Goal: Task Accomplishment & Management: Manage account settings

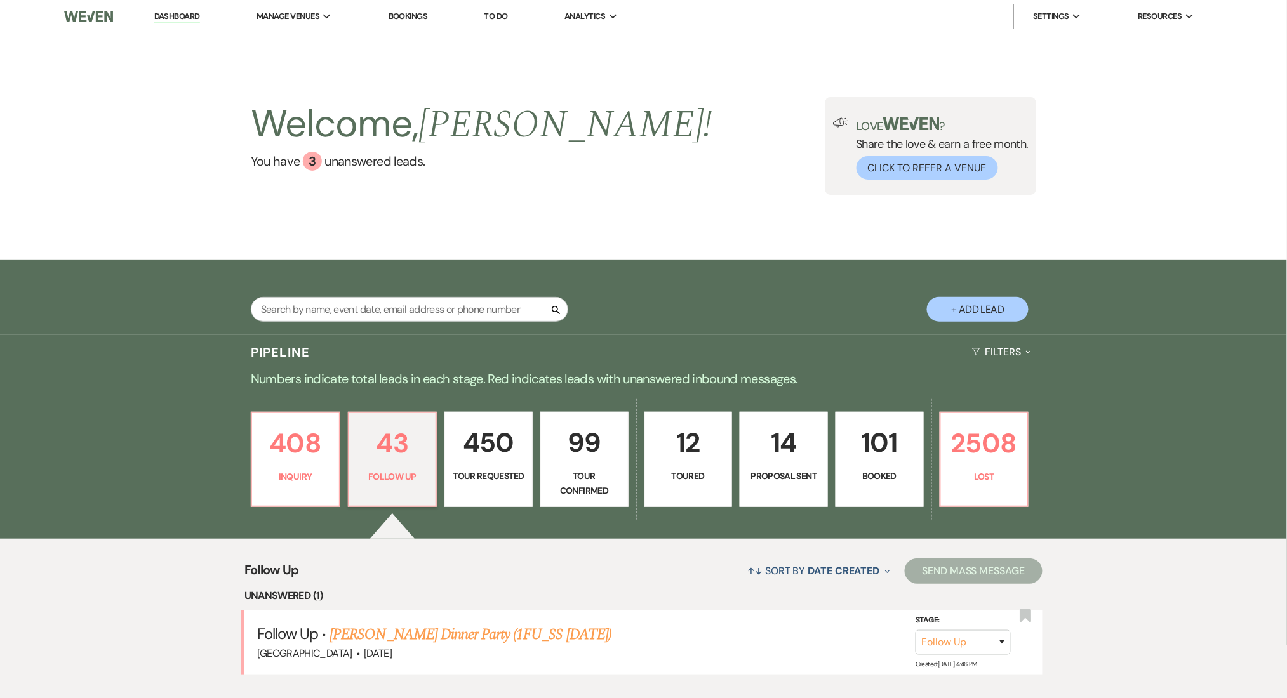
click at [58, 297] on div "Search + Add Lead" at bounding box center [643, 298] width 1287 height 76
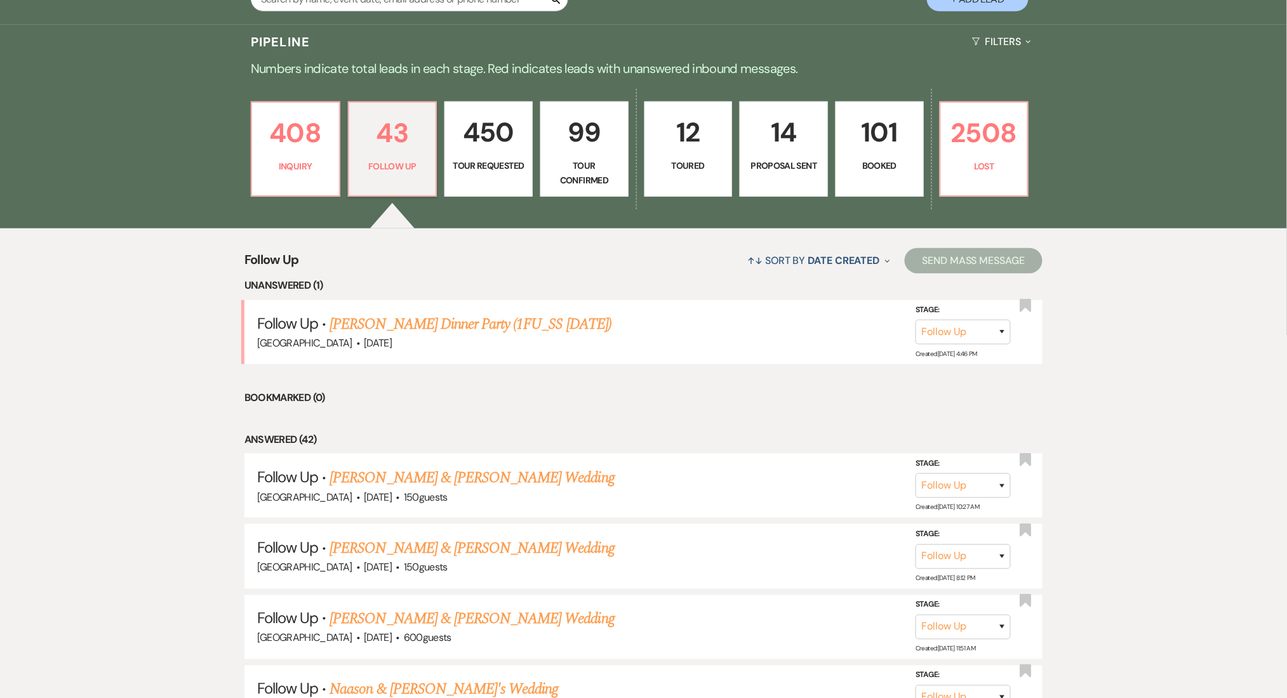
scroll to position [338, 0]
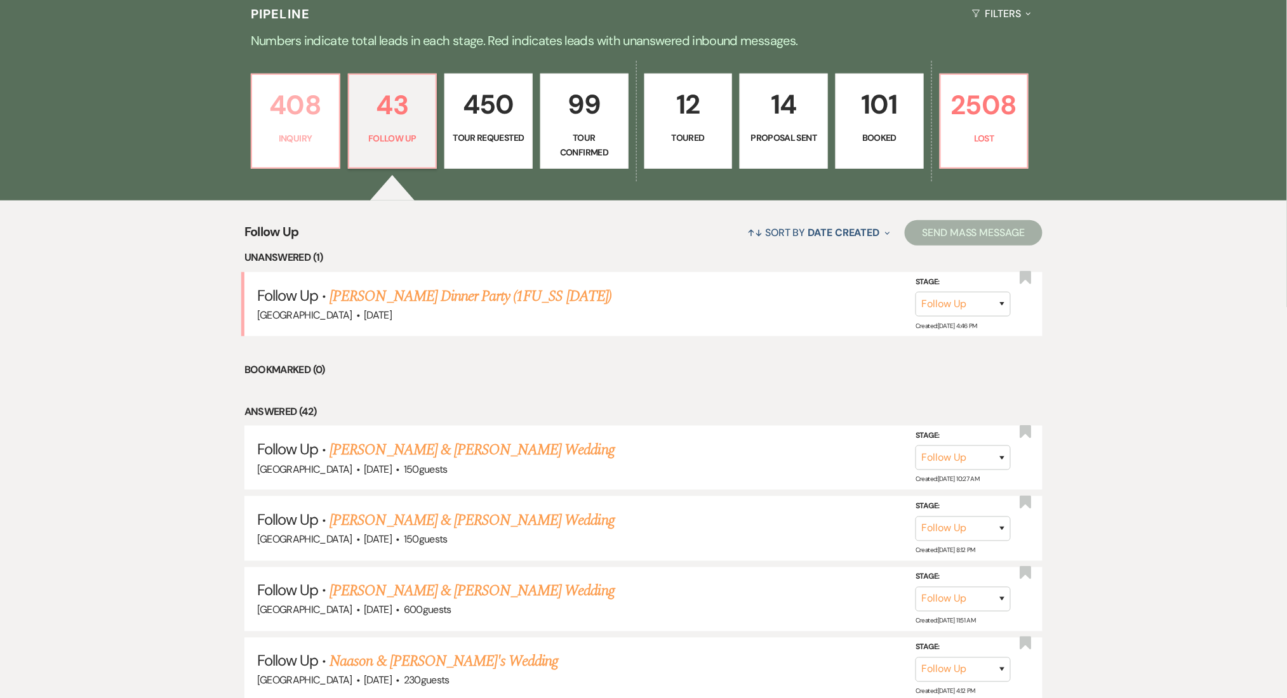
click at [291, 109] on p "408" at bounding box center [296, 105] width 72 height 43
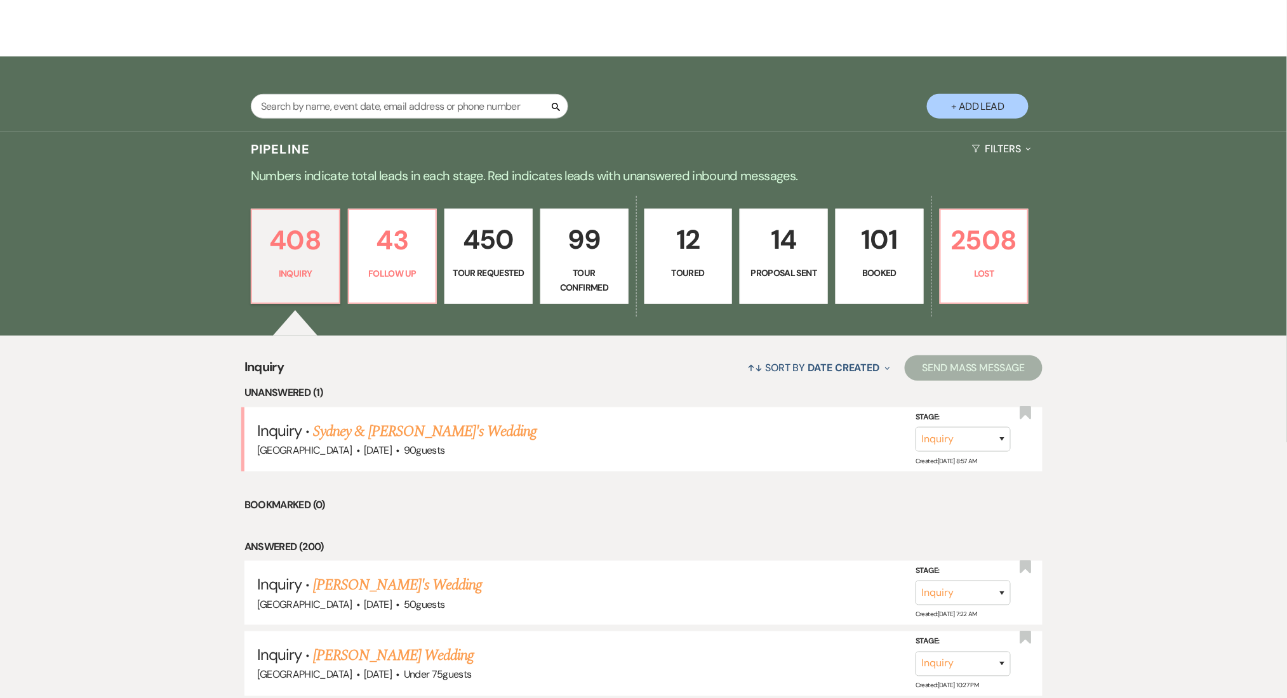
scroll to position [423, 0]
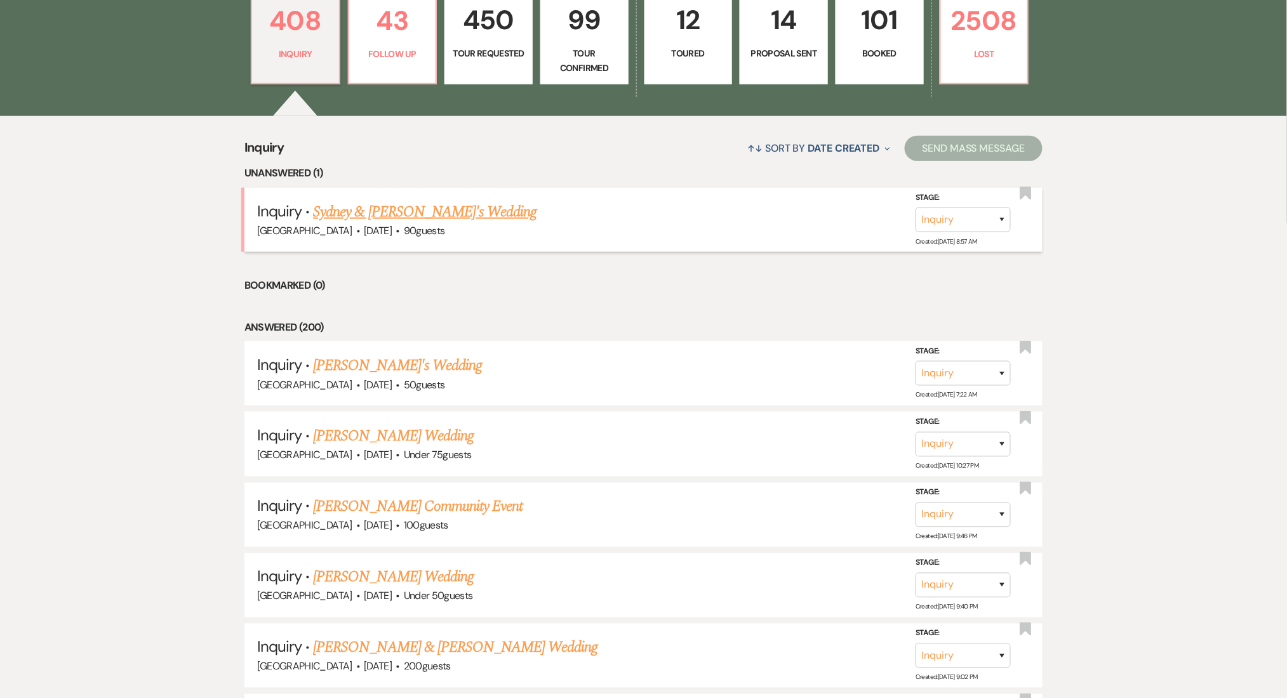
click at [359, 197] on li "Inquiry · Sydney & Jaren's Wedding Enon Ranch · Oct 3, 2026 · 90 guests Stage: …" at bounding box center [643, 220] width 799 height 64
click at [373, 209] on link "Sydney & [PERSON_NAME]'s Wedding" at bounding box center [424, 212] width 223 height 23
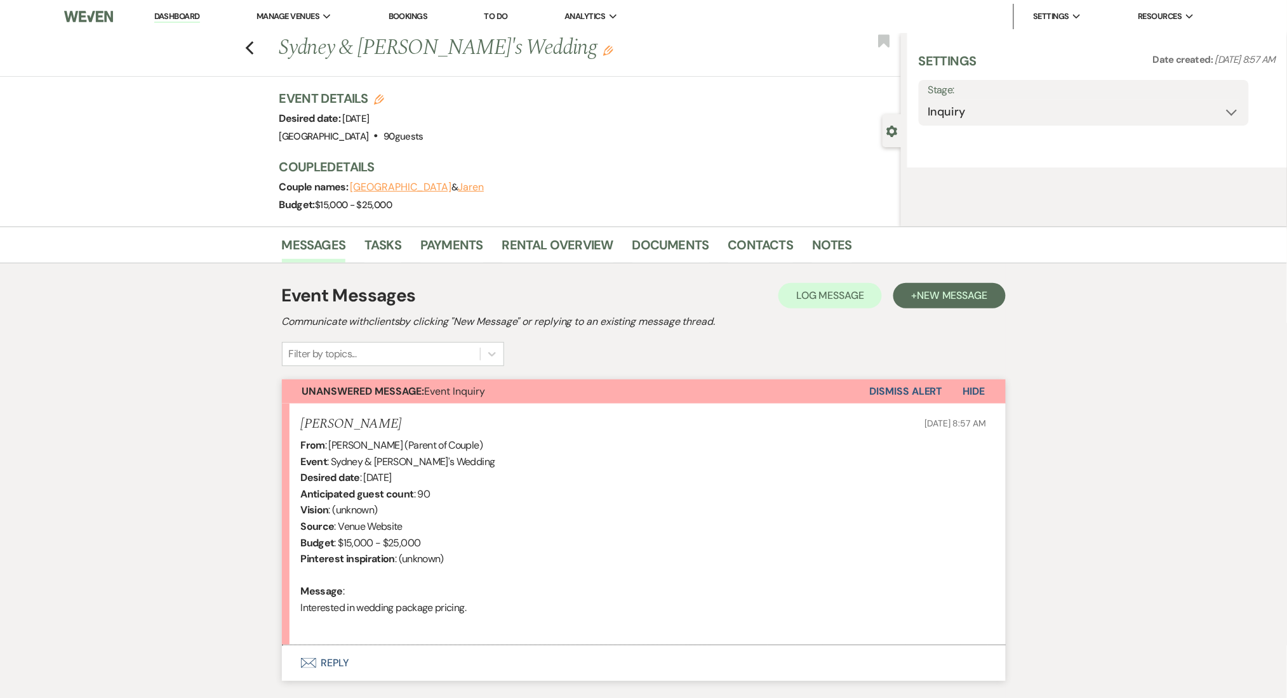
select select "5"
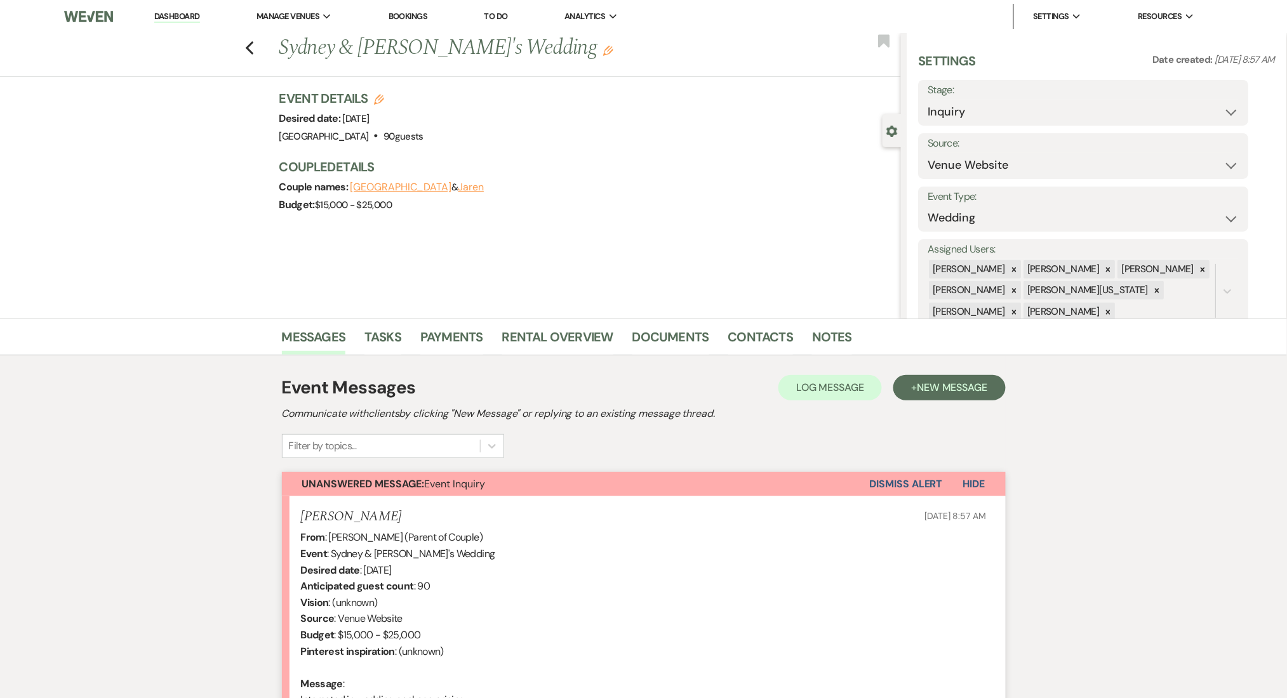
scroll to position [175, 0]
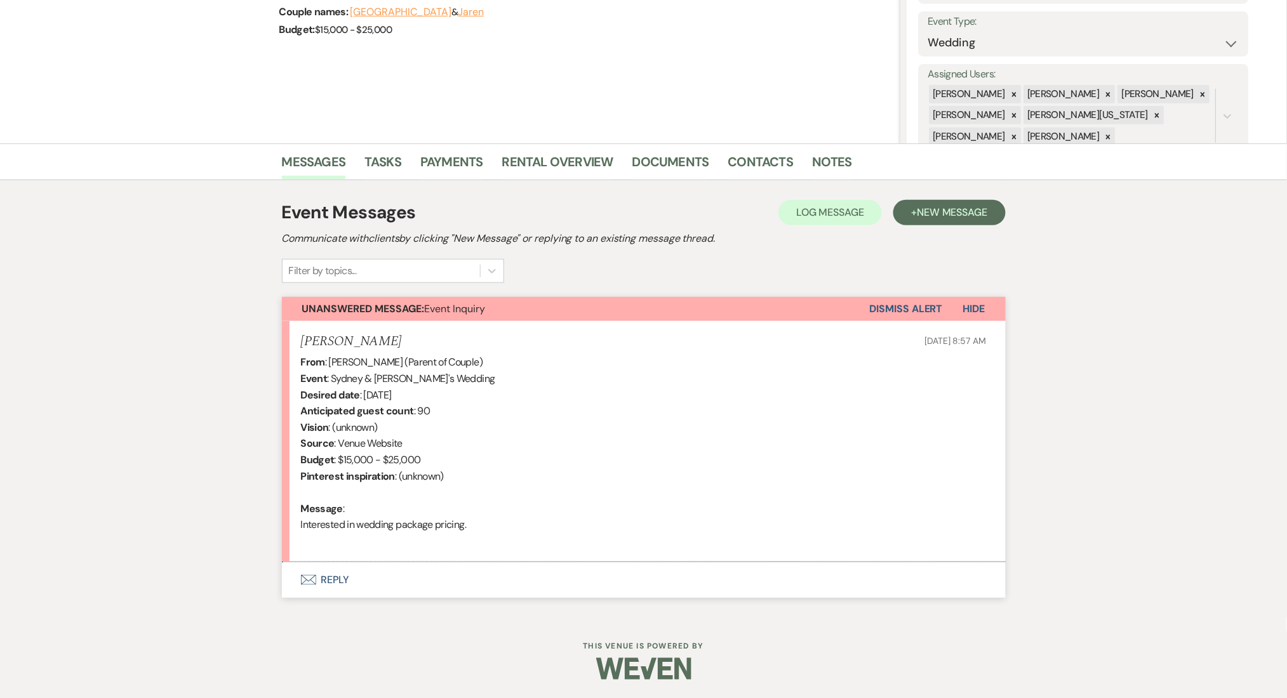
click at [327, 585] on button "Envelope Reply" at bounding box center [644, 580] width 724 height 36
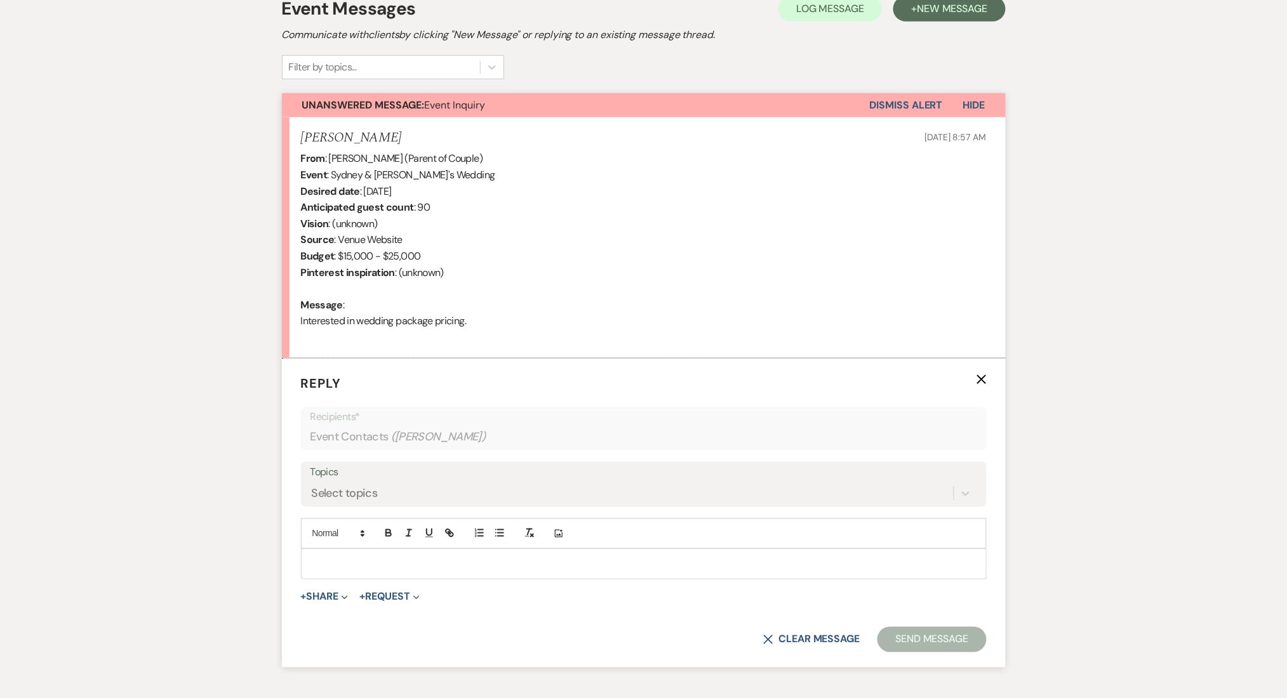
scroll to position [418, 0]
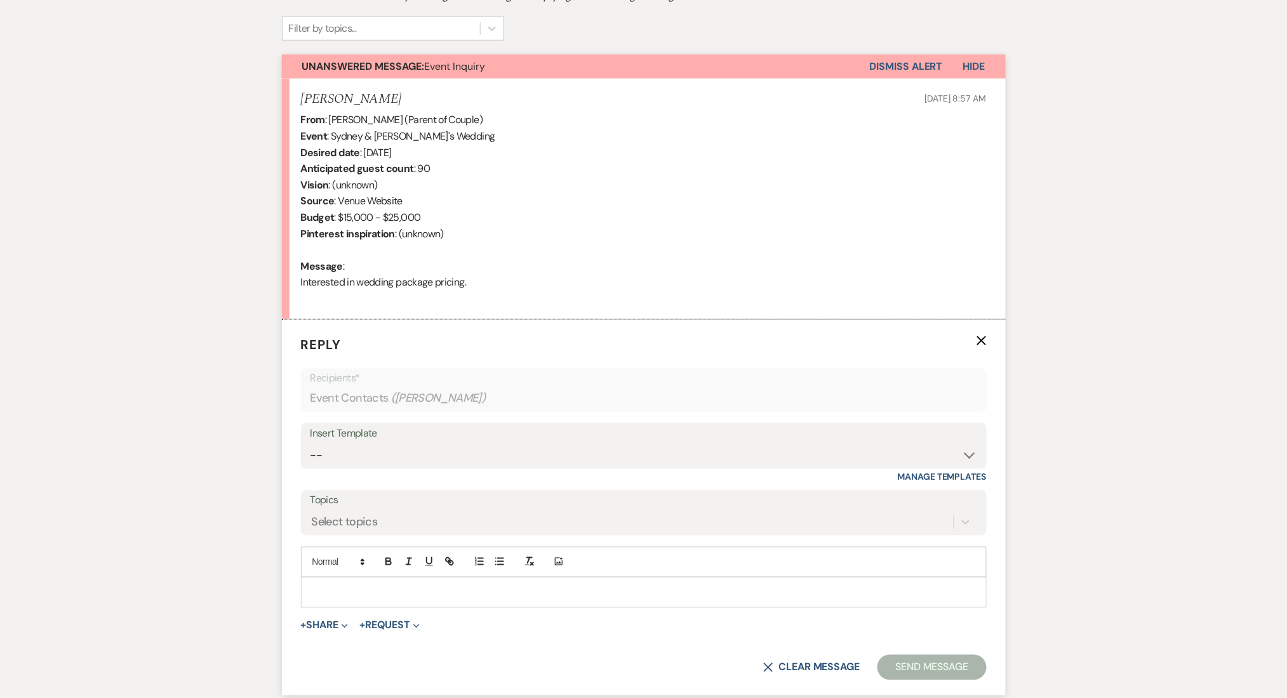
click at [402, 470] on div "Insert Template -- Inquiry Follow Up Email #2 Contract Sending Template Payment…" at bounding box center [644, 453] width 686 height 60
click at [399, 453] on select "-- Inquiry Follow Up Email #2 Contract Sending Template Payment Template Rental…" at bounding box center [643, 455] width 666 height 25
select select "4375"
click at [310, 443] on select "-- Inquiry Follow Up Email #2 Contract Sending Template Payment Template Rental…" at bounding box center [643, 455] width 666 height 25
click at [154, 314] on div "Messages Tasks Payments Rental Overview Documents Contacts Notes Event Messages…" at bounding box center [643, 315] width 1287 height 829
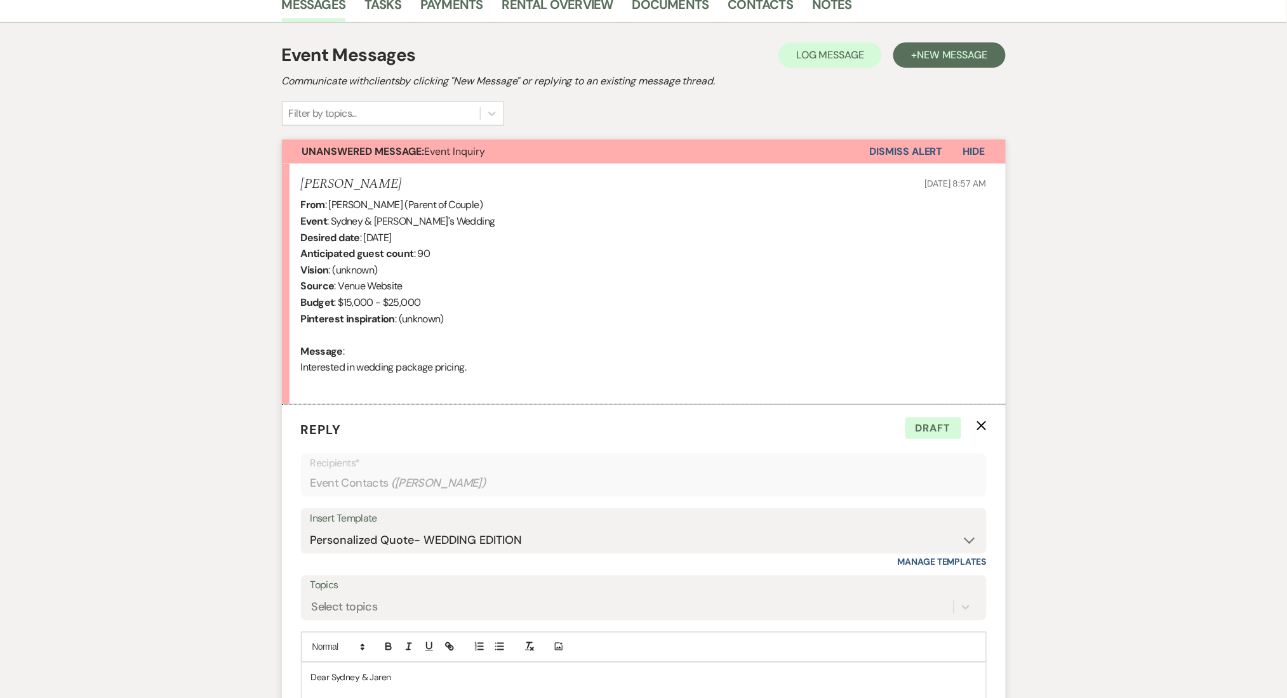
scroll to position [672, 0]
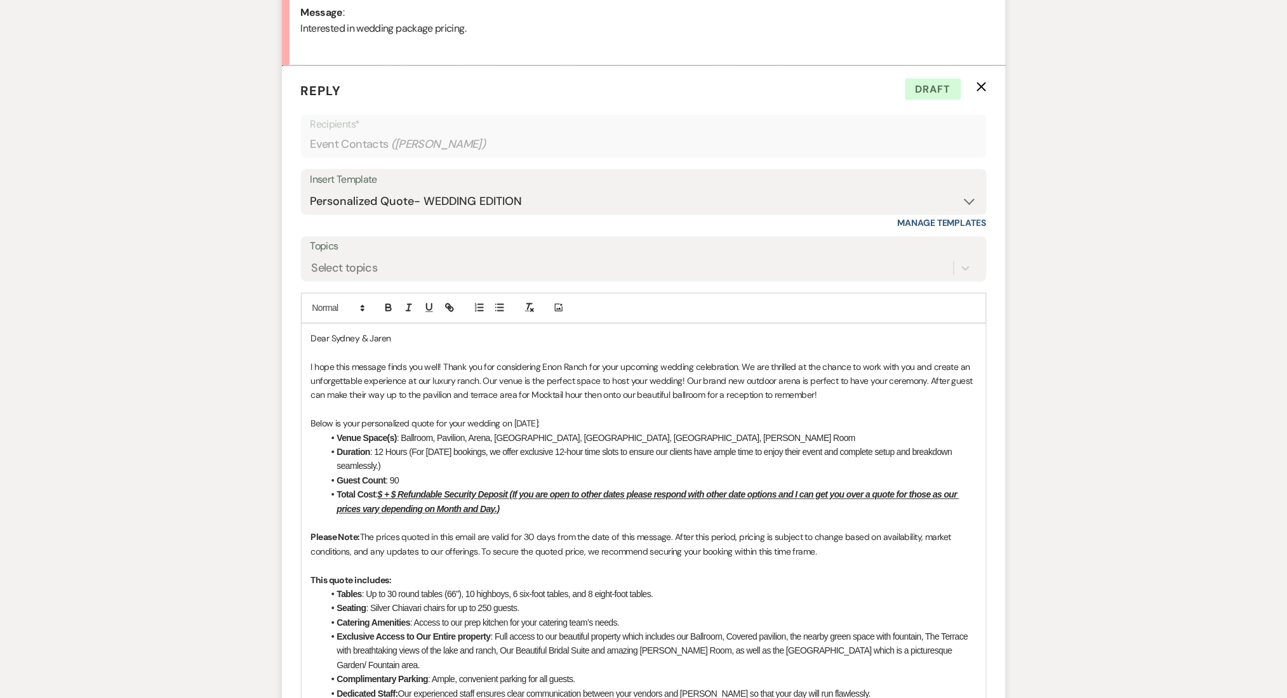
click at [380, 493] on u "$ + $ Refundable Security Deposit (If you are open to other dates please respon…" at bounding box center [648, 502] width 622 height 24
click at [384, 496] on u "$ + $ Refundable Security Deposit (If you are open to other dates please respon…" at bounding box center [648, 502] width 622 height 24
click at [211, 361] on div "Messages Tasks Payments Rental Overview Documents Contacts Notes Event Messages…" at bounding box center [643, 559] width 1287 height 1824
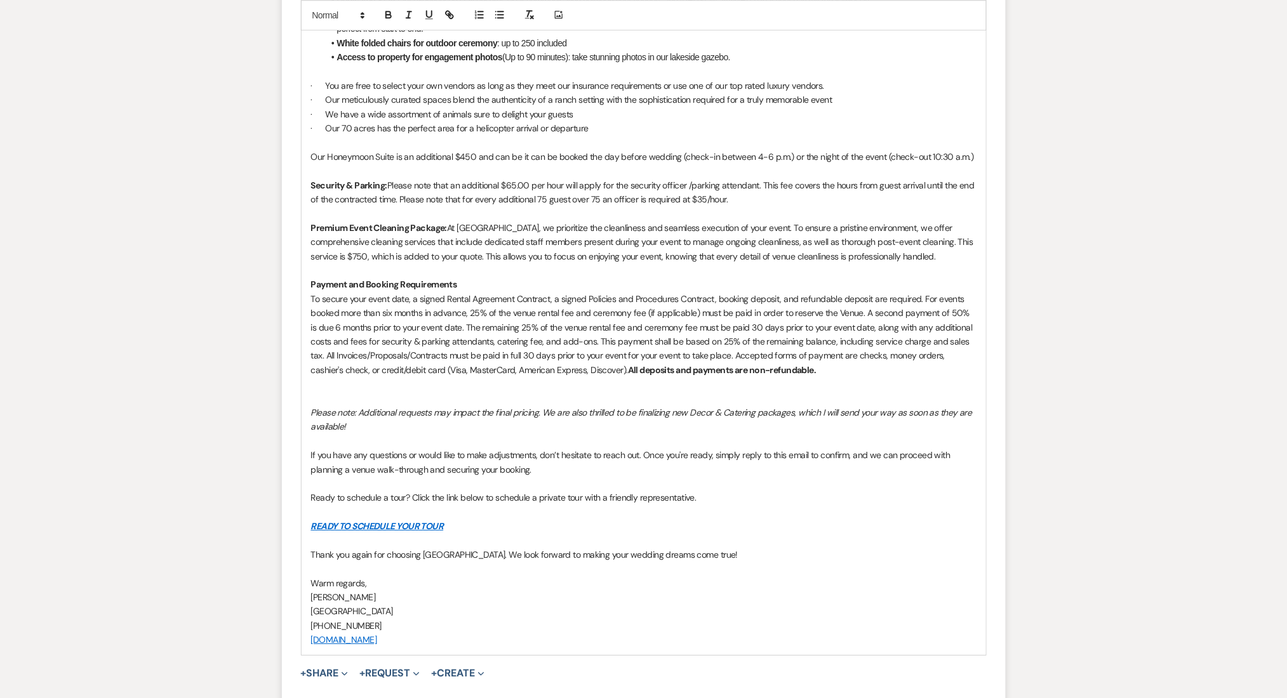
scroll to position [1511, 0]
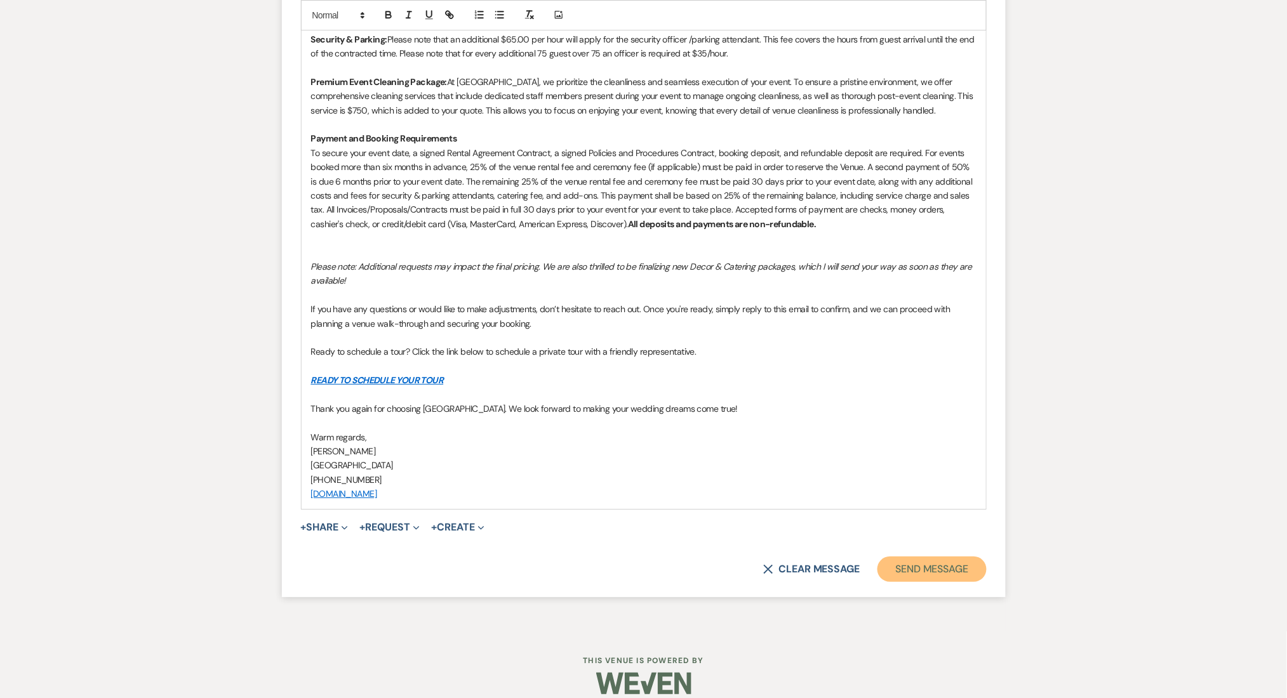
click at [882, 557] on button "Send Message" at bounding box center [931, 569] width 109 height 25
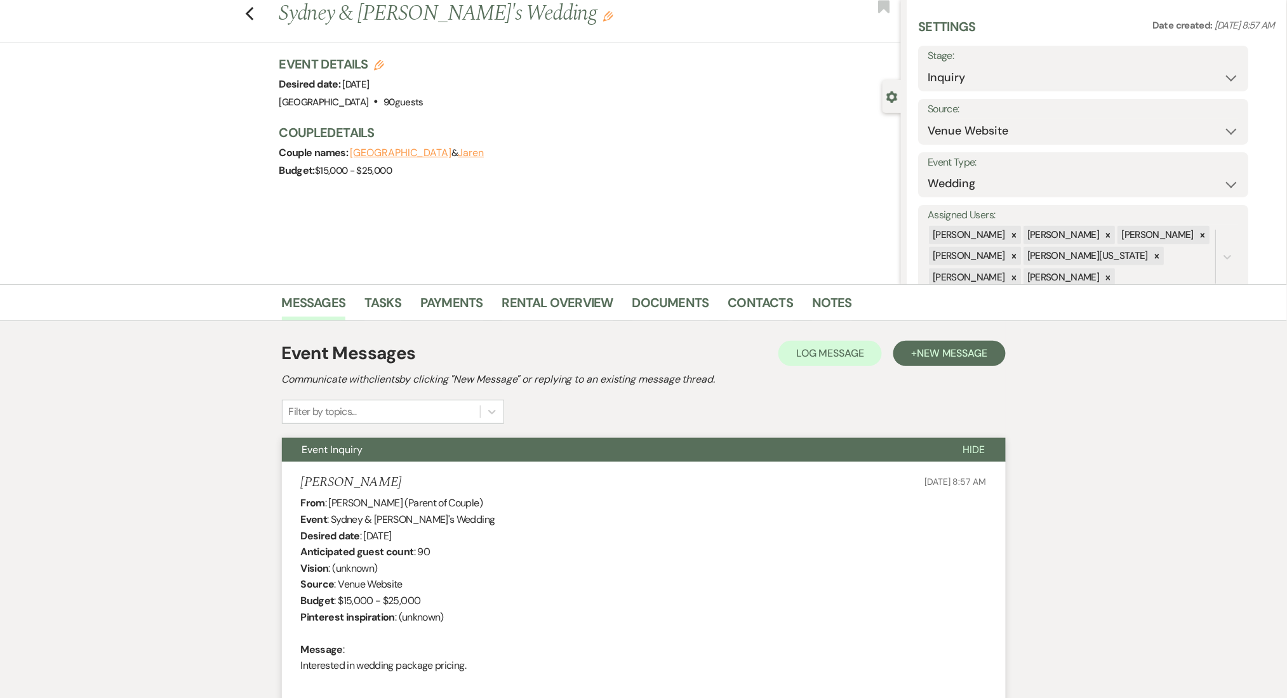
scroll to position [0, 0]
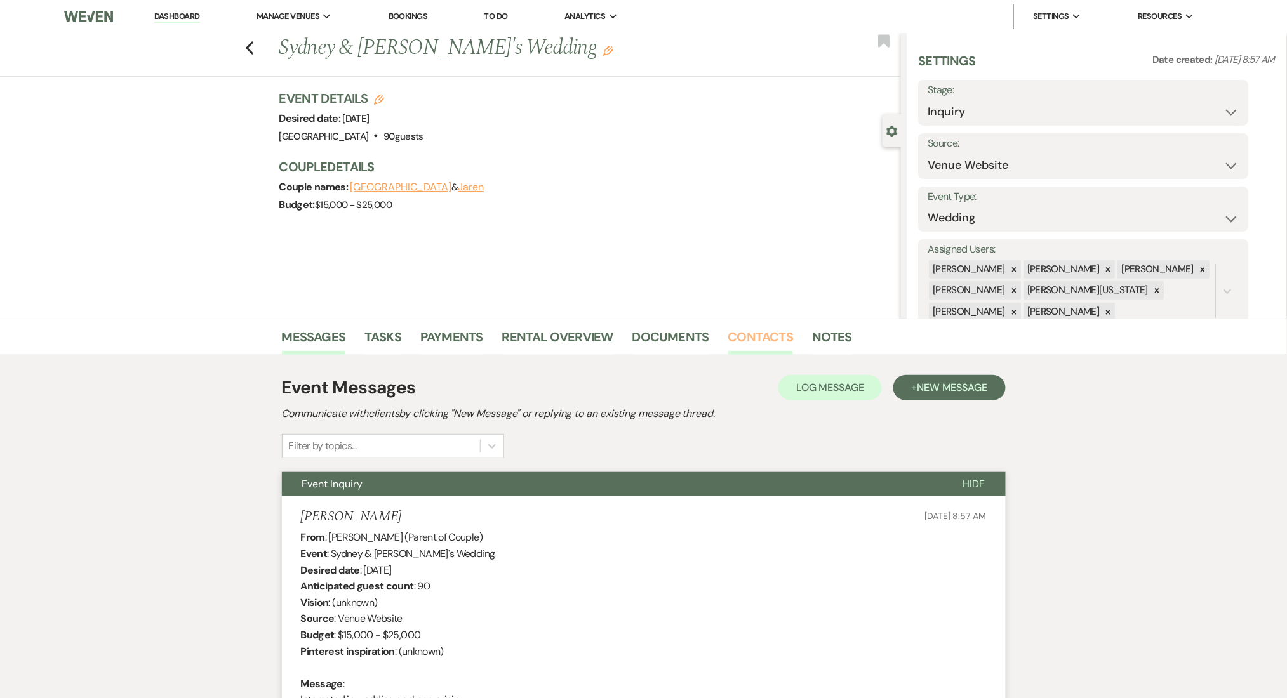
click at [753, 336] on link "Contacts" at bounding box center [760, 341] width 65 height 28
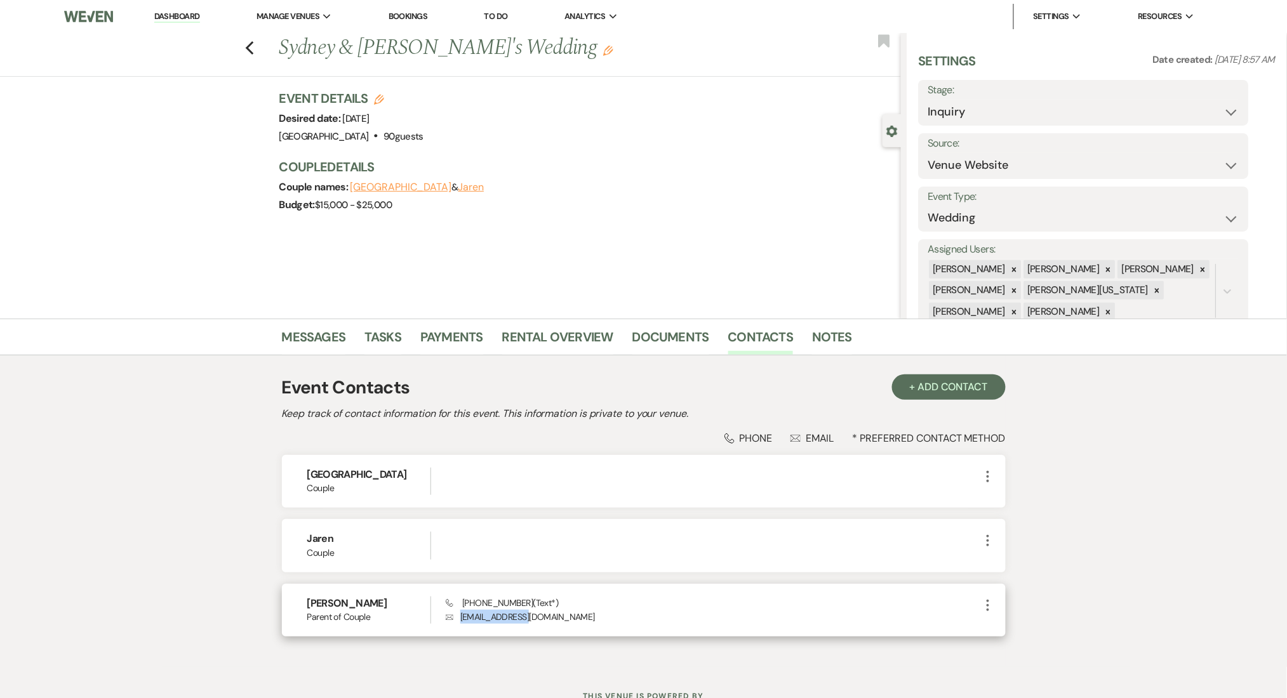
drag, startPoint x: 529, startPoint y: 620, endPoint x: 456, endPoint y: 618, distance: 73.7
click at [456, 618] on p "Envelope fordjjj@aol.com" at bounding box center [713, 617] width 534 height 14
copy p "fordjjj@aol.com"
click at [298, 331] on link "Messages" at bounding box center [314, 341] width 64 height 28
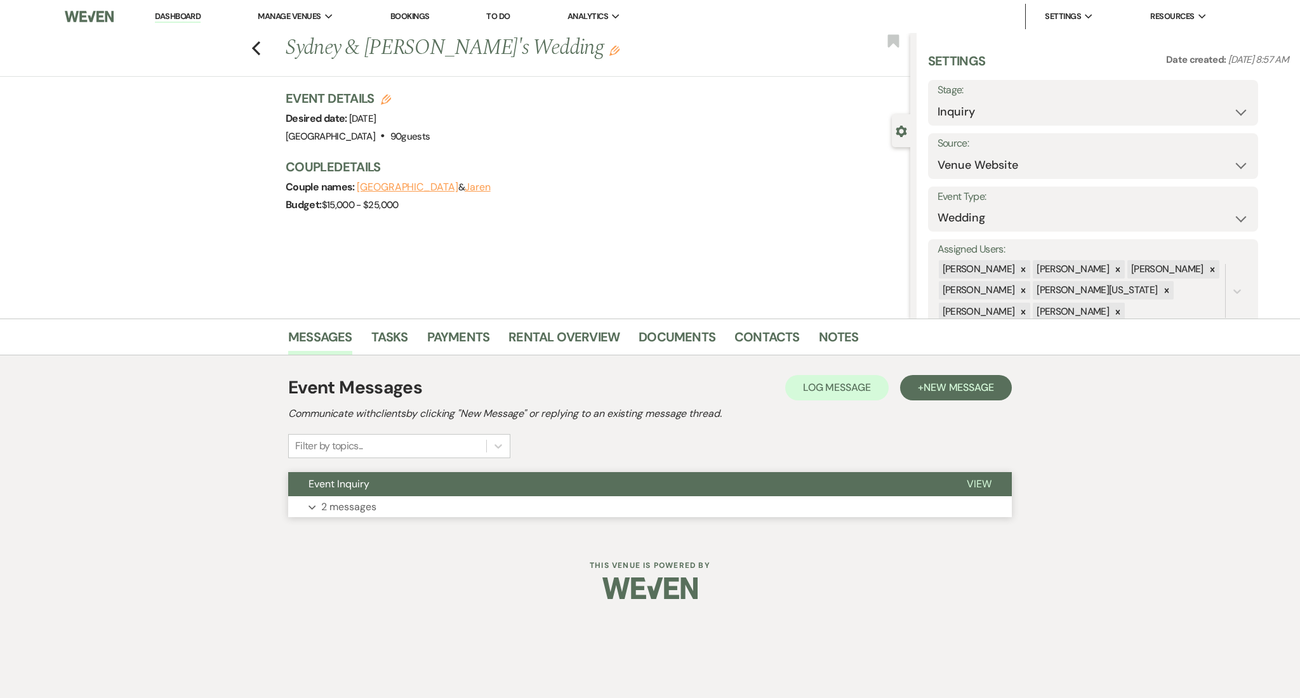
click at [414, 500] on button "Expand 2 messages" at bounding box center [650, 507] width 724 height 22
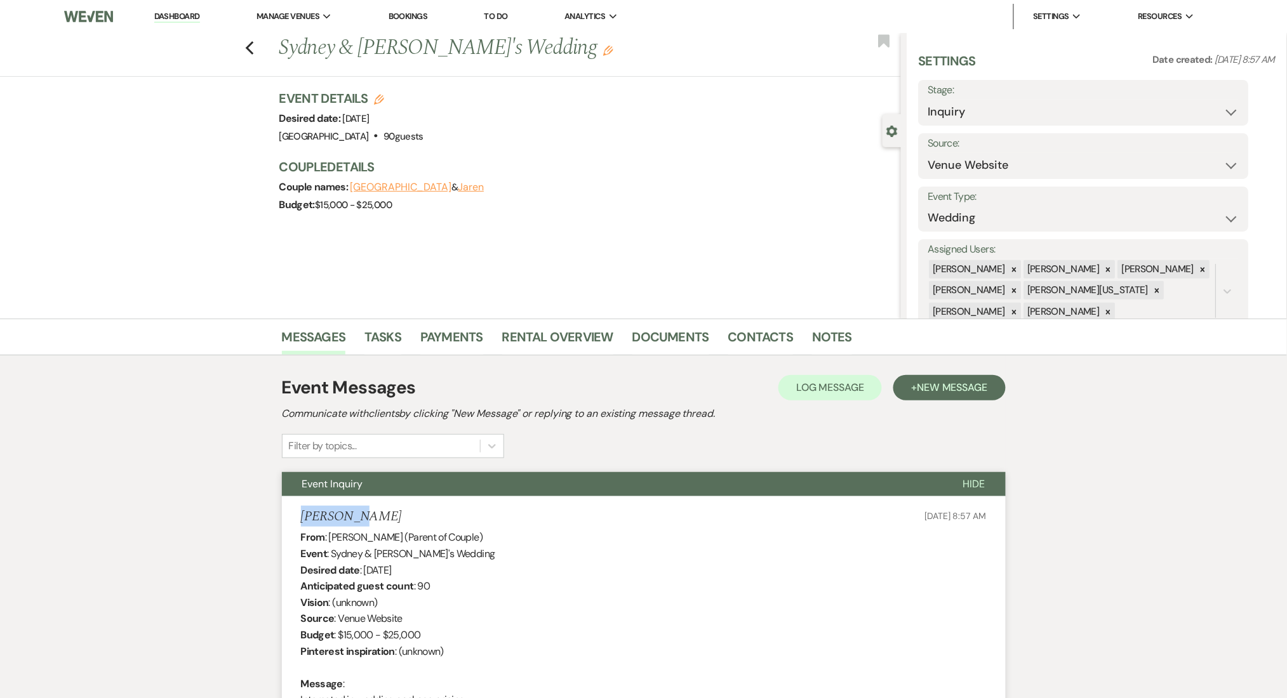
drag, startPoint x: 362, startPoint y: 507, endPoint x: 292, endPoint y: 505, distance: 69.8
click at [292, 505] on li "Jane Ford Sep 23, 2025, 8:57 AM From : Jane Ford (Parent of Couple) Event : Syd…" at bounding box center [644, 617] width 724 height 242
copy h5 "Jane Ford"
click at [803, 325] on li "Contacts" at bounding box center [770, 339] width 84 height 30
click at [818, 334] on link "Notes" at bounding box center [832, 341] width 40 height 28
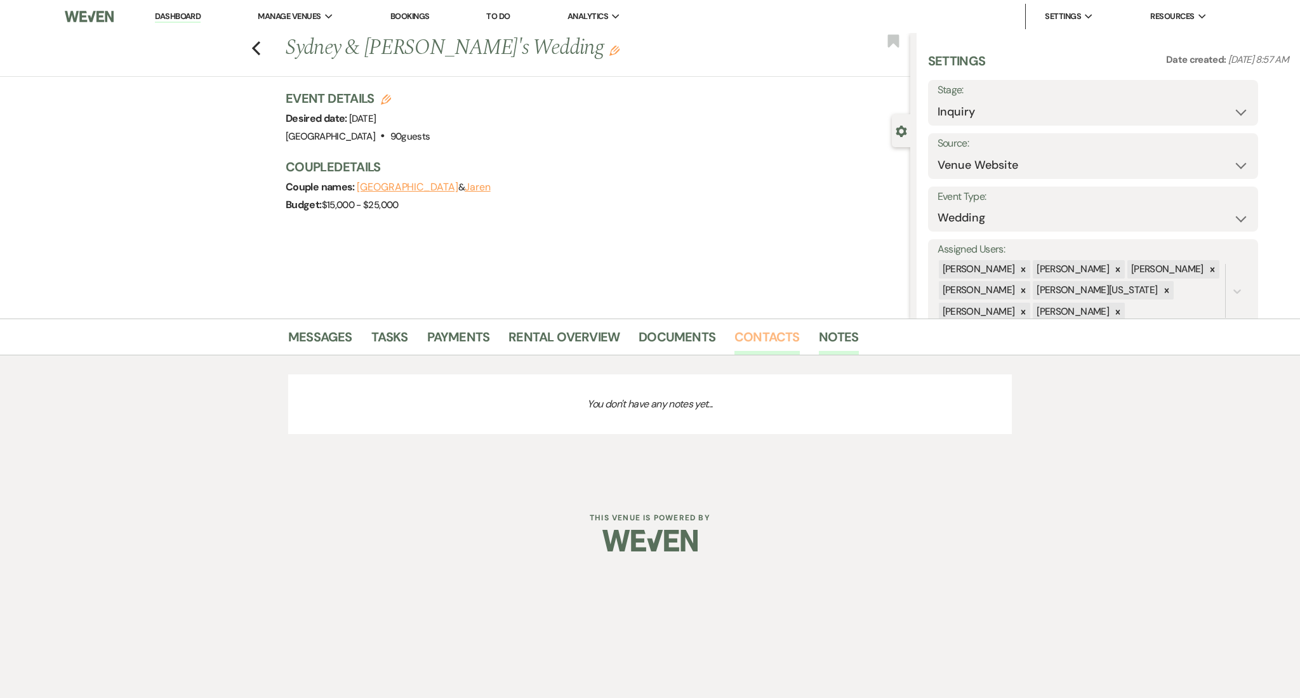
click at [760, 340] on link "Contacts" at bounding box center [766, 341] width 65 height 28
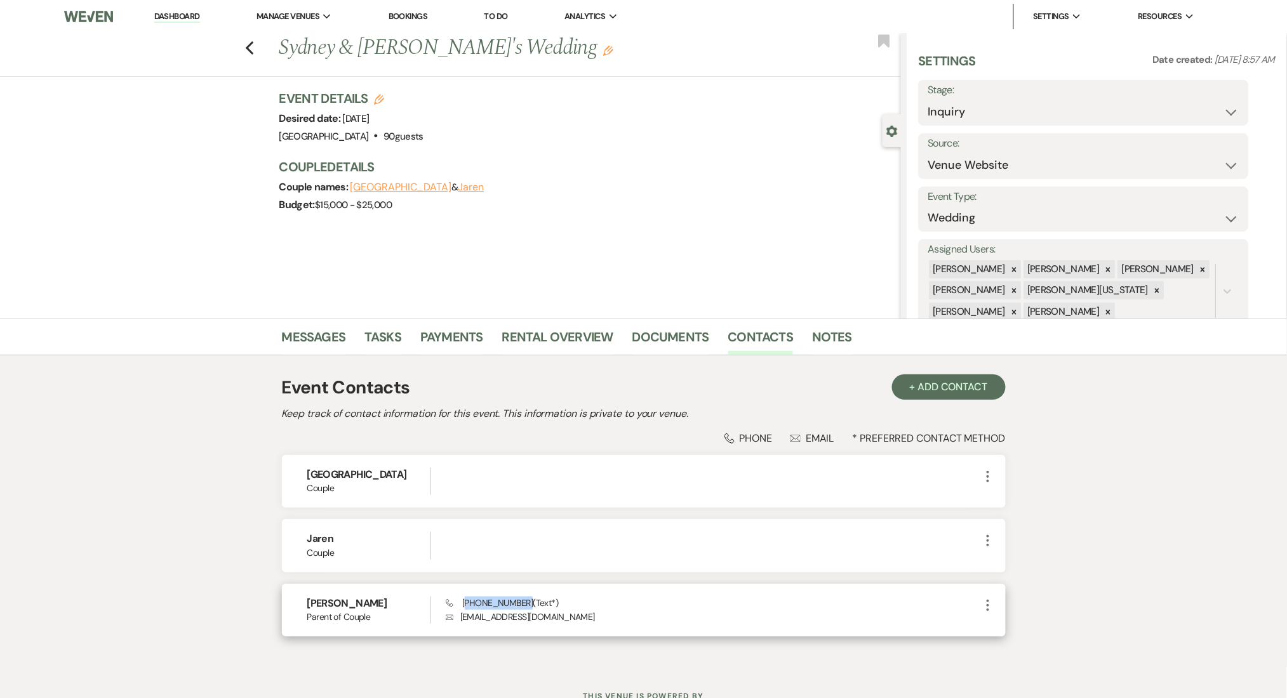
drag, startPoint x: 526, startPoint y: 604, endPoint x: 467, endPoint y: 599, distance: 58.6
click at [467, 599] on span "Phone (404) 456-8990 (Text*)" at bounding box center [502, 602] width 112 height 11
copy span "404) 456-8990"
click at [193, 18] on link "Dashboard" at bounding box center [177, 17] width 46 height 12
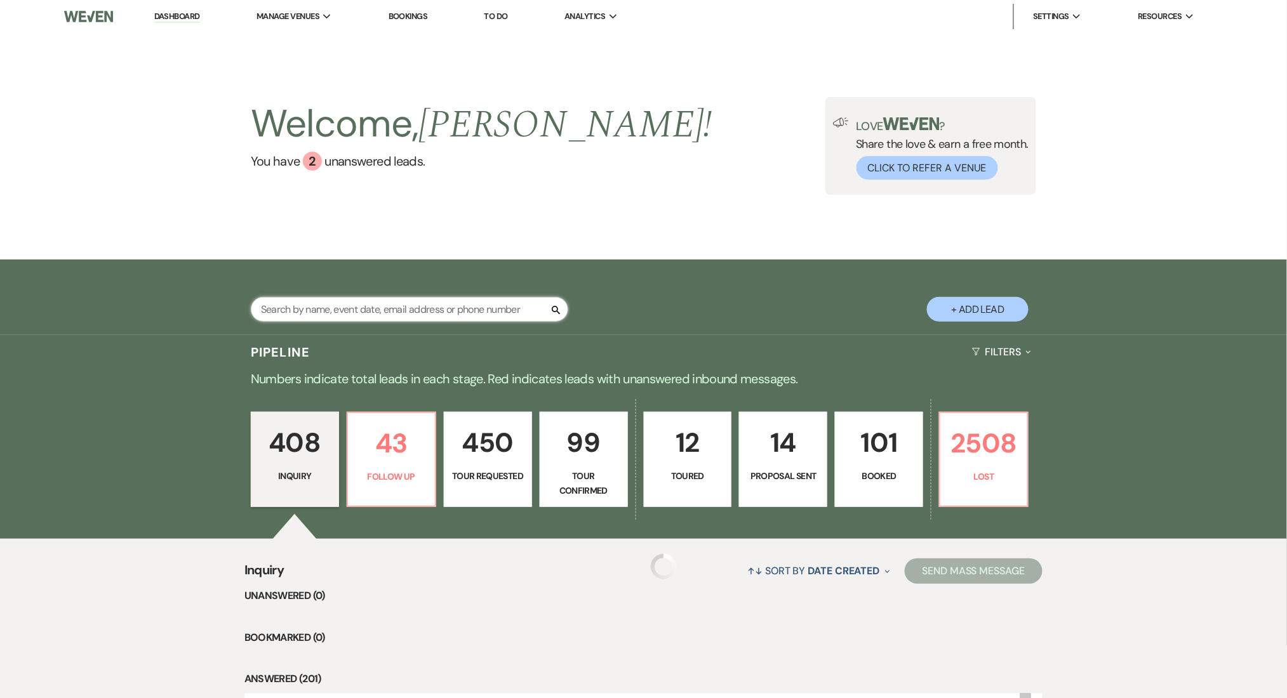
click at [359, 316] on input "text" at bounding box center [409, 309] width 317 height 25
paste input "amandalonnie002@gmail.com"
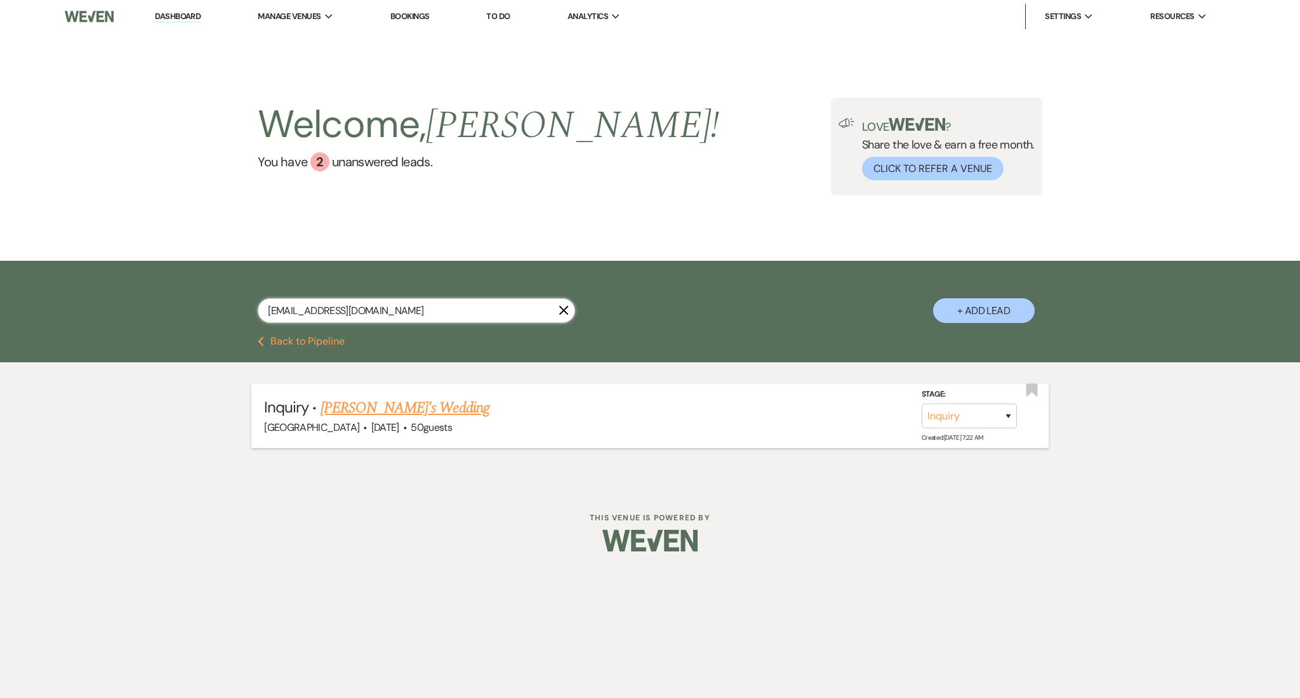
type input "amandalonnie002@gmail.com"
click at [374, 404] on link "Amanda's Wedding" at bounding box center [405, 408] width 169 height 23
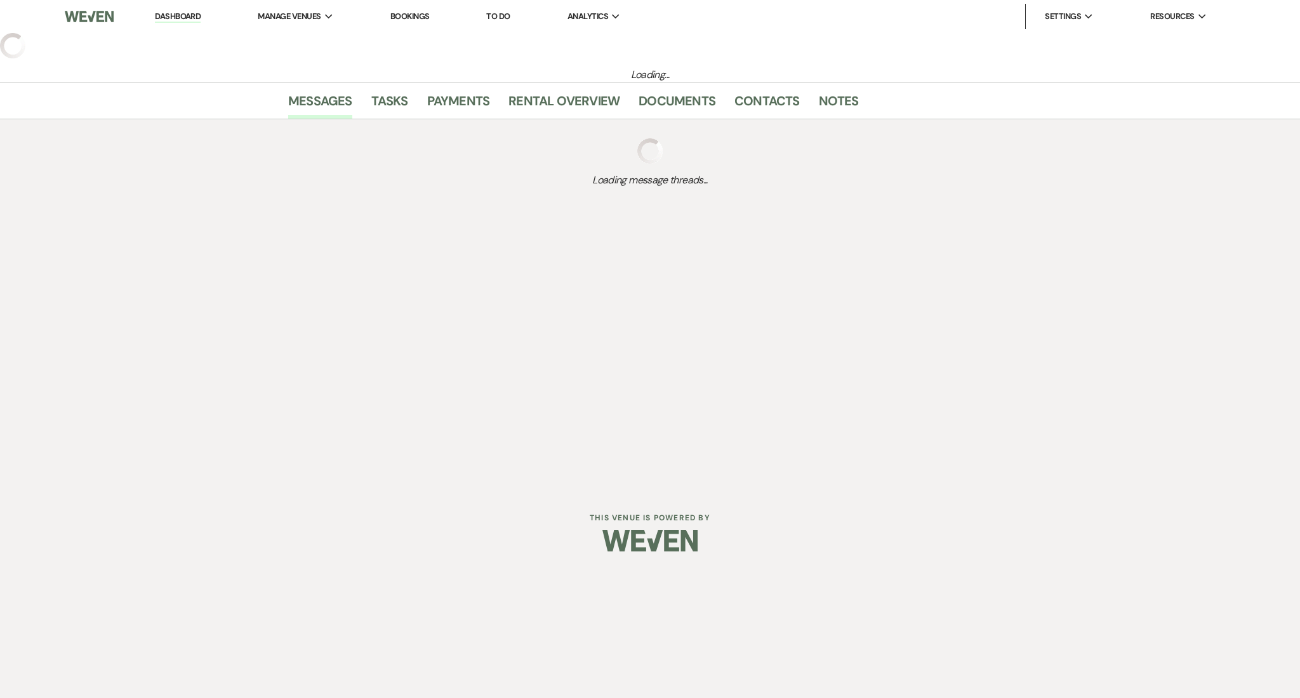
select select "3"
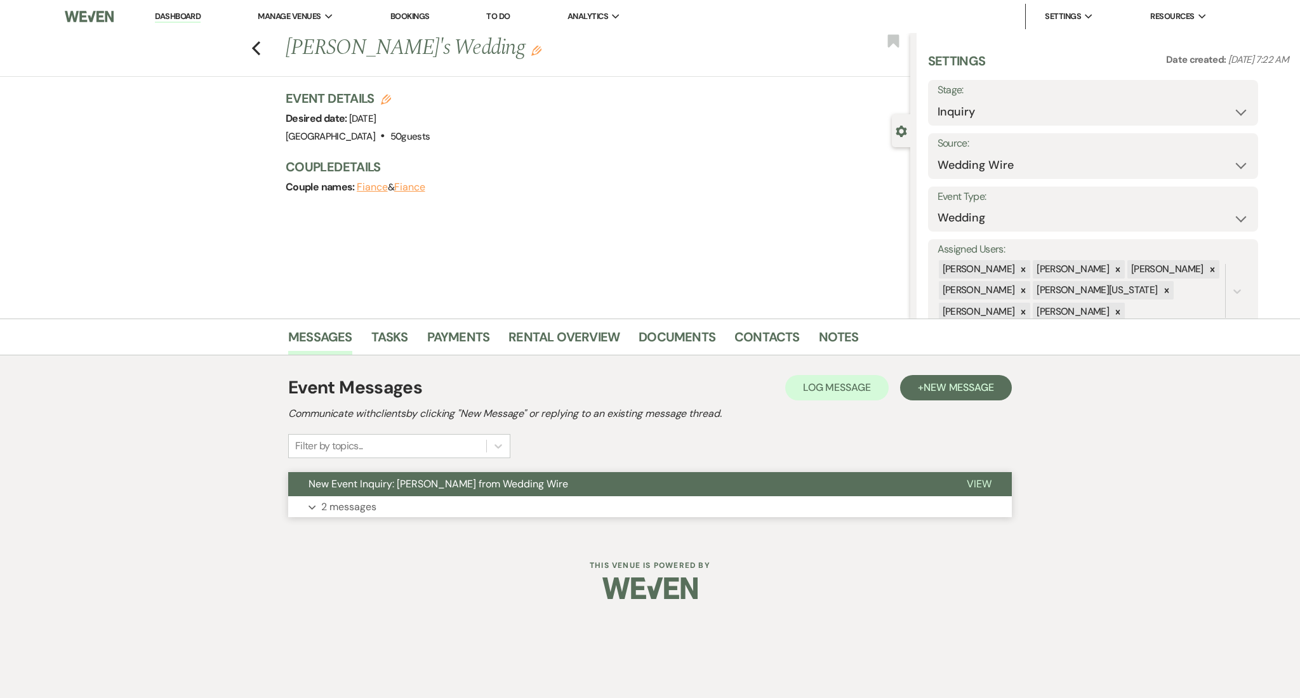
click at [368, 500] on p "2 messages" at bounding box center [348, 507] width 55 height 17
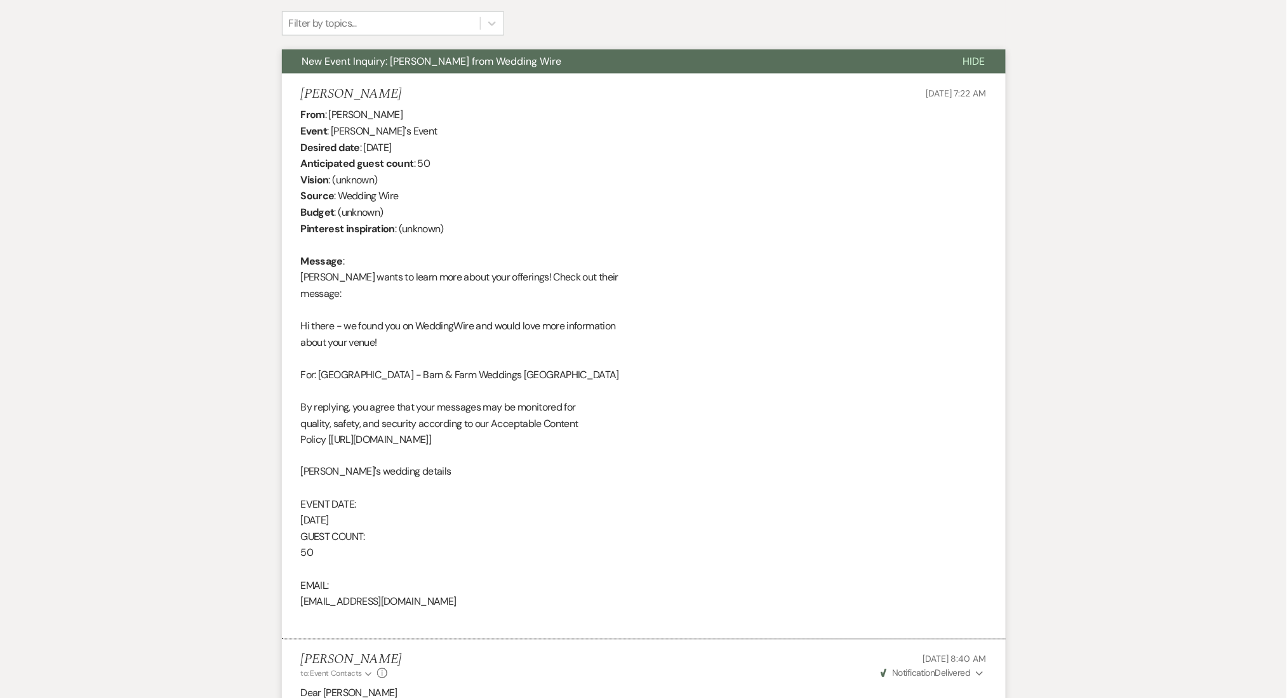
scroll to position [254, 0]
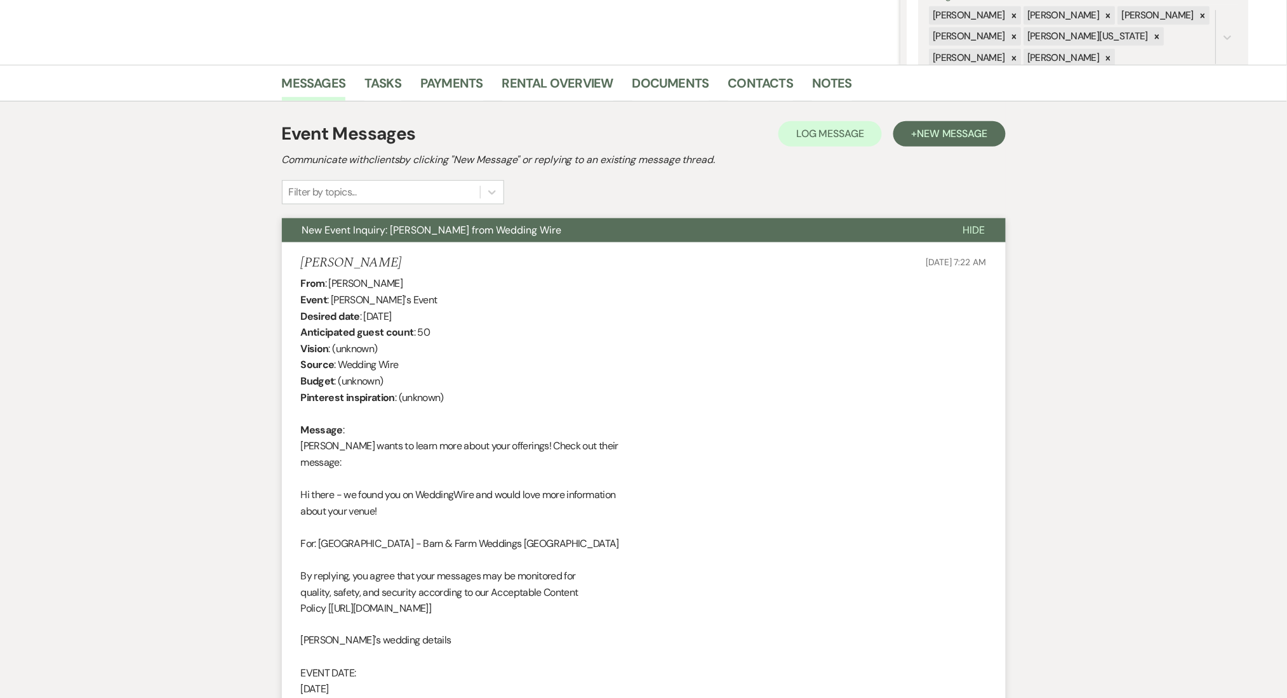
click at [362, 284] on div "From : Amanda Event : Amanda's Event Desired date : November 30th 2025 Anticipa…" at bounding box center [644, 535] width 686 height 520
click at [347, 282] on div "From : Amanda Event : Amanda's Event Desired date : November 30th 2025 Anticipa…" at bounding box center [644, 535] width 686 height 520
copy div "Amanda"
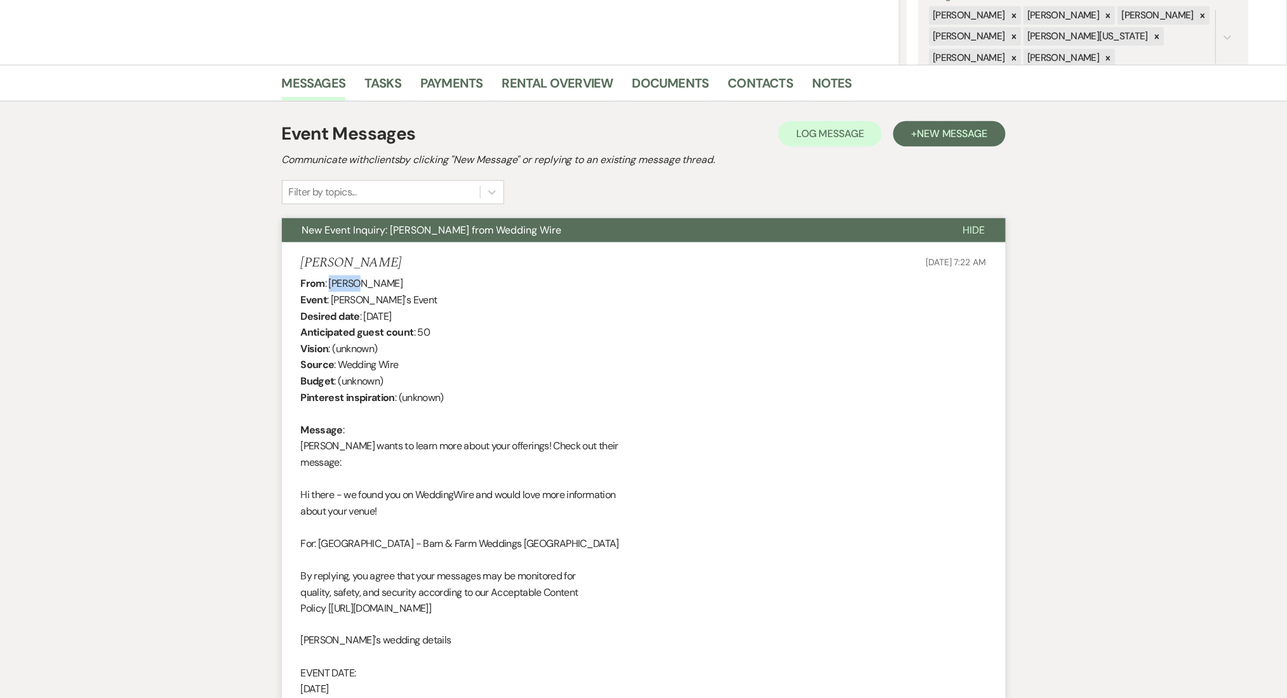
scroll to position [0, 0]
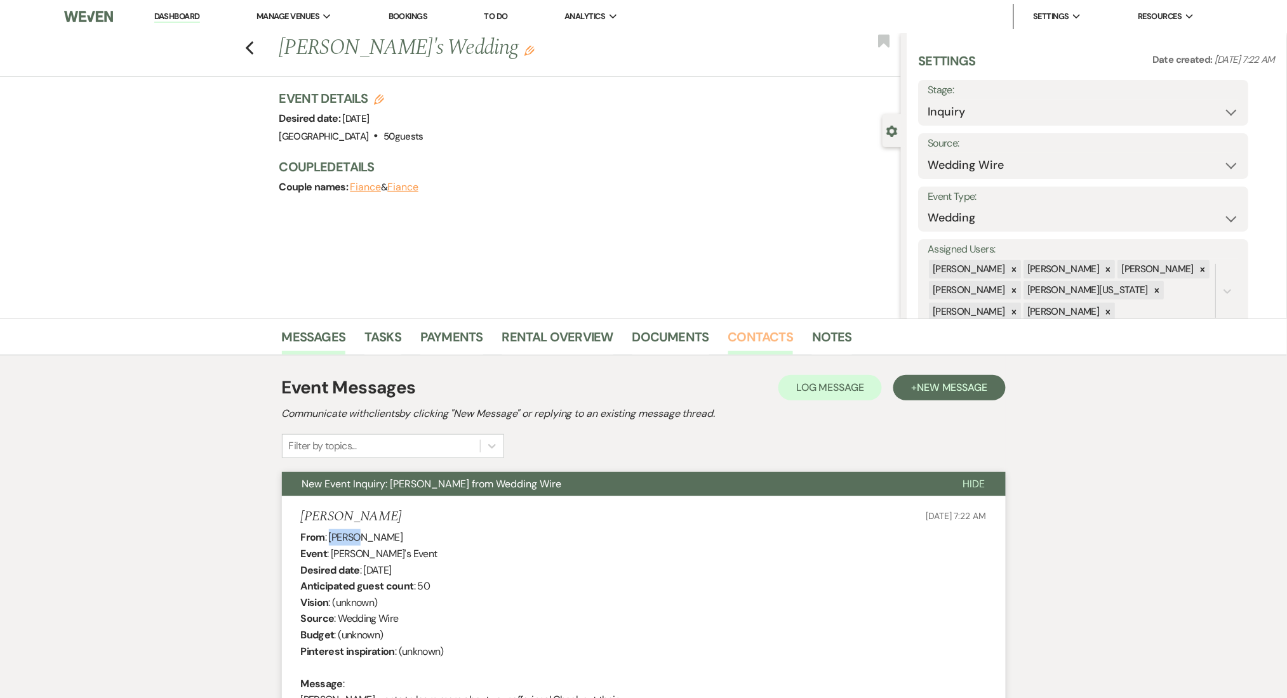
click at [757, 331] on link "Contacts" at bounding box center [760, 341] width 65 height 28
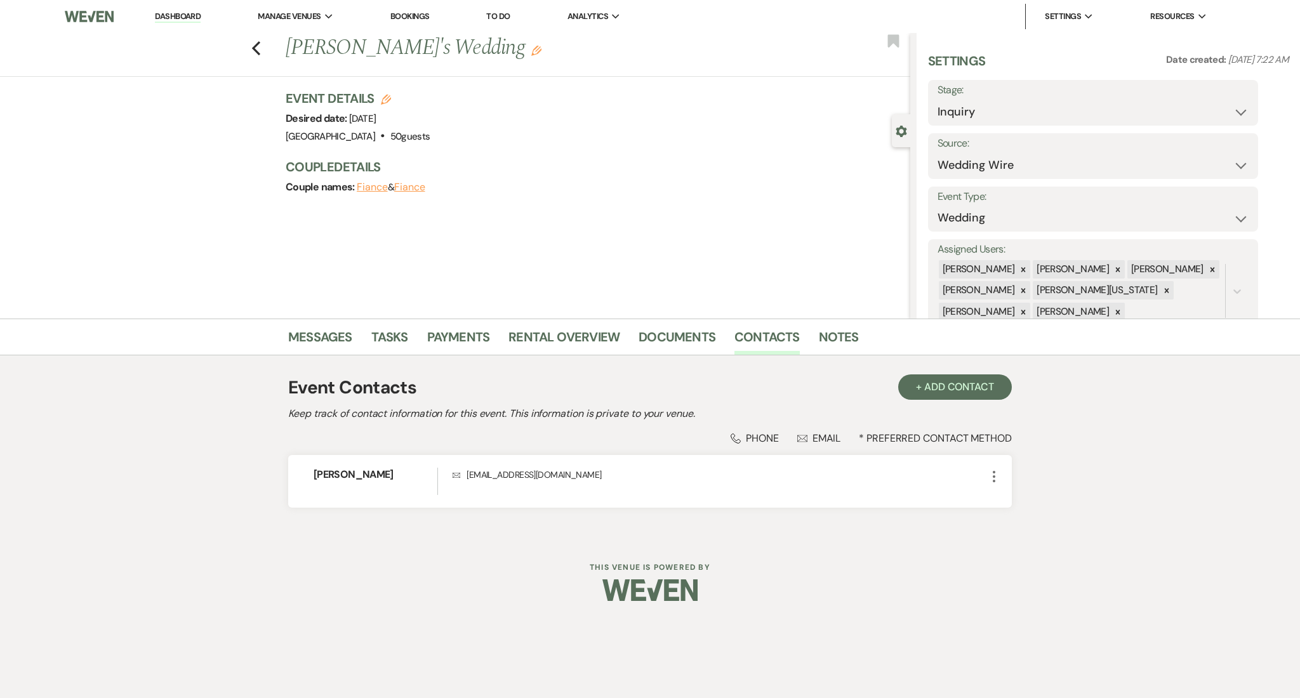
click at [168, 13] on link "Dashboard" at bounding box center [178, 17] width 46 height 12
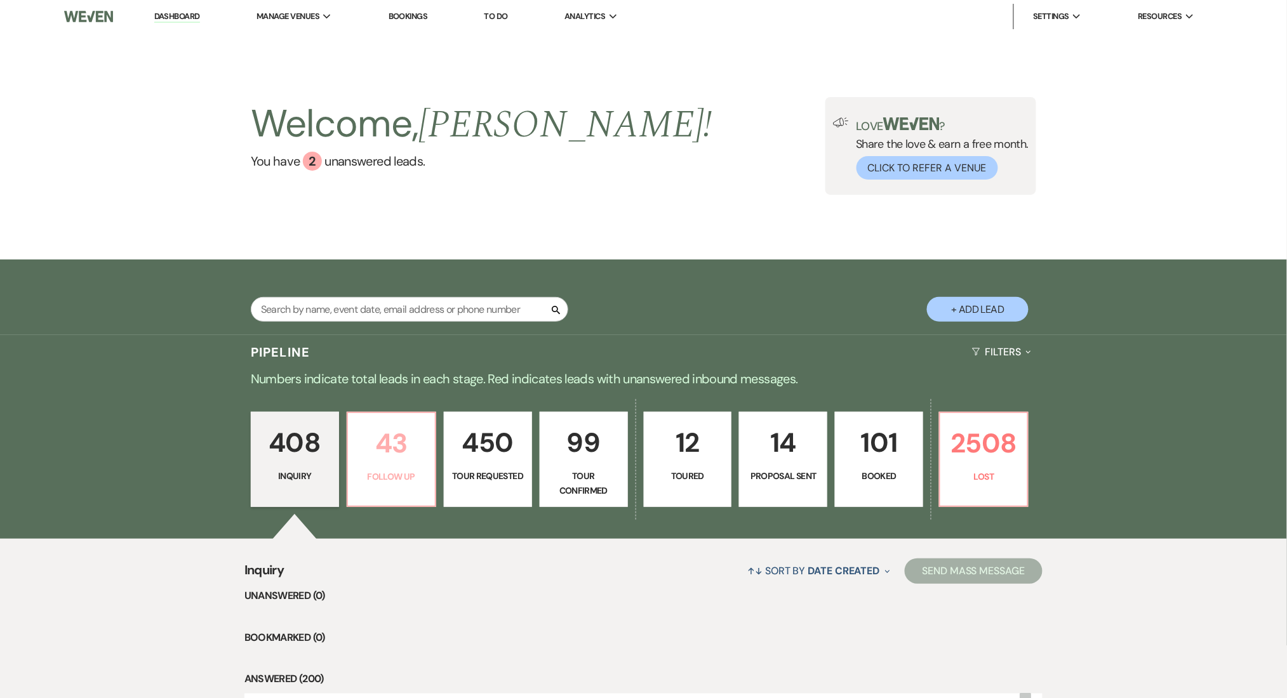
click at [394, 443] on p "43" at bounding box center [391, 443] width 72 height 43
select select "9"
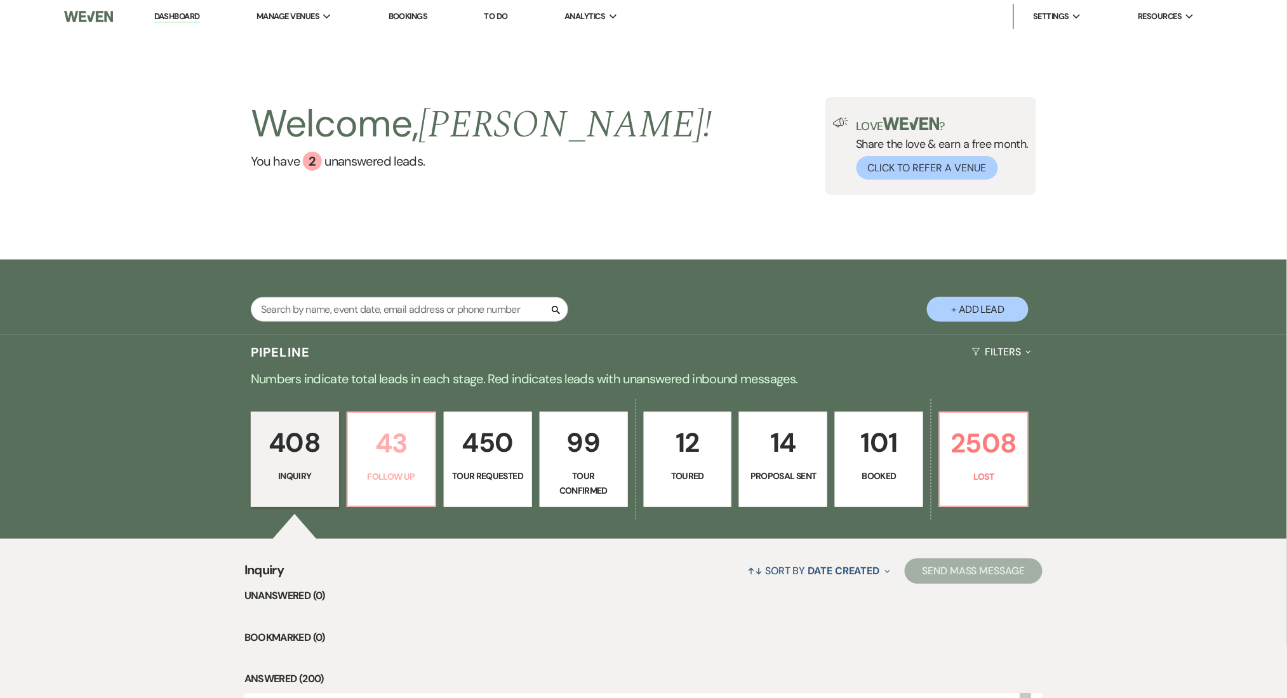
select select "9"
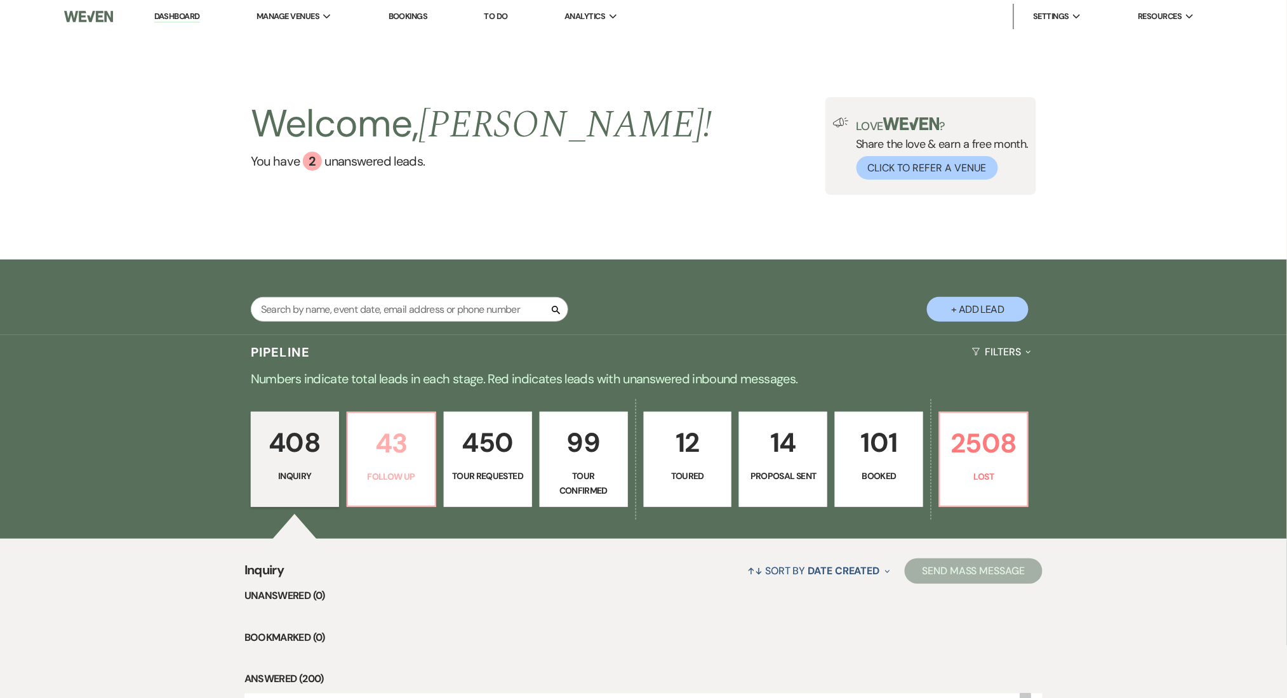
select select "9"
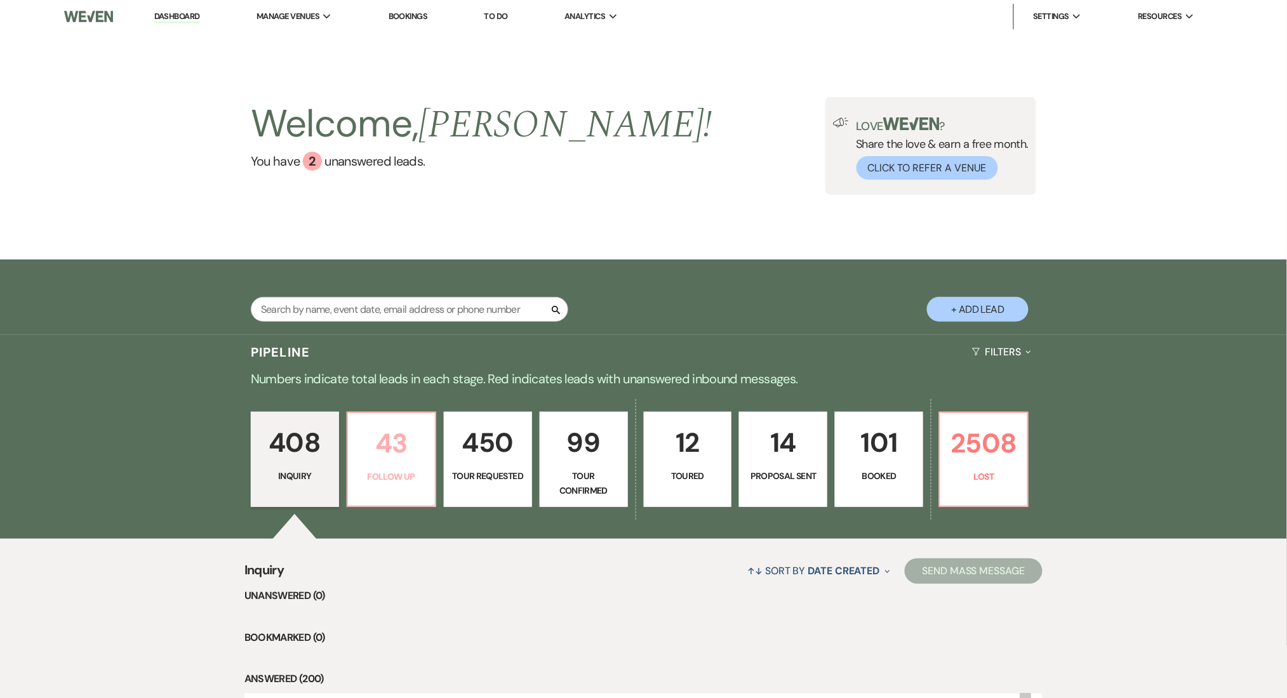
select select "9"
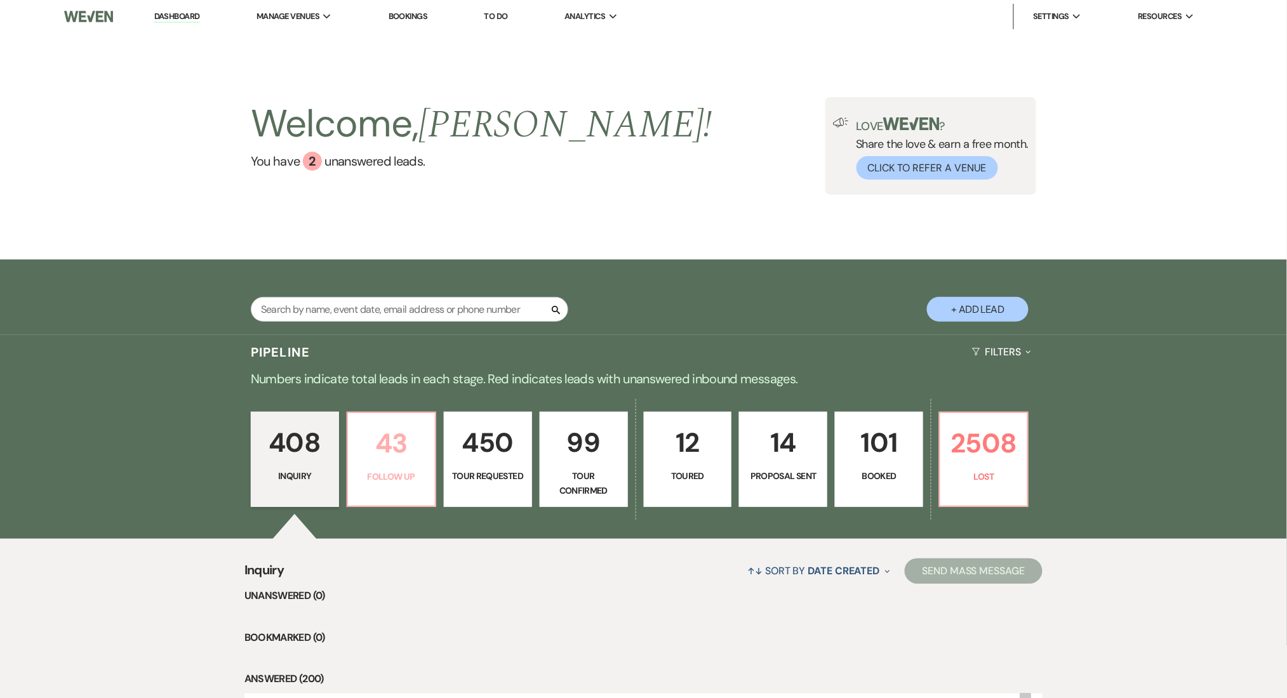
select select "9"
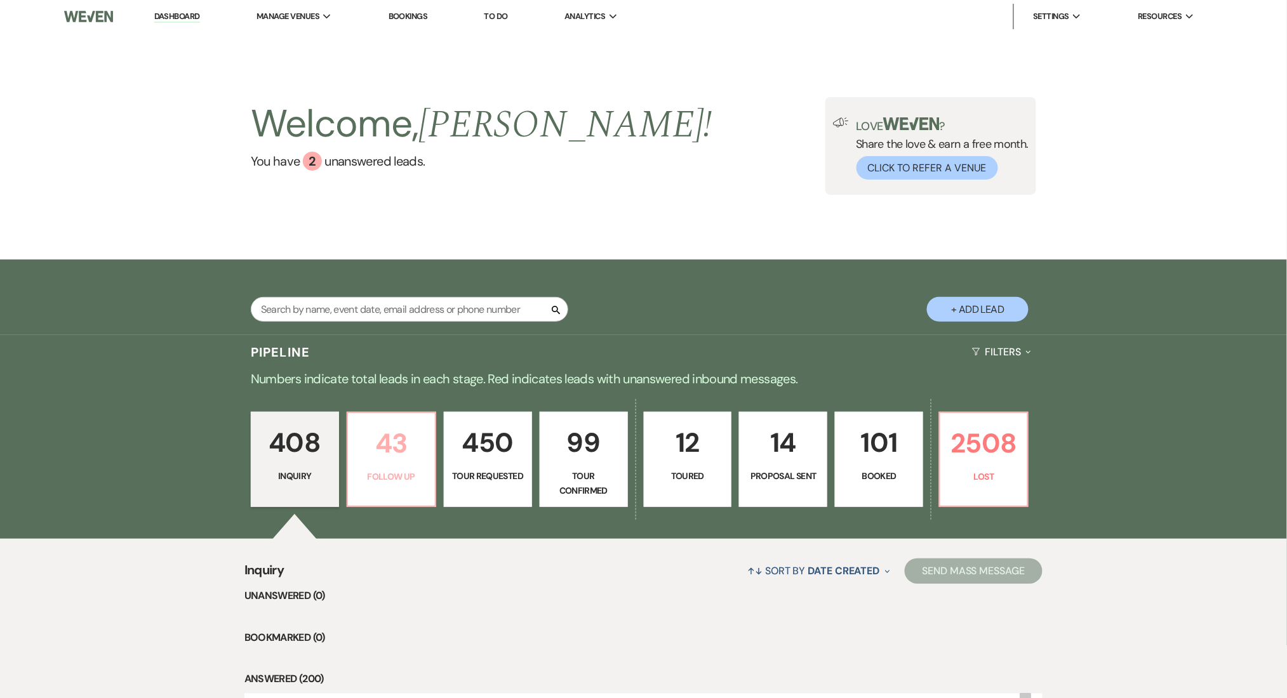
select select "9"
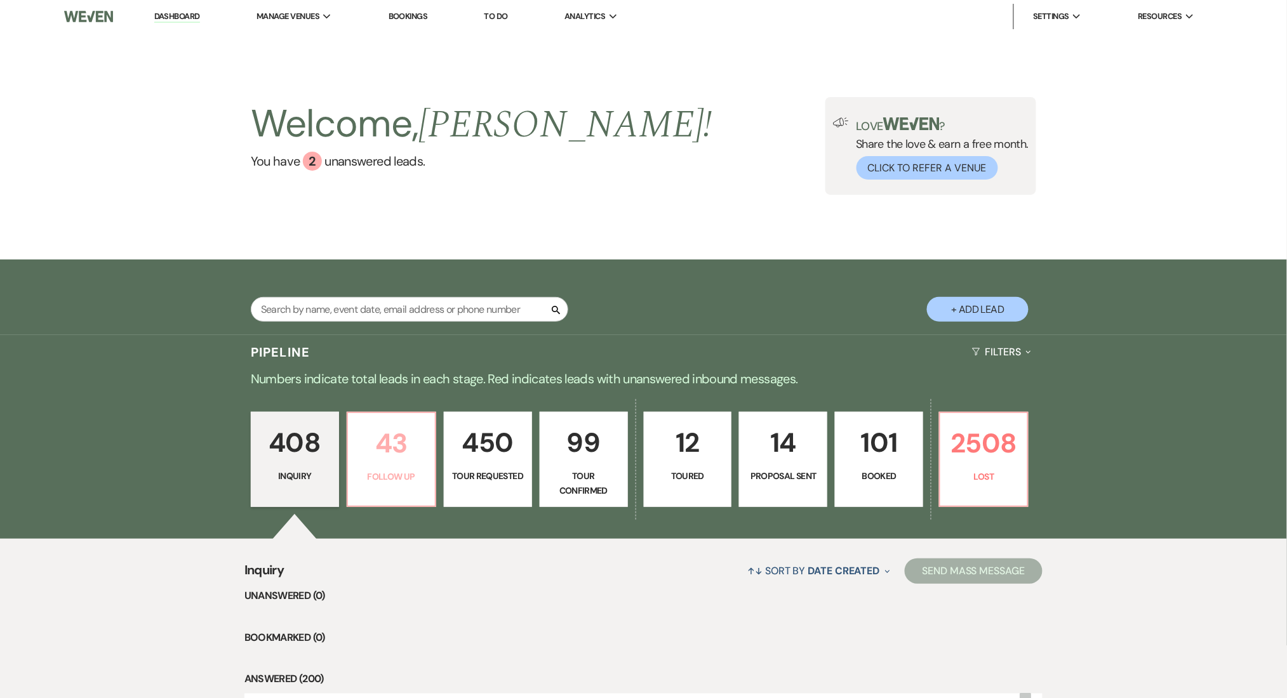
select select "9"
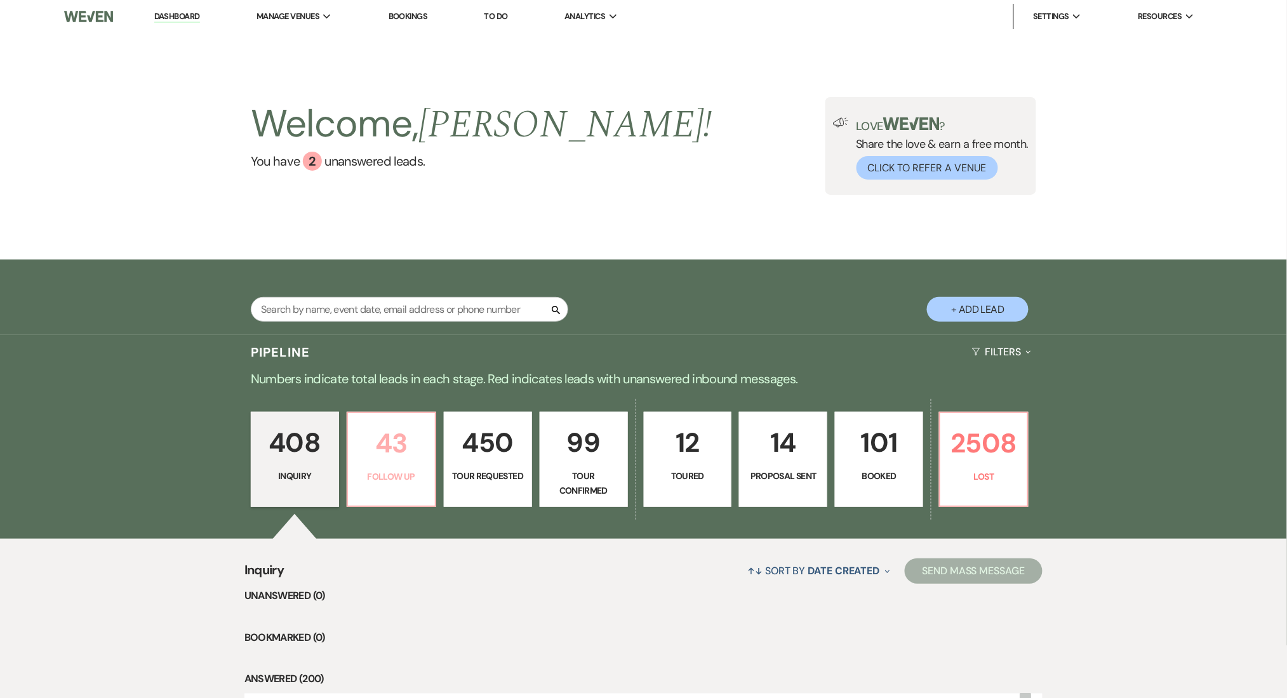
select select "9"
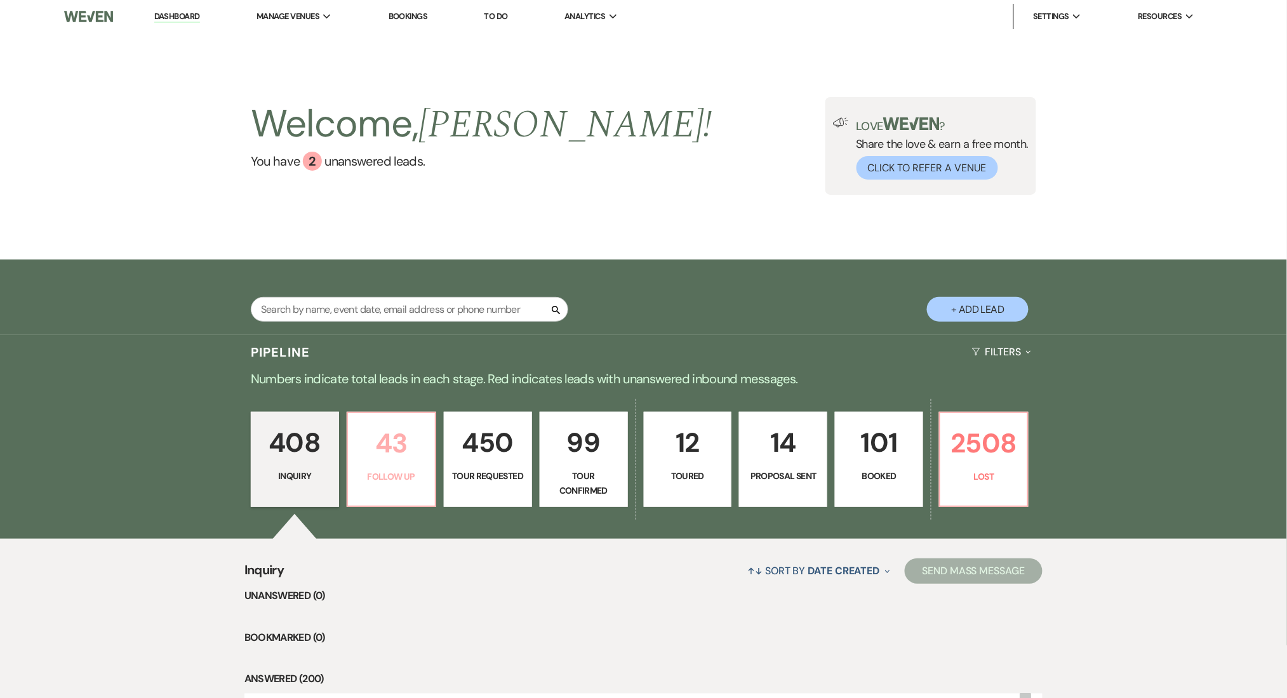
select select "9"
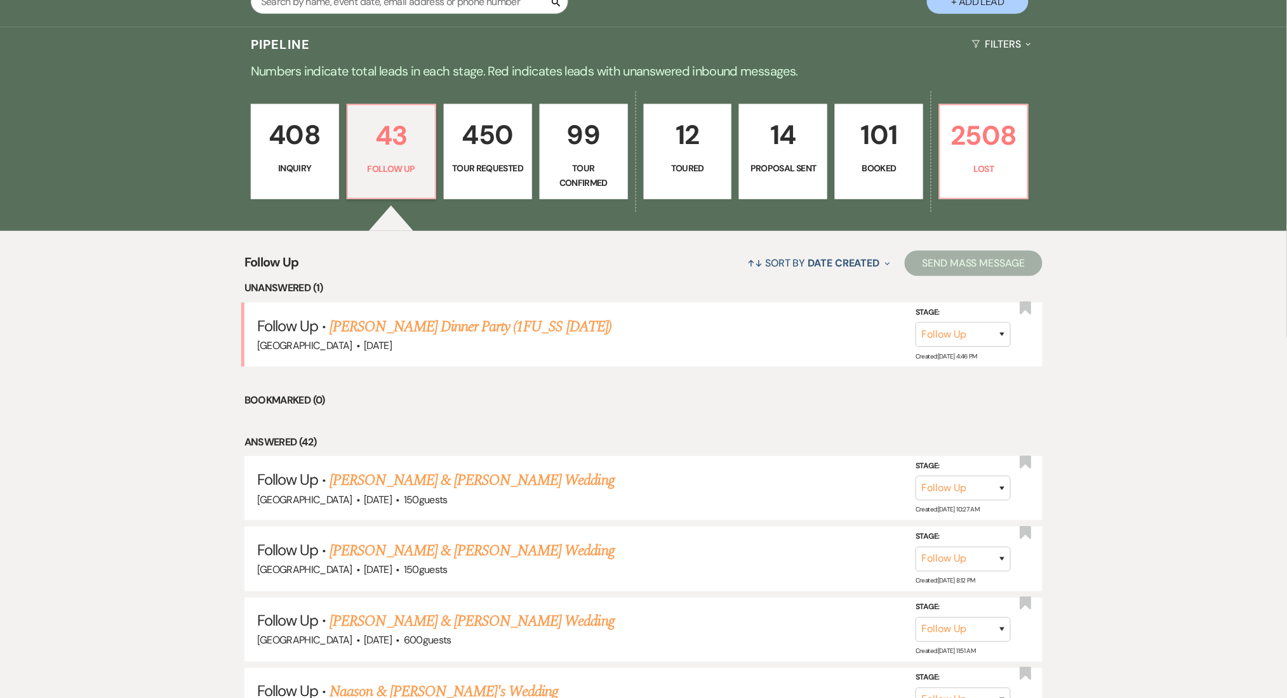
scroll to position [338, 0]
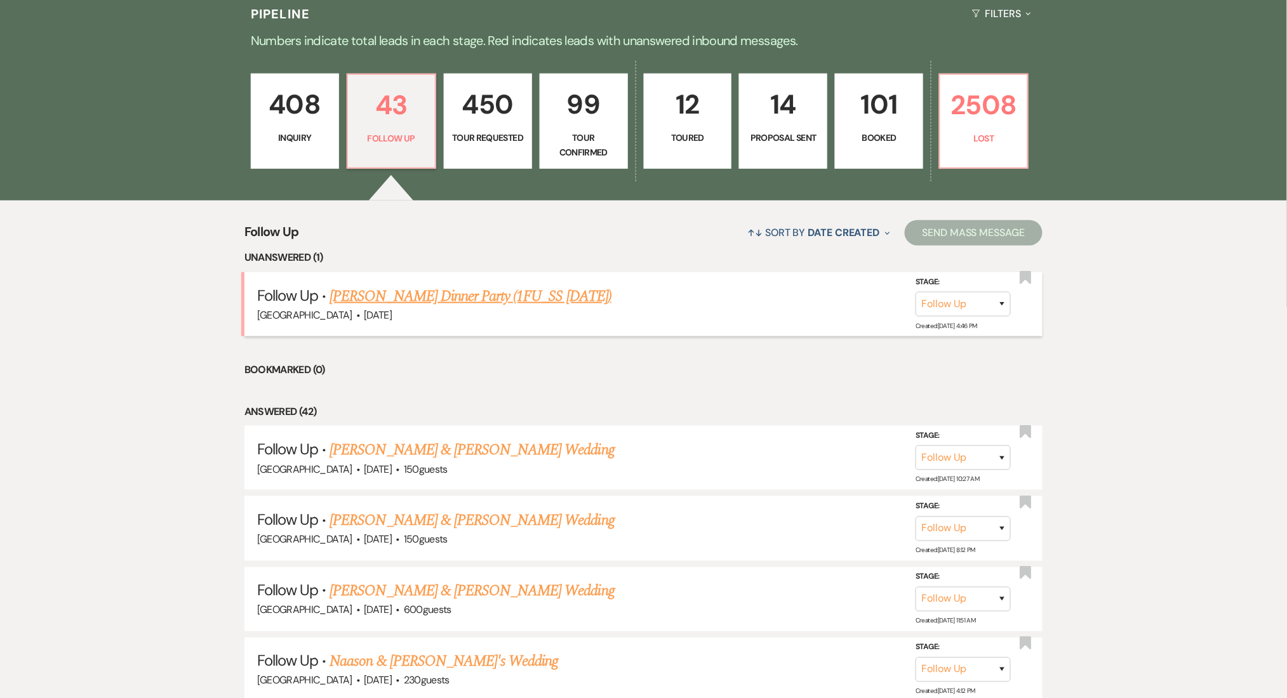
click at [427, 295] on link "[PERSON_NAME] Dinner Party (1FU_SS [DATE])" at bounding box center [470, 296] width 282 height 23
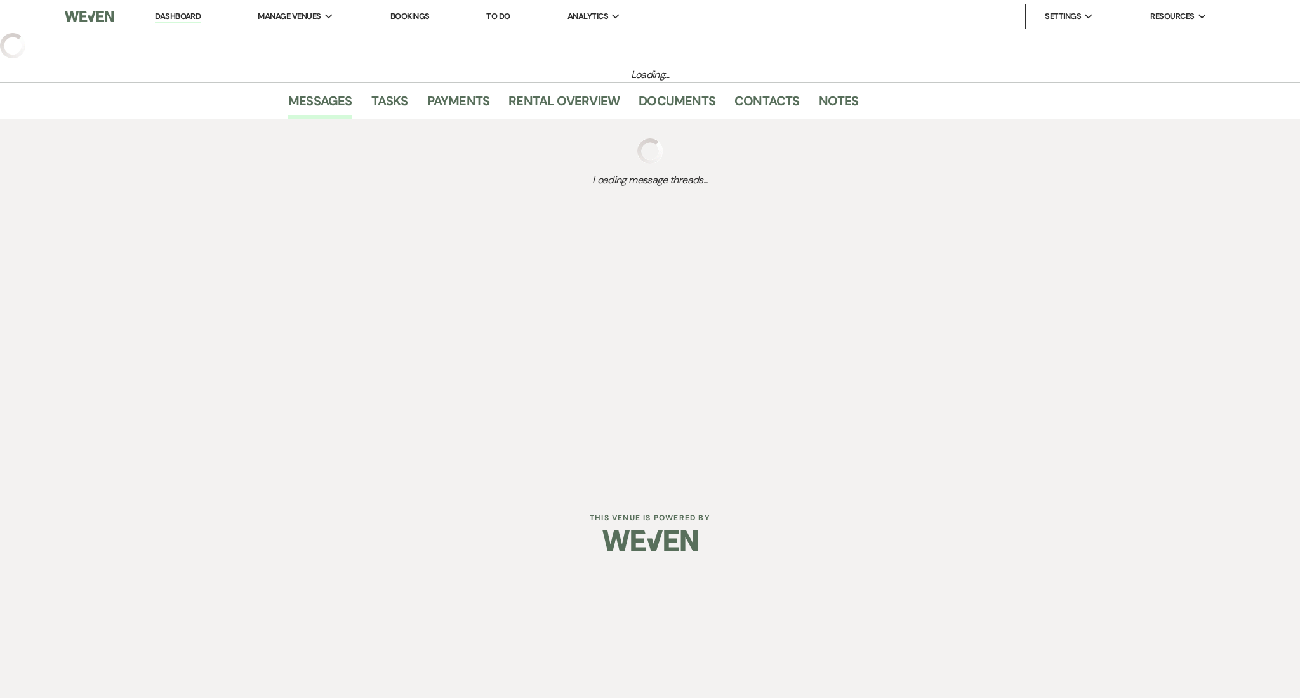
select select "9"
select select "26"
select select "13"
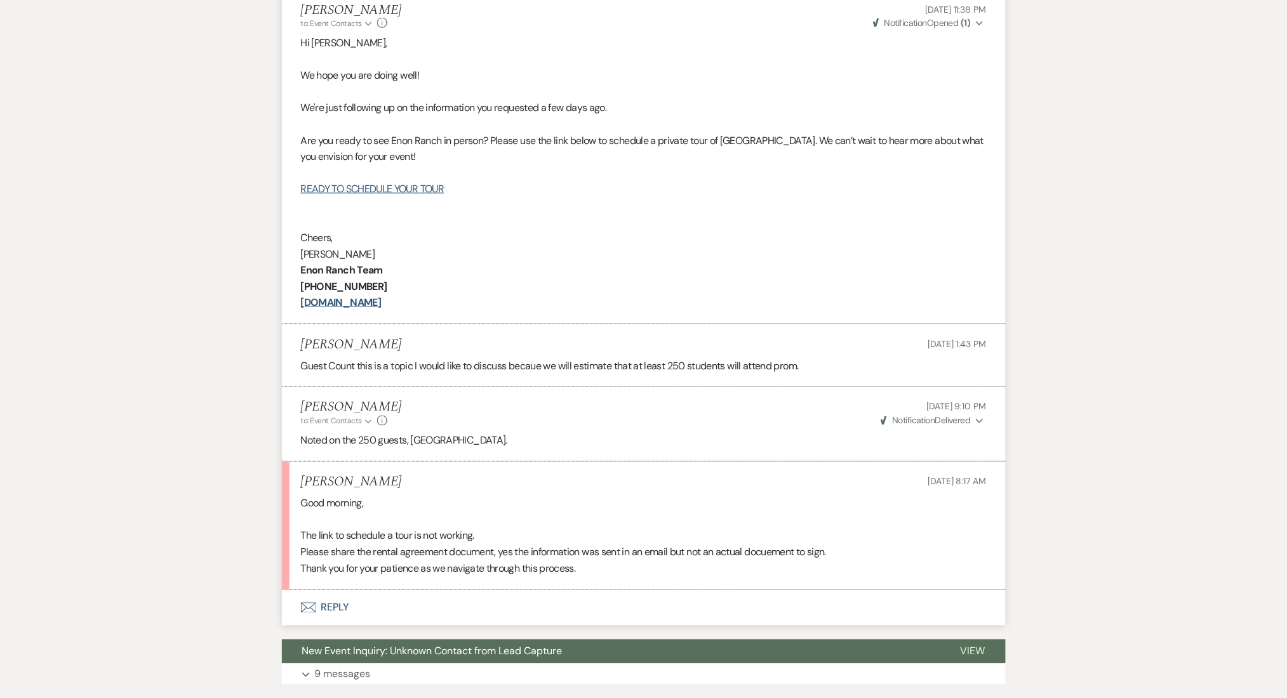
scroll to position [593, 0]
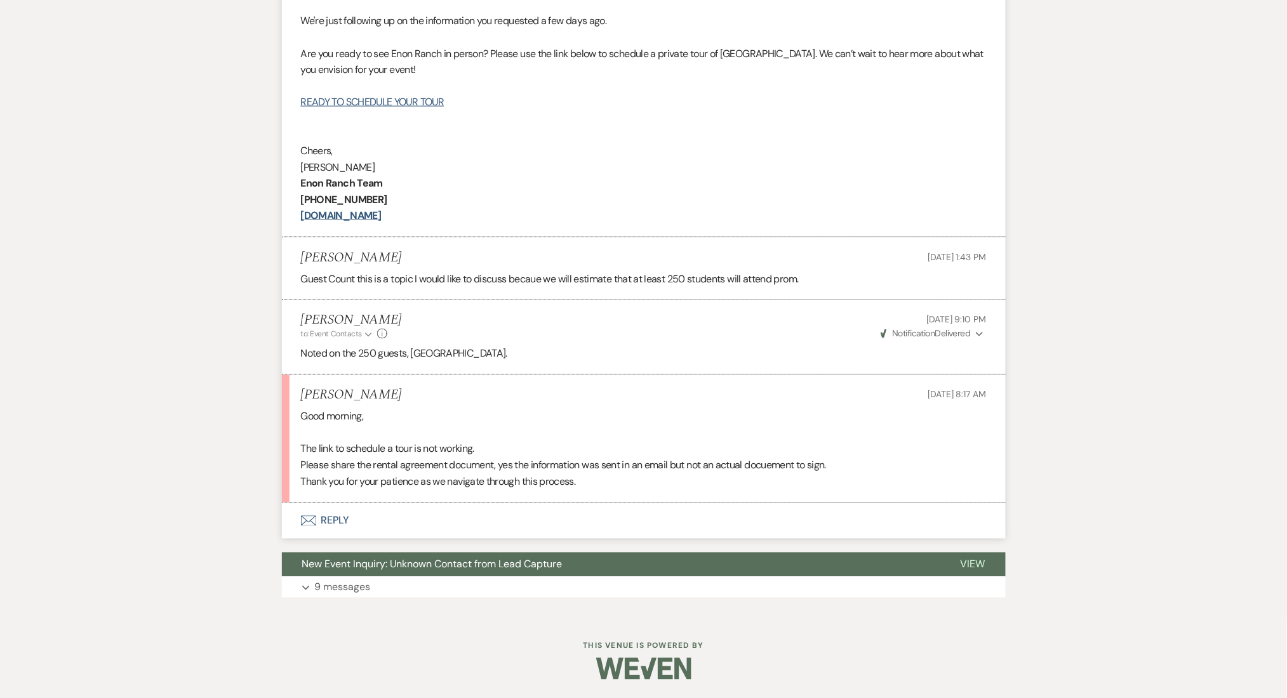
click at [93, 450] on div "Messages Tasks Payments Rental Overview Documents Contacts Notes Event Messages…" at bounding box center [643, 171] width 1287 height 892
click at [8, 211] on div "Messages Tasks Payments Rental Overview Documents Contacts Notes Event Messages…" at bounding box center [643, 171] width 1287 height 892
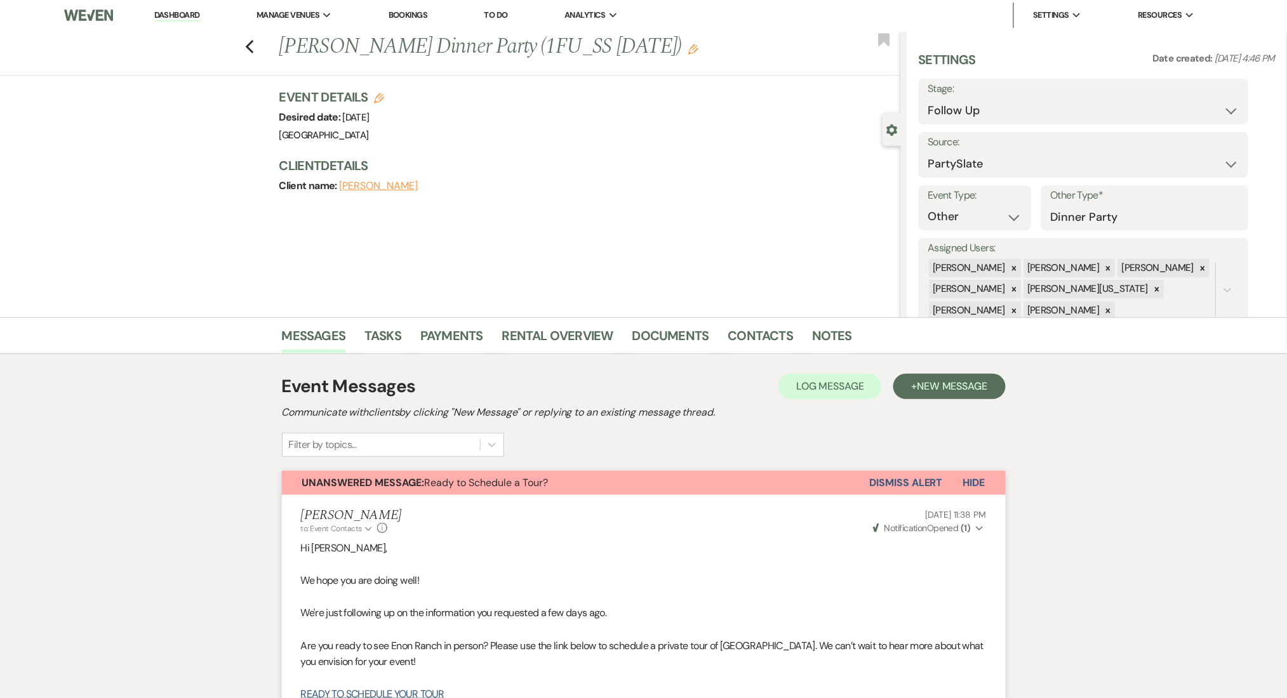
scroll to position [0, 0]
click at [262, 52] on div "Previous Shawanda Cole's Dinner Party (1FU_SS 7.21.25) Edit Bookmark" at bounding box center [447, 55] width 907 height 44
click at [261, 49] on div "Previous Shawanda Cole's Dinner Party (1FU_SS 7.21.25) Edit Bookmark" at bounding box center [447, 55] width 907 height 44
click at [253, 47] on use "button" at bounding box center [249, 48] width 8 height 14
select select "9"
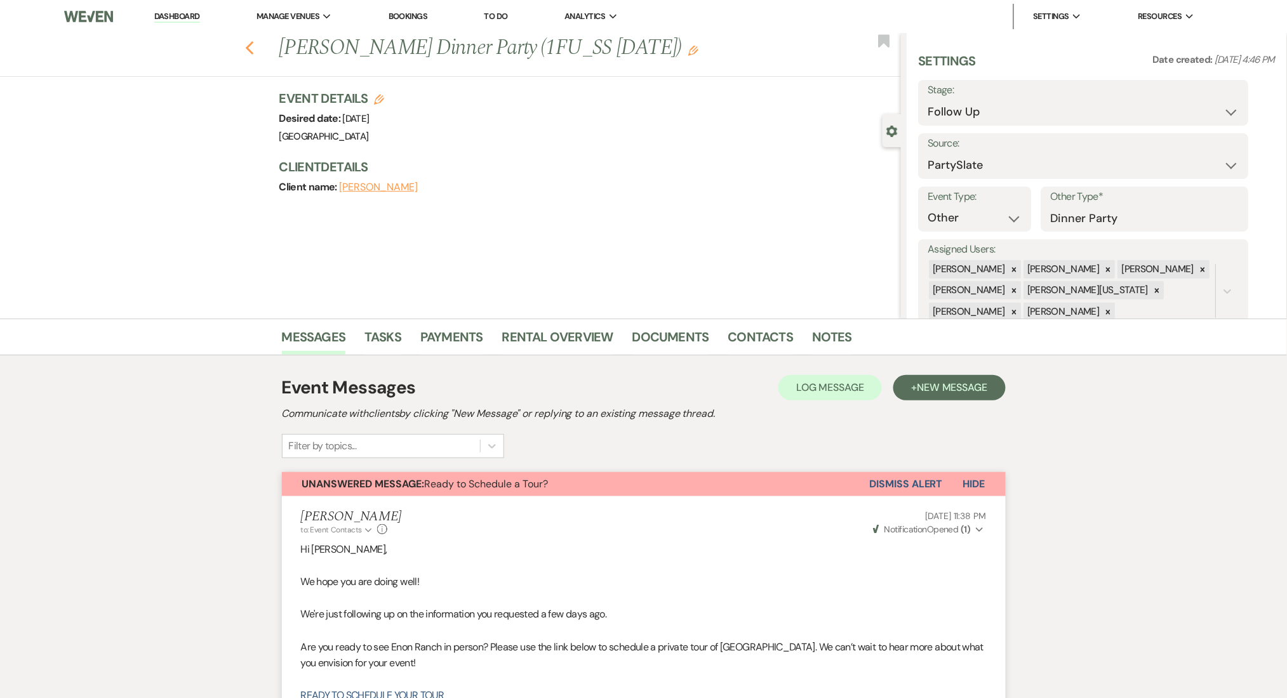
select select "9"
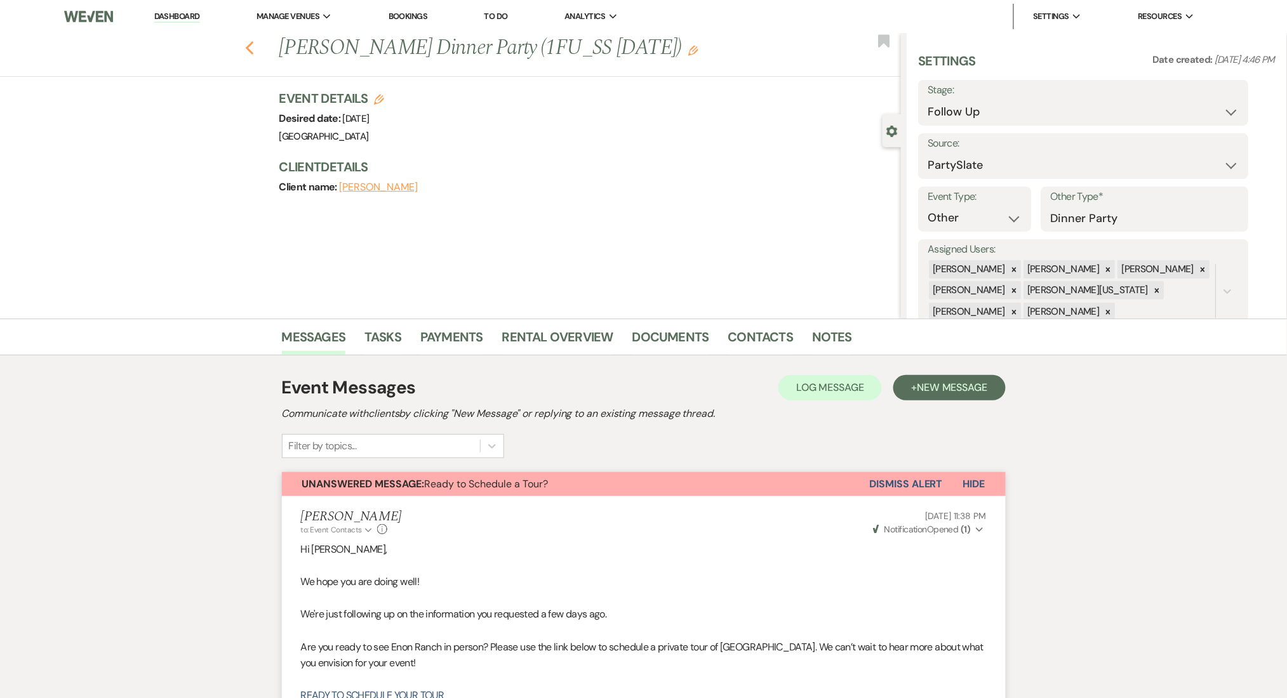
select select "9"
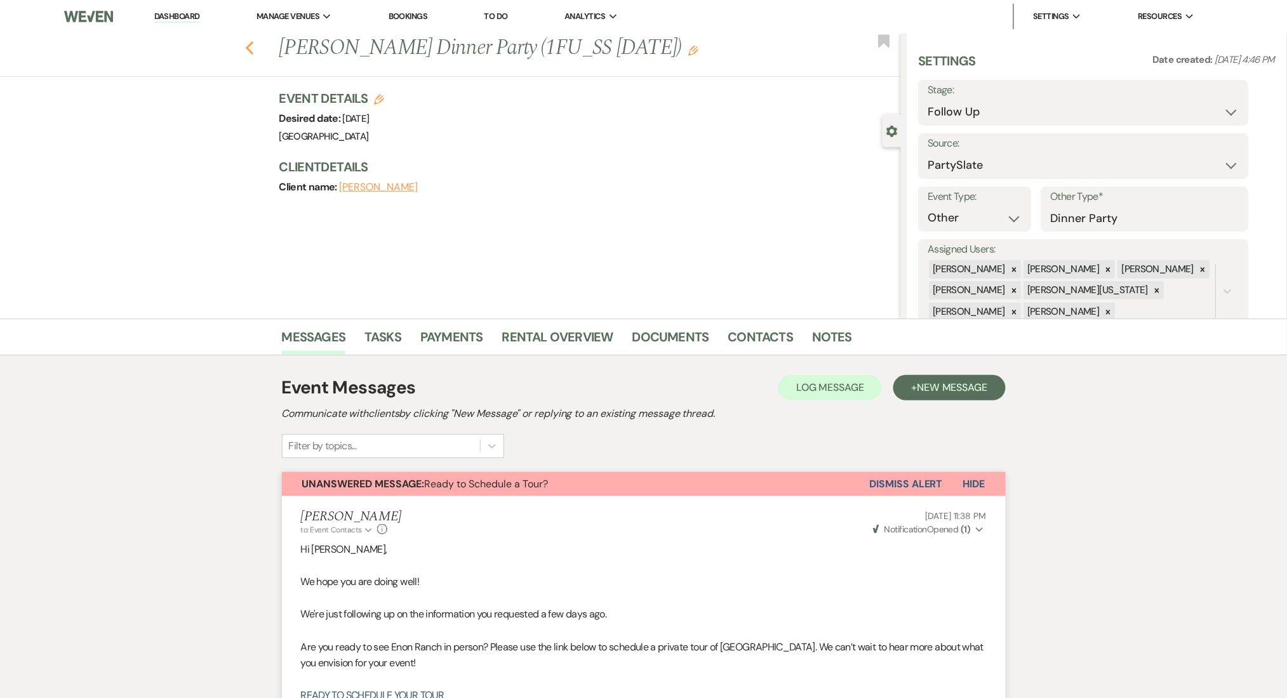
select select "9"
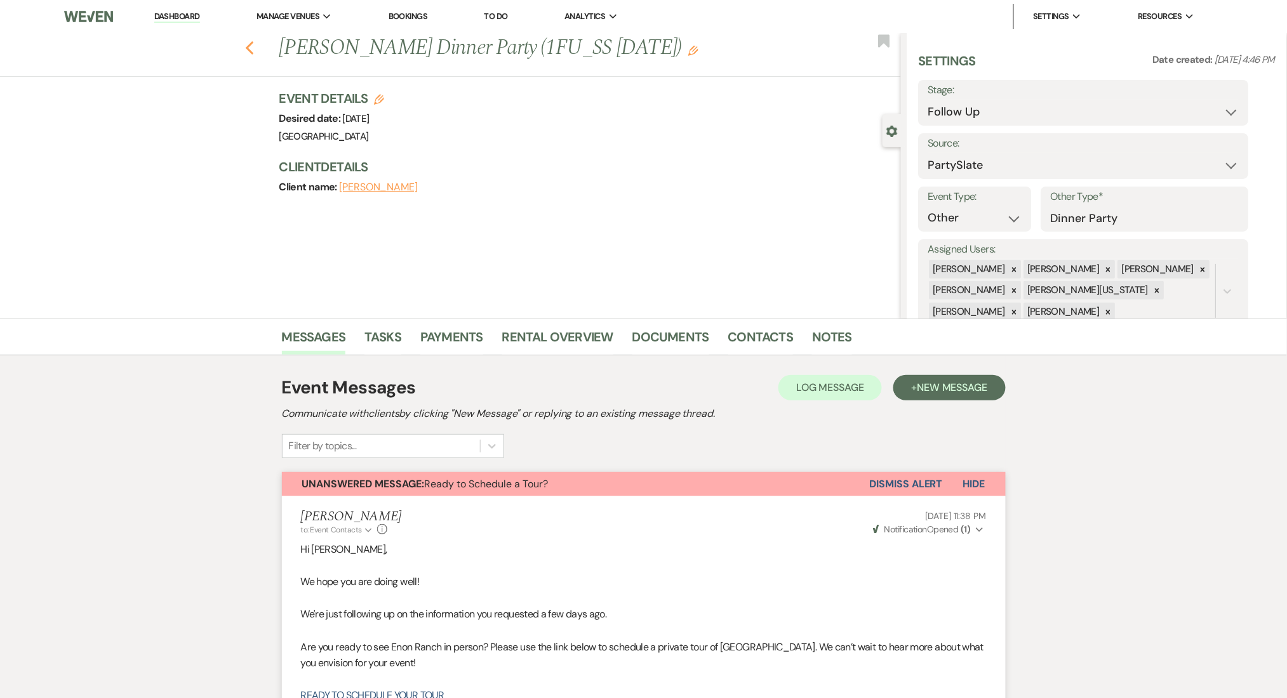
select select "9"
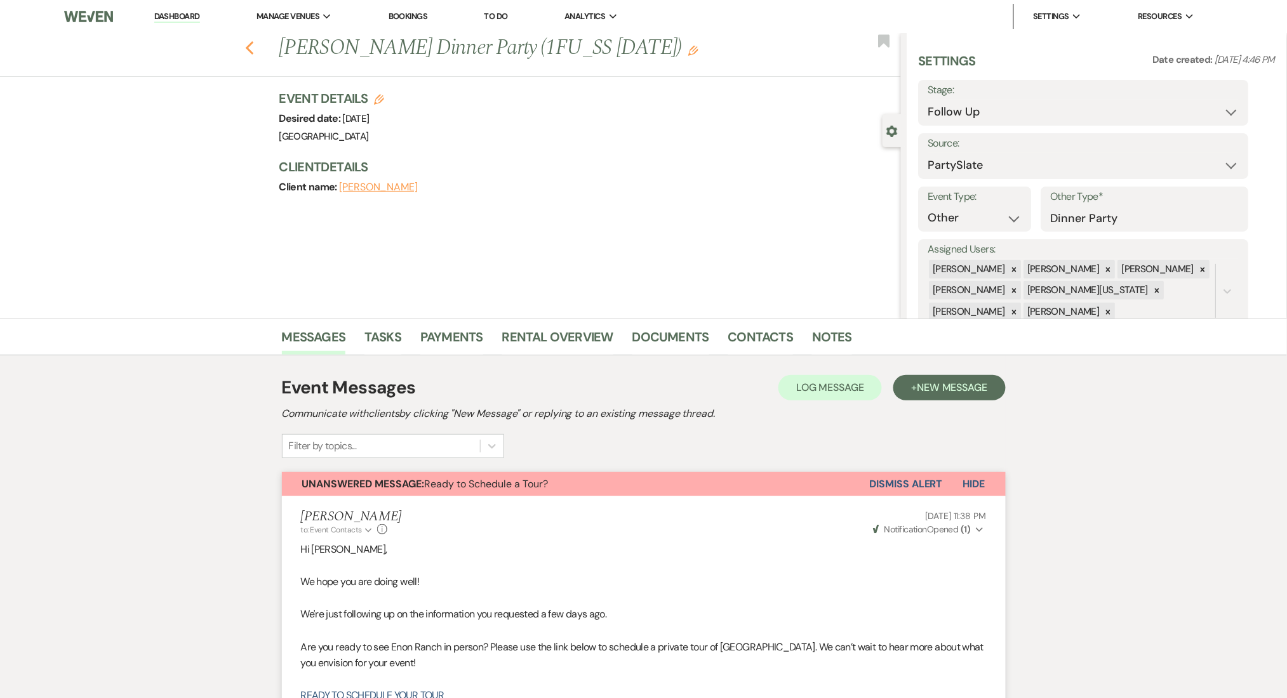
select select "9"
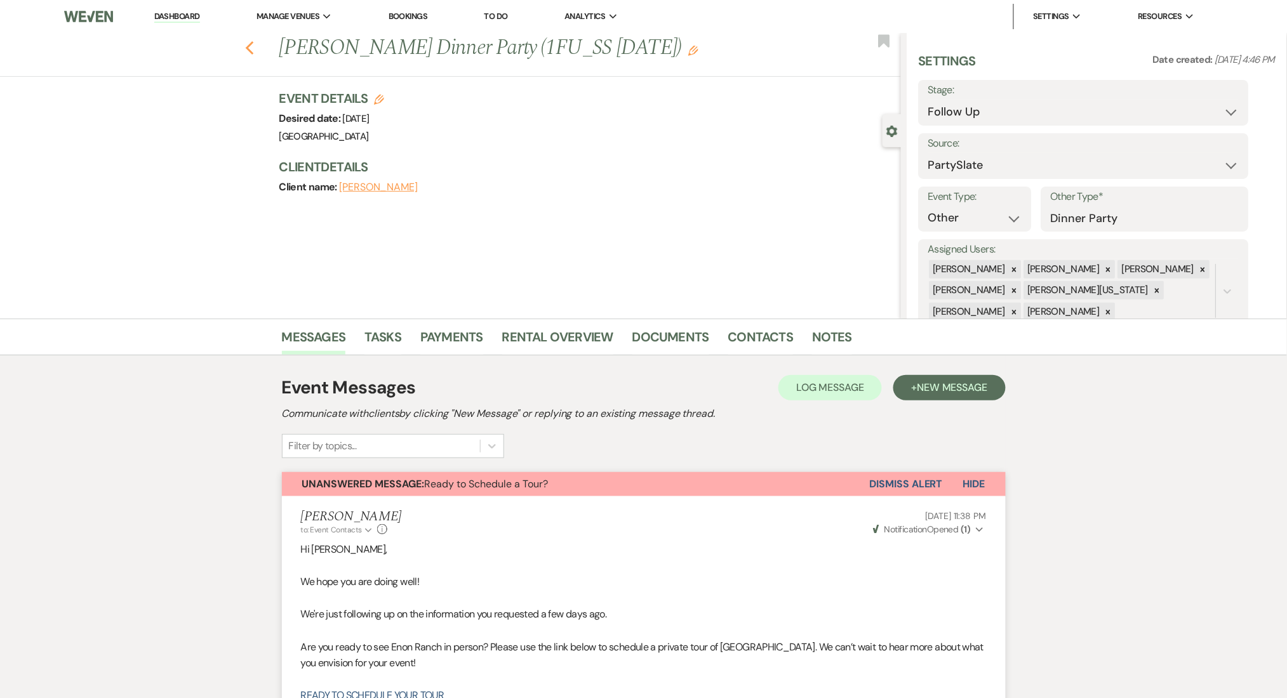
select select "9"
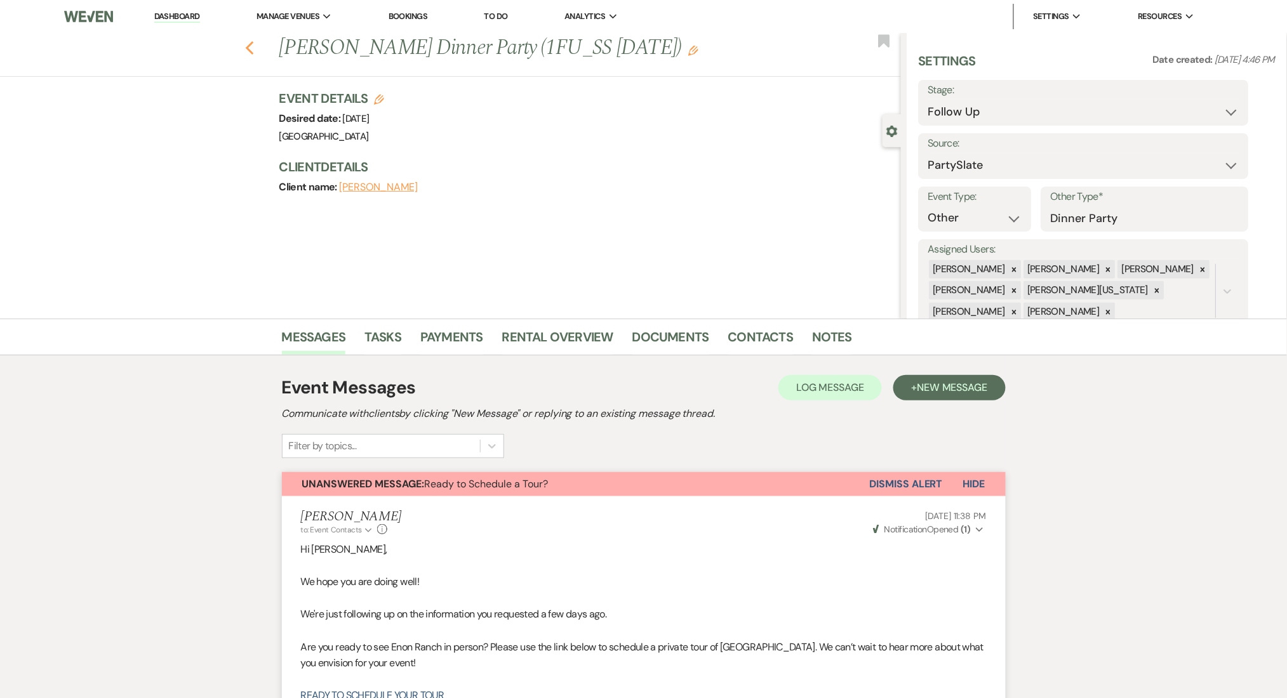
select select "9"
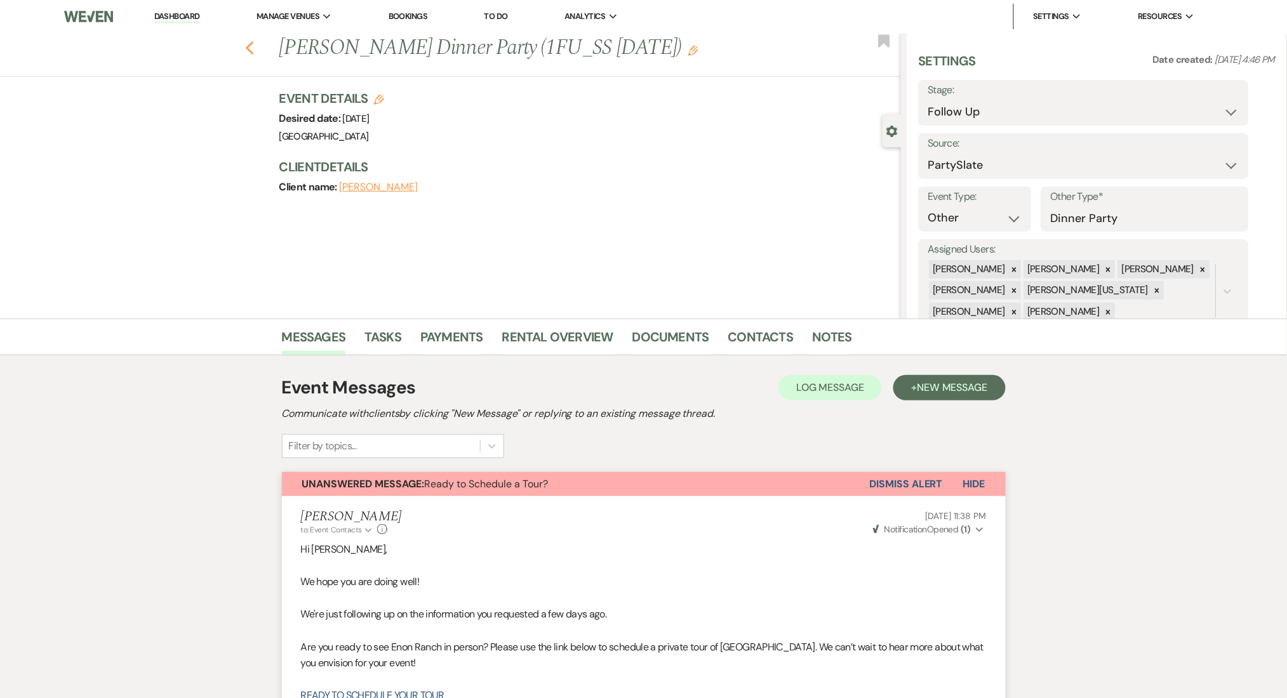
select select "9"
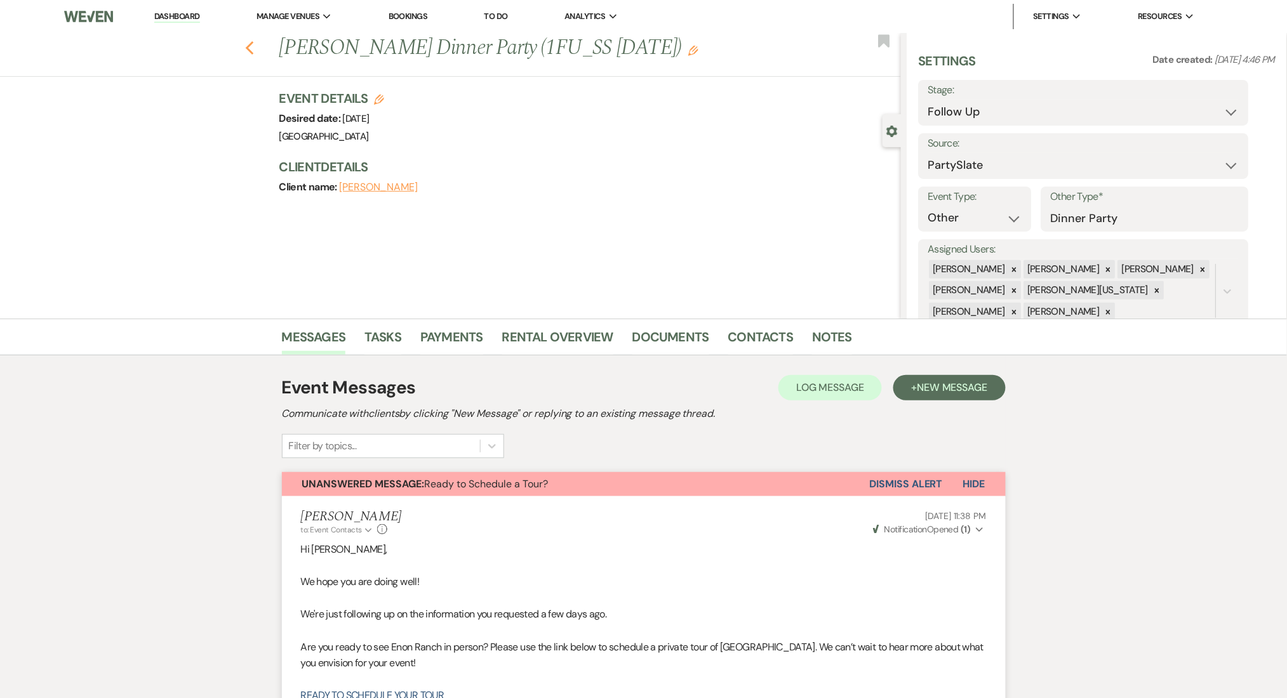
select select "9"
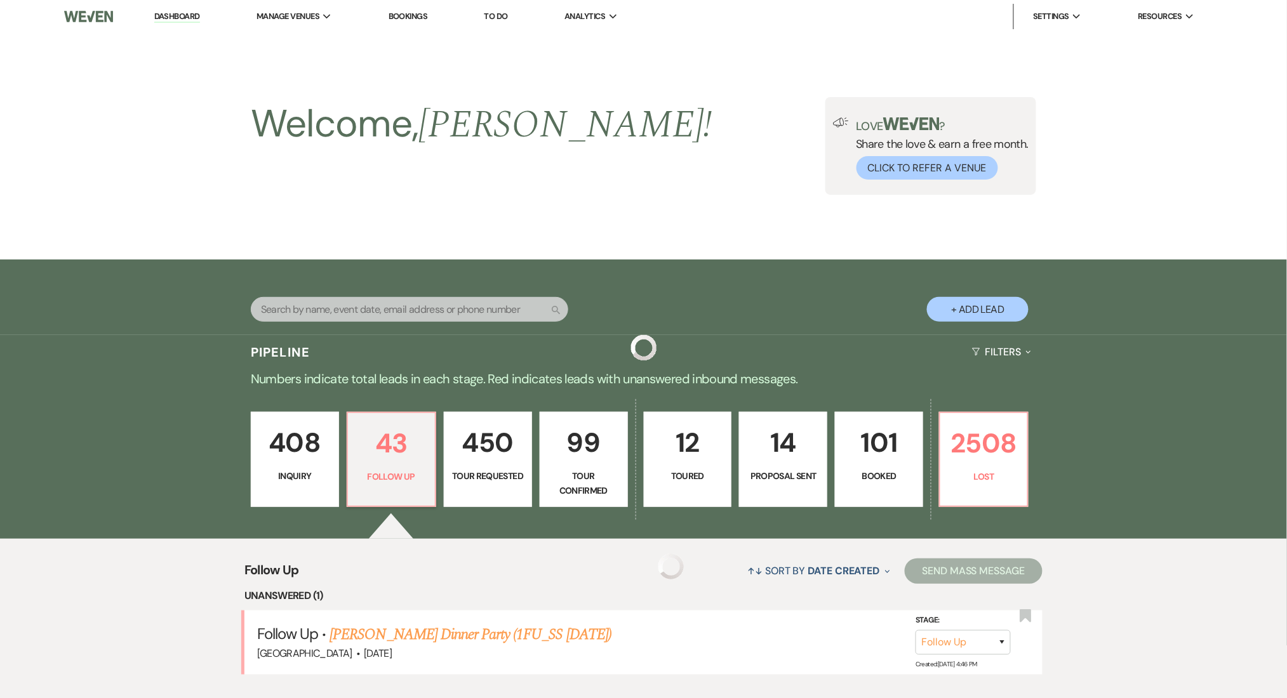
scroll to position [338, 0]
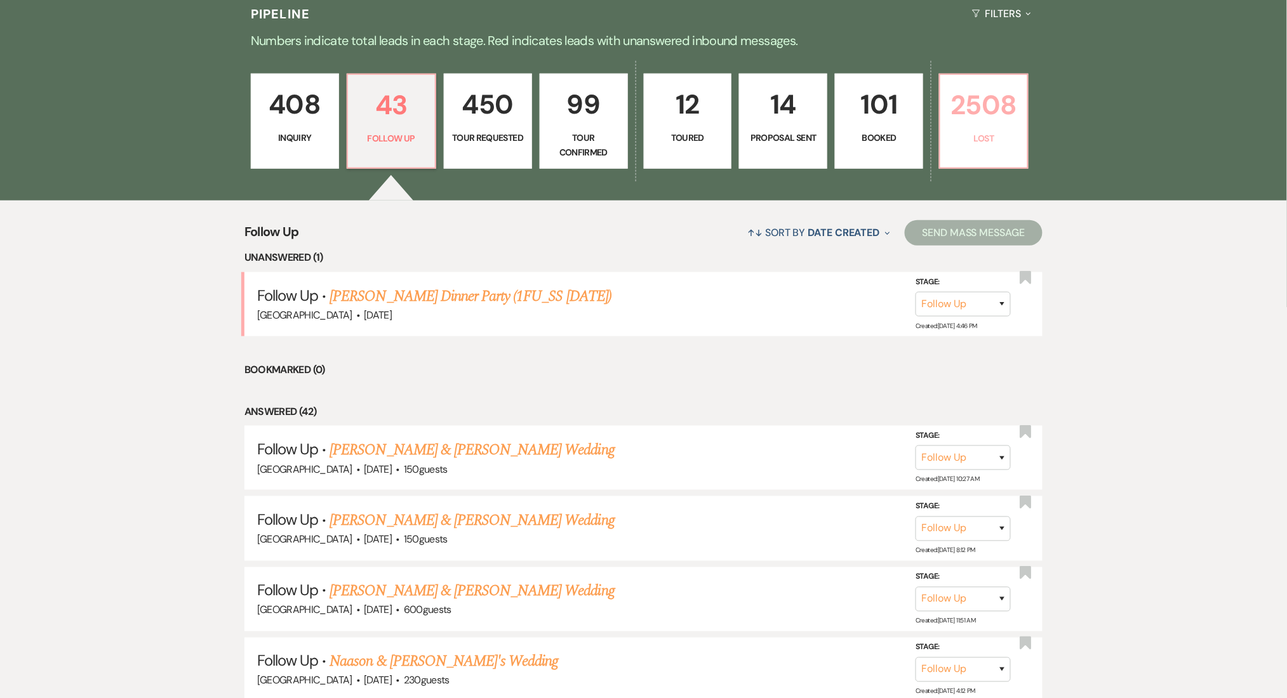
click at [998, 152] on link "2508 Lost" at bounding box center [983, 121] width 89 height 95
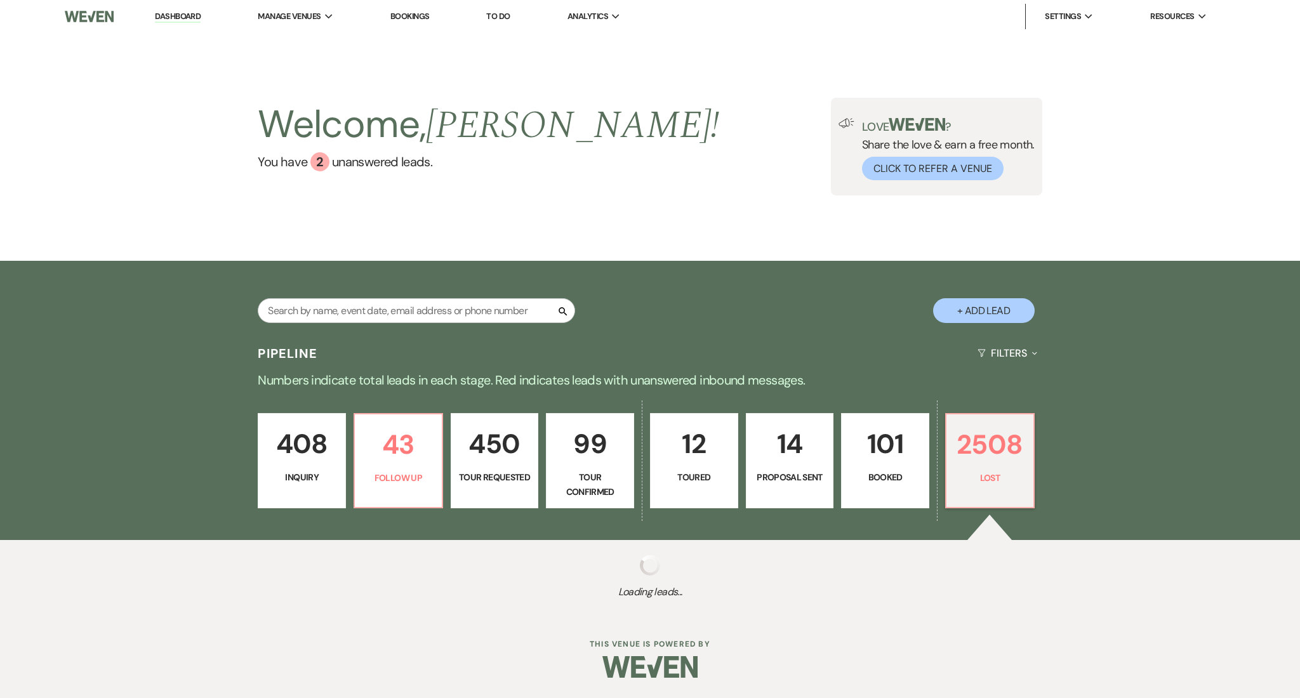
select select "8"
select select "5"
select select "8"
select select "1"
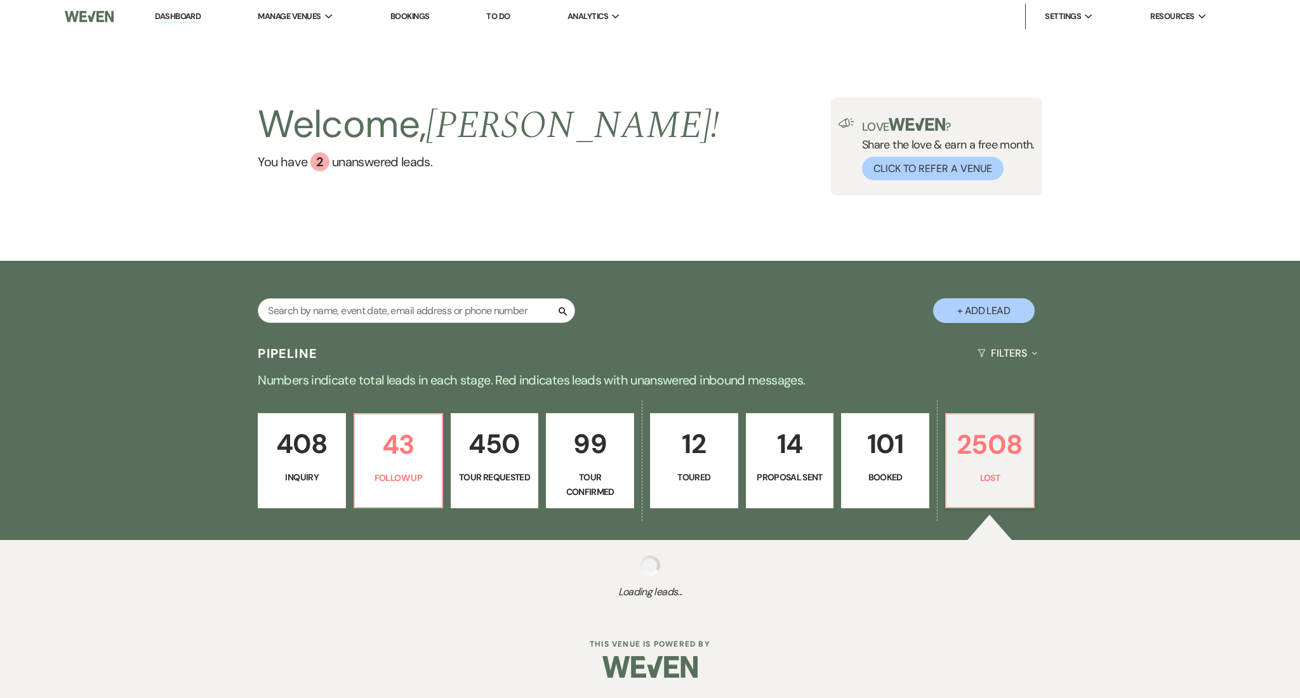
select select "8"
select select "7"
select select "8"
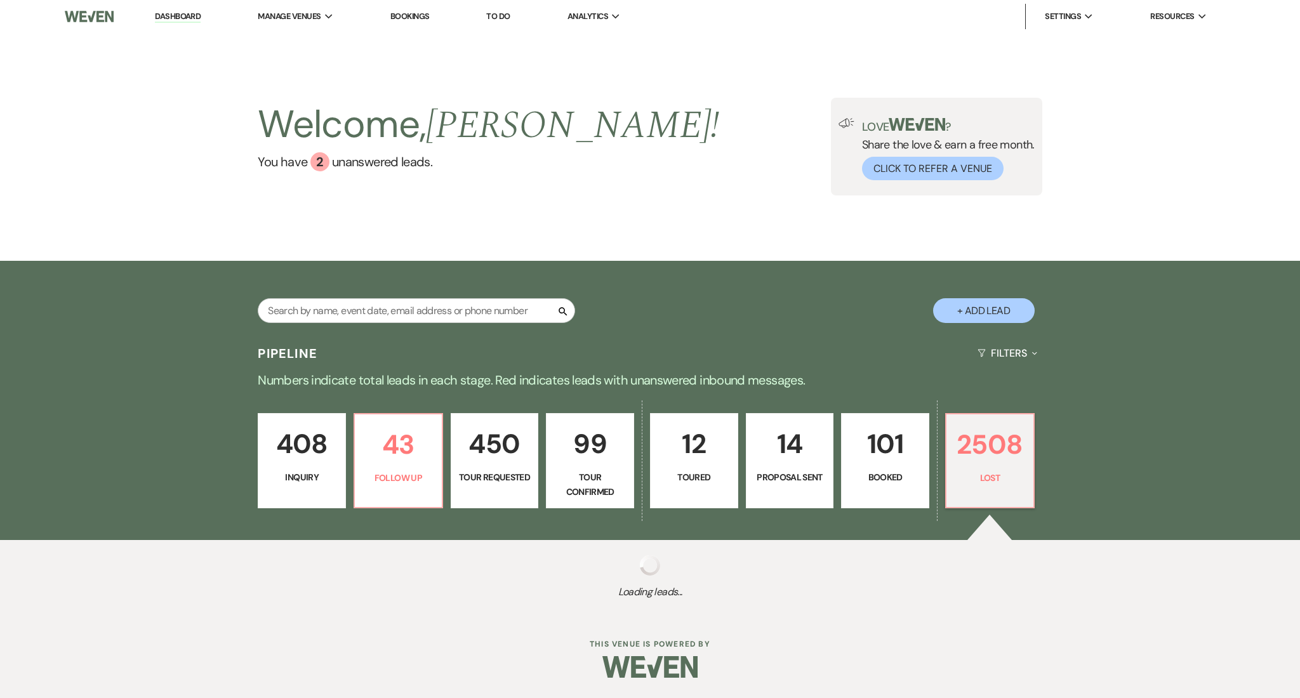
select select "8"
select select "1"
select select "8"
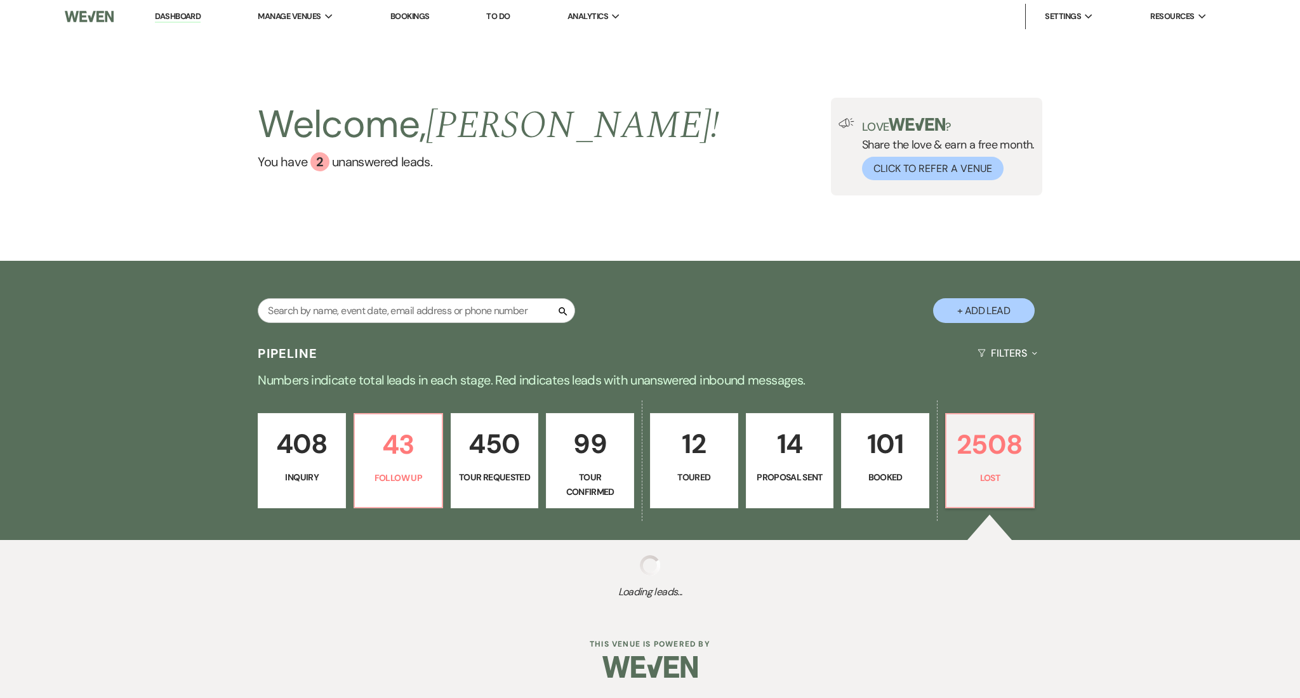
select select "8"
select select "1"
select select "8"
select select "6"
select select "8"
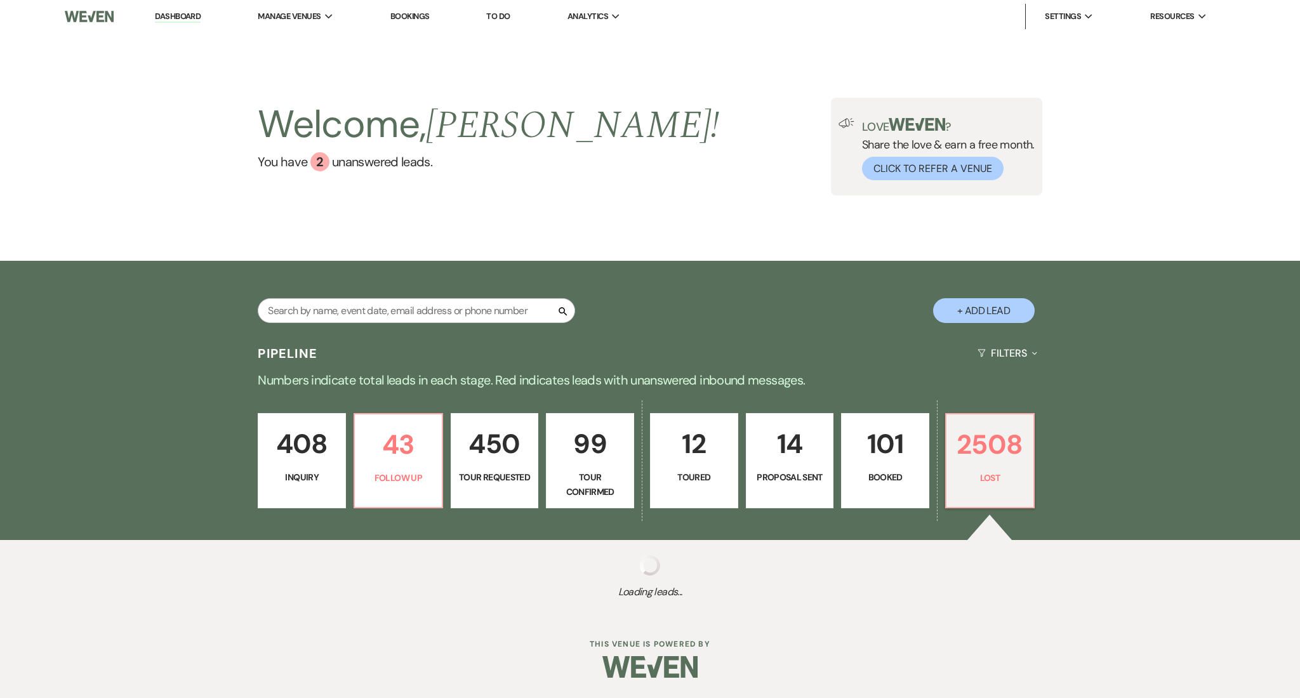
select select "7"
select select "8"
select select "5"
select select "8"
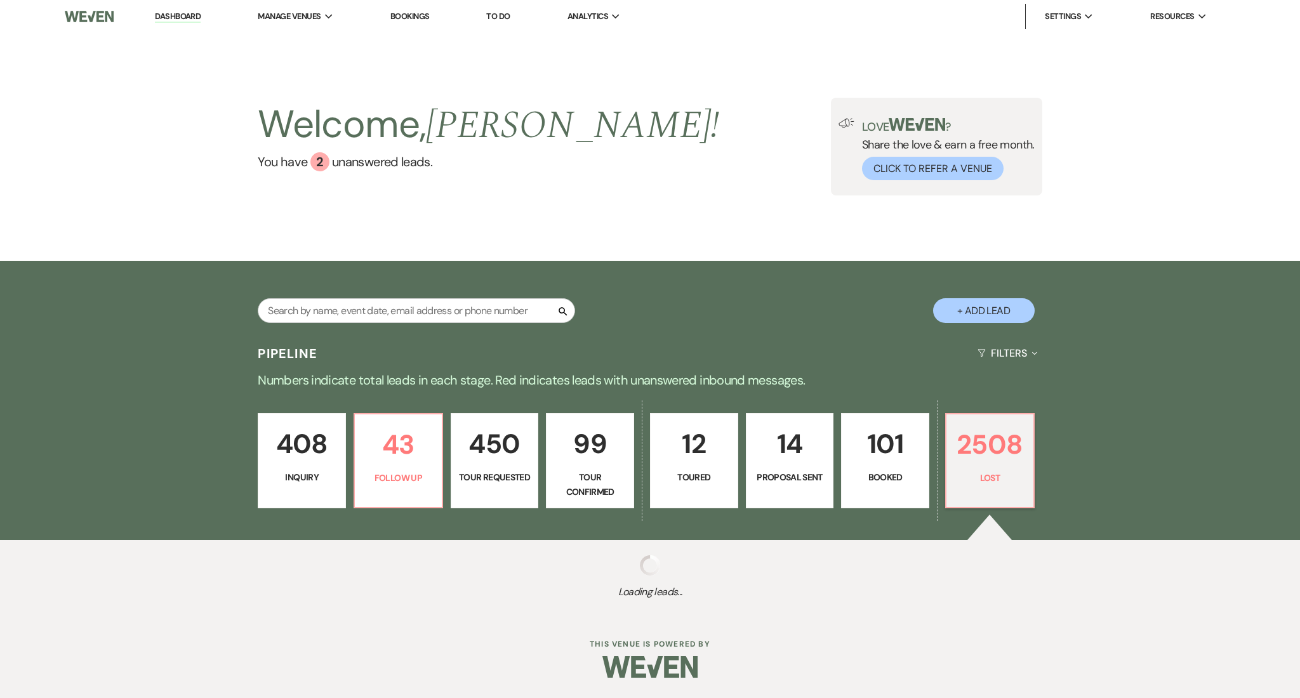
select select "8"
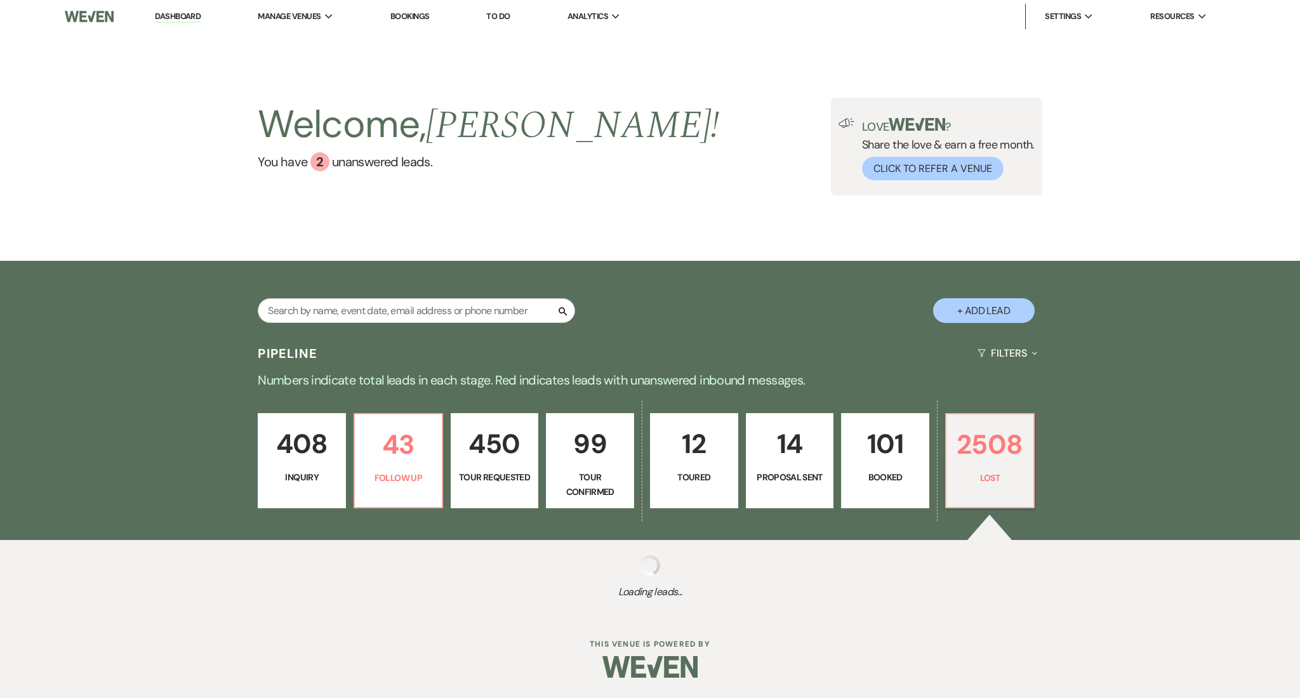
select select "8"
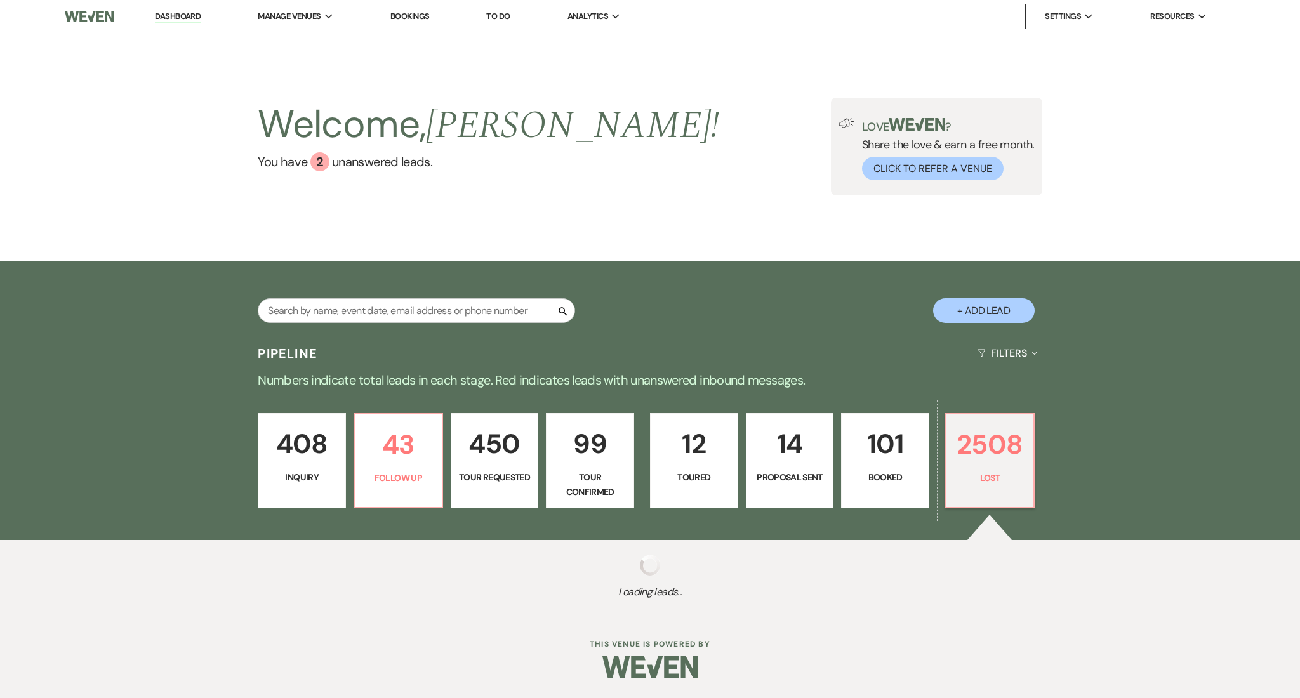
select select "7"
select select "8"
select select "1"
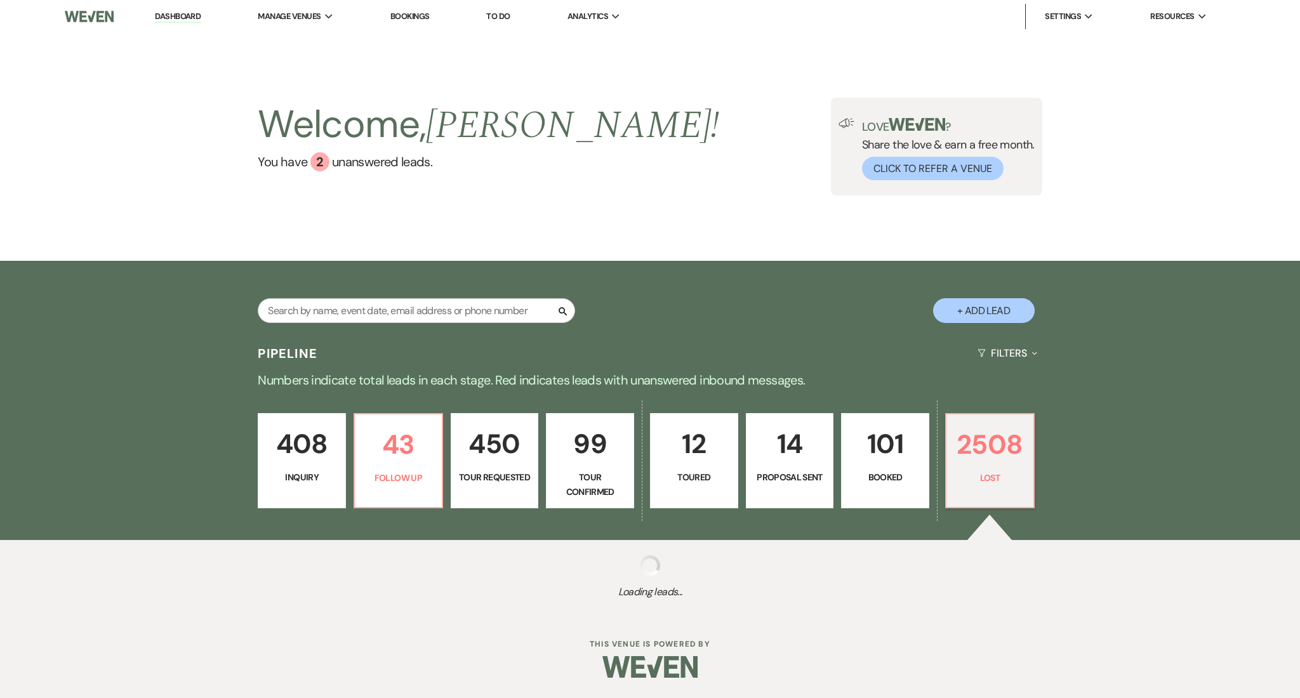
select select "8"
select select "1"
select select "8"
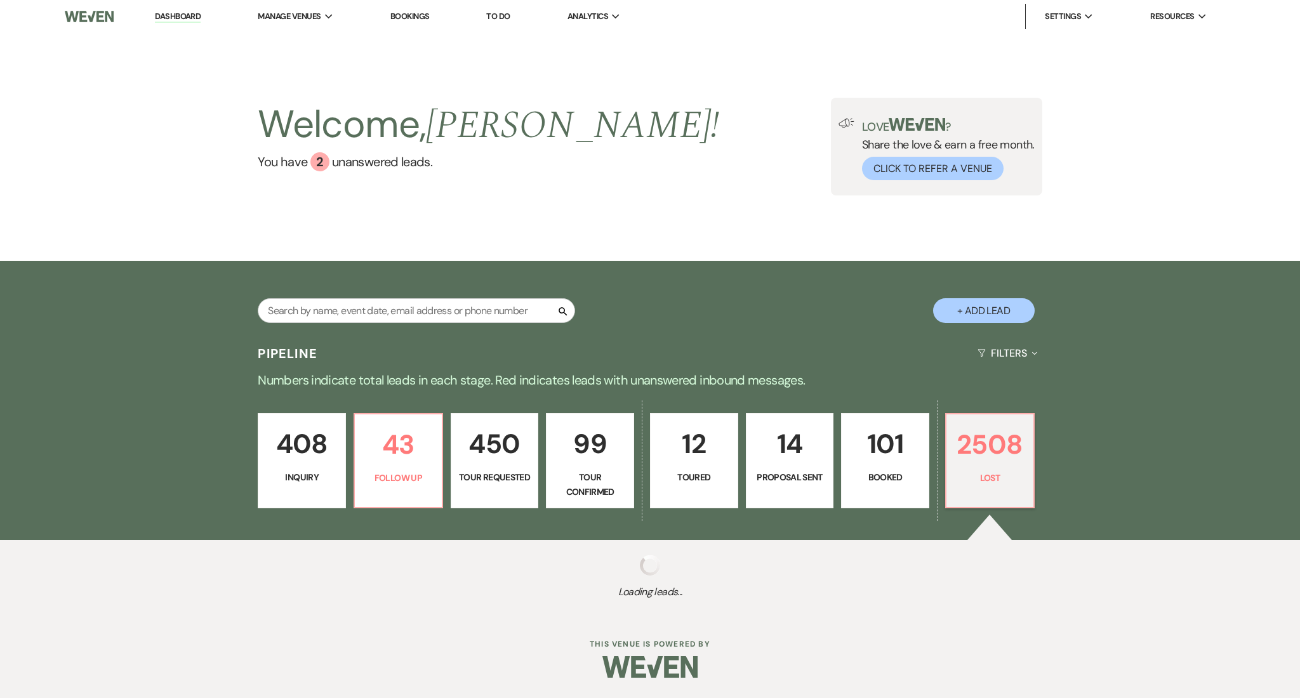
select select "8"
select select "1"
select select "8"
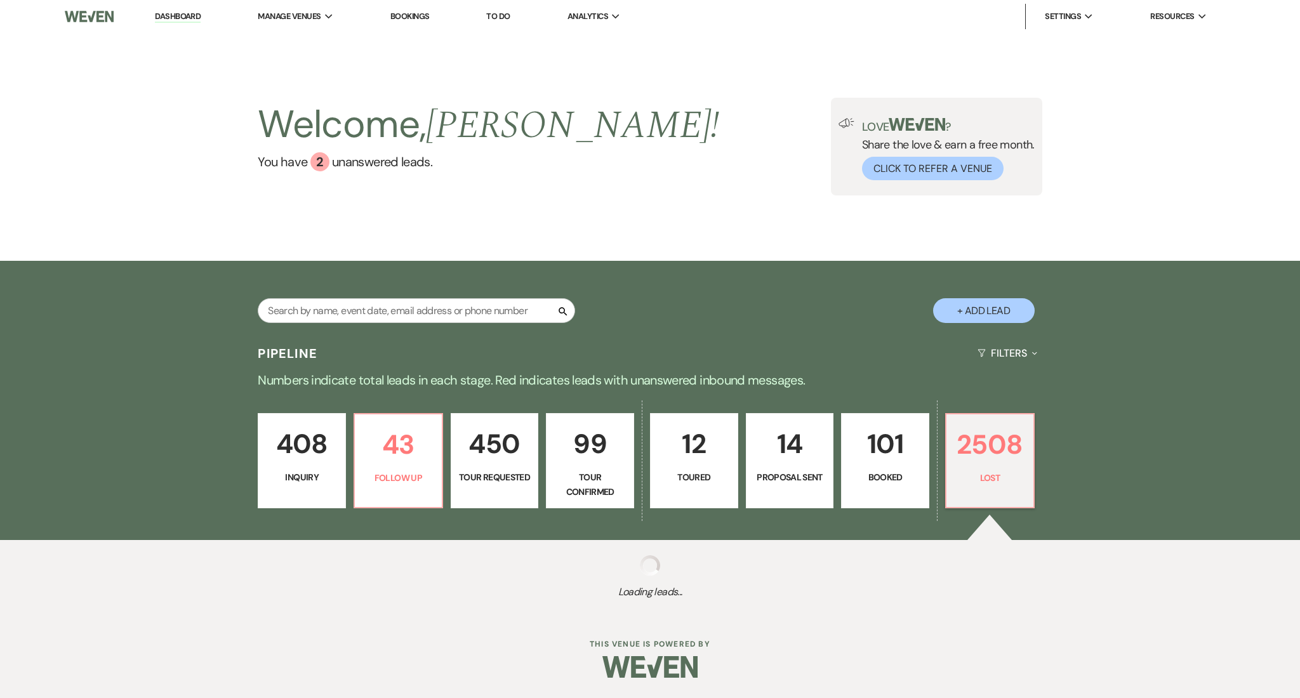
select select "1"
select select "8"
select select "6"
select select "8"
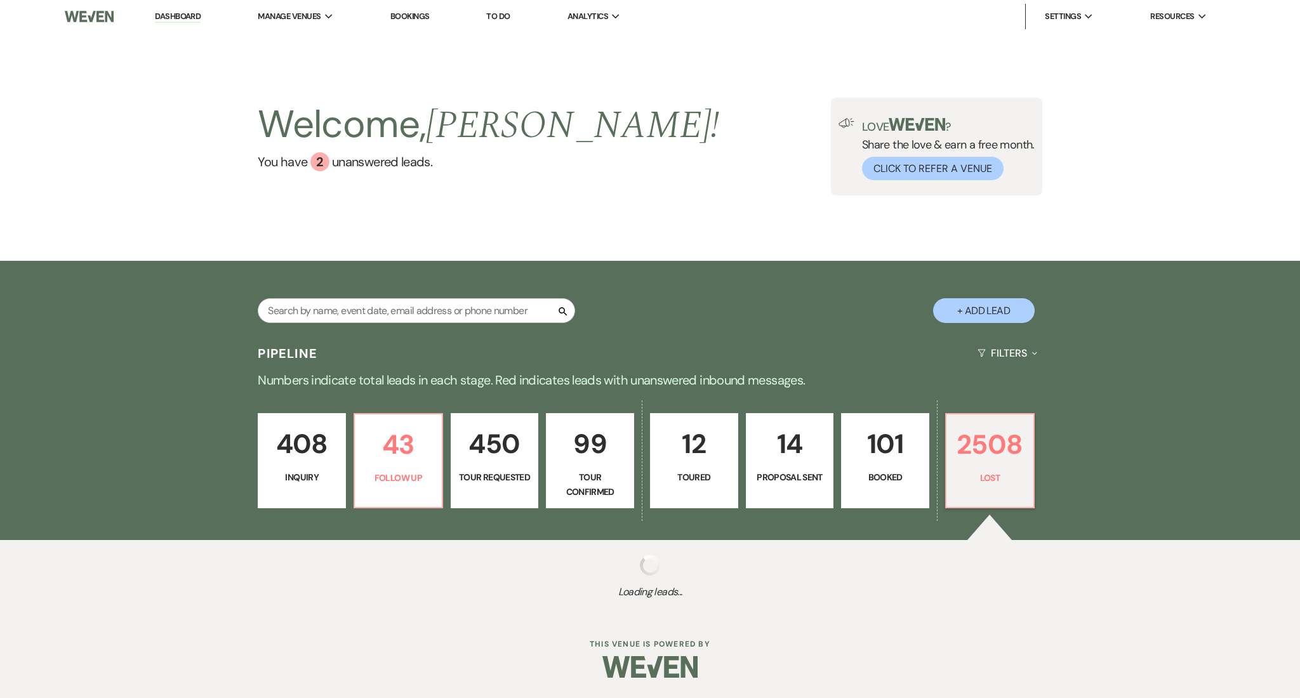
select select "8"
select select "1"
select select "8"
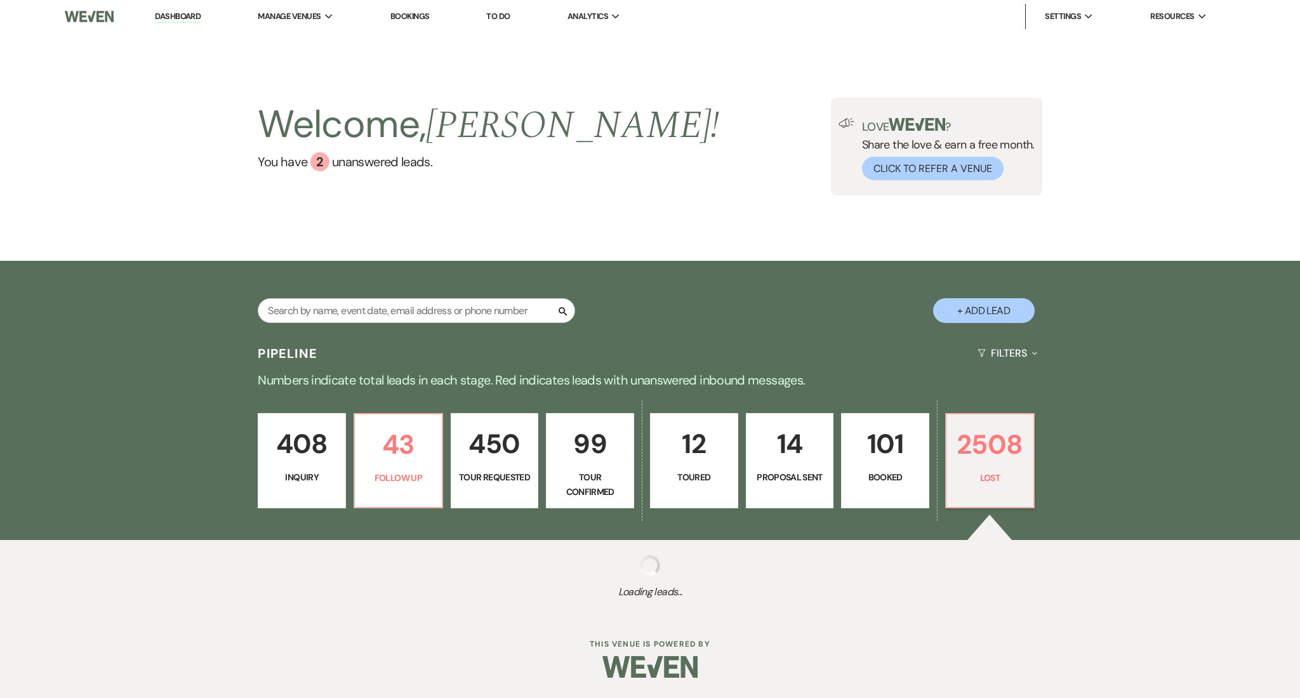
select select "8"
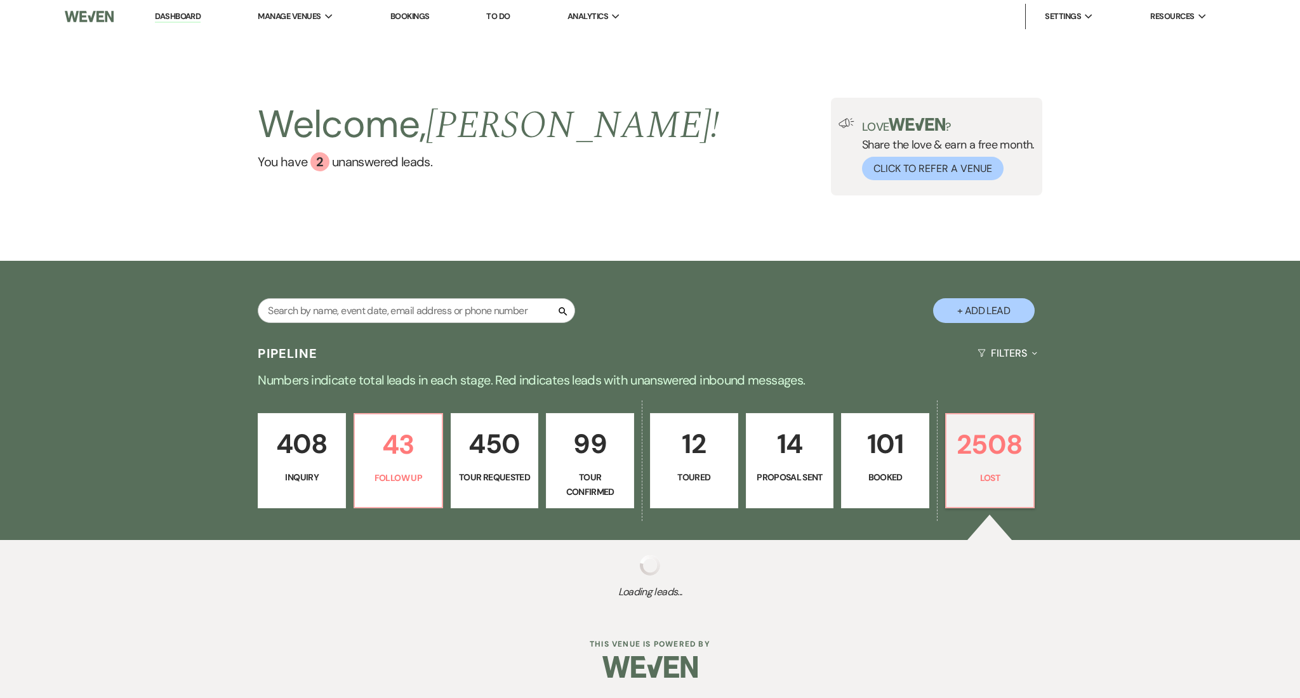
select select "8"
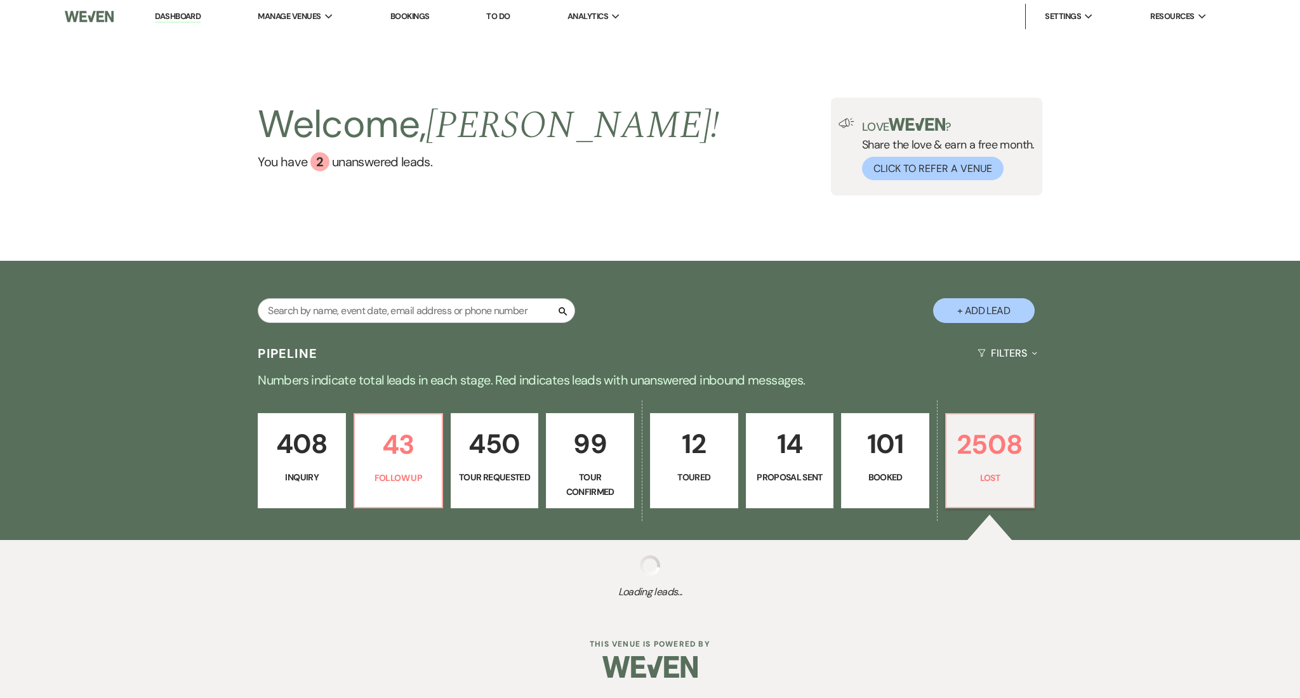
select select "8"
select select "1"
select select "8"
select select "5"
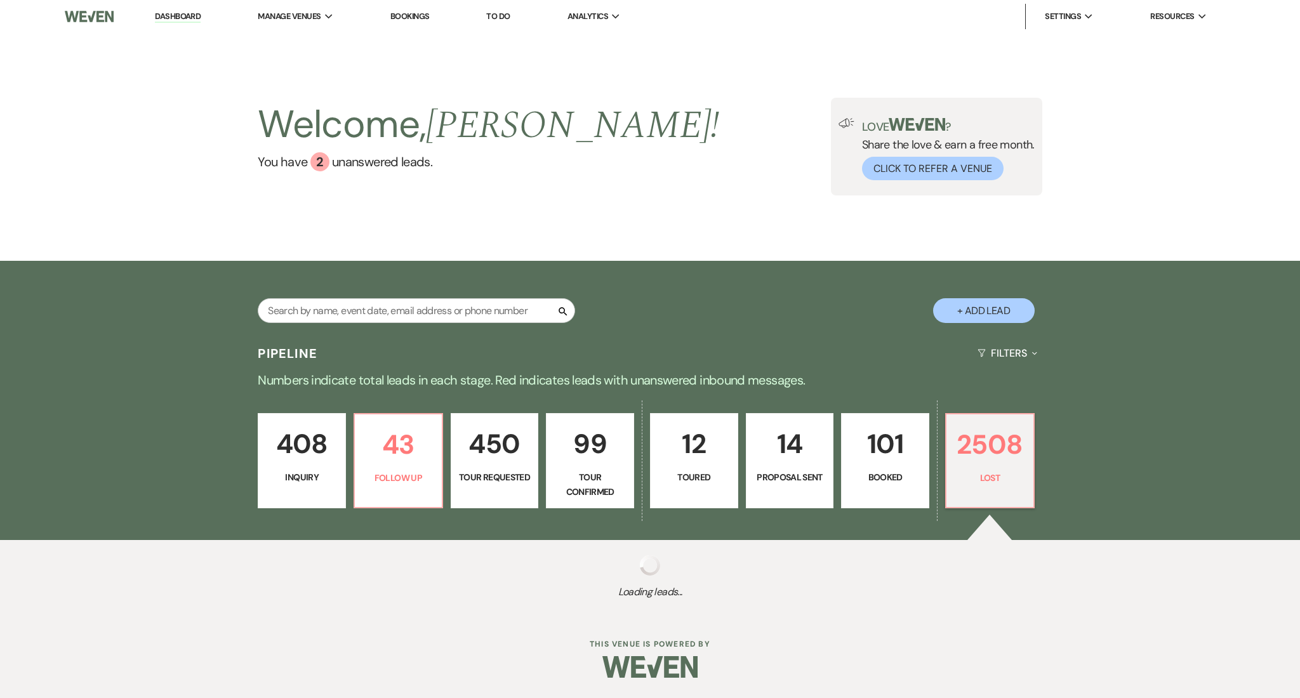
select select "8"
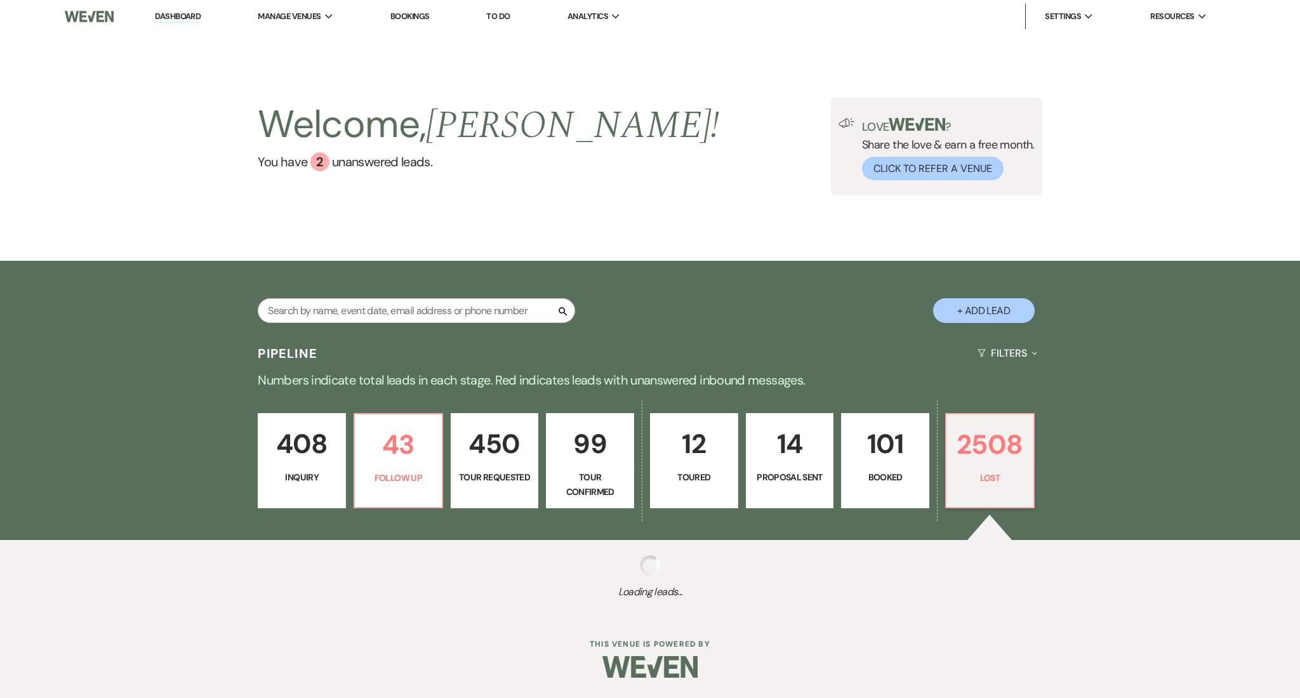
select select "1"
select select "8"
select select "1"
select select "8"
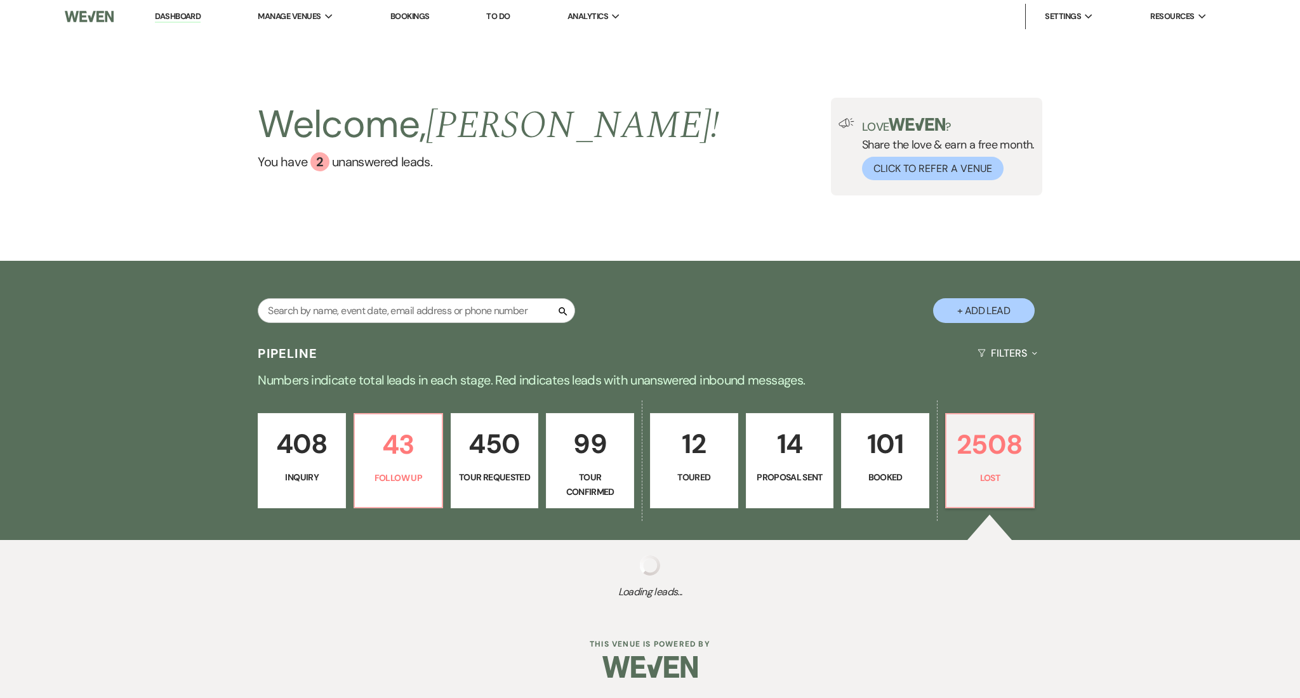
select select "1"
select select "8"
select select "1"
select select "8"
select select "5"
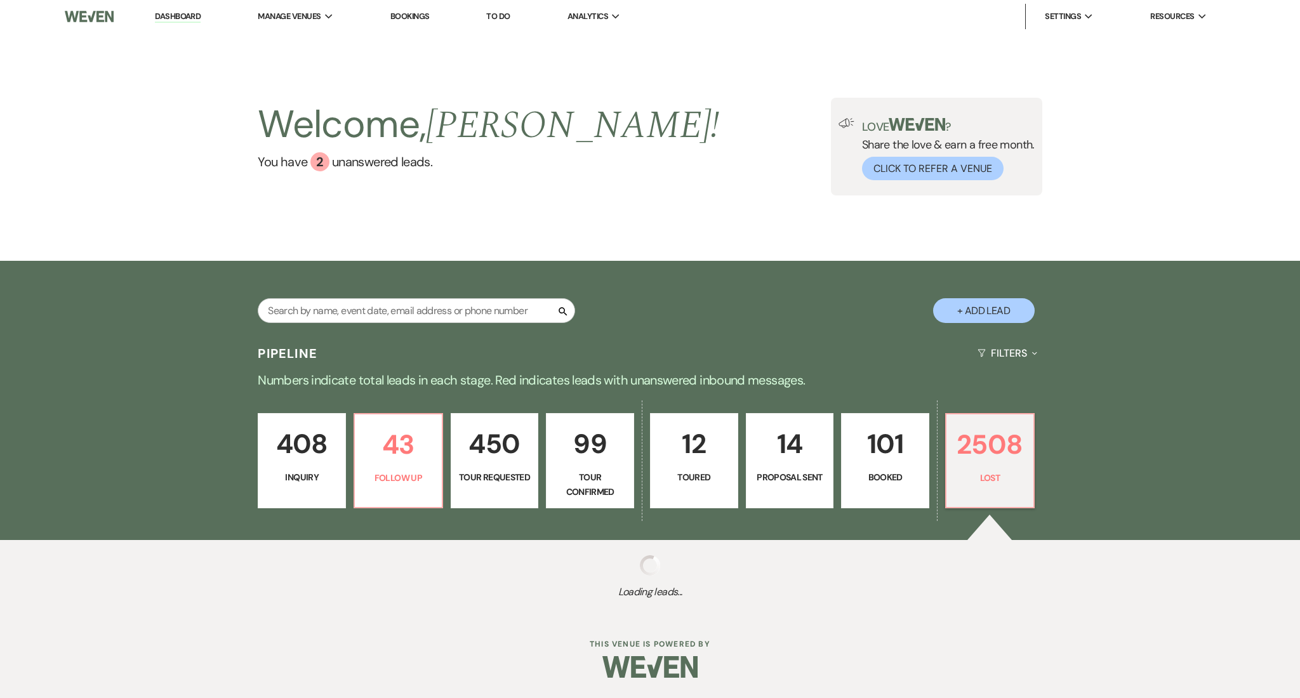
select select "8"
select select "1"
select select "8"
select select "6"
select select "8"
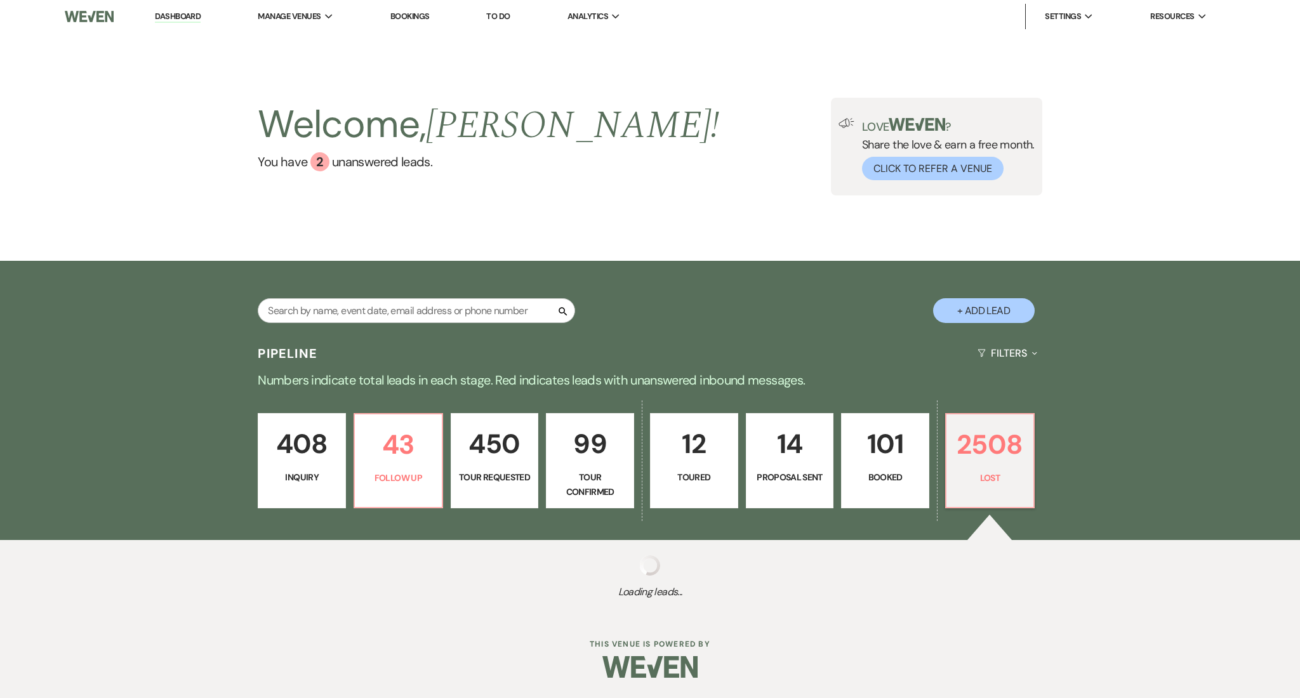
select select "6"
select select "8"
select select "5"
select select "8"
select select "5"
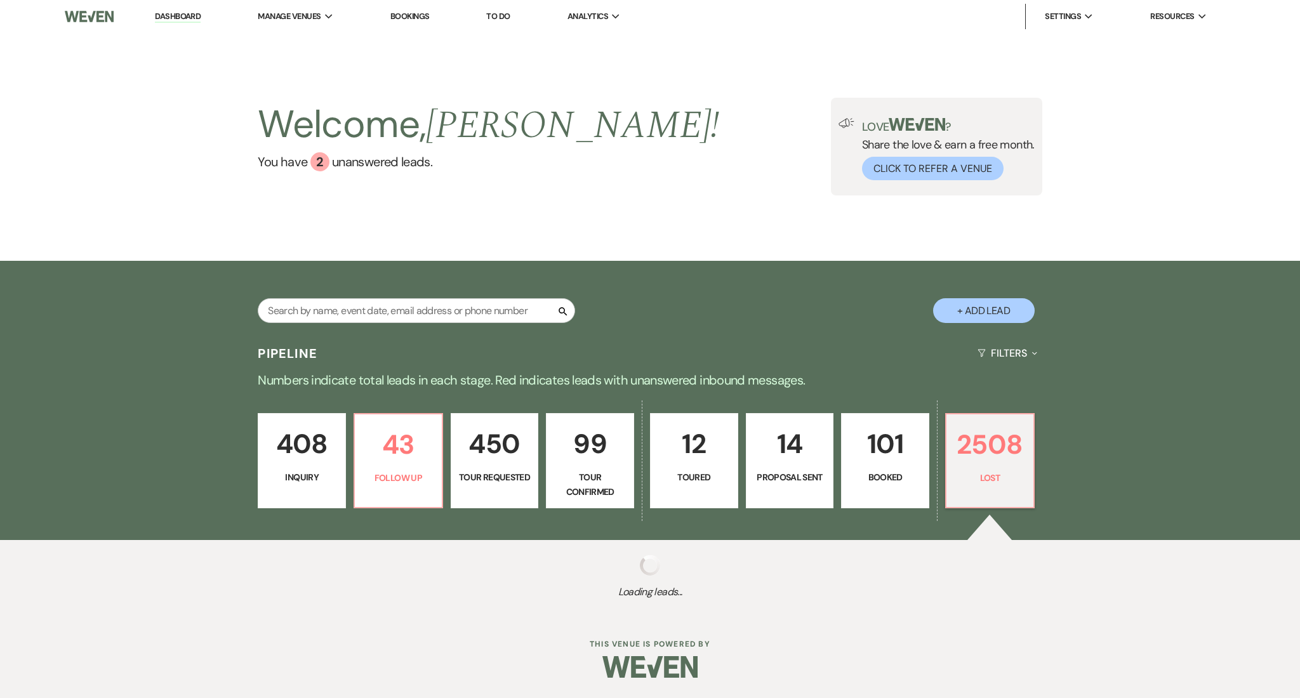
select select "8"
select select "1"
select select "8"
select select "6"
select select "8"
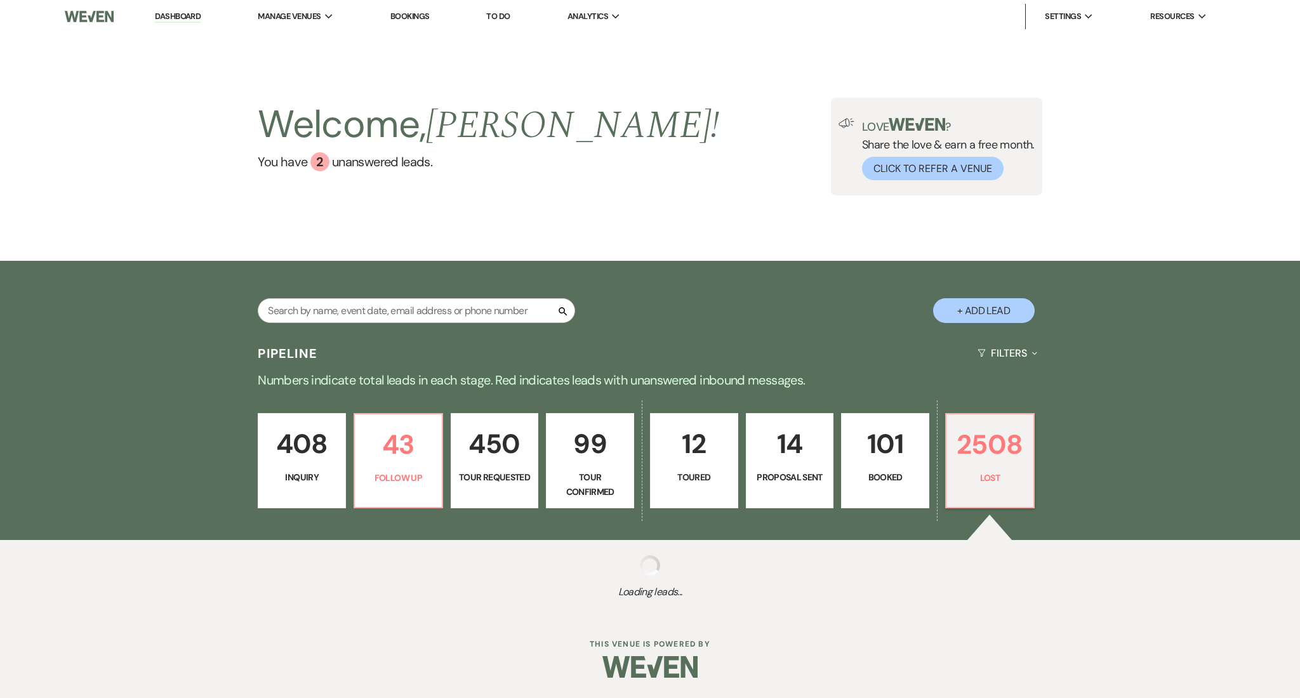
select select "1"
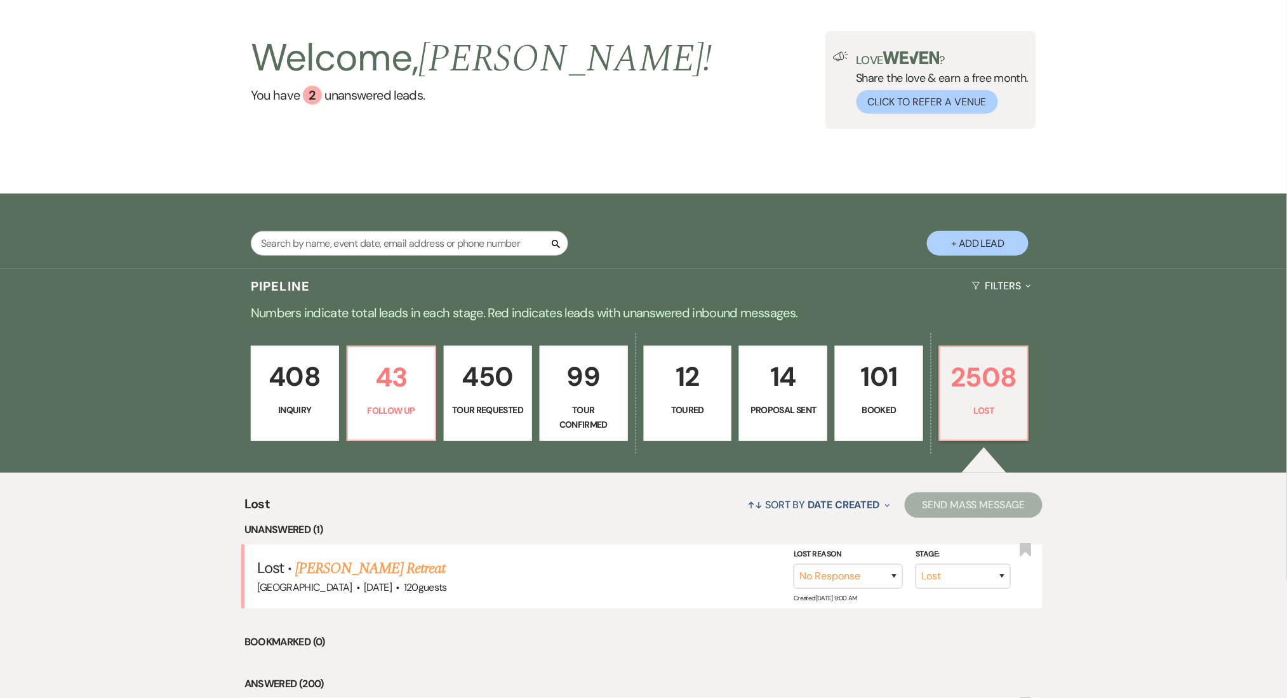
scroll to position [254, 0]
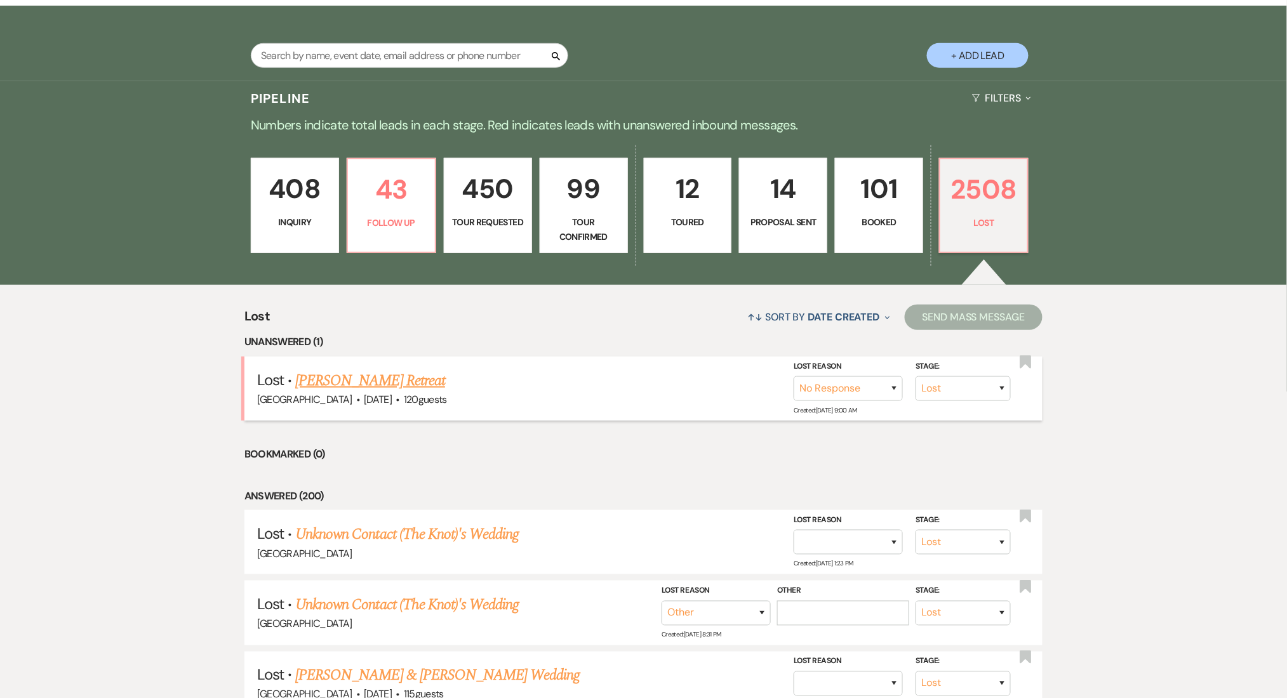
click at [358, 388] on link "[PERSON_NAME] Retreat" at bounding box center [370, 380] width 150 height 23
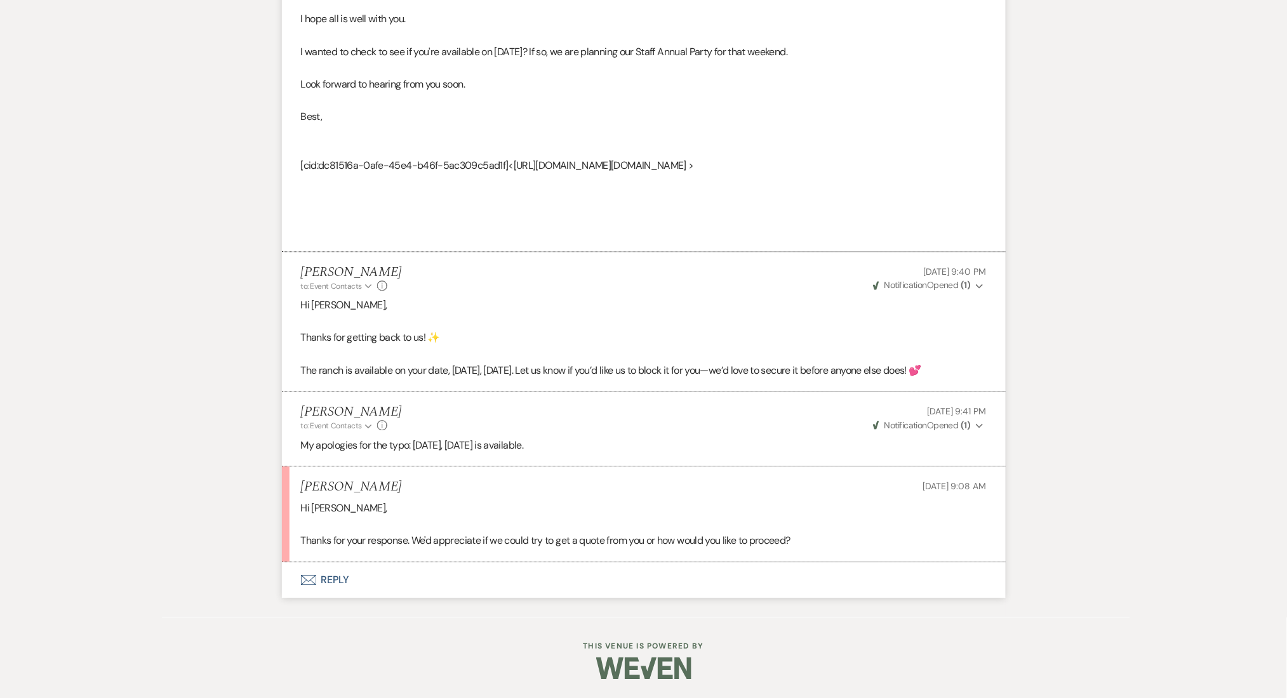
scroll to position [2875, 0]
click at [324, 580] on button "Envelope Reply" at bounding box center [644, 580] width 724 height 36
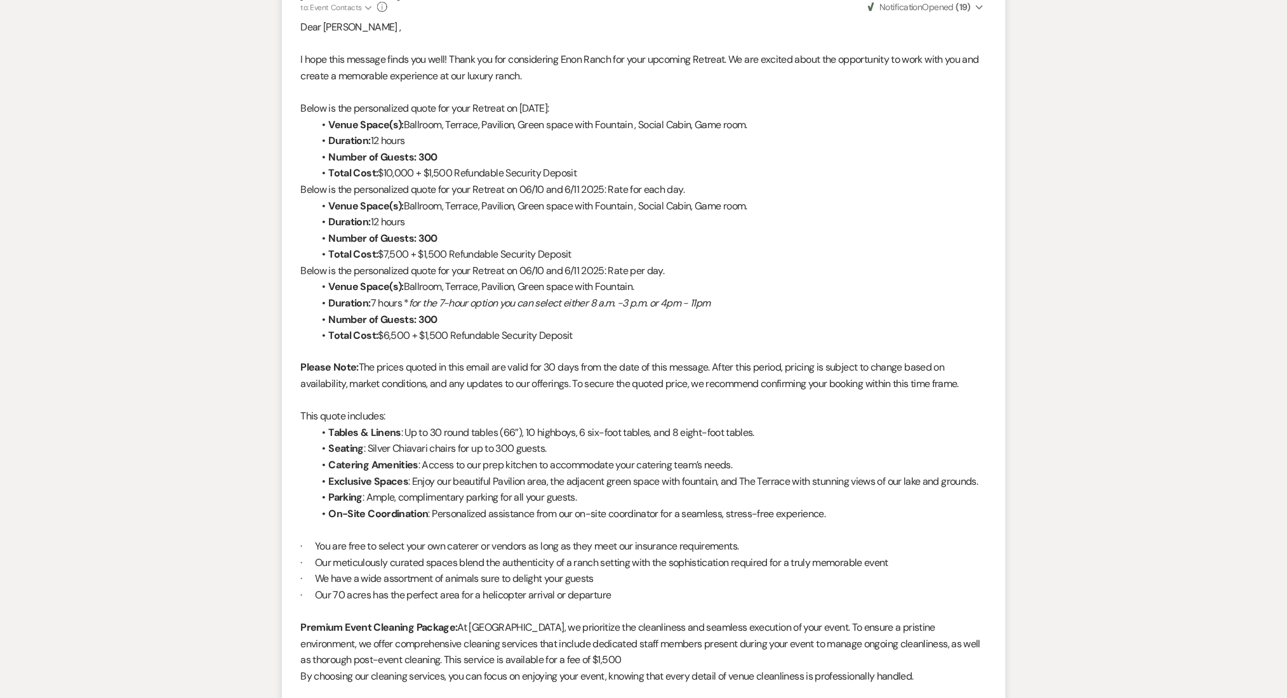
scroll to position [15, 0]
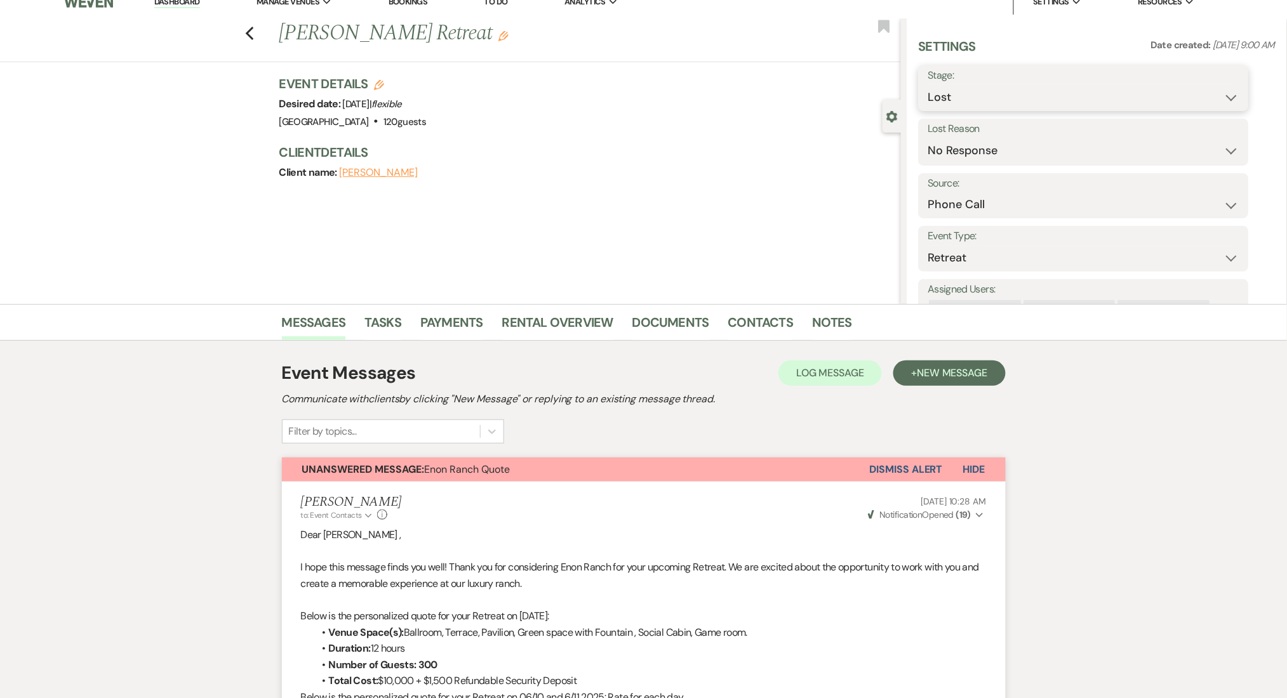
click at [959, 91] on select "Inquiry Follow Up Tour Requested Tour Confirmed Toured Proposal Sent Booked Lost" at bounding box center [1083, 97] width 311 height 25
click at [928, 85] on select "Inquiry Follow Up Tour Requested Tour Confirmed Toured Proposal Sent Booked Lost" at bounding box center [1083, 97] width 311 height 25
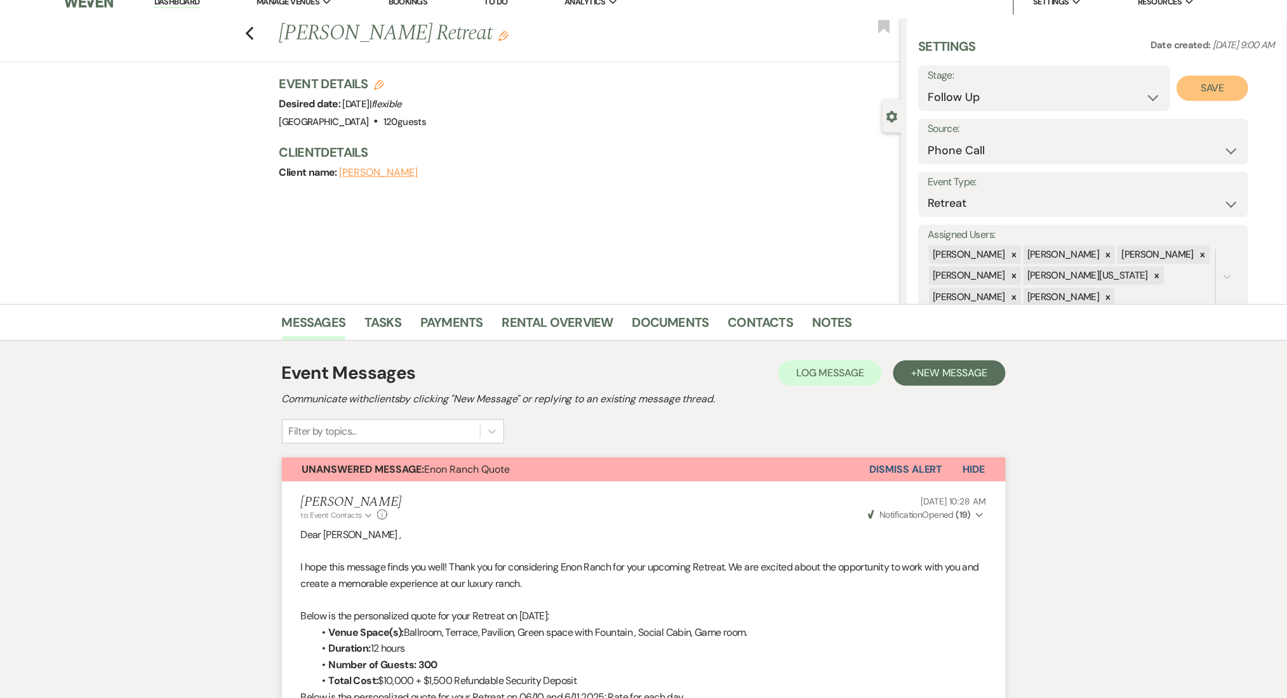
click at [1204, 86] on button "Save" at bounding box center [1213, 88] width 72 height 25
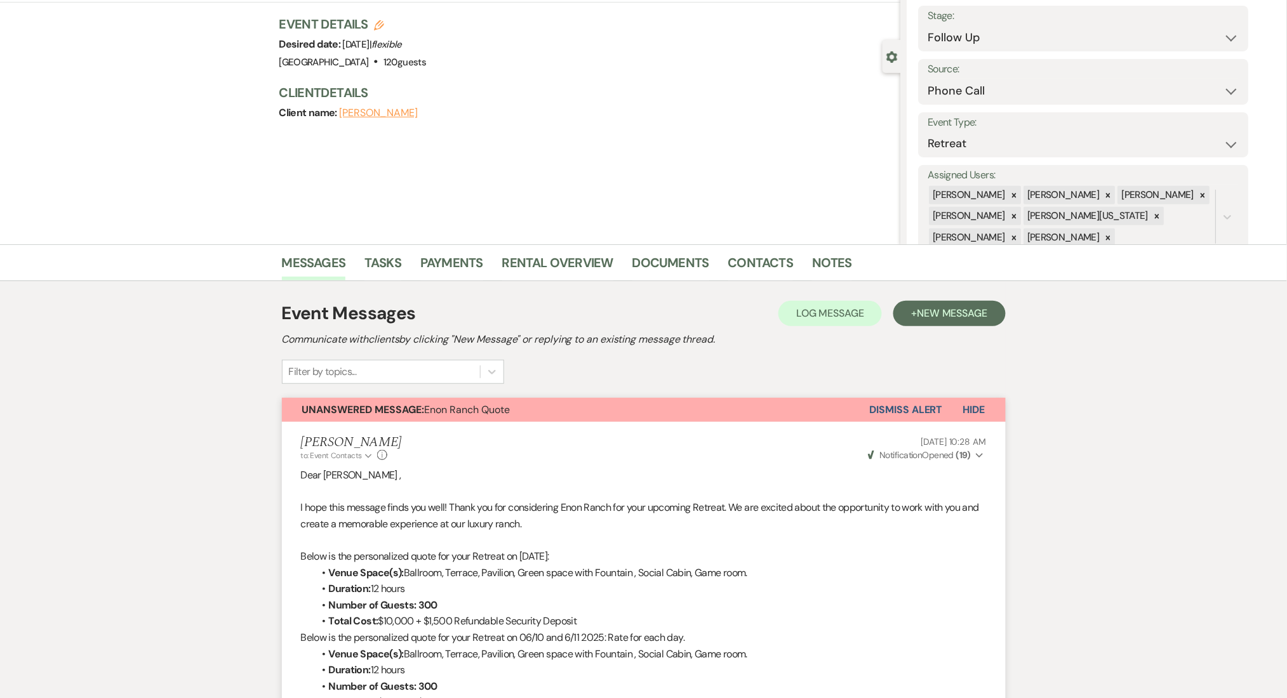
scroll to position [0, 0]
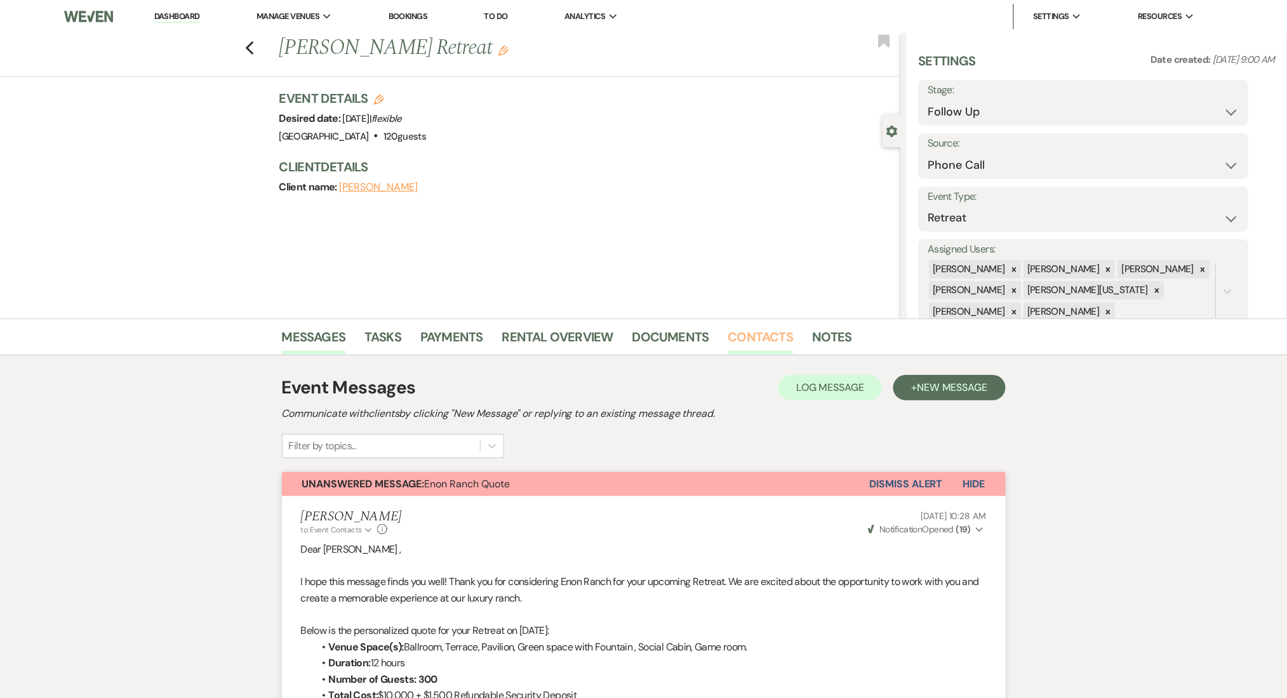
click at [767, 341] on link "Contacts" at bounding box center [760, 341] width 65 height 28
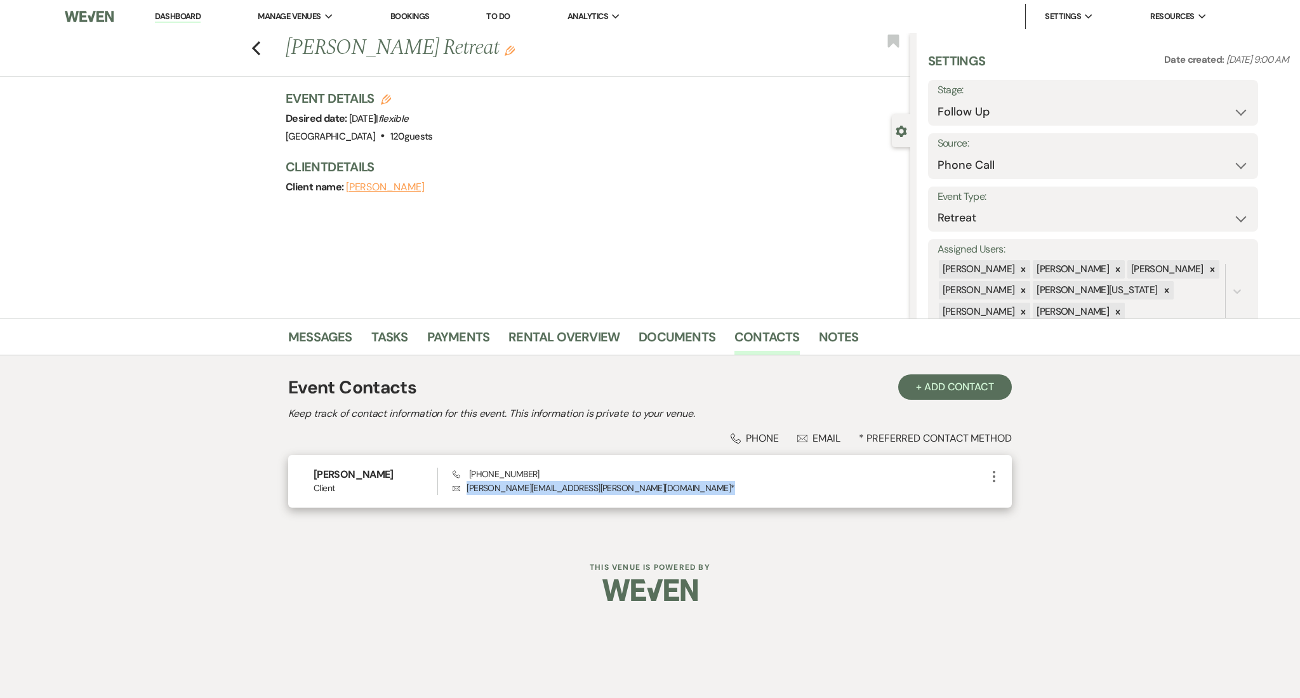
drag, startPoint x: 602, startPoint y: 484, endPoint x: 461, endPoint y: 482, distance: 141.6
click at [461, 482] on p "Envelope Shatavia.Scott@fultoncountyga.gov *" at bounding box center [720, 488] width 534 height 14
copy p "Shatavia.Scott@fultoncountyga.gov *"
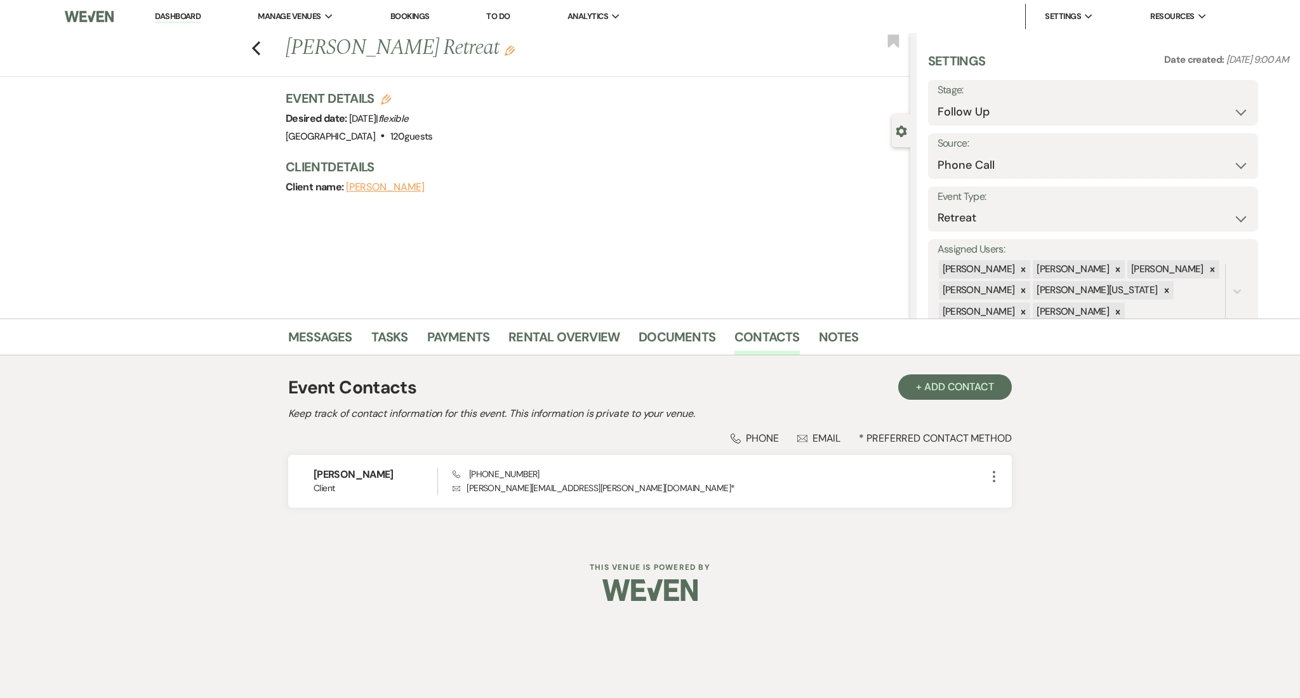
click at [971, 620] on html "Dashboard Manage Venues Expand Enon Ranch Bookings To Do Analytics Expand Enon …" at bounding box center [650, 310] width 1300 height 620
click at [1172, 512] on div "Messages Tasks Payments Rental Overview Documents Contacts Notes Event Contacts…" at bounding box center [650, 429] width 1300 height 220
click at [333, 348] on link "Messages" at bounding box center [320, 341] width 64 height 28
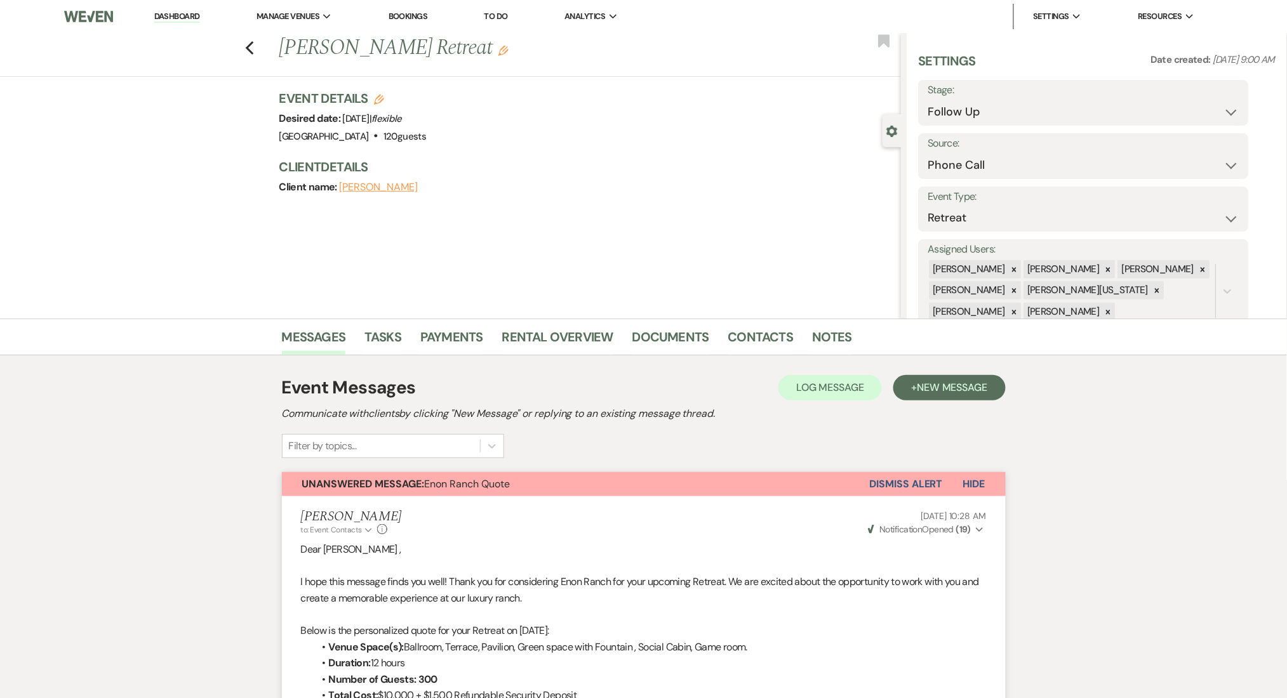
click at [748, 325] on li "Contacts" at bounding box center [770, 339] width 84 height 30
click at [747, 329] on link "Contacts" at bounding box center [760, 341] width 65 height 28
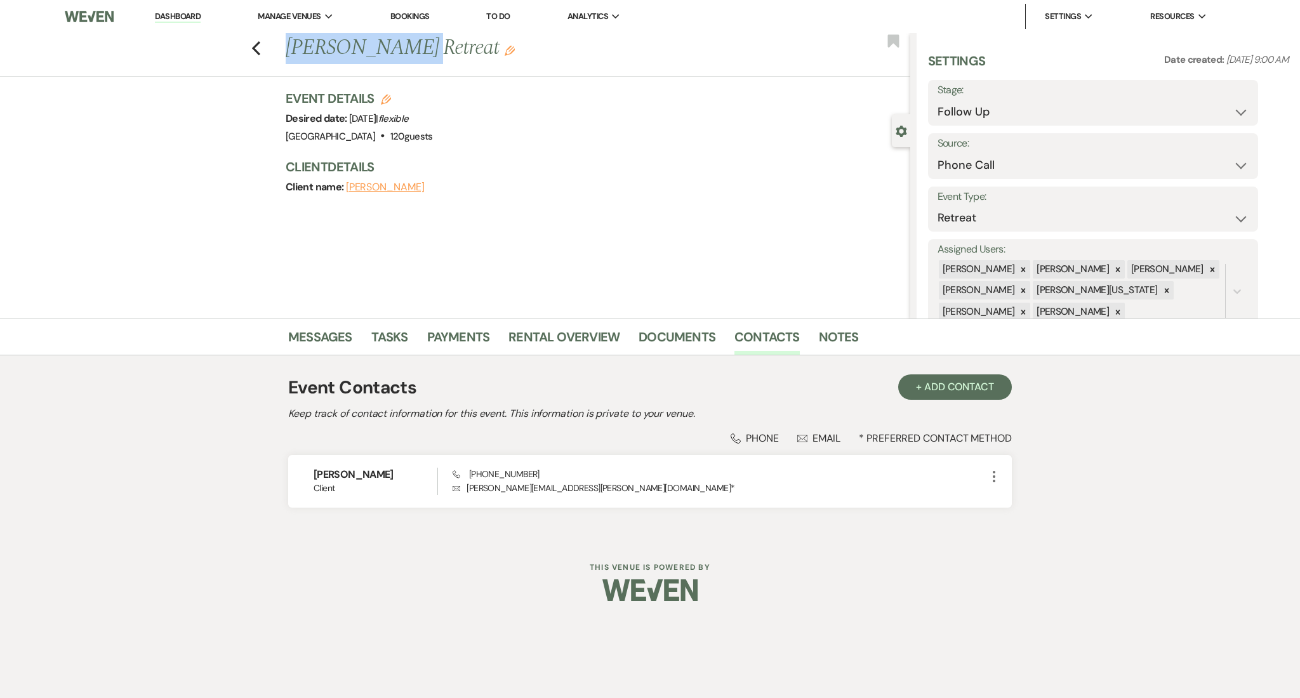
drag, startPoint x: 397, startPoint y: 54, endPoint x: 284, endPoint y: 48, distance: 113.1
click at [284, 48] on div "Previous Shatavia Scott's Retreat Edit" at bounding box center [594, 48] width 631 height 30
copy h1 "Shatavia Scott"
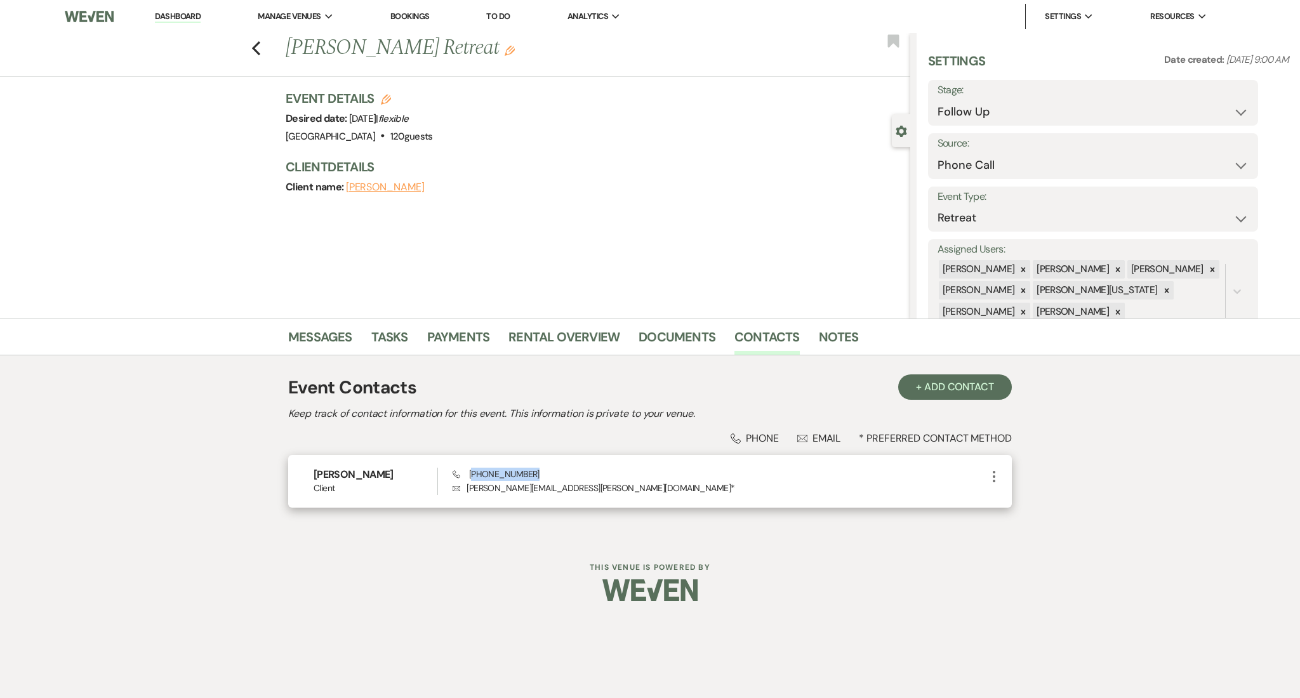
drag, startPoint x: 526, startPoint y: 470, endPoint x: 472, endPoint y: 475, distance: 53.5
click at [472, 475] on span "Phone (470) 240-8144" at bounding box center [496, 473] width 87 height 11
copy span "470) 240-8144"
copy p "Shatavia.Scott@fultoncountyga.gov"
drag, startPoint x: 599, startPoint y: 485, endPoint x: 463, endPoint y: 482, distance: 135.9
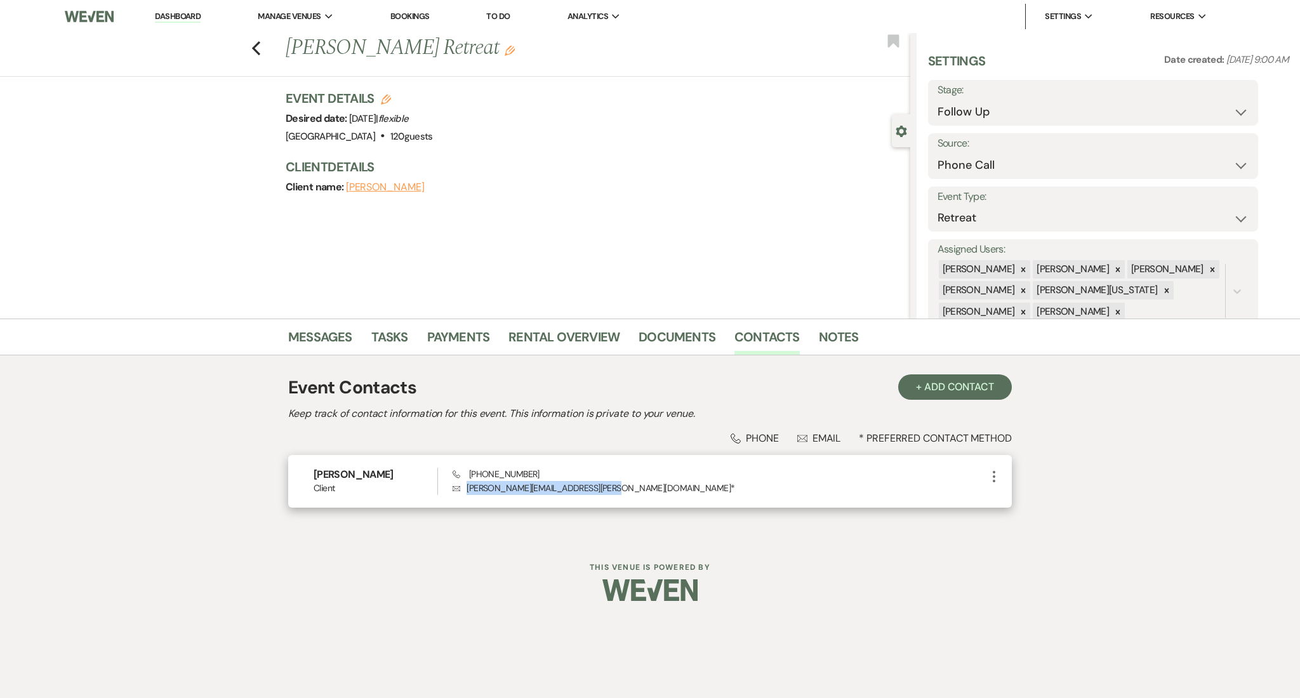
click at [463, 482] on p "Envelope Shatavia.Scott@fultoncountyga.gov *" at bounding box center [720, 488] width 534 height 14
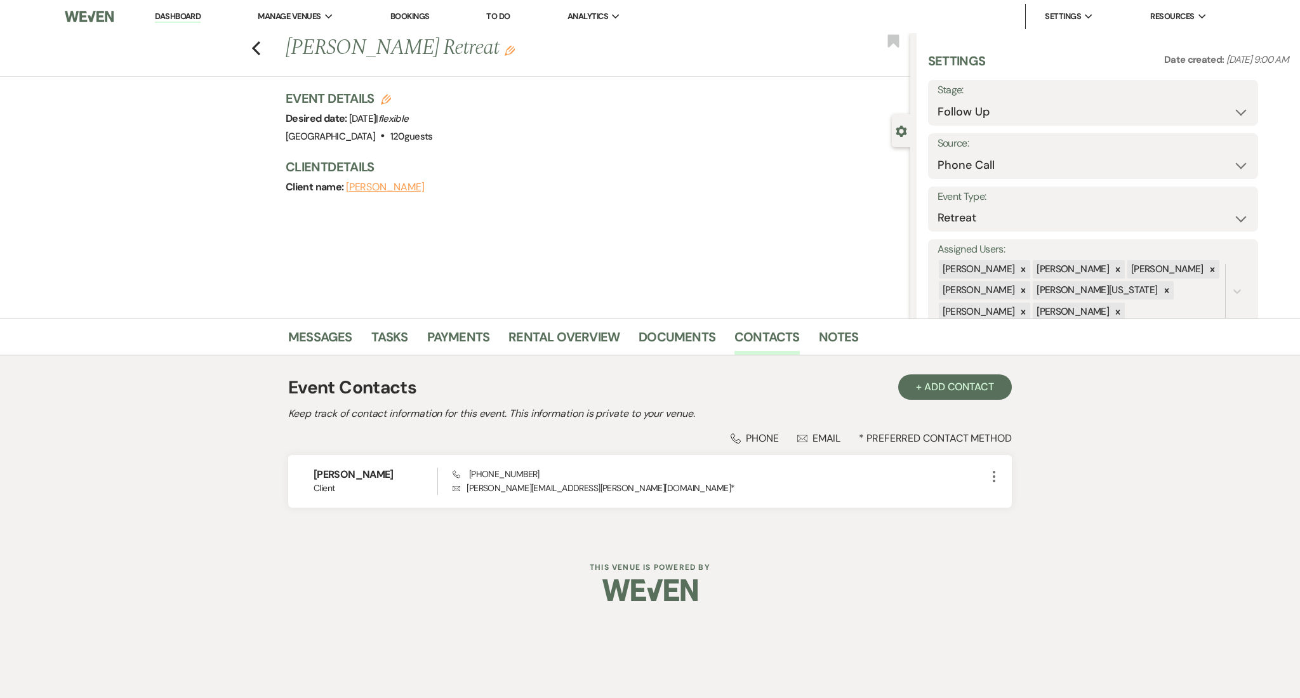
click at [320, 326] on li "Messages" at bounding box center [329, 339] width 83 height 30
click at [312, 350] on link "Messages" at bounding box center [320, 341] width 64 height 28
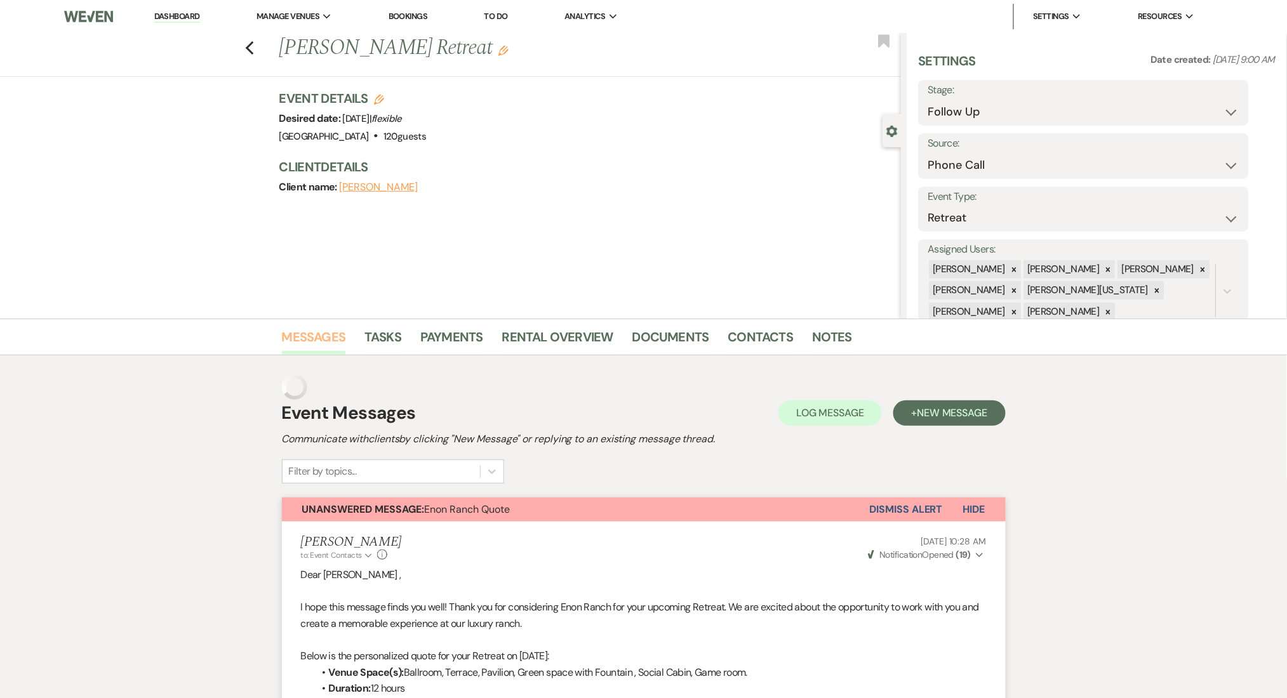
click at [313, 336] on link "Messages" at bounding box center [314, 341] width 64 height 28
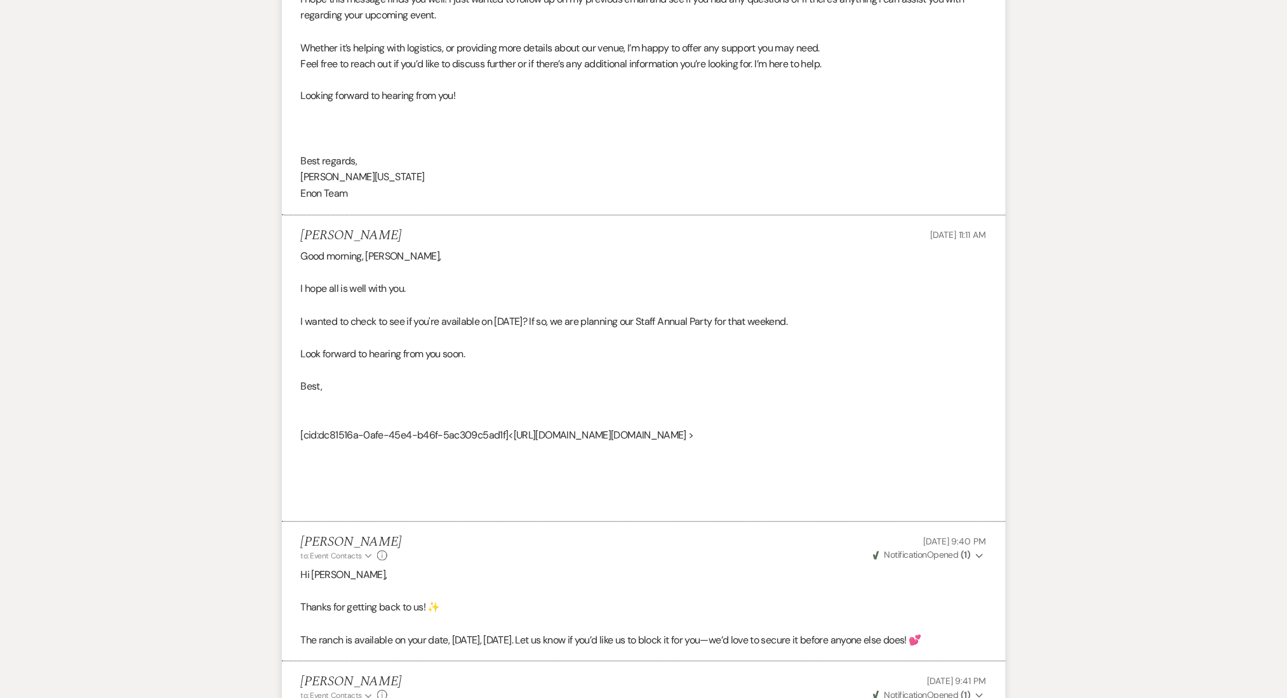
scroll to position [2875, 0]
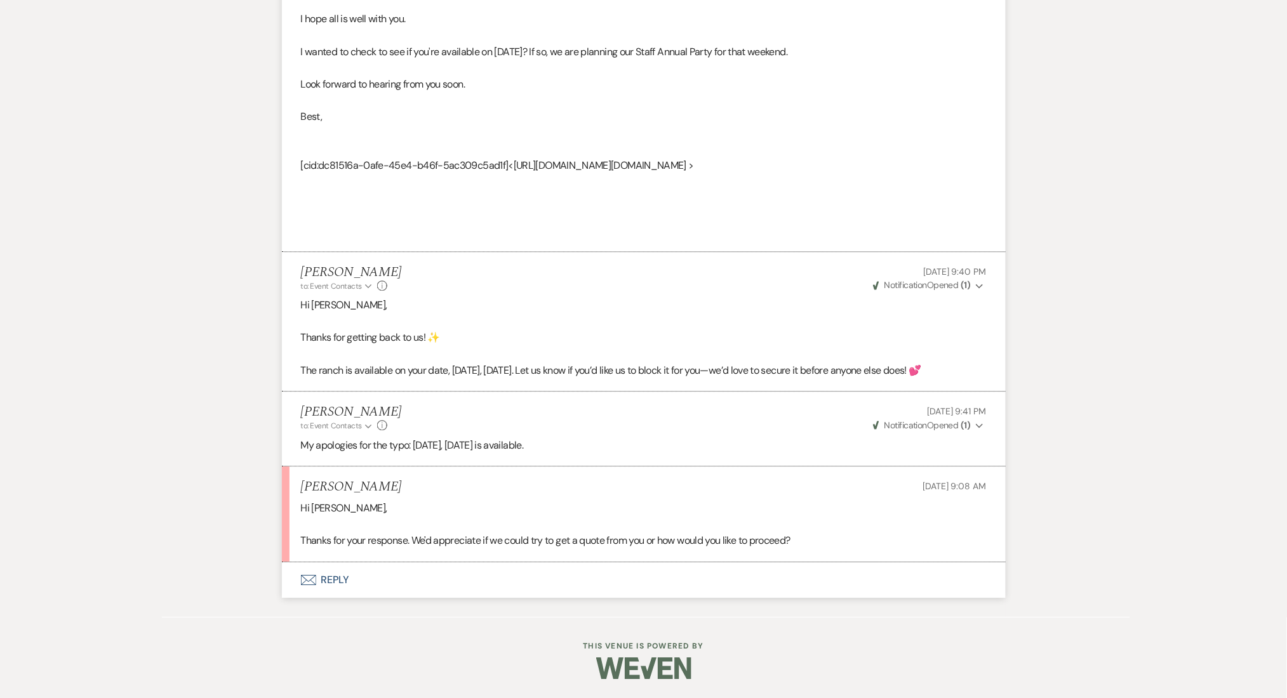
click at [324, 576] on button "Envelope Reply" at bounding box center [644, 580] width 724 height 36
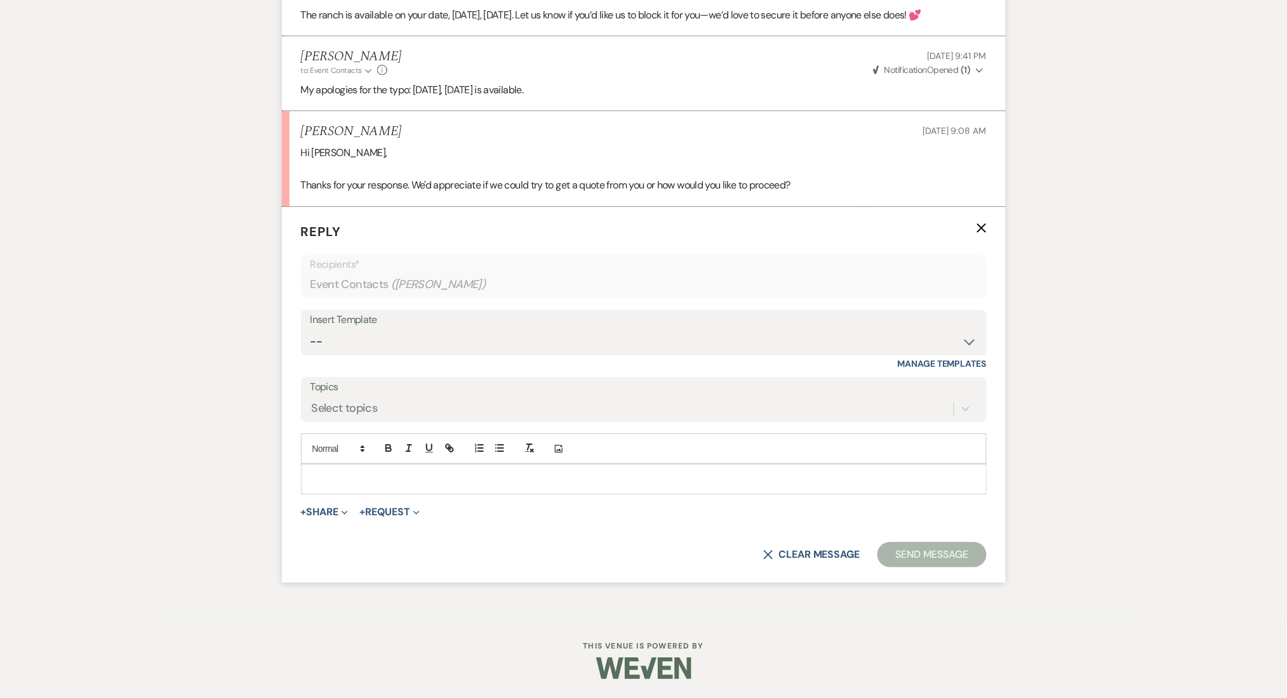
scroll to position [3230, 0]
click at [409, 346] on select "-- Inquiry Follow Up Email #2 Contract Sending Template Payment Template Rental…" at bounding box center [643, 341] width 666 height 25
click at [310, 329] on select "-- Inquiry Follow Up Email #2 Contract Sending Template Payment Template Rental…" at bounding box center [643, 341] width 666 height 25
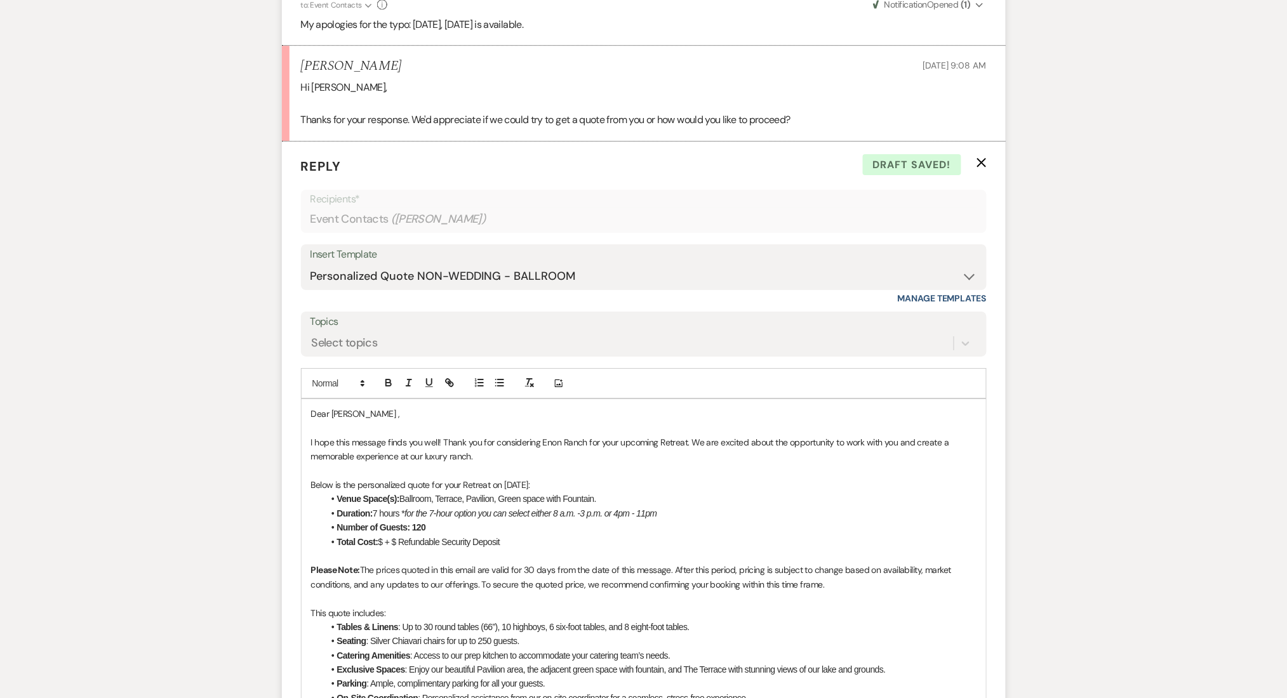
click at [489, 492] on p "Below is the personalized quote for your Retreat on 06/07/2025:" at bounding box center [643, 485] width 665 height 14
click at [385, 549] on li "Total Cost: $ + $ Refundable Security Deposit" at bounding box center [650, 542] width 653 height 14
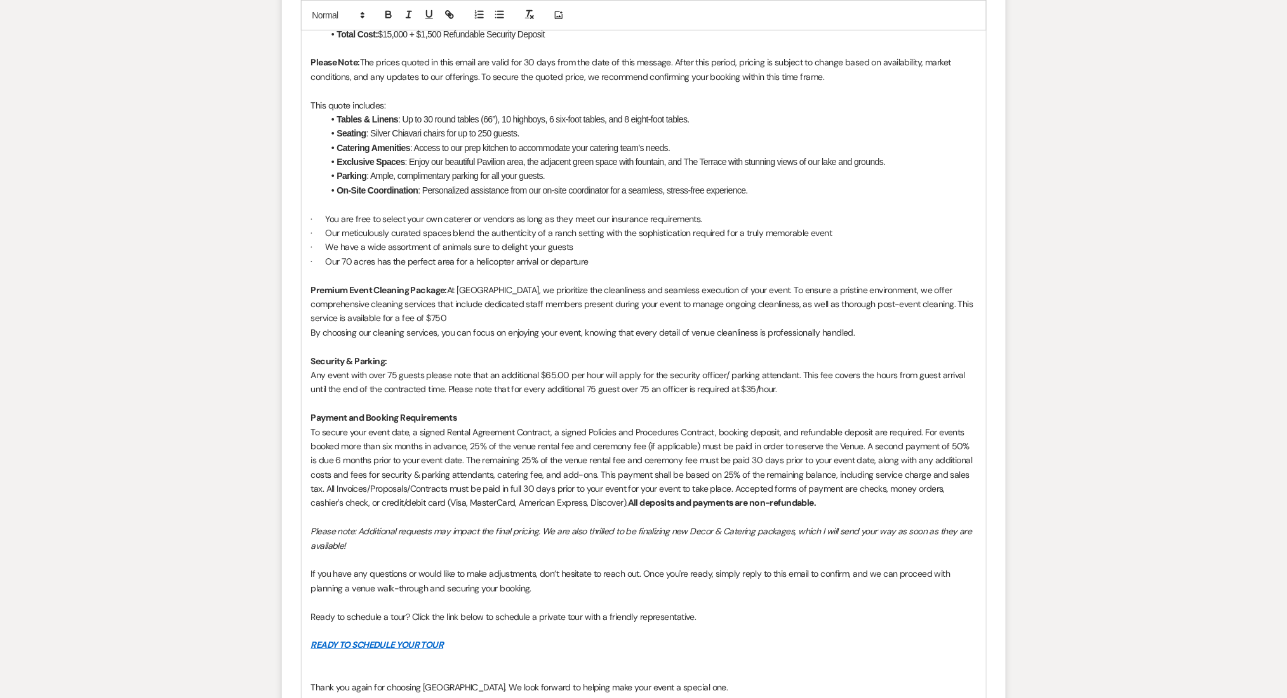
scroll to position [4083, 0]
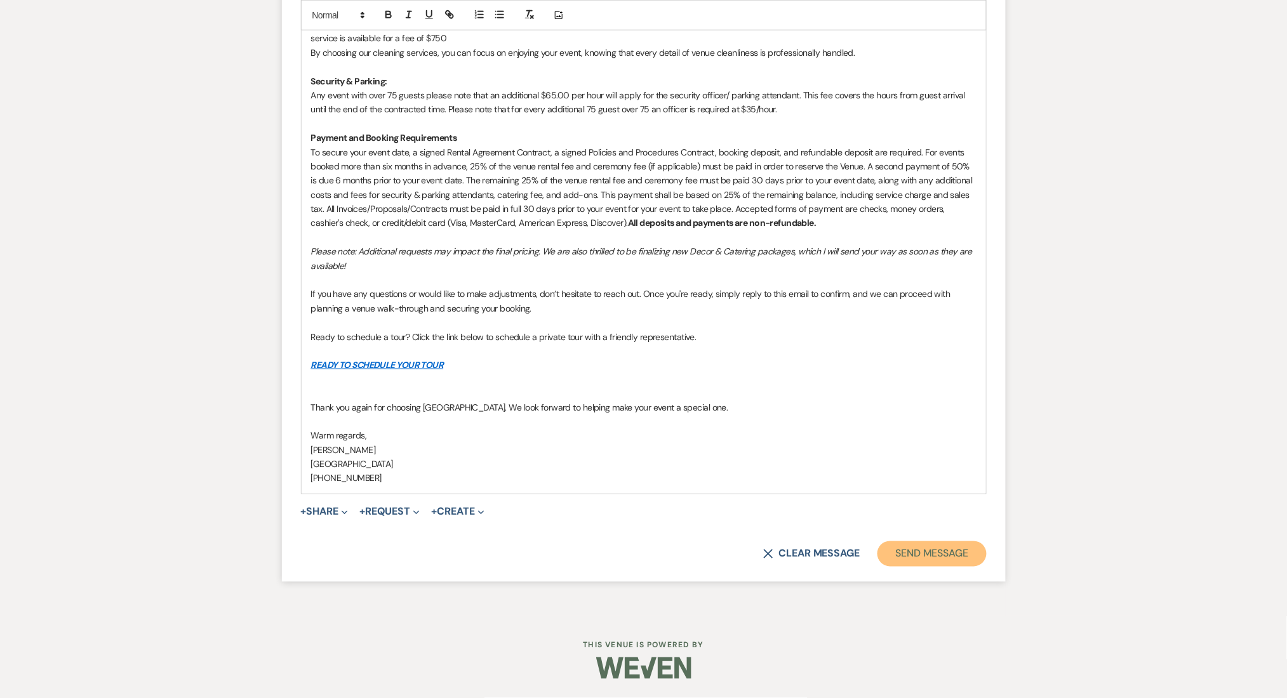
click at [923, 549] on button "Send Message" at bounding box center [931, 553] width 109 height 25
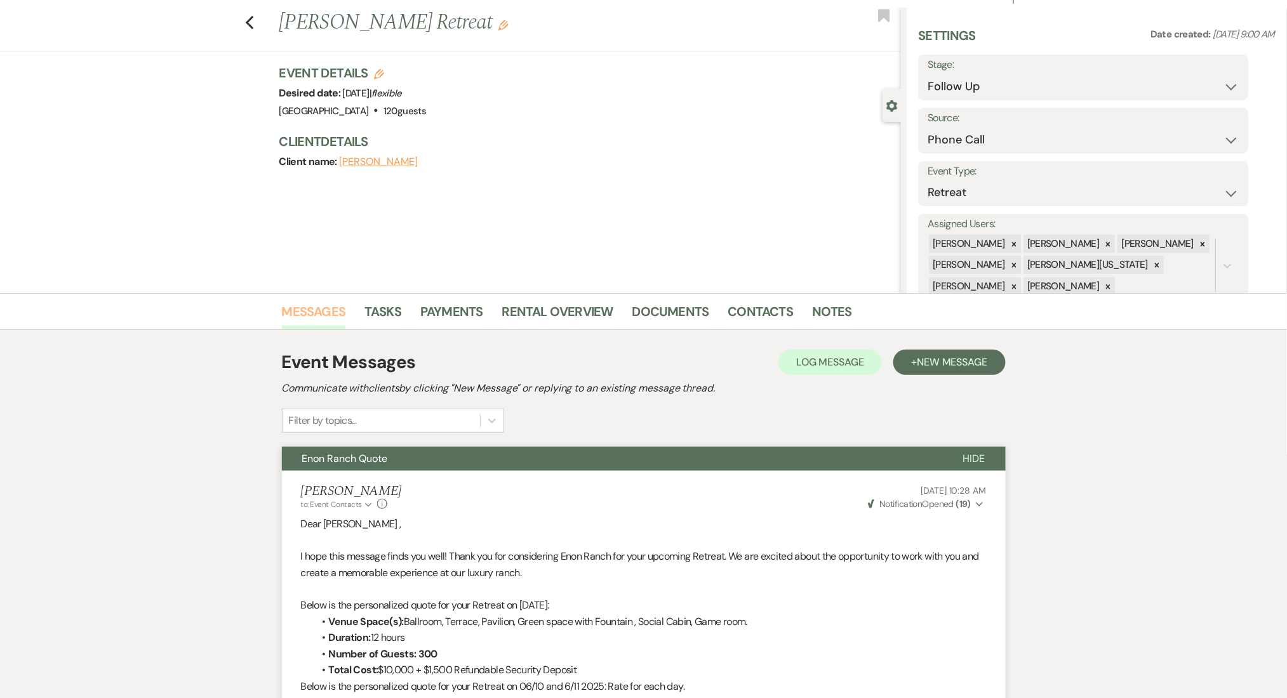
scroll to position [0, 0]
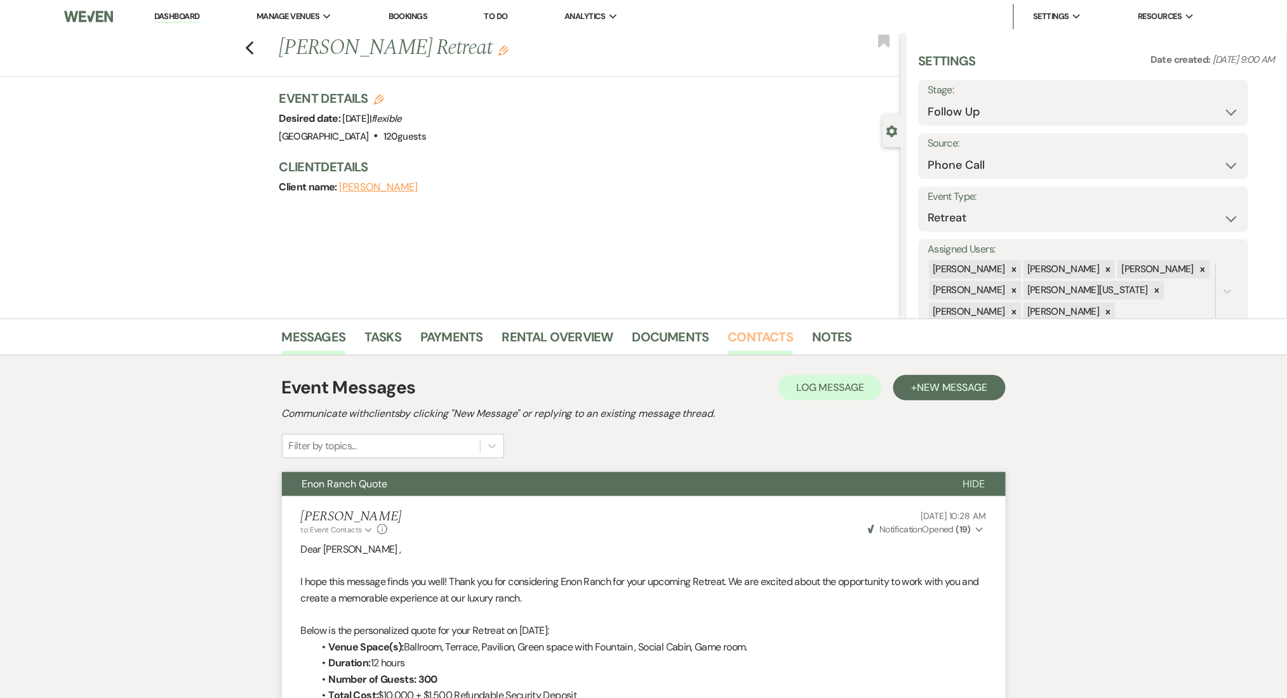
click at [753, 331] on link "Contacts" at bounding box center [760, 341] width 65 height 28
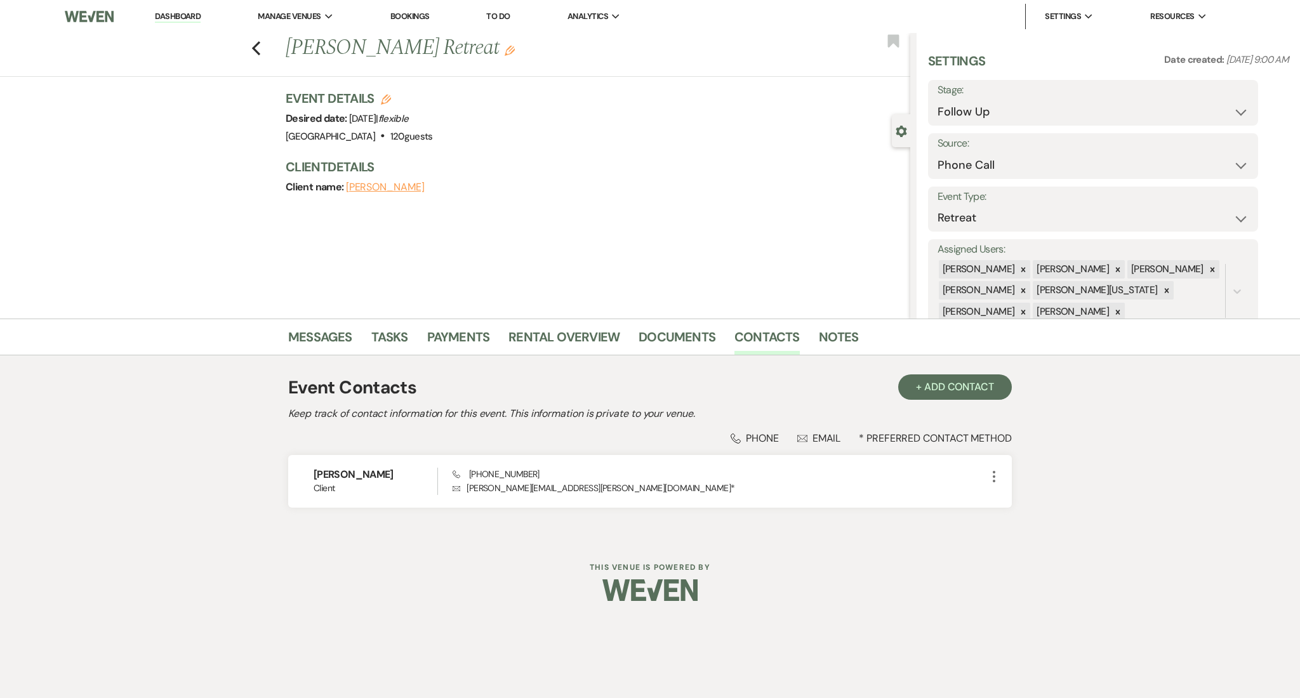
click at [187, 13] on link "Dashboard" at bounding box center [178, 17] width 46 height 12
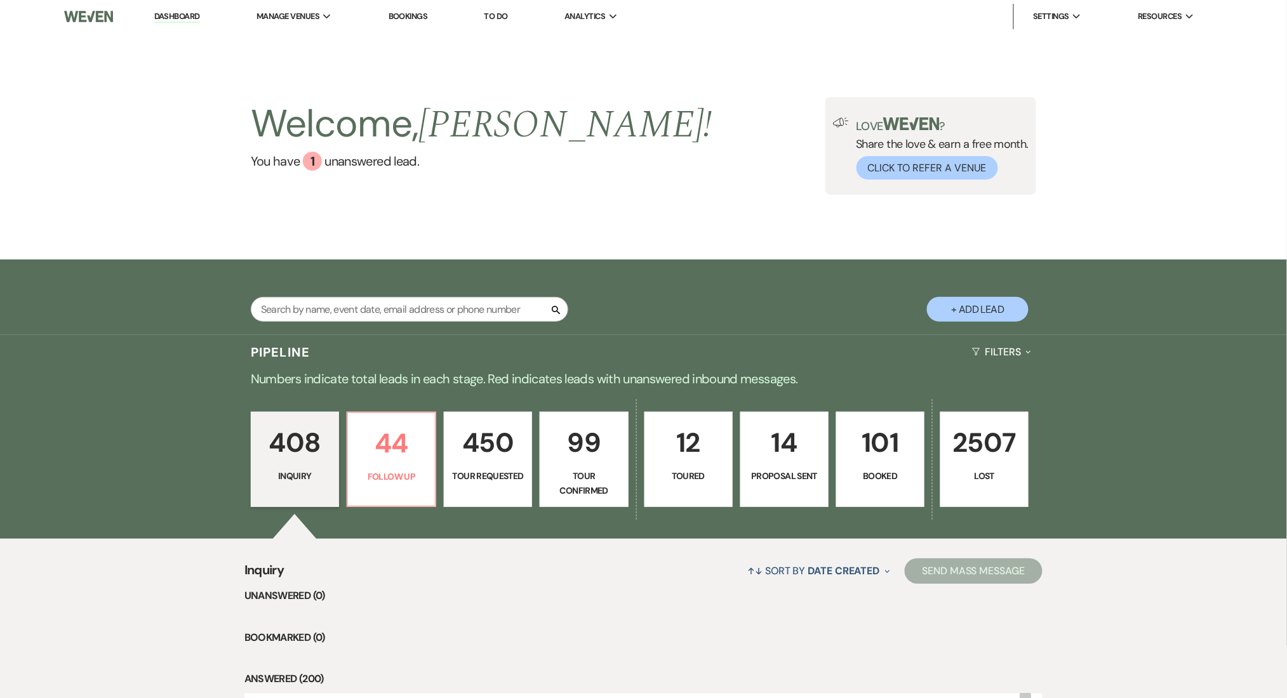
click at [164, 15] on link "Dashboard" at bounding box center [177, 17] width 46 height 12
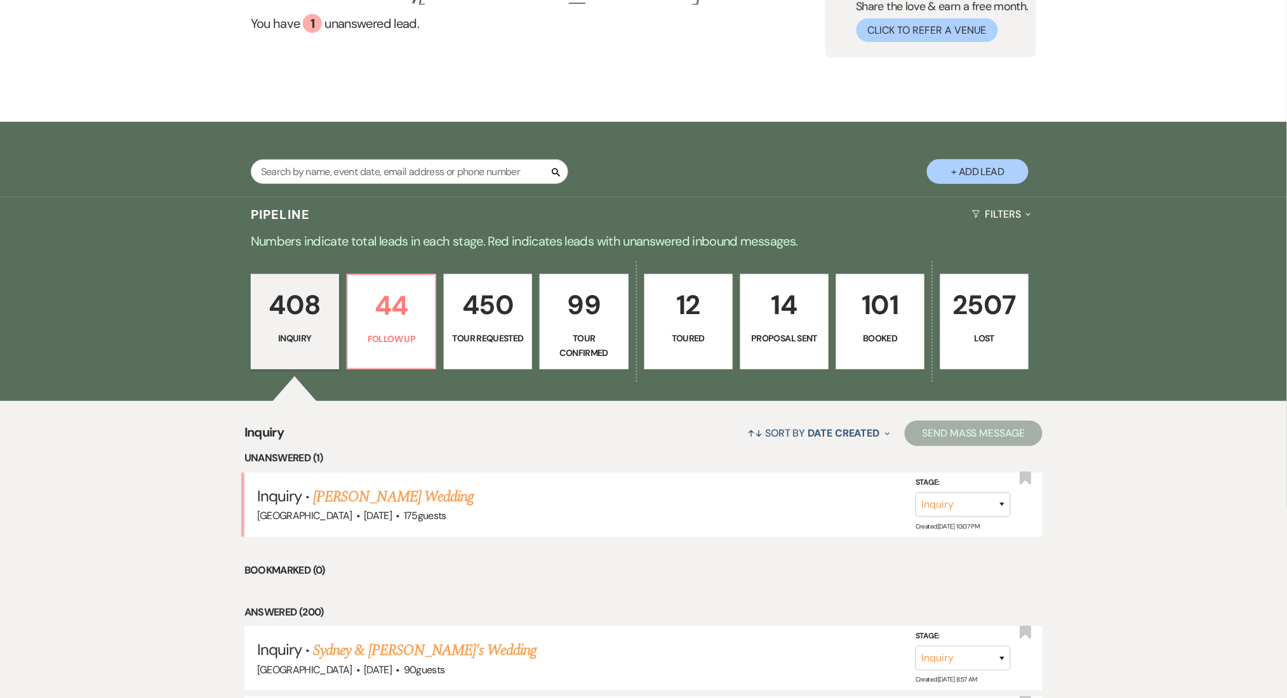
scroll to position [169, 0]
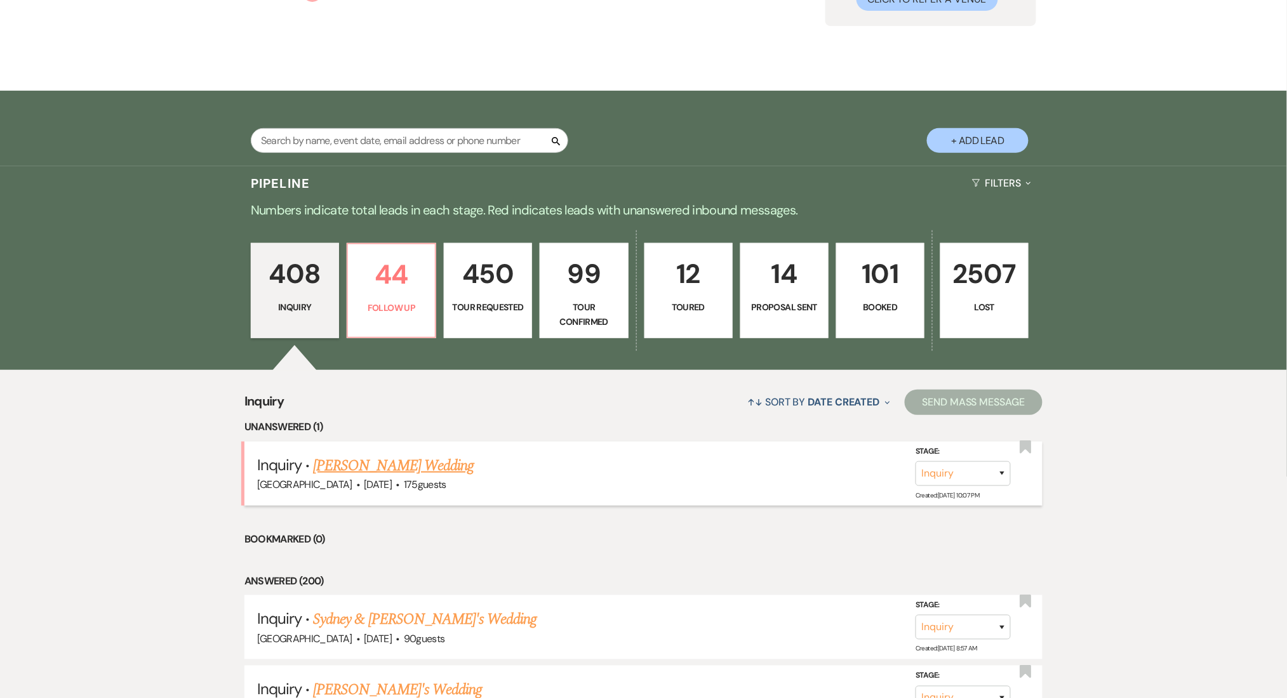
click at [398, 461] on link "[PERSON_NAME] Wedding" at bounding box center [393, 465] width 161 height 23
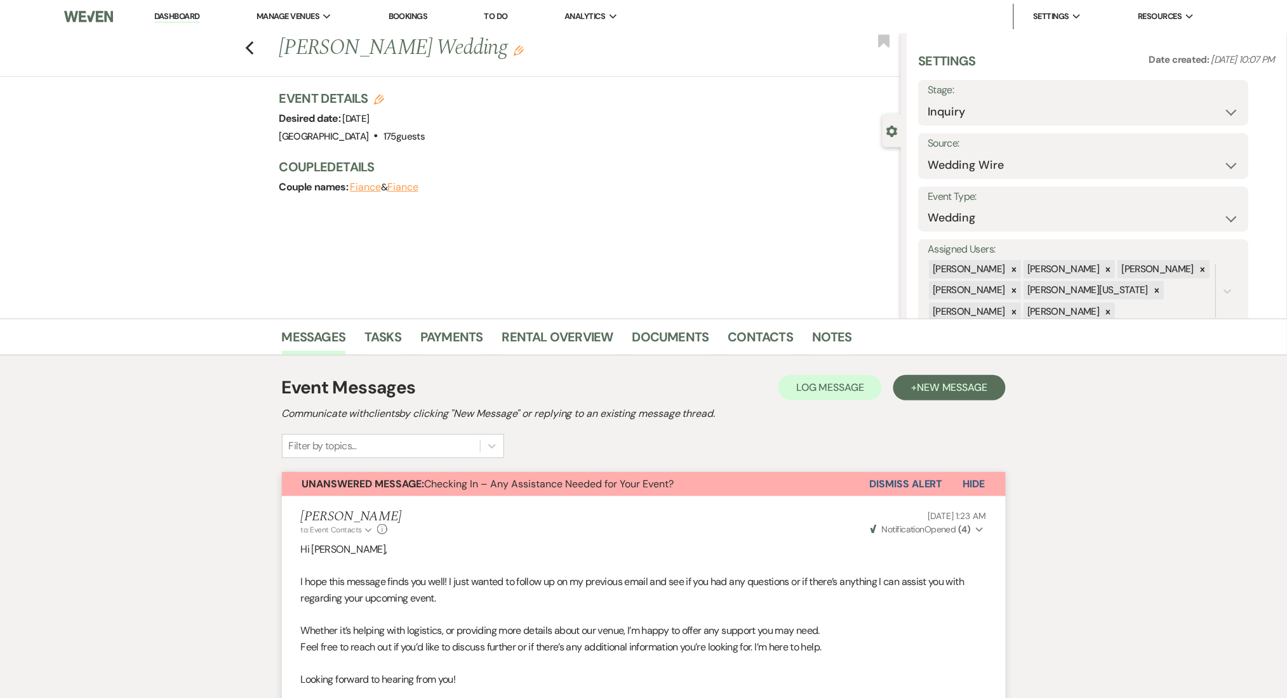
scroll to position [338, 0]
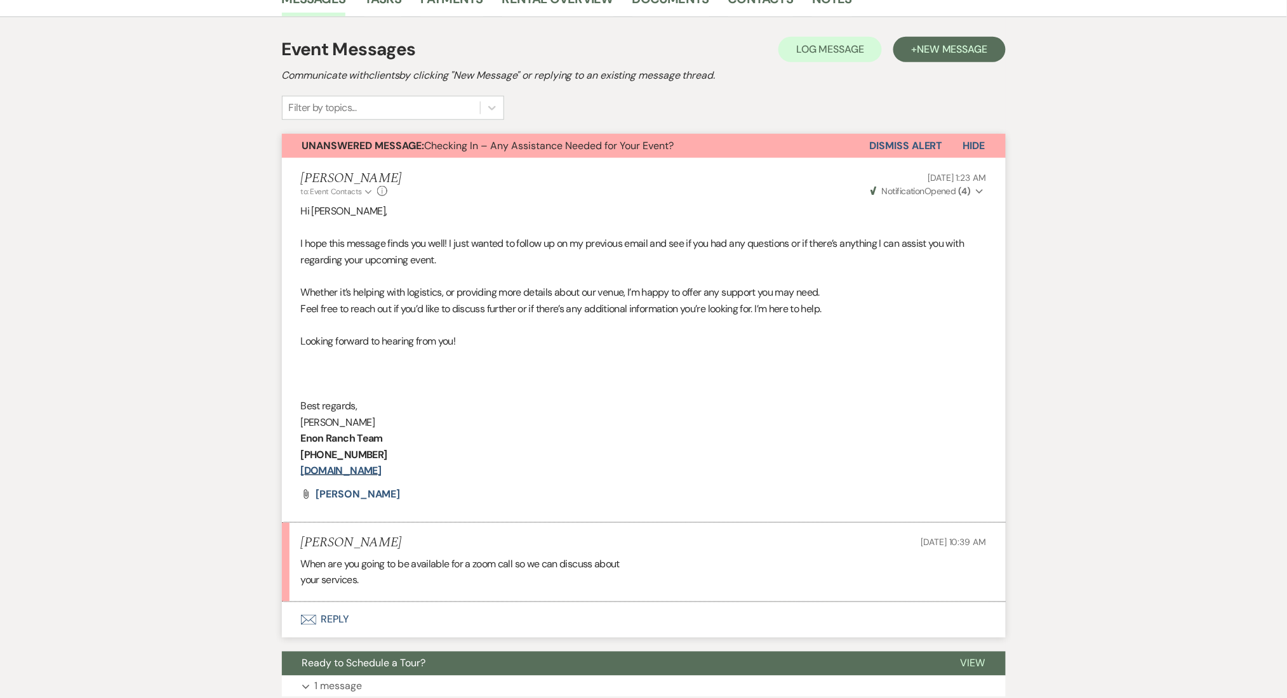
click at [220, 404] on div "Messages Tasks Payments Rental Overview Documents Contacts Notes Event Messages…" at bounding box center [643, 436] width 1287 height 913
click at [354, 617] on button "Envelope Reply" at bounding box center [644, 620] width 724 height 36
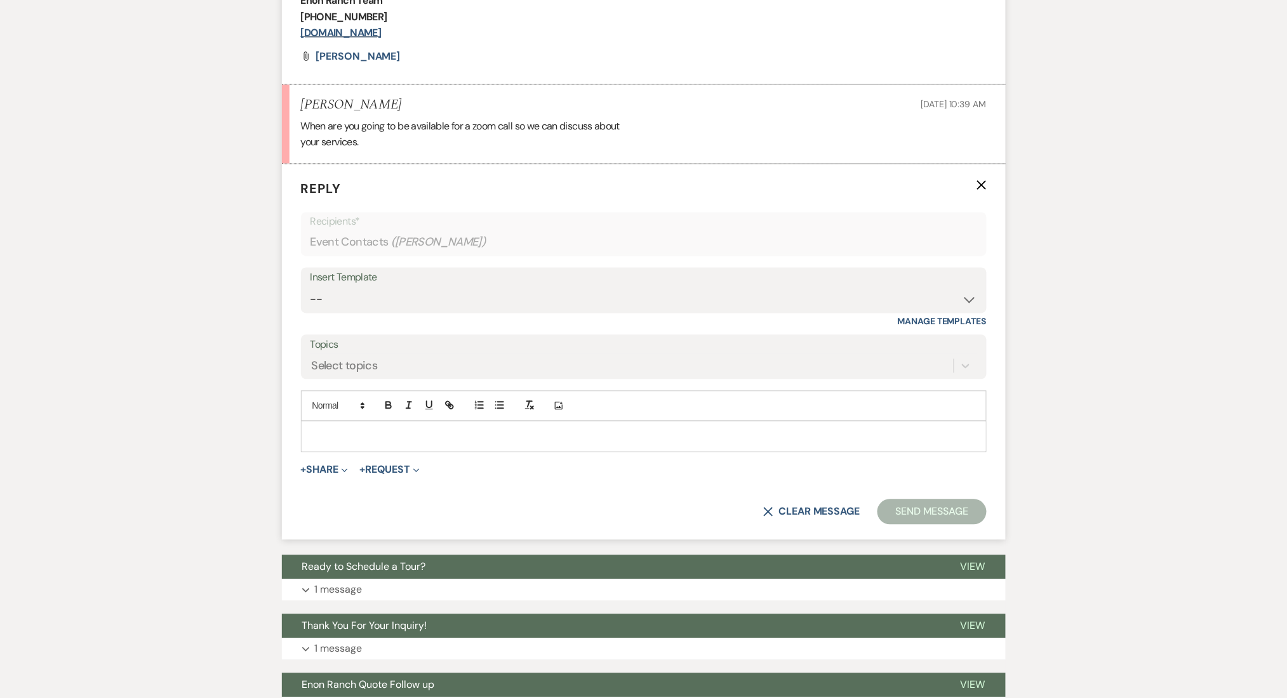
scroll to position [779, 0]
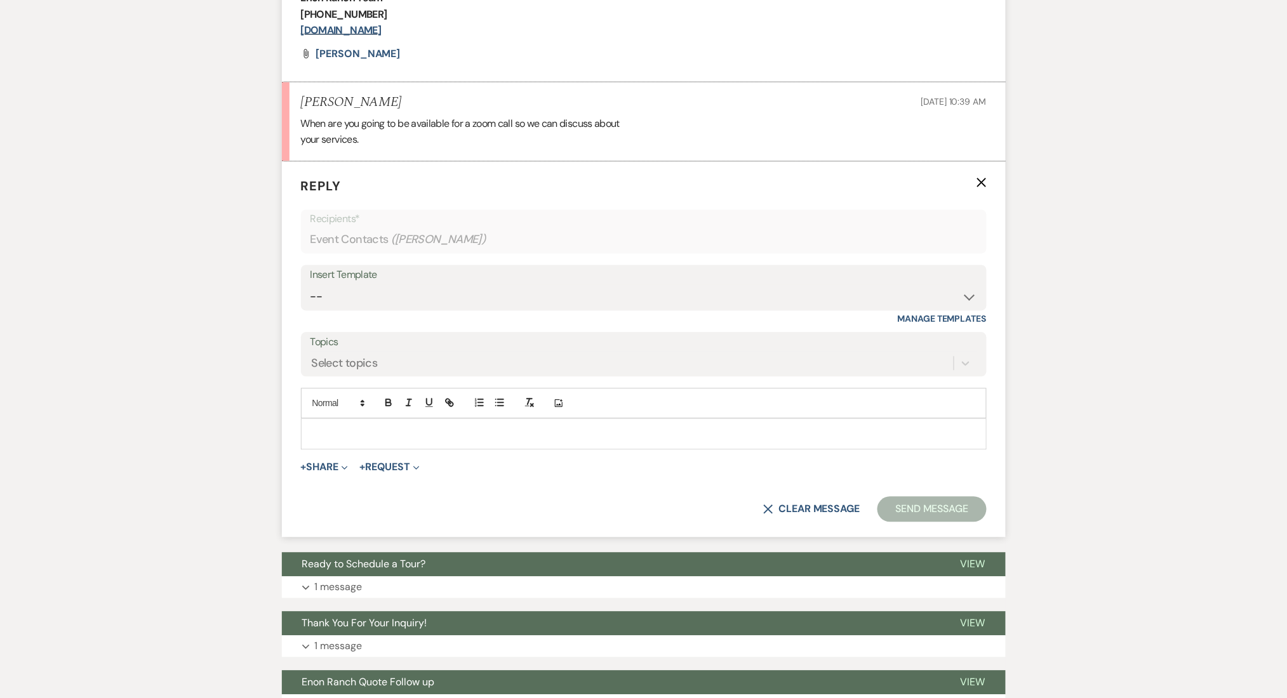
click at [411, 438] on p at bounding box center [643, 434] width 665 height 14
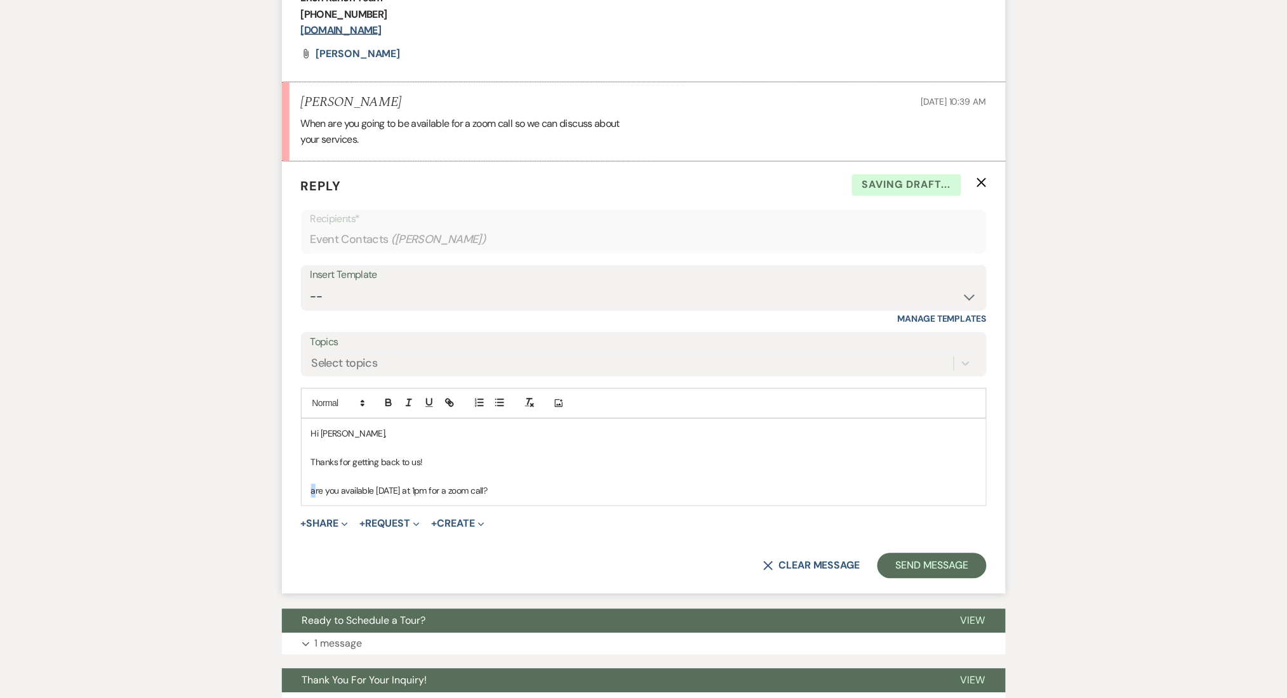
click at [312, 490] on p "are you available tomorrow at 1pm for a zoom call?" at bounding box center [643, 491] width 665 height 14
click at [532, 487] on p "Are you available tomorrow at 1pm for a zoom call?" at bounding box center [643, 491] width 665 height 14
click at [532, 487] on p "Are you available tomorrow at 1pm for a zoom call? Kindly provide your email ad…" at bounding box center [643, 491] width 665 height 14
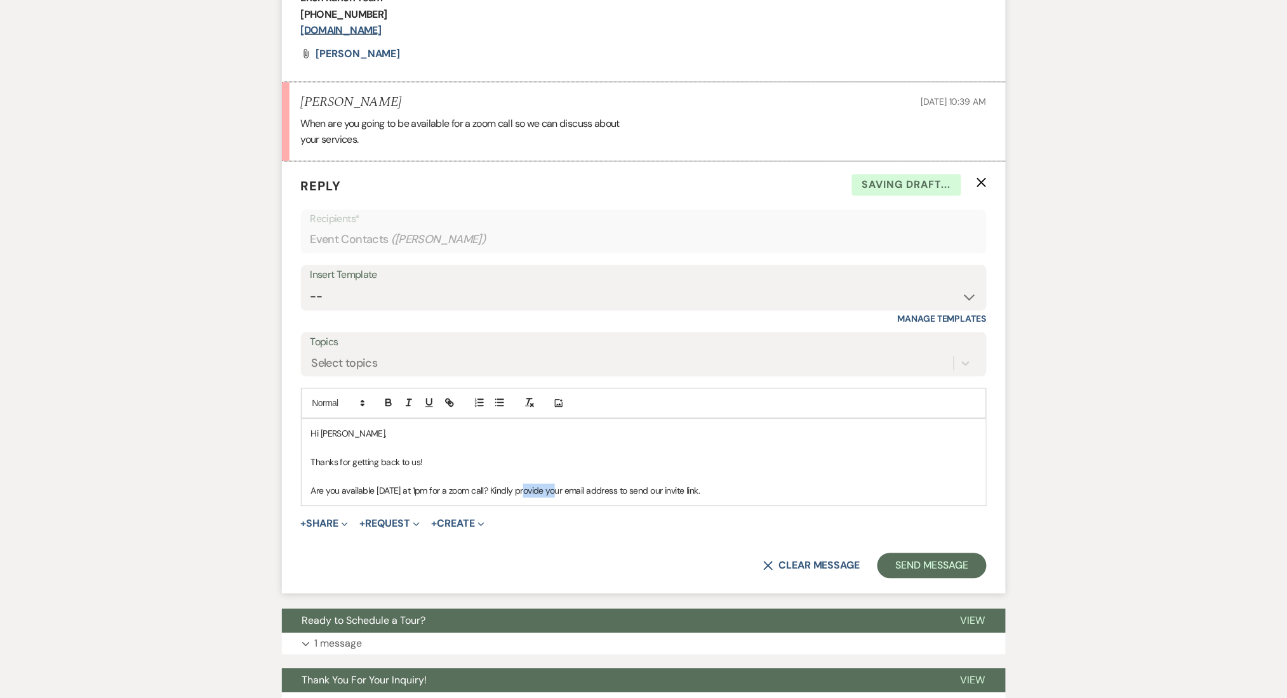
copy p "Are you available tomorrow at 1pm for a zoom call? Kindly provide your email ad…"
click at [689, 498] on p "Are you available tomorrow at 1pm for a zoom call? Kindly provide your email ad…" at bounding box center [643, 491] width 665 height 14
copy div "Thanks for getting back to us! Are you available tomorrow at 1pm for a zoom cal…"
drag, startPoint x: 723, startPoint y: 491, endPoint x: 297, endPoint y: 457, distance: 427.3
click at [297, 457] on form "Reply X Saving draft... Recipients* Event Contacts ( Jacob Reynold ) Insert Tem…" at bounding box center [644, 378] width 724 height 432
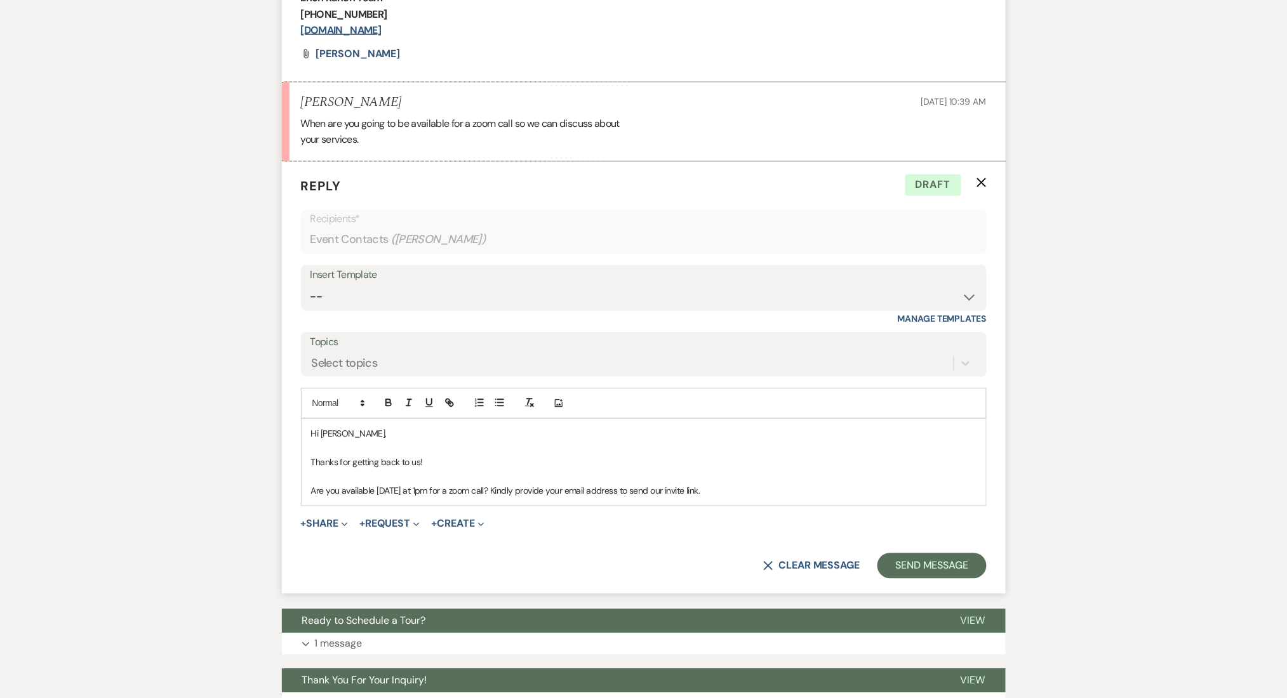
click at [505, 500] on div "Hi Jacob, Thanks for getting back to us! Are you available tomorrow at 1pm for …" at bounding box center [644, 463] width 684 height 86
click at [515, 493] on p "Are you available tomorrow at 1pm for a zoom call? Kindly provide your email ad…" at bounding box center [643, 491] width 665 height 14
click at [903, 557] on button "Send Message" at bounding box center [931, 565] width 109 height 25
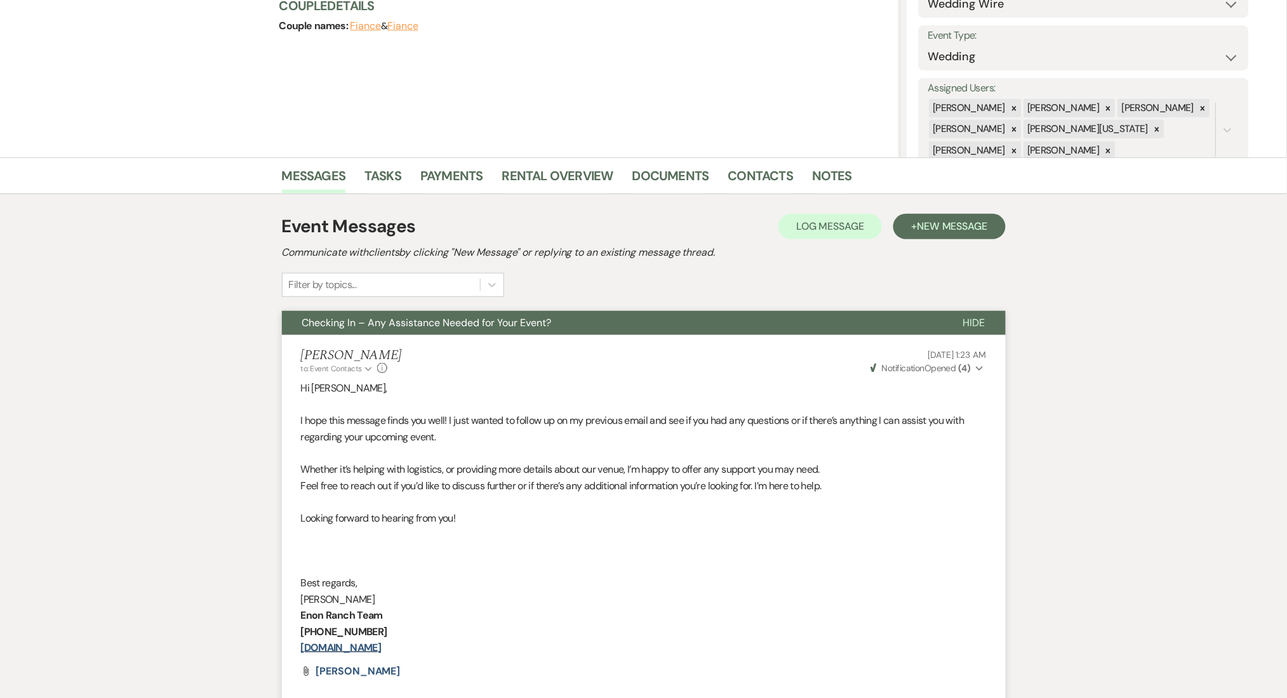
scroll to position [0, 0]
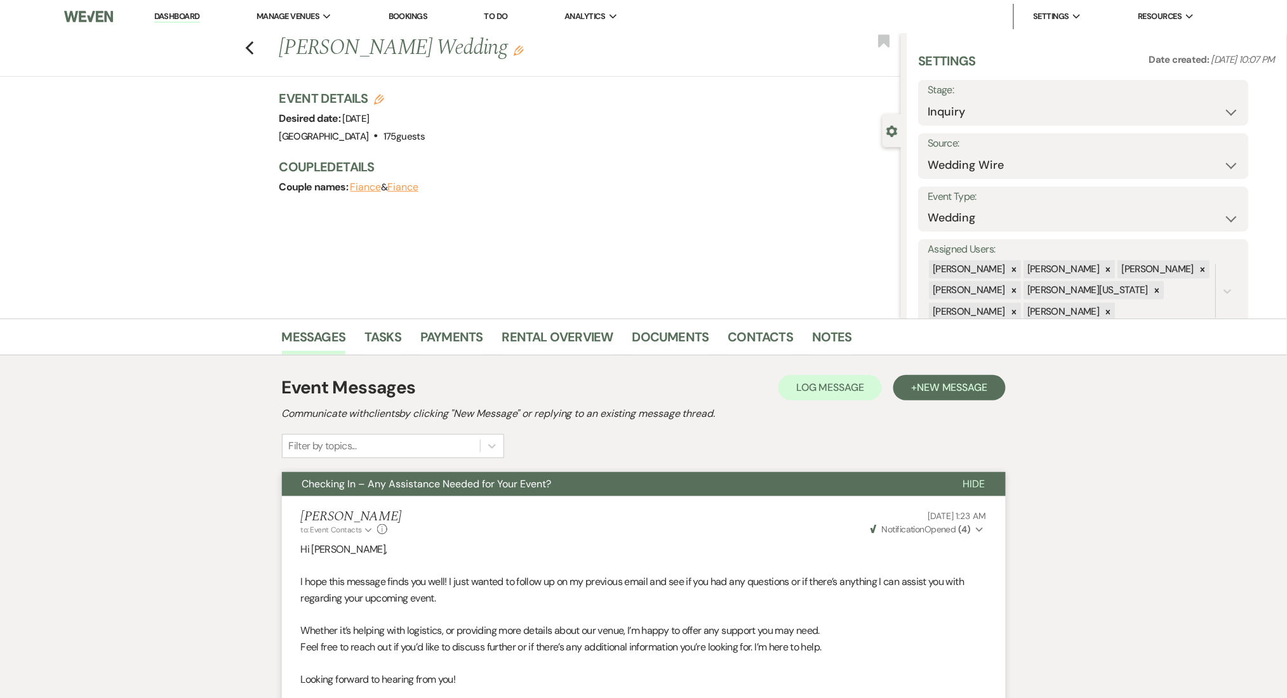
click at [175, 15] on link "Dashboard" at bounding box center [177, 17] width 46 height 12
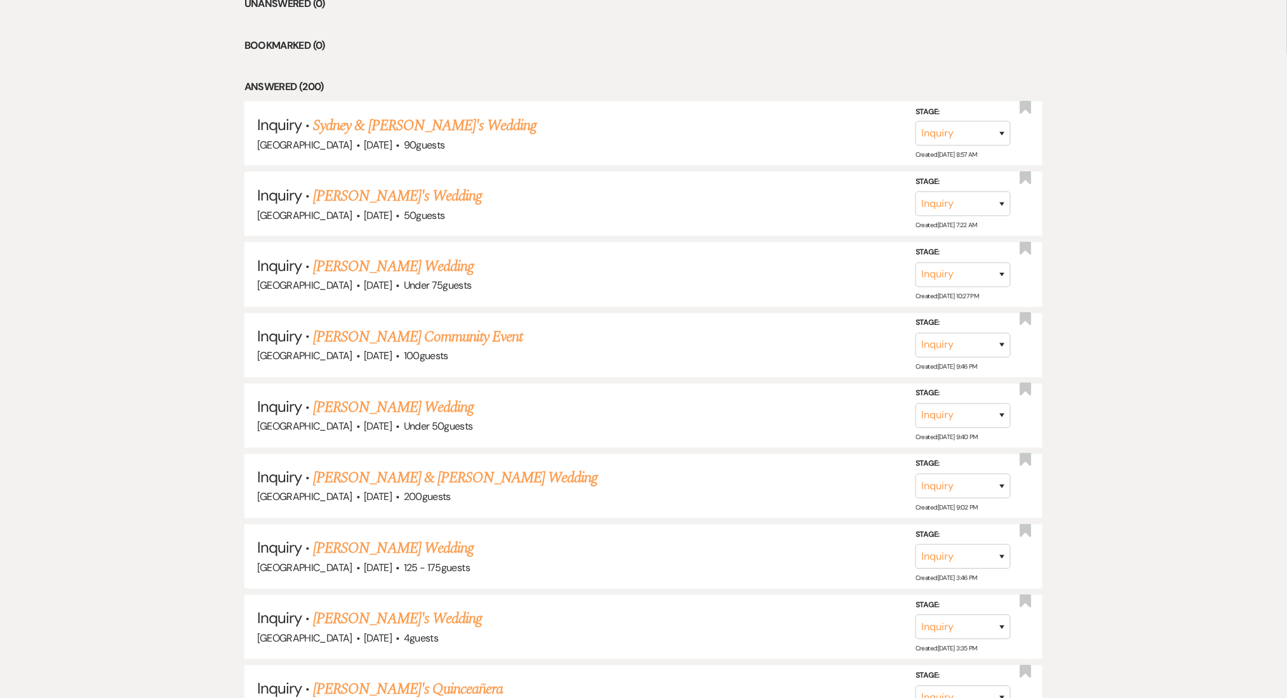
scroll to position [931, 0]
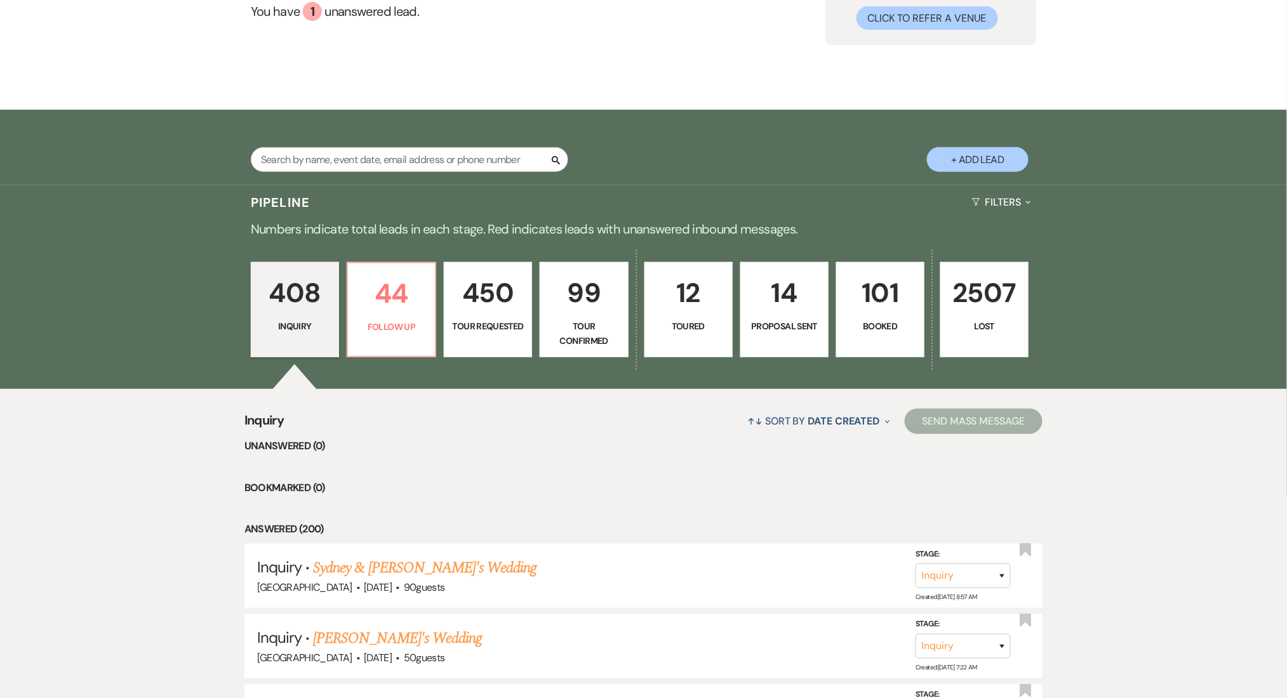
scroll to position [0, 0]
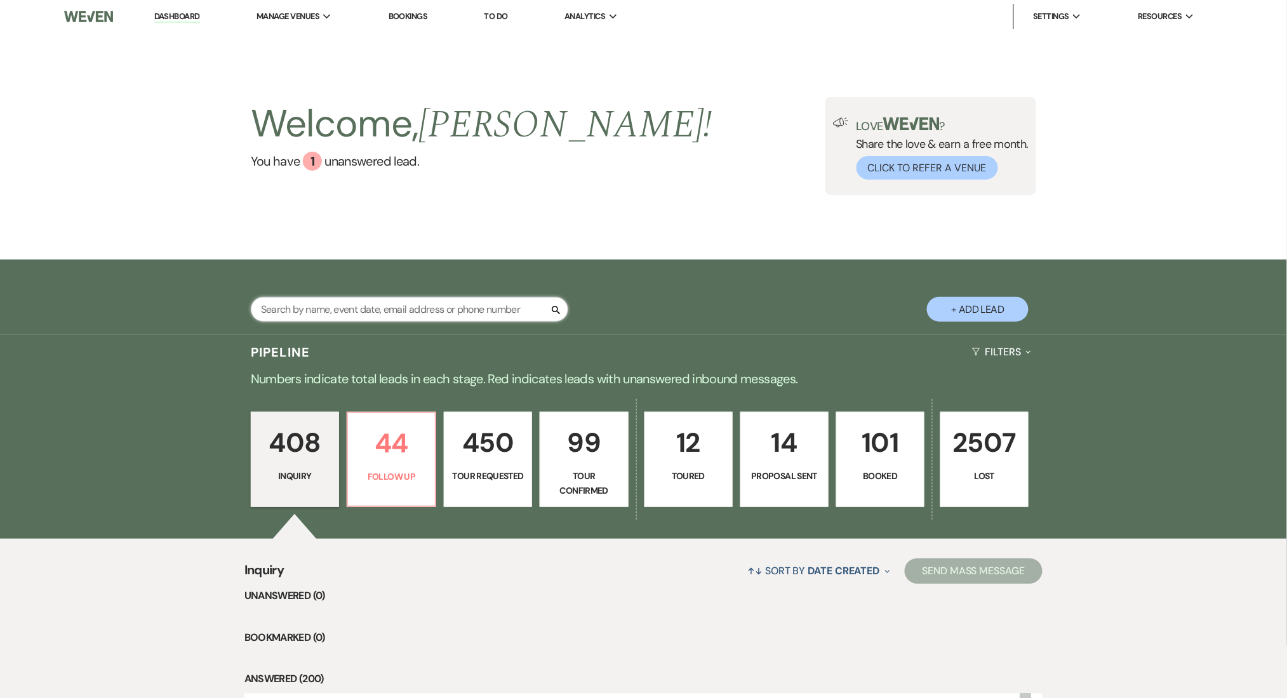
click at [303, 312] on input "text" at bounding box center [409, 309] width 317 height 25
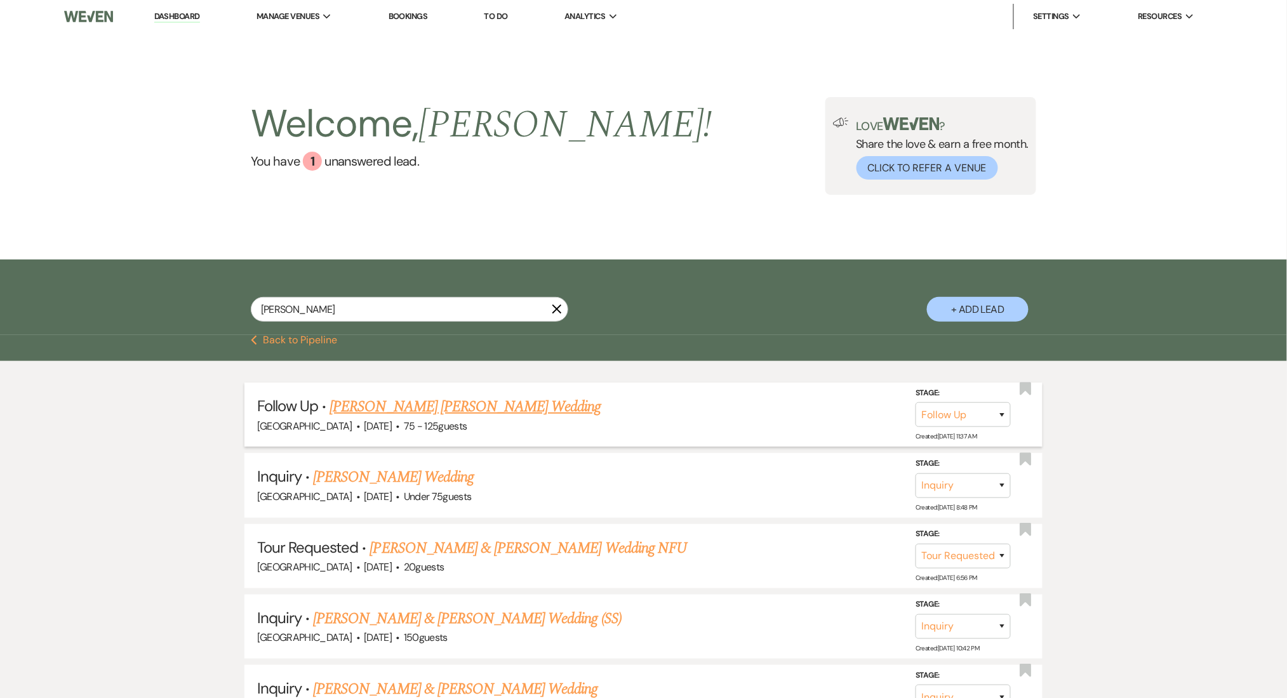
click at [402, 414] on link "Williams Ronalds's Wedding" at bounding box center [464, 406] width 271 height 23
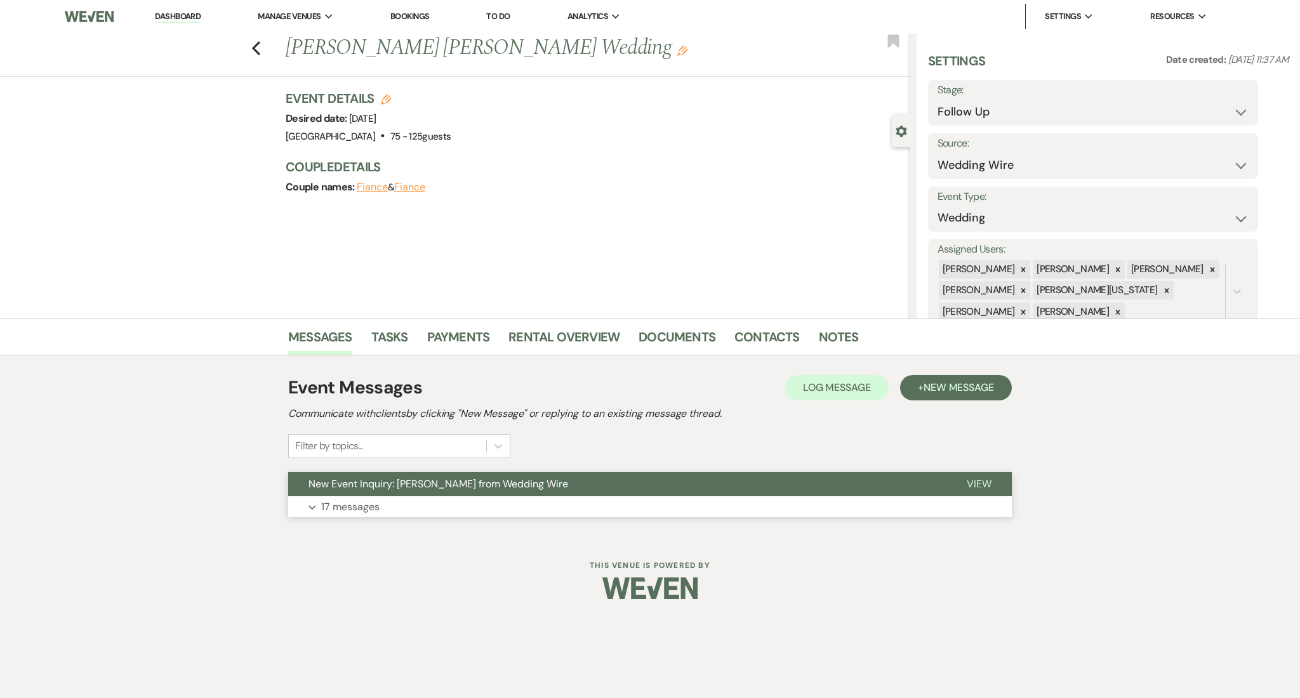
click at [352, 509] on p "17 messages" at bounding box center [350, 507] width 58 height 17
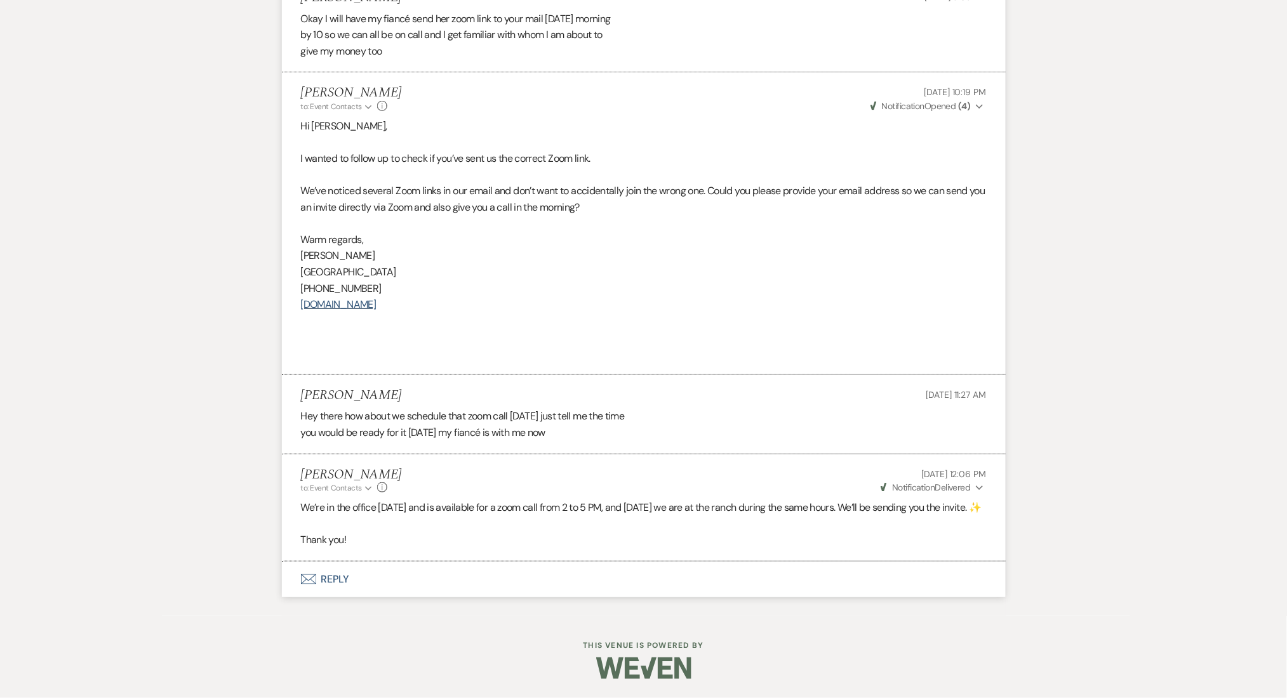
click at [336, 575] on button "Envelope Reply" at bounding box center [644, 580] width 724 height 36
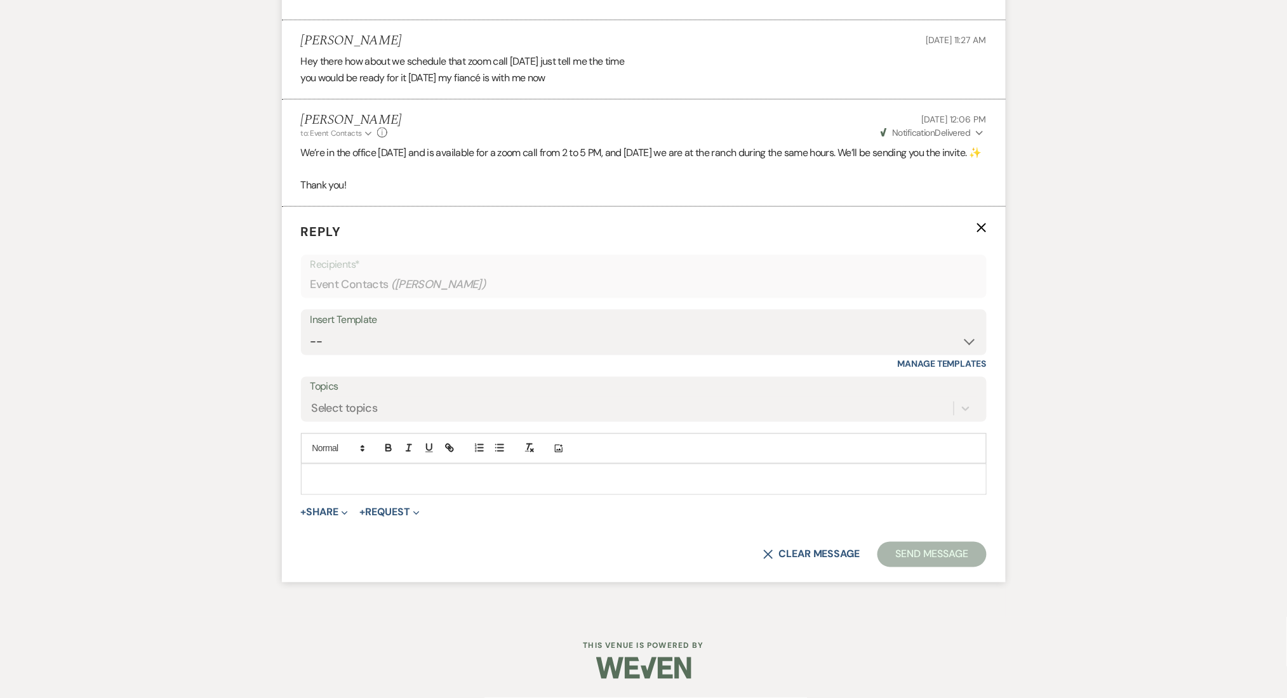
scroll to position [4012, 0]
click at [370, 475] on p at bounding box center [643, 479] width 665 height 14
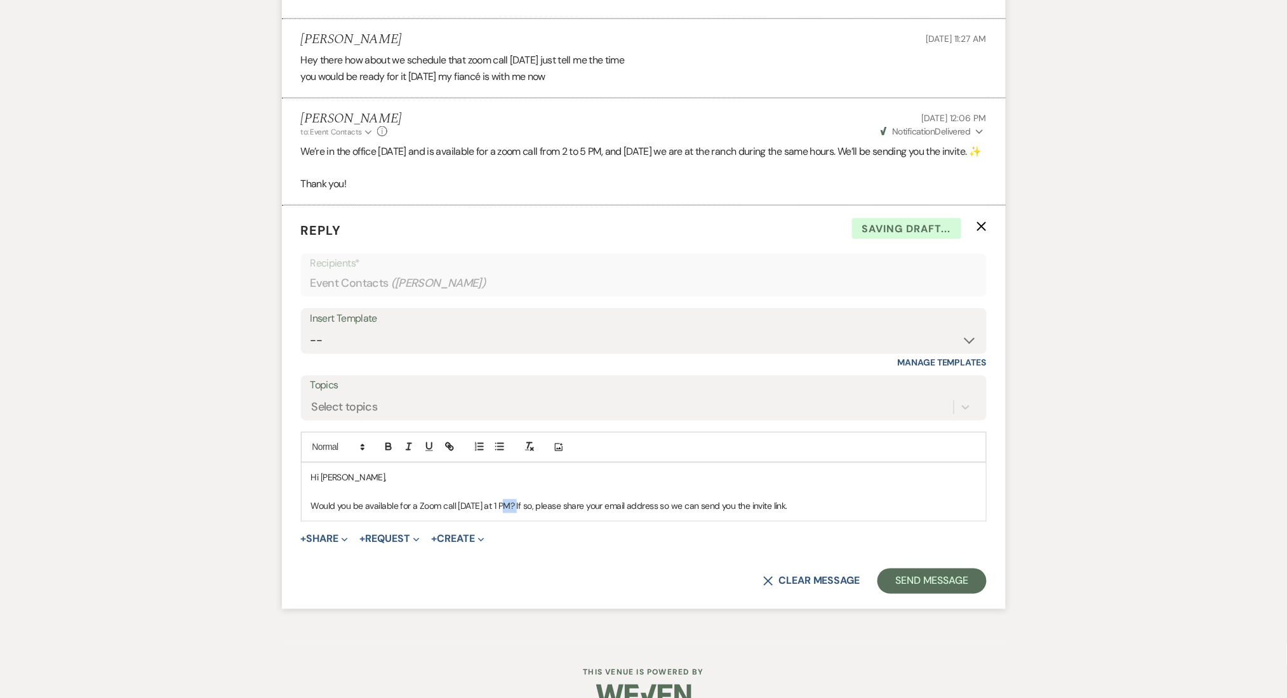
drag, startPoint x: 521, startPoint y: 508, endPoint x: 507, endPoint y: 508, distance: 14.6
click at [507, 508] on p "Would you be available for a Zoom call tomorrow at 1 PM? If so, please share yo…" at bounding box center [643, 507] width 665 height 14
click at [648, 496] on p at bounding box center [643, 493] width 665 height 14
click at [623, 501] on p "Would you be available for a Zoom call tomorrow at 11AM? If so, please share yo…" at bounding box center [643, 507] width 665 height 14
click at [849, 515] on div "Hi William, Would you be available for a Zoom call tomorrow at 11AM? If so, ple…" at bounding box center [644, 492] width 684 height 58
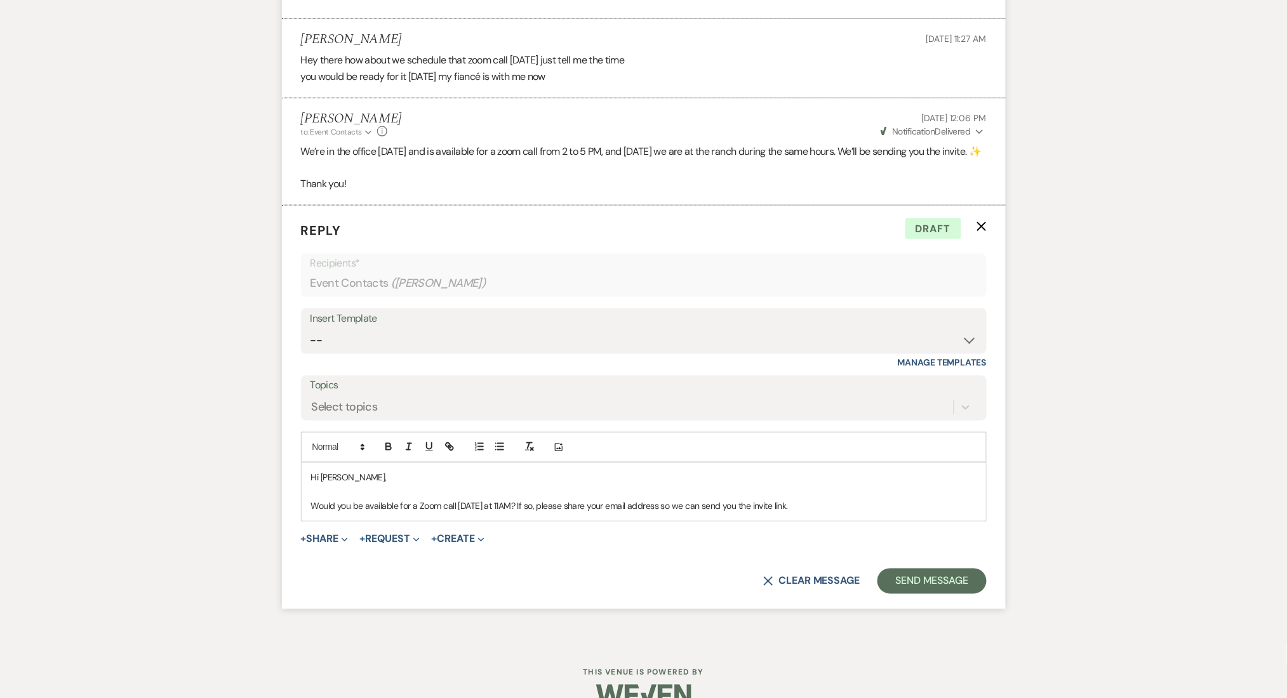
click at [469, 510] on p "Would you be available for a Zoom call tomorrow at 11AM? If so, please share yo…" at bounding box center [643, 507] width 665 height 14
drag, startPoint x: 508, startPoint y: 506, endPoint x: 489, endPoint y: 510, distance: 19.6
click at [489, 510] on p "Would you be available for a Zoom call today at 11AM? If so, please share your …" at bounding box center [643, 507] width 665 height 14
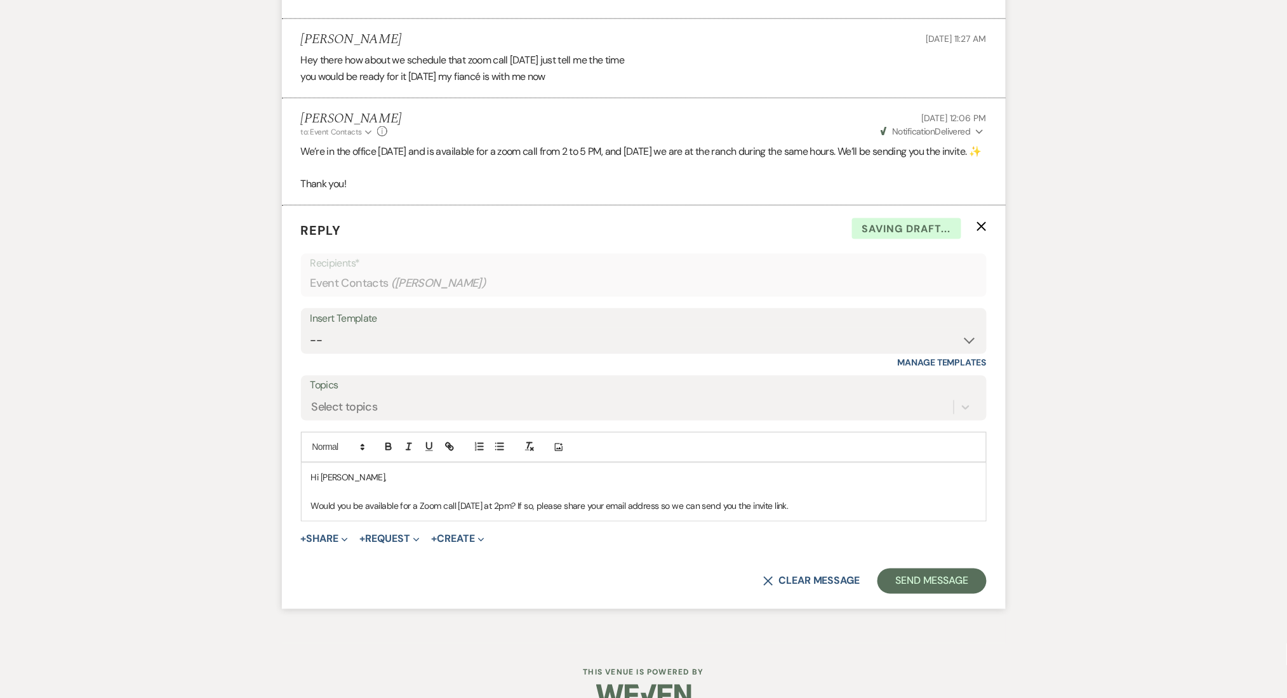
click at [470, 501] on p "Would you be available for a Zoom call today at 2pm? If so, please share your e…" at bounding box center [643, 507] width 665 height 14
click at [688, 501] on p "Would you be available for a Zoom call today at 2pm? If so, please share your e…" at bounding box center [643, 507] width 665 height 14
click at [899, 580] on button "Send Message" at bounding box center [931, 581] width 109 height 25
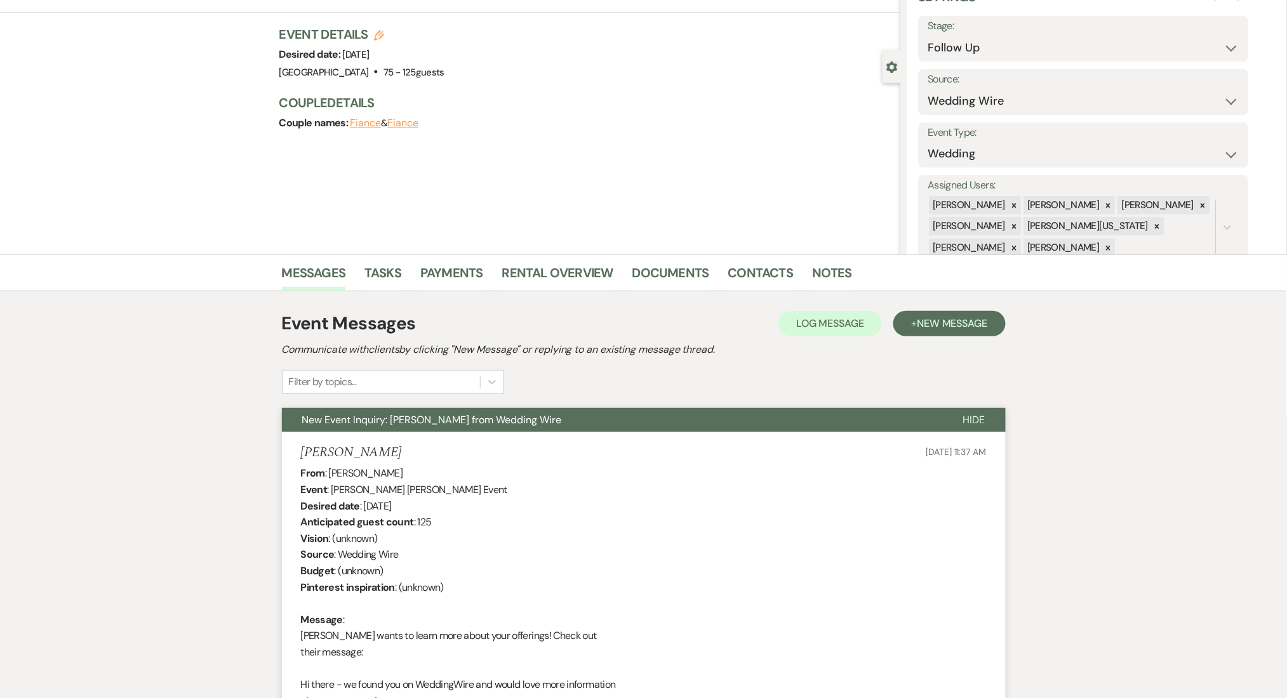
scroll to position [0, 0]
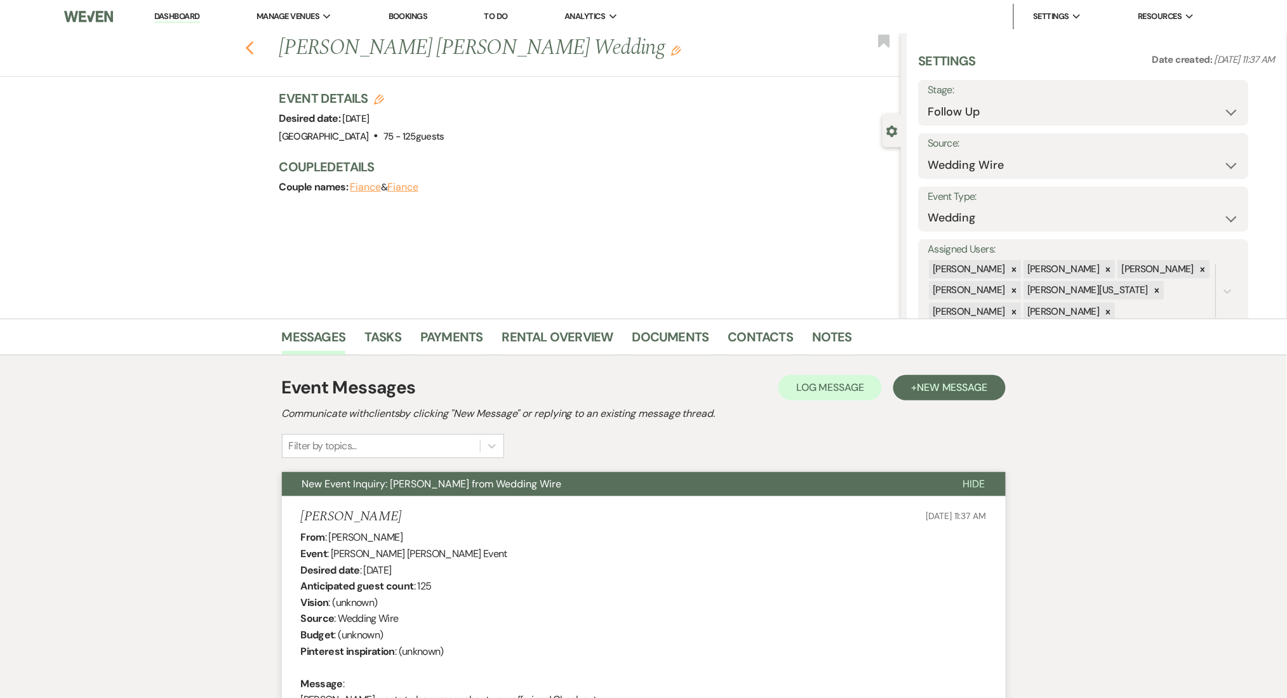
click at [253, 50] on icon "Previous" at bounding box center [250, 48] width 10 height 15
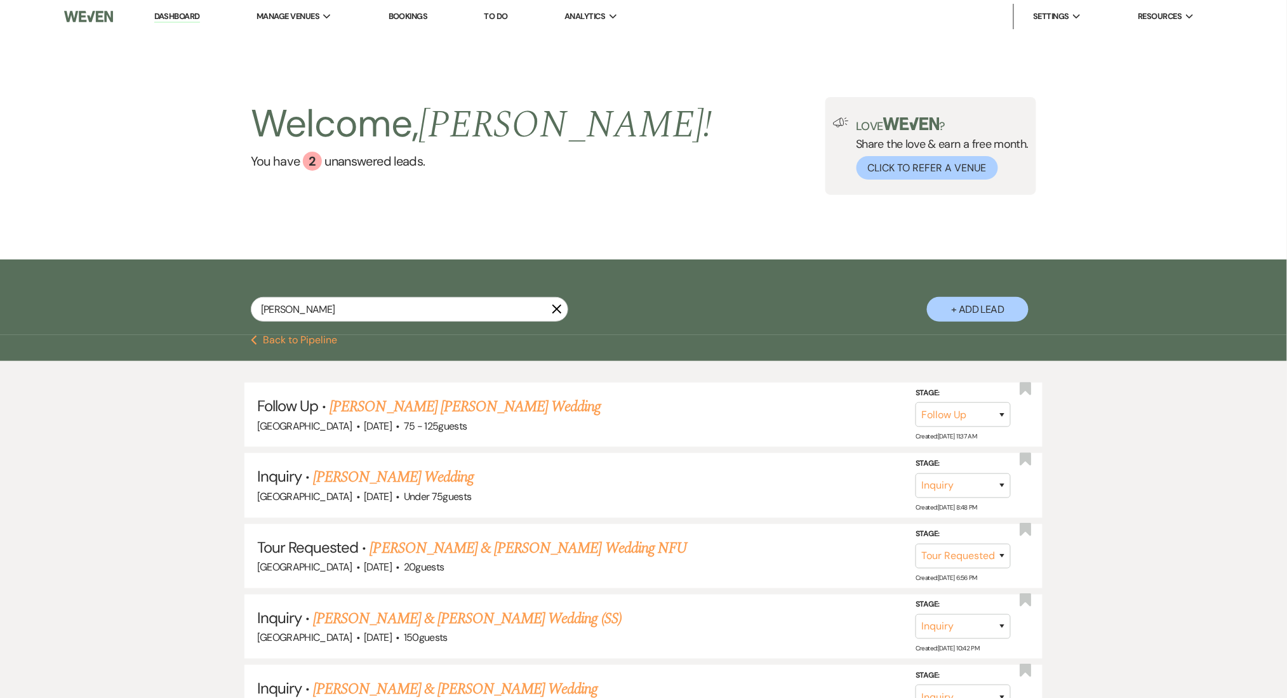
click at [175, 11] on link "Dashboard" at bounding box center [177, 17] width 46 height 12
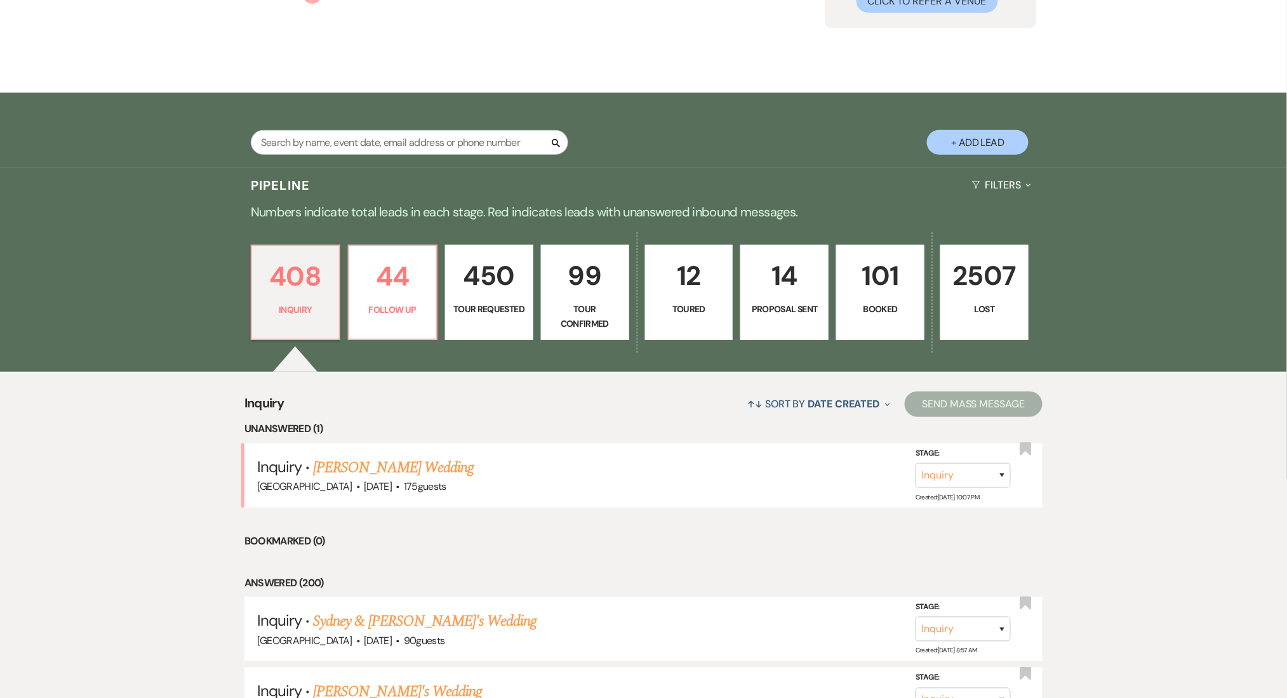
scroll to position [169, 0]
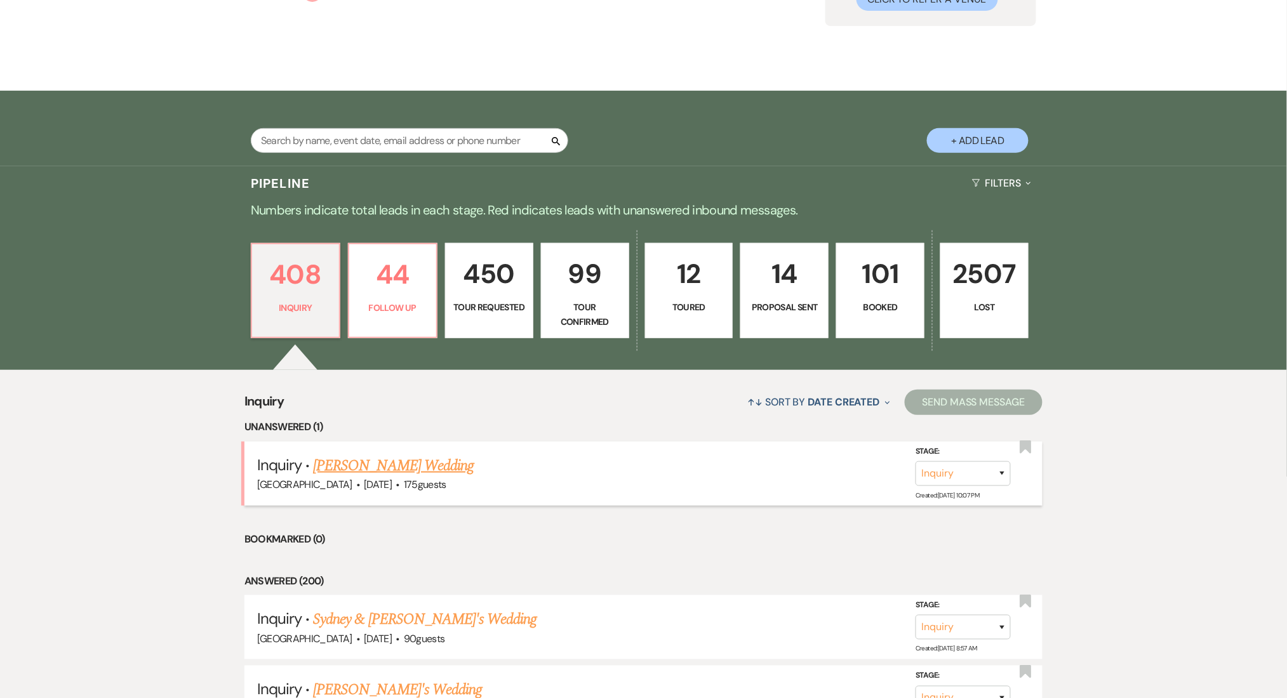
click at [366, 463] on link "[PERSON_NAME] Wedding" at bounding box center [393, 465] width 161 height 23
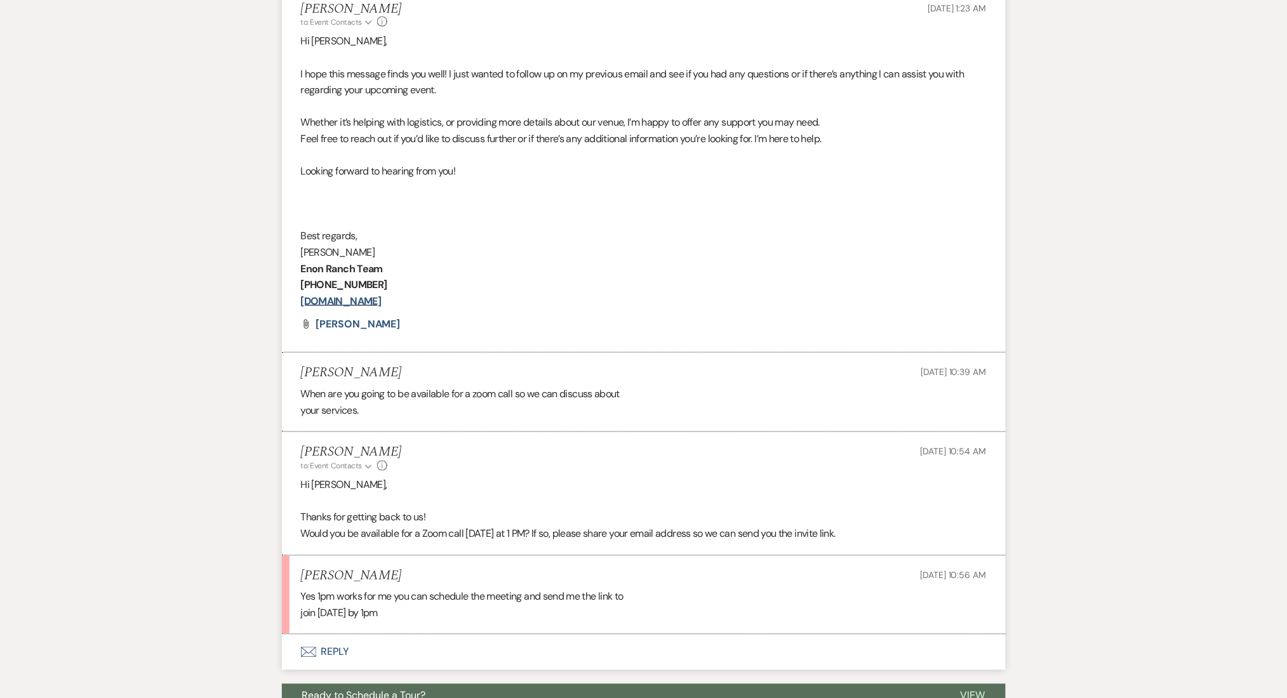
scroll to position [817, 0]
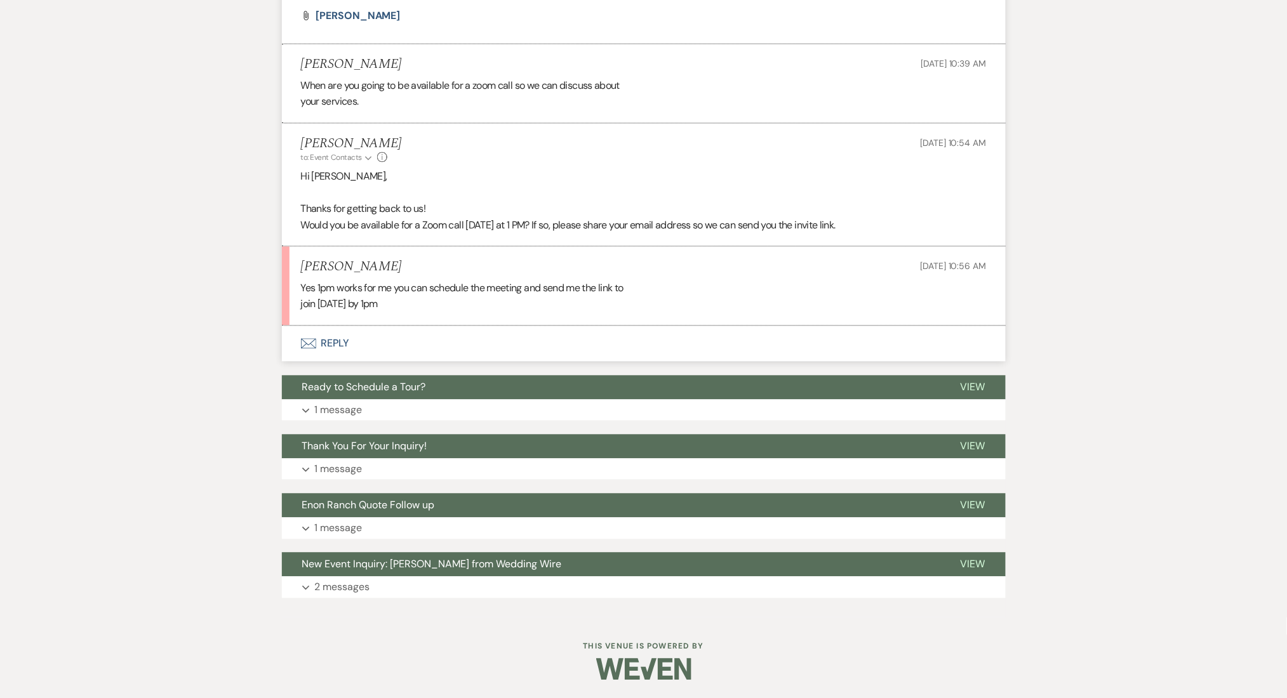
click at [327, 343] on button "Envelope Reply" at bounding box center [644, 344] width 724 height 36
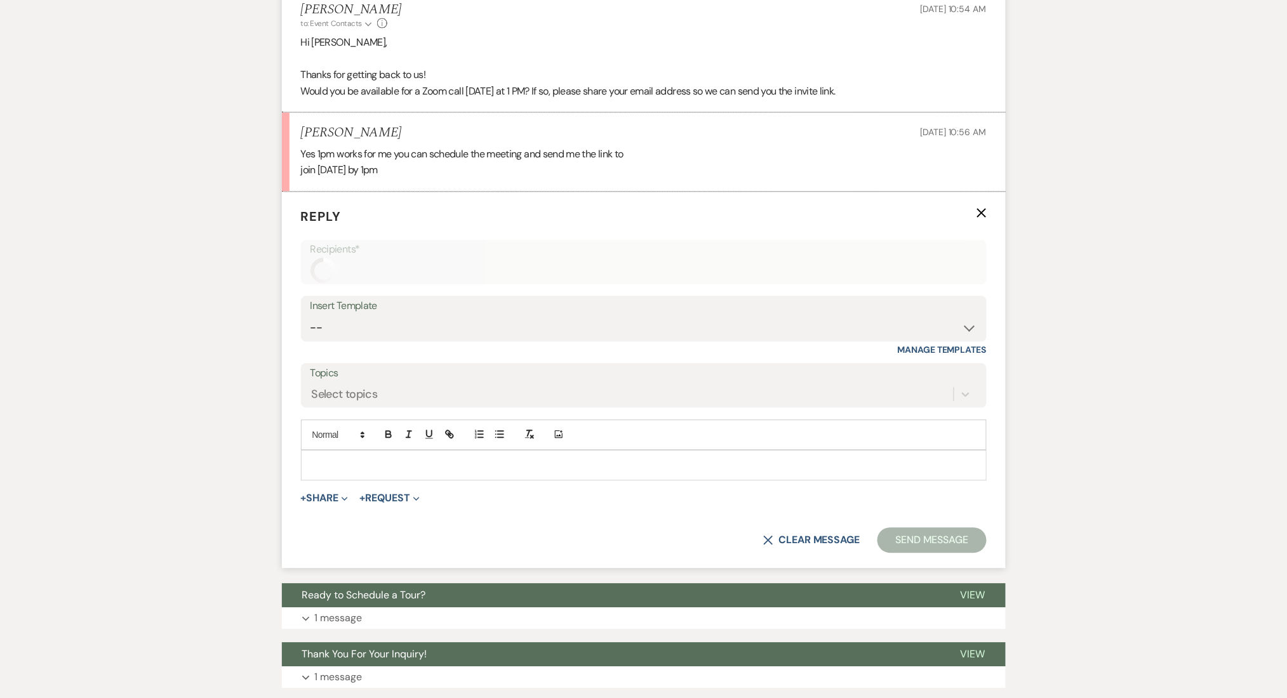
scroll to position [982, 0]
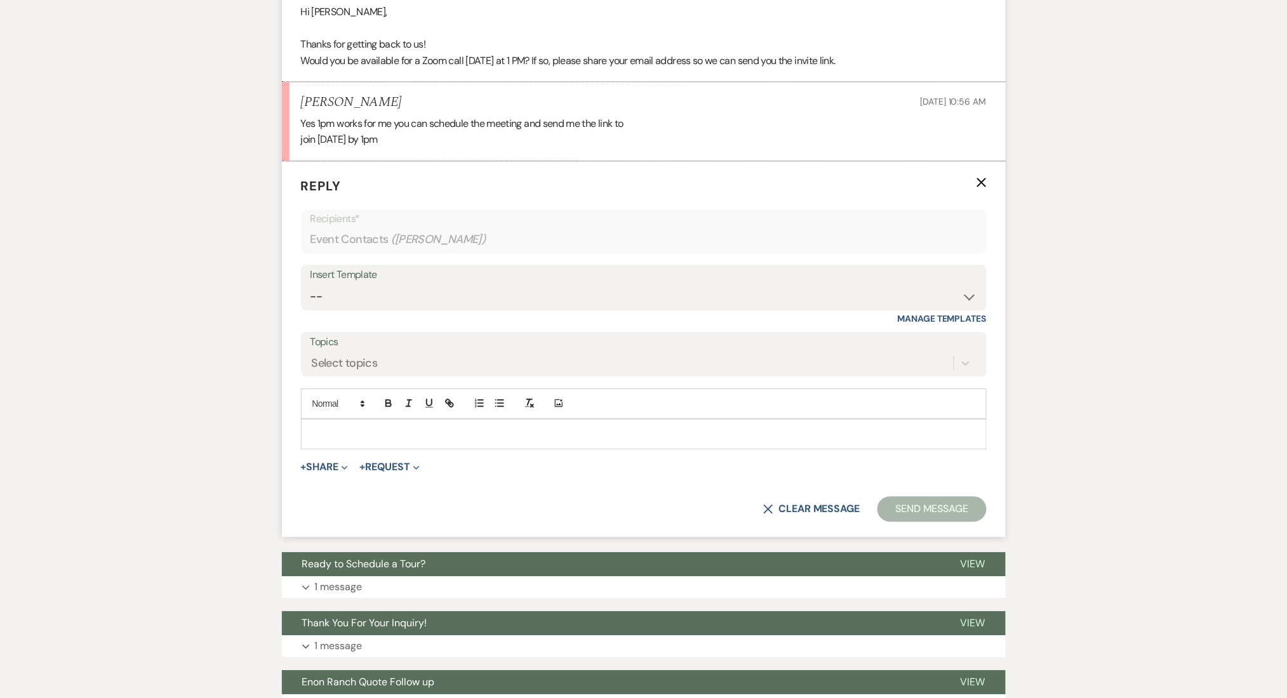
click at [349, 425] on div at bounding box center [644, 434] width 684 height 29
click at [175, 417] on div "Messages Tasks Payments Rental Overview Documents Contacts Notes Event Messages…" at bounding box center [643, 65] width 1287 height 1457
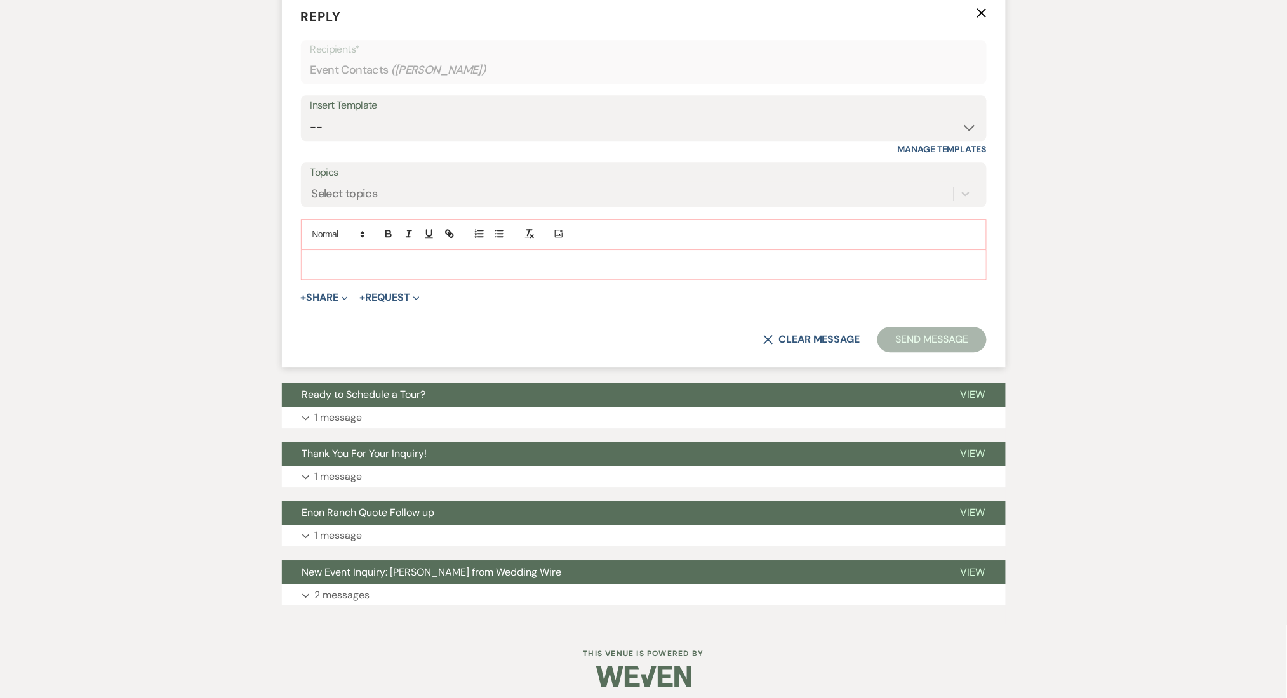
scroll to position [813, 0]
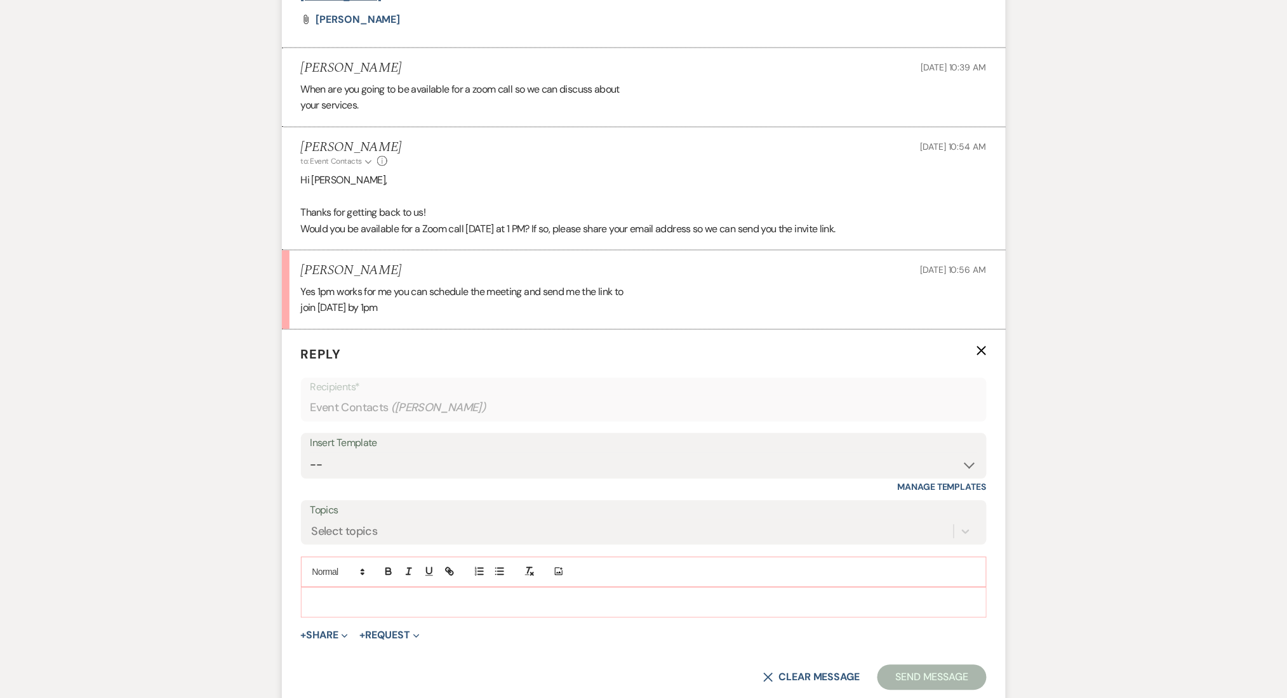
click at [1266, 397] on div "Messages Tasks Payments Rental Overview Documents Contacts Notes Event Messages…" at bounding box center [643, 234] width 1287 height 1457
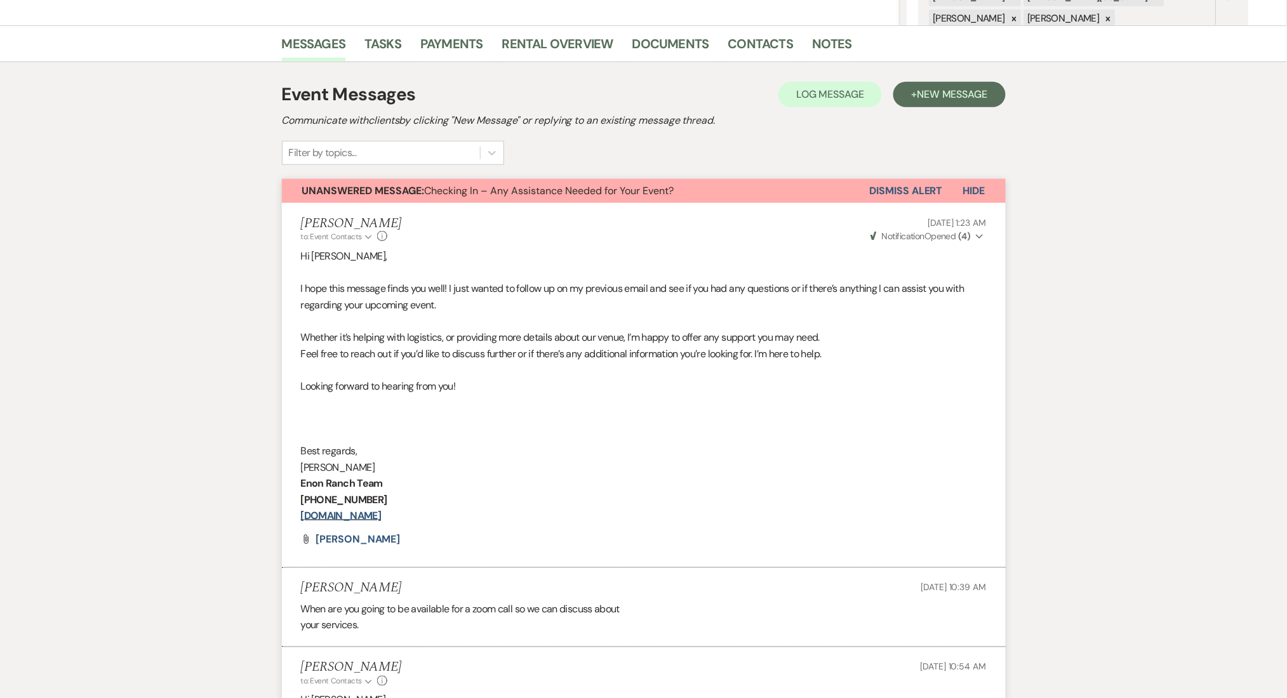
scroll to position [220, 0]
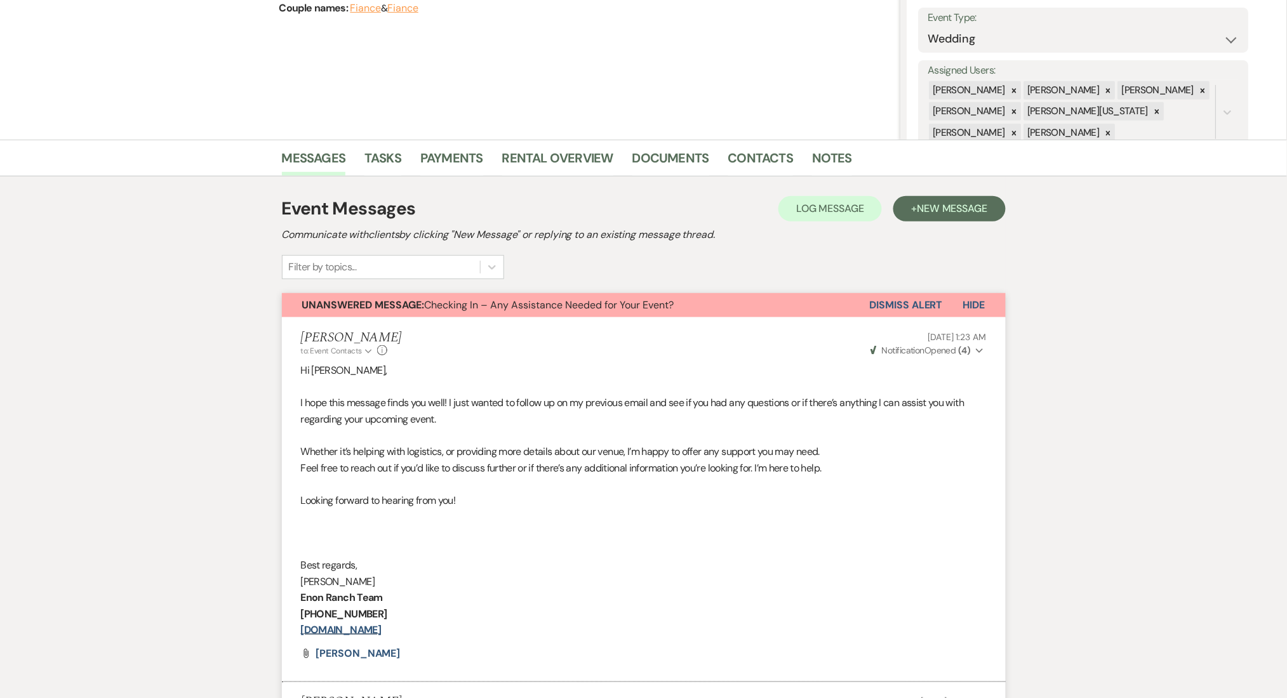
scroll to position [0, 0]
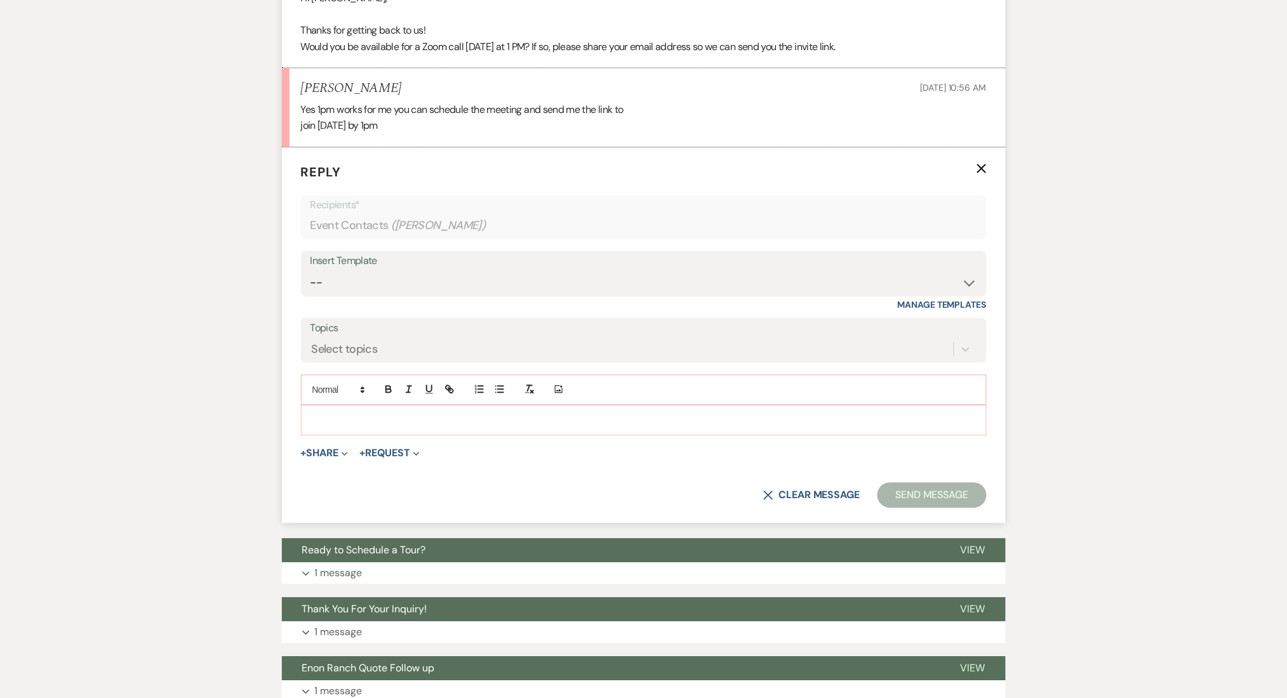
scroll to position [990, 0]
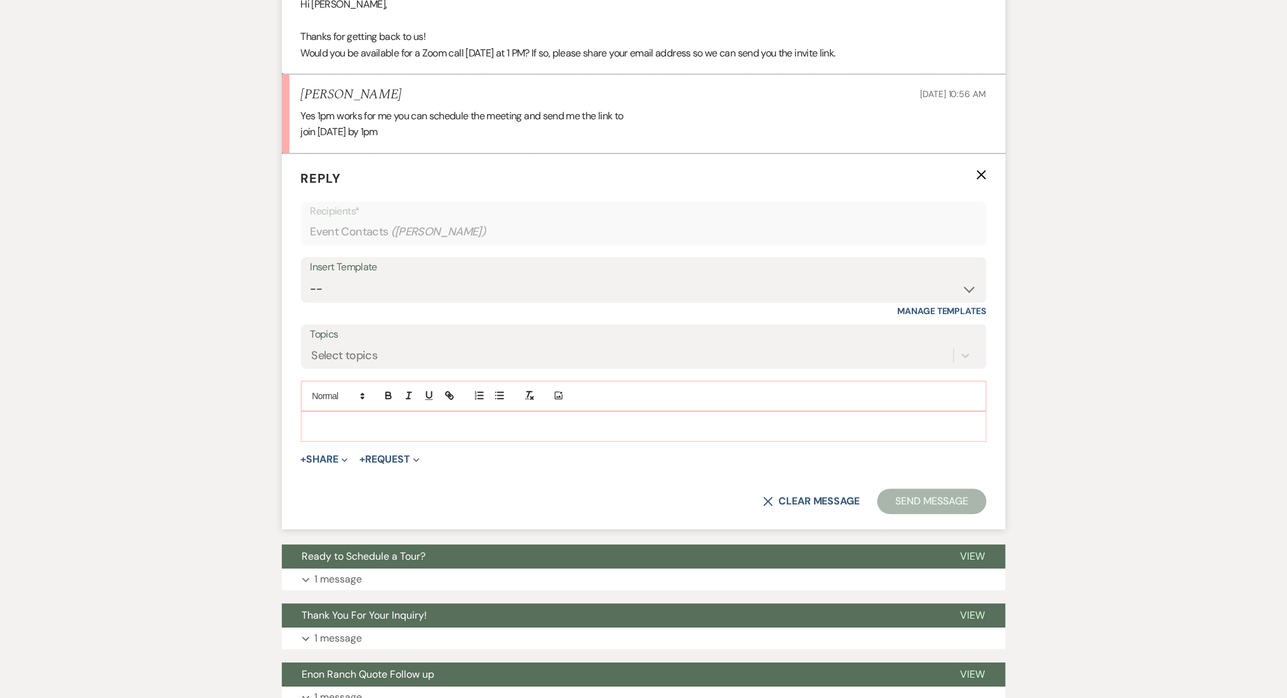
click at [339, 421] on p at bounding box center [643, 427] width 665 height 14
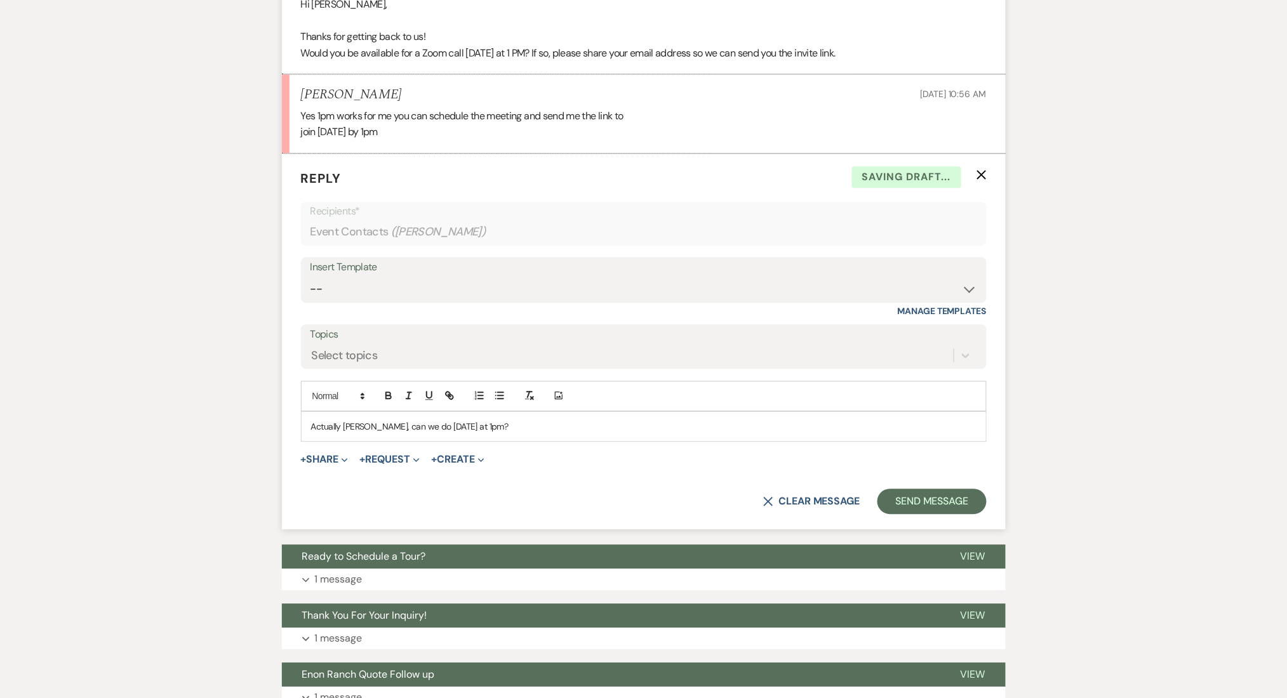
click at [391, 435] on div "Actually Jacob, can we do today at 1pm?" at bounding box center [644, 426] width 684 height 29
click at [931, 495] on button "Send Message" at bounding box center [931, 501] width 109 height 25
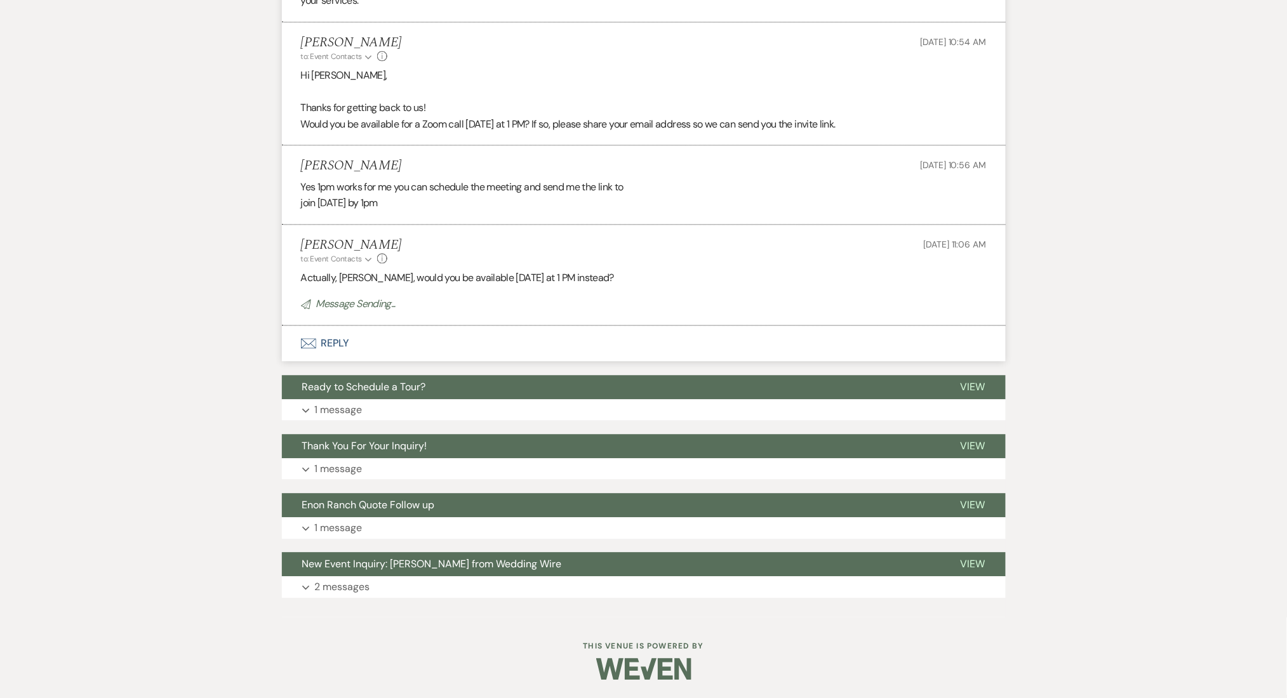
scroll to position [892, 0]
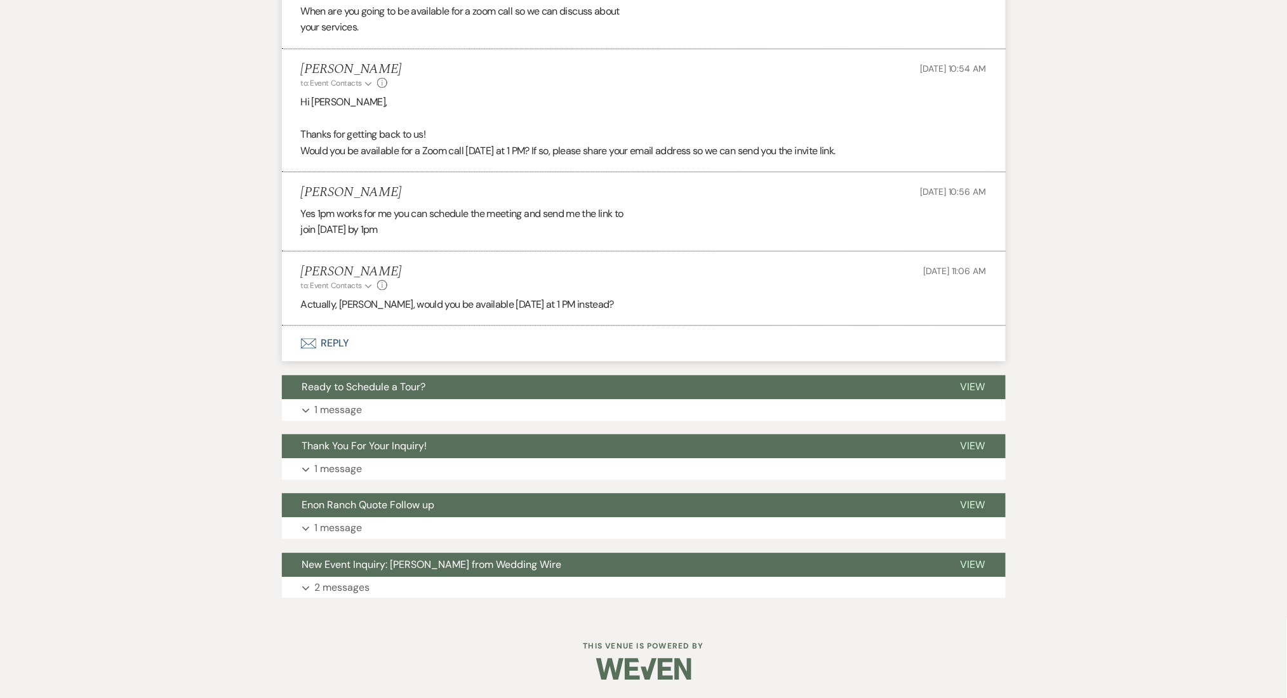
click at [145, 414] on div "Messages Tasks Payments Rental Overview Documents Contacts Notes Event Messages…" at bounding box center [643, 22] width 1287 height 1190
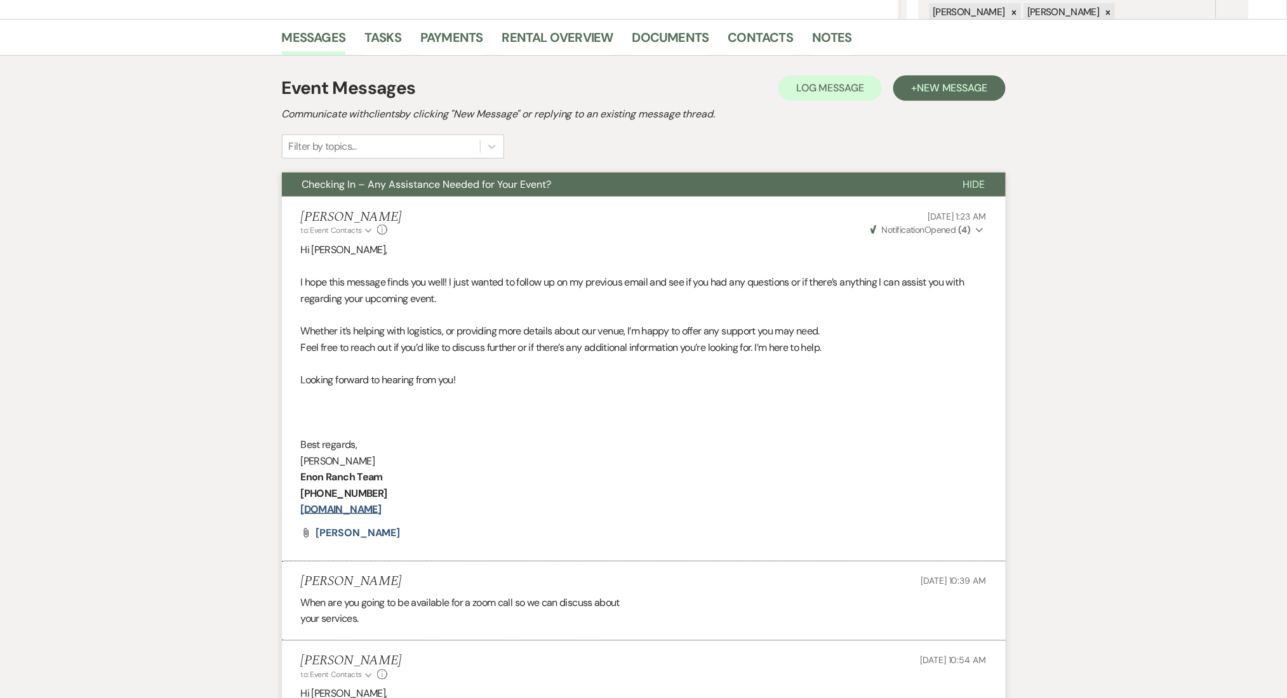
scroll to position [46, 0]
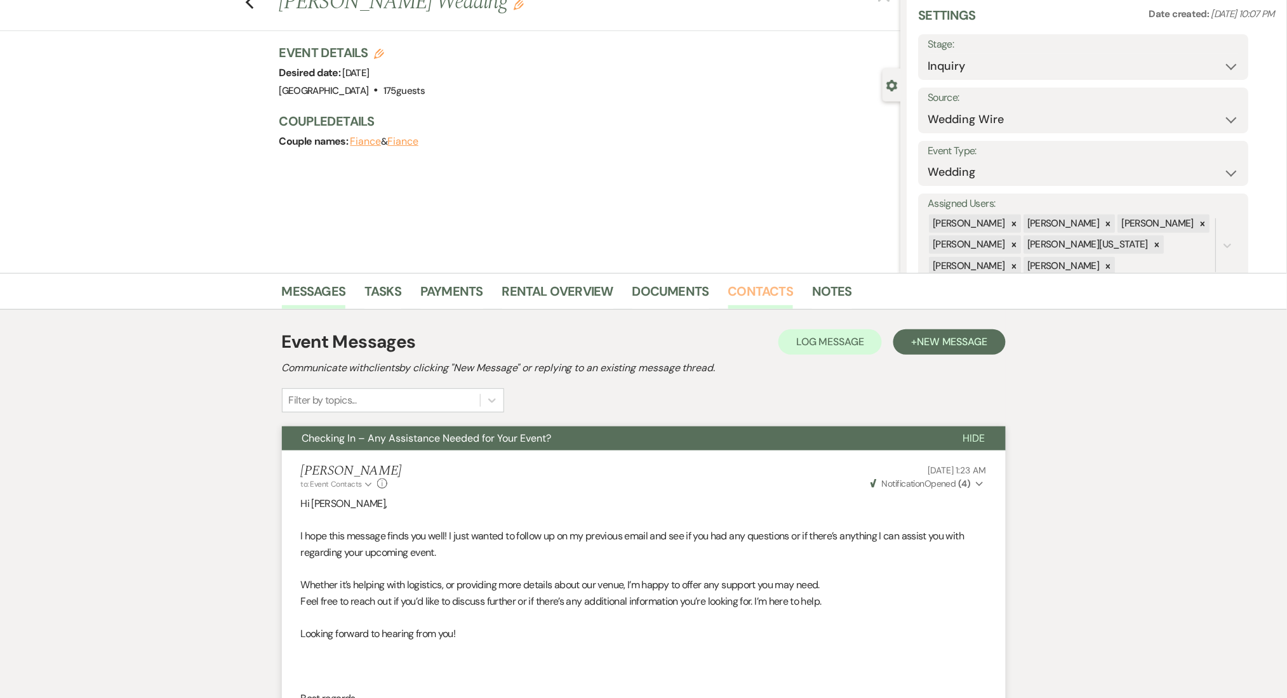
click at [760, 289] on link "Contacts" at bounding box center [760, 295] width 65 height 28
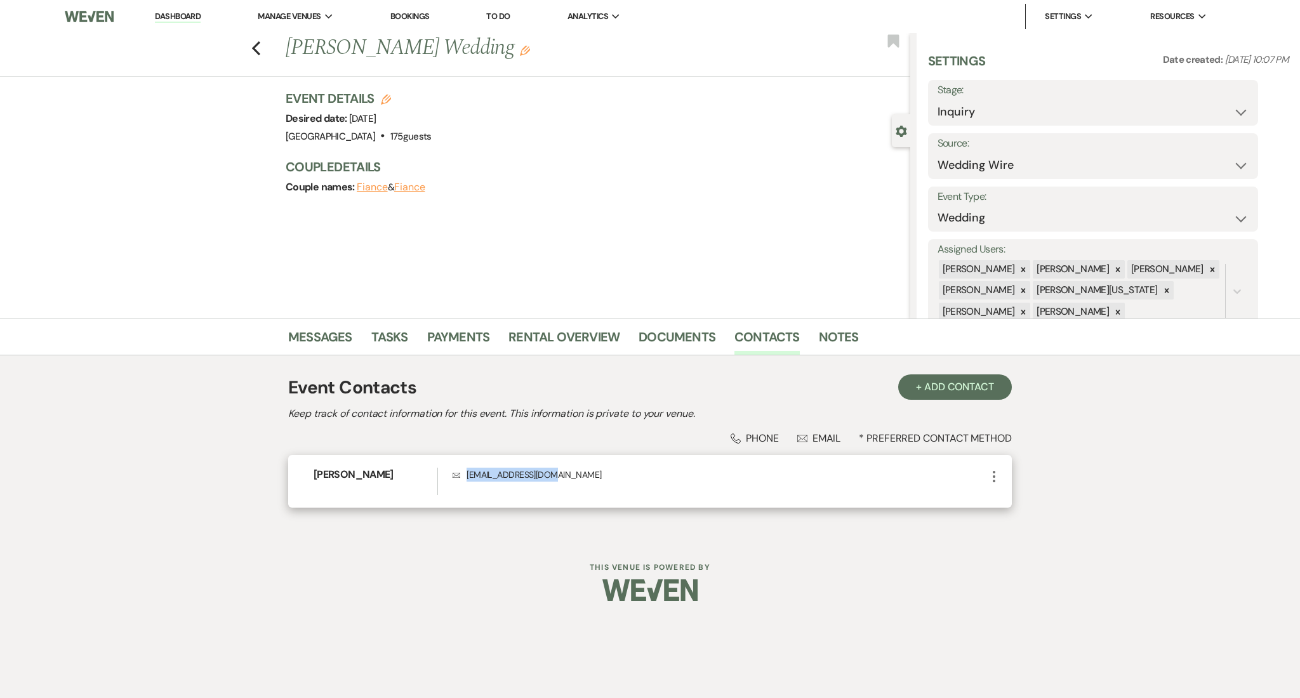
drag, startPoint x: 575, startPoint y: 477, endPoint x: 463, endPoint y: 481, distance: 111.8
click at [463, 481] on p "Envelope jake78441@gmail.com" at bounding box center [720, 475] width 534 height 14
click at [310, 310] on div "Previous Jacob Reynold's Wedding Edit Bookmark Gear Settings Settings Date crea…" at bounding box center [455, 176] width 910 height 286
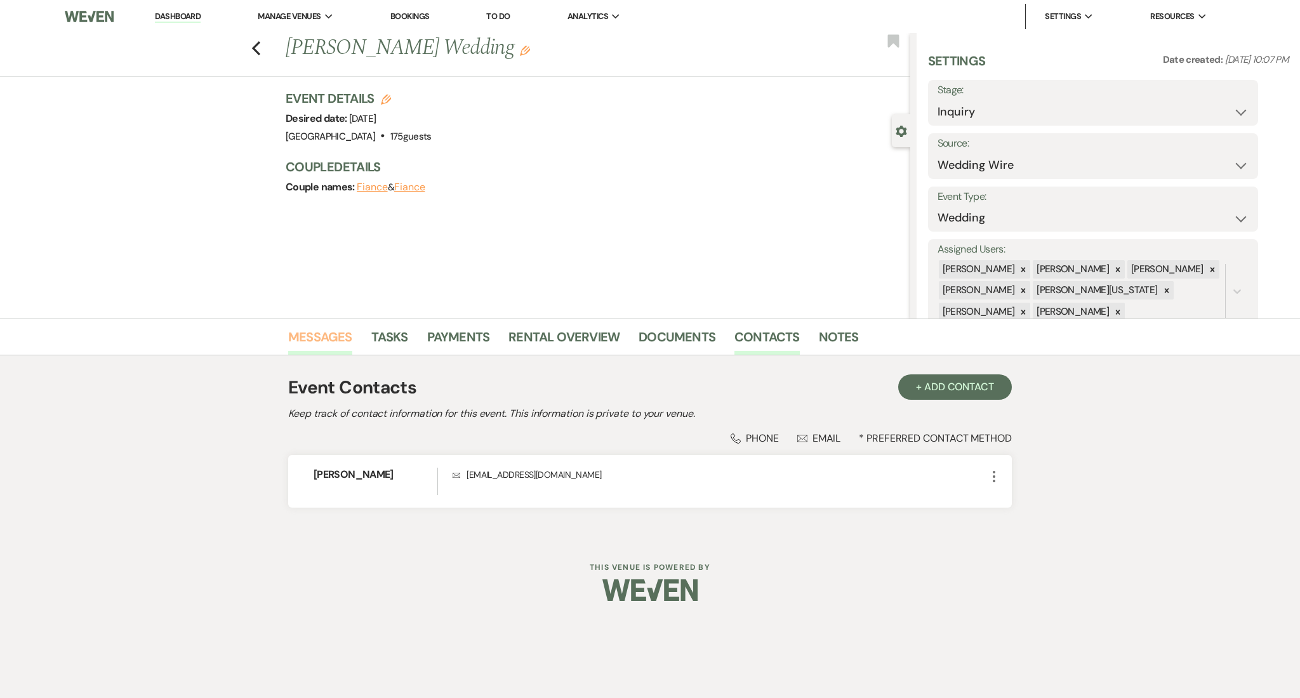
click at [314, 330] on link "Messages" at bounding box center [320, 341] width 64 height 28
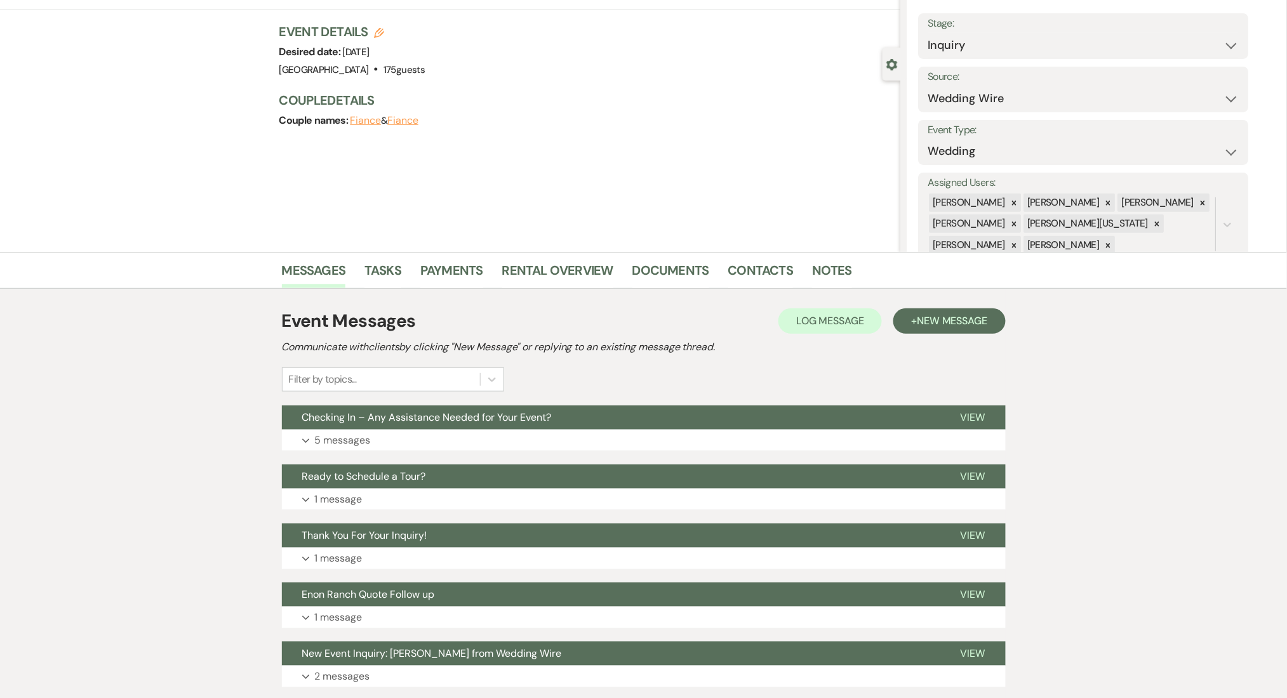
scroll to position [156, 0]
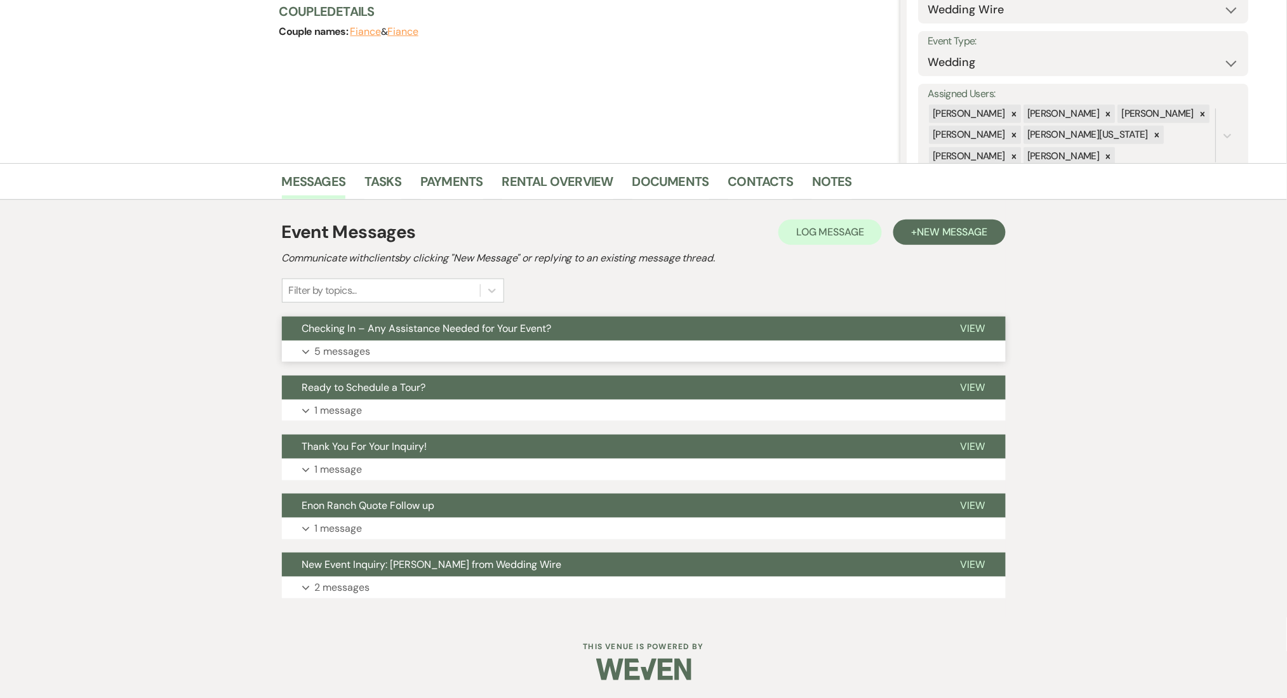
click at [381, 356] on button "Expand 5 messages" at bounding box center [644, 352] width 724 height 22
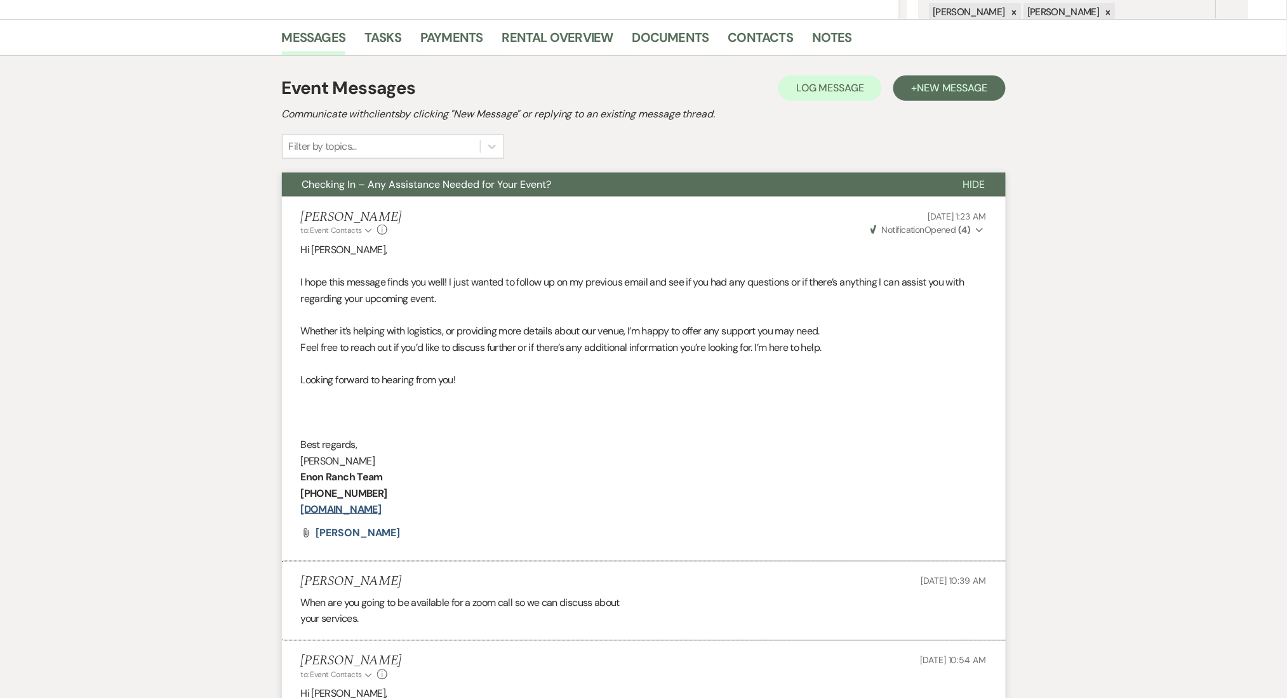
scroll to position [0, 0]
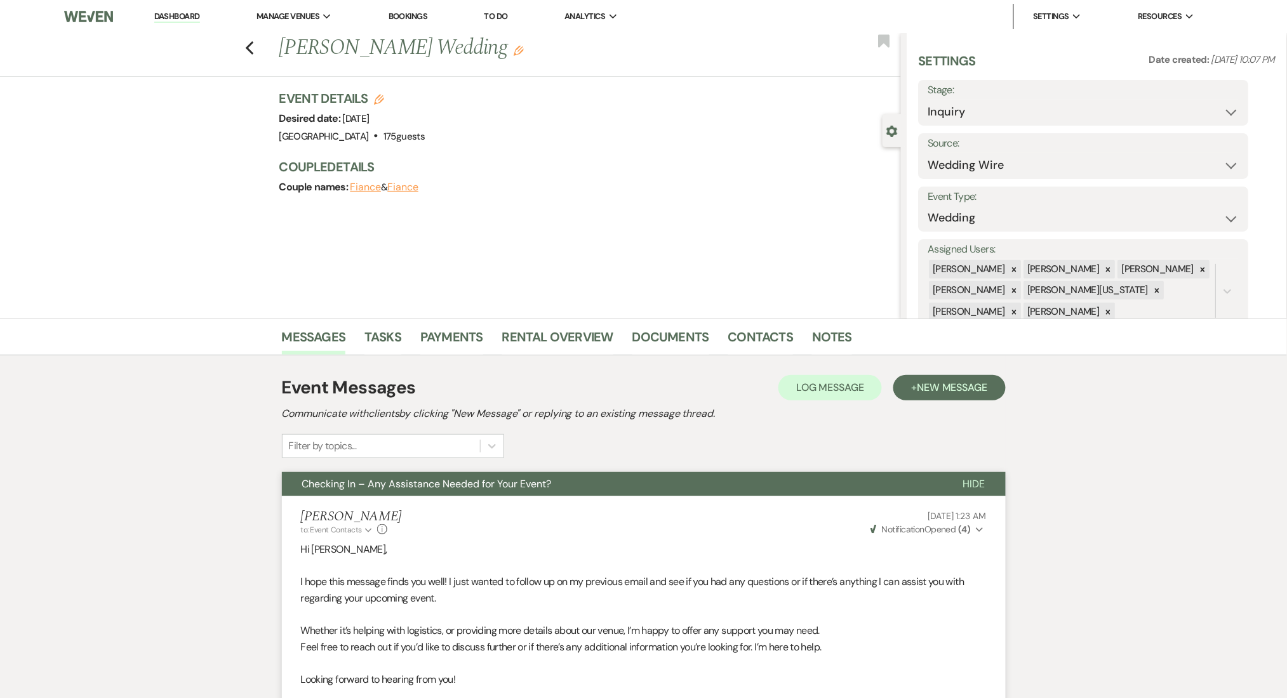
click at [192, 6] on li "Dashboard" at bounding box center [177, 16] width 58 height 25
click at [188, 15] on link "Dashboard" at bounding box center [177, 17] width 46 height 12
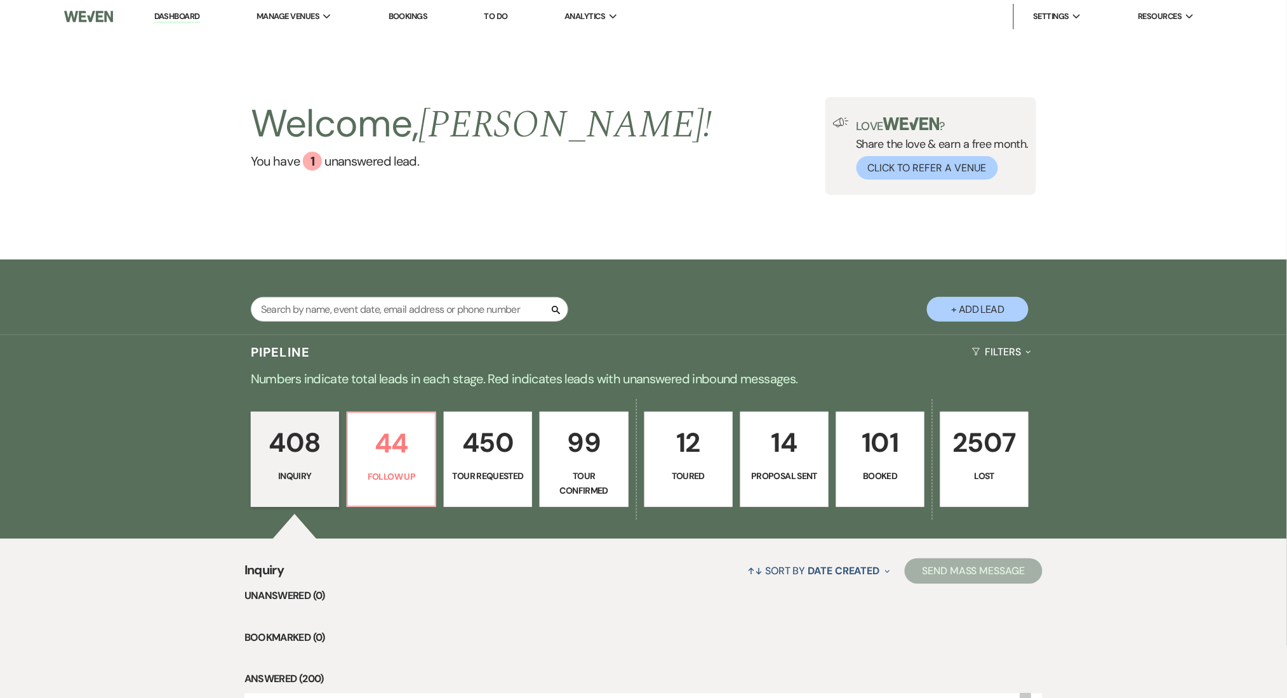
click at [168, 10] on li "Dashboard" at bounding box center [177, 16] width 58 height 25
click at [176, 20] on link "Dashboard" at bounding box center [177, 17] width 46 height 12
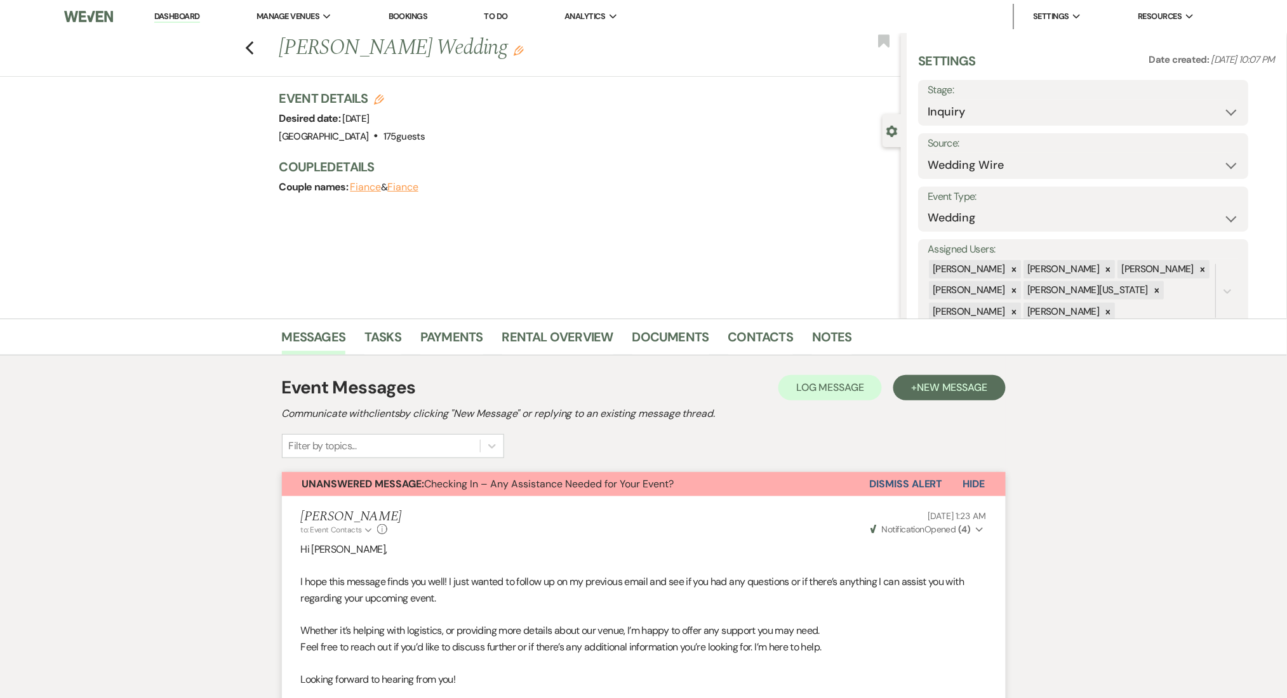
click at [190, 16] on link "Dashboard" at bounding box center [177, 17] width 46 height 12
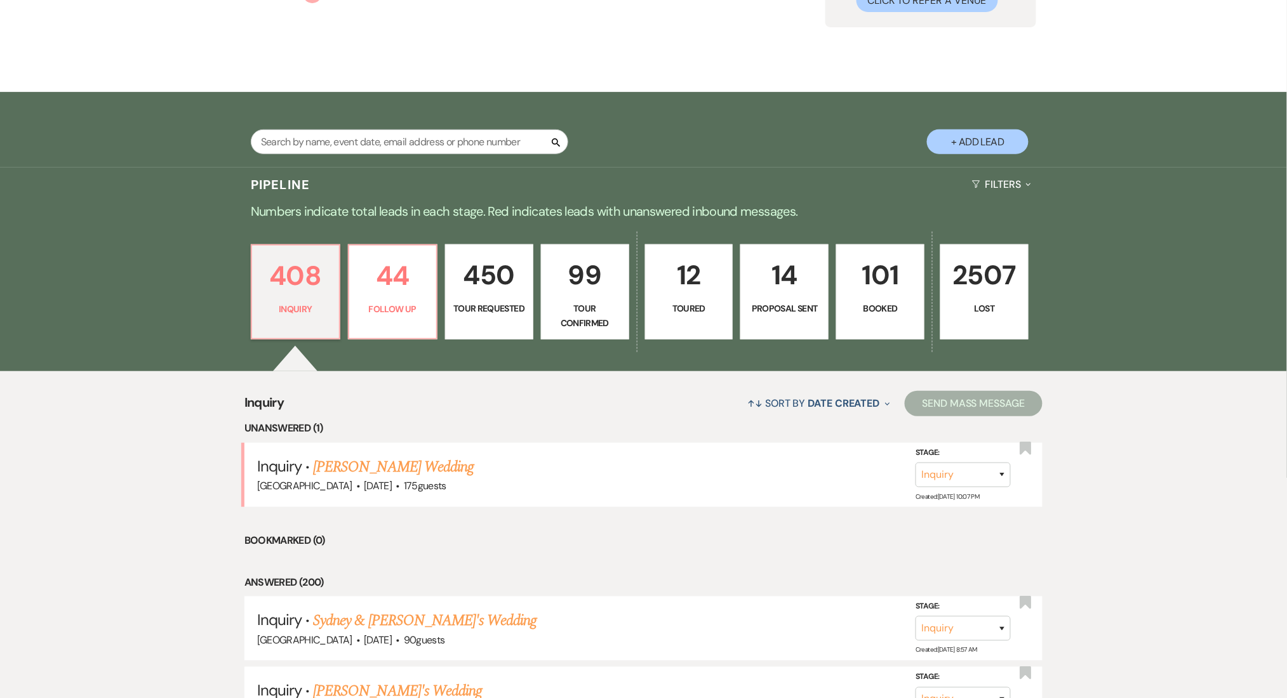
scroll to position [169, 0]
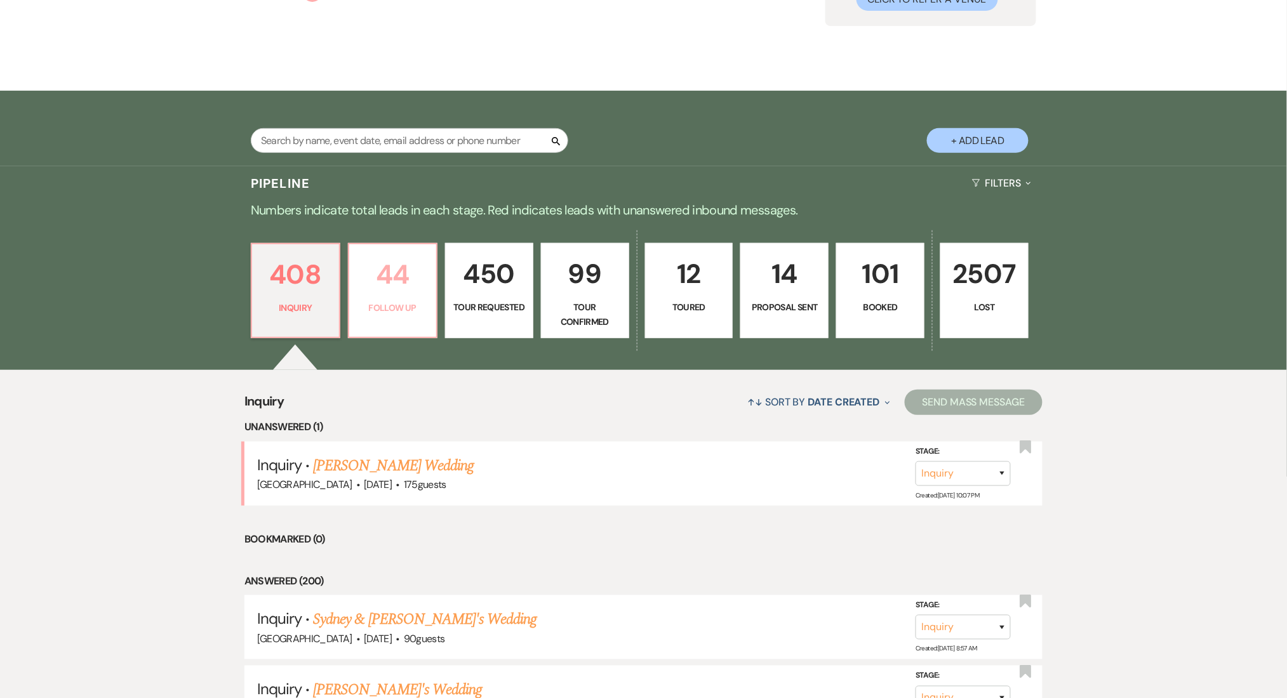
click at [397, 295] on link "44 Follow Up" at bounding box center [392, 290] width 89 height 95
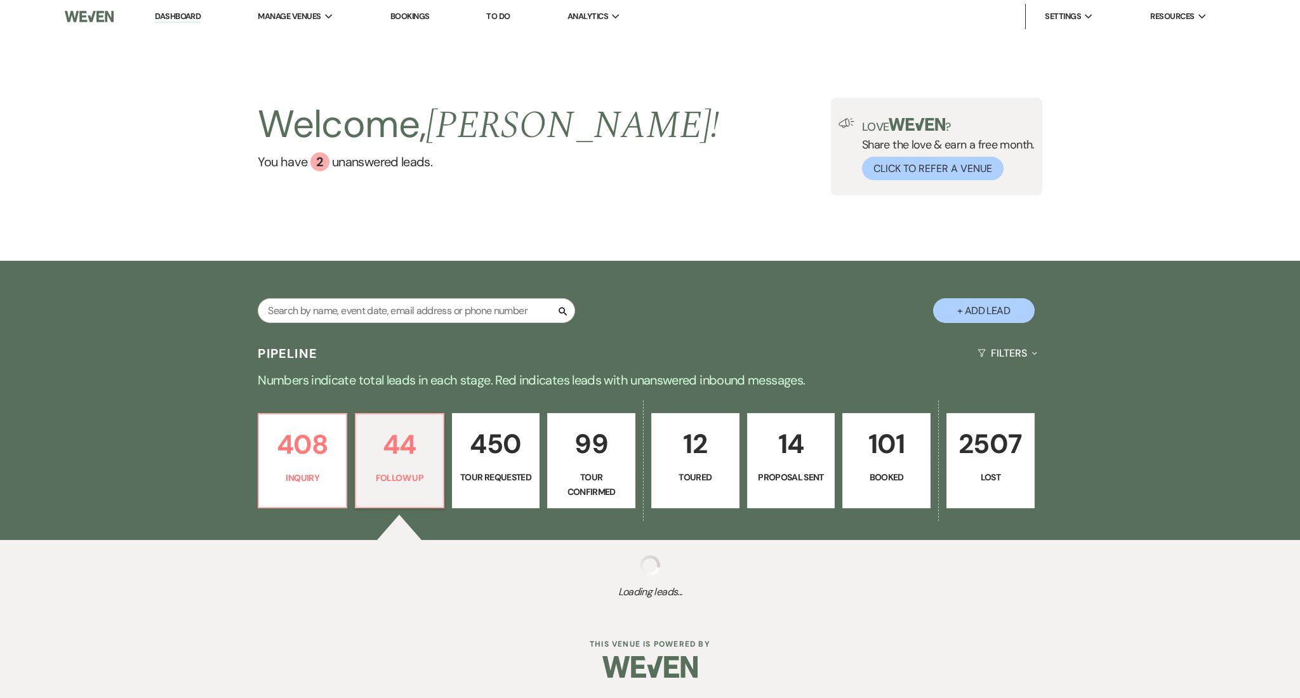
select select "9"
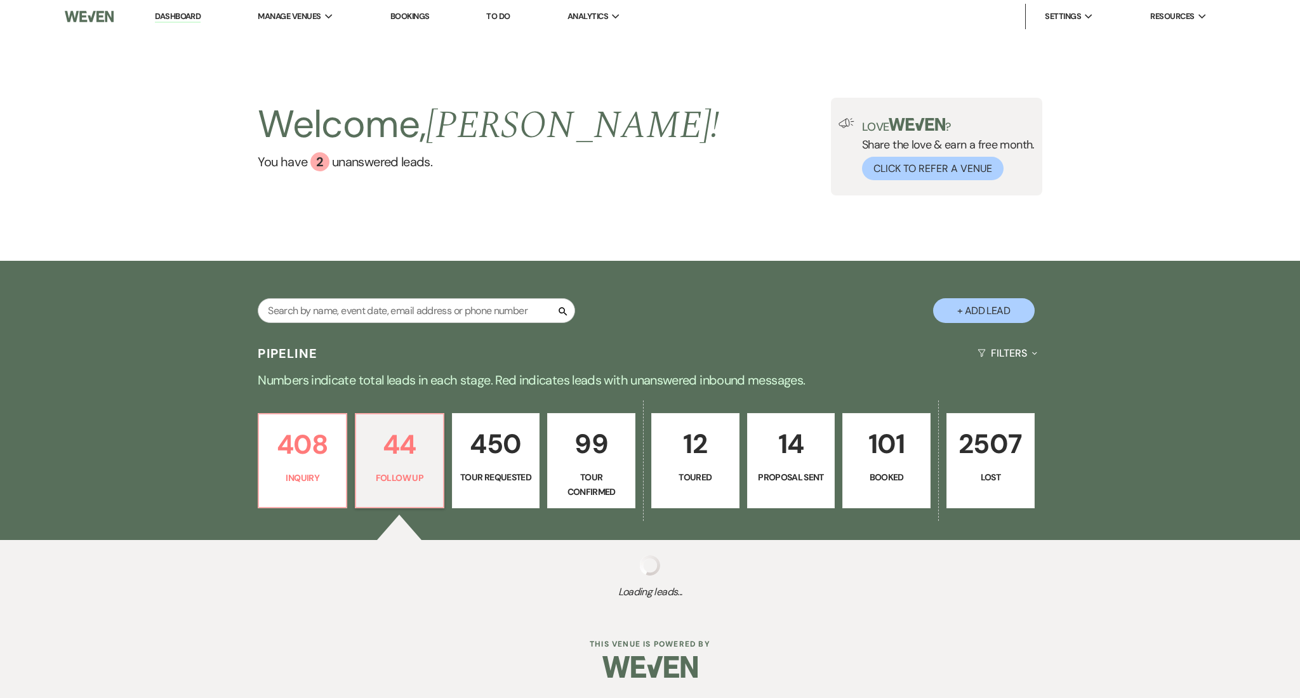
select select "9"
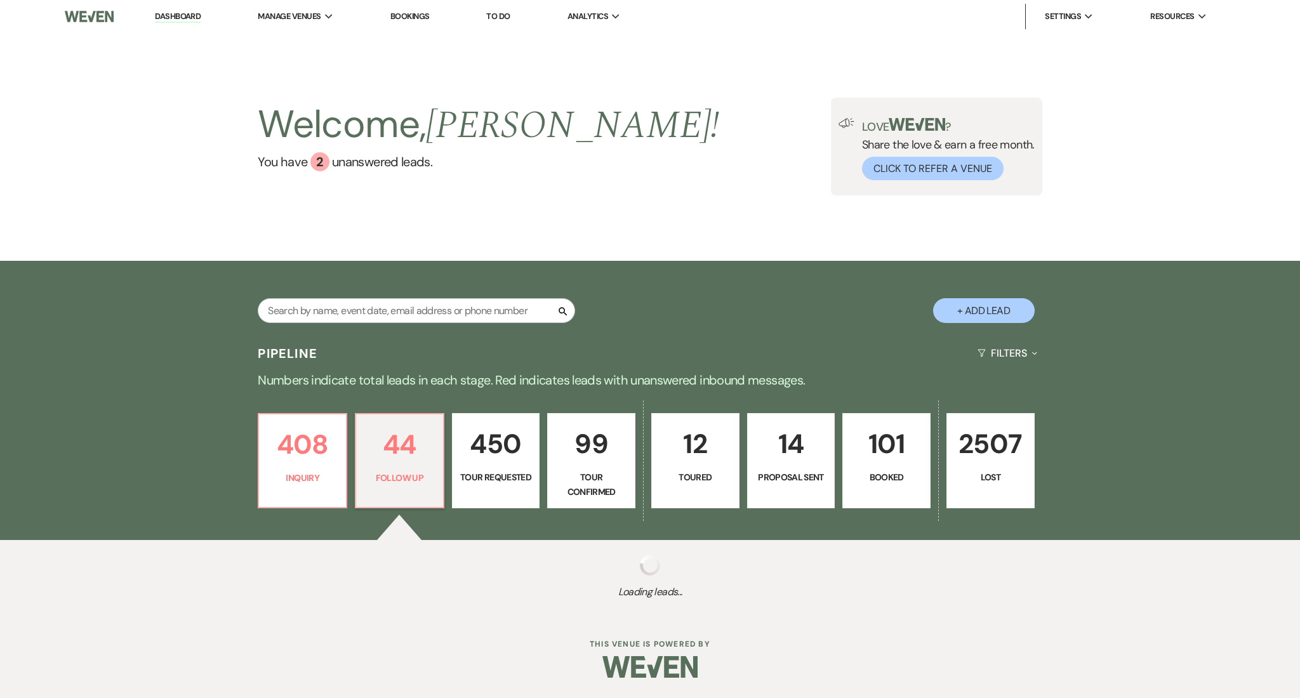
select select "9"
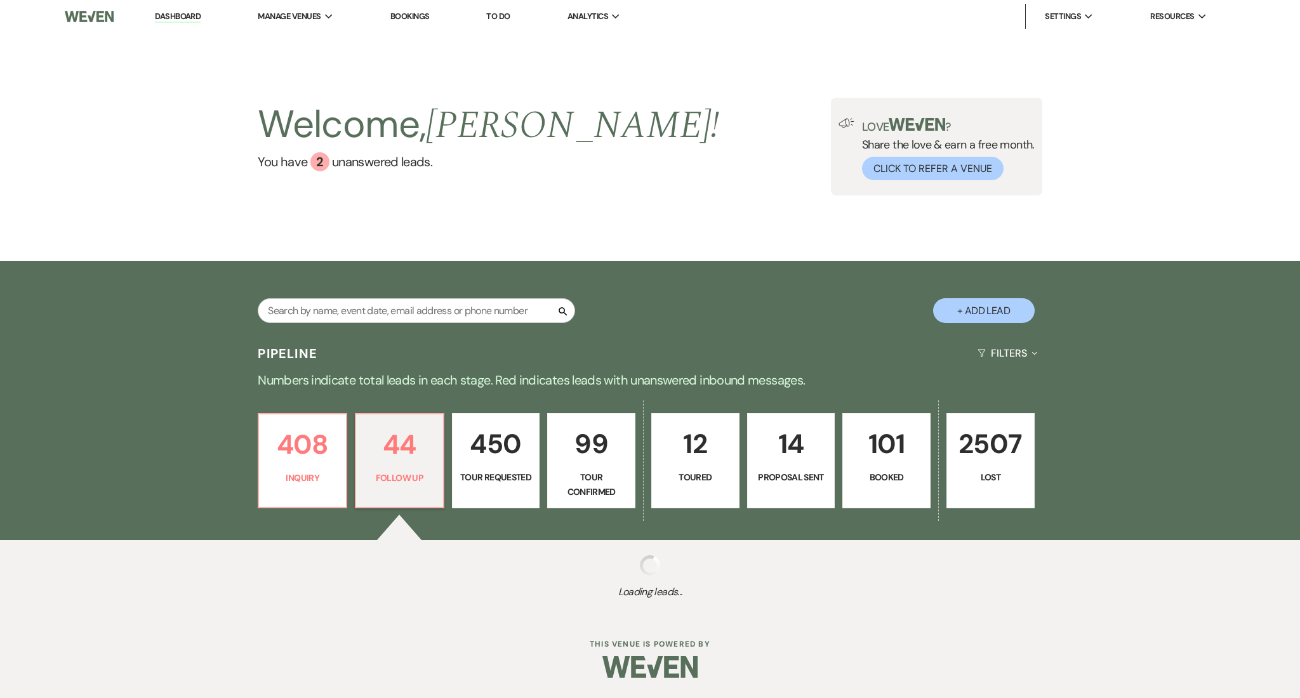
select select "9"
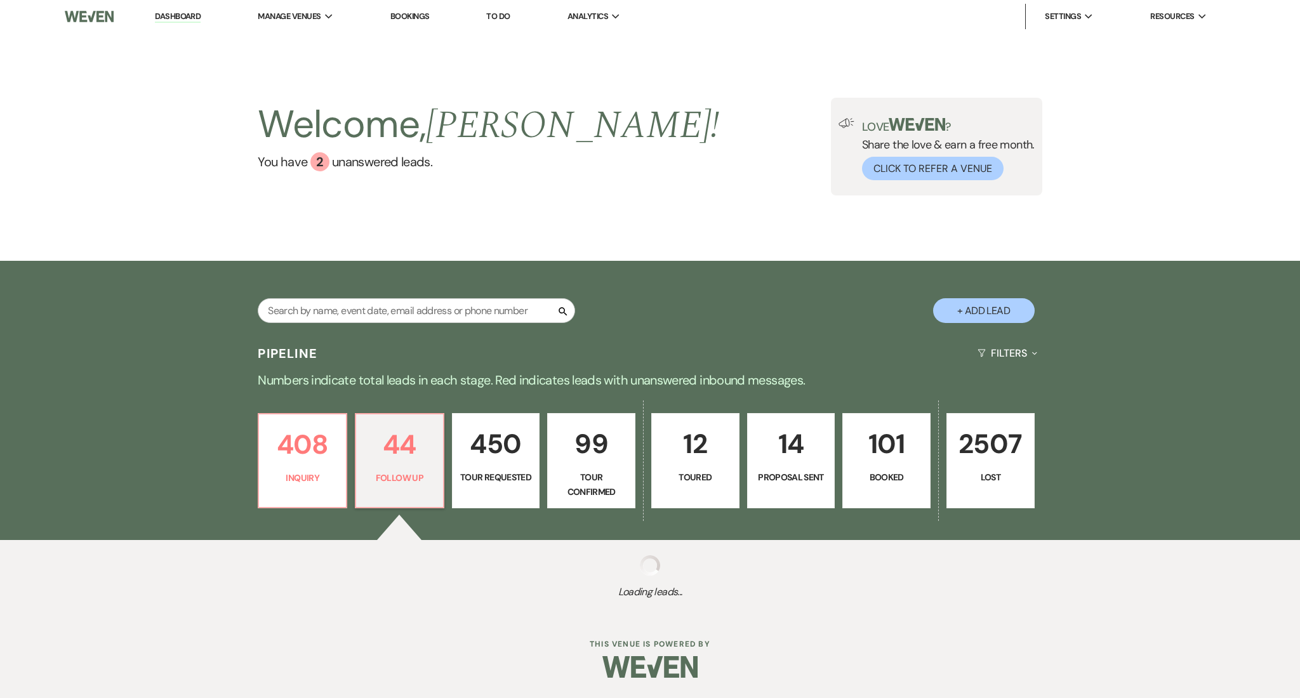
select select "9"
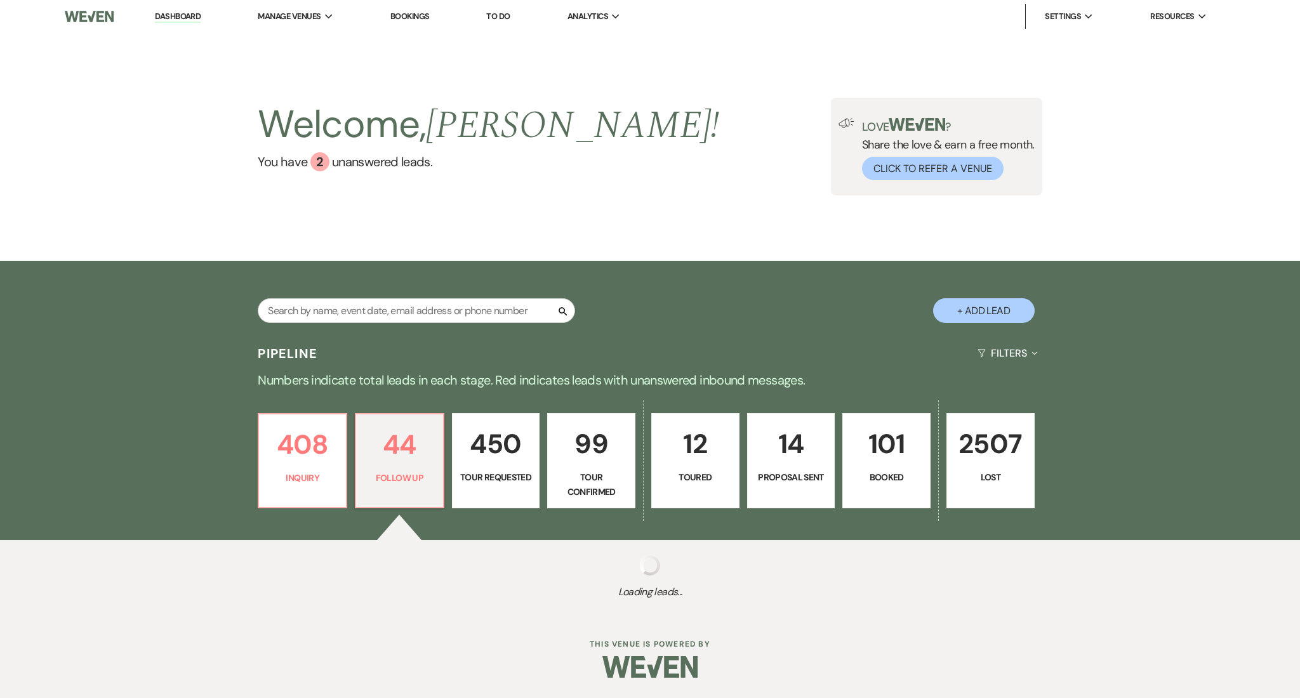
select select "9"
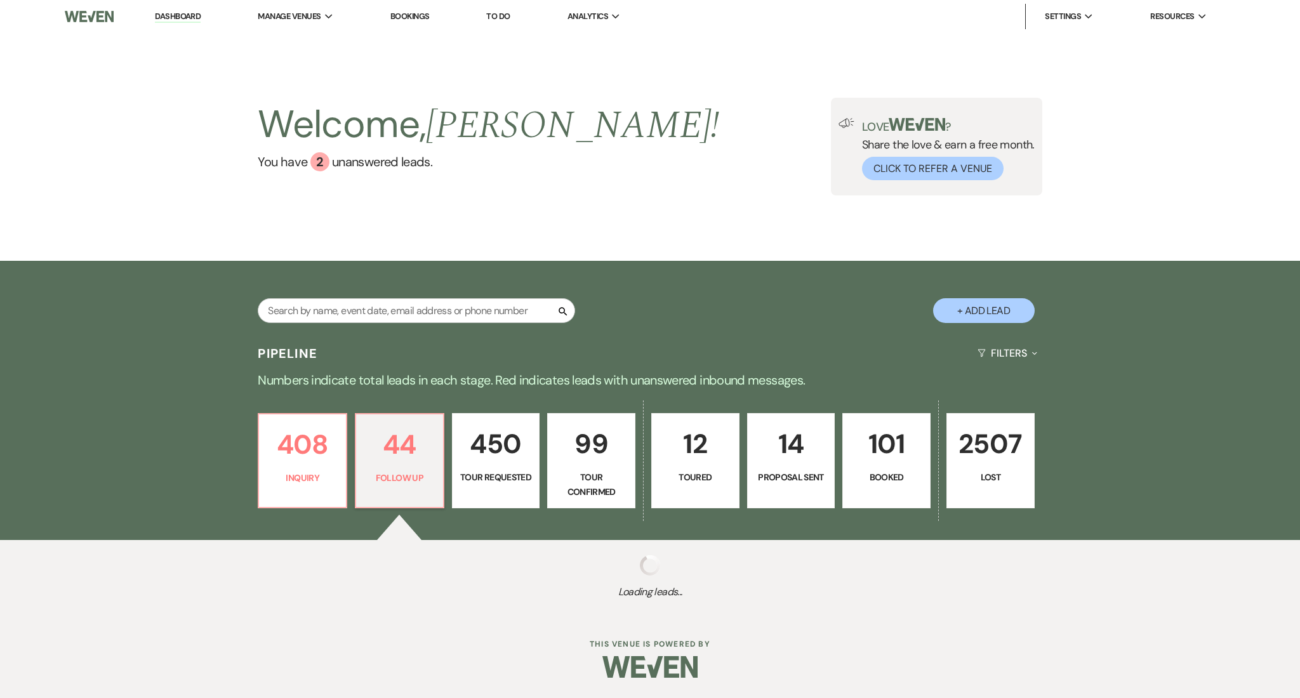
select select "9"
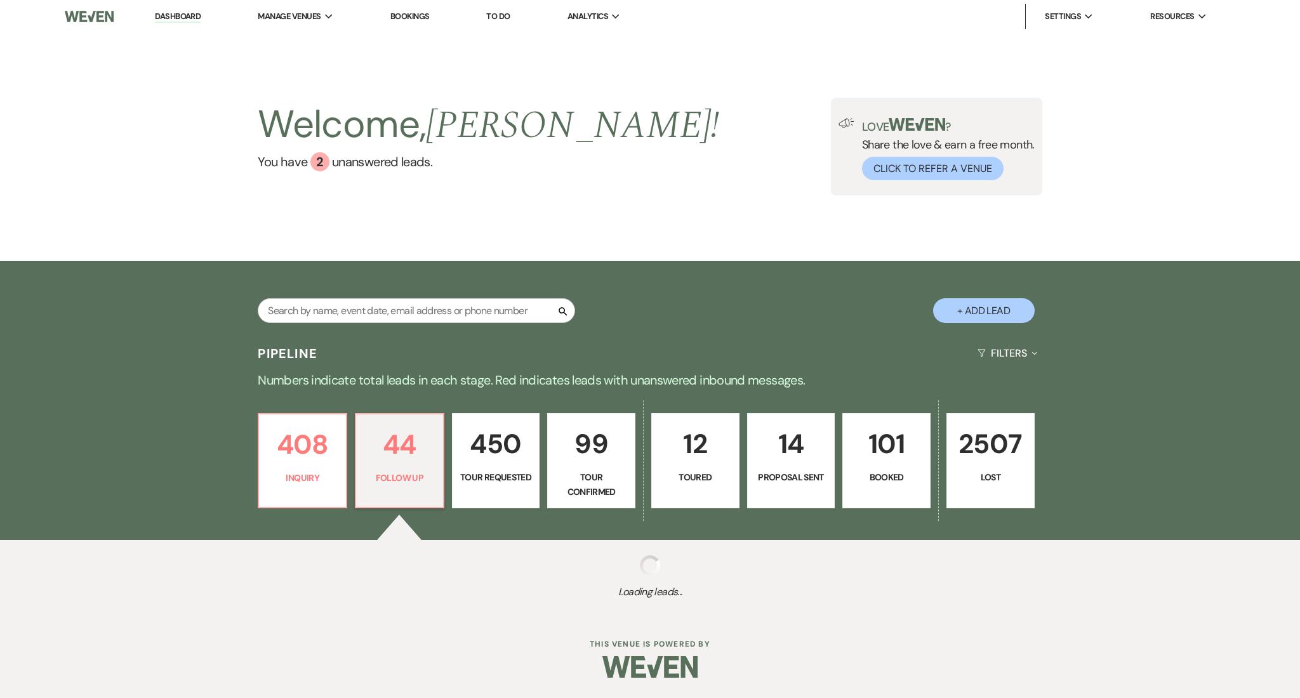
select select "9"
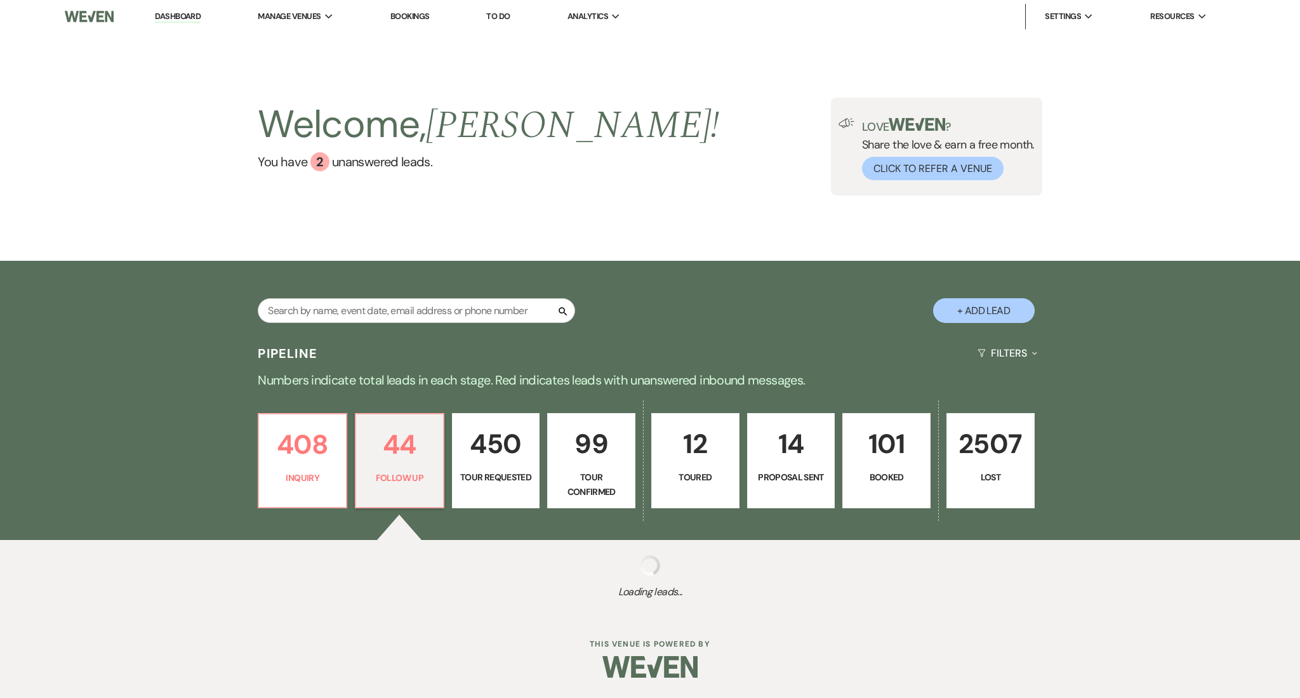
select select "9"
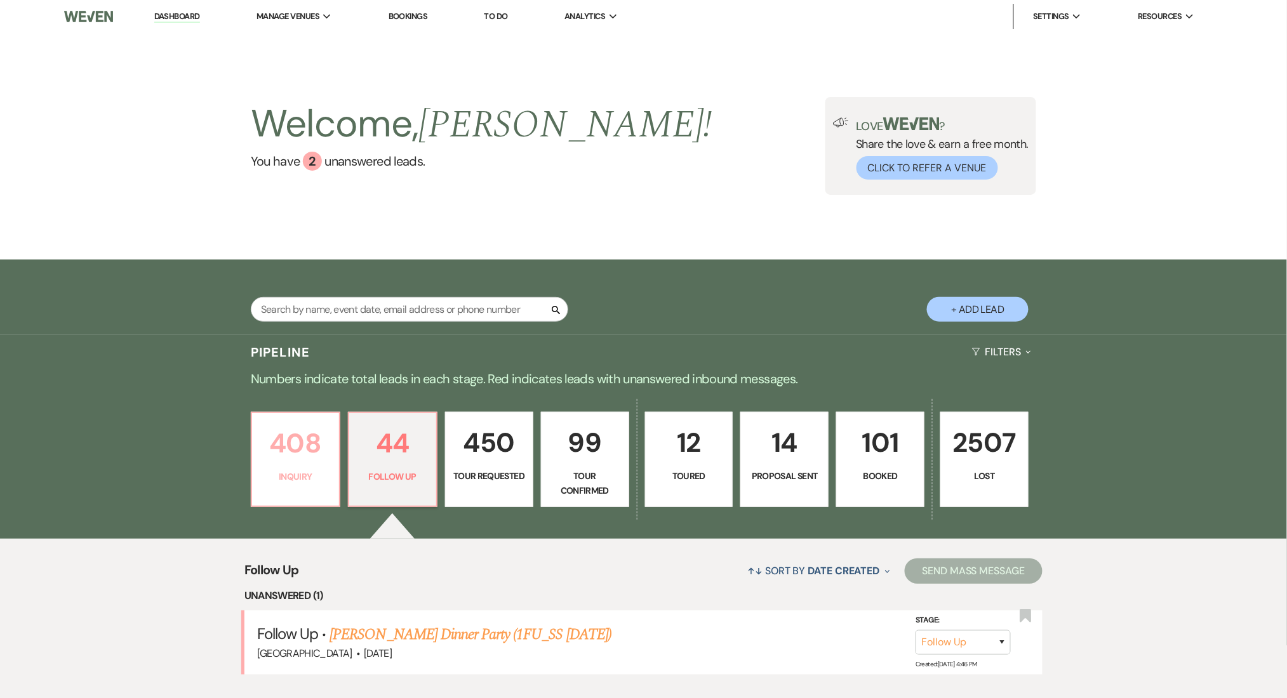
click at [297, 465] on link "408 Inquiry" at bounding box center [295, 459] width 89 height 95
click at [311, 303] on input "text" at bounding box center [409, 309] width 317 height 25
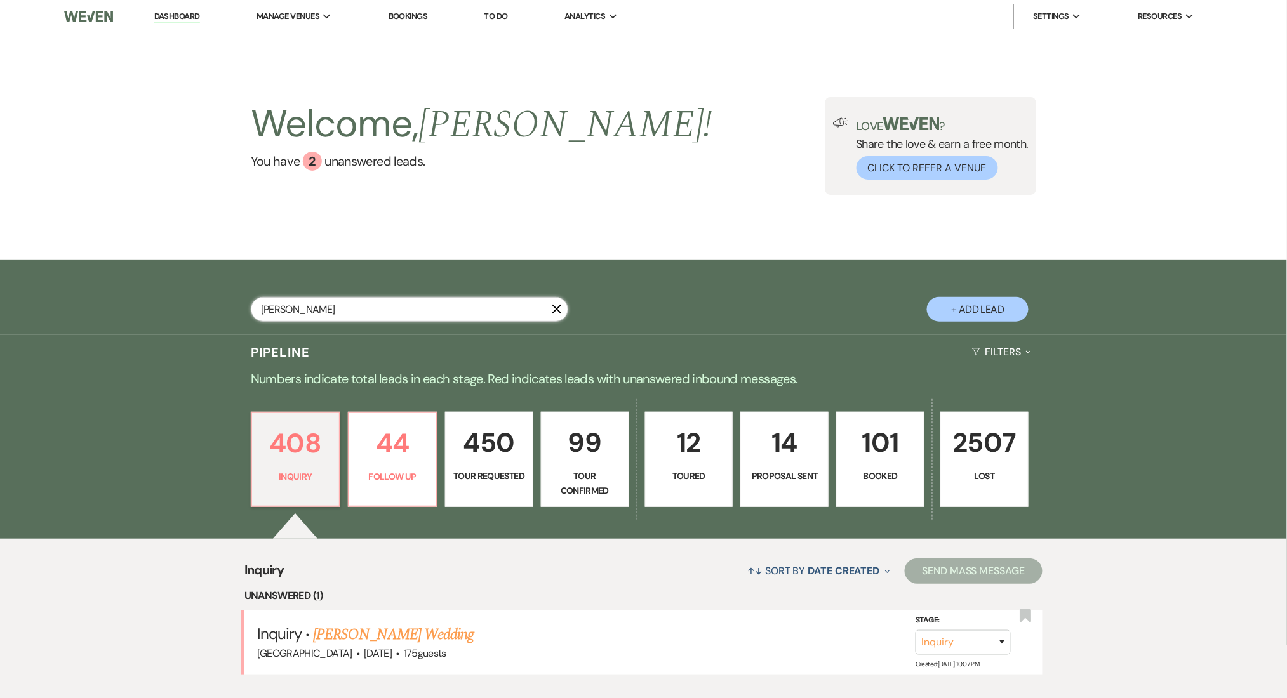
type input "william"
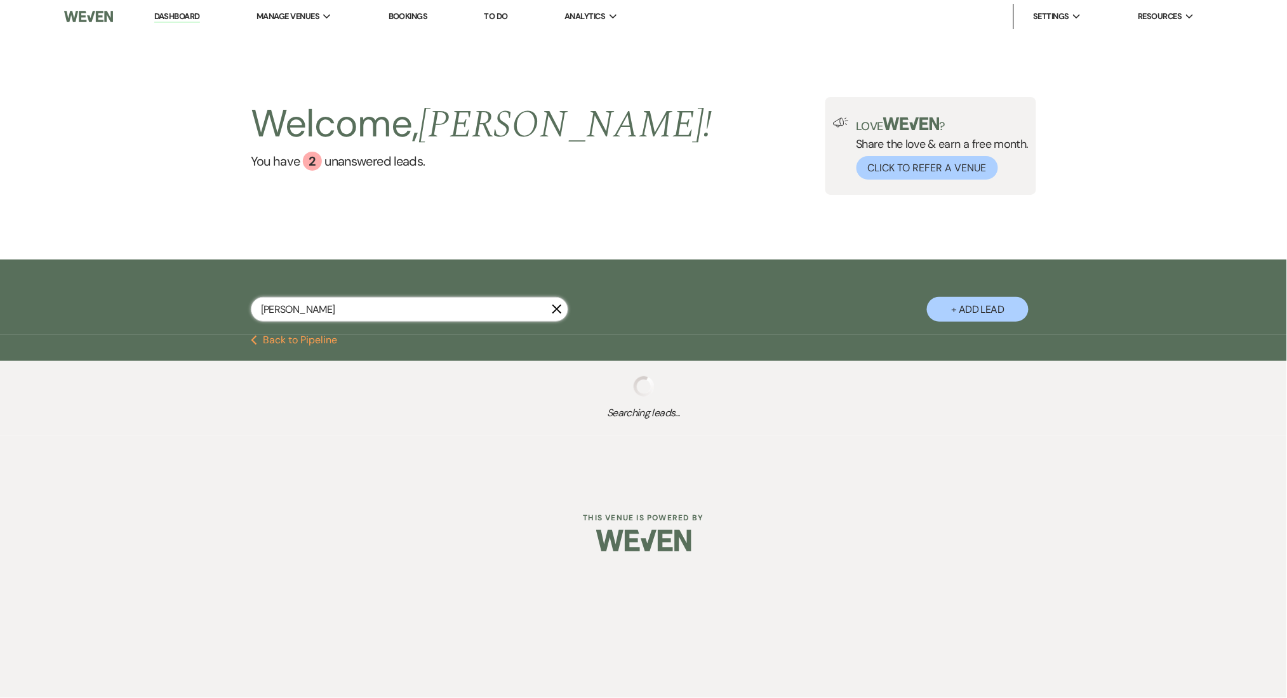
select select "9"
select select "2"
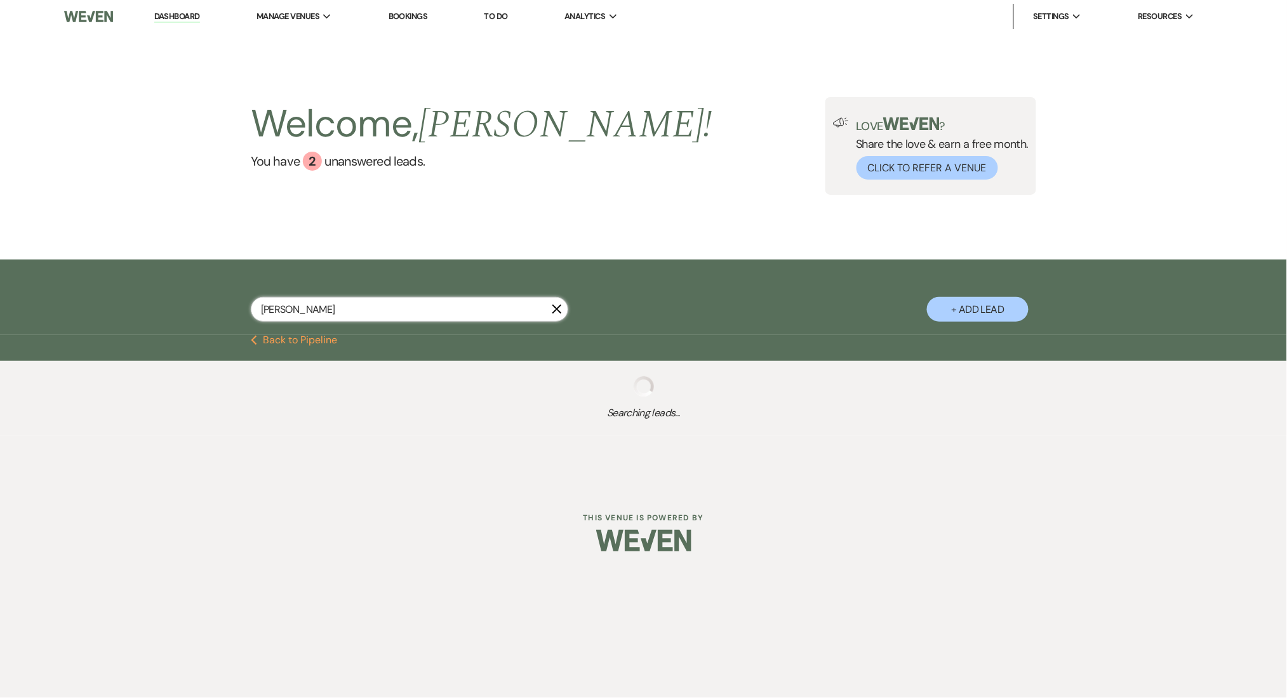
select select "2"
select select "8"
select select "11"
select select "2"
select select "8"
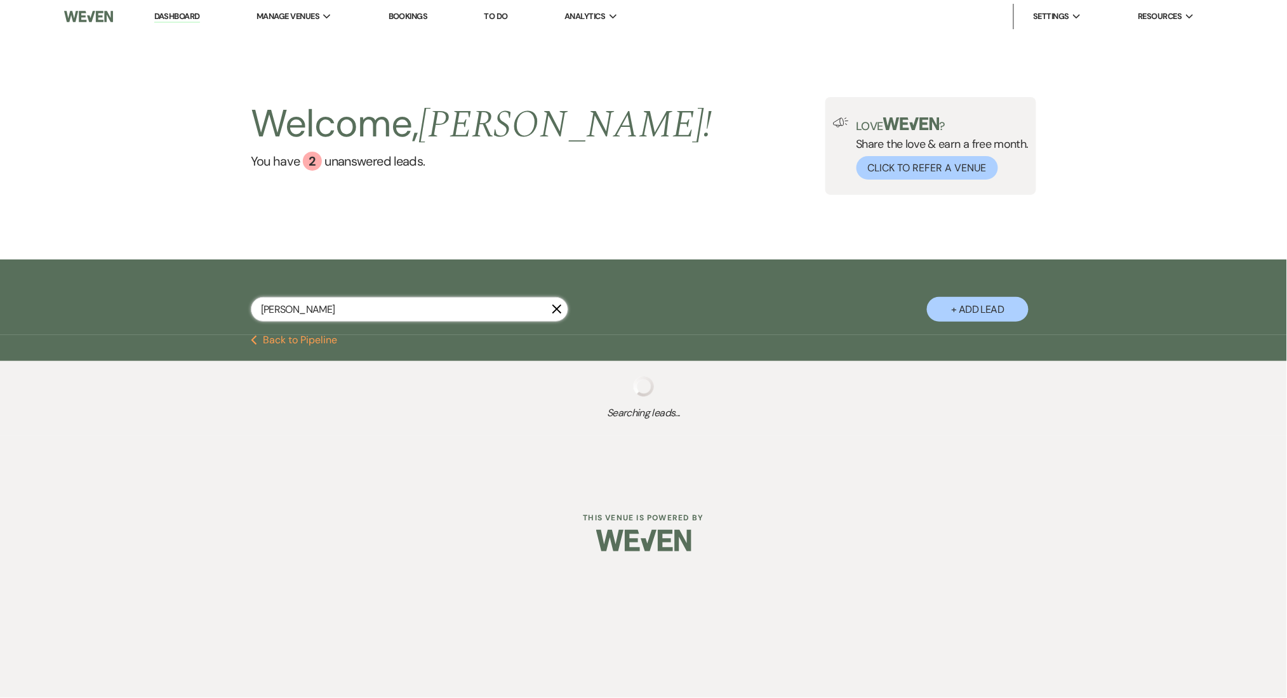
select select "5"
select select "8"
select select "5"
select select "8"
select select "5"
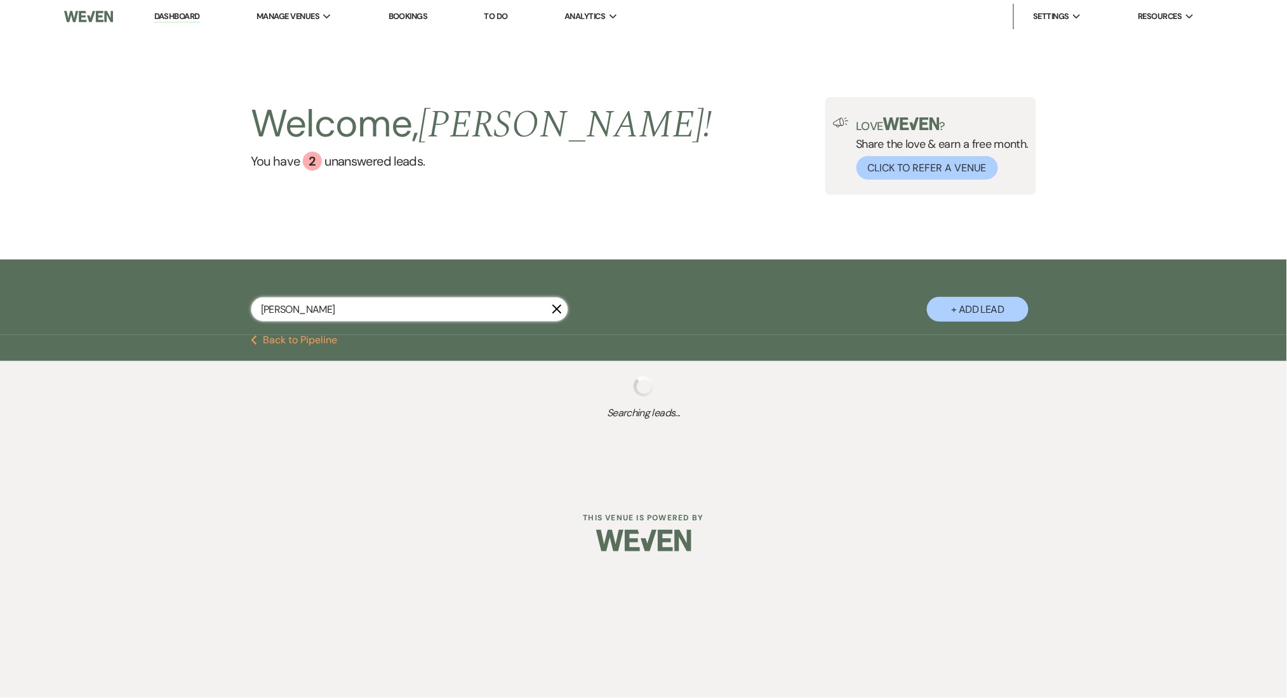
select select "8"
select select "5"
select select "6"
select select "8"
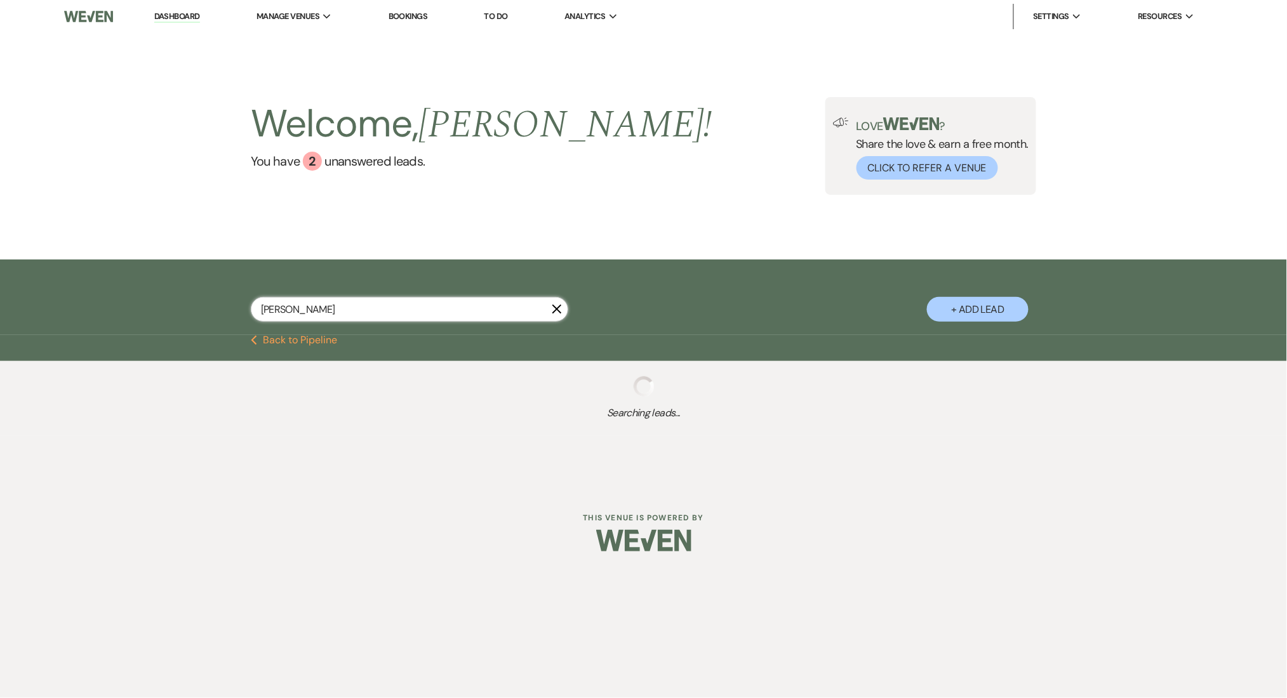
select select "5"
select select "8"
select select "6"
select select "8"
select select "5"
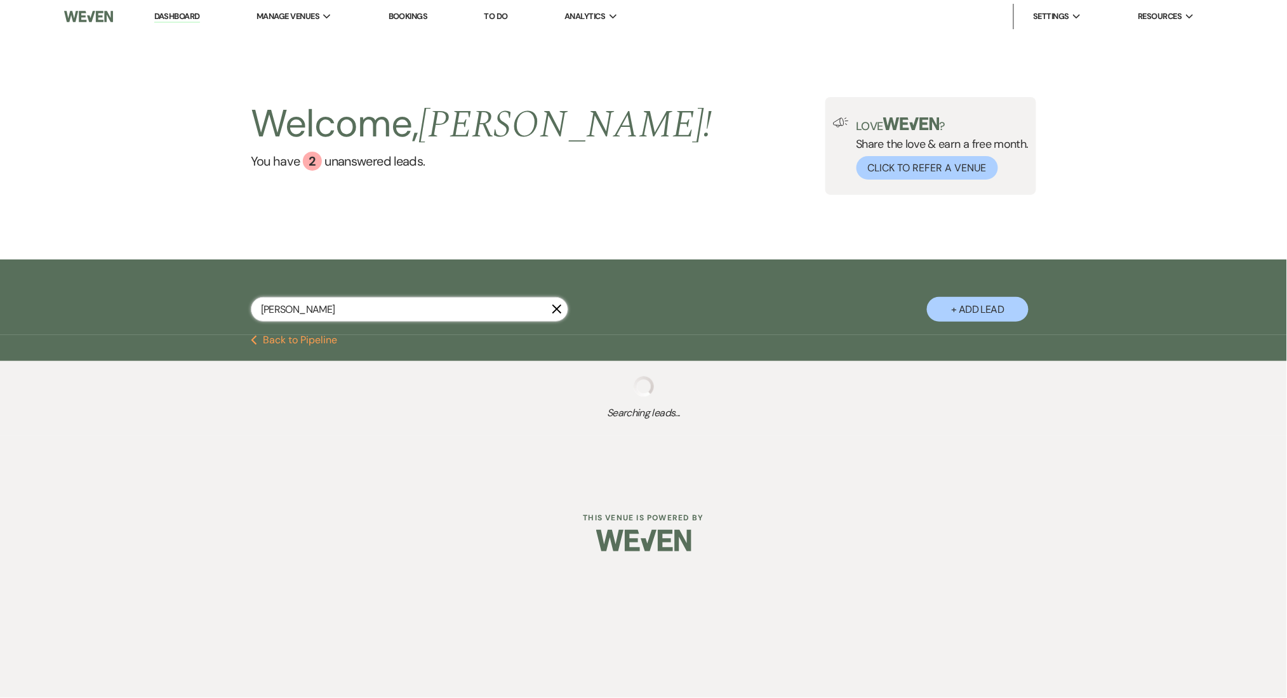
select select "8"
select select "7"
select select "8"
select select "5"
select select "8"
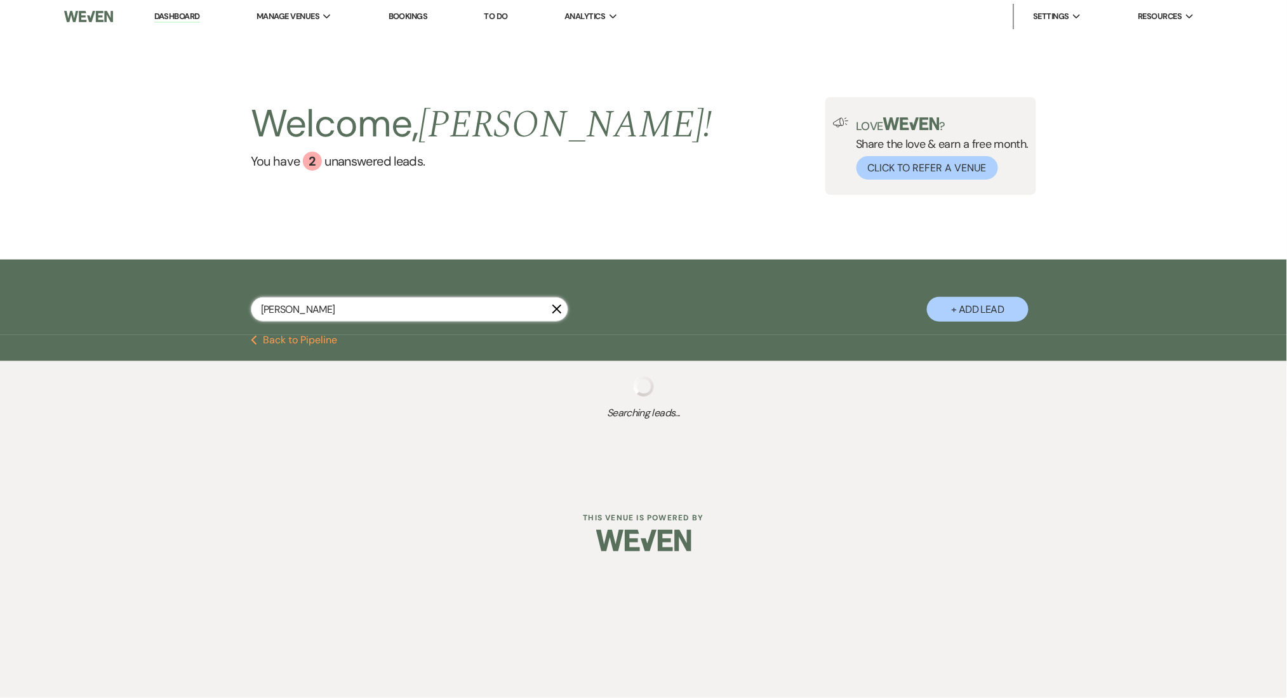
select select "5"
select select "4"
select select "8"
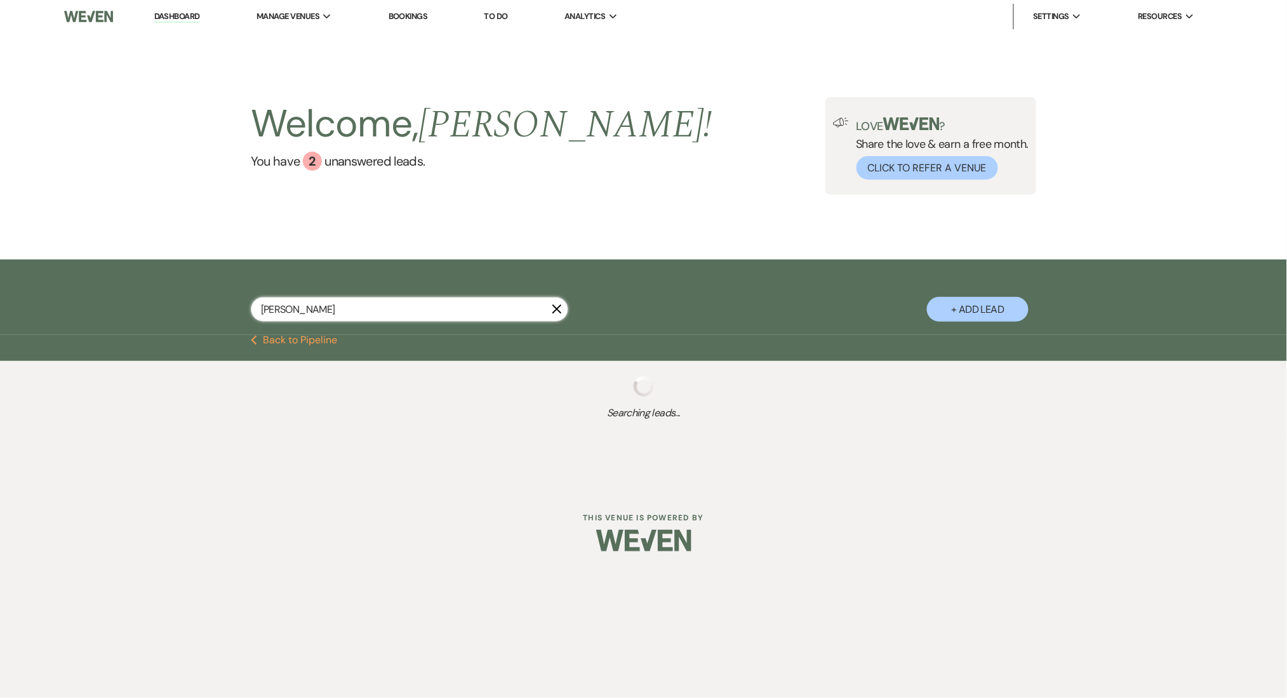
select select "5"
select select "8"
select select "7"
select select "8"
select select "6"
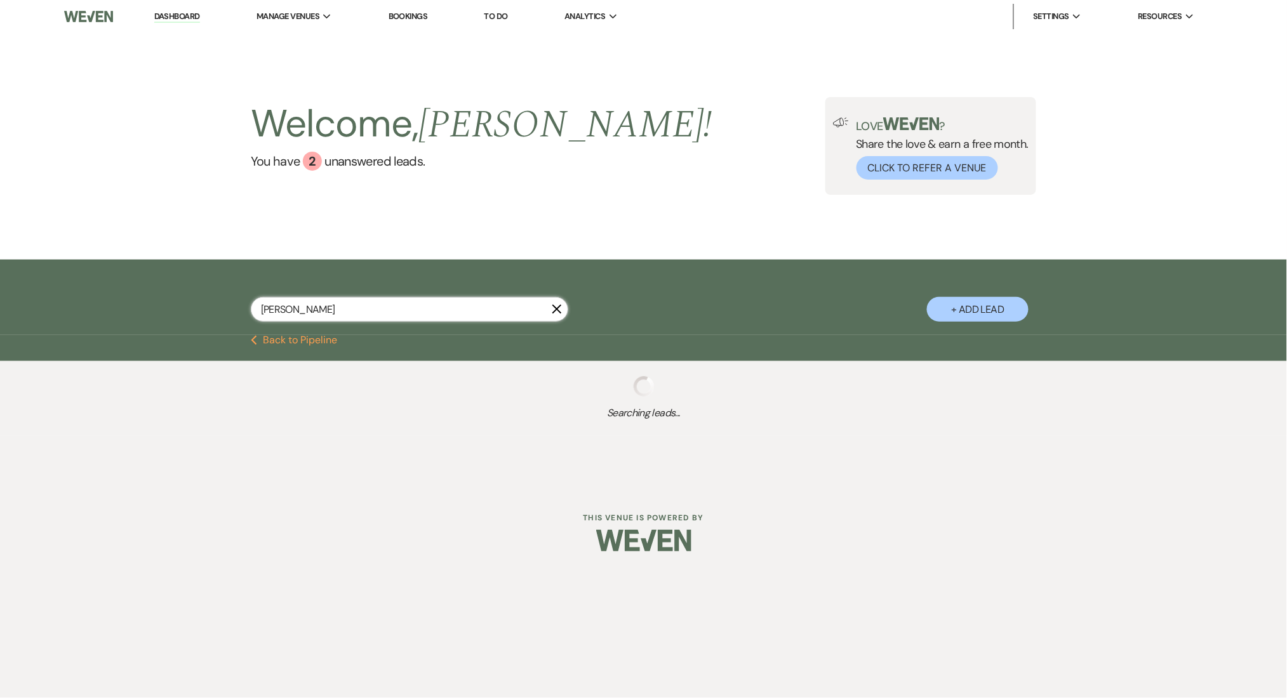
select select "8"
select select "5"
select select "8"
select select "5"
select select "8"
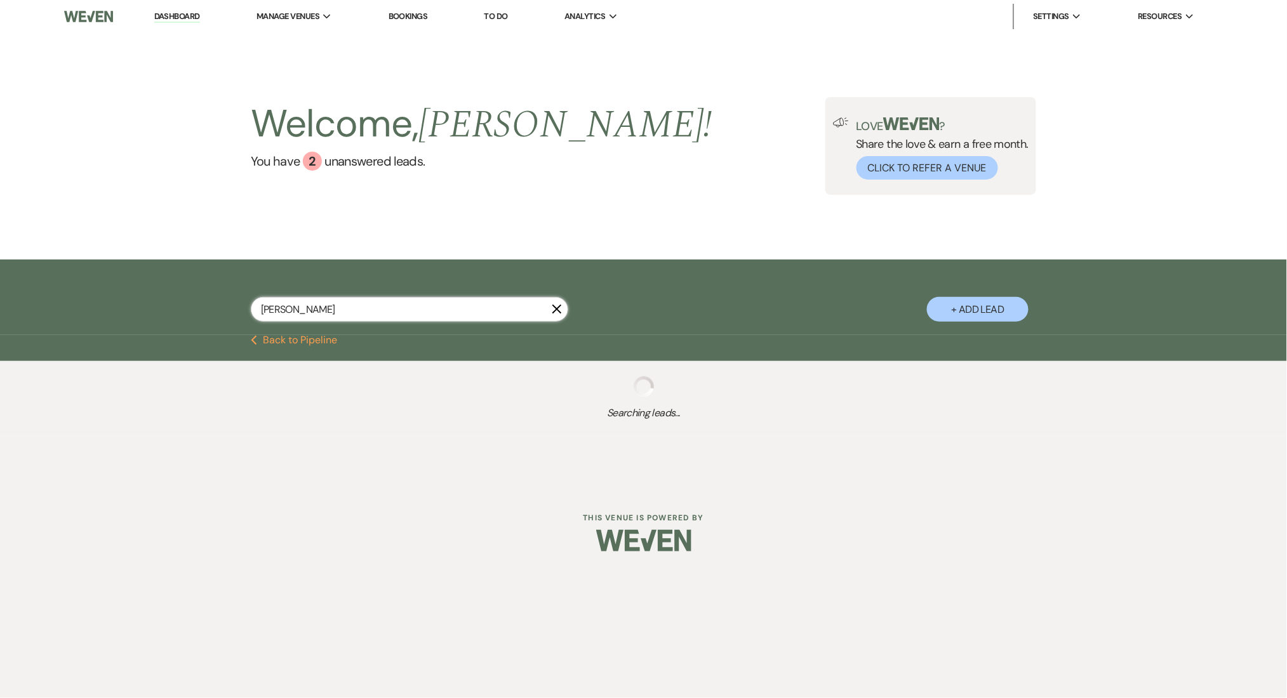
select select "5"
select select "8"
select select "5"
select select "8"
select select "6"
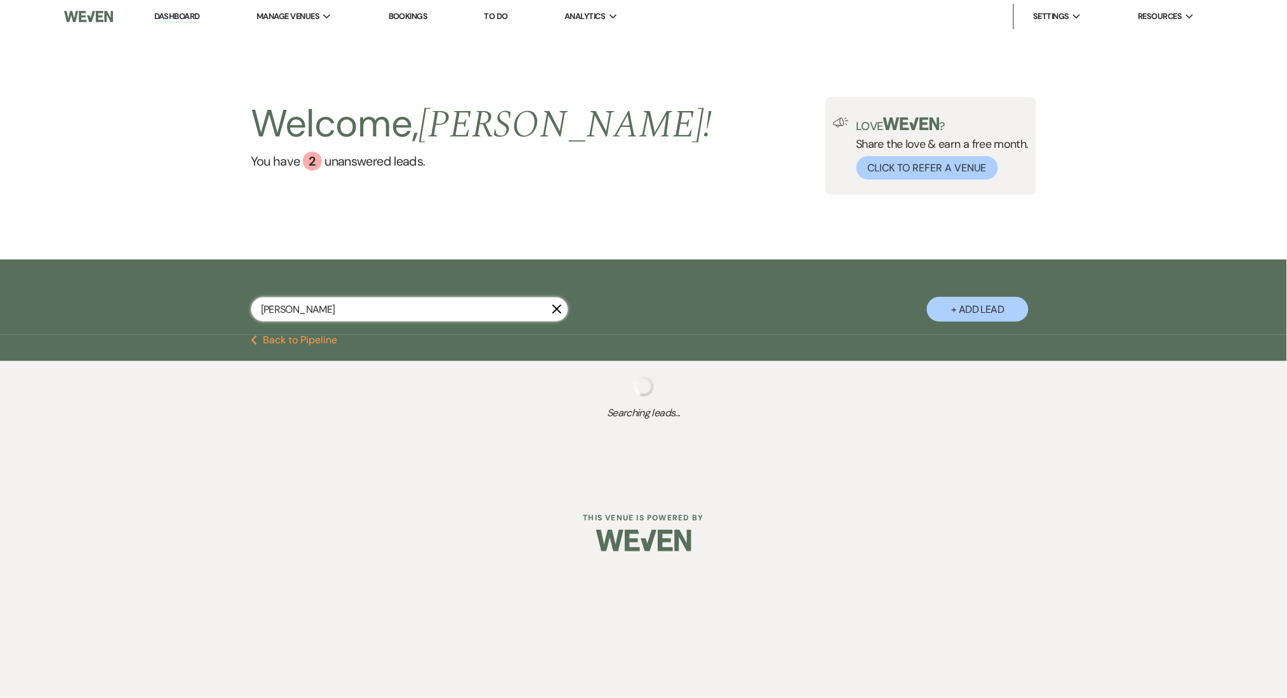
select select "8"
select select "1"
select select "8"
select select "5"
select select "8"
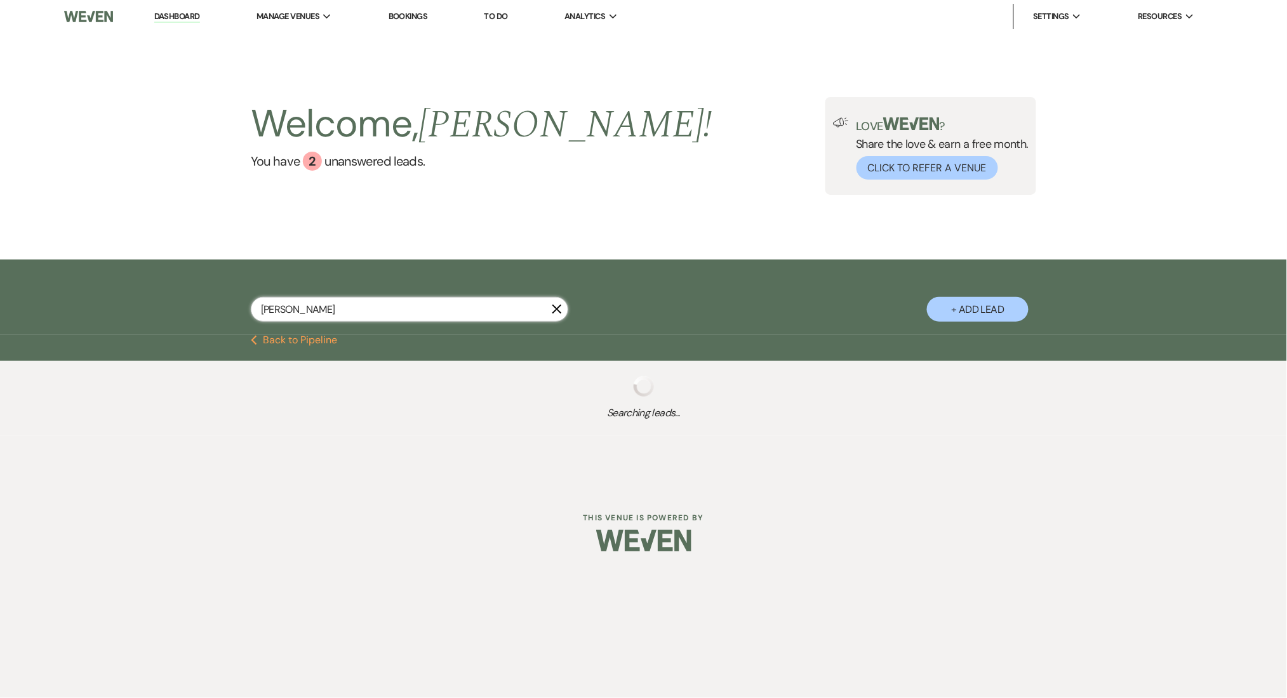
select select "5"
select select "8"
select select "1"
select select "8"
select select "7"
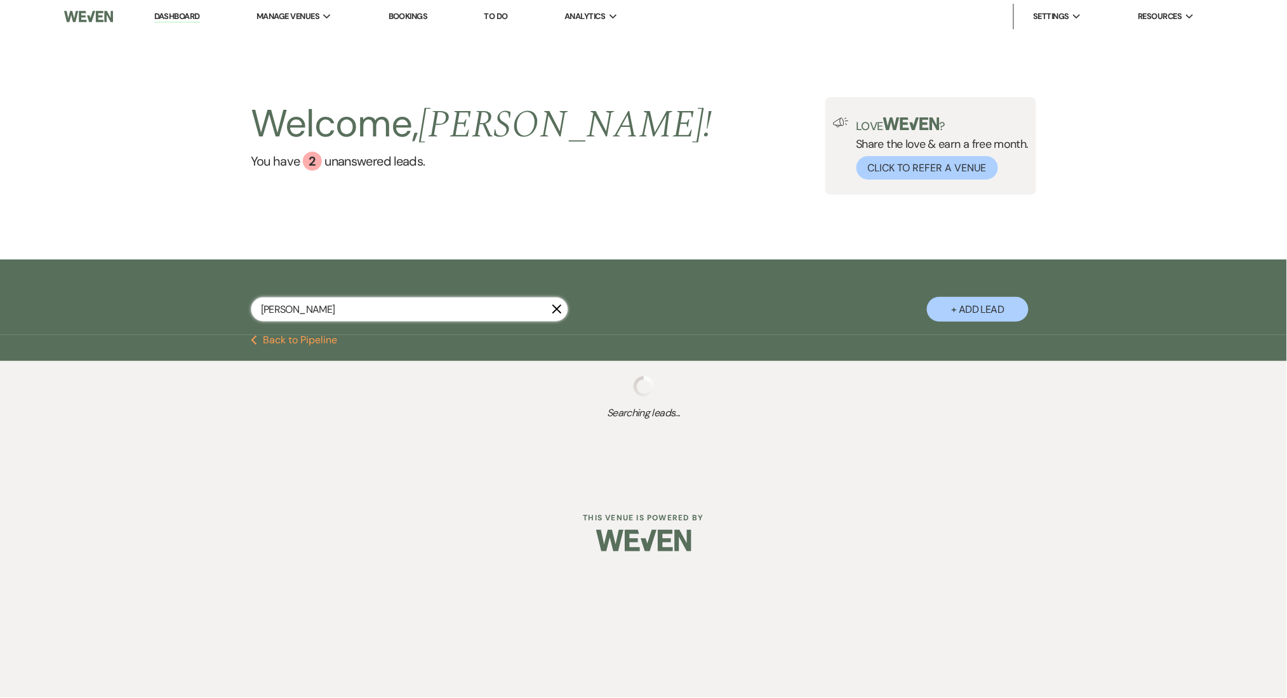
select select "8"
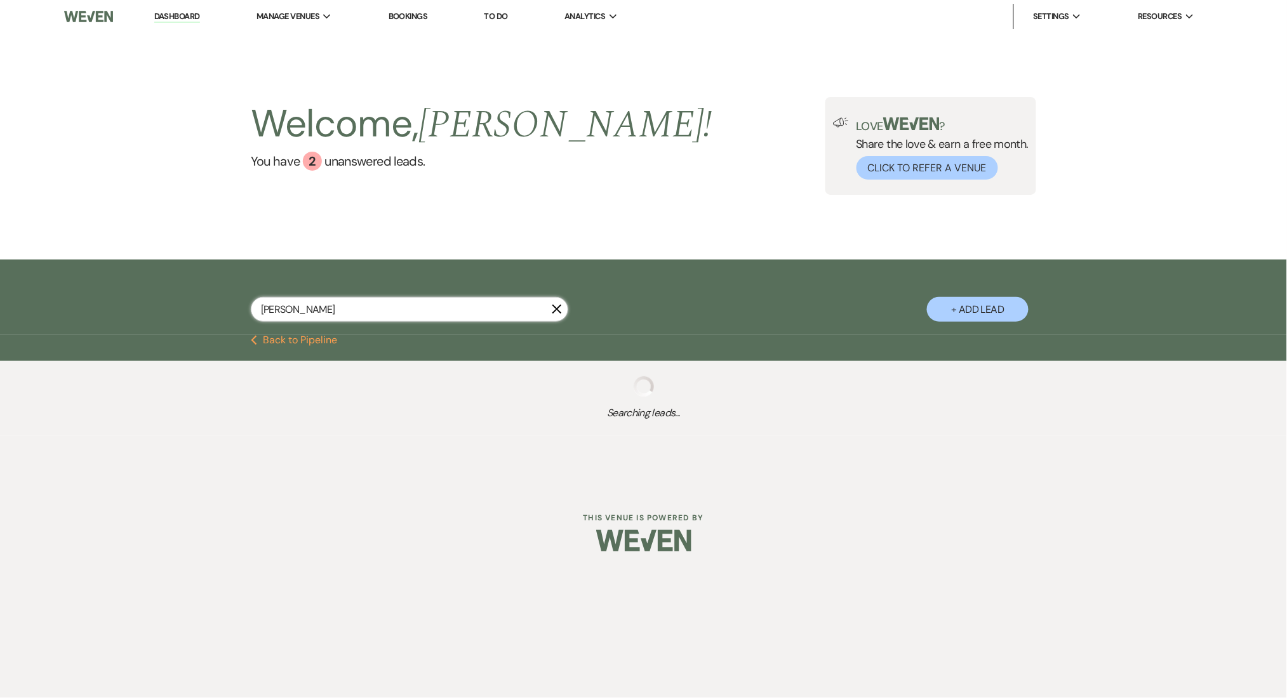
select select "8"
select select "5"
select select "8"
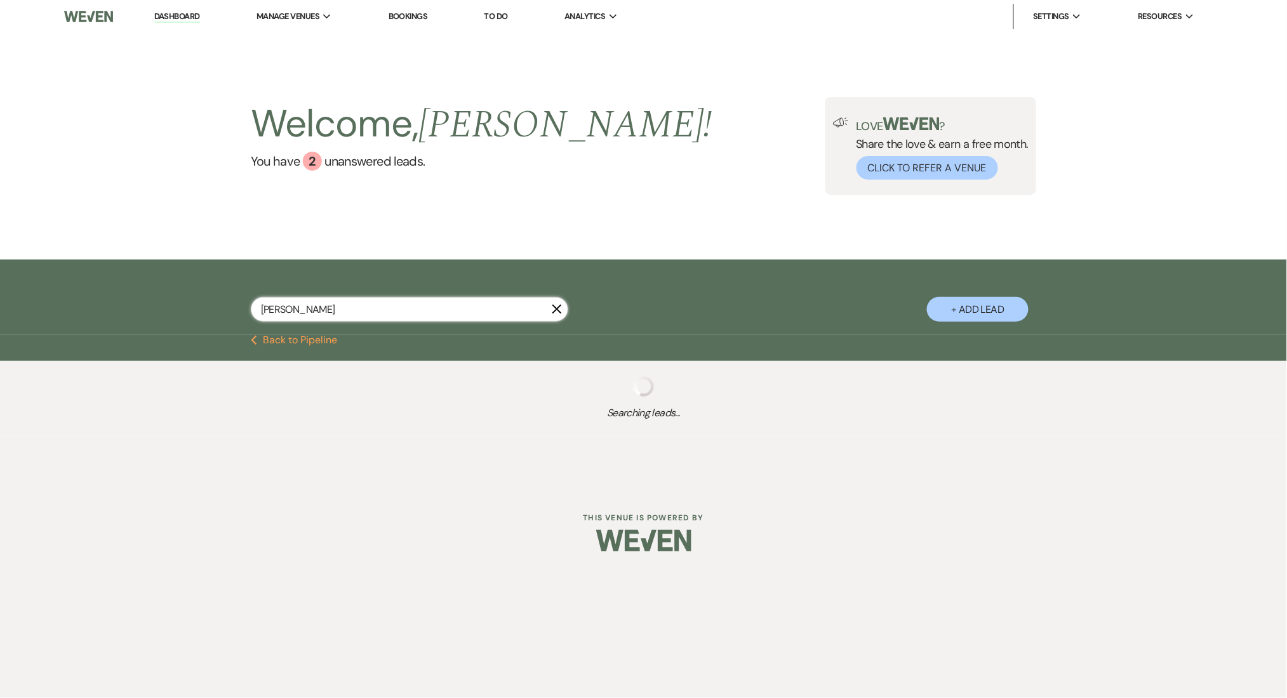
select select "8"
select select "5"
select select "8"
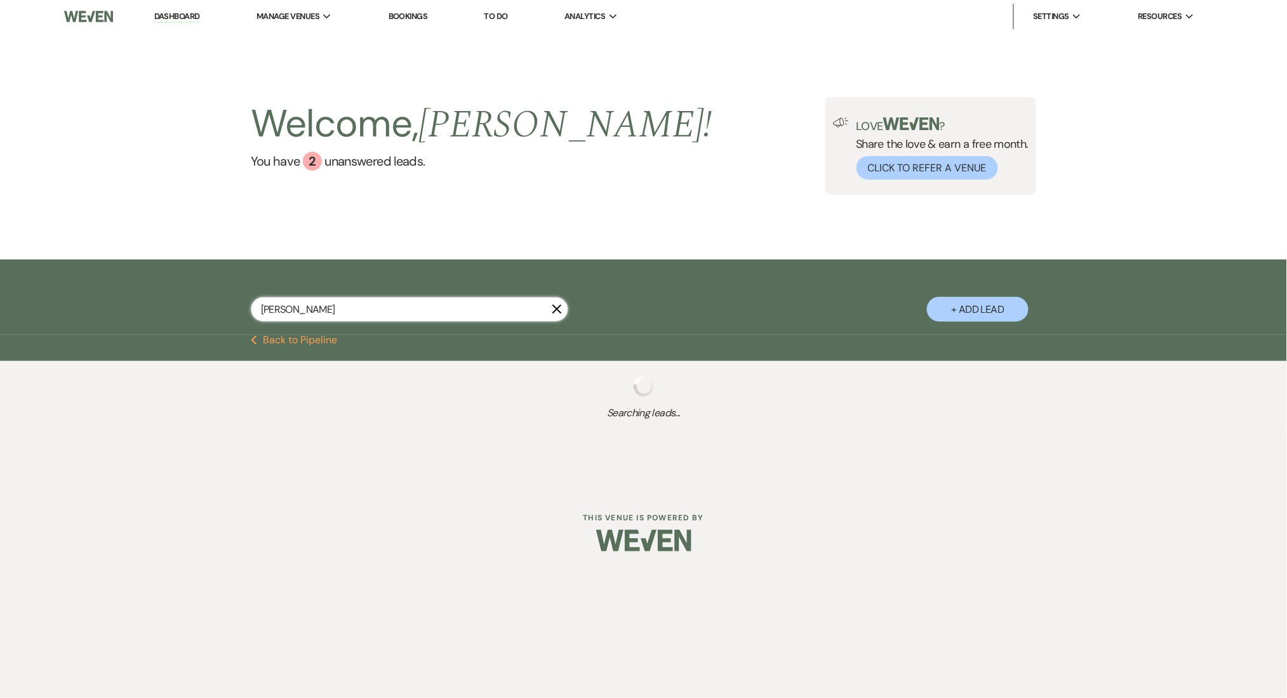
select select "8"
select select "5"
select select "8"
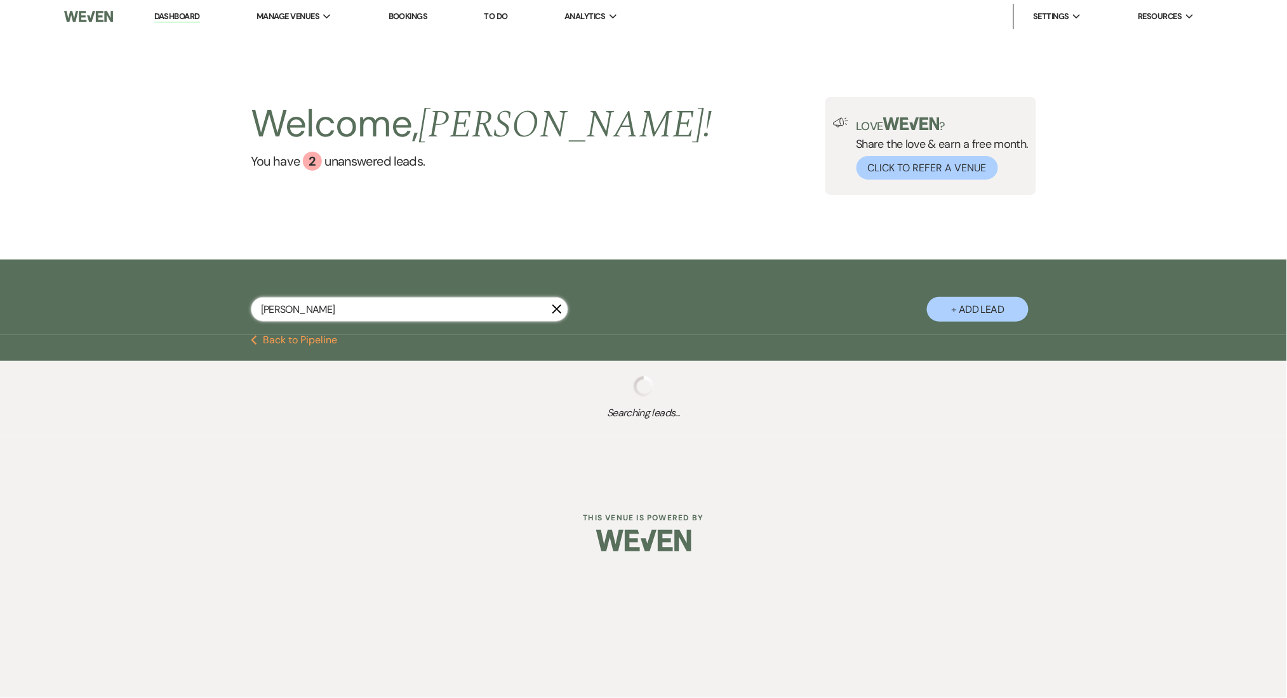
select select "8"
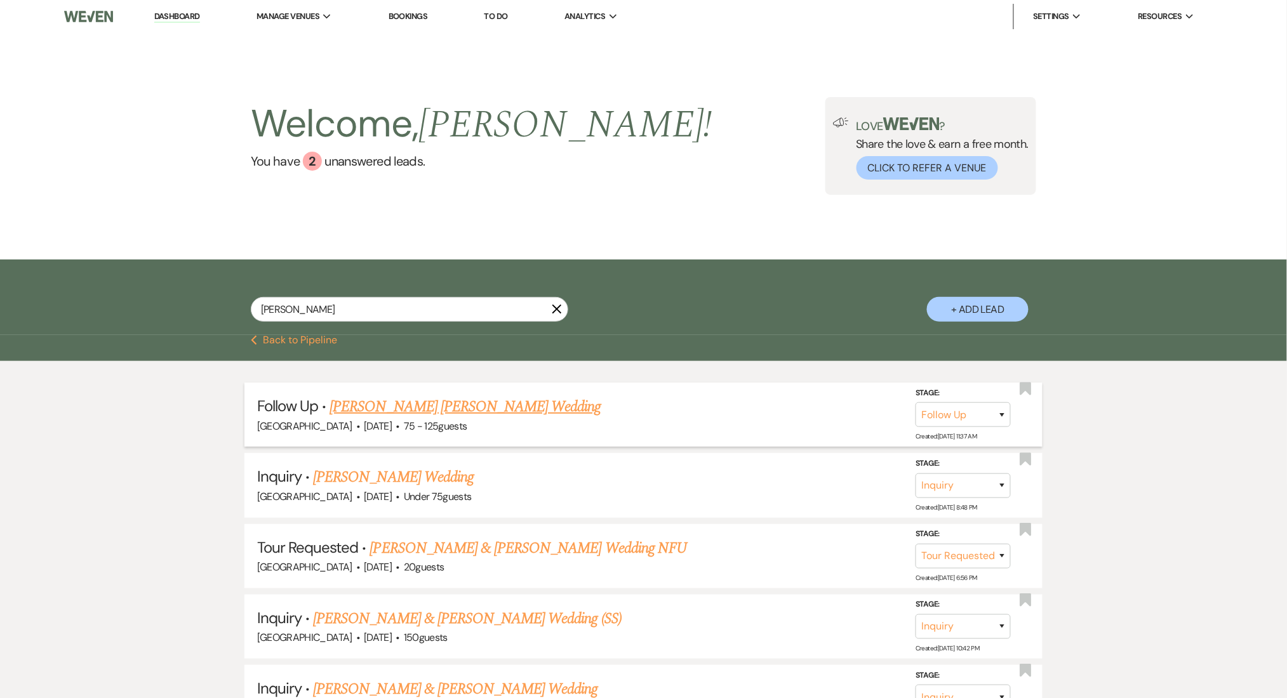
click at [399, 416] on link "[PERSON_NAME] [PERSON_NAME] Wedding" at bounding box center [464, 406] width 271 height 23
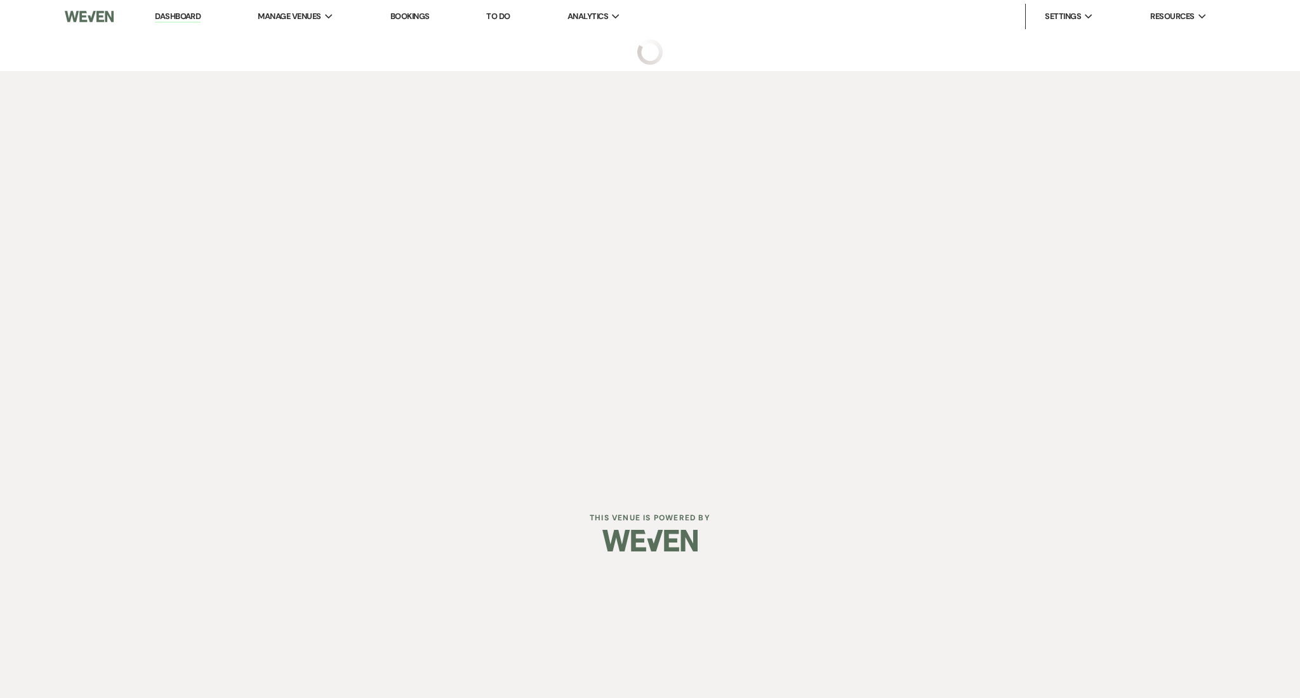
click at [399, 396] on div "Dashboard Manage Venues Expand Enon Ranch Bookings To Do Analytics Expand Enon …" at bounding box center [650, 244] width 1300 height 489
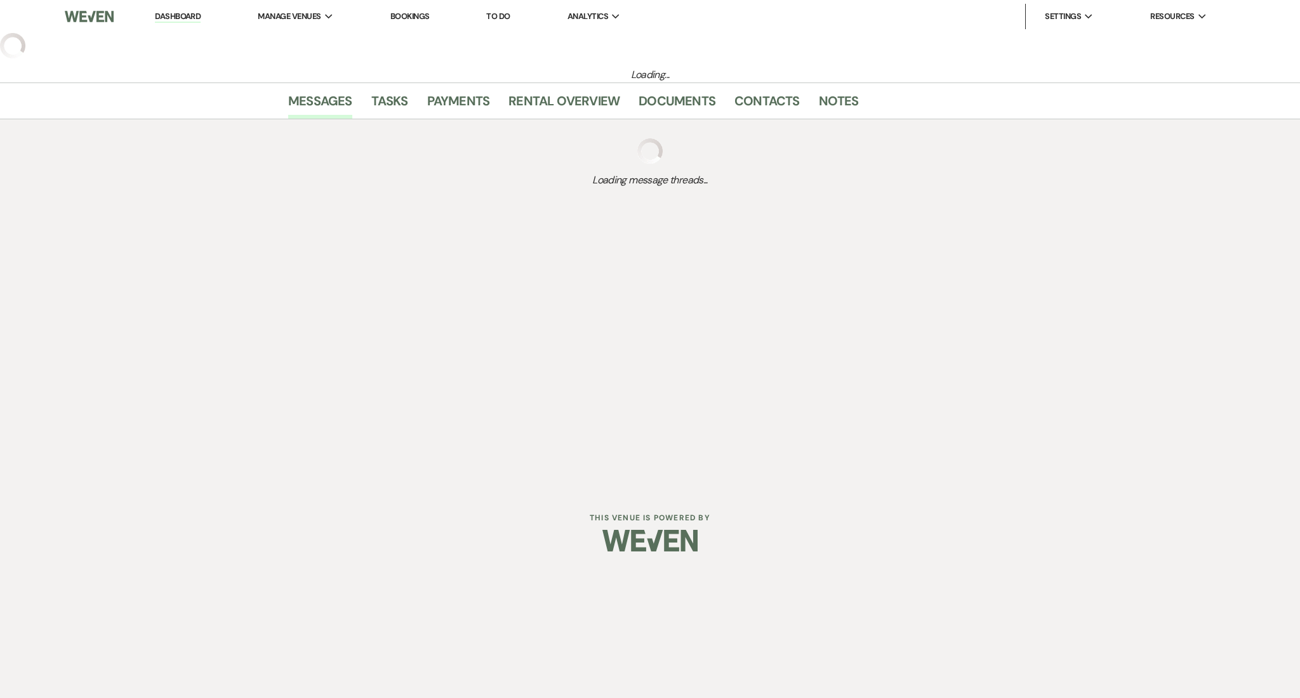
select select "9"
select select "3"
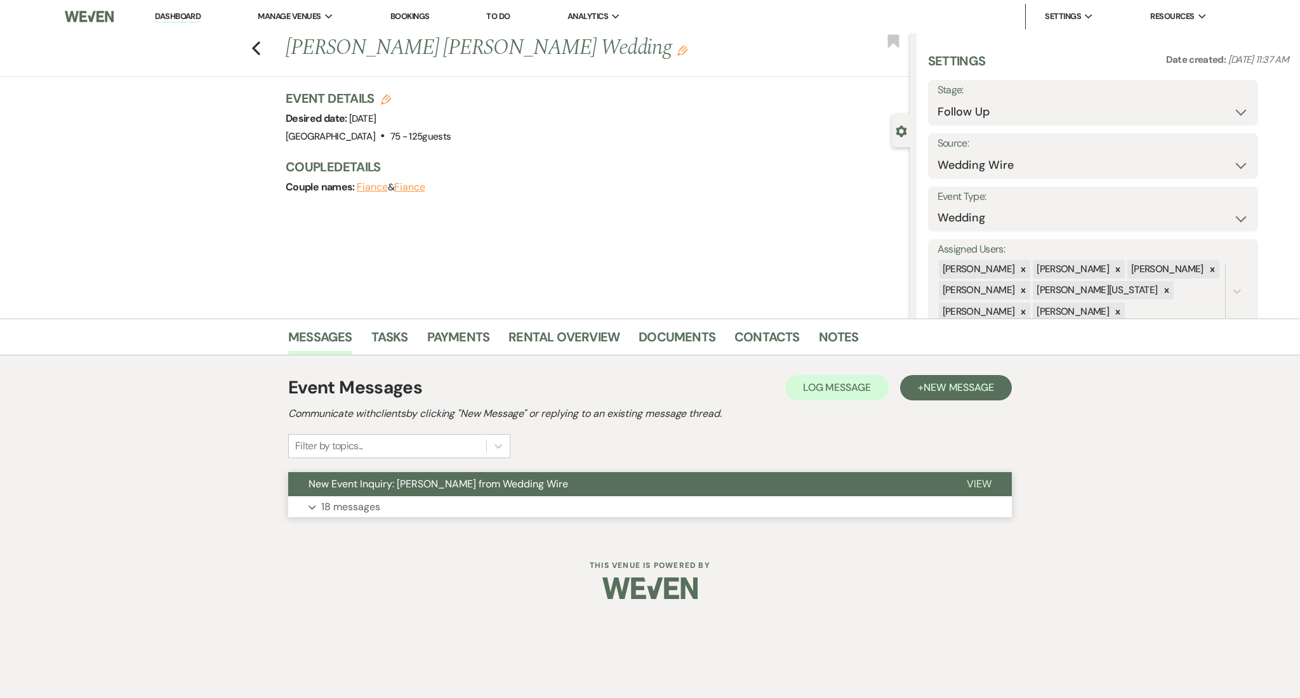
click at [375, 512] on p "18 messages" at bounding box center [350, 507] width 59 height 17
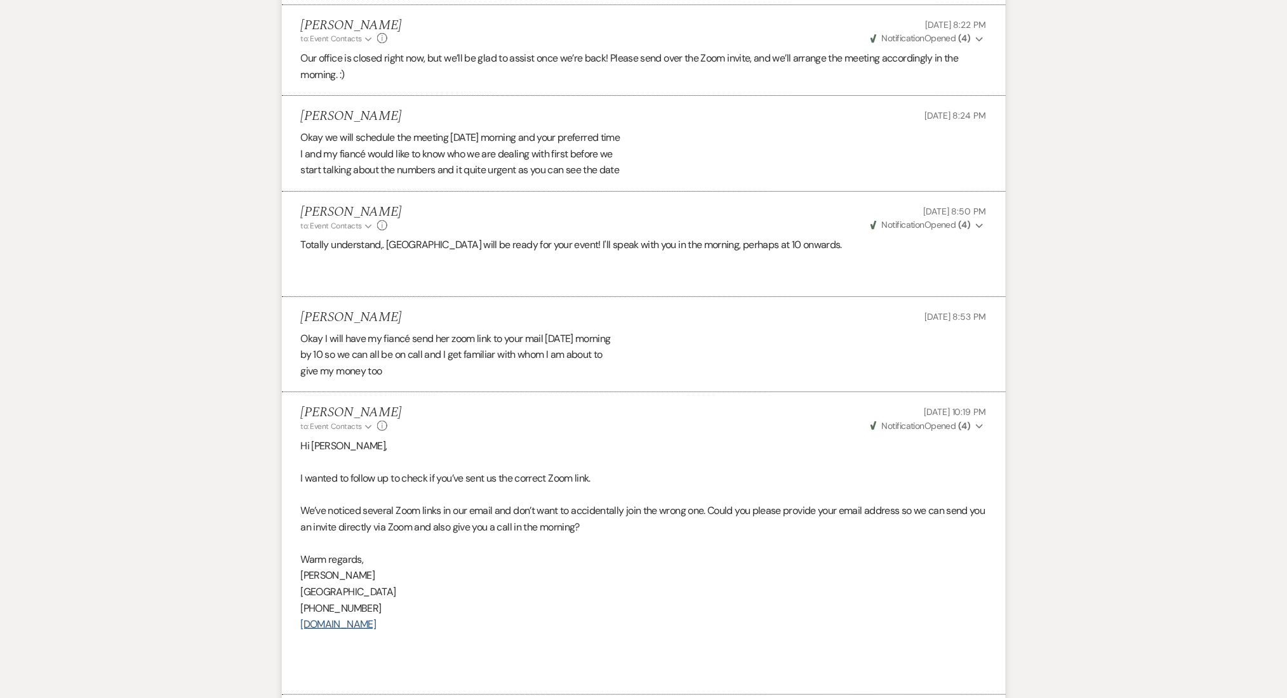
scroll to position [3723, 0]
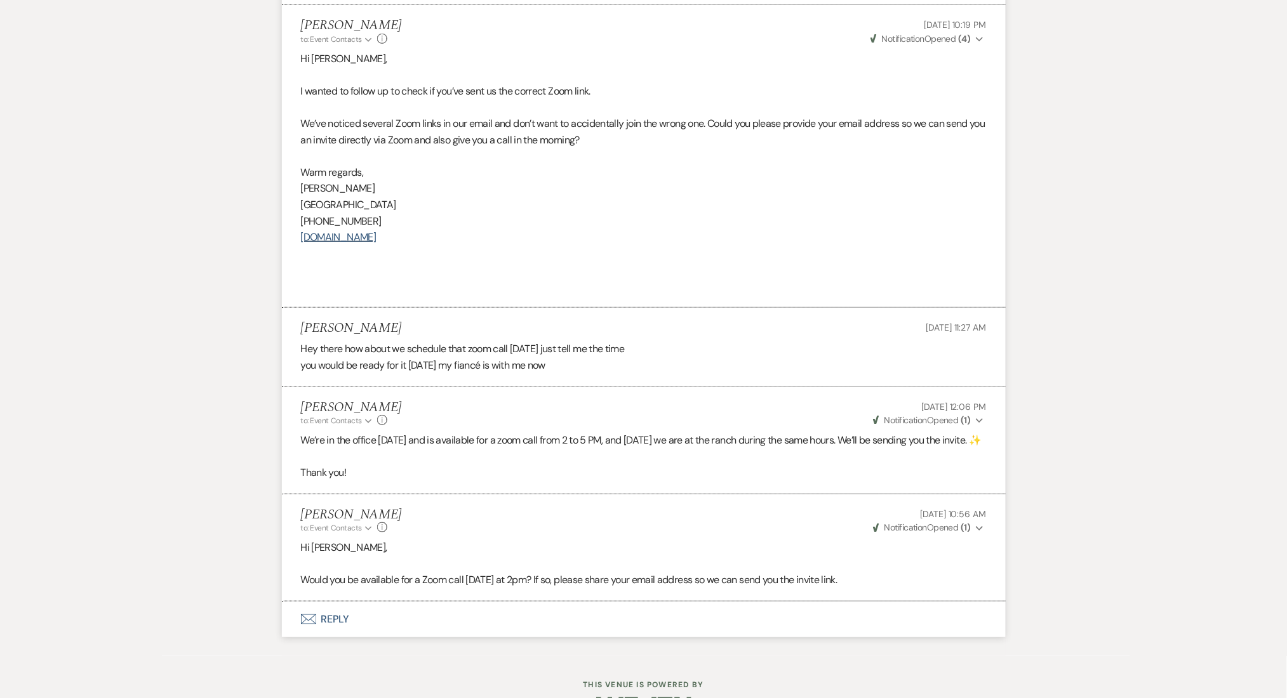
drag, startPoint x: 404, startPoint y: 301, endPoint x: 293, endPoint y: 308, distance: 110.7
click at [293, 308] on li "Williams Ronalds Sep 22, 2025, 11:27 AM Hey there how about we schedule that zo…" at bounding box center [644, 347] width 724 height 79
copy h5 "Williams Ronalds"
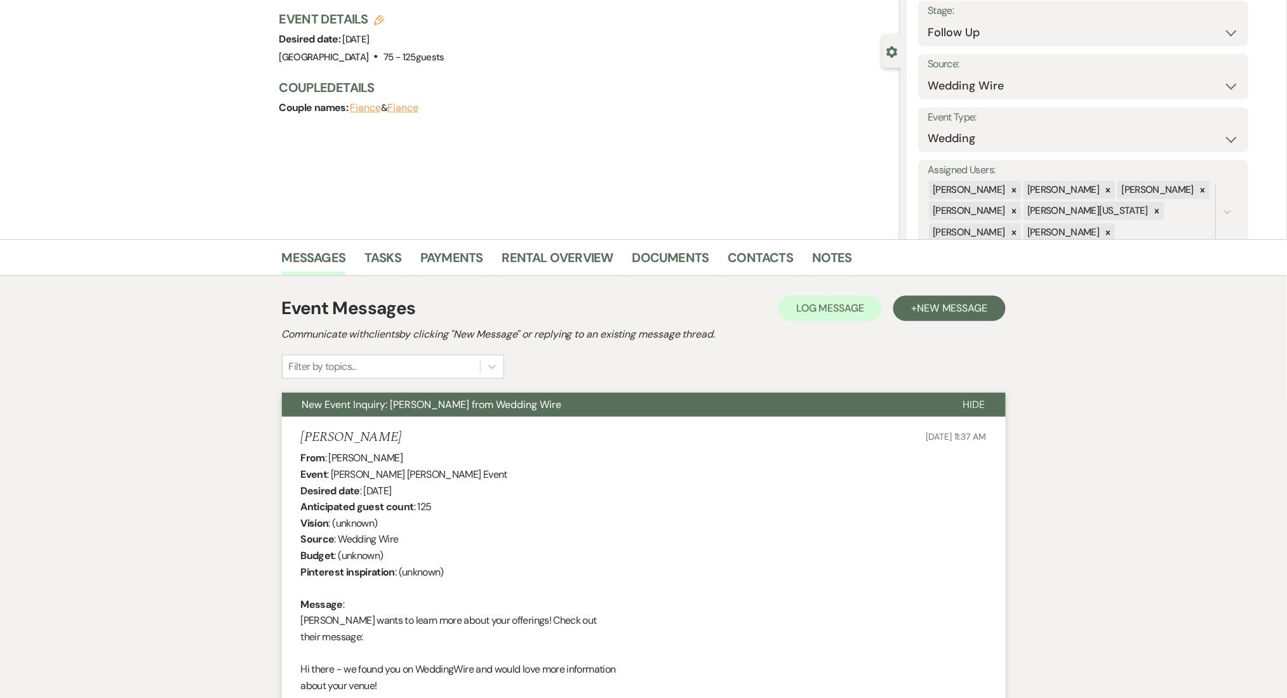
scroll to position [0, 0]
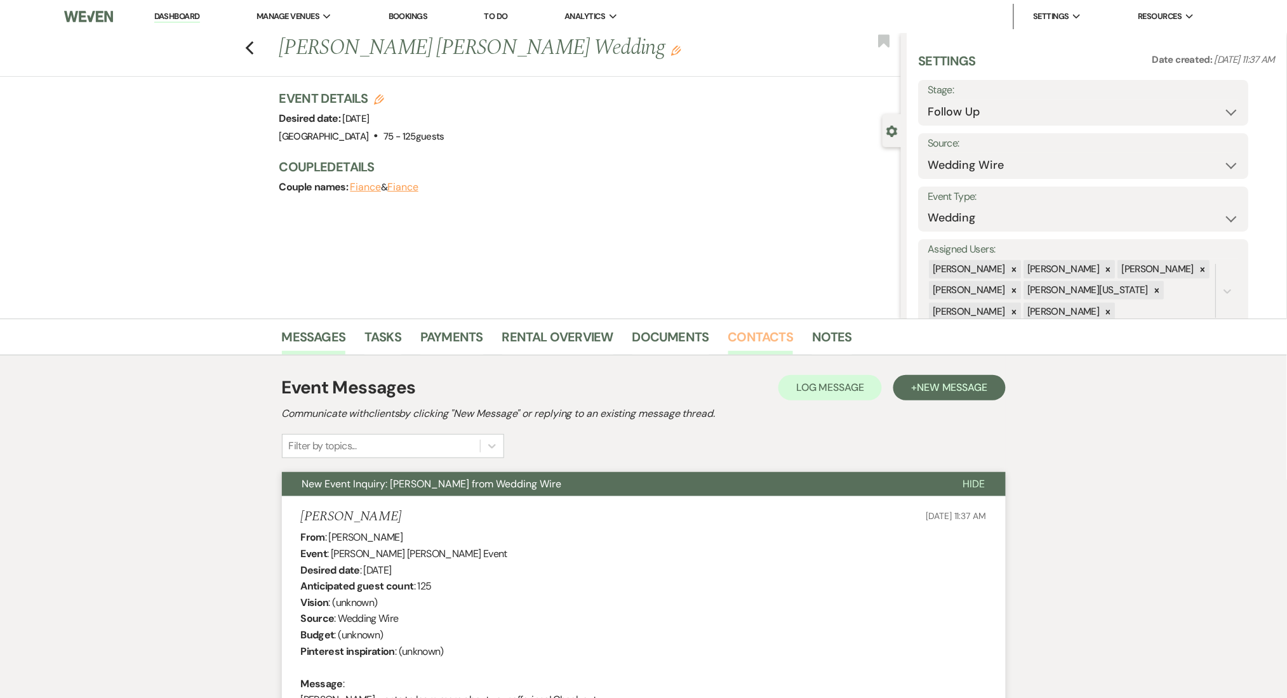
click at [764, 341] on link "Contacts" at bounding box center [760, 341] width 65 height 28
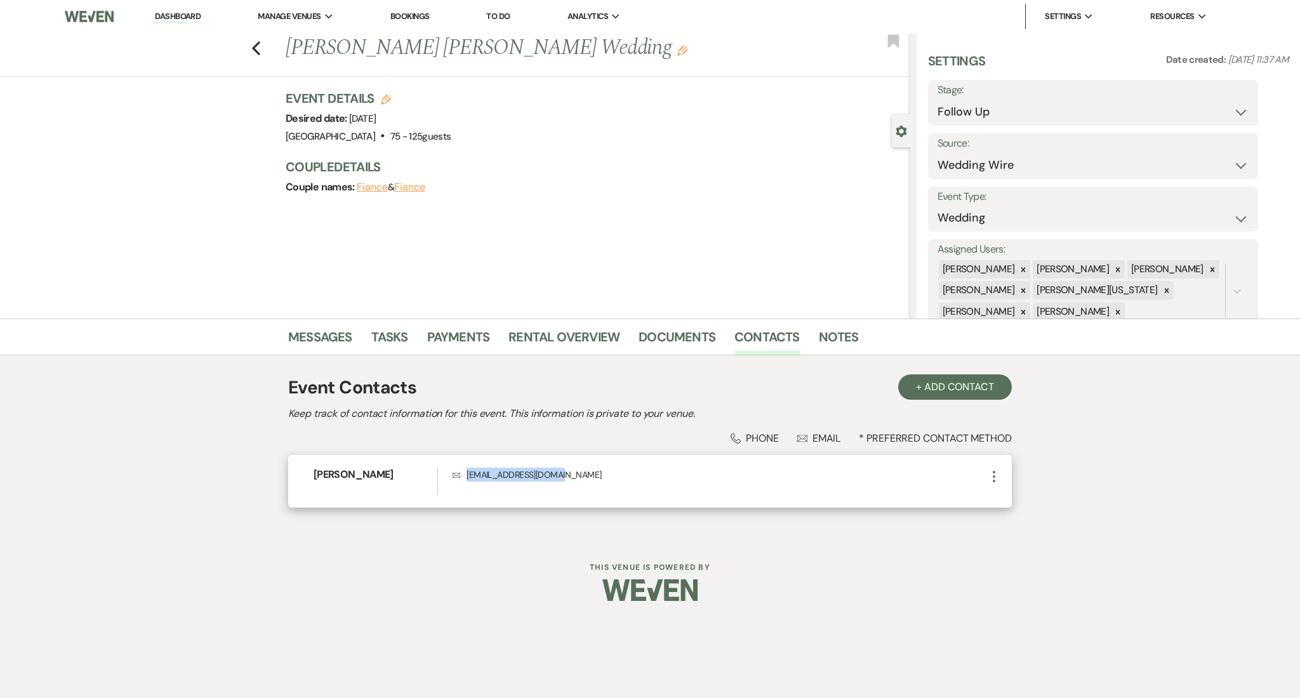
drag, startPoint x: 575, startPoint y: 475, endPoint x: 463, endPoint y: 482, distance: 112.5
click at [463, 482] on div "Envelope johnnywicxk@gmail.com" at bounding box center [720, 481] width 534 height 27
copy p "johnnywicxk@gmail.com"
click at [215, 519] on div "Messages Tasks Payments Rental Overview Documents Contacts Notes Event Contacts…" at bounding box center [650, 429] width 1300 height 220
click at [173, 17] on link "Dashboard" at bounding box center [178, 17] width 46 height 12
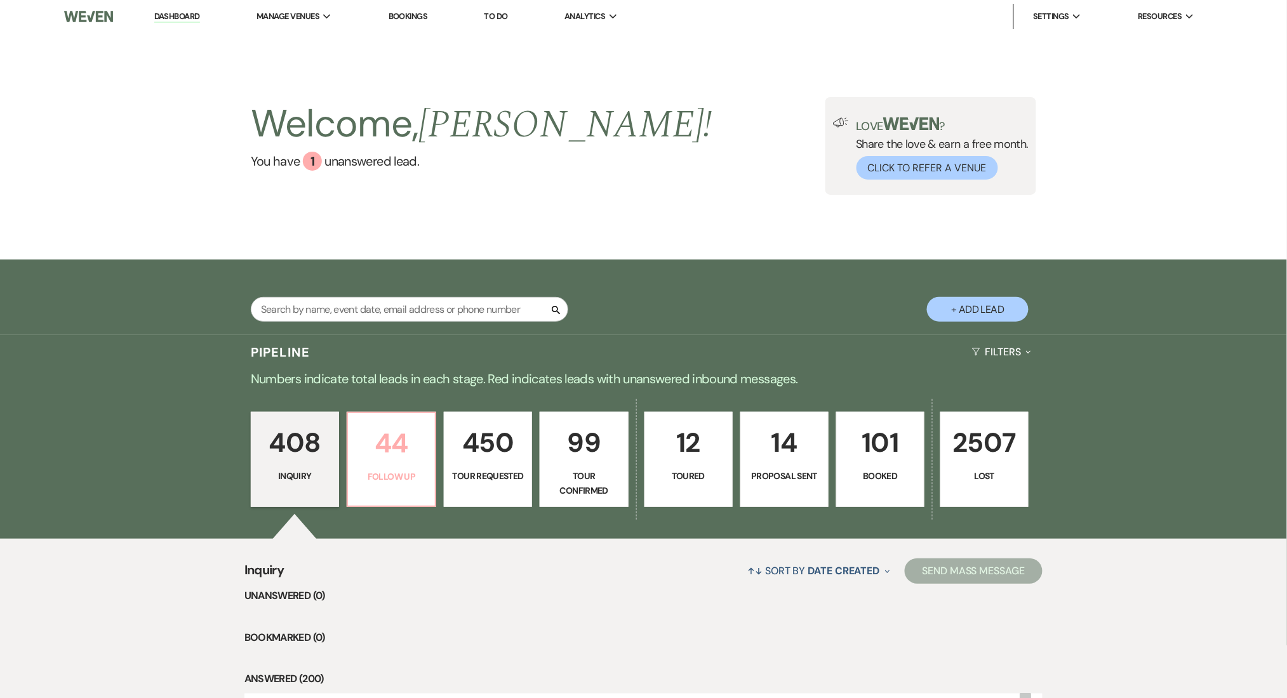
click at [404, 462] on p "44" at bounding box center [391, 443] width 72 height 43
select select "9"
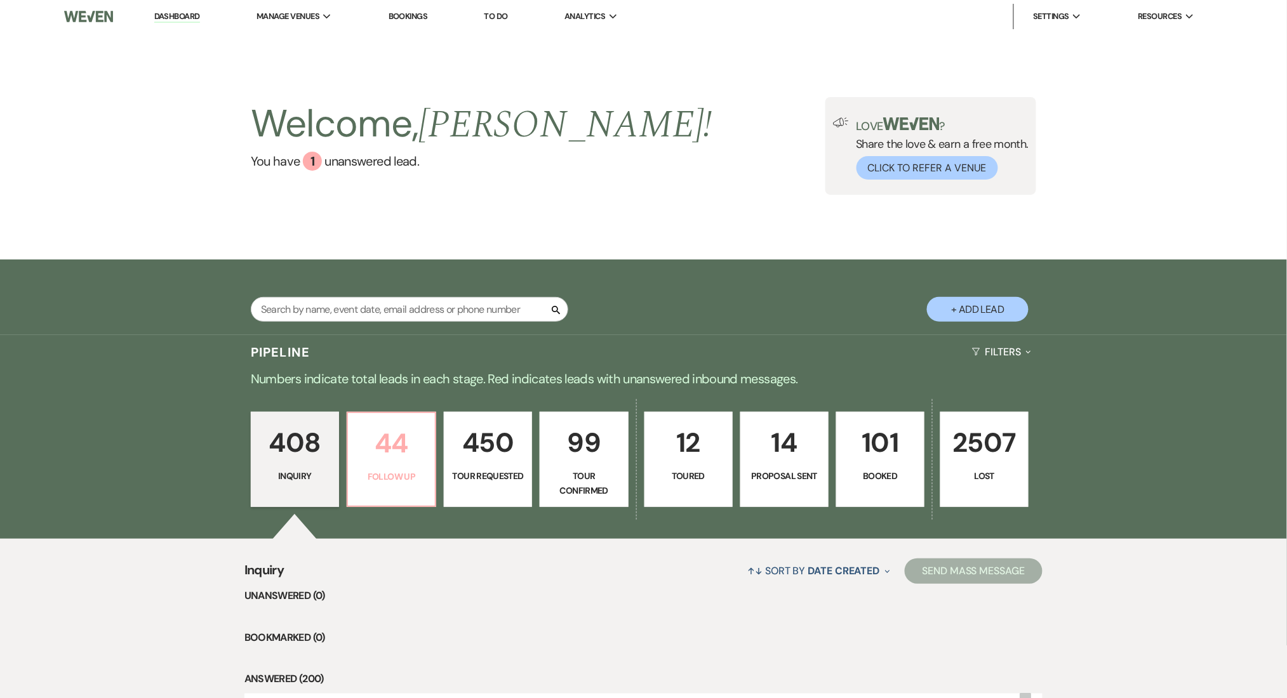
select select "9"
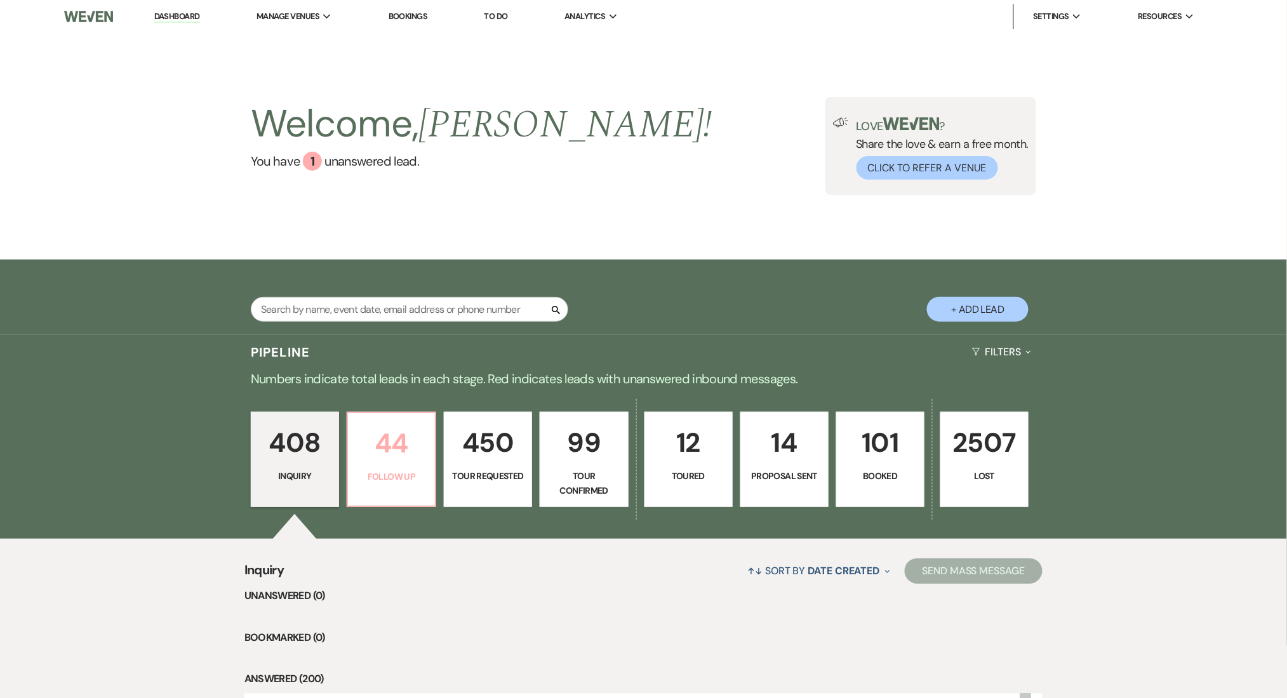
select select "9"
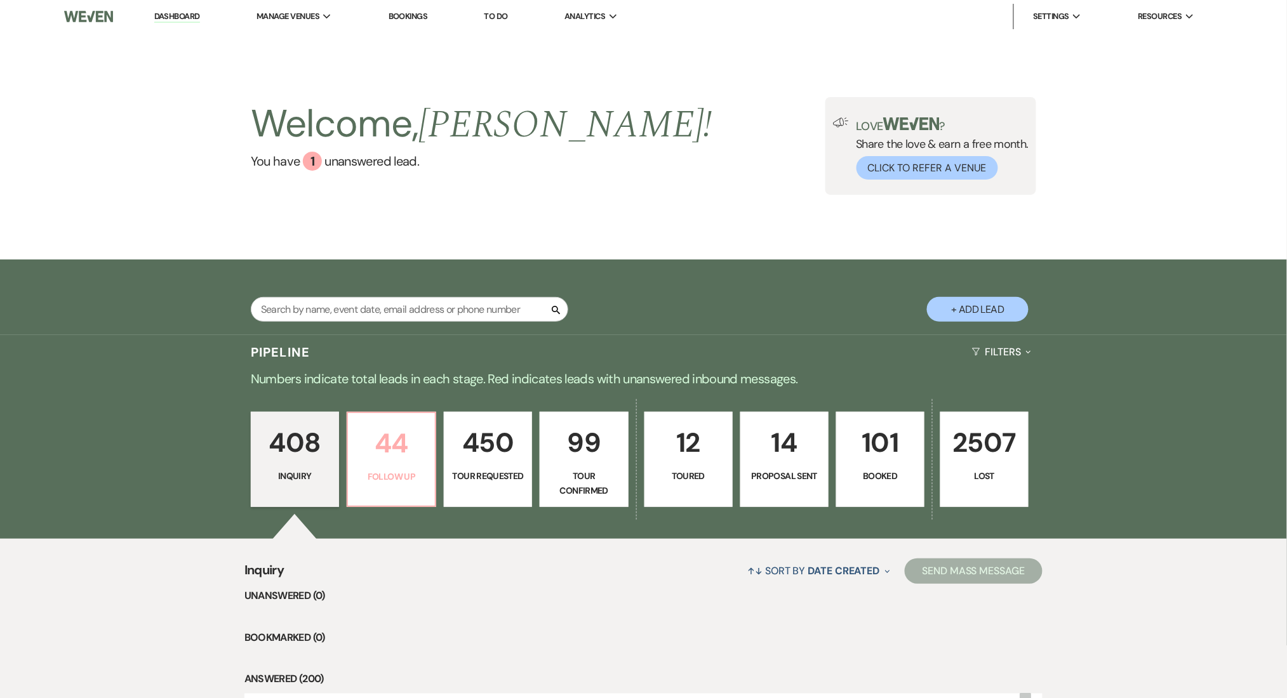
select select "9"
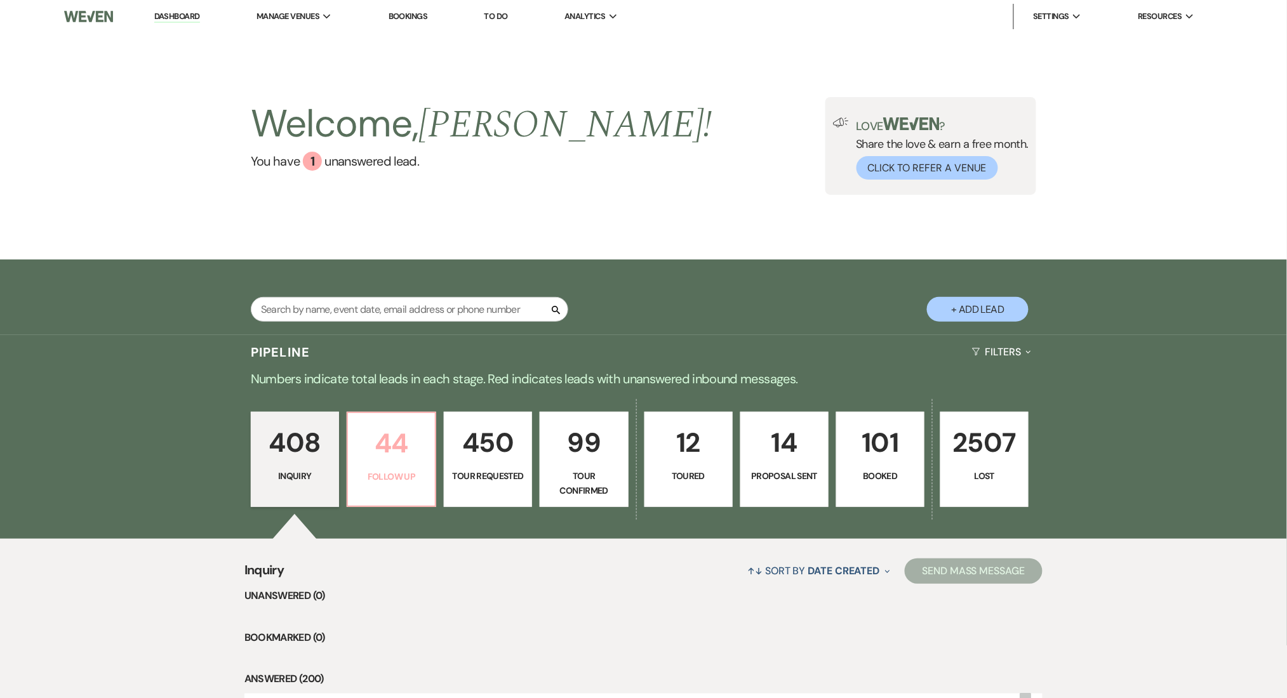
select select "9"
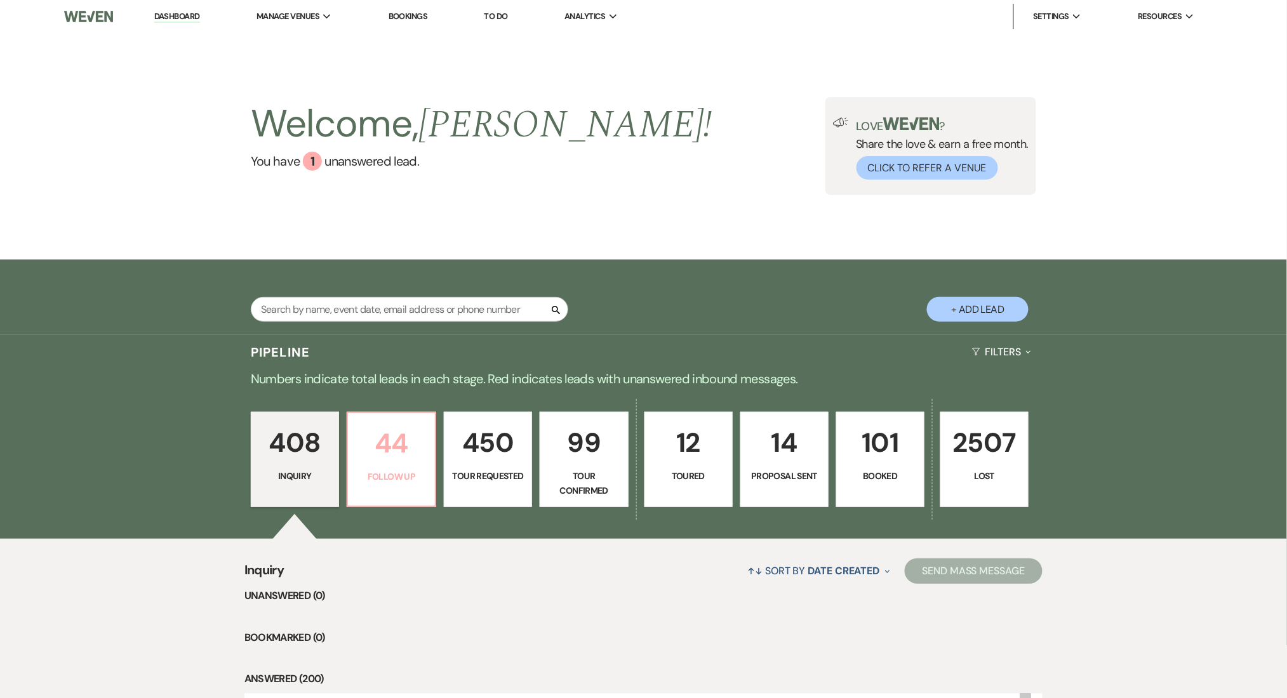
select select "9"
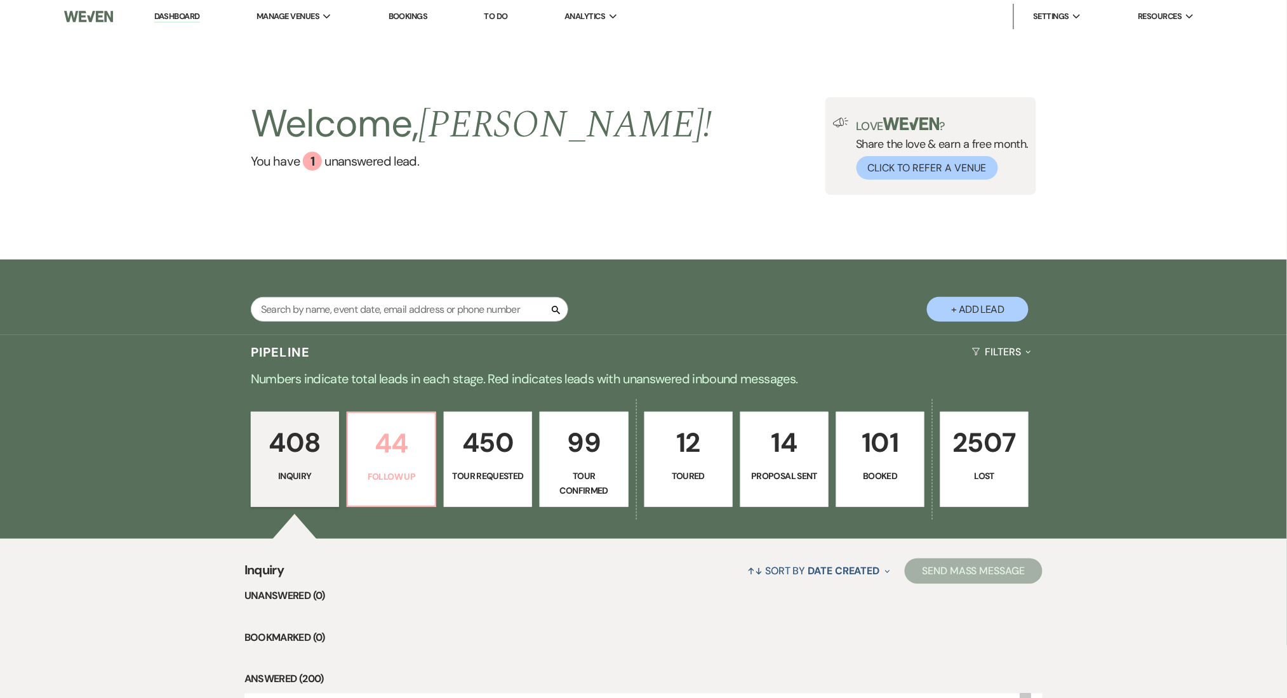
select select "9"
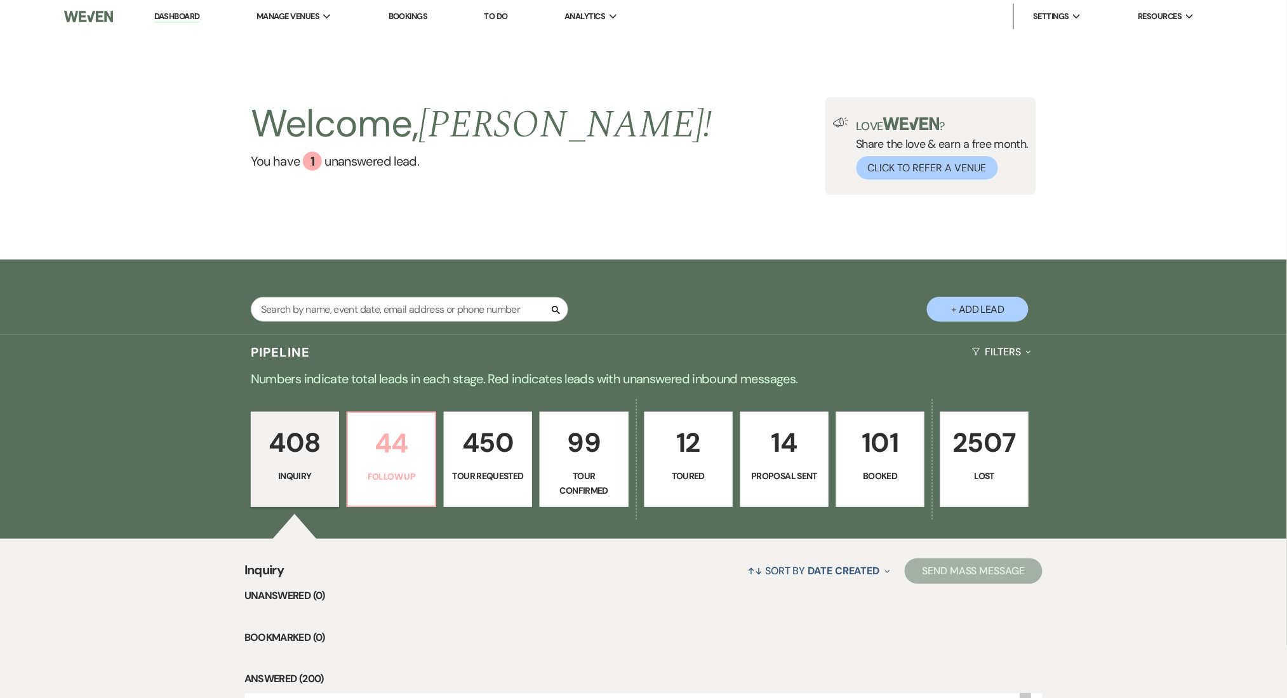
select select "9"
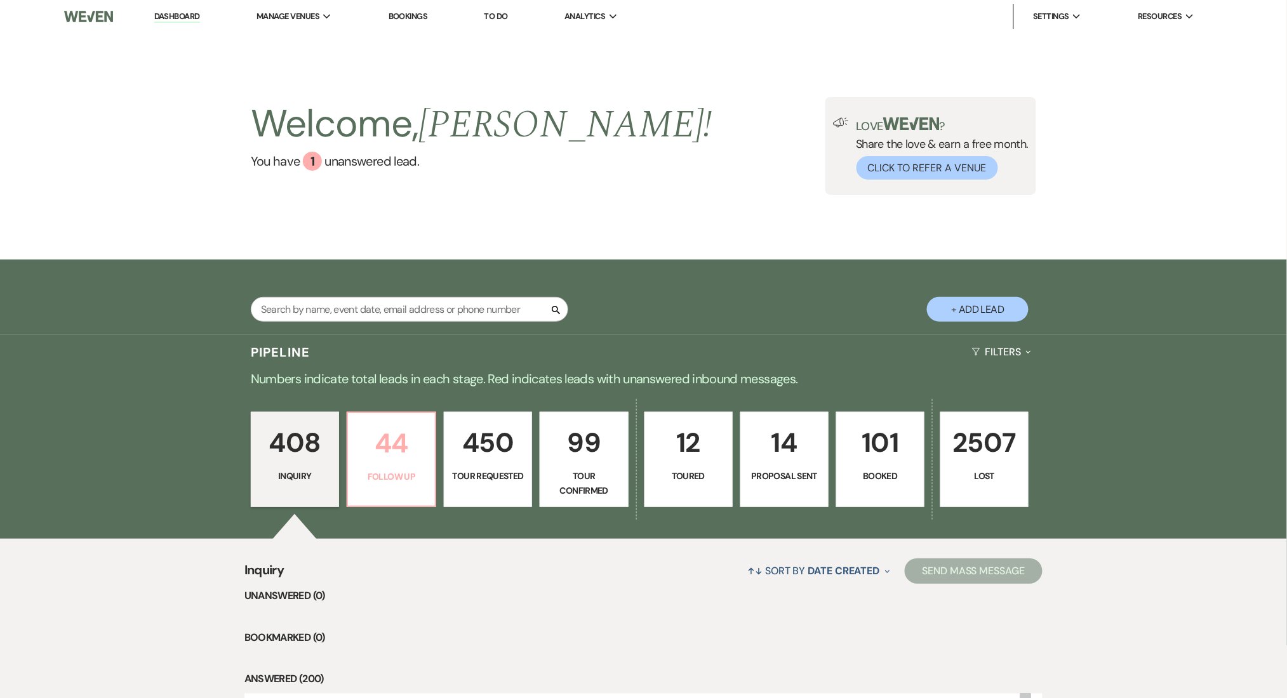
select select "9"
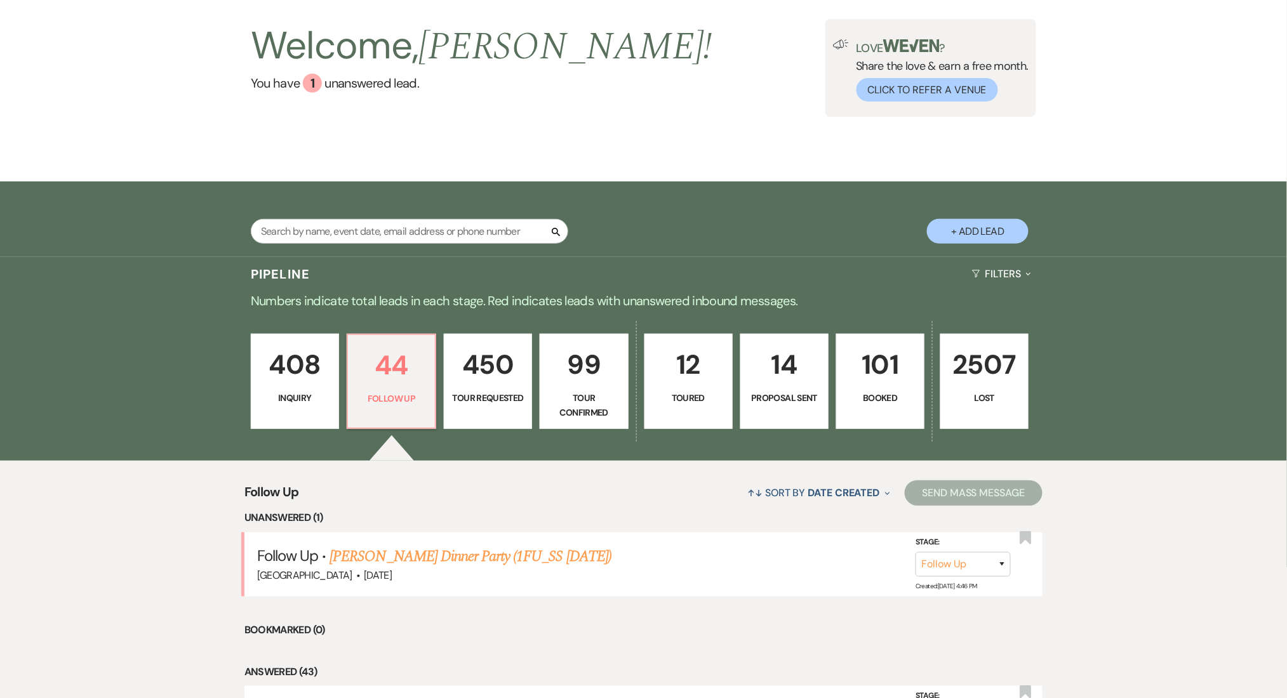
scroll to position [254, 0]
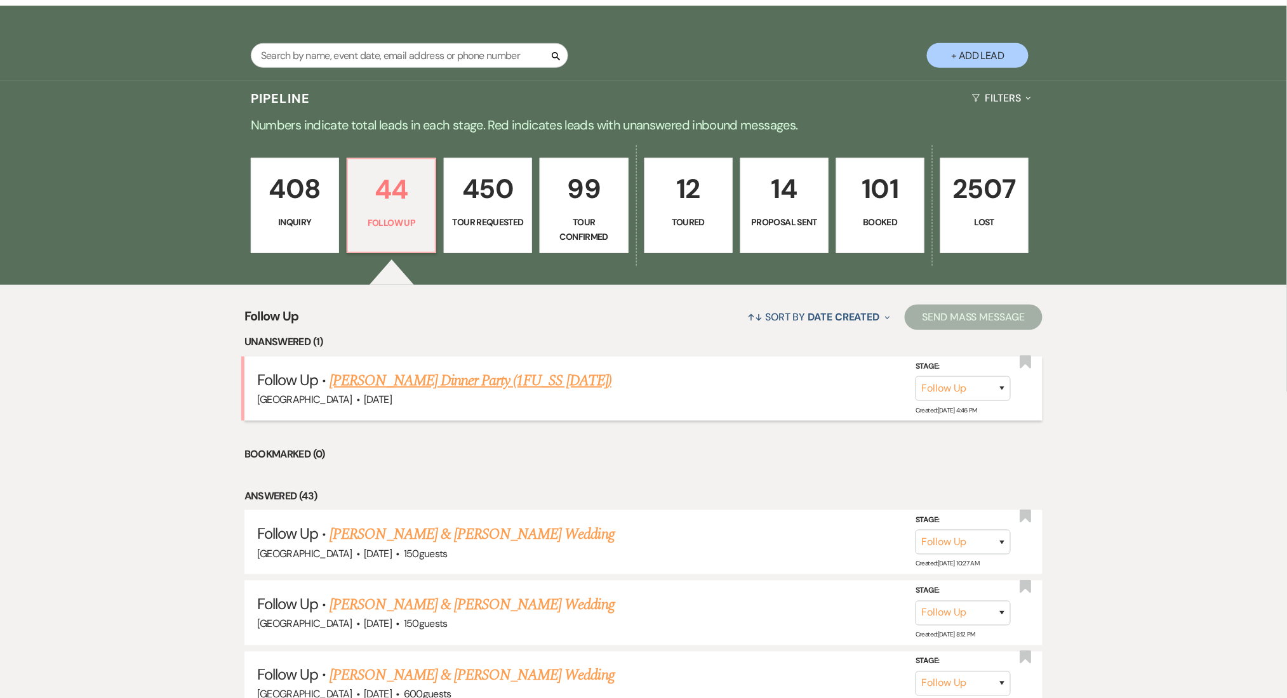
click at [406, 381] on link "[PERSON_NAME] Dinner Party (1FU_SS [DATE])" at bounding box center [470, 380] width 282 height 23
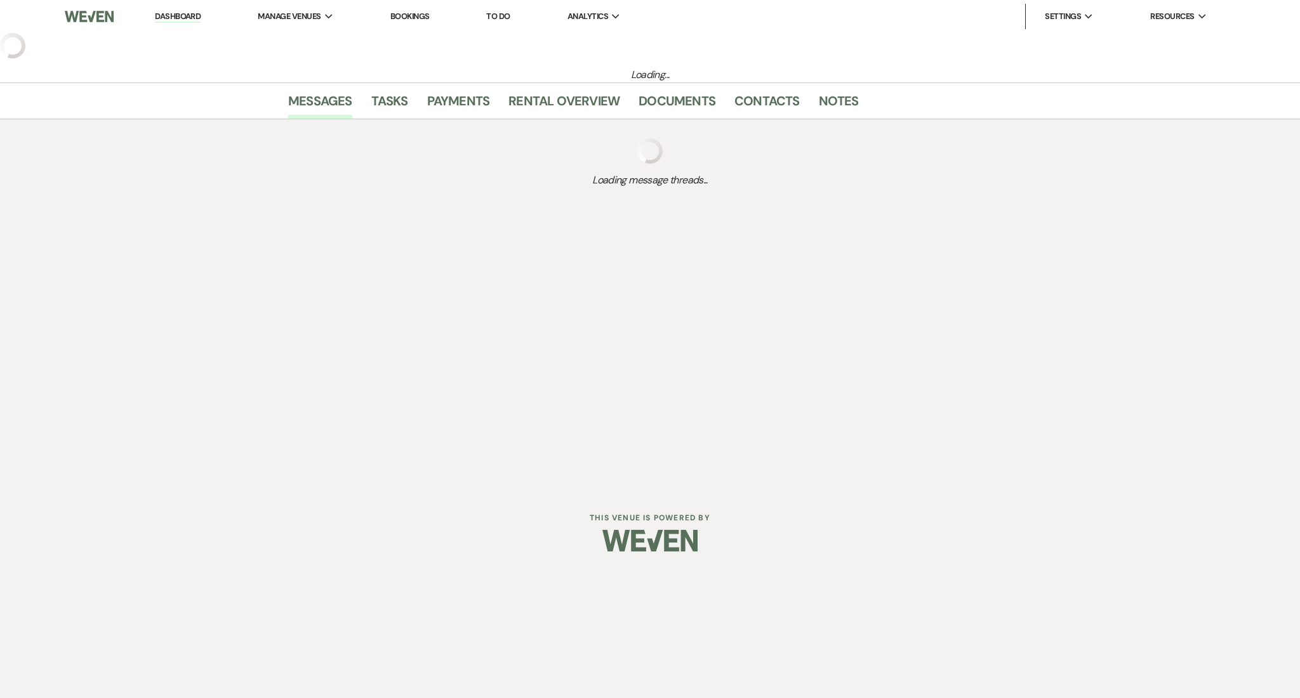
select select "9"
select select "26"
select select "13"
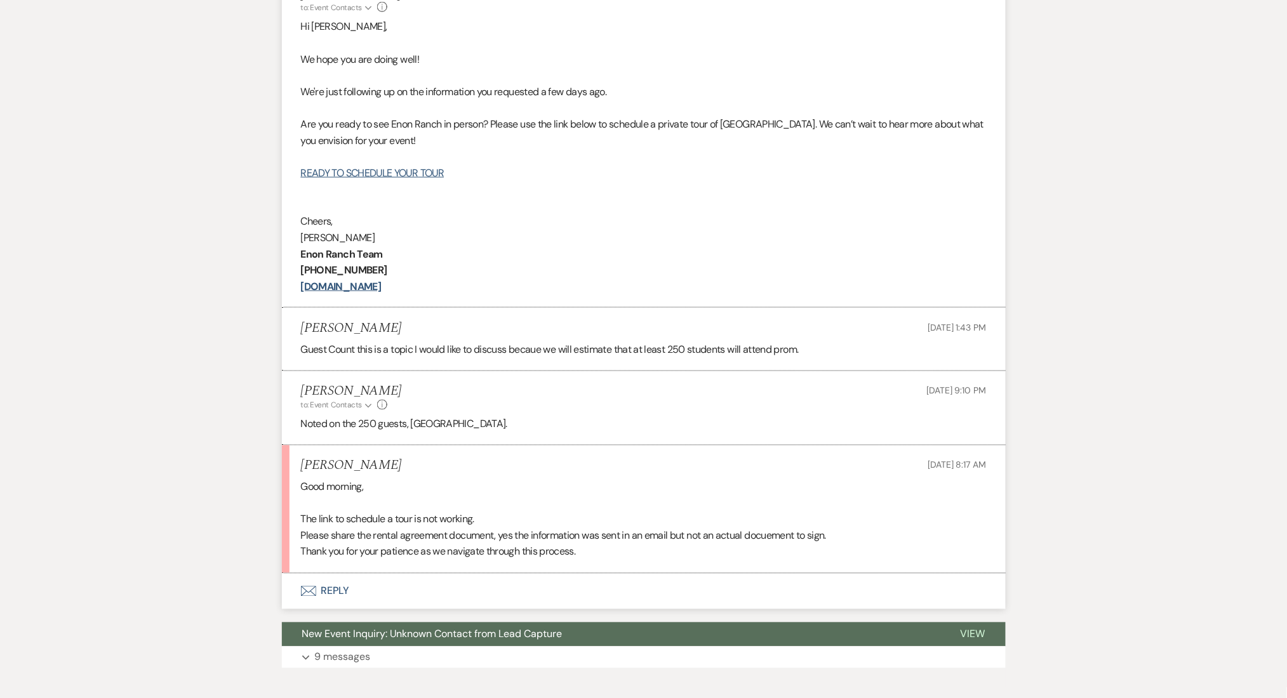
scroll to position [593, 0]
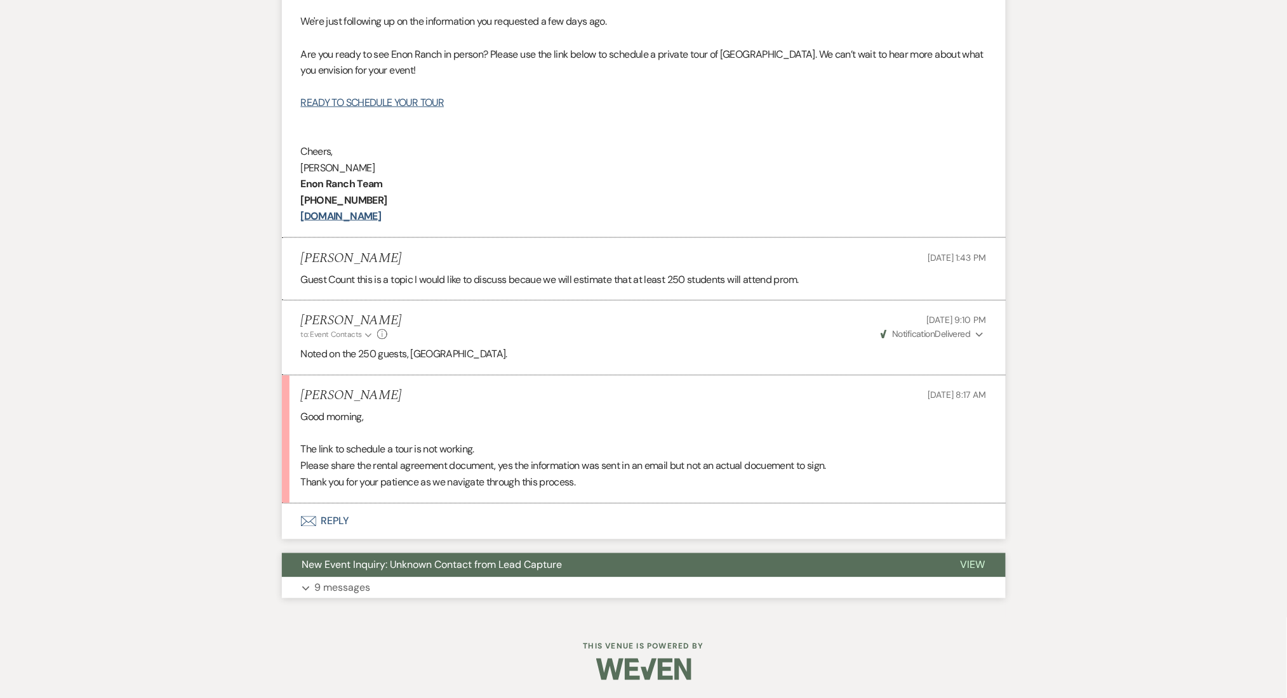
click at [370, 588] on p "9 messages" at bounding box center [343, 588] width 56 height 17
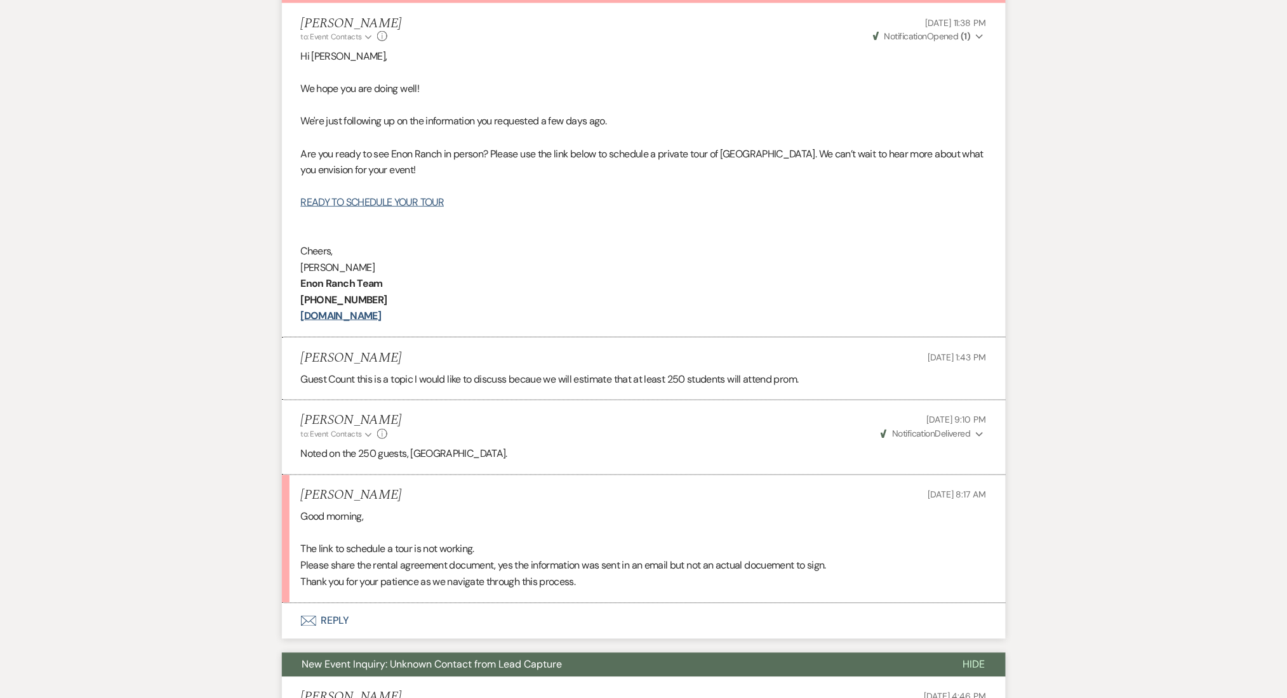
scroll to position [495, 0]
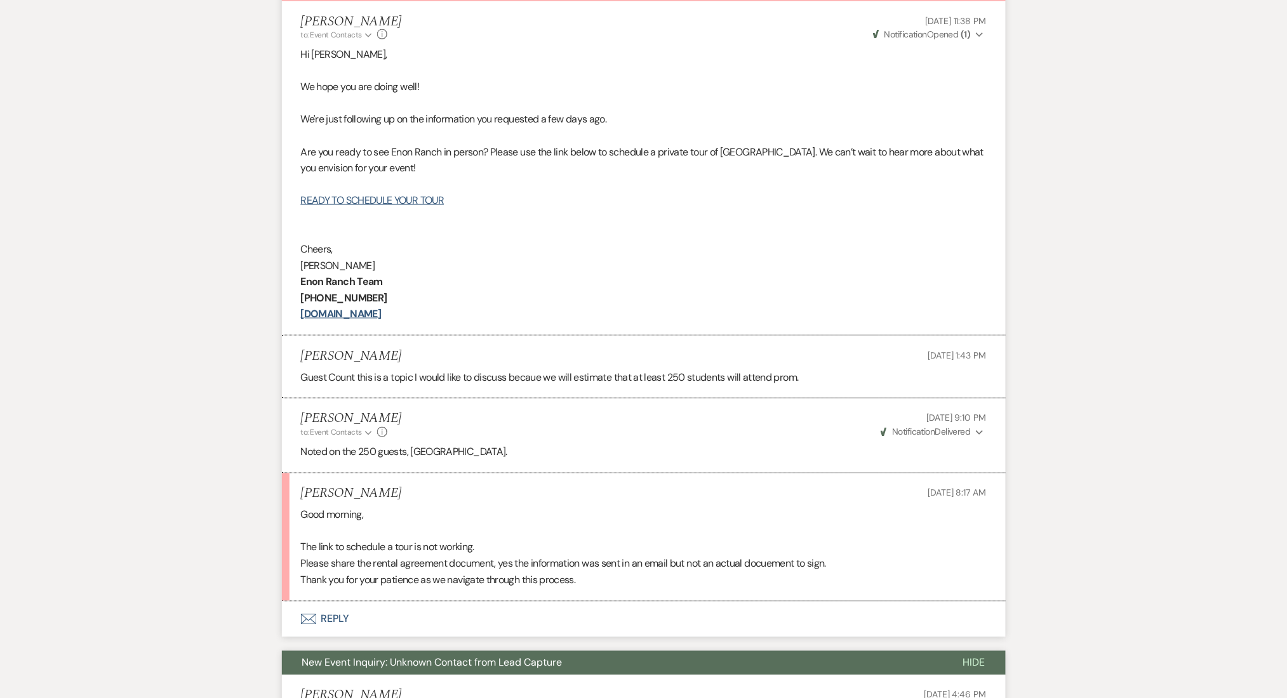
click at [344, 609] on button "Envelope Reply" at bounding box center [644, 620] width 724 height 36
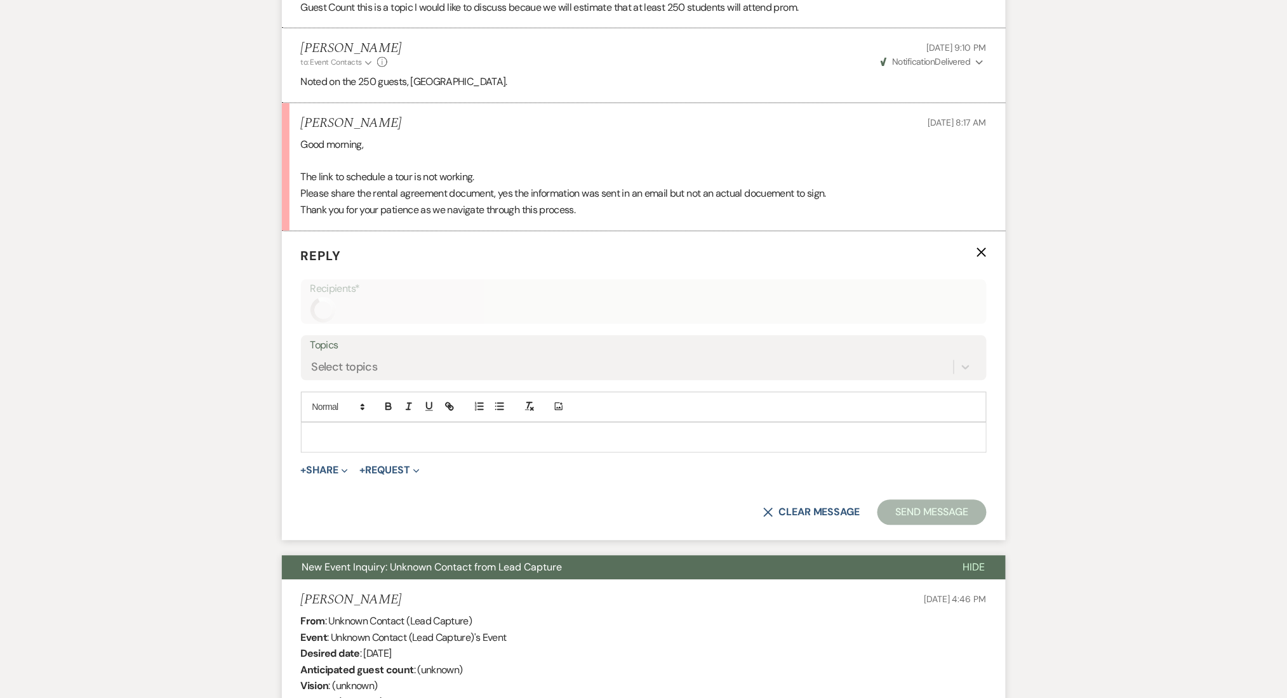
scroll to position [878, 0]
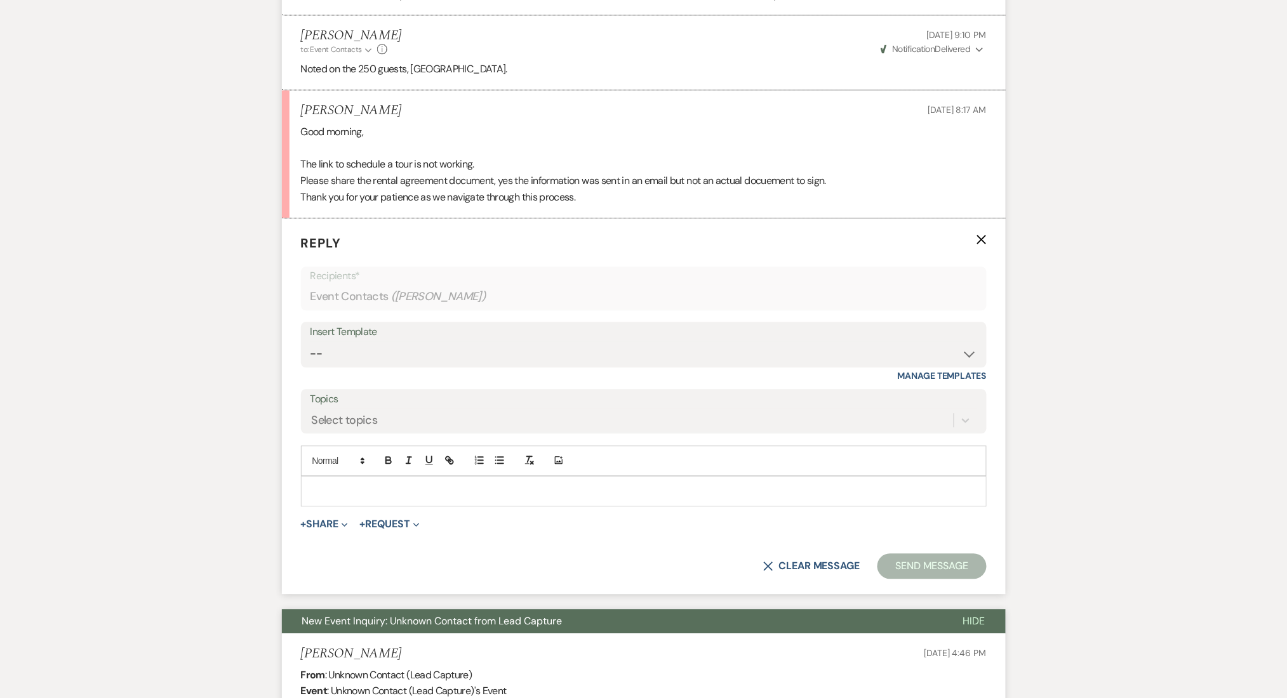
click at [420, 498] on p at bounding box center [643, 491] width 665 height 14
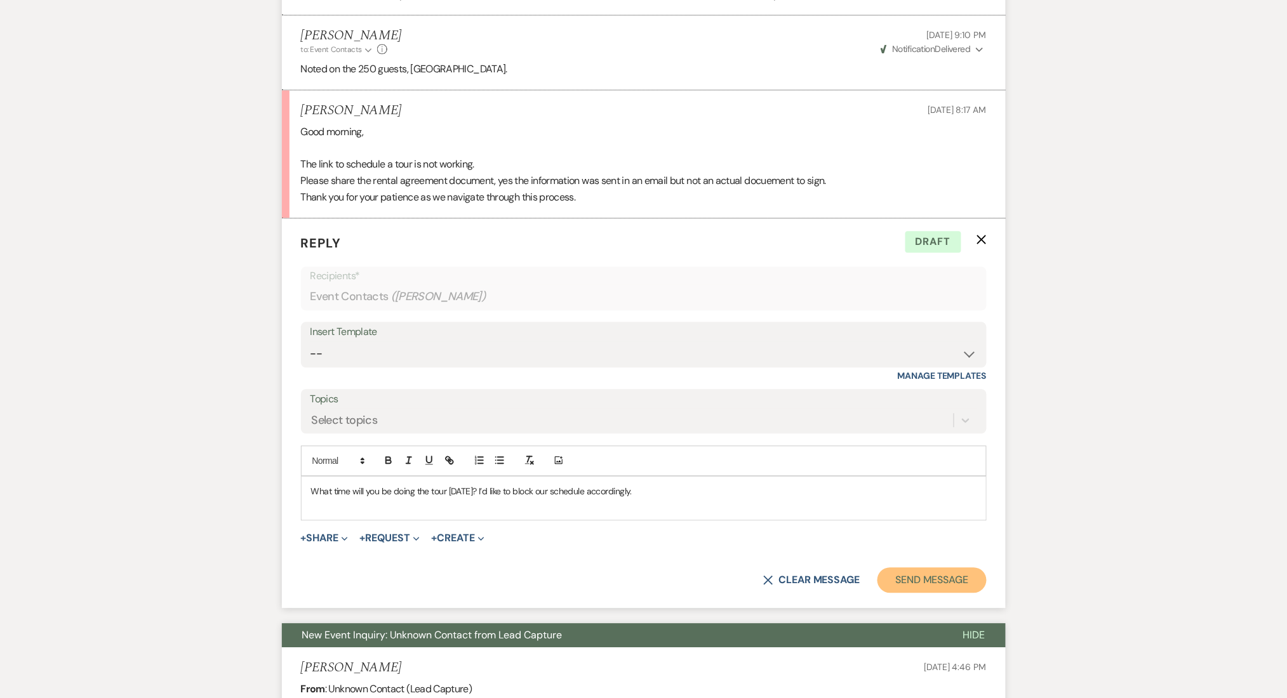
click at [901, 576] on button "Send Message" at bounding box center [931, 579] width 109 height 25
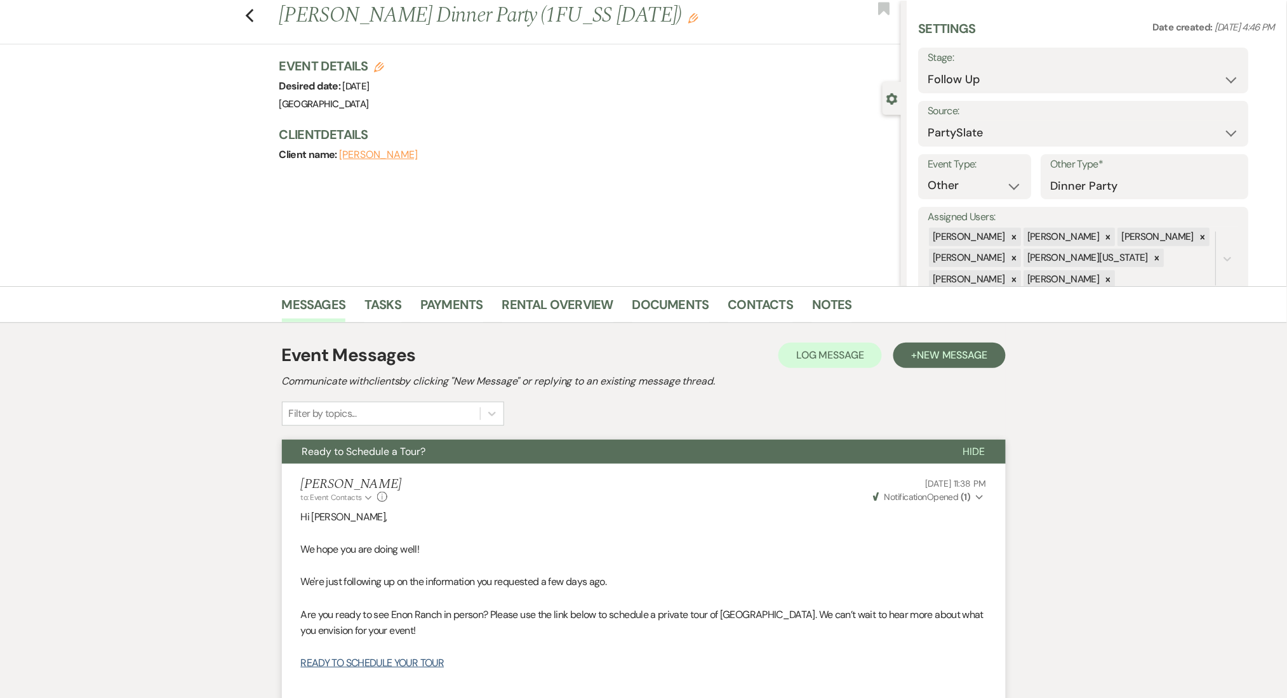
scroll to position [0, 0]
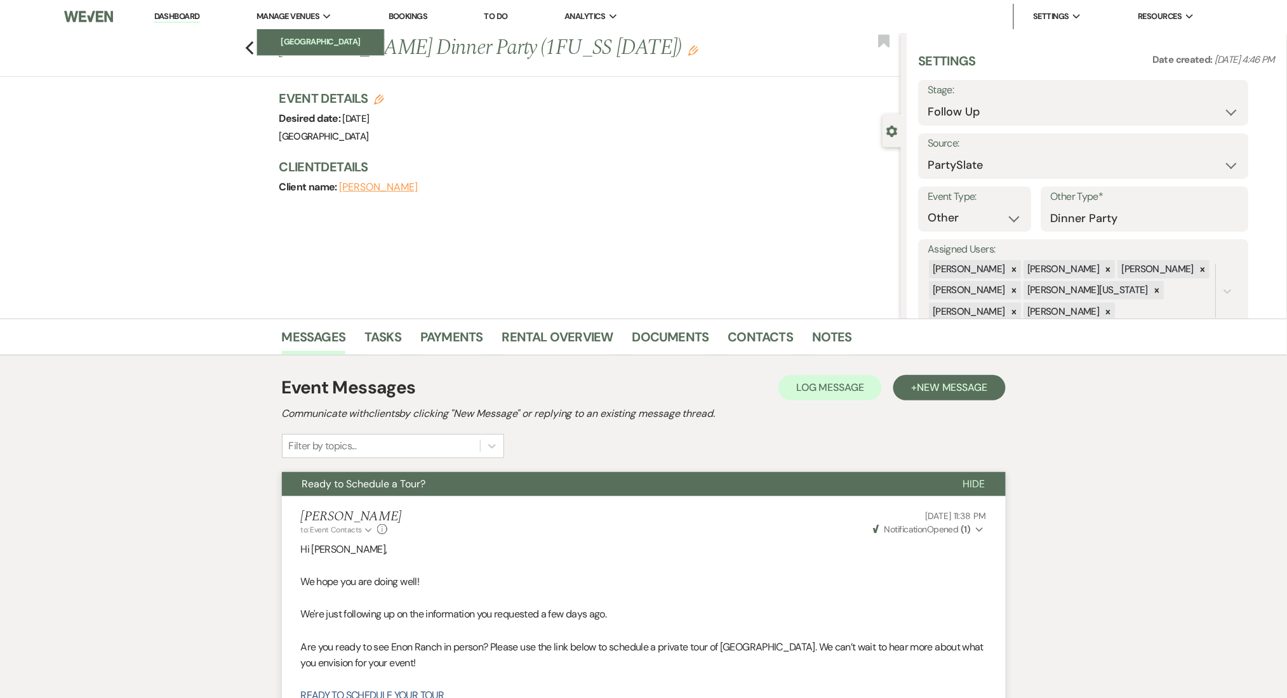
click at [308, 43] on li "[GEOGRAPHIC_DATA]" at bounding box center [320, 42] width 114 height 13
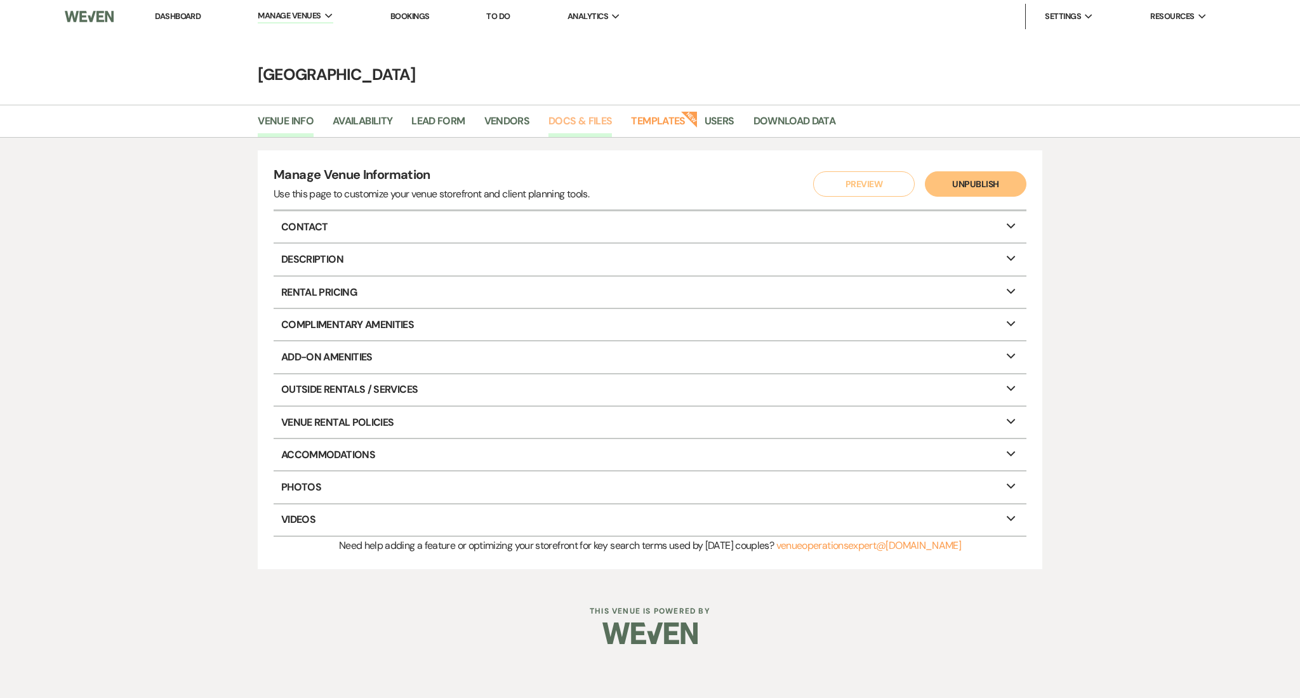
click at [561, 113] on link "Docs & Files" at bounding box center [579, 125] width 63 height 24
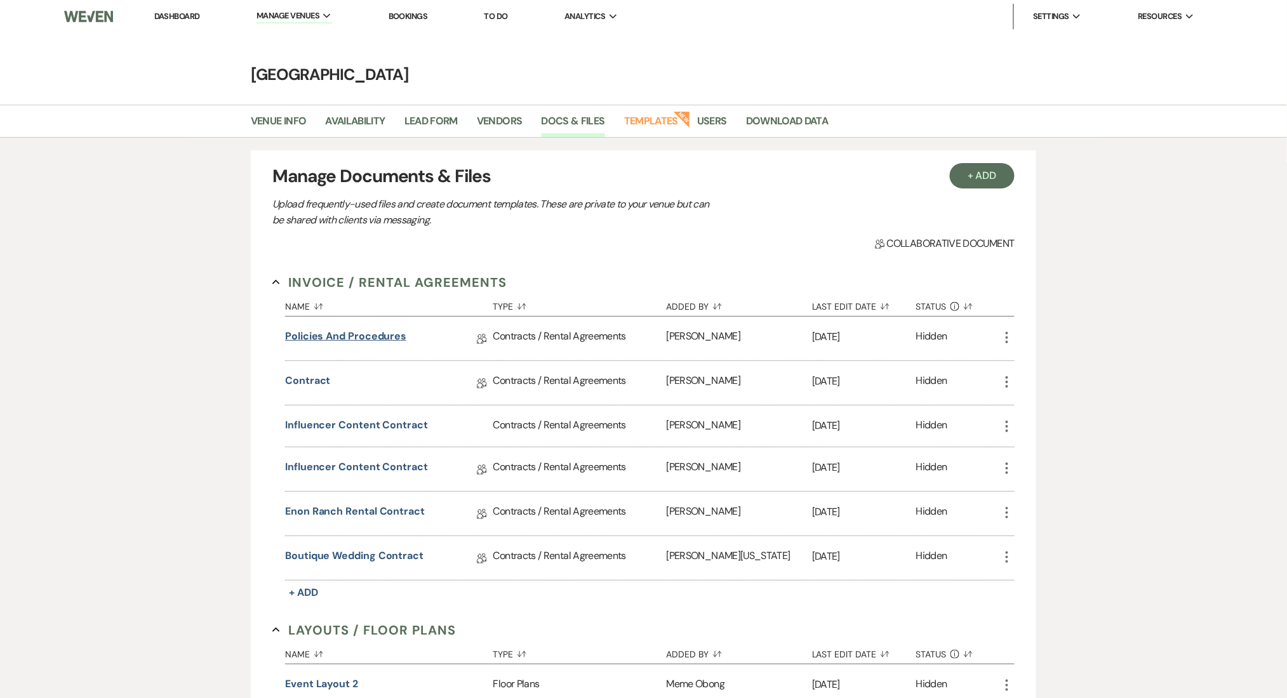
click at [363, 336] on link "Policies and Procedures" at bounding box center [345, 339] width 121 height 20
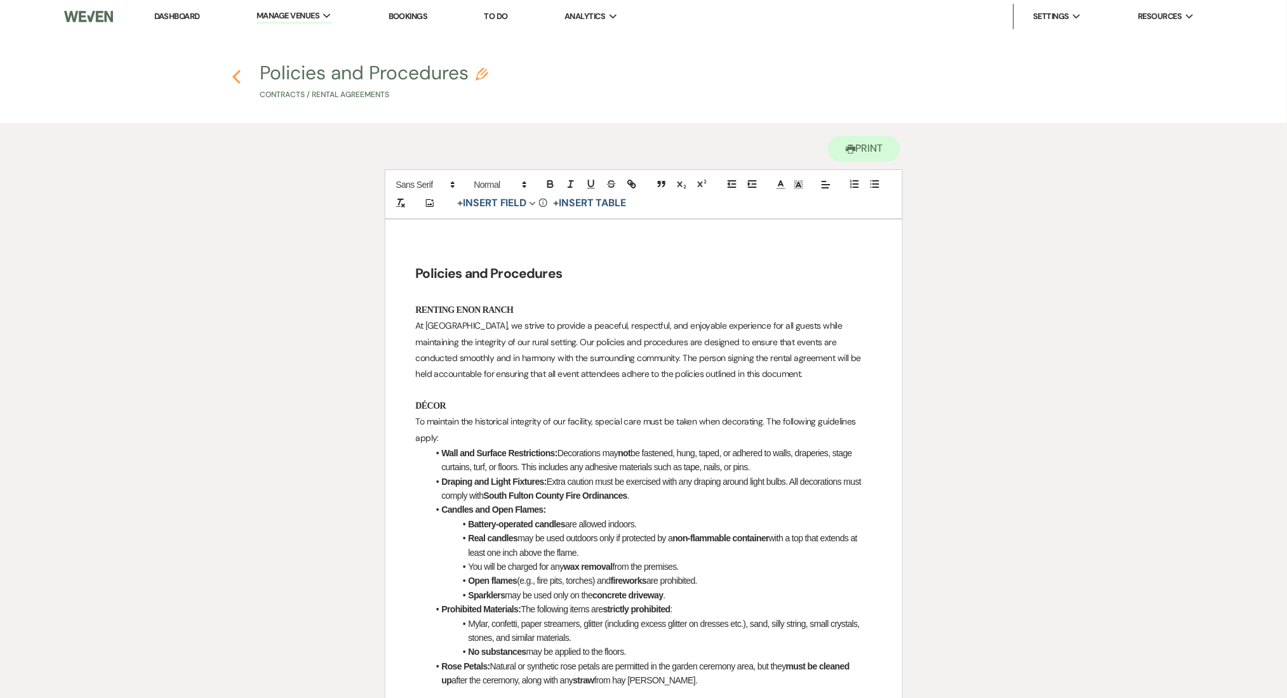
click at [236, 73] on use "button" at bounding box center [236, 77] width 8 height 14
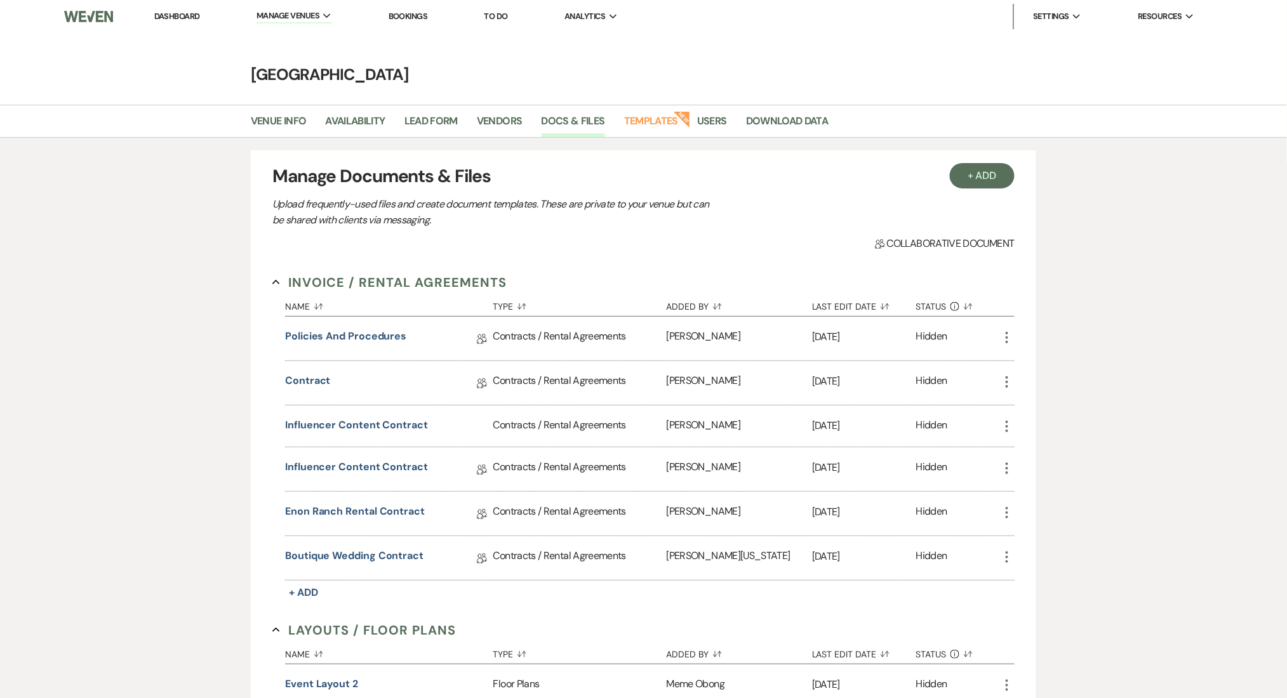
click at [179, 16] on link "Dashboard" at bounding box center [177, 16] width 46 height 11
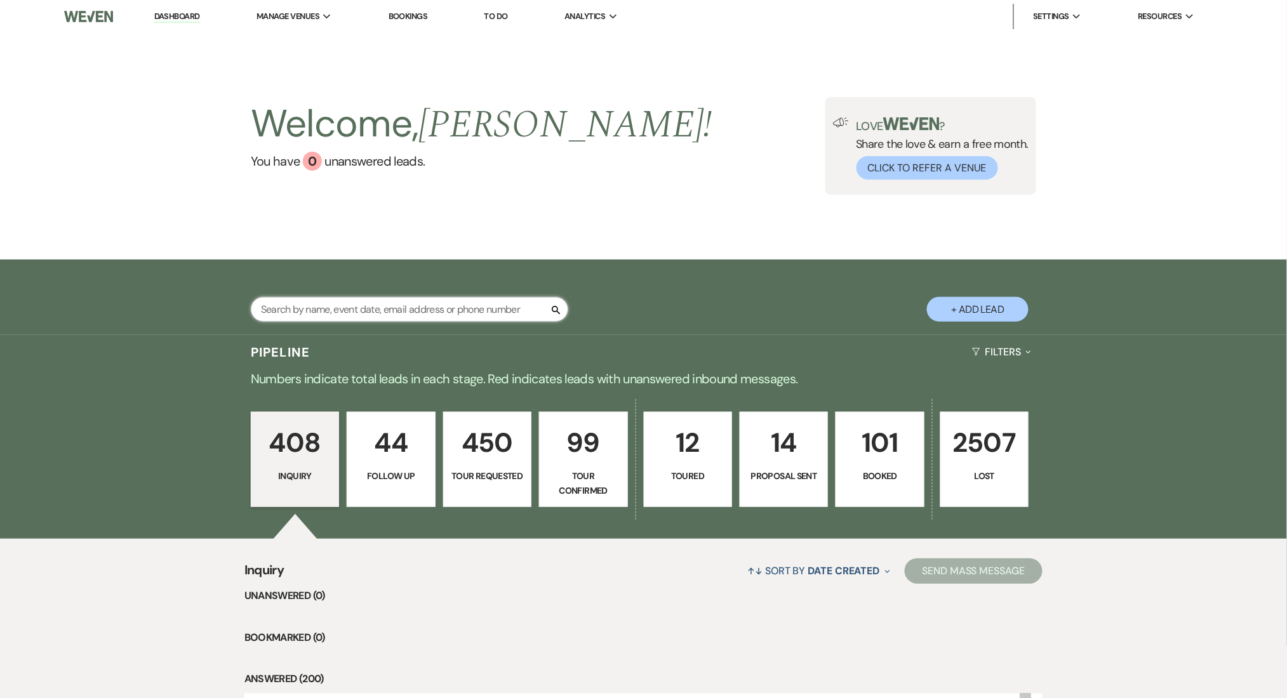
click at [392, 305] on input "text" at bounding box center [409, 309] width 317 height 25
type input "[PERSON_NAME]"
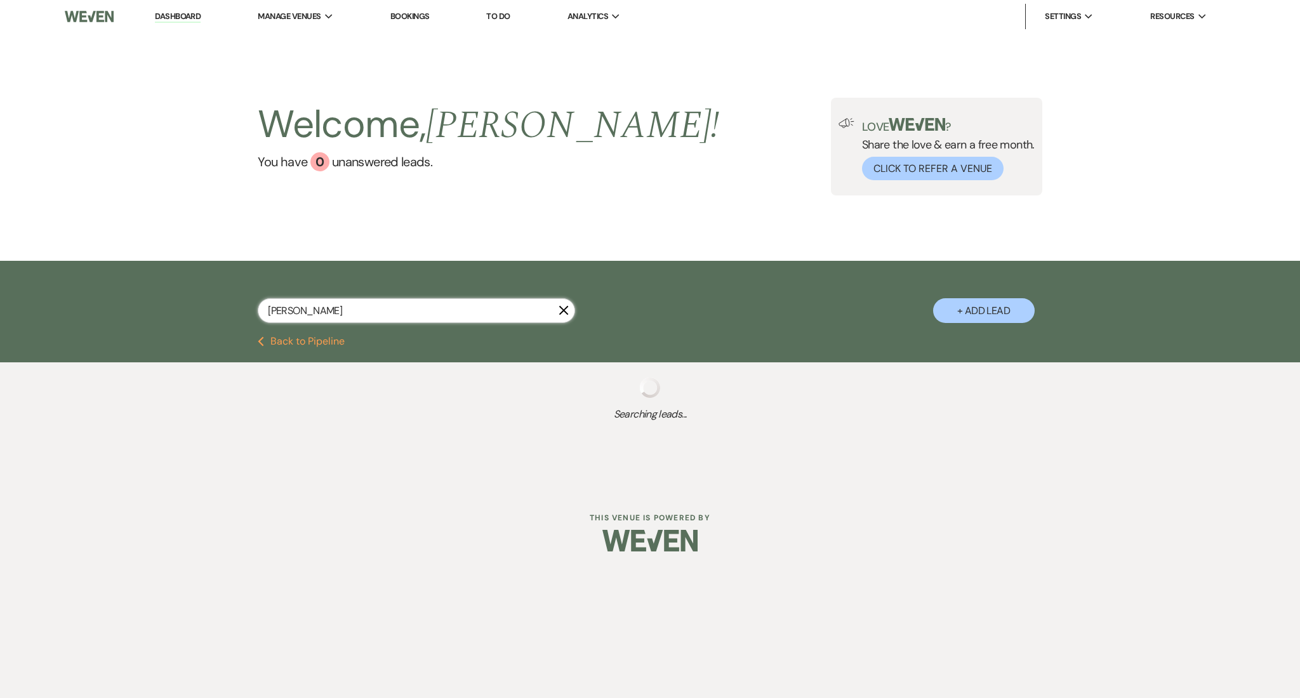
select select "9"
select select "2"
select select "8"
select select "5"
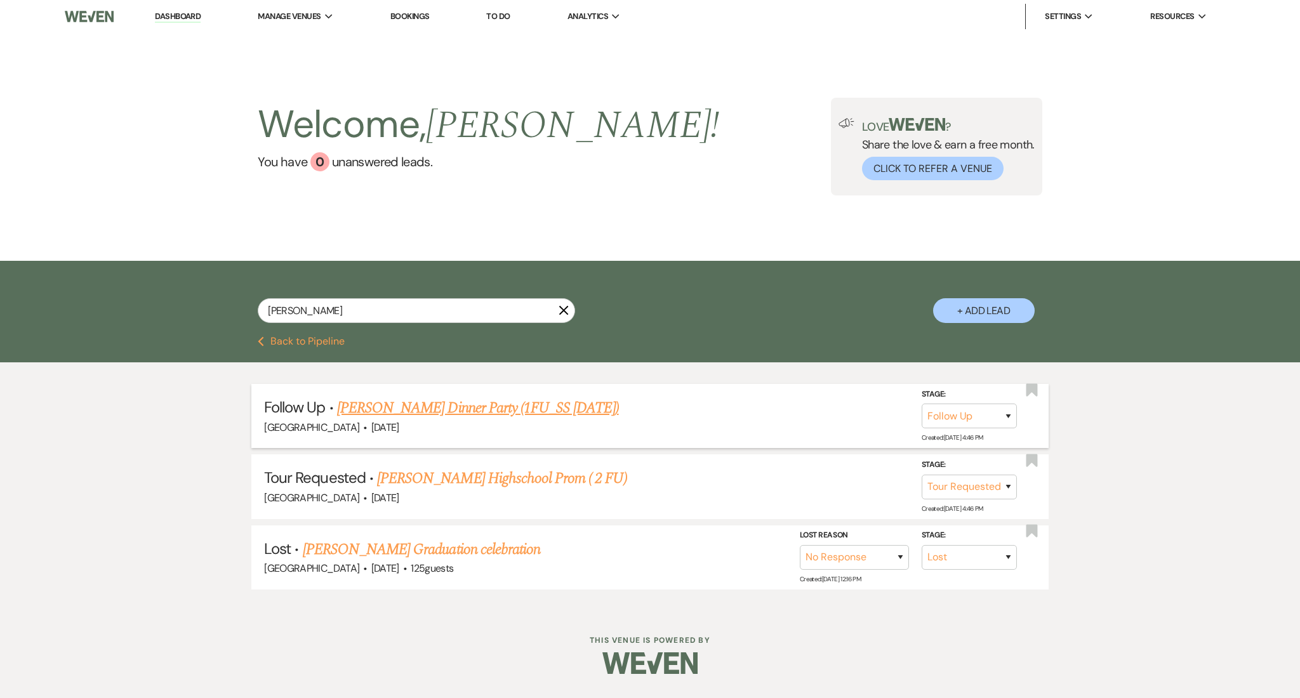
click at [465, 417] on link "[PERSON_NAME] Dinner Party (1FU_SS [DATE])" at bounding box center [478, 408] width 282 height 23
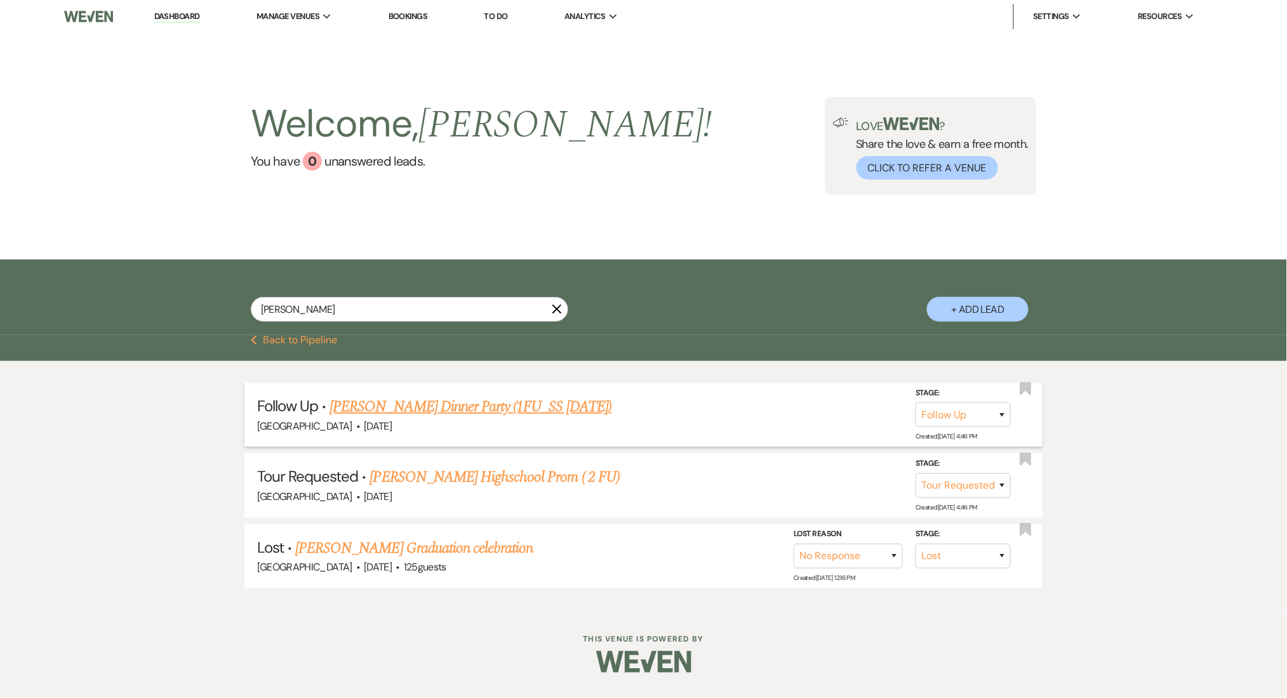
select select "9"
select select "26"
select select "13"
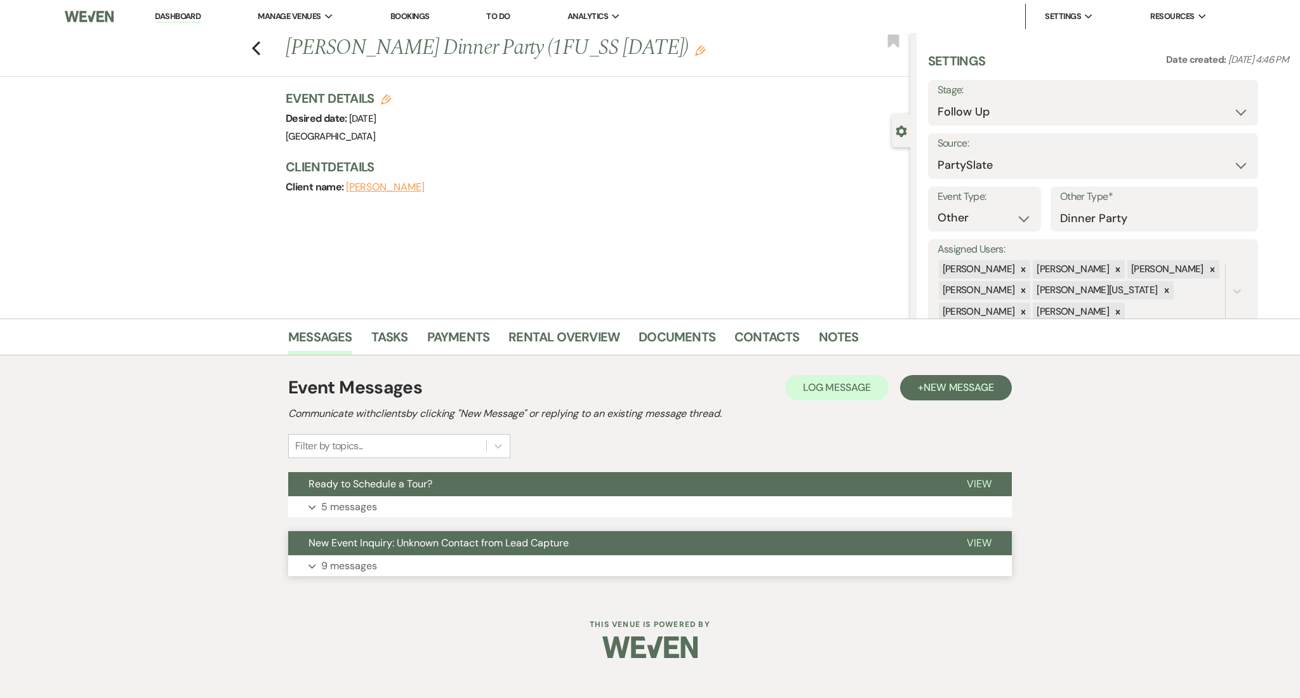
click at [397, 565] on button "Expand 9 messages" at bounding box center [650, 566] width 724 height 22
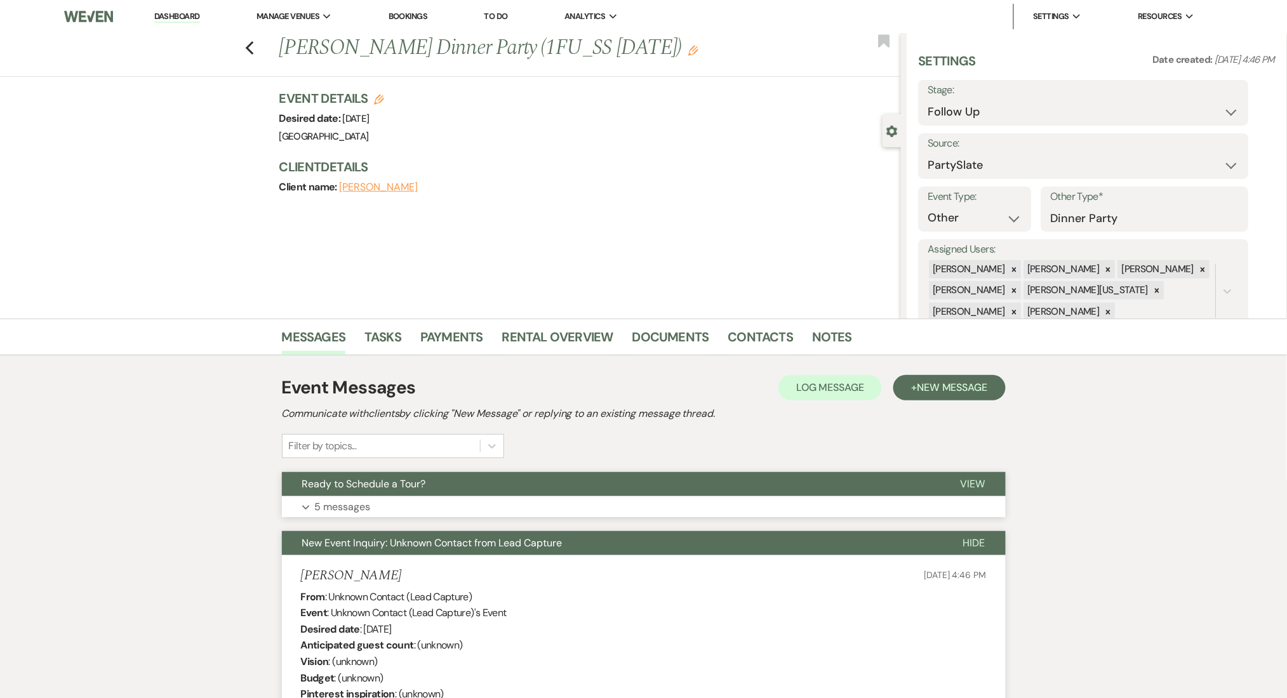
click at [395, 512] on button "Expand 5 messages" at bounding box center [644, 507] width 724 height 22
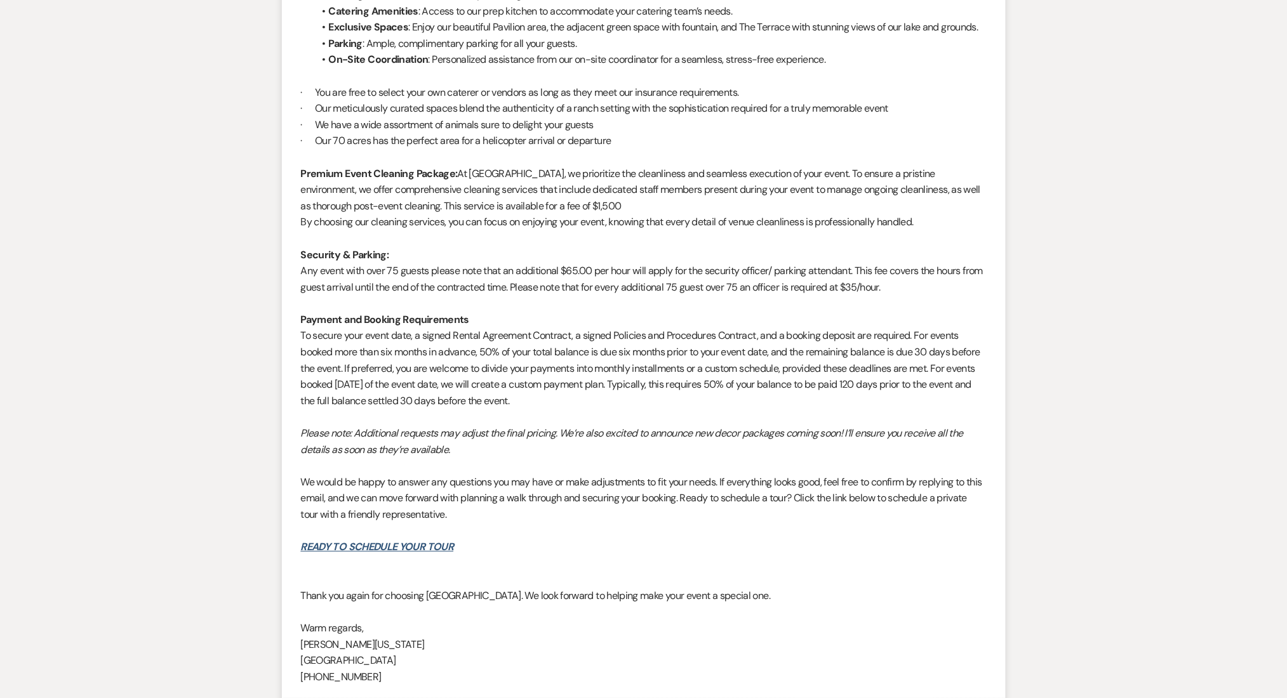
scroll to position [2370, 0]
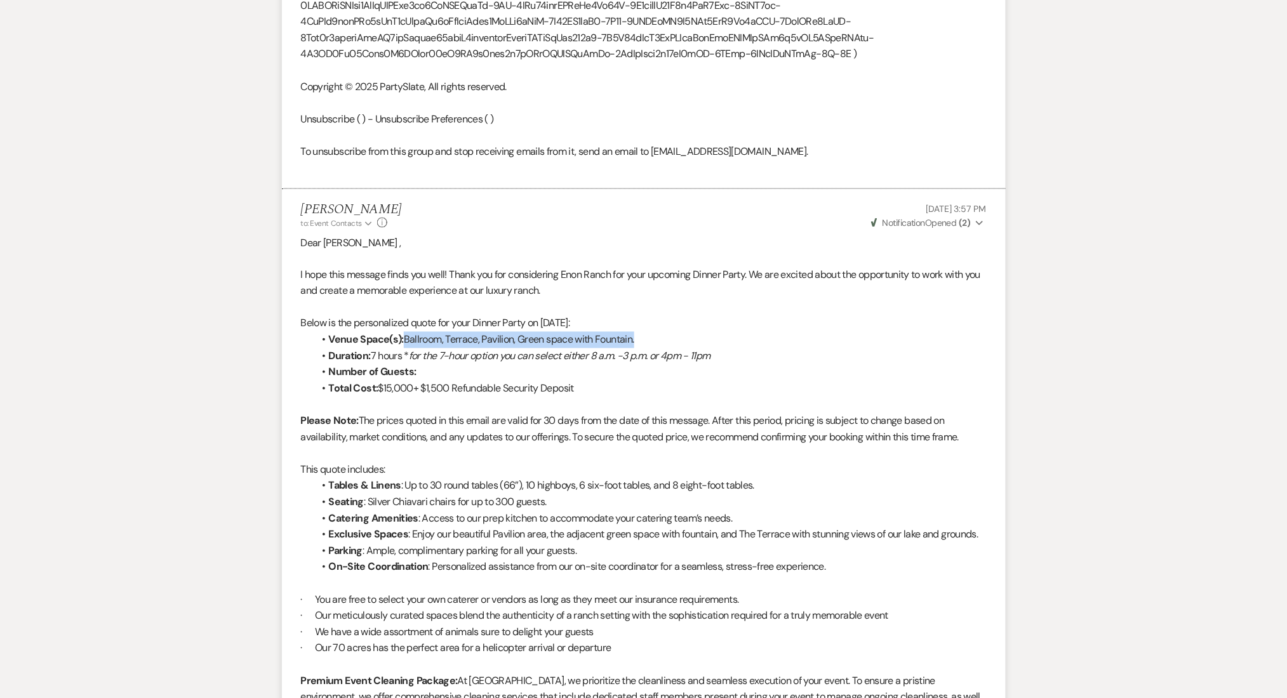
drag, startPoint x: 404, startPoint y: 371, endPoint x: 637, endPoint y: 371, distance: 233.0
click at [637, 348] on li "Venue Space(s): Ballroom, Terrace, Pavilion, Green space with Fountain." at bounding box center [650, 340] width 673 height 17
copy li "Ballroom, Terrace, Pavilion, Green space with Fountain."
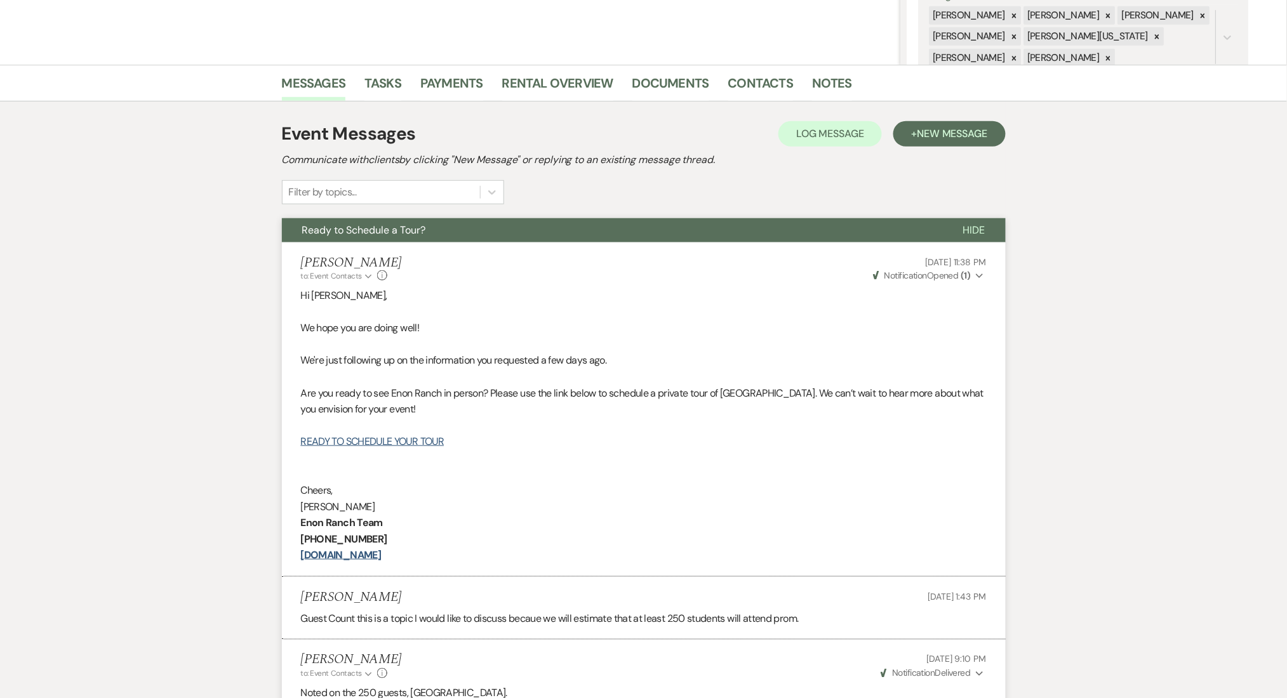
scroll to position [677, 0]
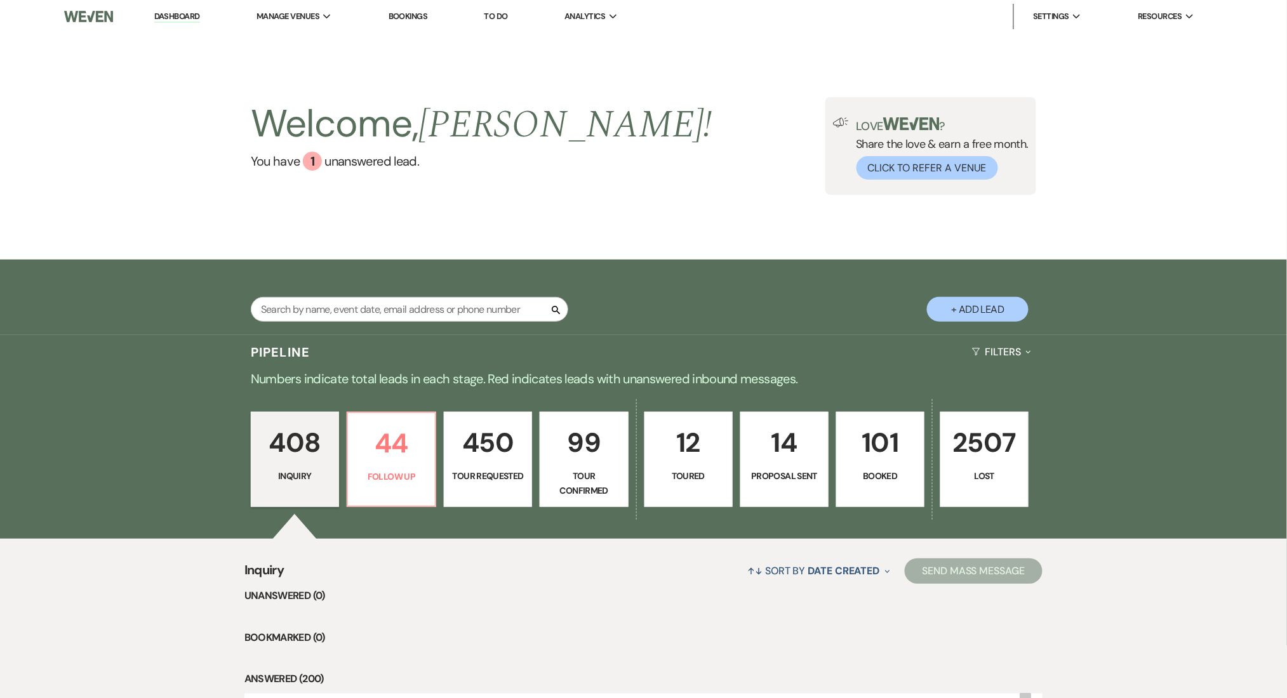
click at [203, 494] on div "408 Inquiry 44 Follow Up 450 Tour Requested 99 Tour Confirmed 12 Toured 14 Prop…" at bounding box center [644, 468] width 914 height 142
click at [394, 479] on p "Follow Up" at bounding box center [391, 477] width 72 height 14
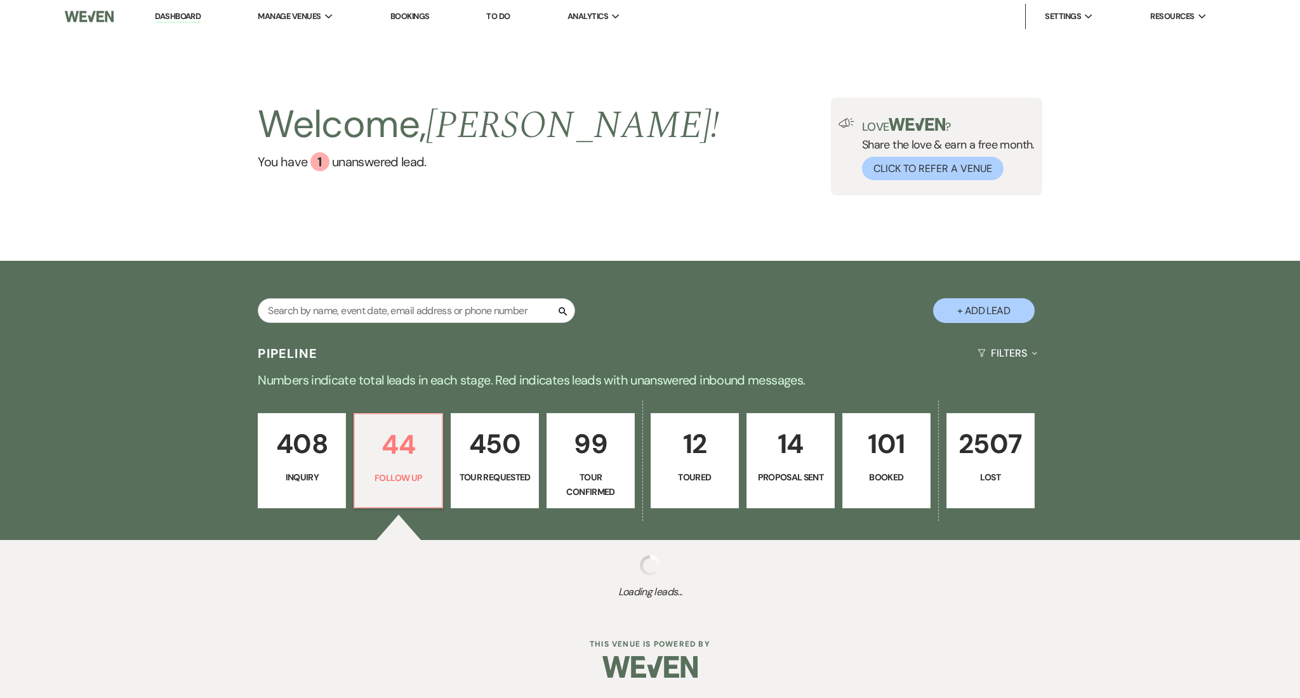
select select "9"
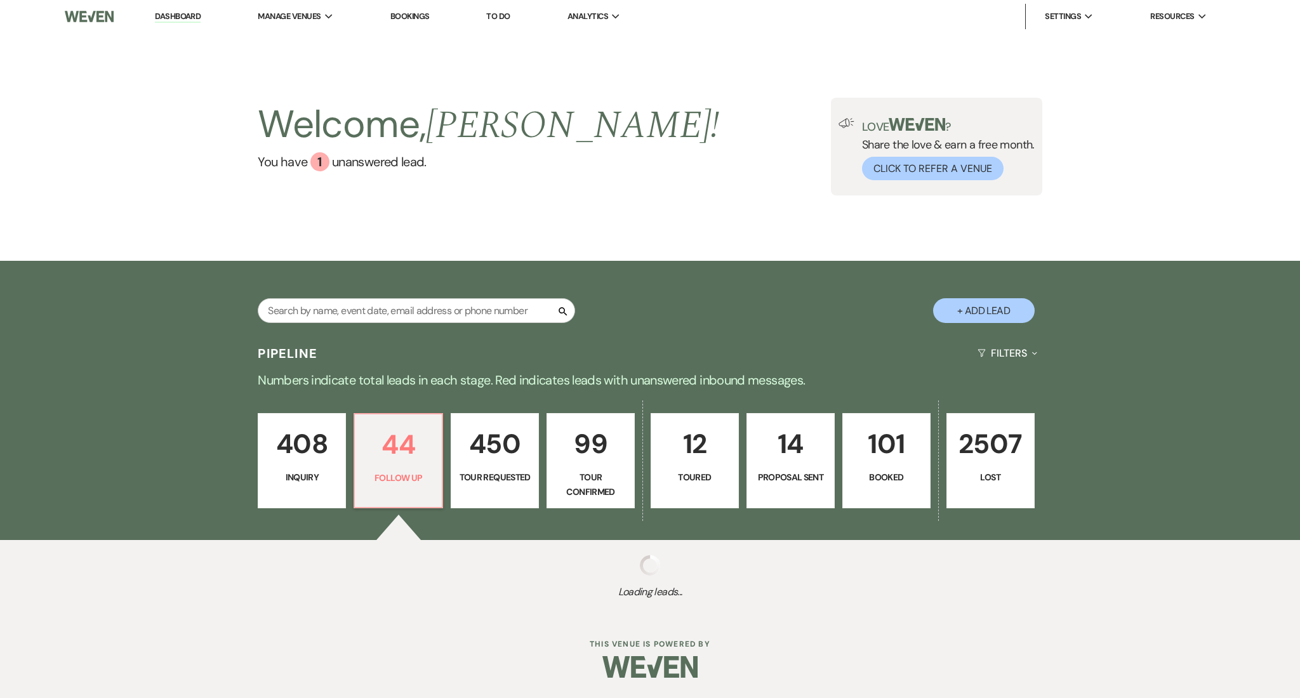
select select "9"
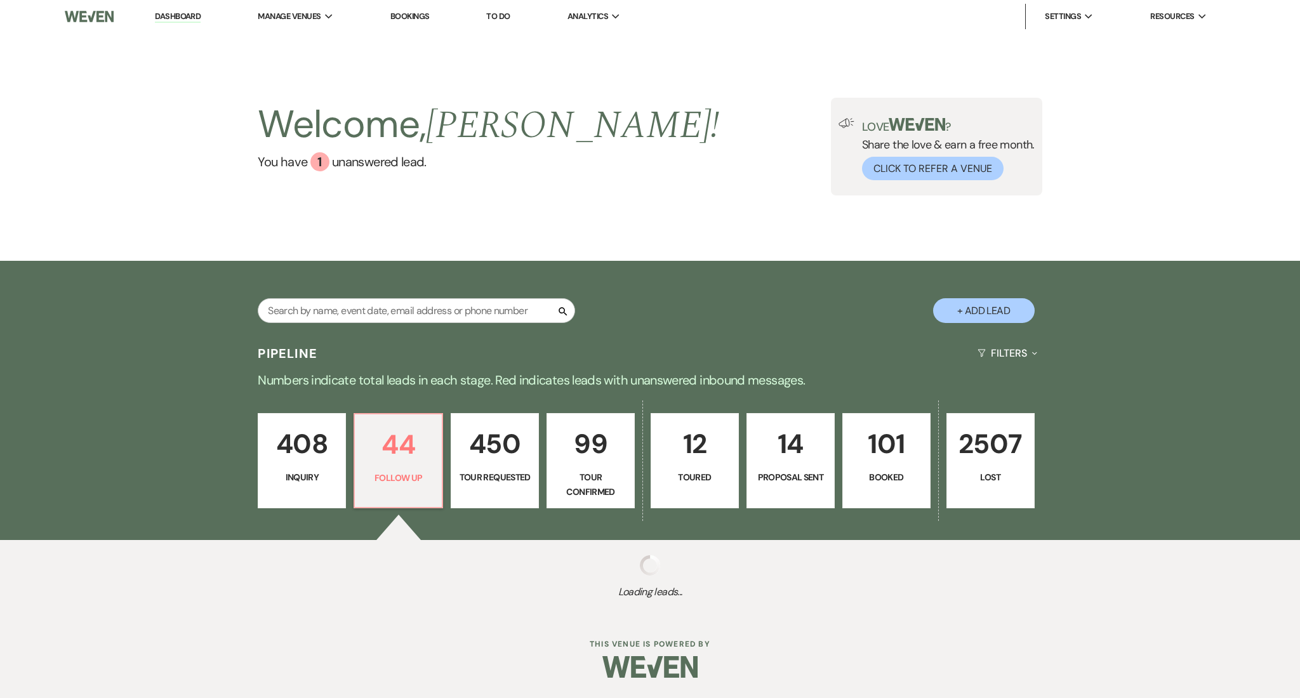
select select "9"
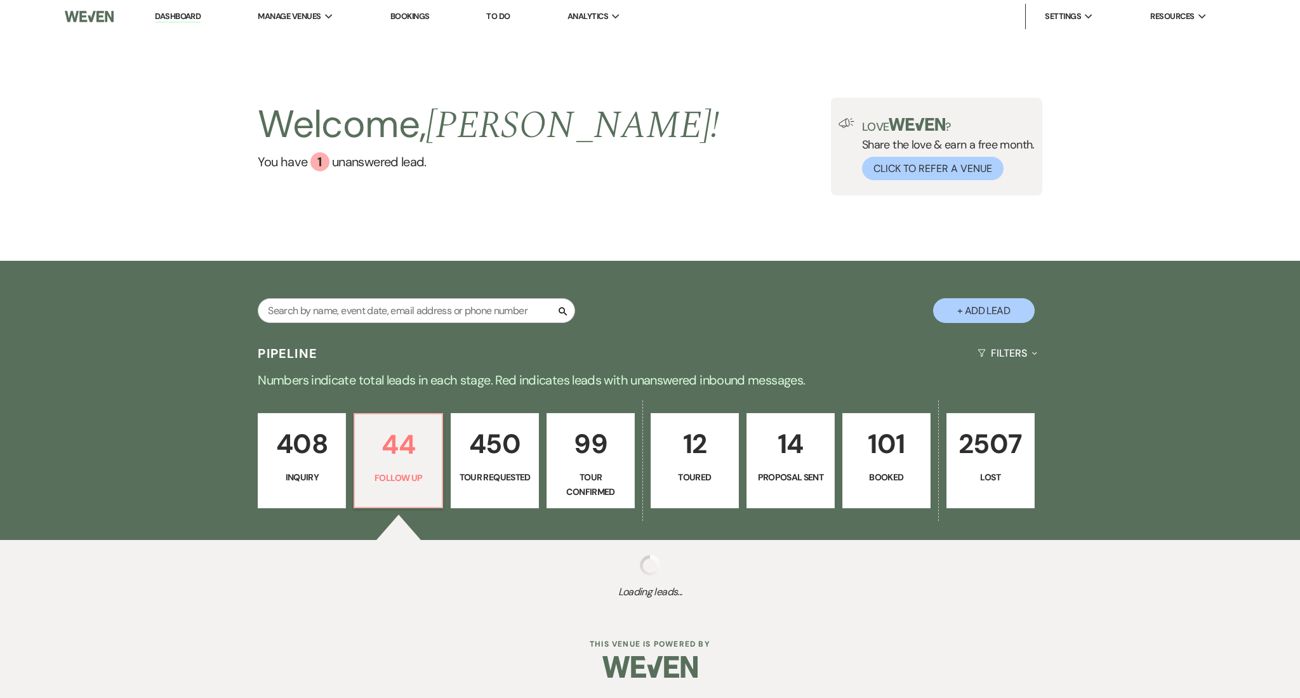
select select "9"
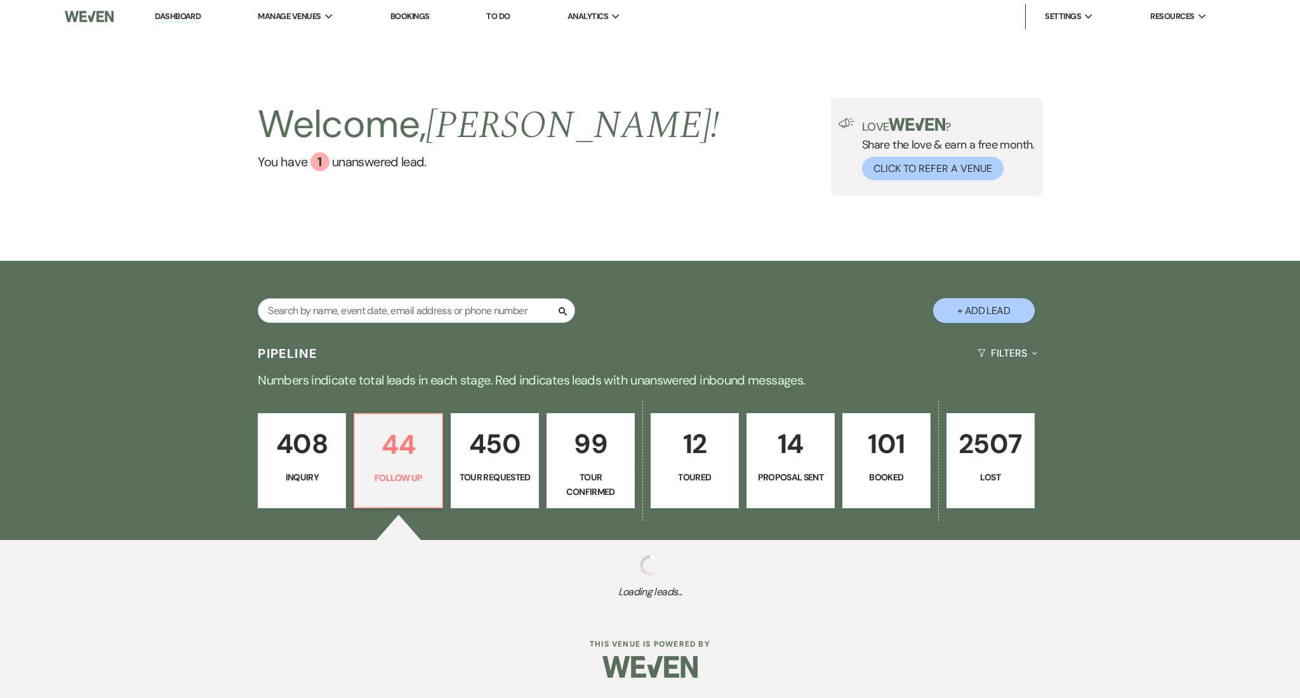
select select "9"
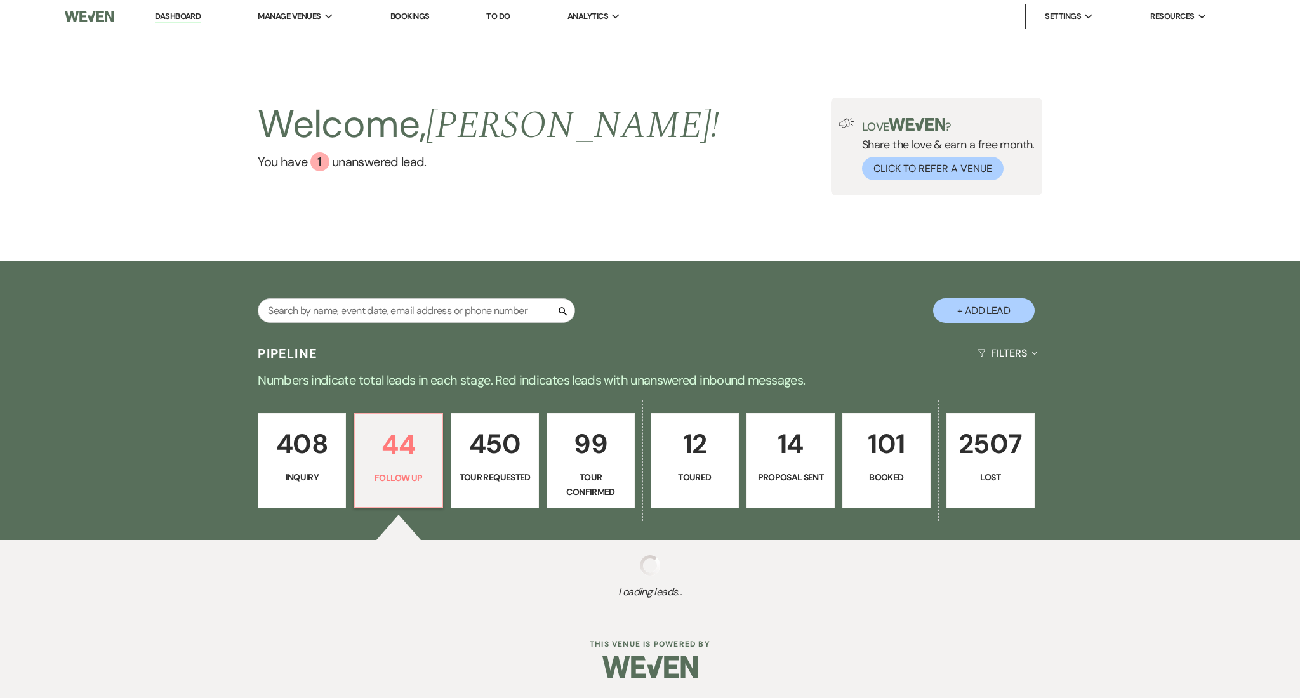
select select "9"
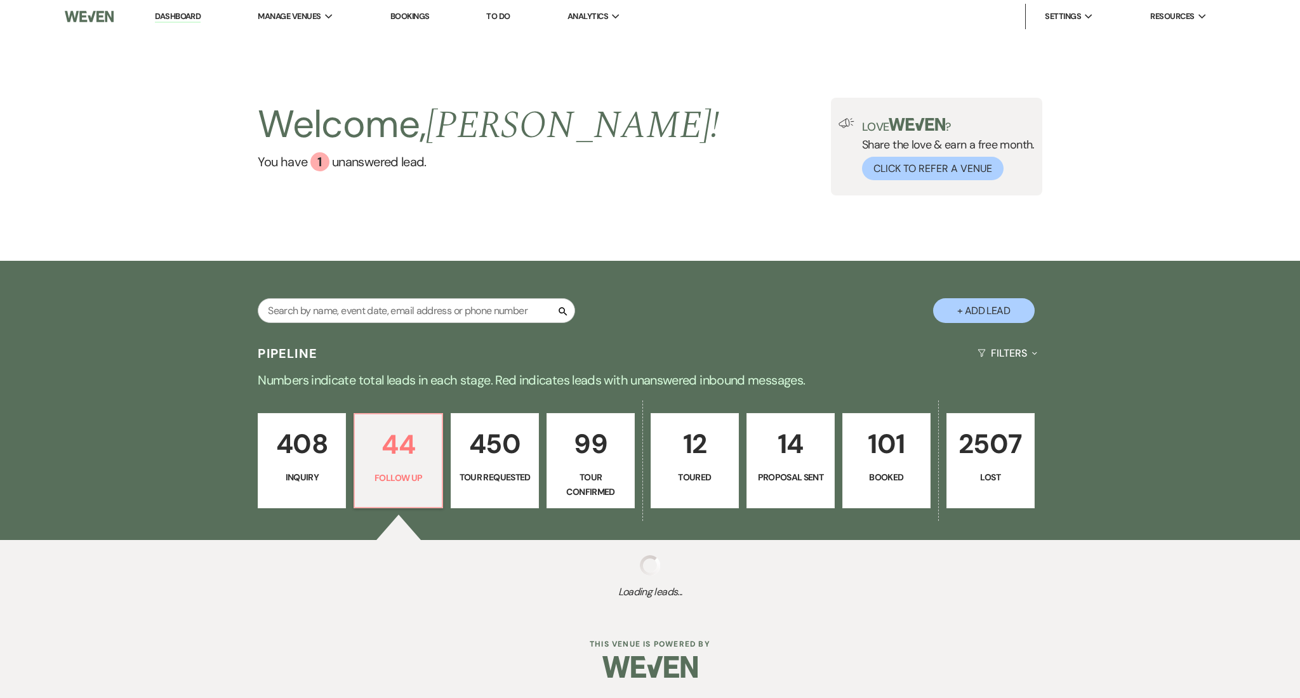
select select "9"
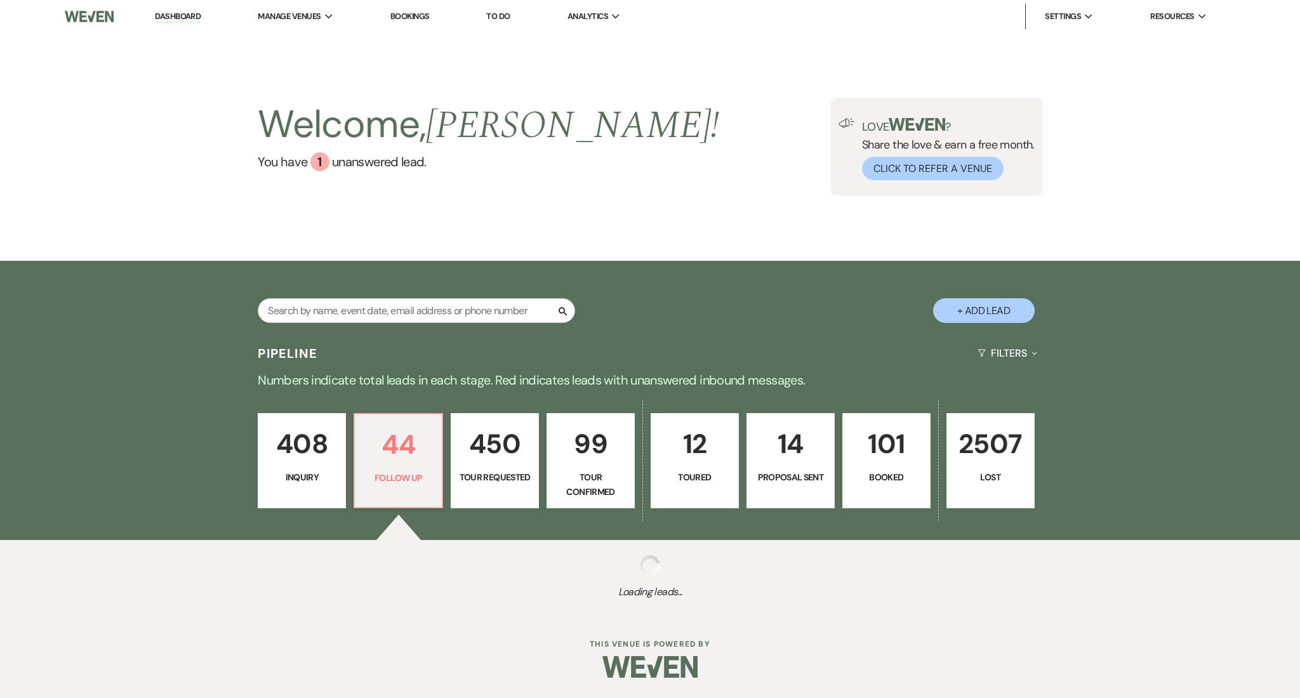
select select "9"
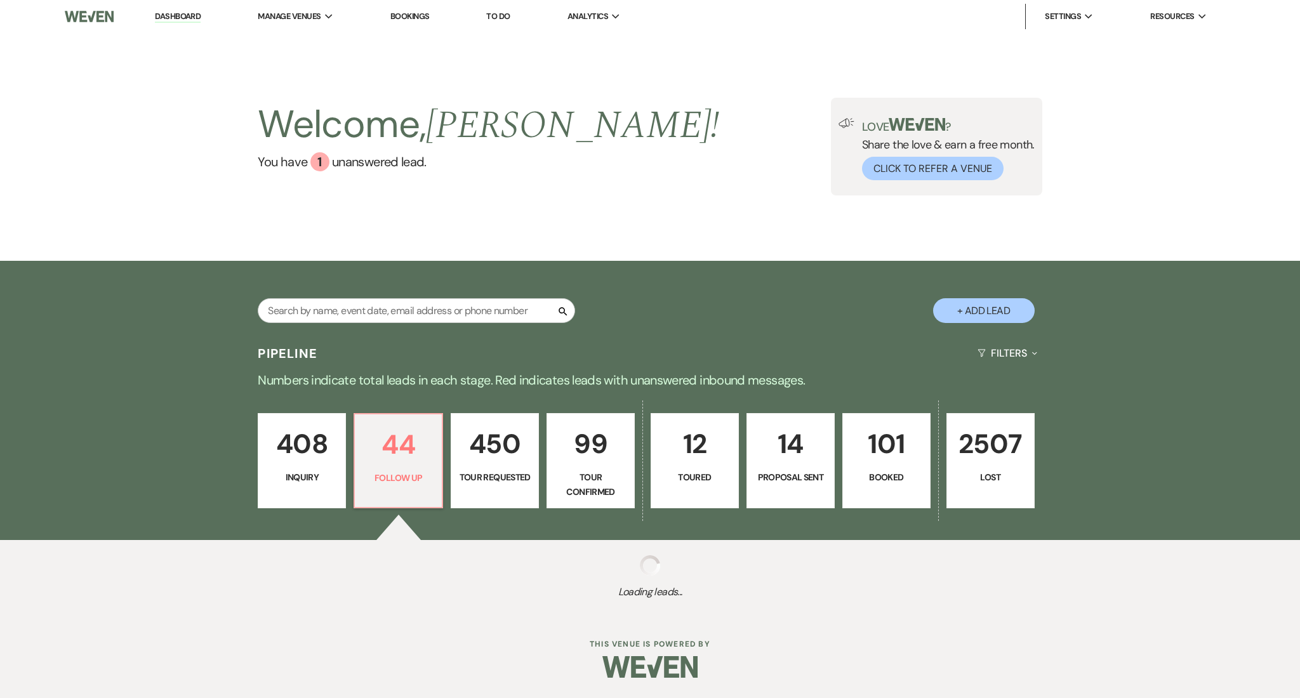
select select "9"
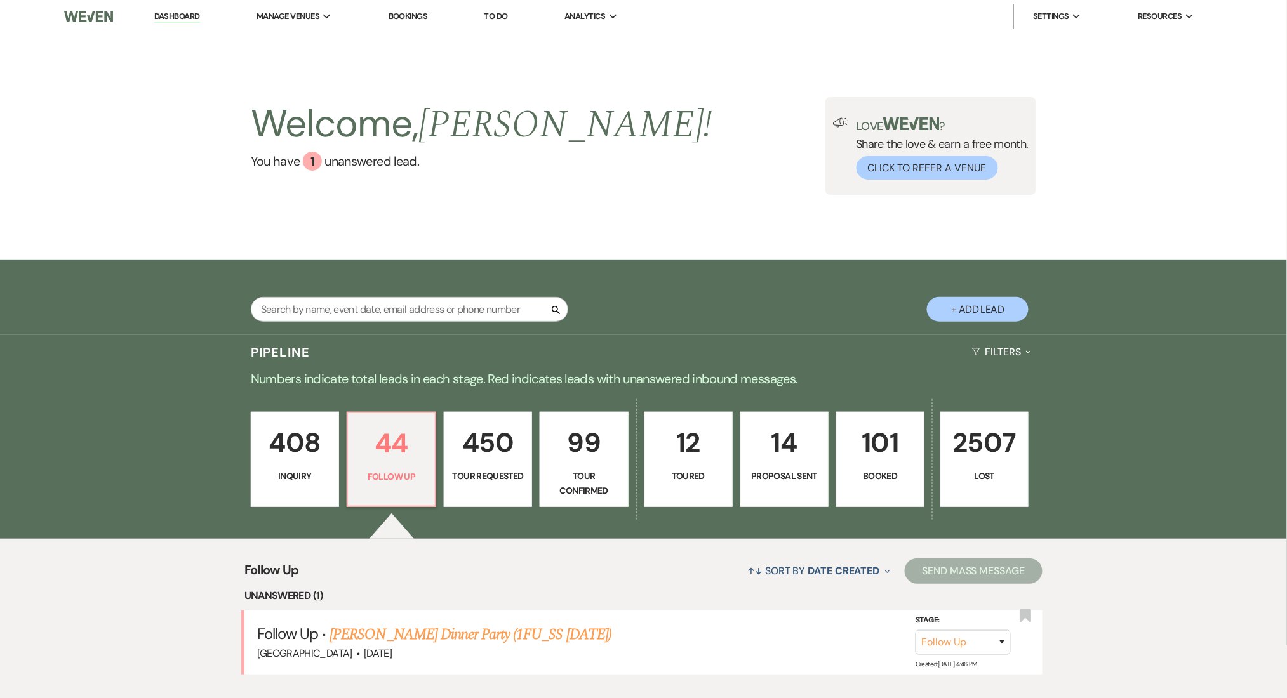
click at [167, 15] on link "Dashboard" at bounding box center [177, 17] width 46 height 12
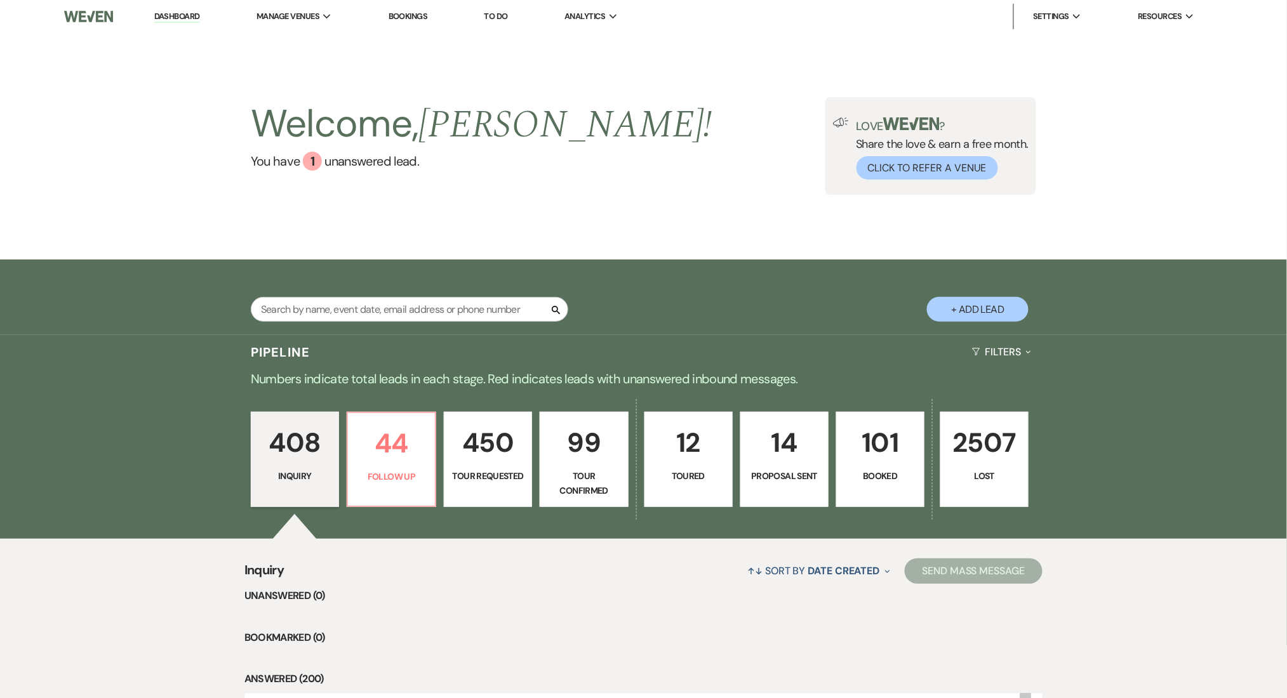
click at [161, 15] on link "Dashboard" at bounding box center [177, 17] width 46 height 12
click at [180, 20] on link "Dashboard" at bounding box center [177, 17] width 46 height 12
click at [179, 20] on link "Dashboard" at bounding box center [177, 17] width 46 height 12
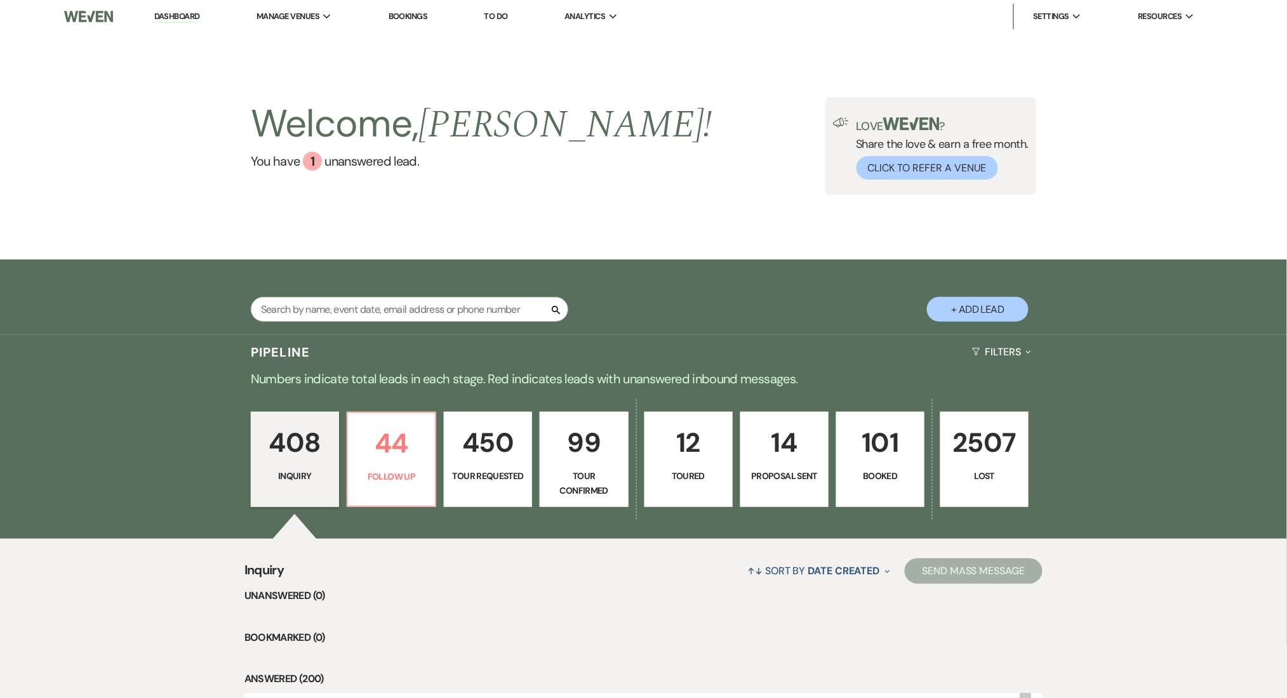
click at [178, 15] on link "Dashboard" at bounding box center [177, 17] width 46 height 12
click at [402, 475] on p "Follow Up" at bounding box center [391, 477] width 72 height 14
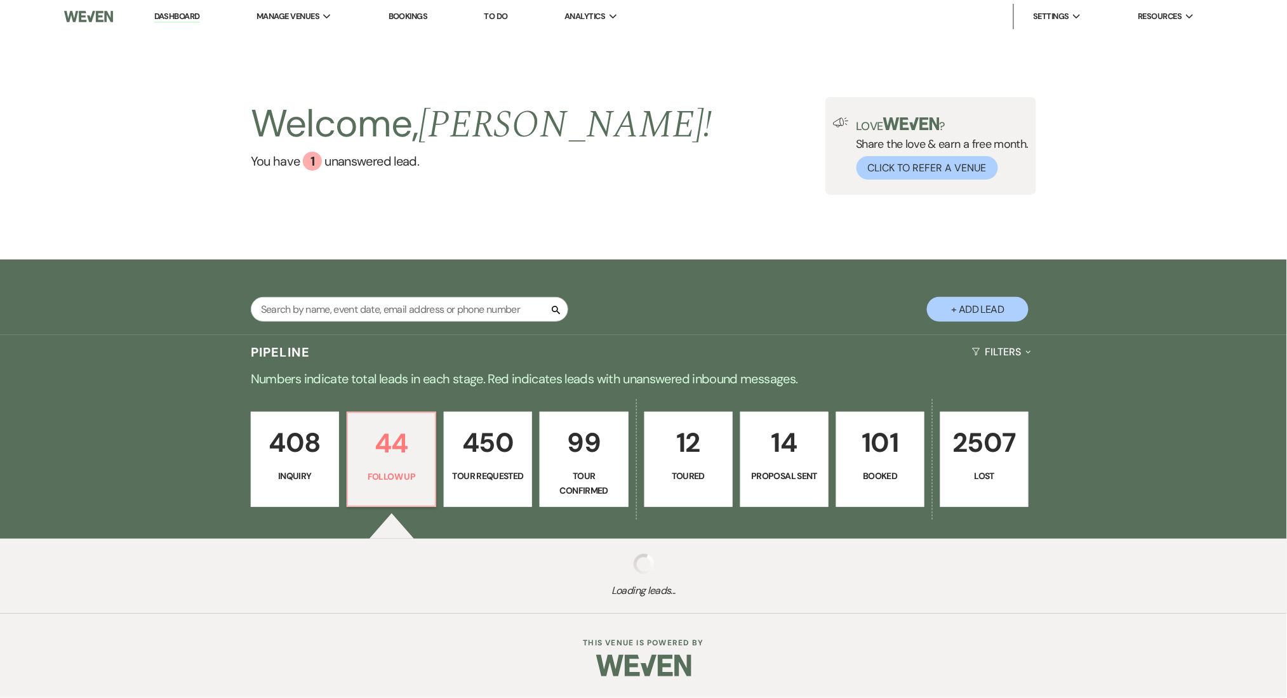
select select "9"
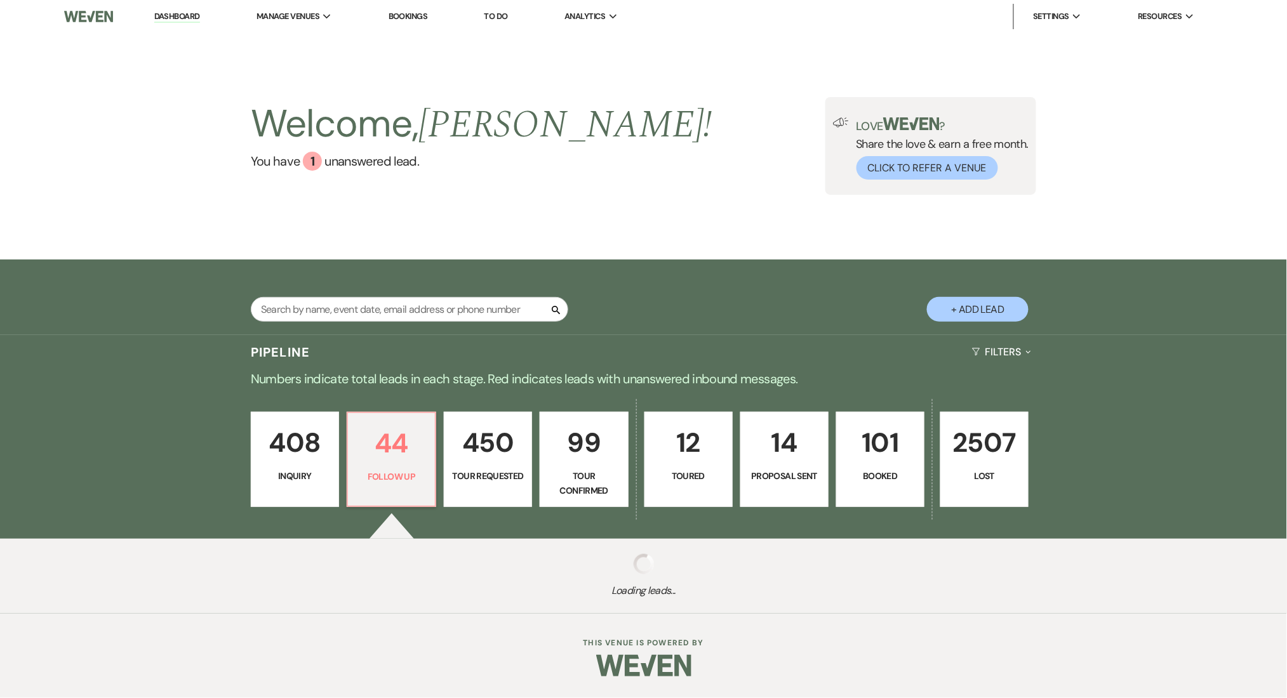
select select "9"
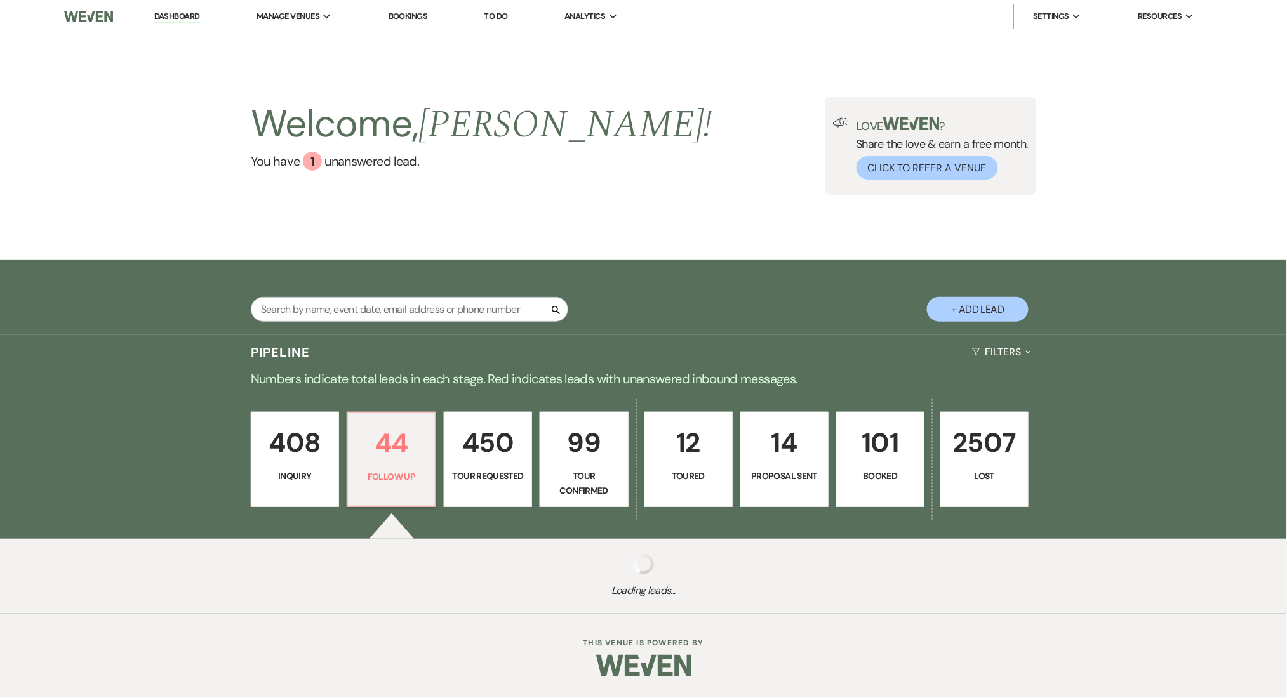
select select "9"
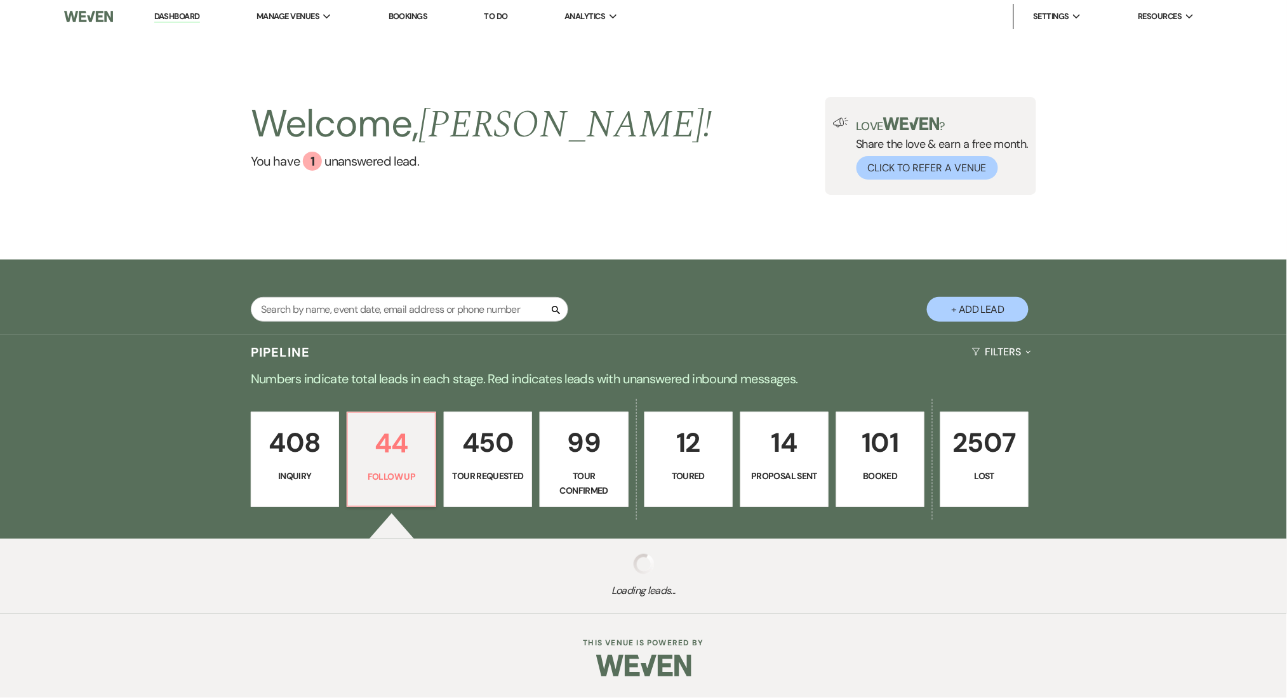
select select "9"
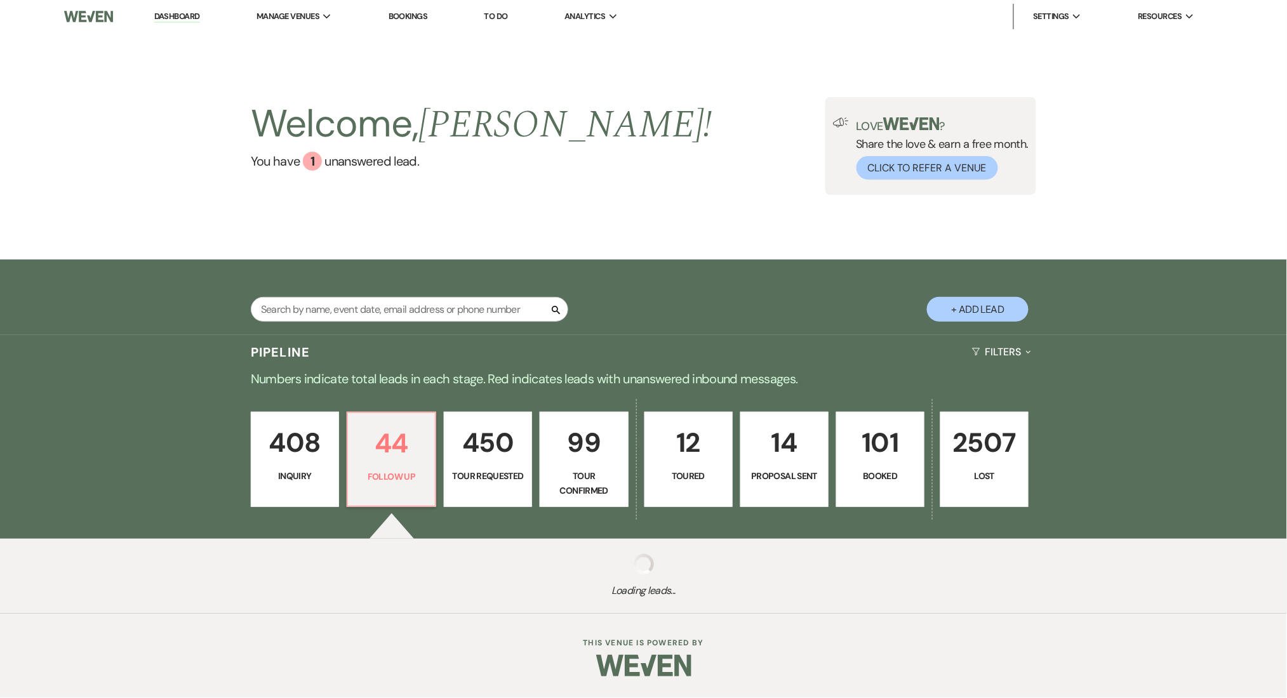
select select "9"
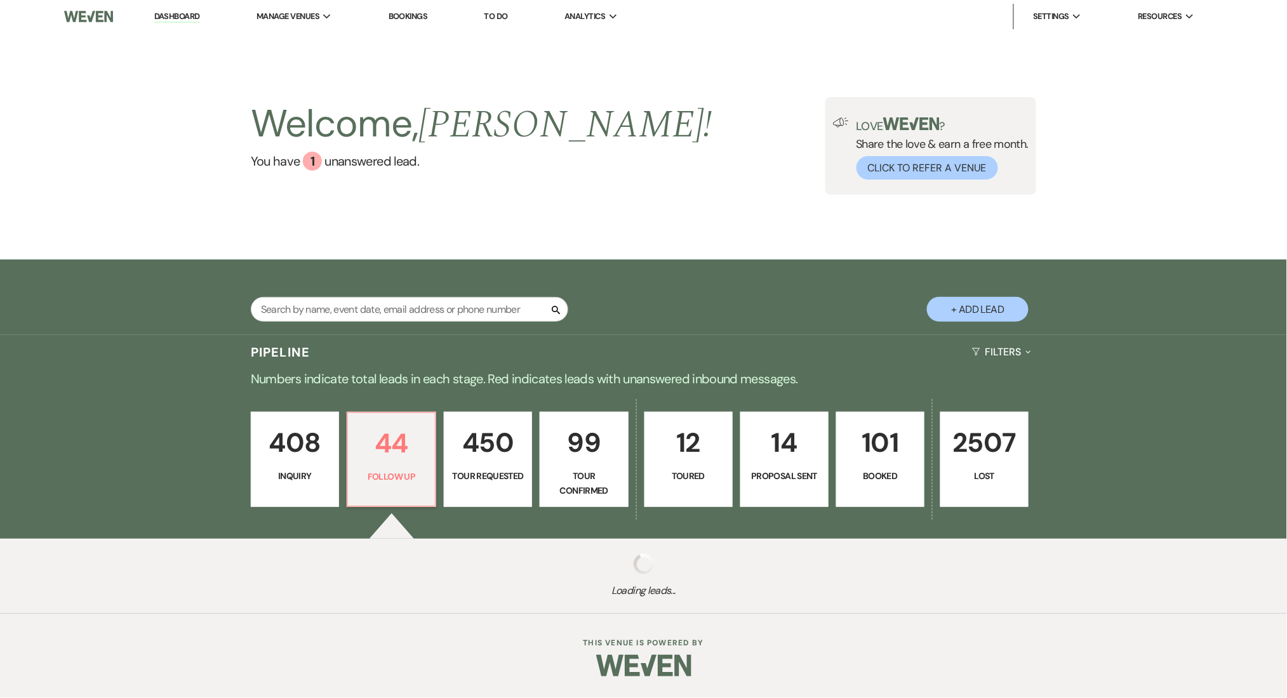
select select "9"
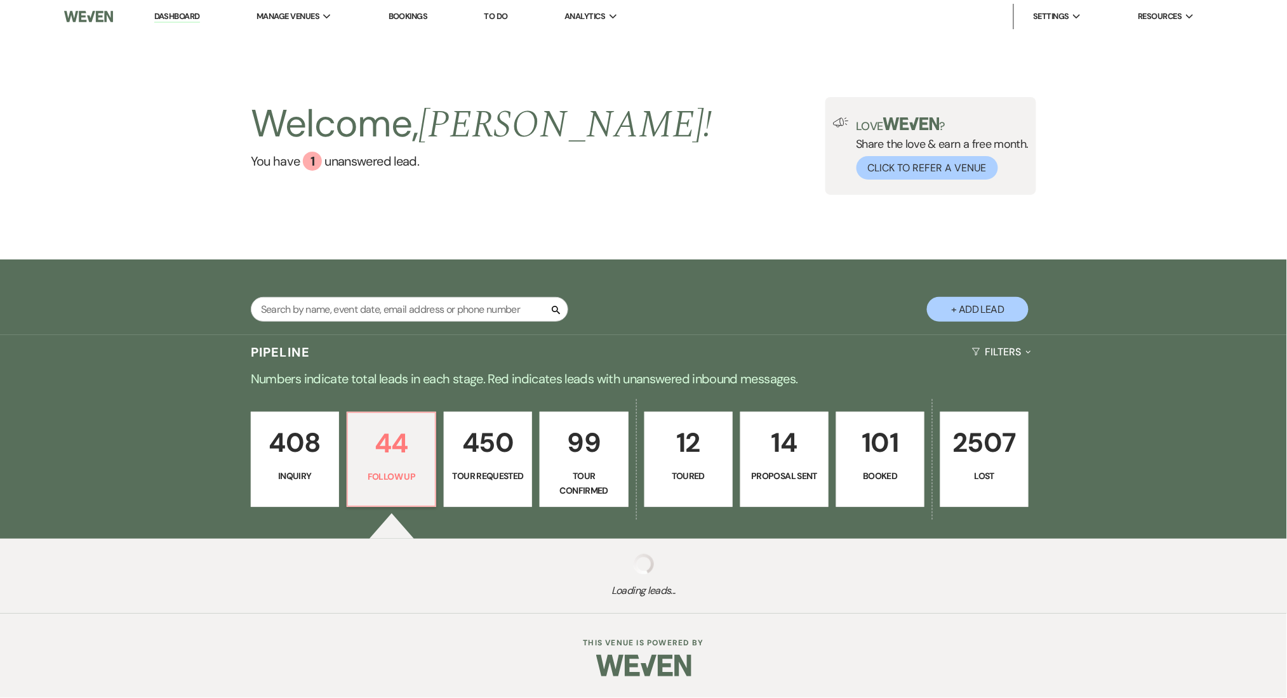
select select "9"
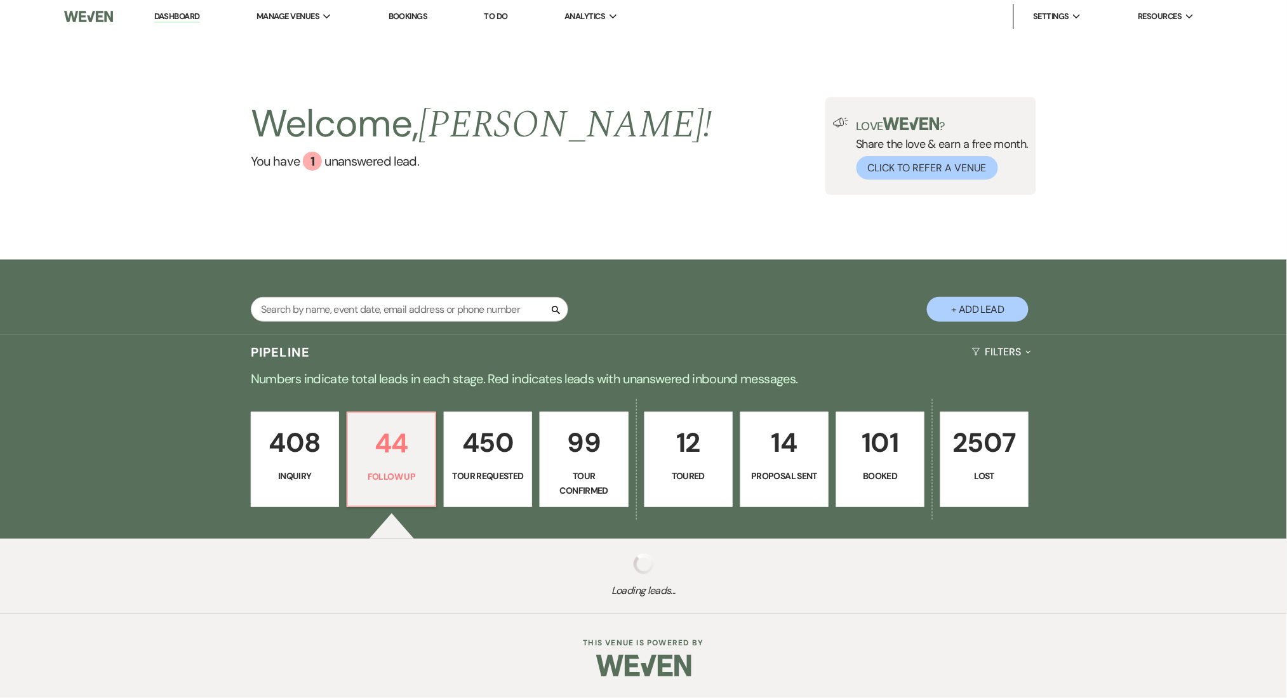
select select "9"
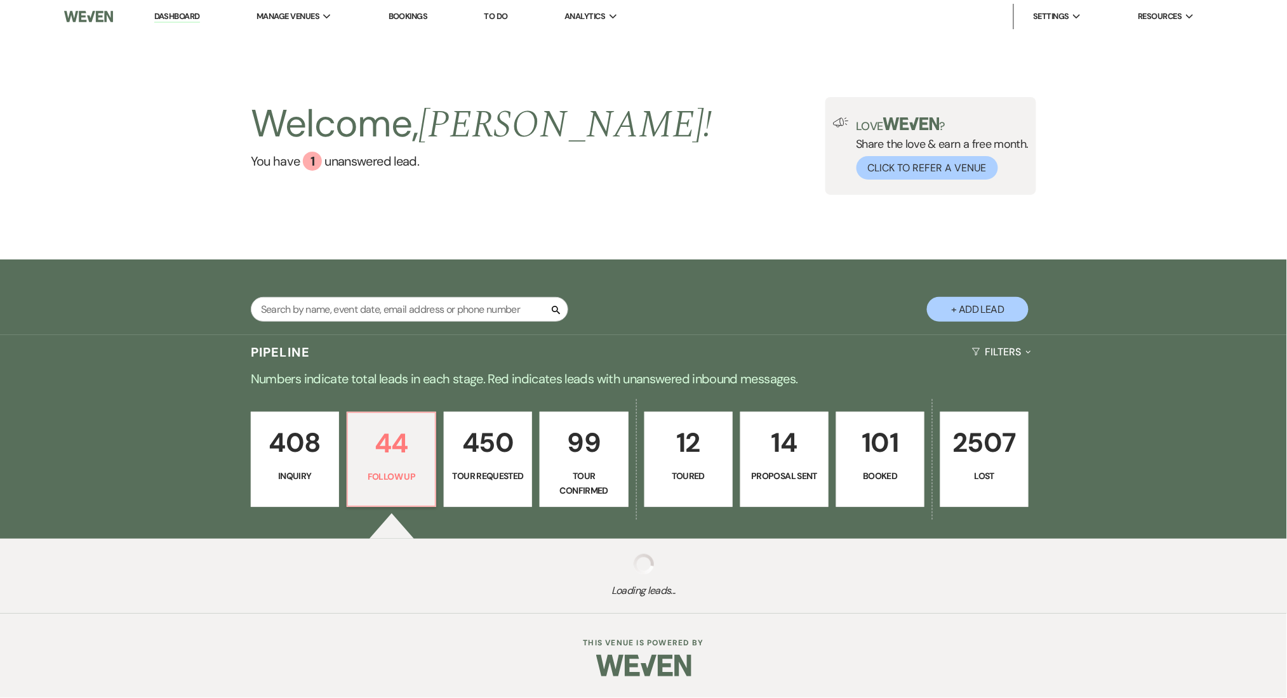
select select "9"
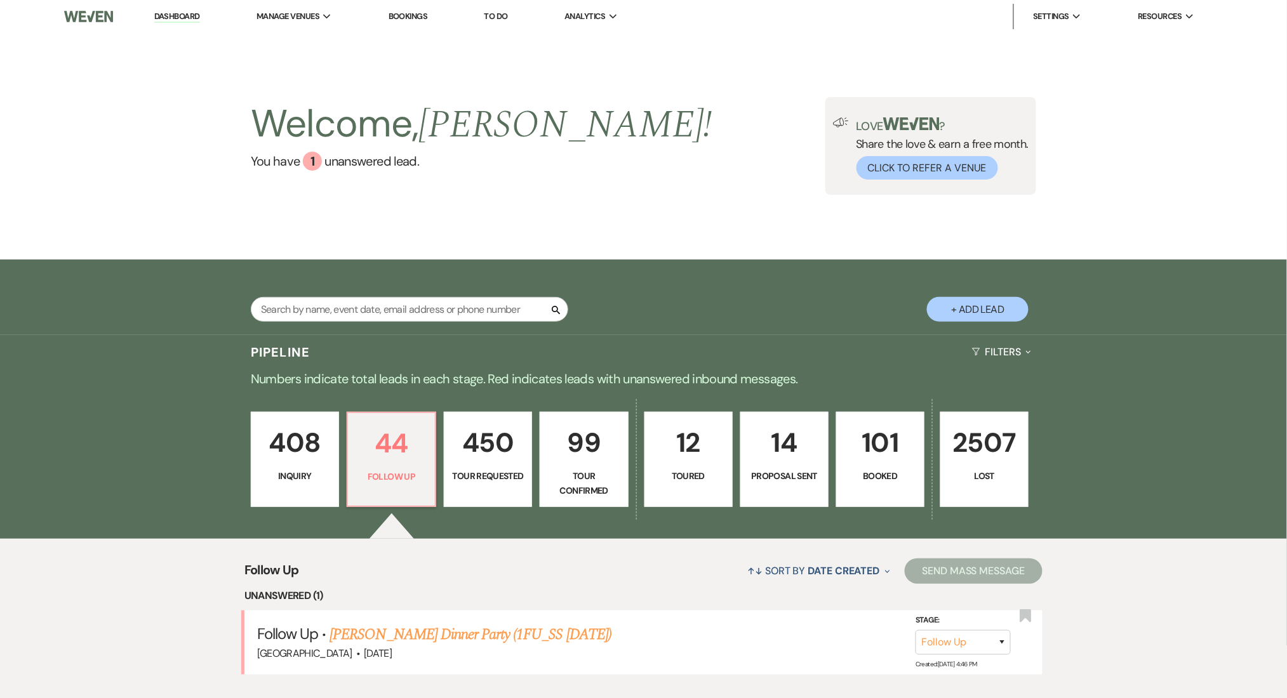
click at [311, 456] on p "408" at bounding box center [295, 442] width 72 height 43
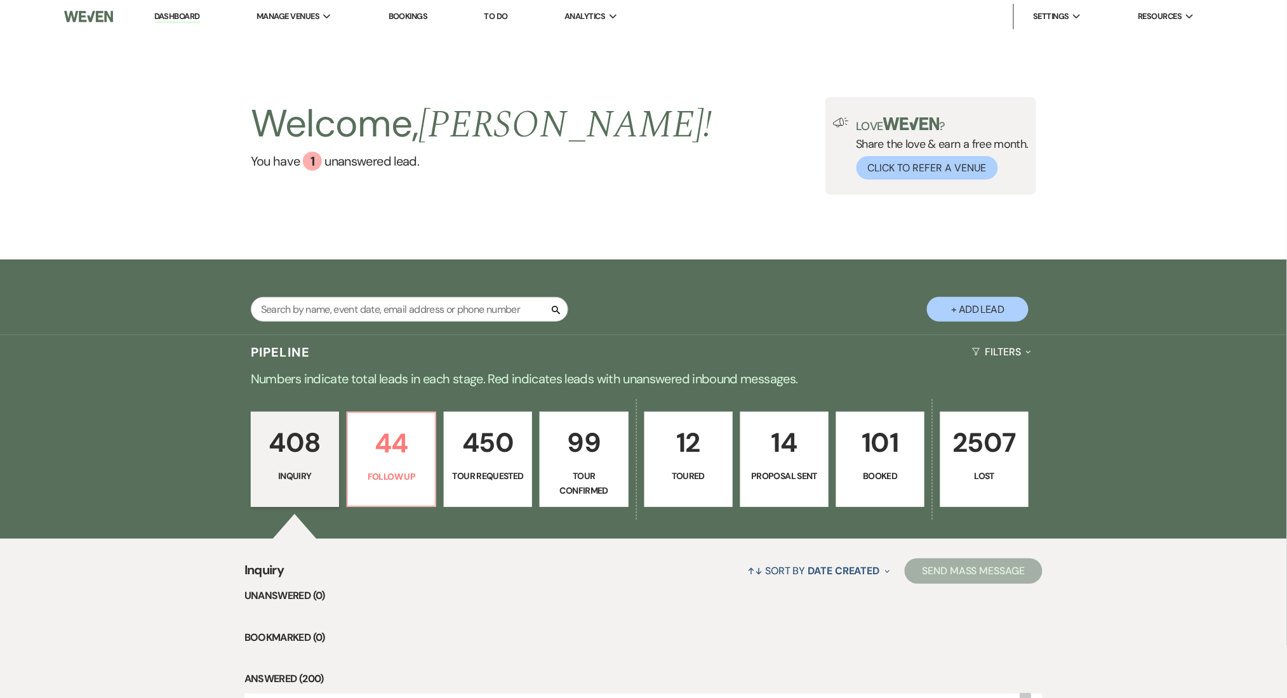
click at [312, 452] on p "408" at bounding box center [295, 442] width 72 height 43
click at [311, 451] on p "408" at bounding box center [295, 442] width 72 height 43
click at [194, 14] on link "Dashboard" at bounding box center [177, 17] width 46 height 12
click at [178, 13] on link "Dashboard" at bounding box center [177, 17] width 46 height 12
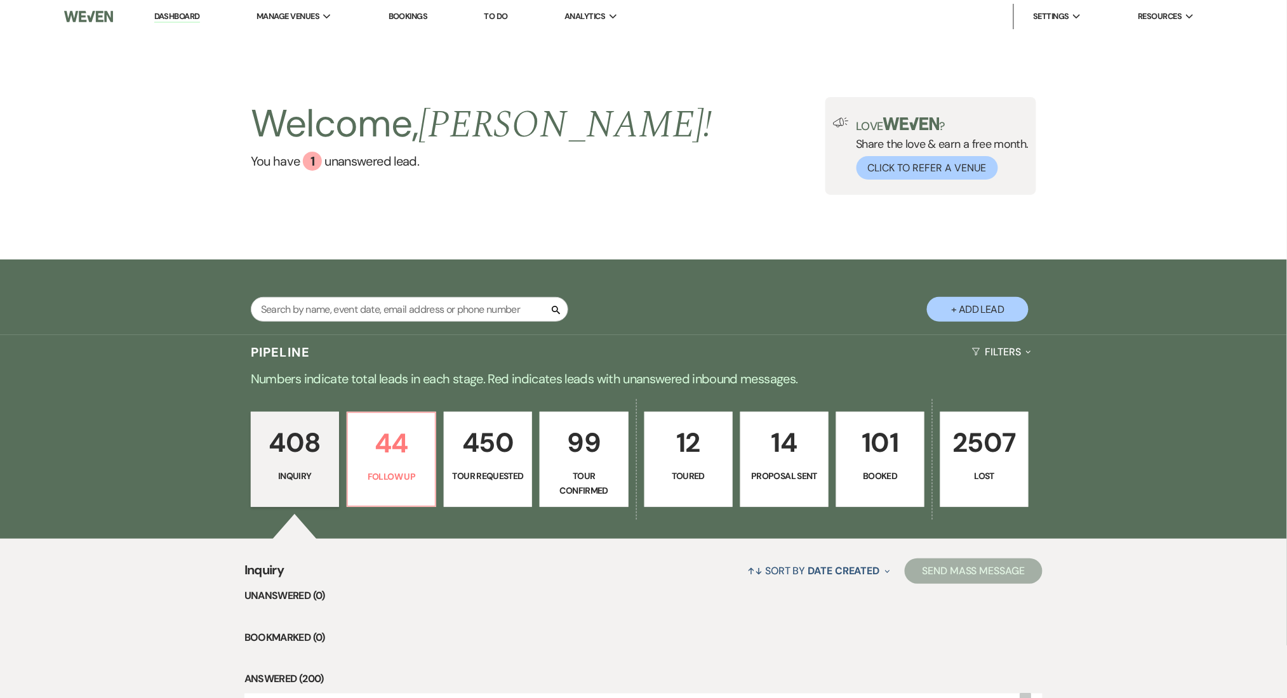
click at [182, 18] on link "Dashboard" at bounding box center [177, 17] width 46 height 12
click at [182, 23] on li "Dashboard" at bounding box center [177, 16] width 58 height 25
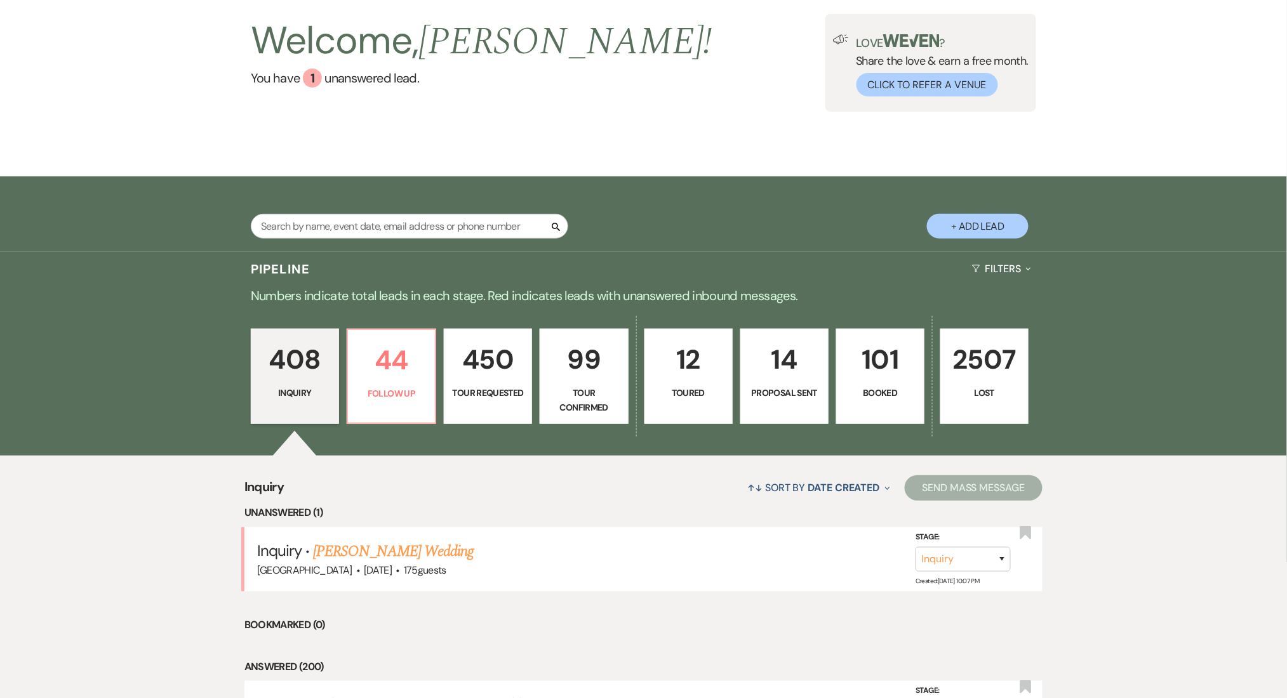
scroll to position [169, 0]
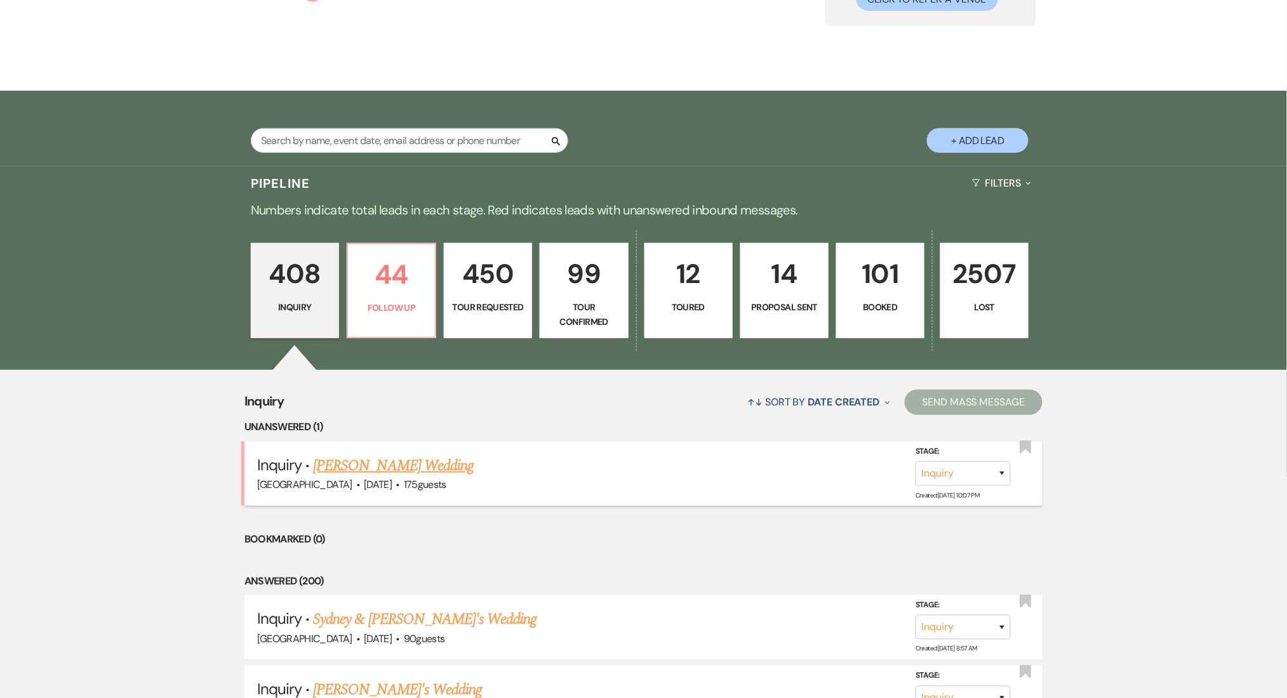
click at [366, 461] on link "Jacob Reynold's Wedding" at bounding box center [393, 465] width 161 height 23
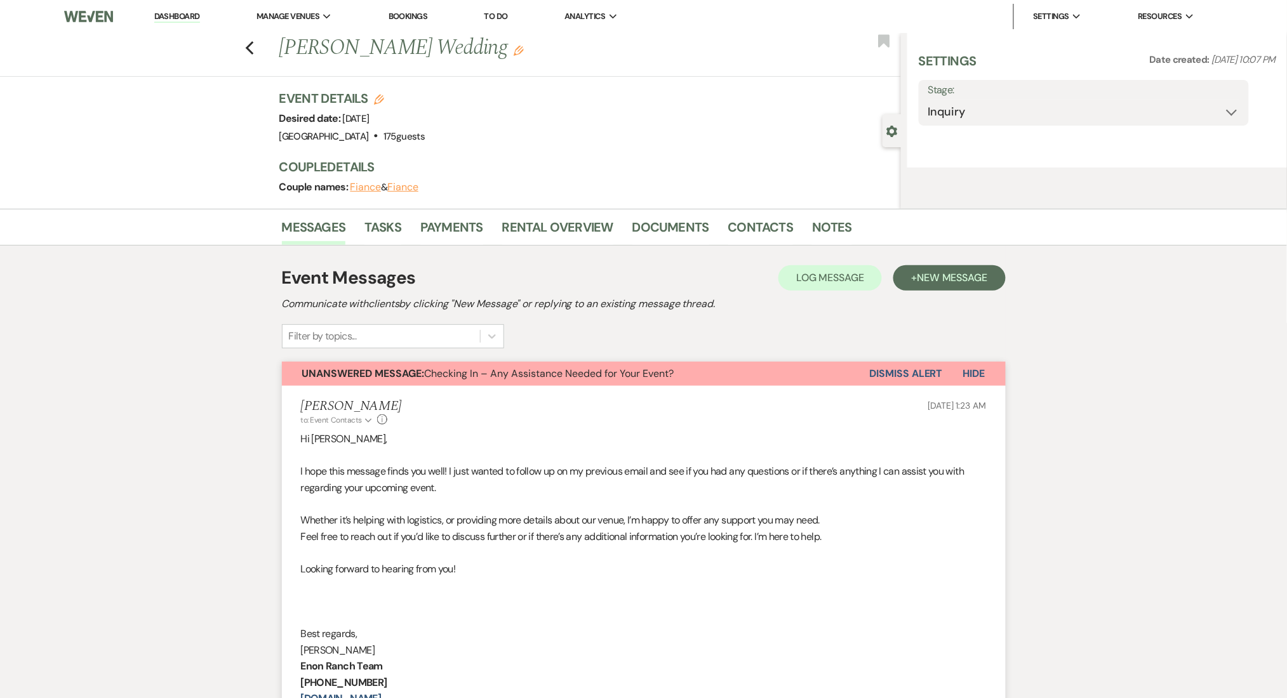
select select "3"
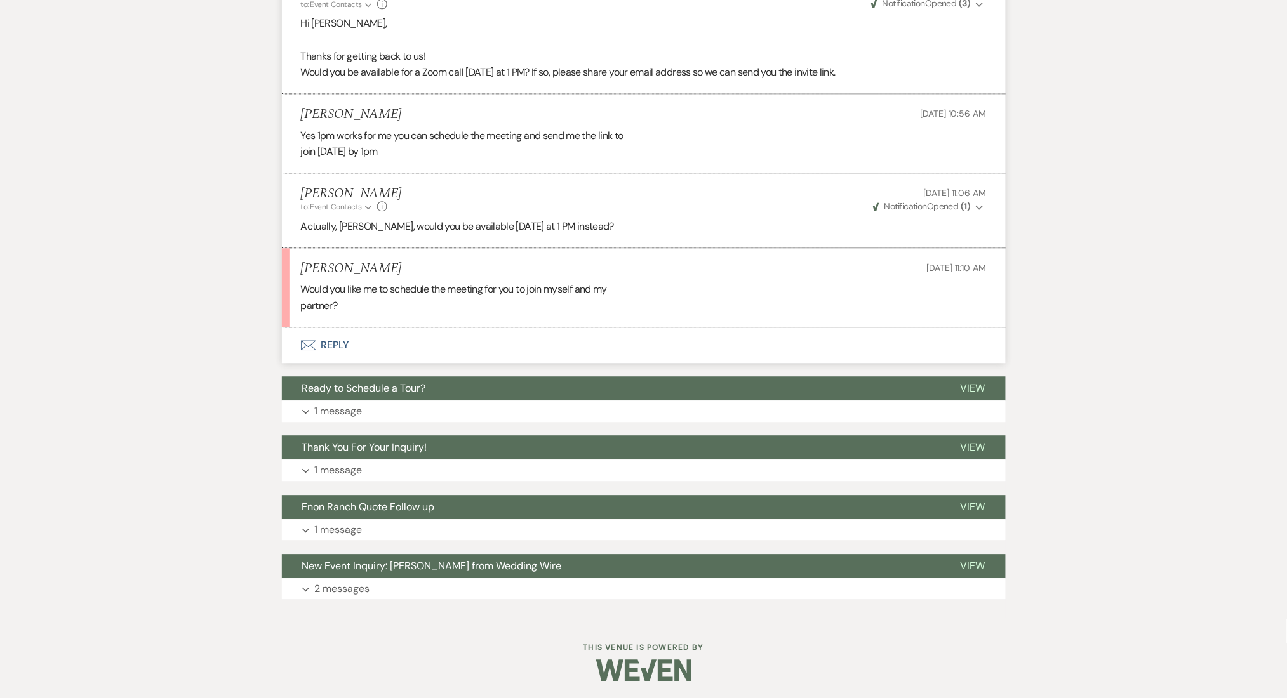
scroll to position [971, 0]
click at [340, 341] on button "Envelope Reply" at bounding box center [644, 345] width 724 height 36
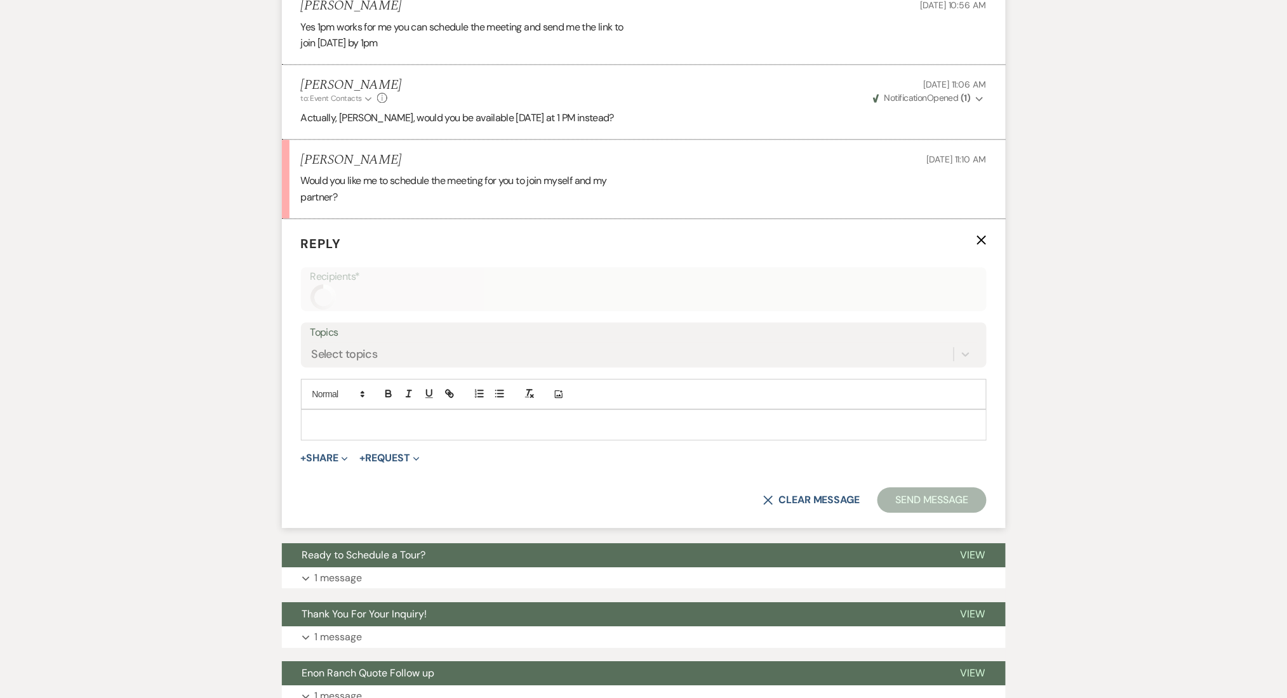
scroll to position [1080, 0]
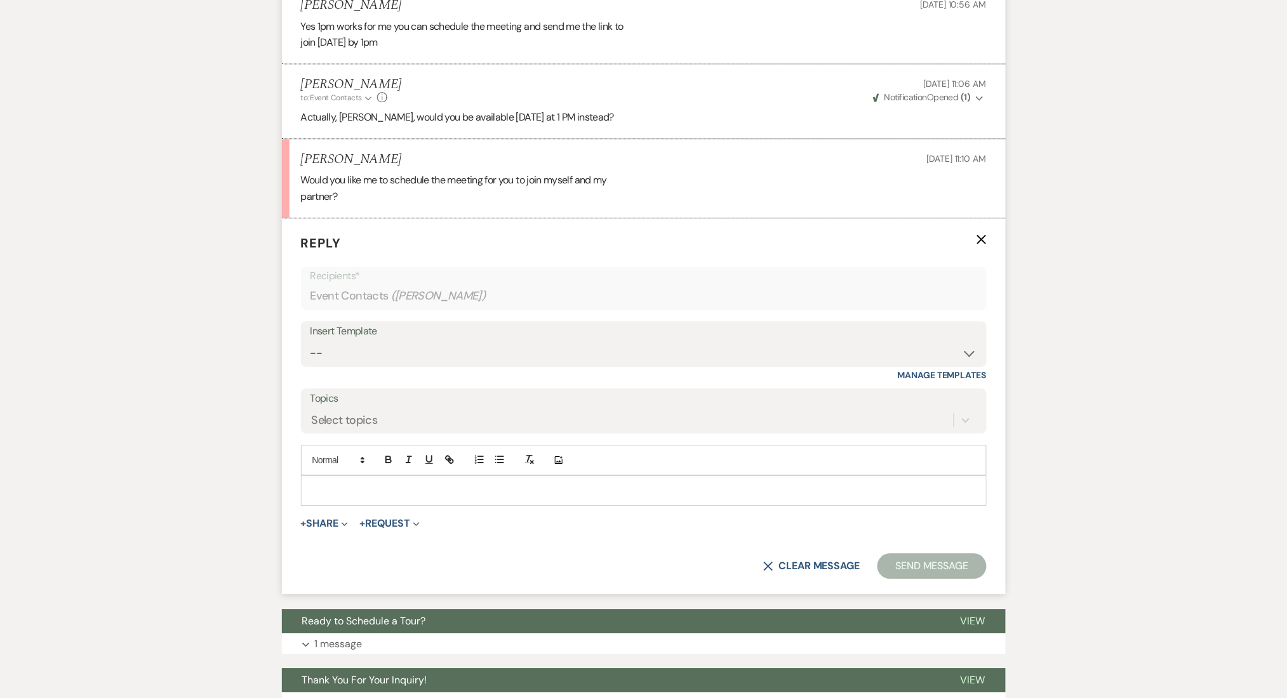
click at [369, 495] on p at bounding box center [643, 491] width 665 height 14
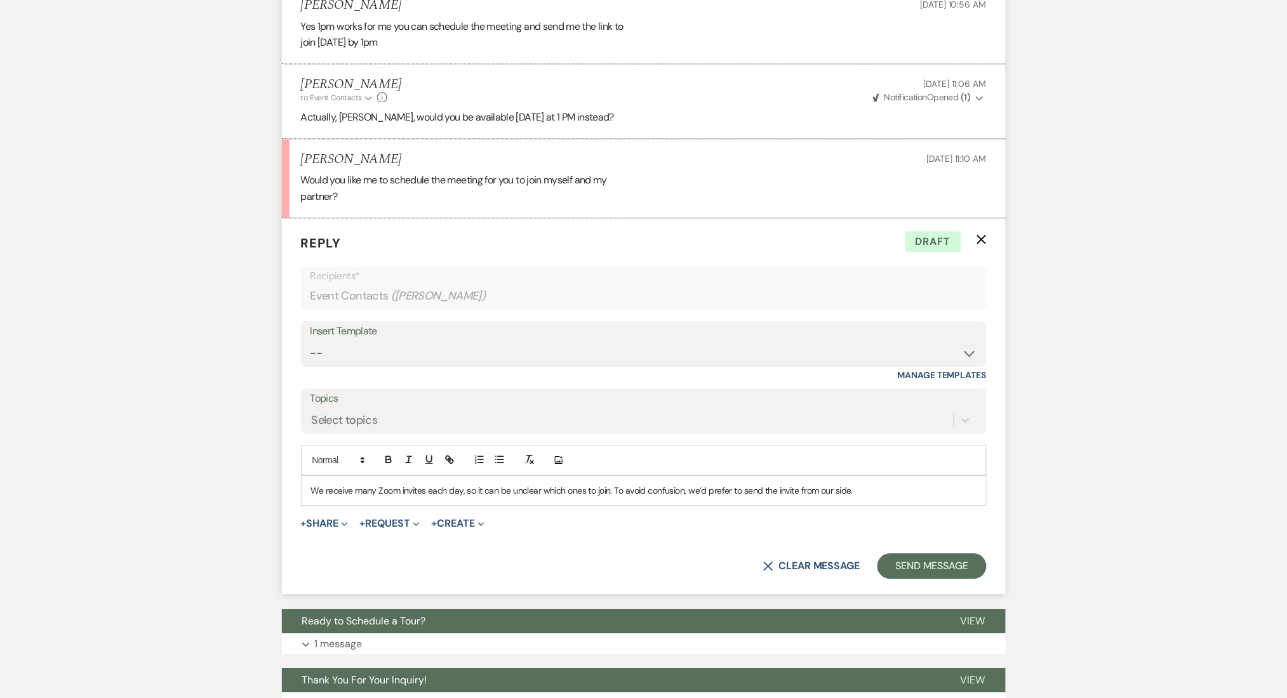
click at [479, 492] on p "We receive many Zoom invites each day, so it can be unclear which ones to join.…" at bounding box center [643, 491] width 665 height 14
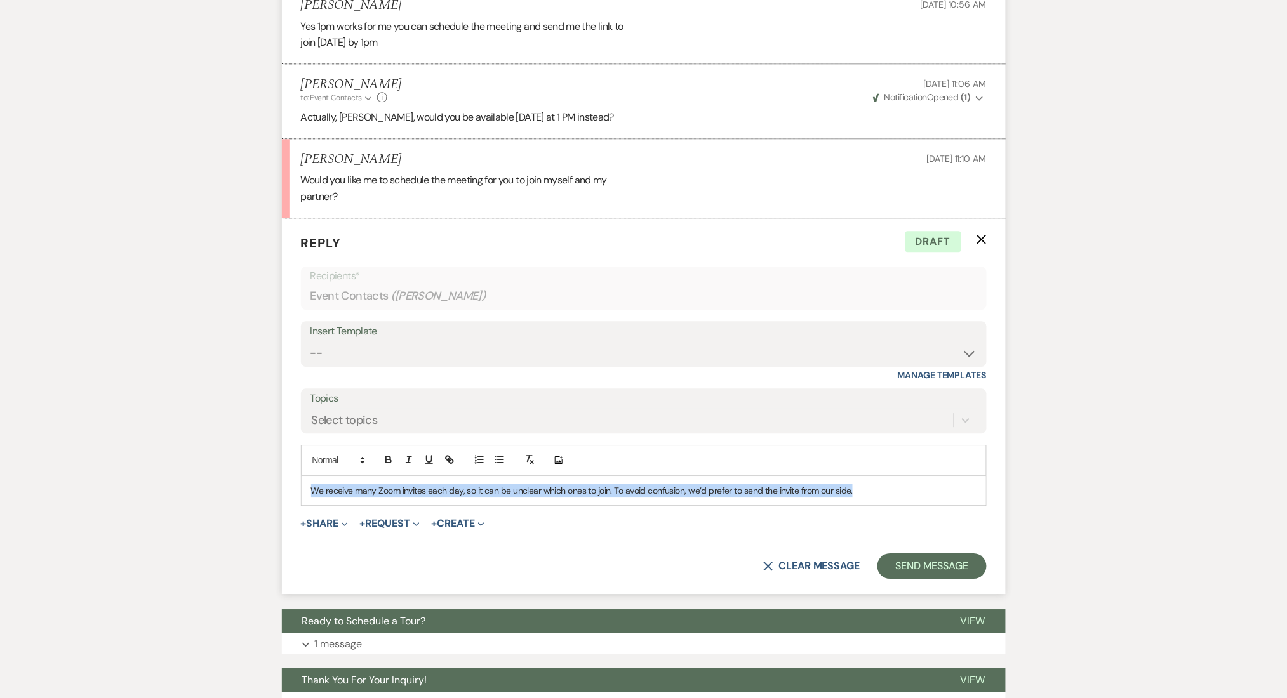
click at [479, 492] on p "We receive many Zoom invites each day, so it can be unclear which ones to join.…" at bounding box center [643, 491] width 665 height 14
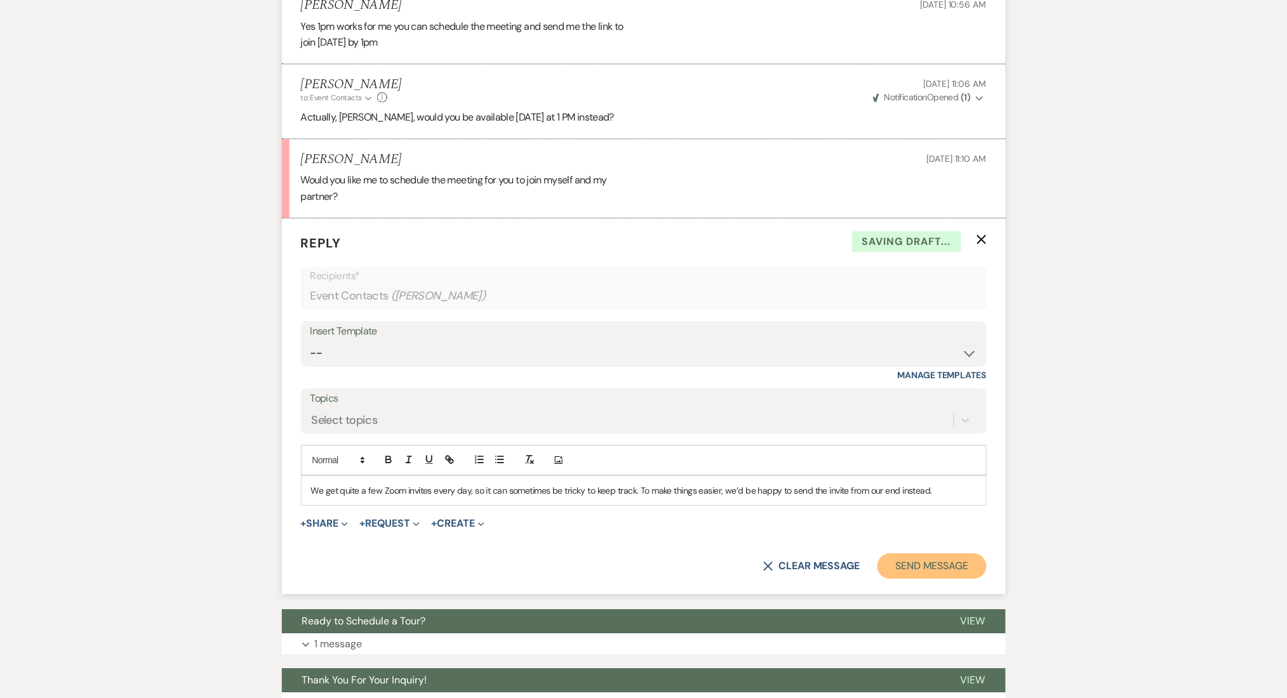
click at [924, 567] on button "Send Message" at bounding box center [931, 565] width 109 height 25
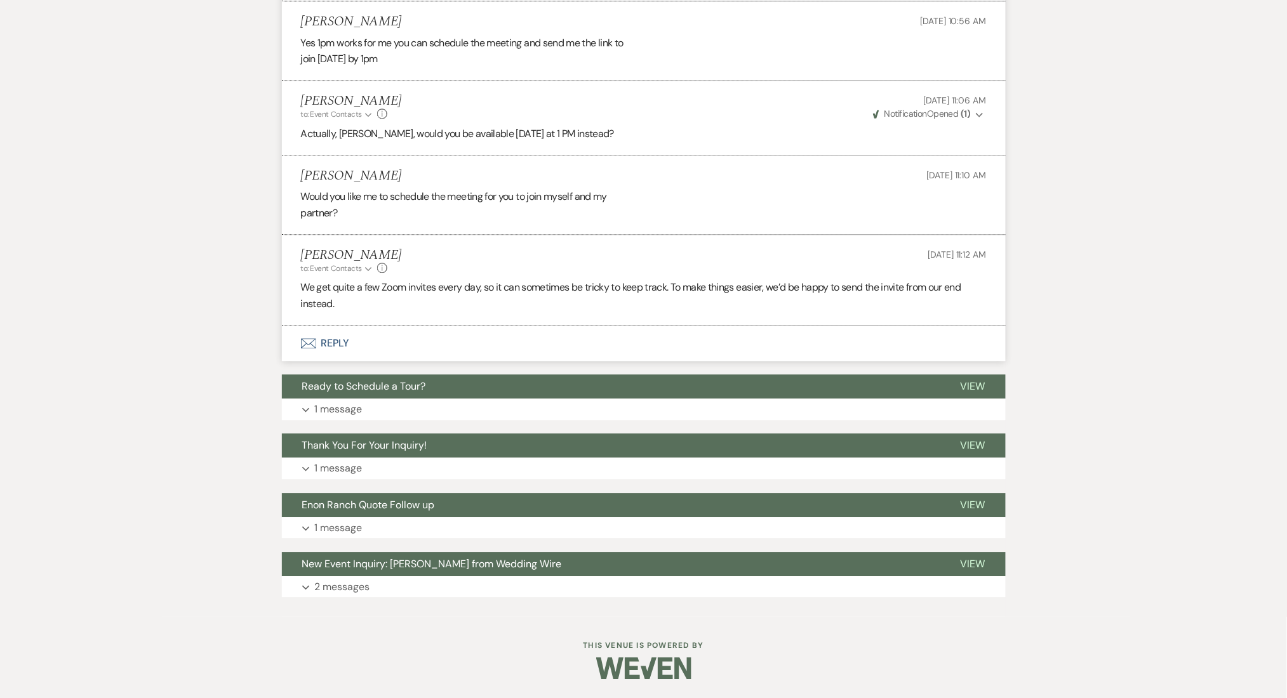
scroll to position [1063, 0]
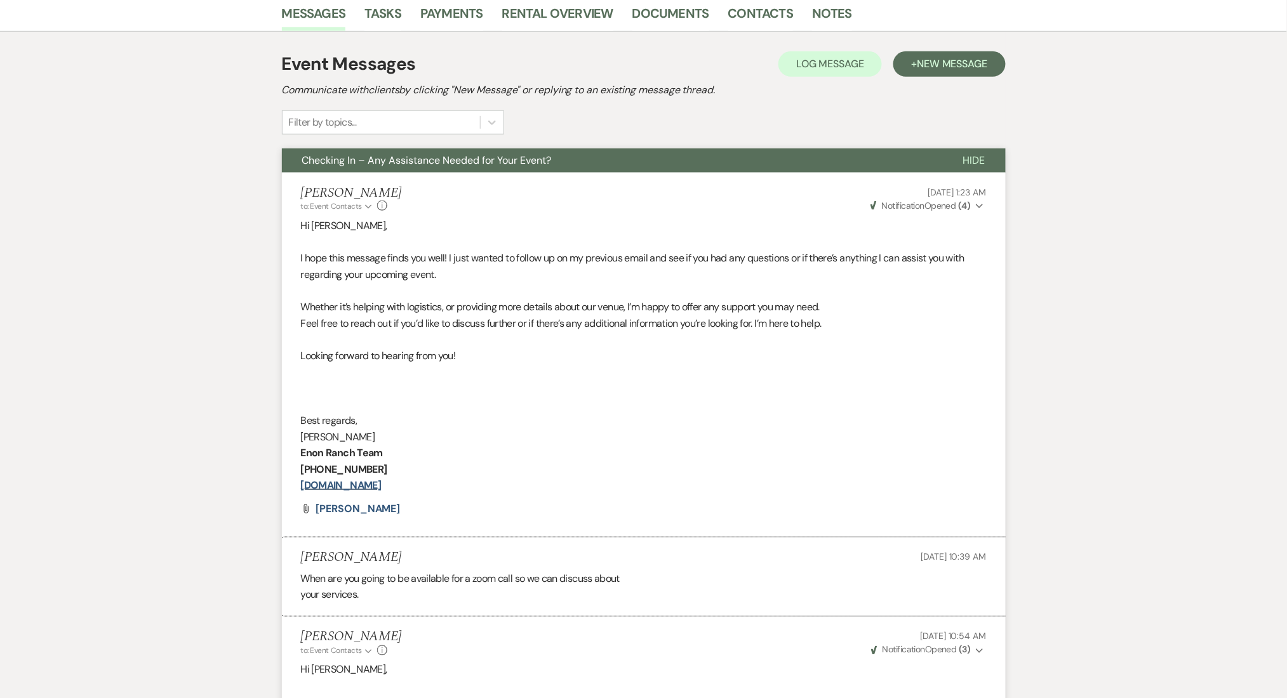
scroll to position [0, 0]
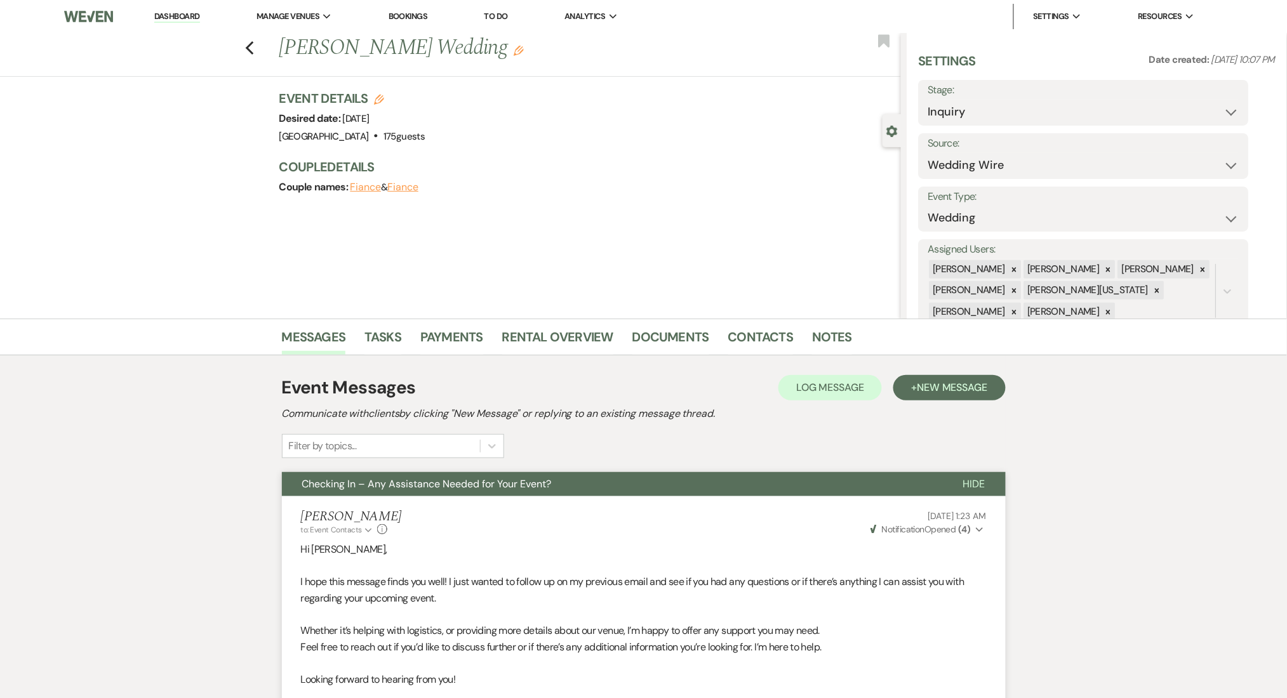
click at [176, 23] on li "Dashboard" at bounding box center [177, 16] width 58 height 25
click at [176, 18] on link "Dashboard" at bounding box center [177, 17] width 46 height 12
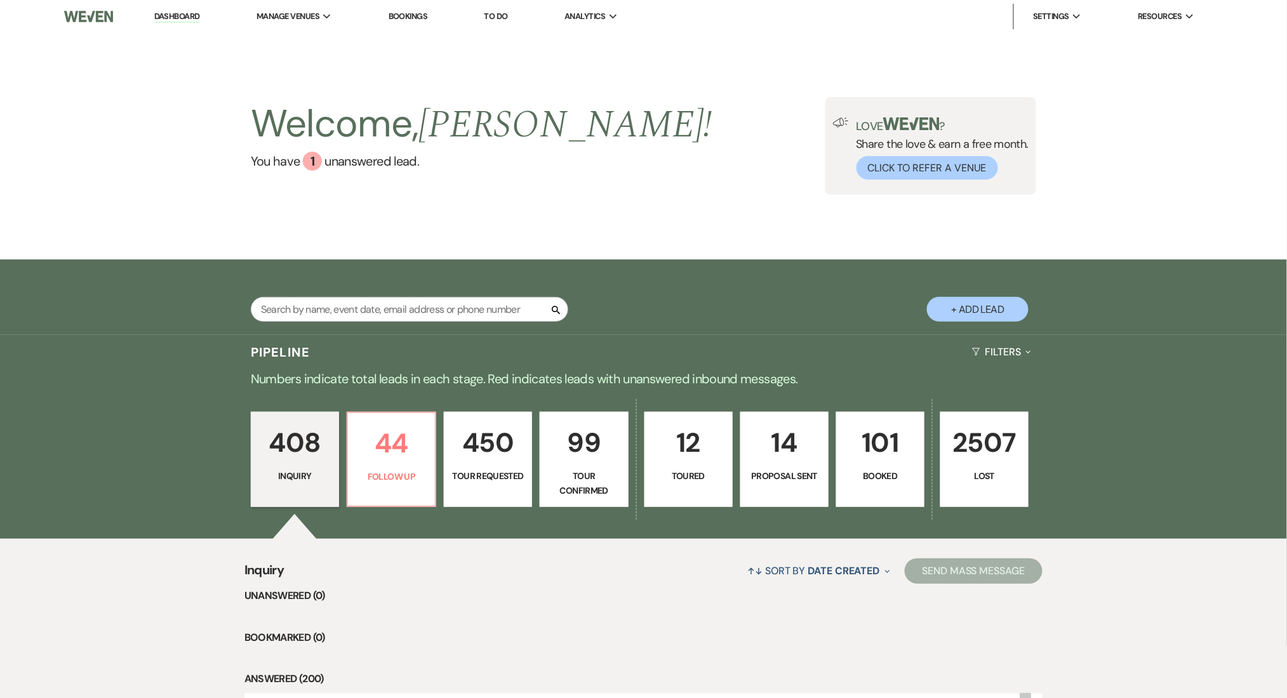
click at [185, 16] on link "Dashboard" at bounding box center [177, 17] width 46 height 12
click at [309, 37] on li "[GEOGRAPHIC_DATA]" at bounding box center [320, 42] width 114 height 13
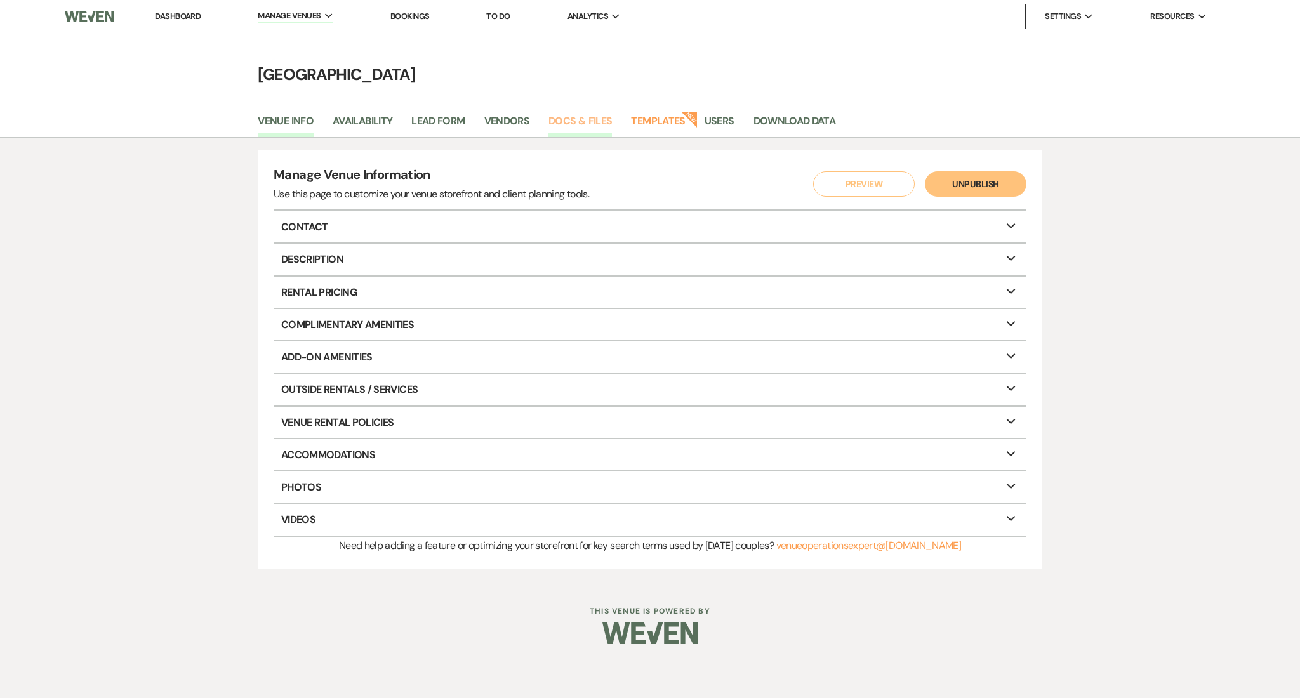
click at [576, 124] on link "Docs & Files" at bounding box center [579, 125] width 63 height 24
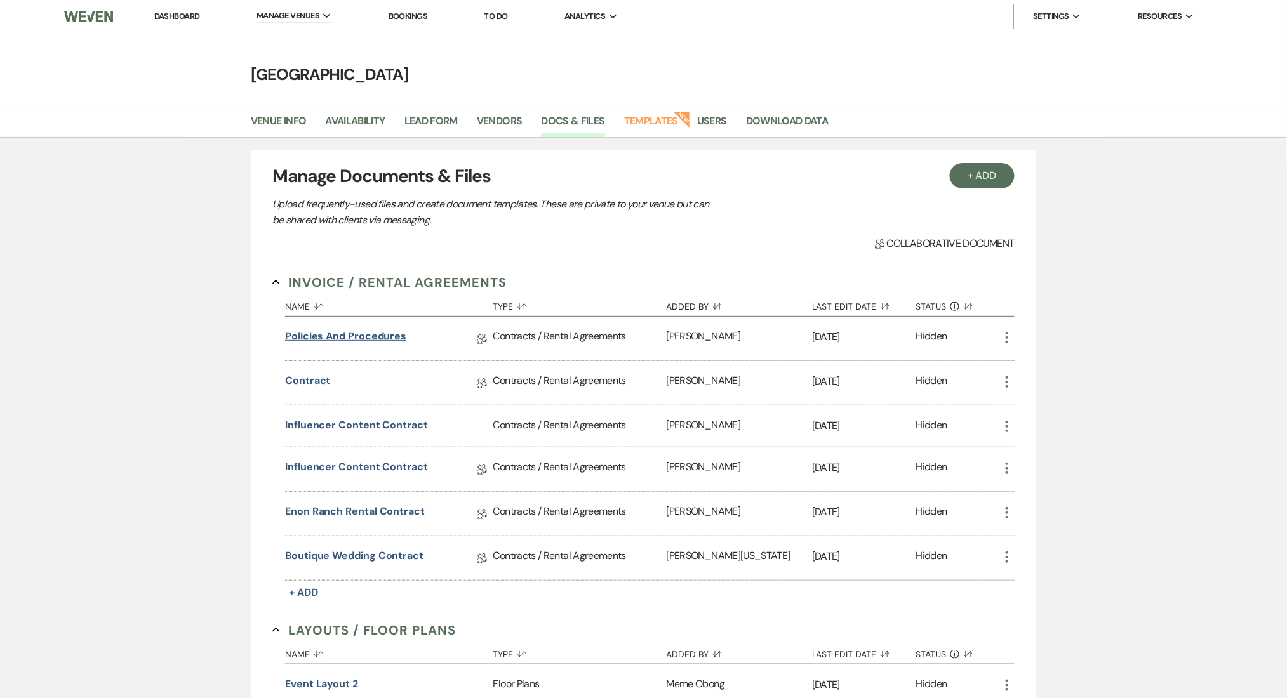
click at [346, 331] on link "Policies and Procedures" at bounding box center [345, 339] width 121 height 20
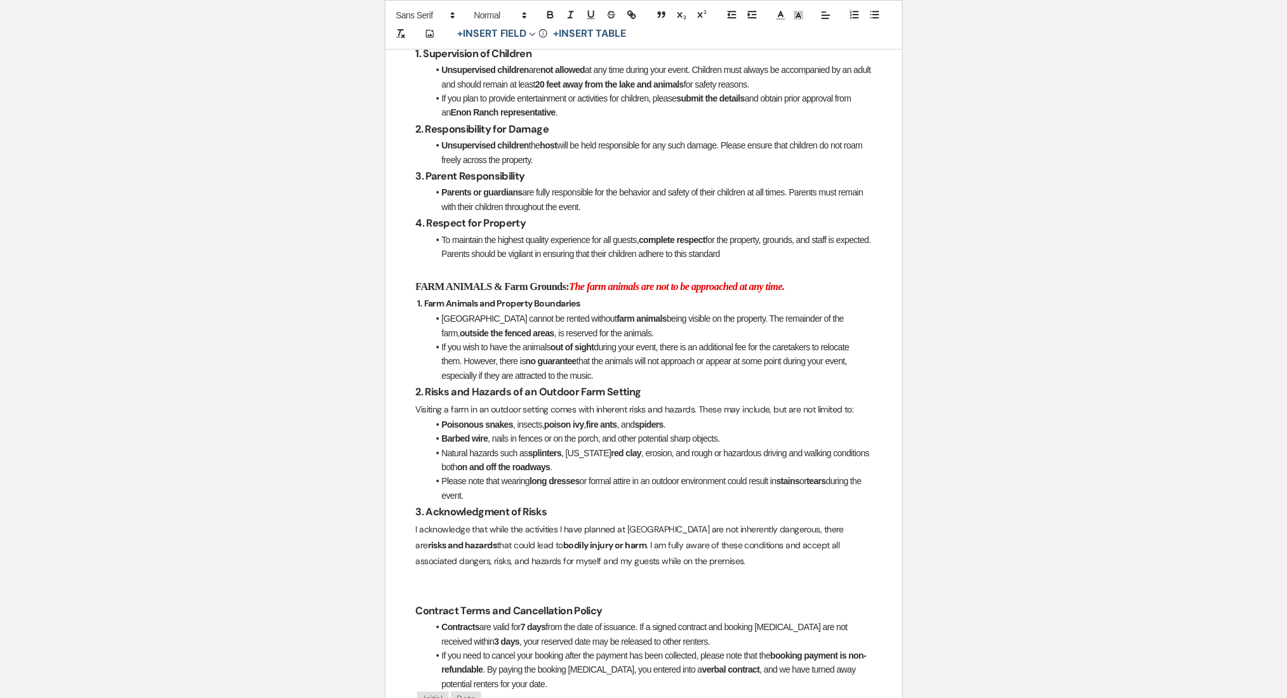
scroll to position [1016, 0]
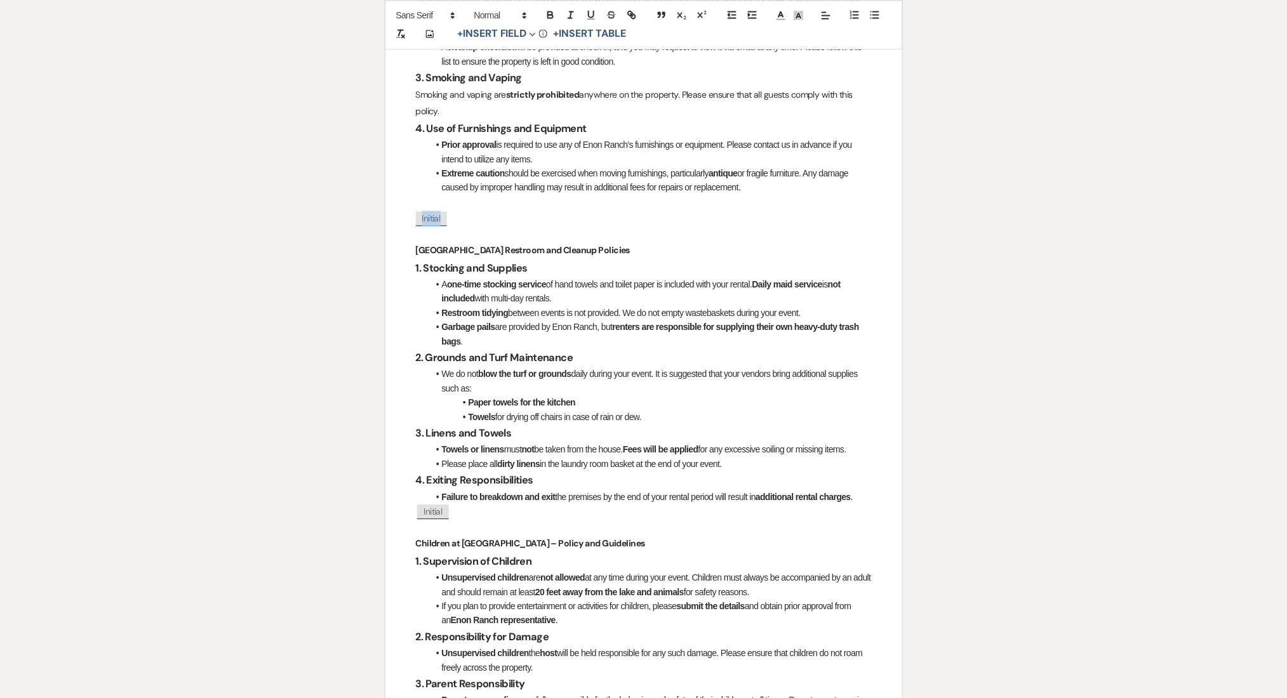
click at [429, 223] on span "Initial" at bounding box center [431, 218] width 31 height 15
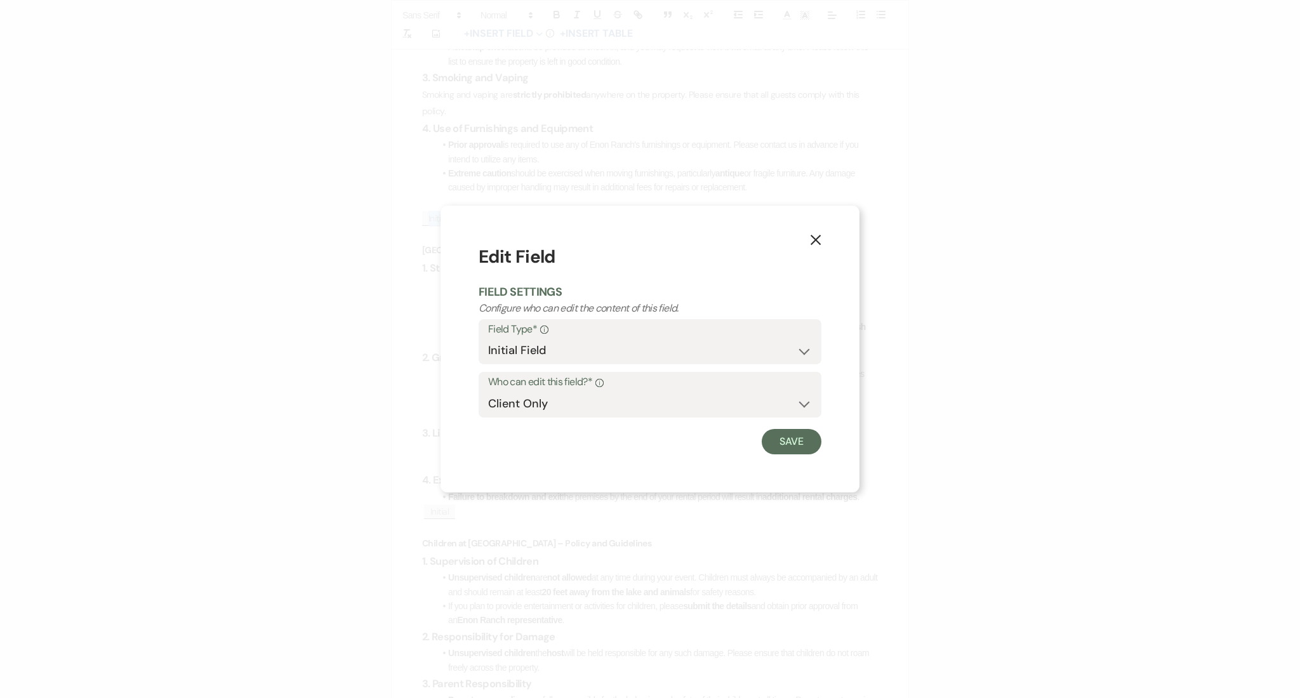
click at [819, 240] on icon "X" at bounding box center [815, 239] width 11 height 11
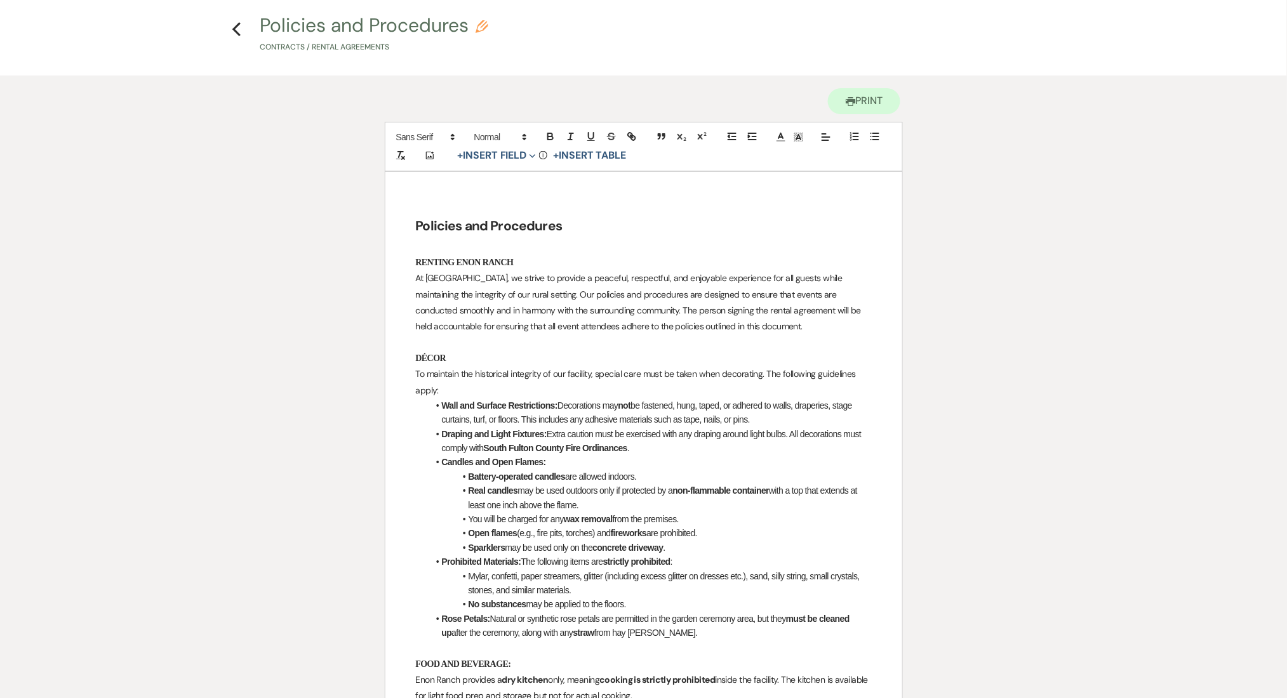
scroll to position [0, 0]
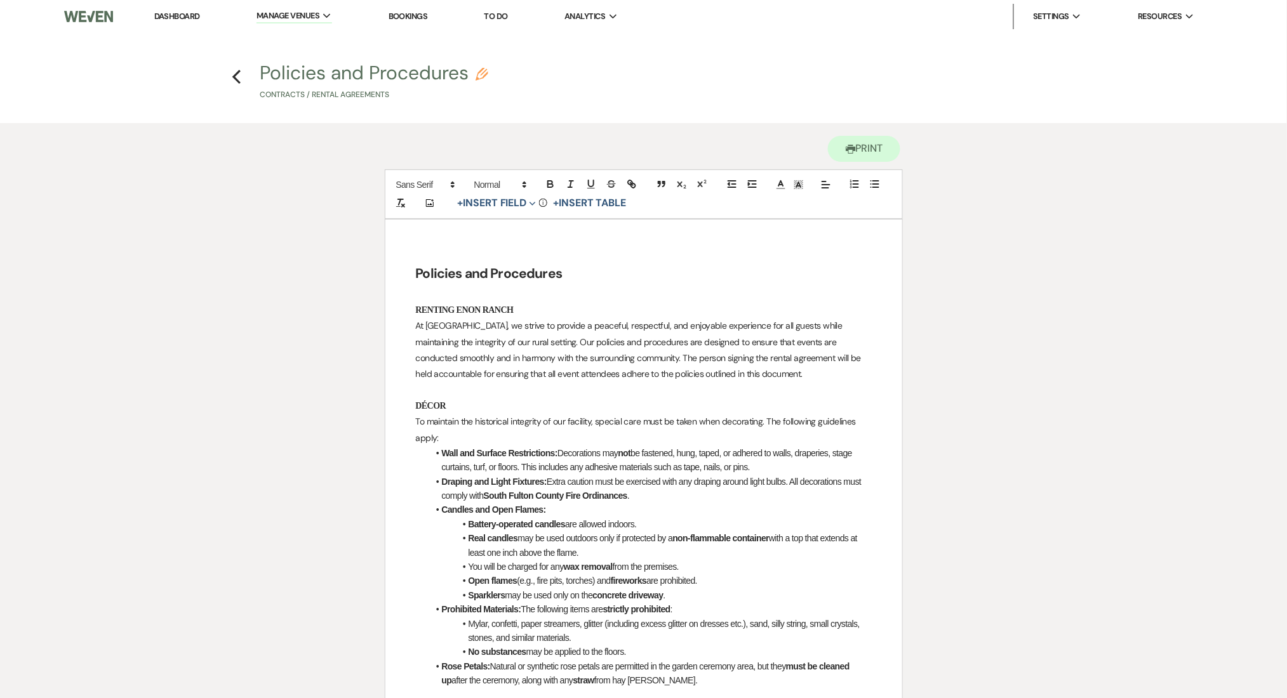
click at [187, 17] on link "Dashboard" at bounding box center [177, 16] width 46 height 11
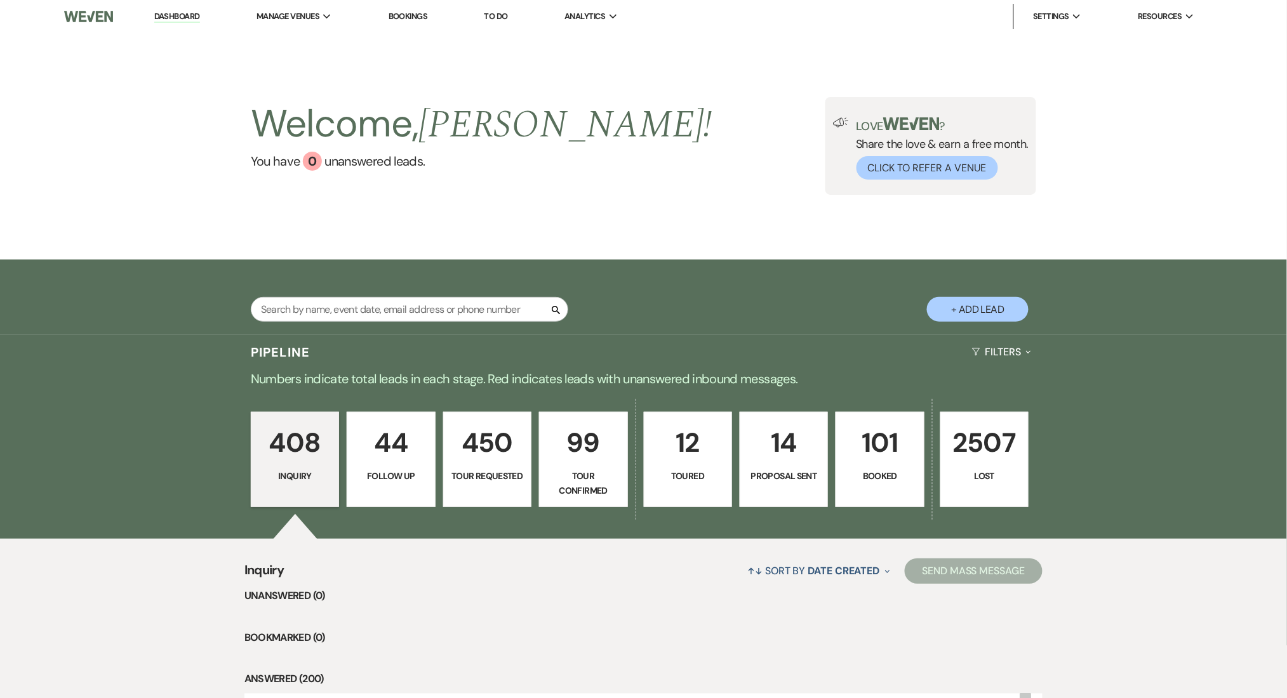
click at [374, 465] on link "44 Follow Up" at bounding box center [391, 459] width 88 height 95
select select "9"
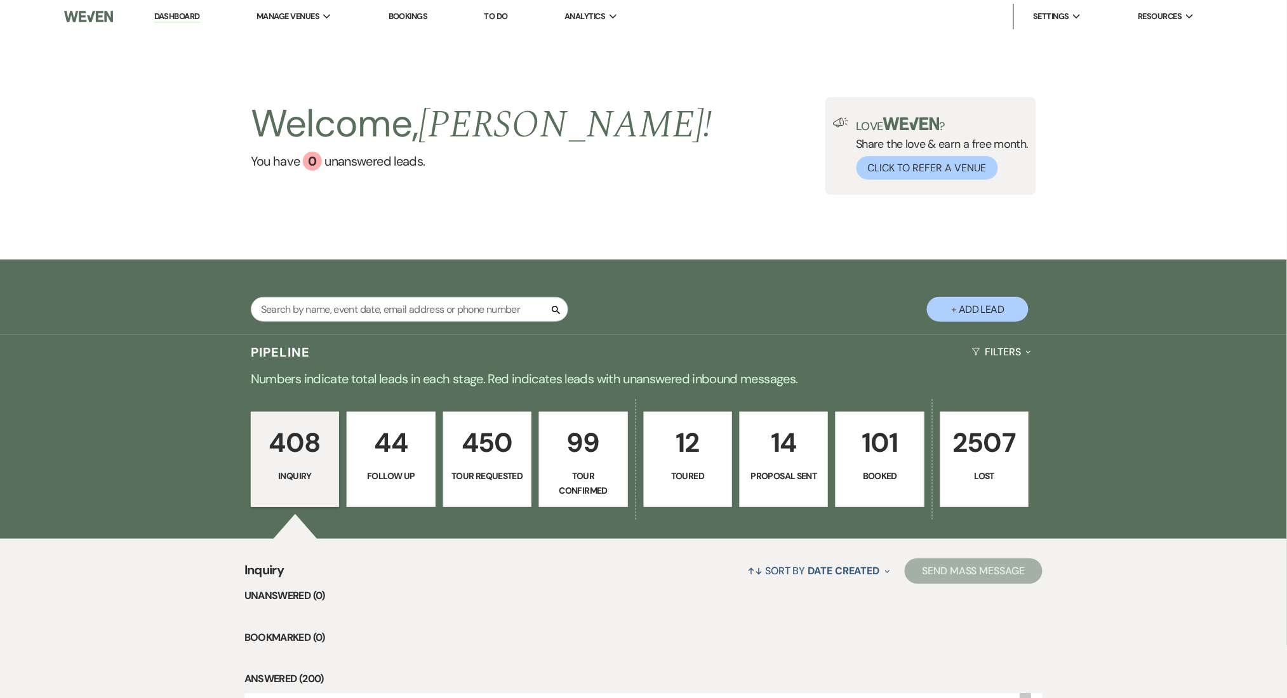
select select "9"
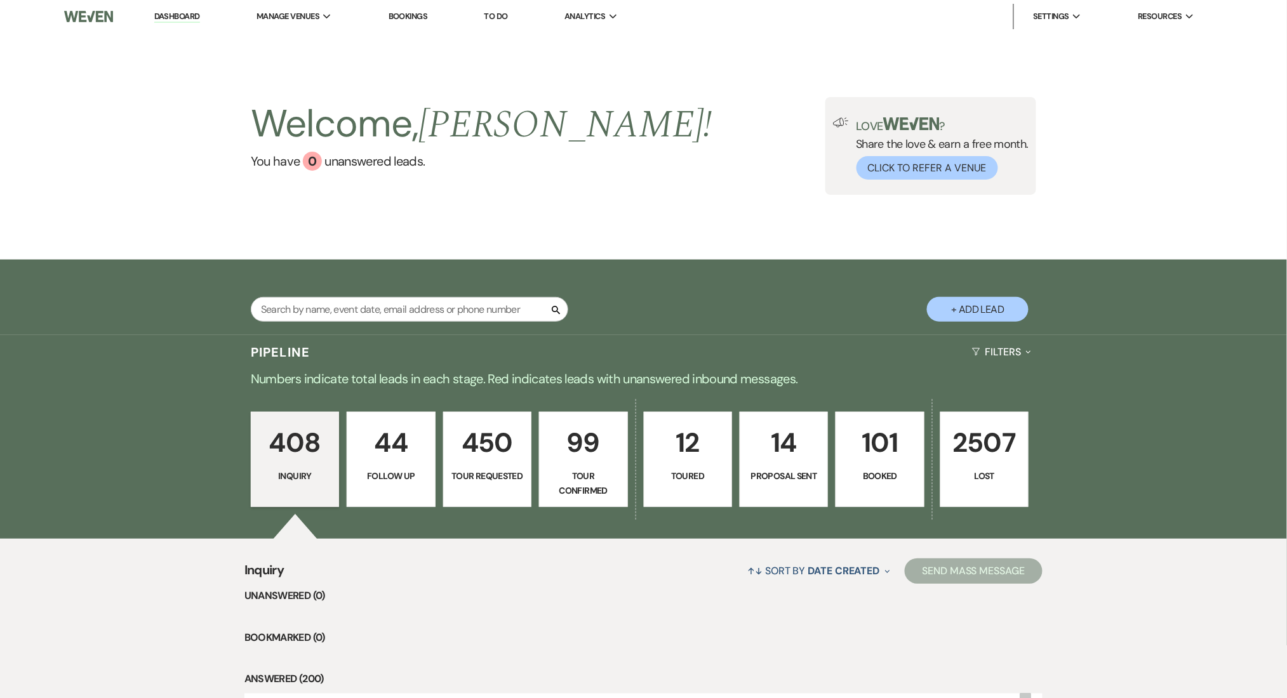
select select "9"
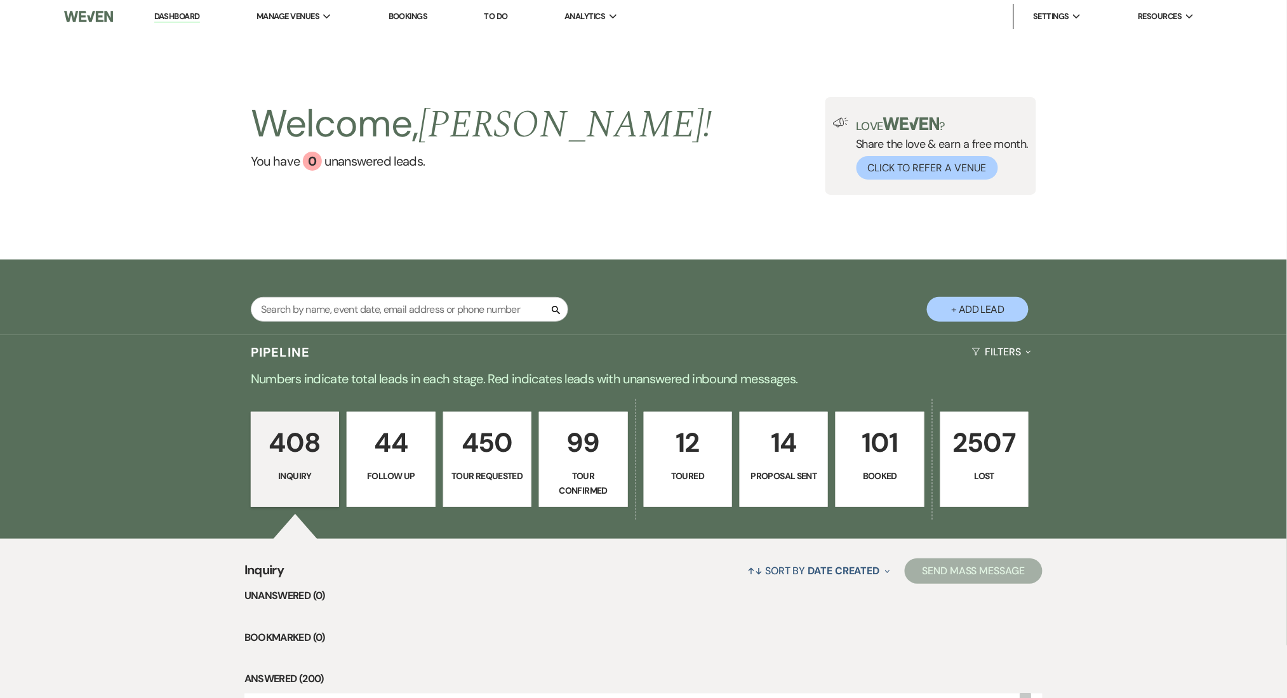
select select "9"
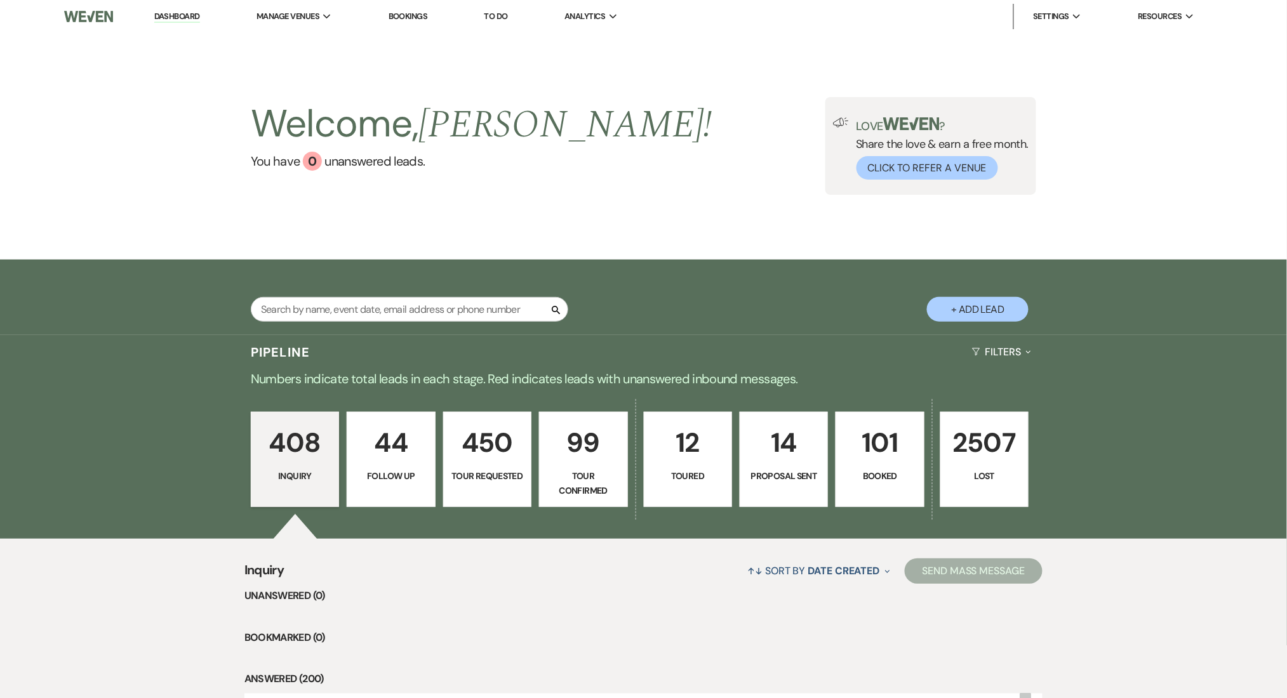
select select "9"
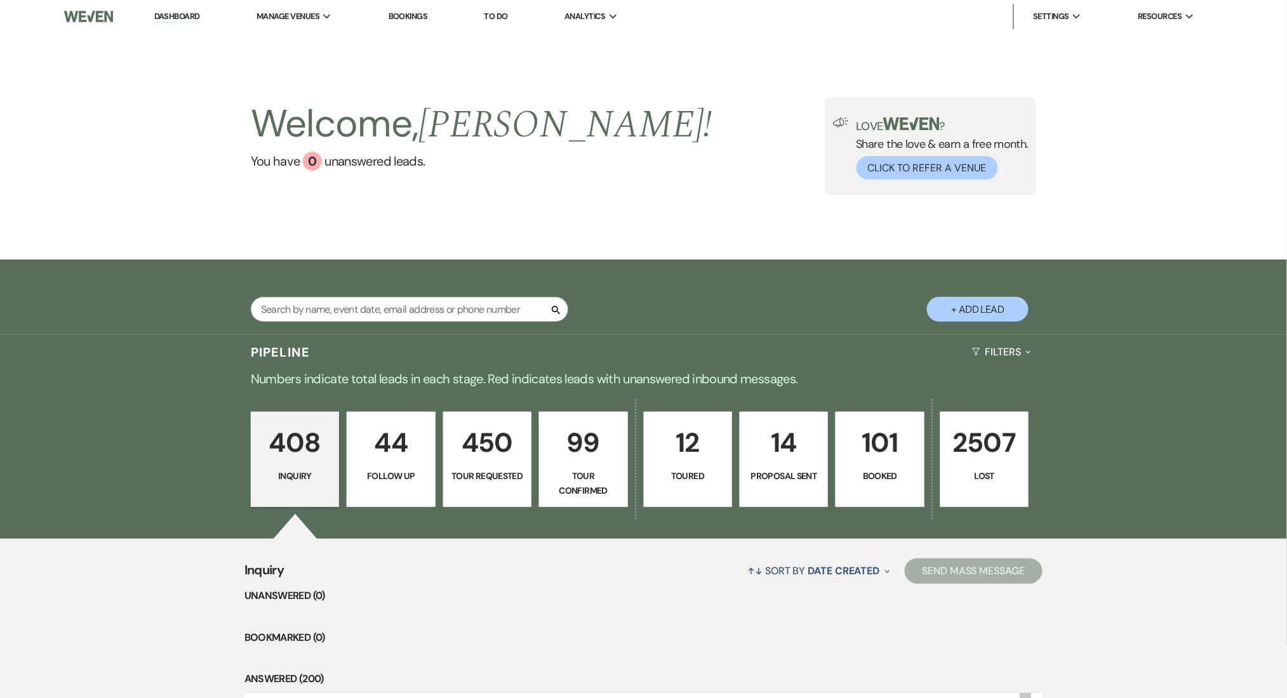
select select "9"
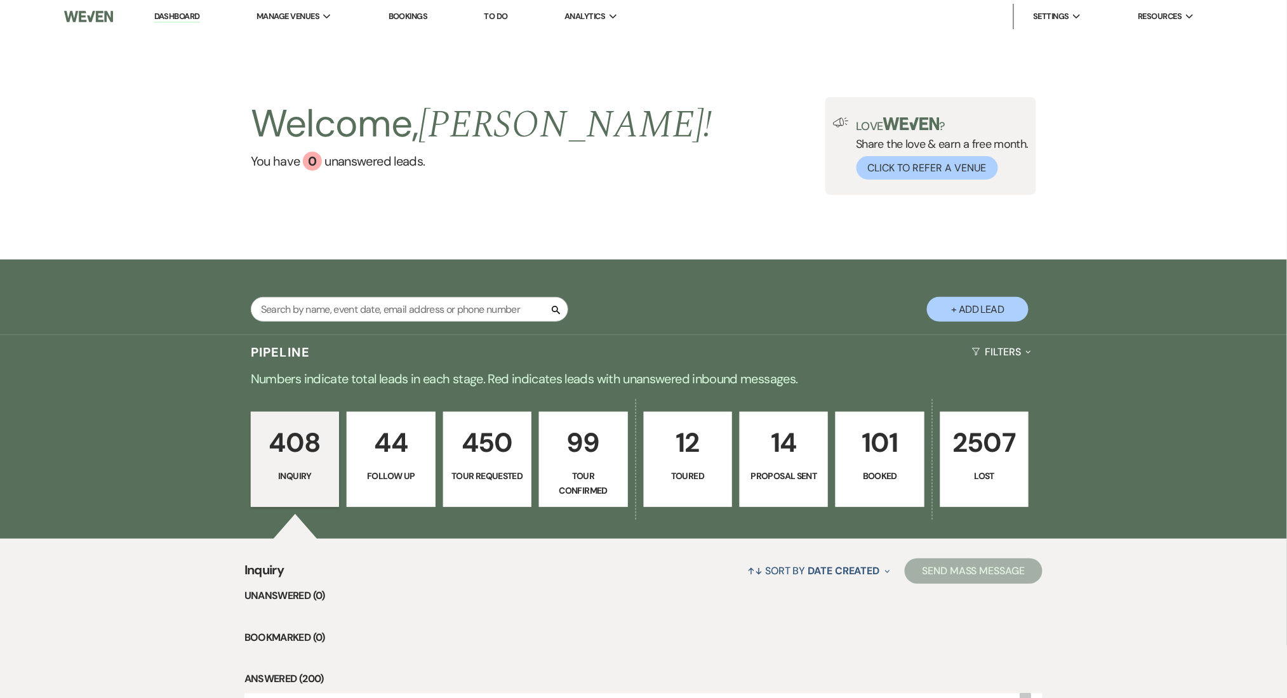
select select "9"
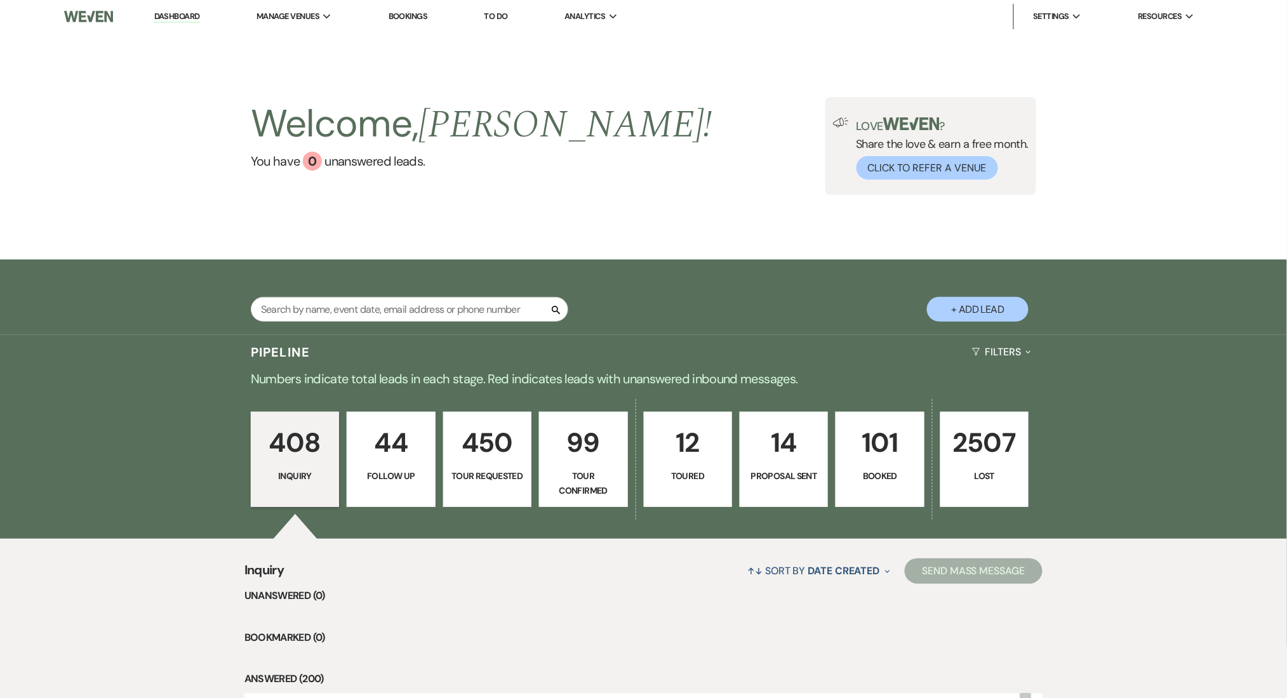
select select "9"
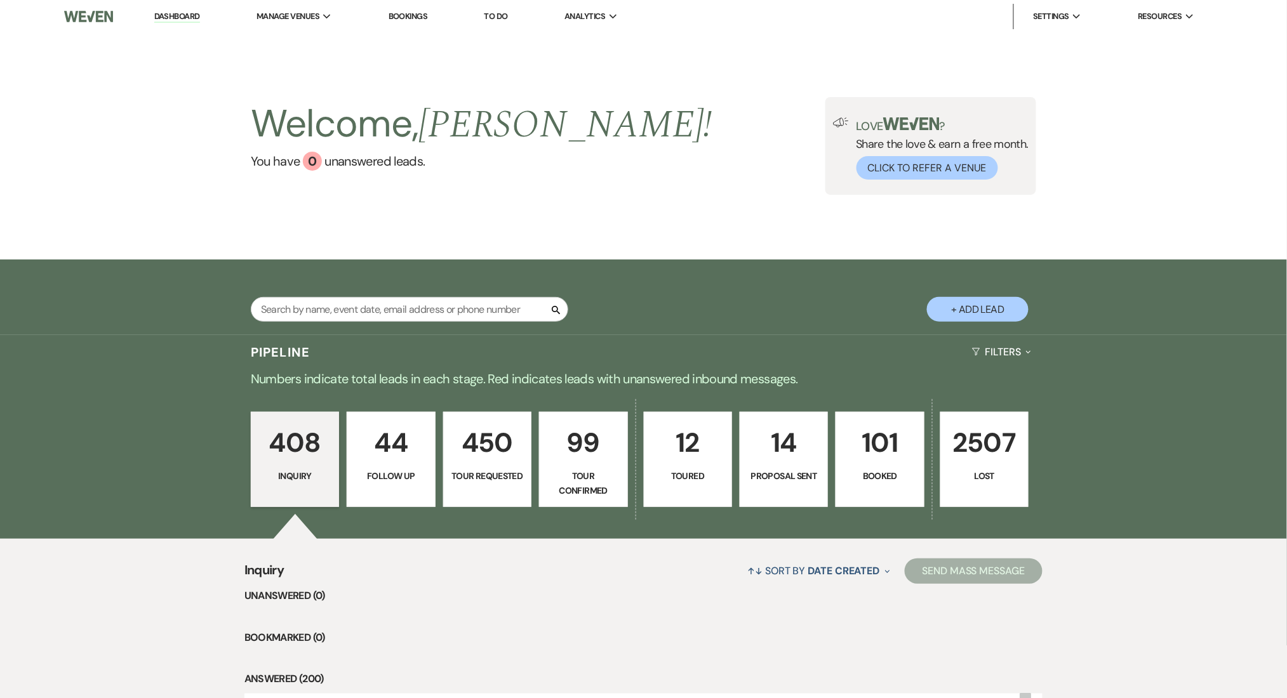
select select "9"
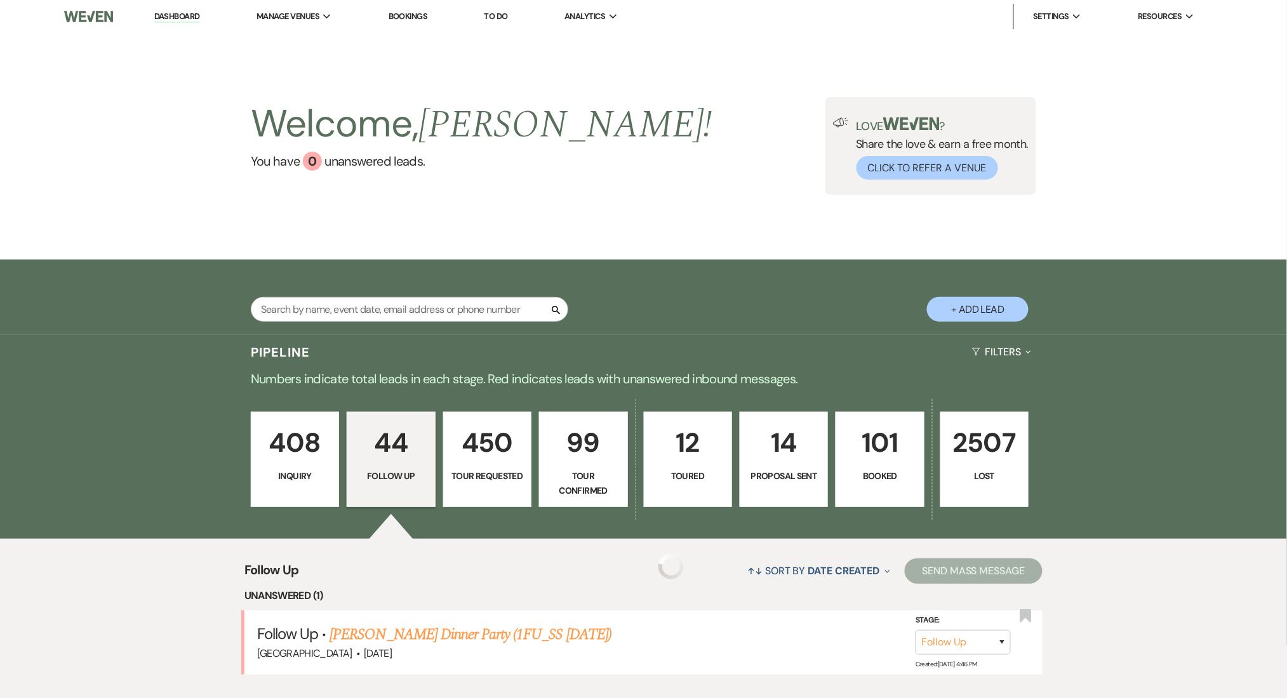
select select "9"
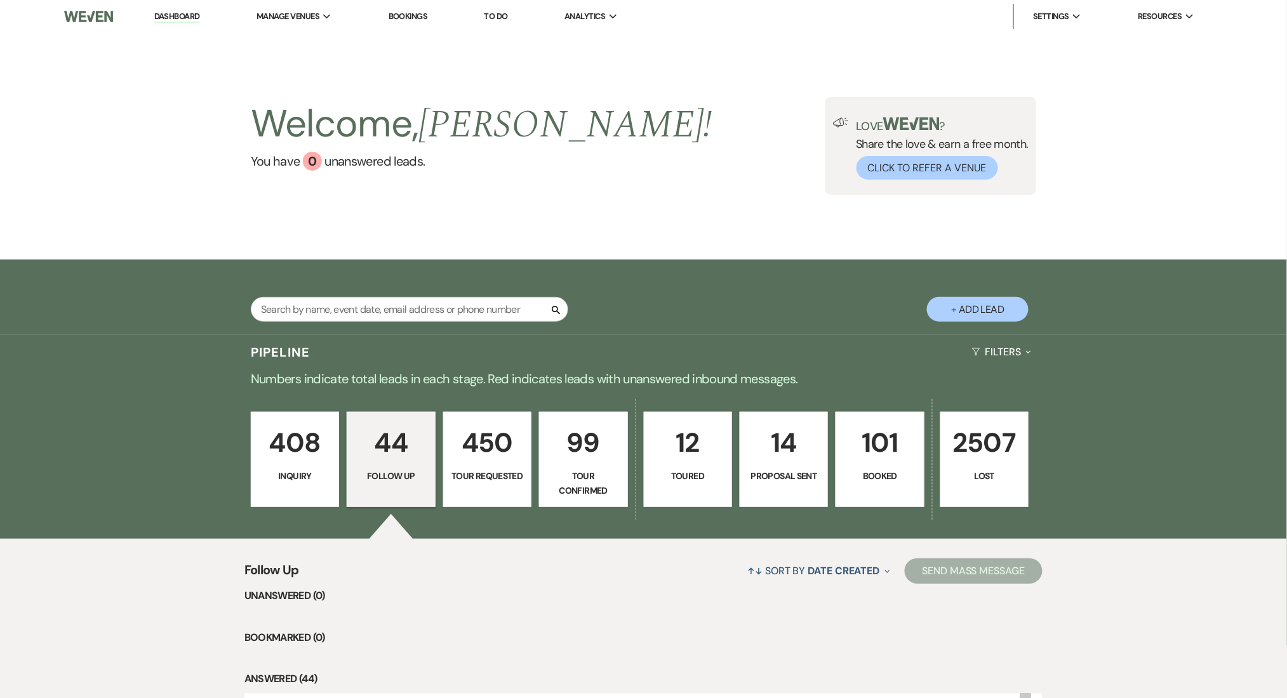
click at [310, 457] on p "408" at bounding box center [295, 442] width 72 height 43
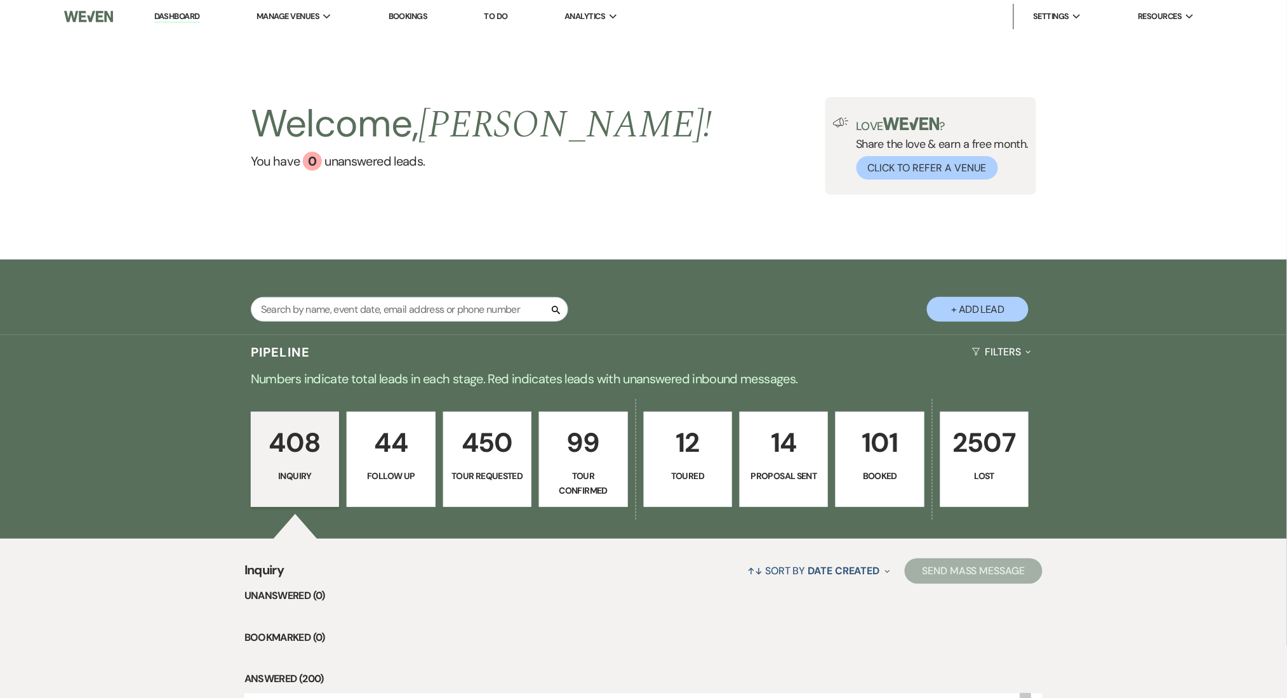
click at [380, 454] on p "44" at bounding box center [391, 442] width 72 height 43
select select "9"
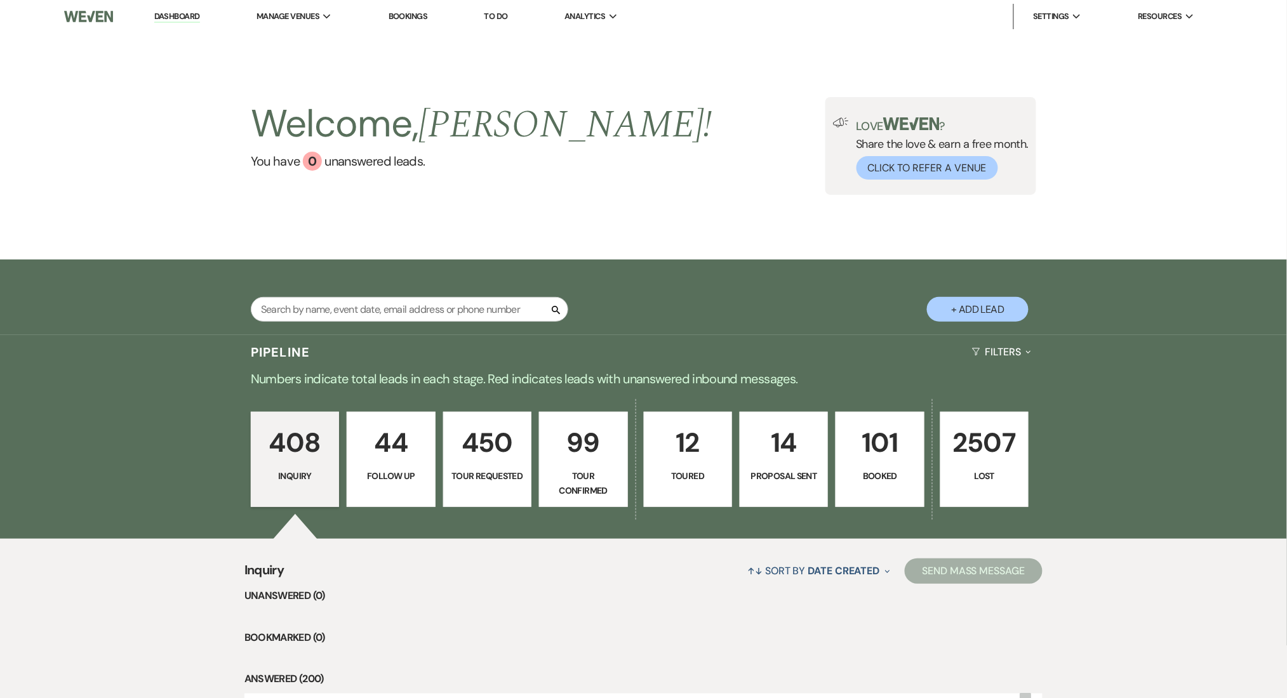
select select "9"
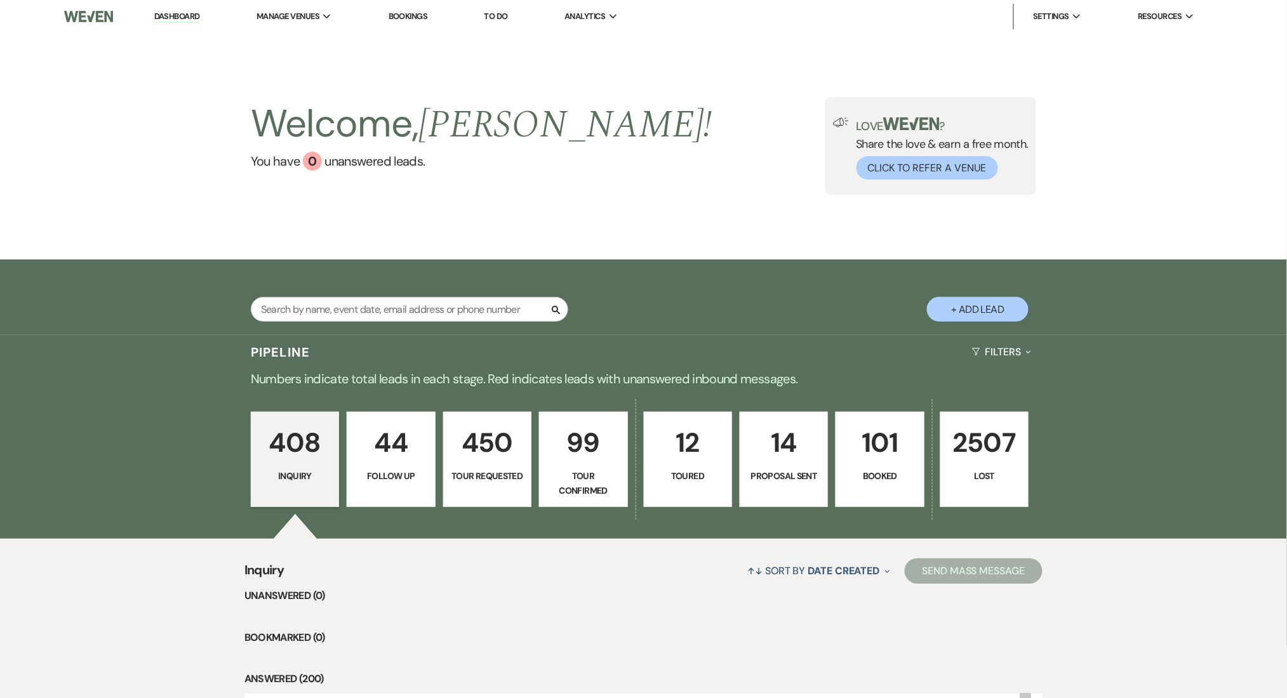
select select "9"
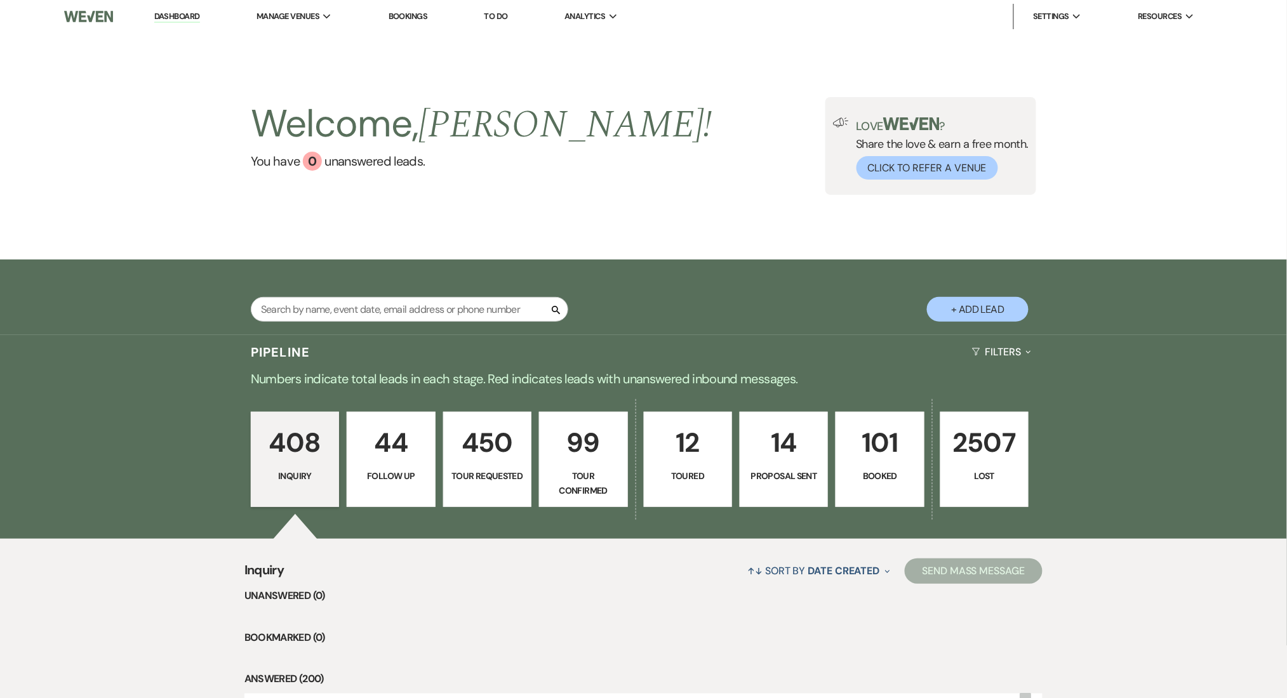
select select "9"
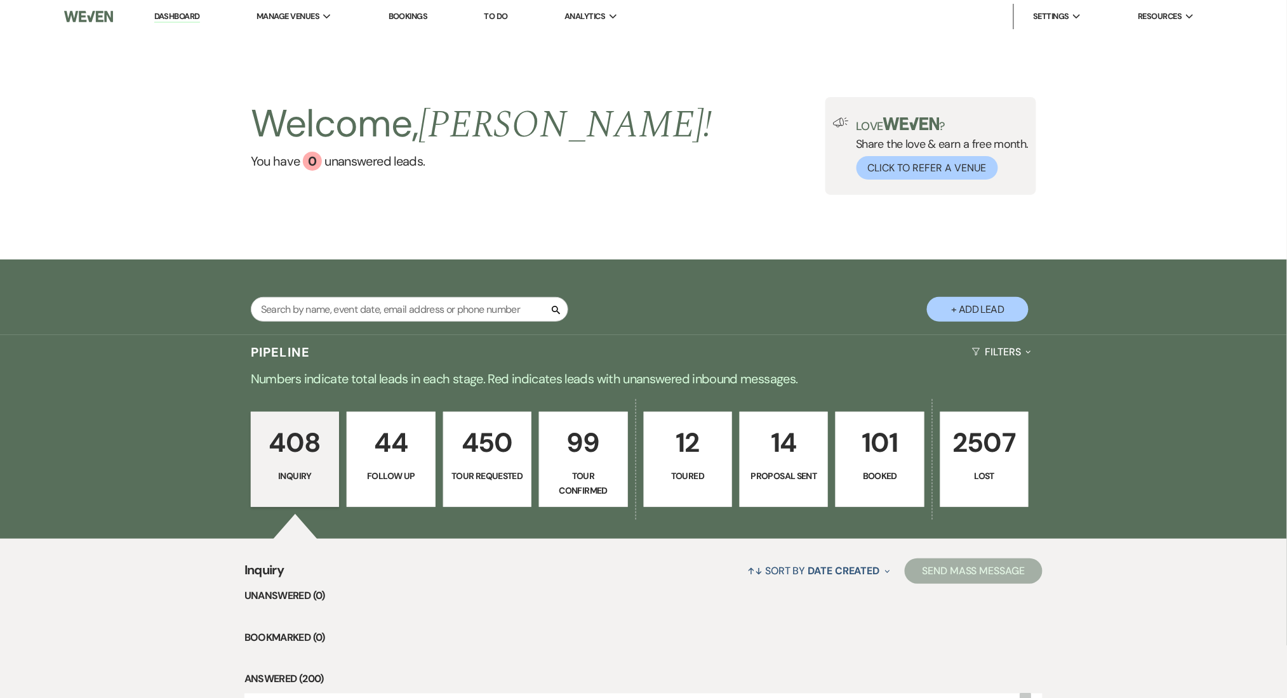
select select "9"
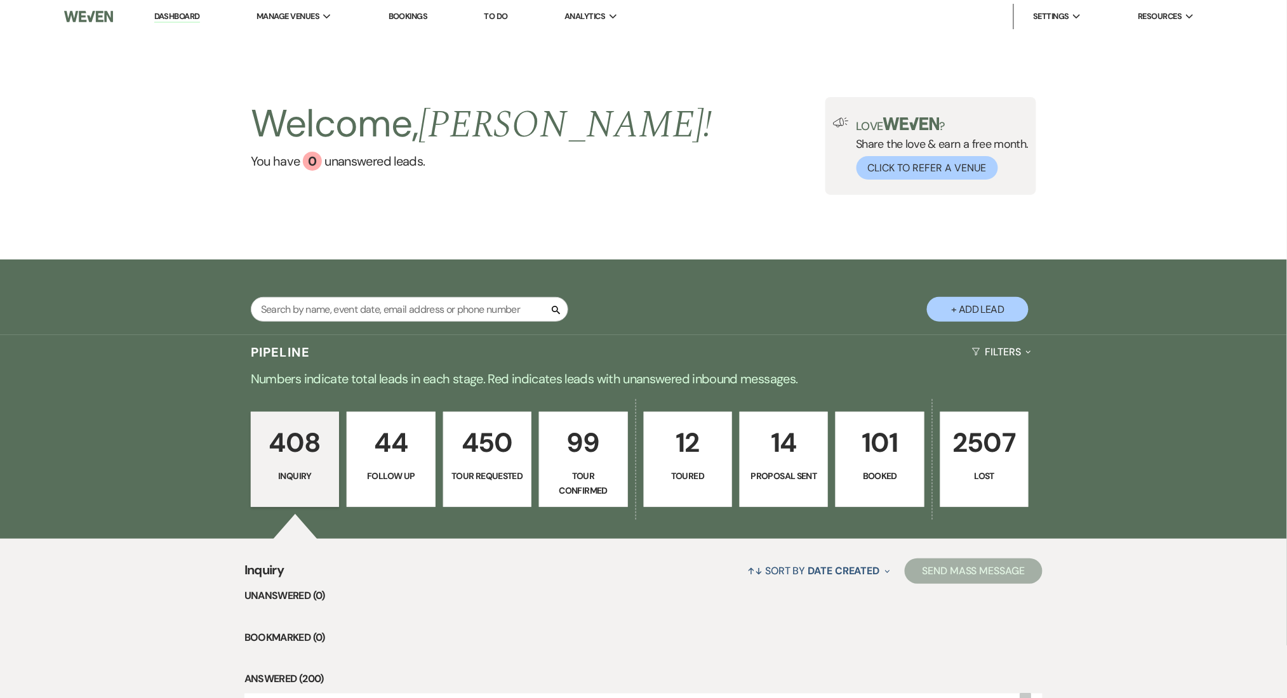
select select "9"
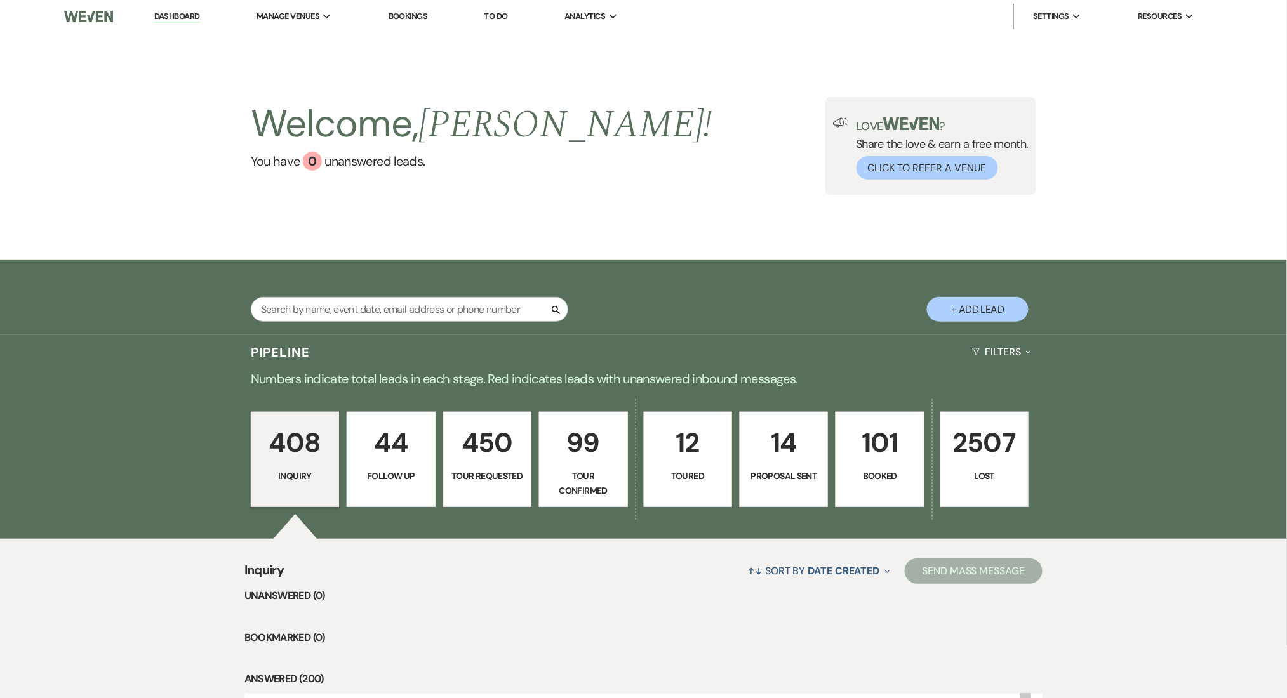
select select "9"
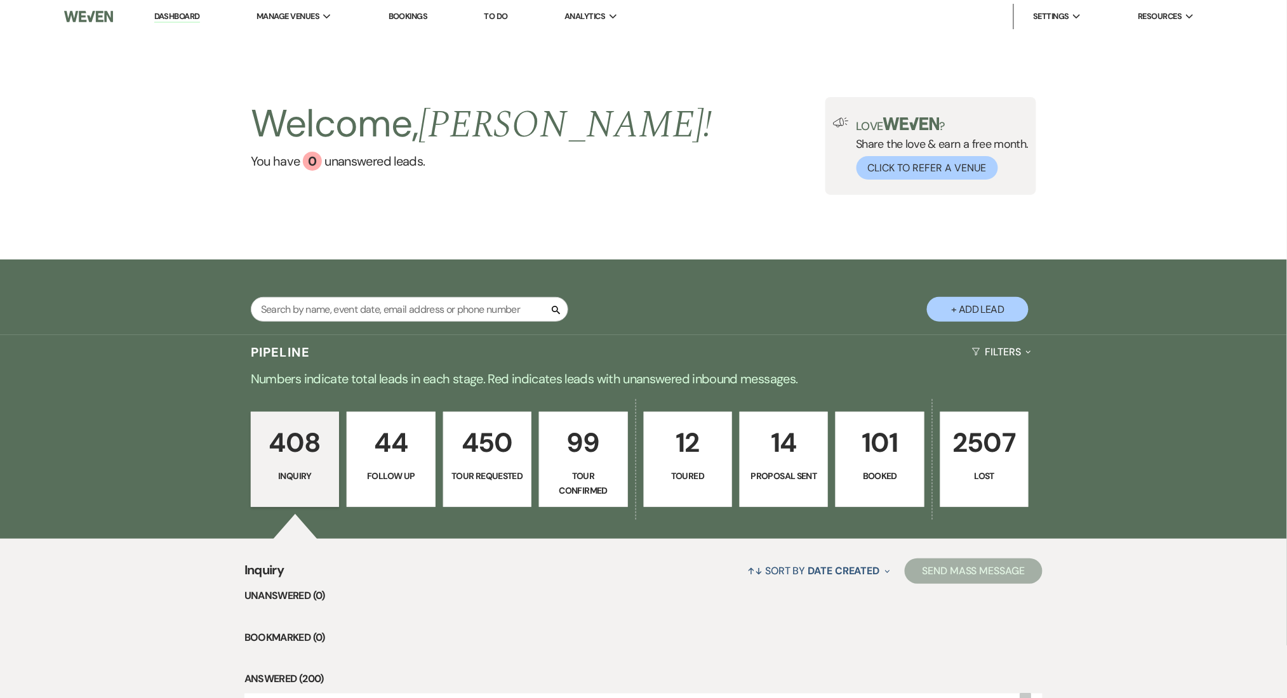
select select "9"
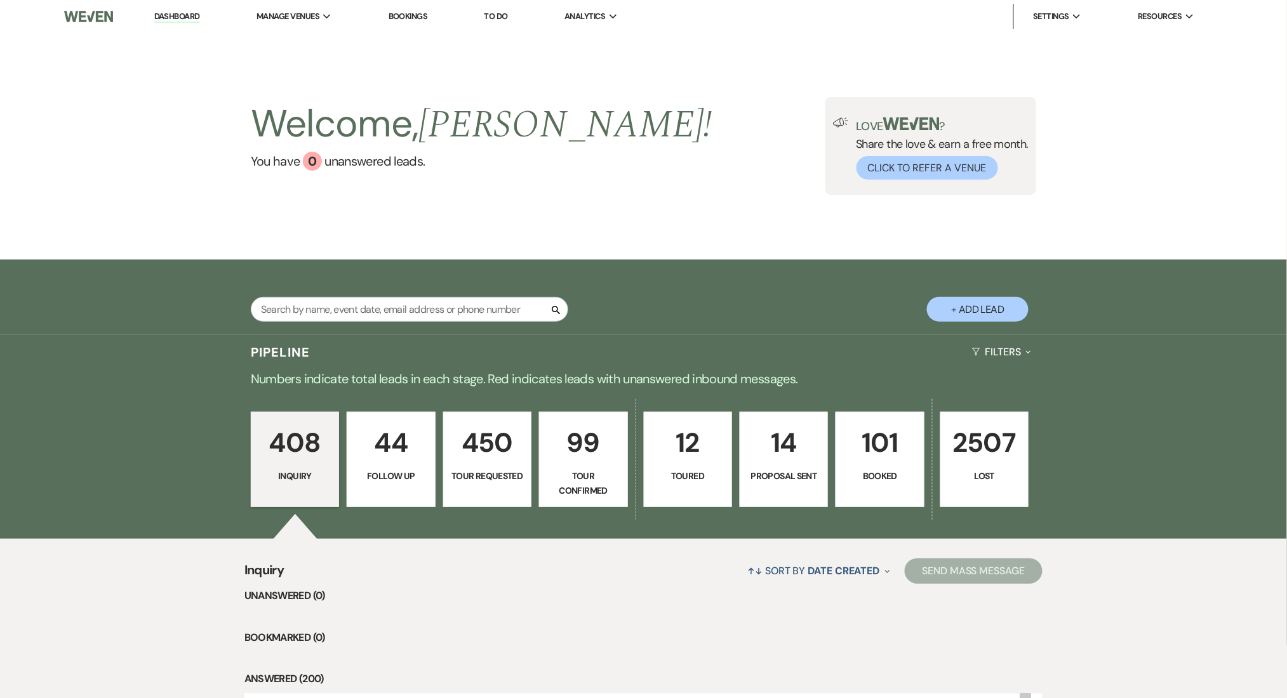
select select "9"
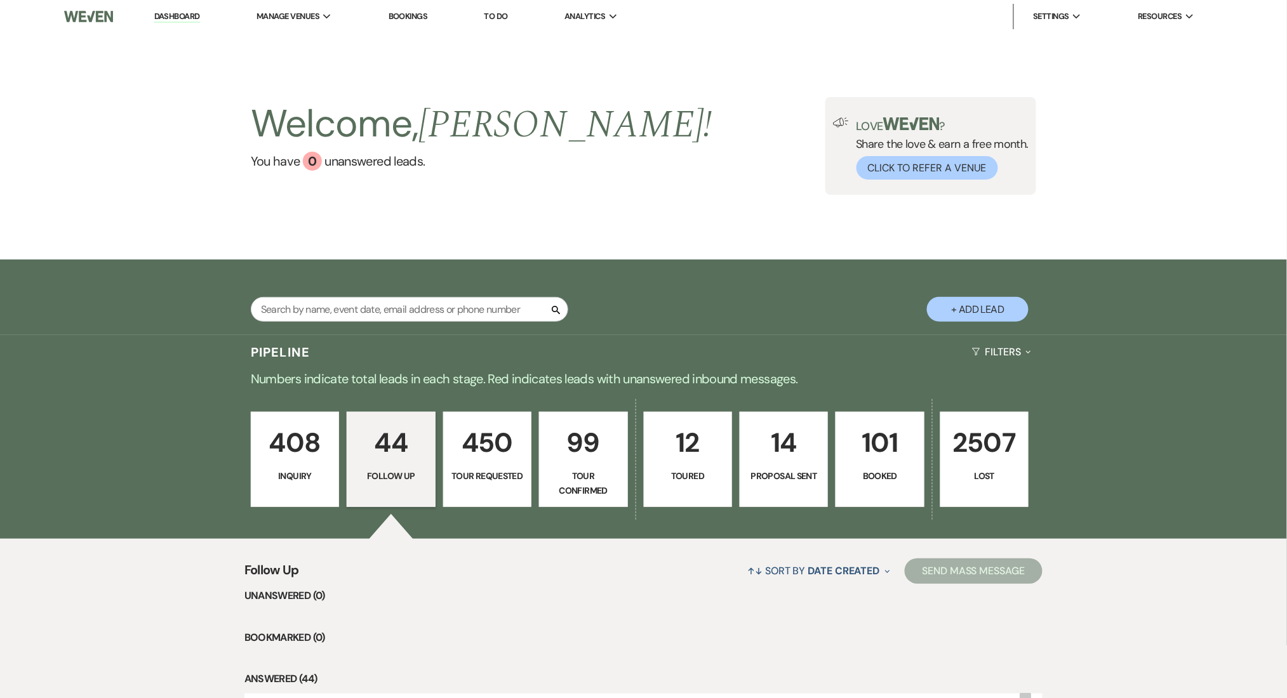
click at [553, 208] on div "Welcome, Marissa ! You have 0 unanswered lead s . Love ? Share the love & earn …" at bounding box center [643, 146] width 1287 height 227
click at [178, 18] on link "Dashboard" at bounding box center [177, 17] width 46 height 12
click at [174, 18] on link "Dashboard" at bounding box center [177, 17] width 46 height 12
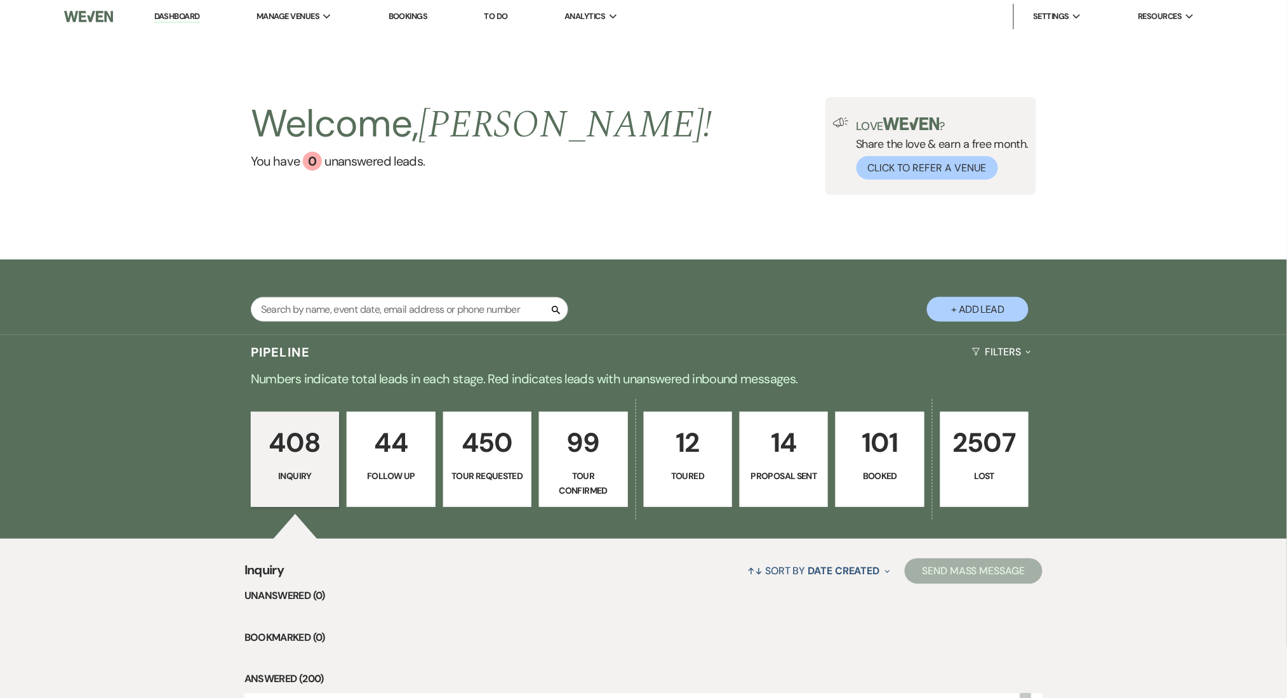
click at [175, 15] on link "Dashboard" at bounding box center [177, 17] width 46 height 12
click at [343, 483] on div "408 Inquiry 44 Follow Up 450 Tour Requested 99 Tour Confirmed 12 Toured 14 Prop…" at bounding box center [644, 468] width 914 height 142
click at [356, 489] on link "44 Follow Up" at bounding box center [391, 459] width 88 height 95
select select "9"
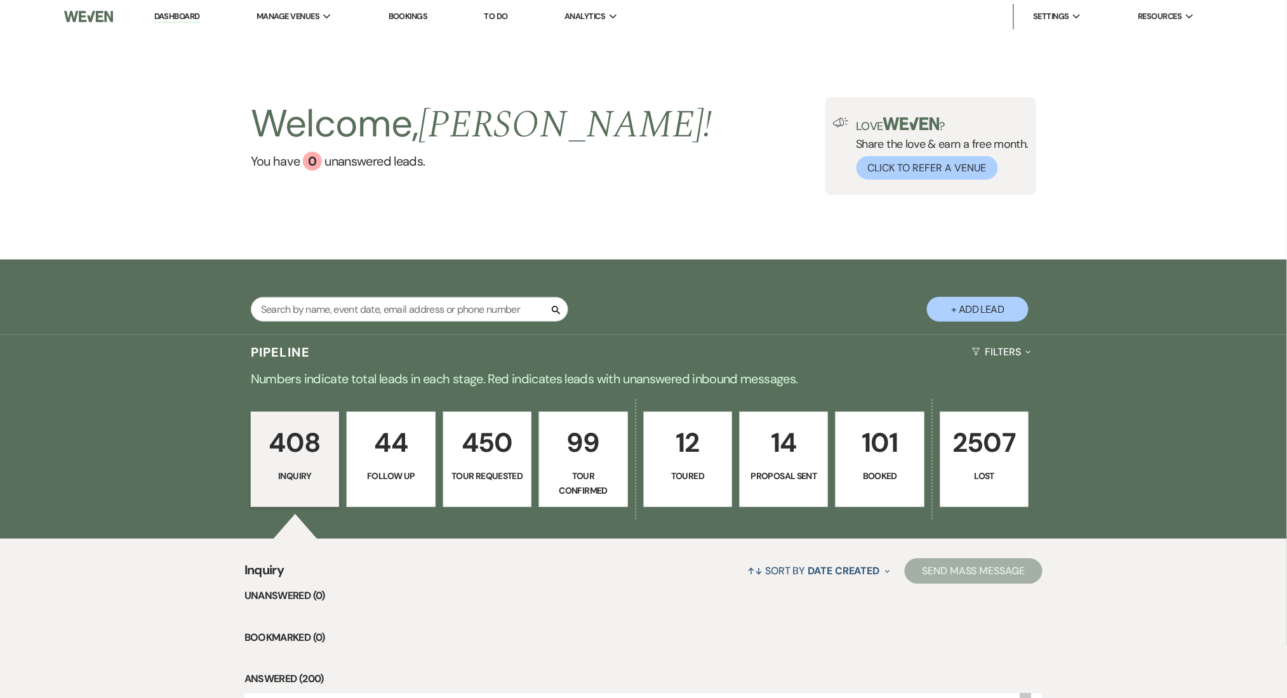
select select "9"
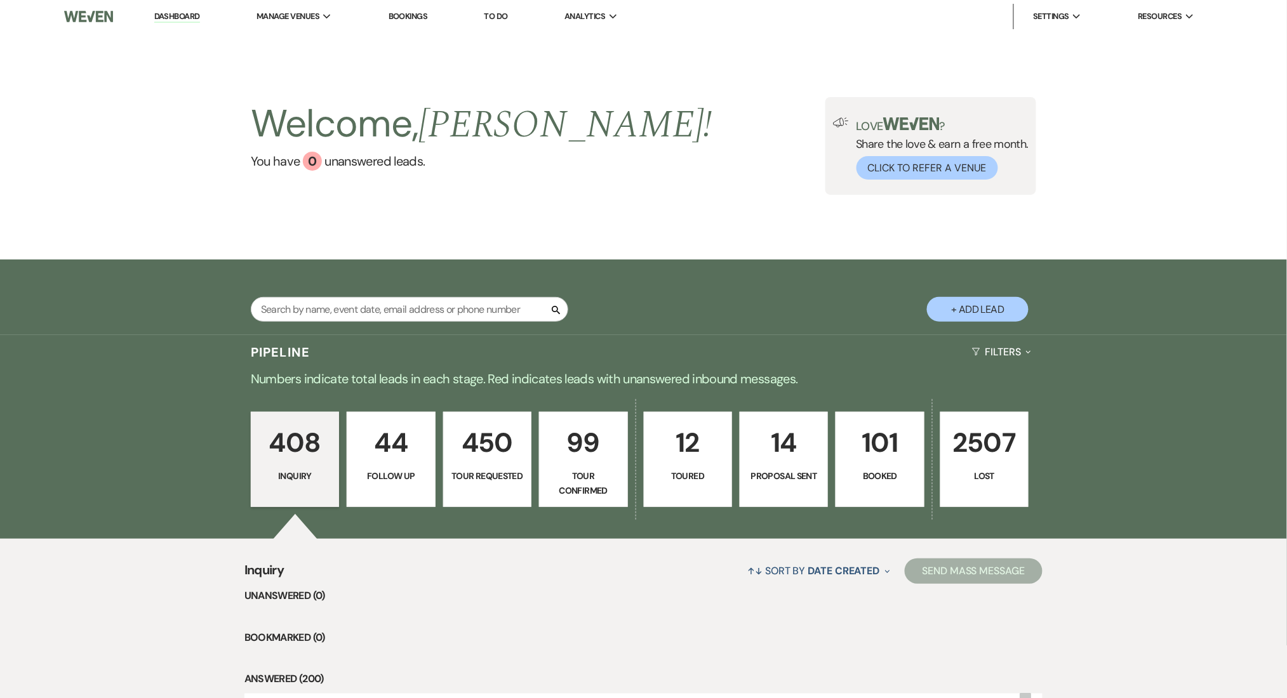
select select "9"
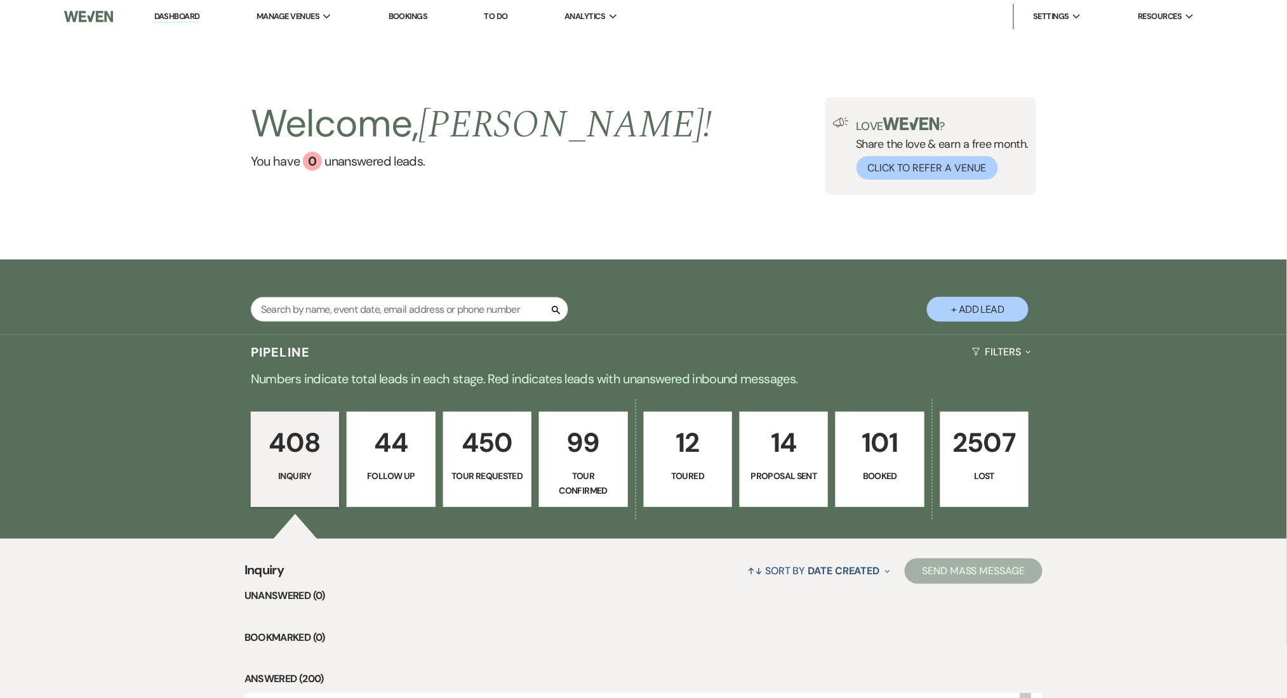
select select "9"
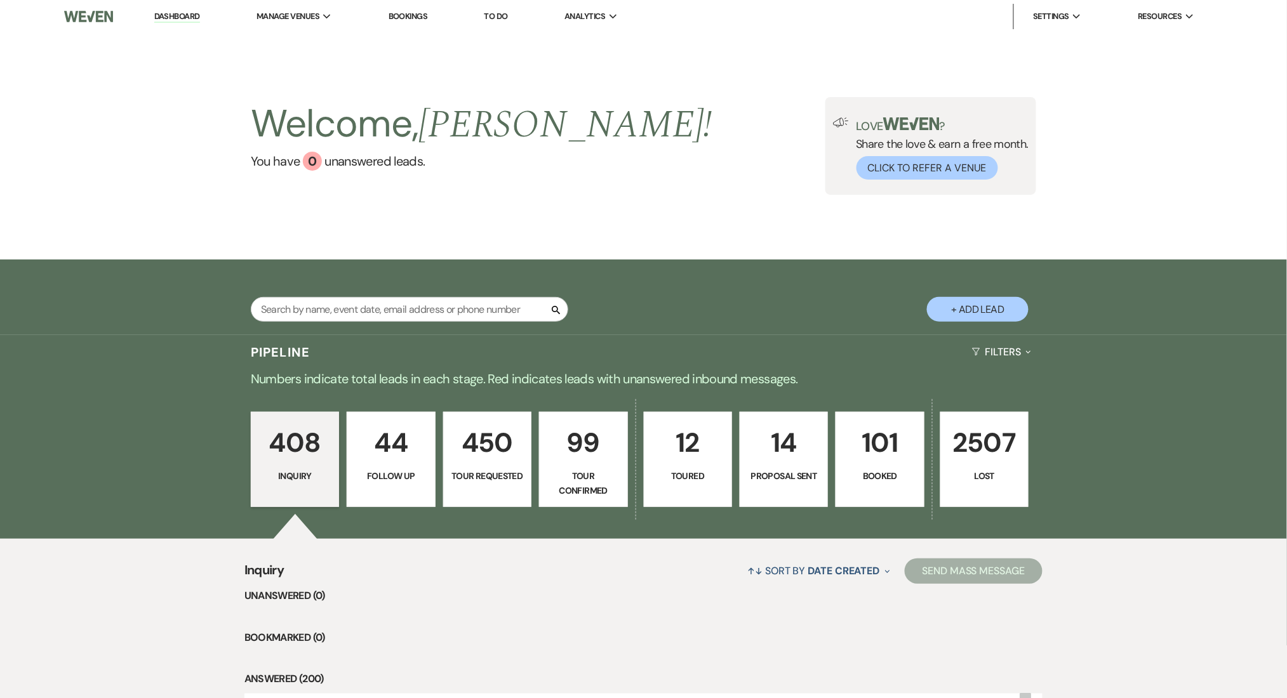
select select "9"
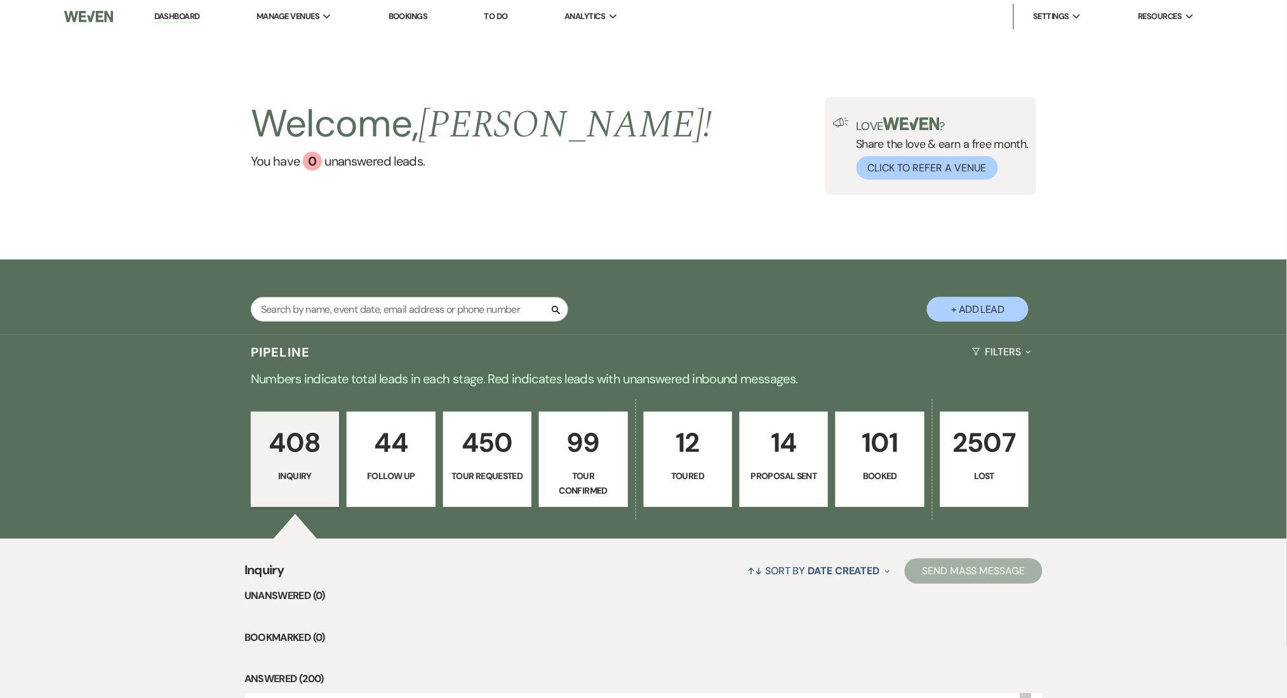
select select "9"
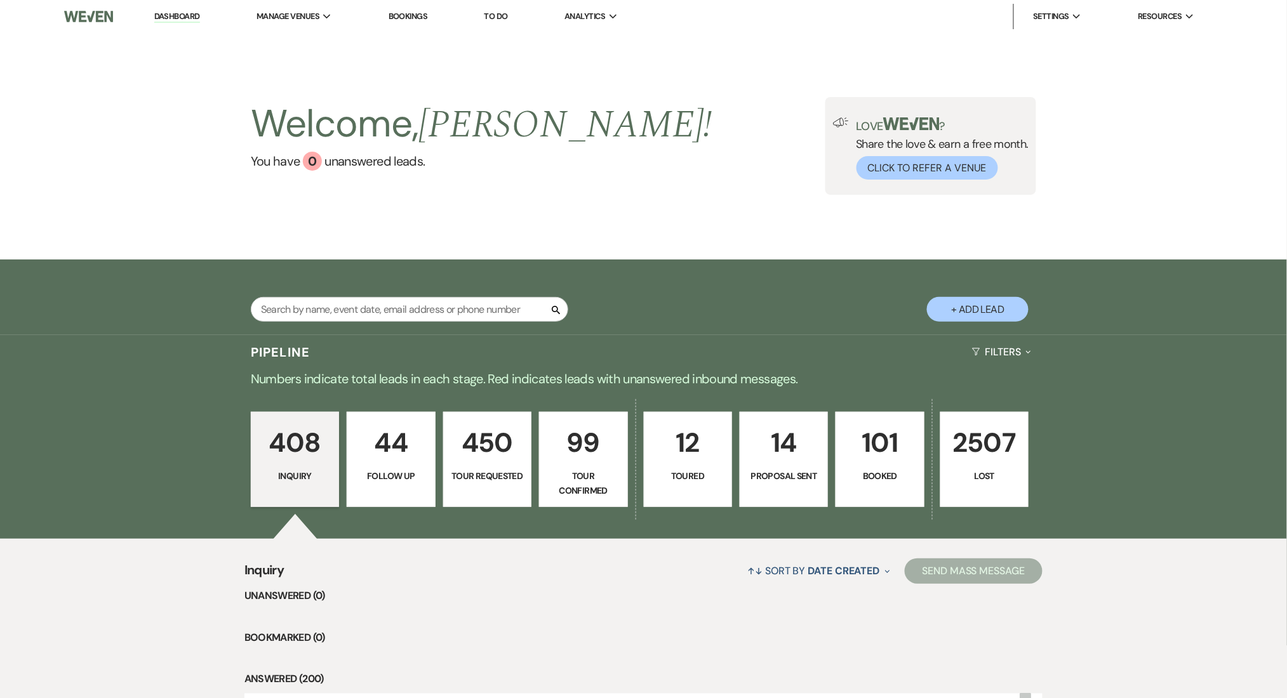
select select "9"
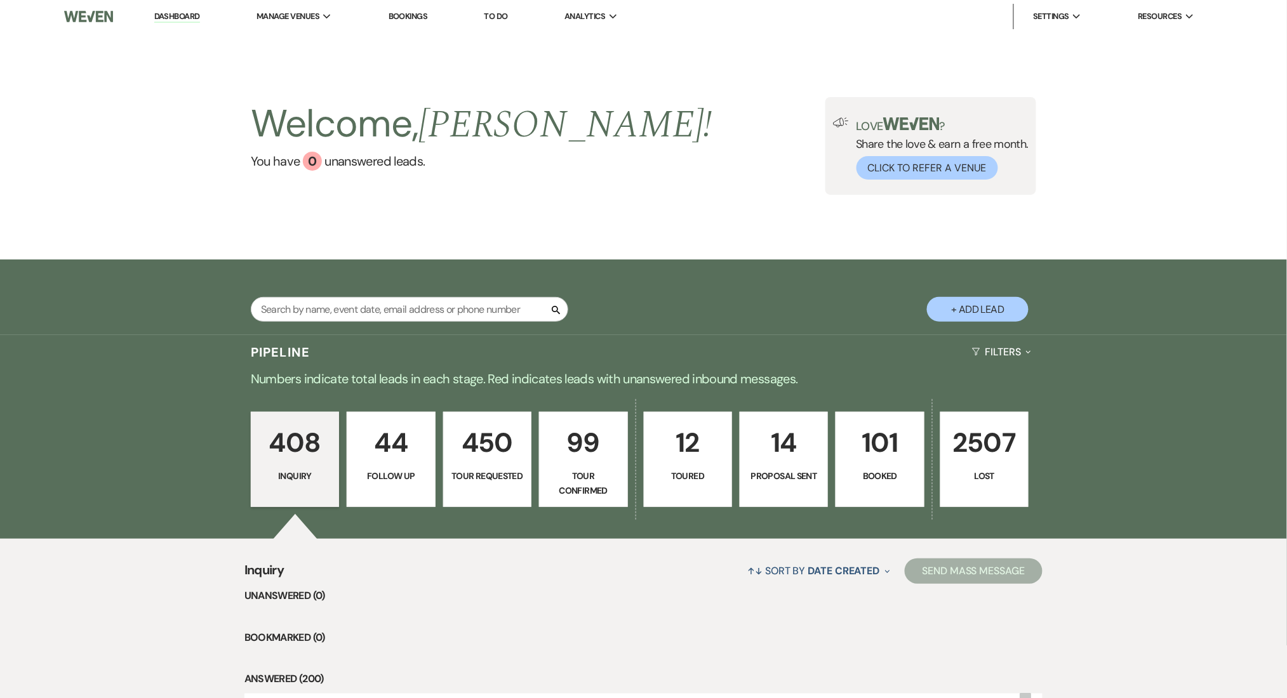
select select "9"
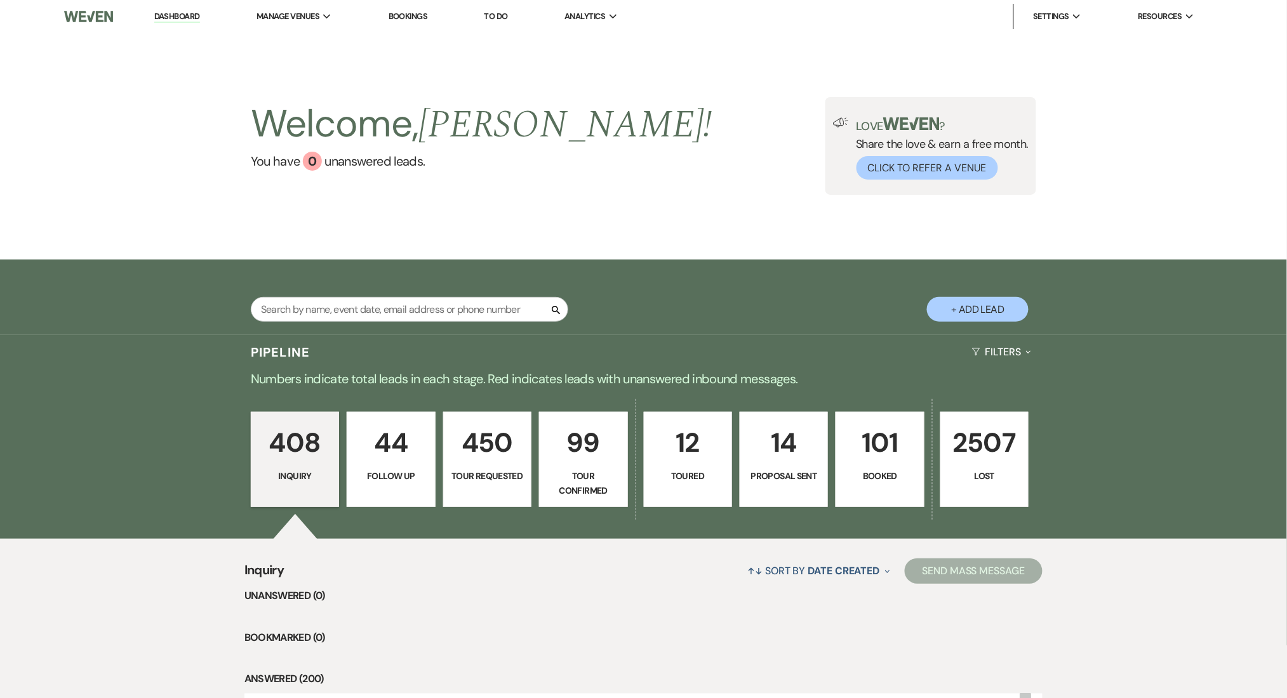
select select "9"
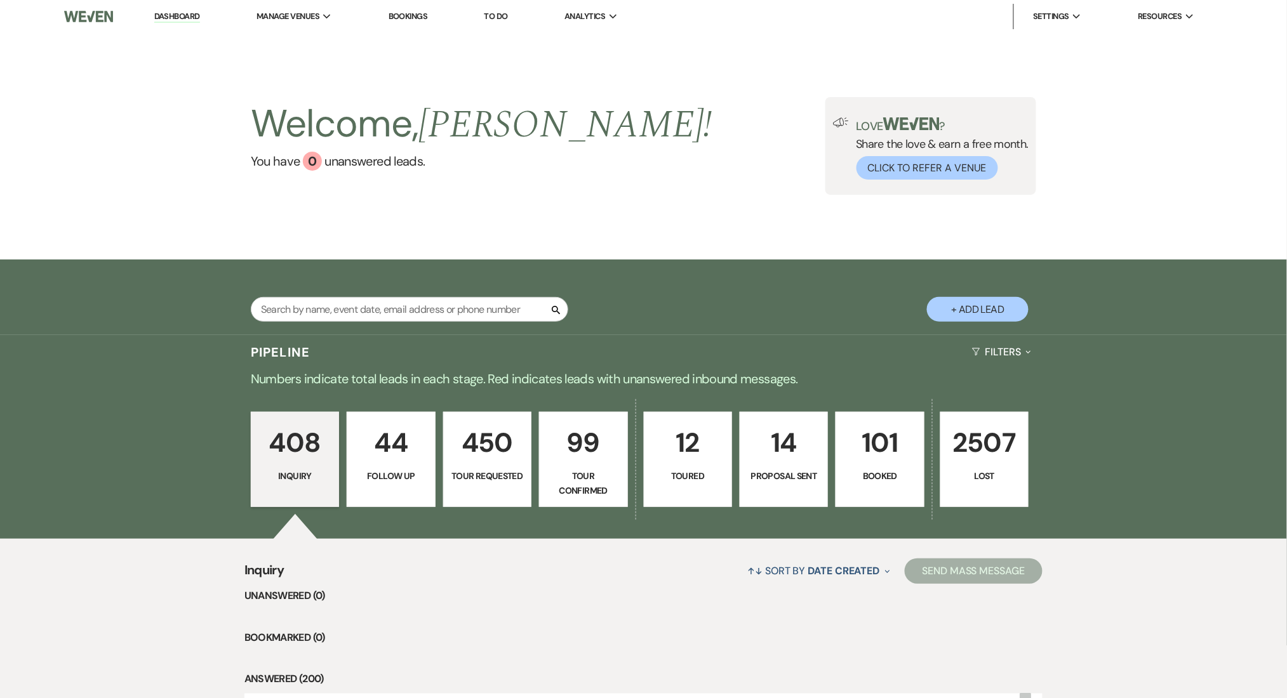
select select "9"
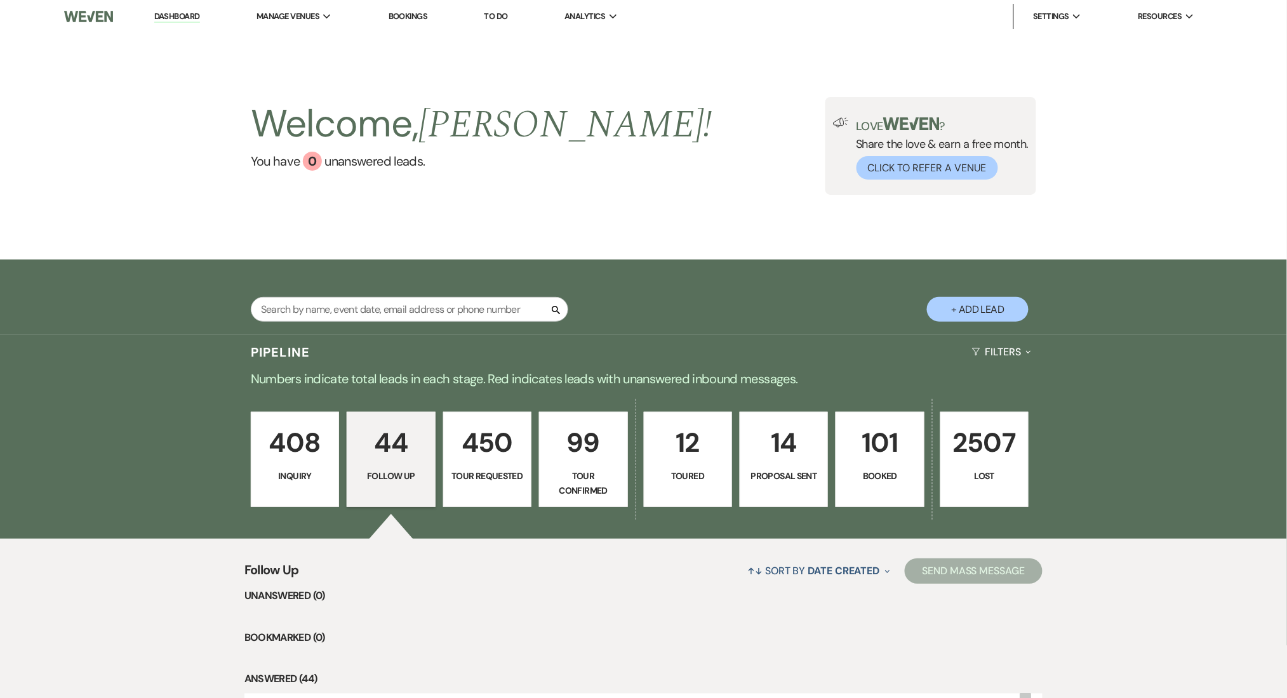
click at [287, 437] on p "408" at bounding box center [295, 442] width 72 height 43
select select "9"
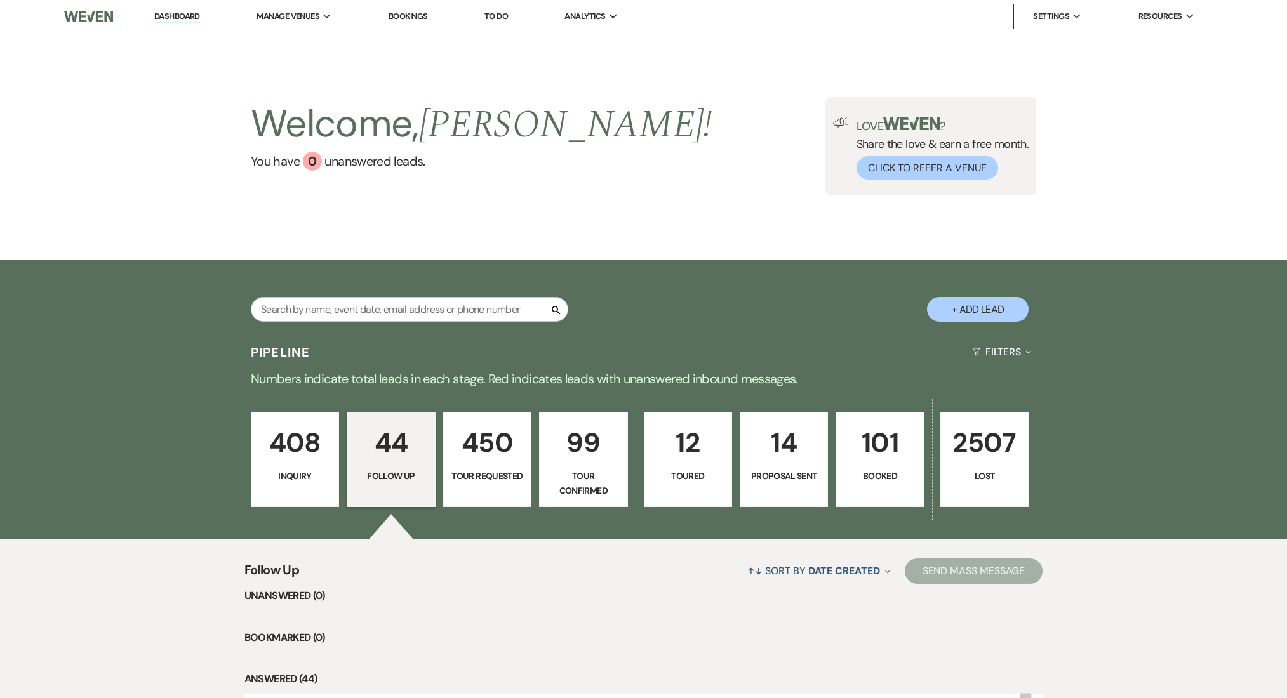
select select "9"
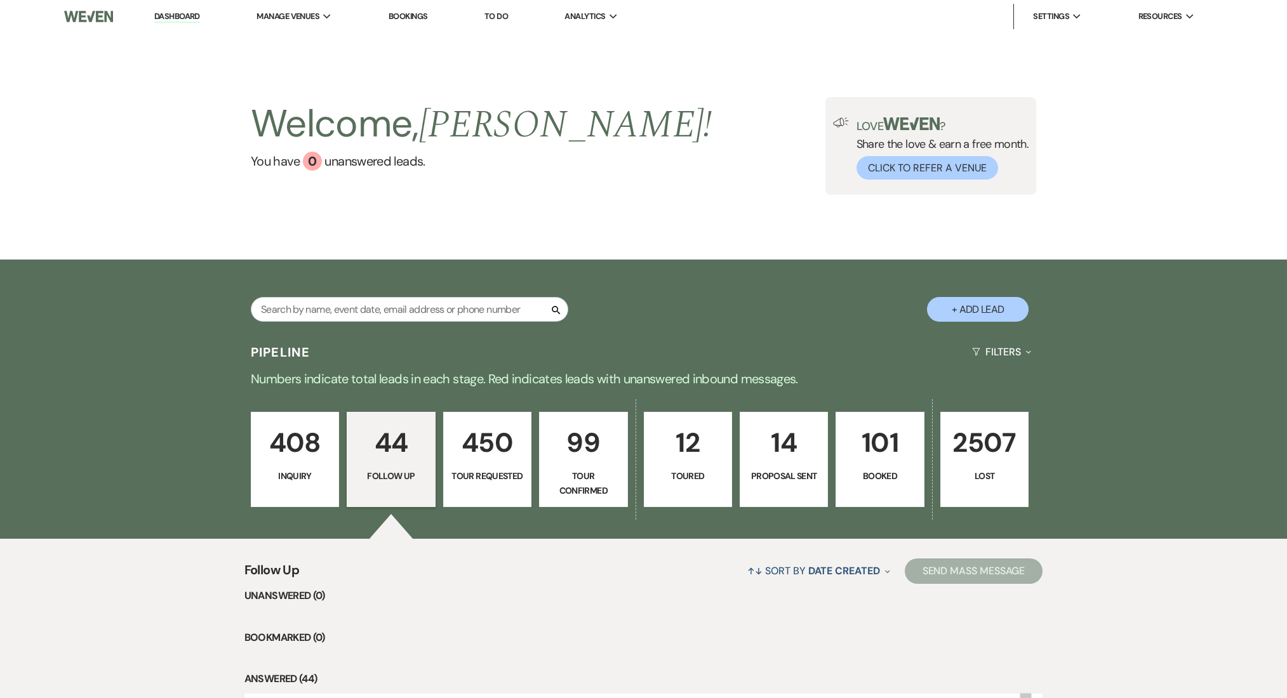
select select "9"
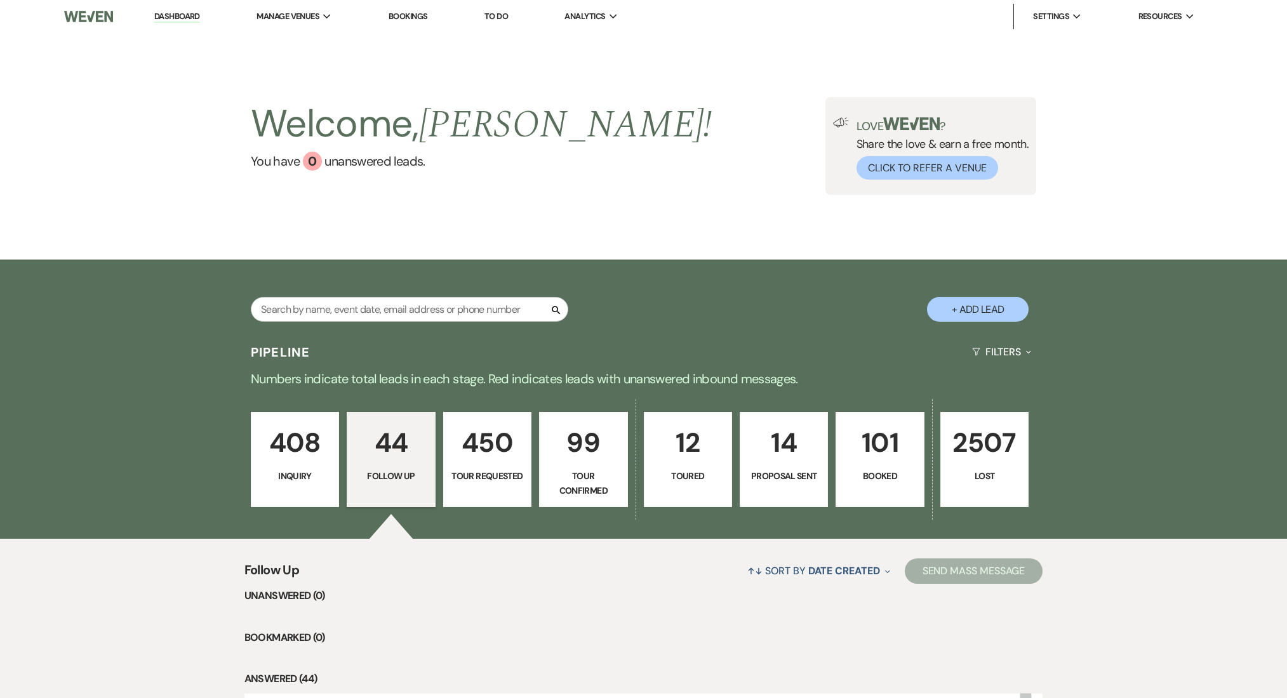
select select "9"
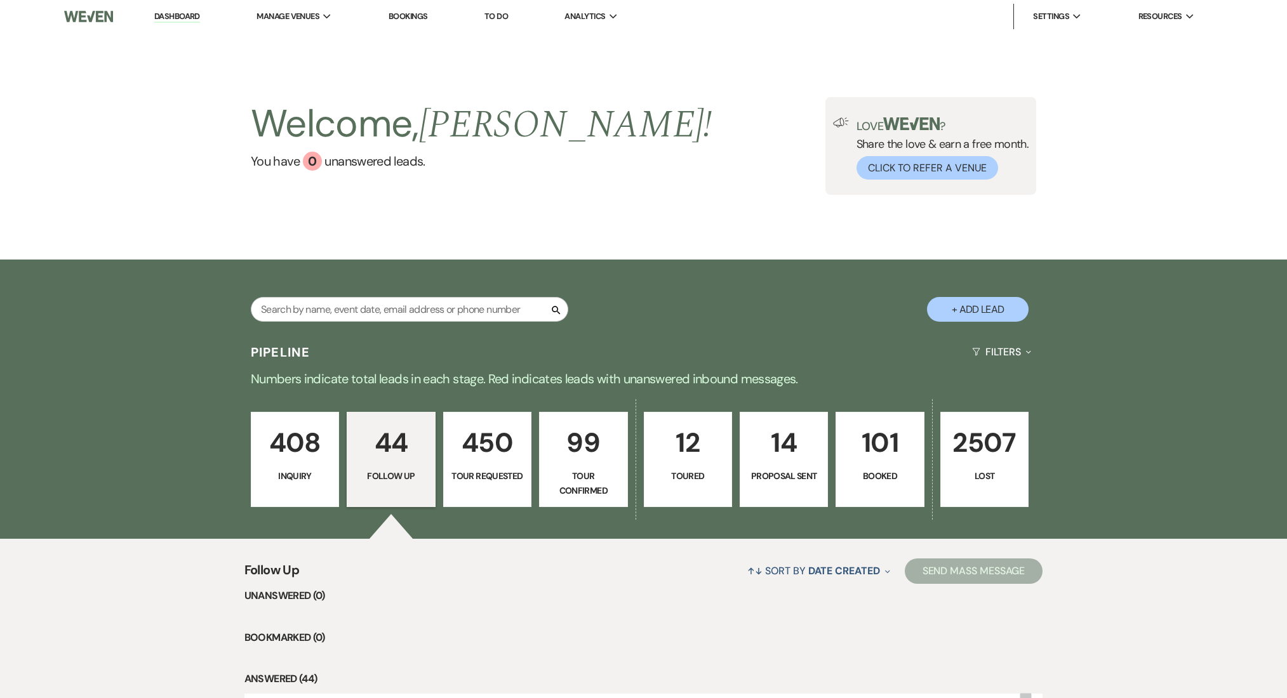
select select "9"
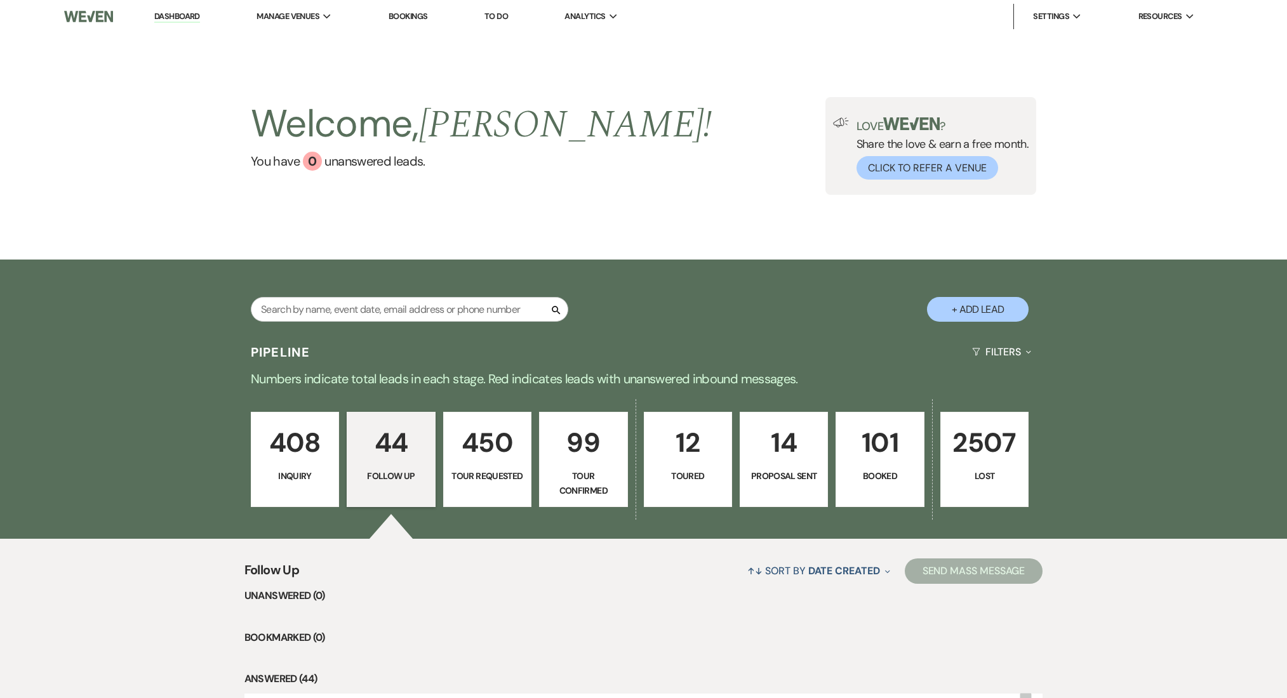
select select "9"
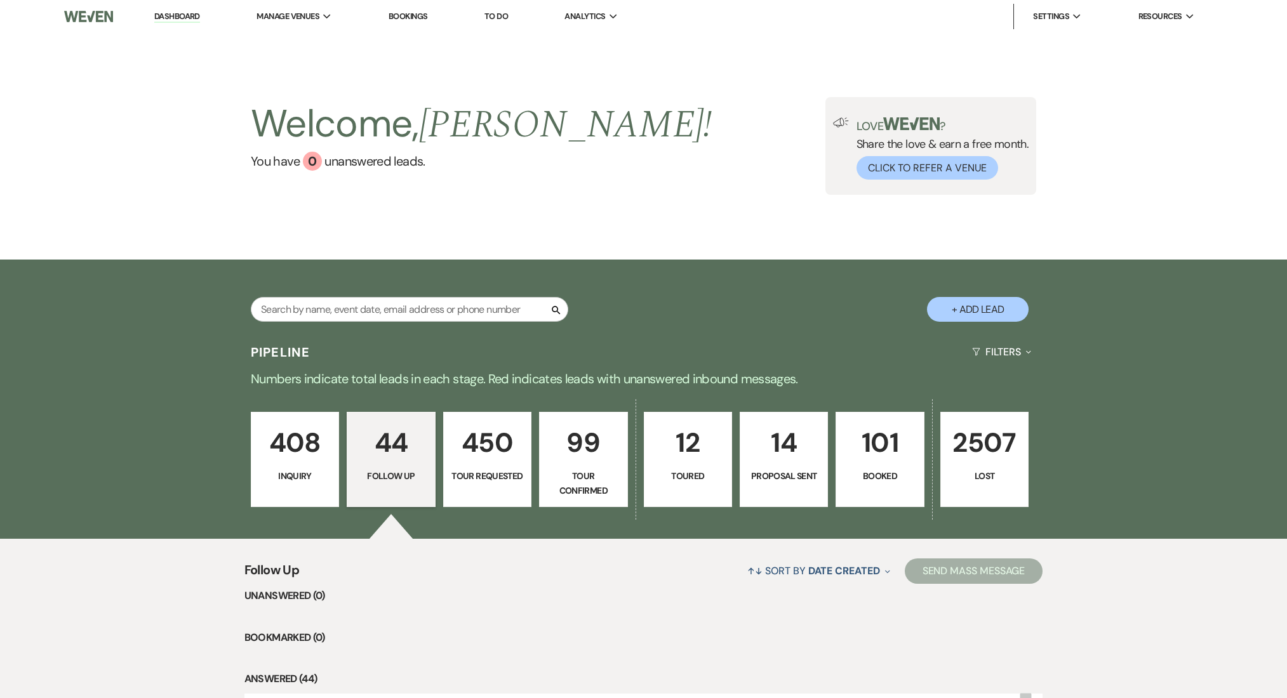
select select "9"
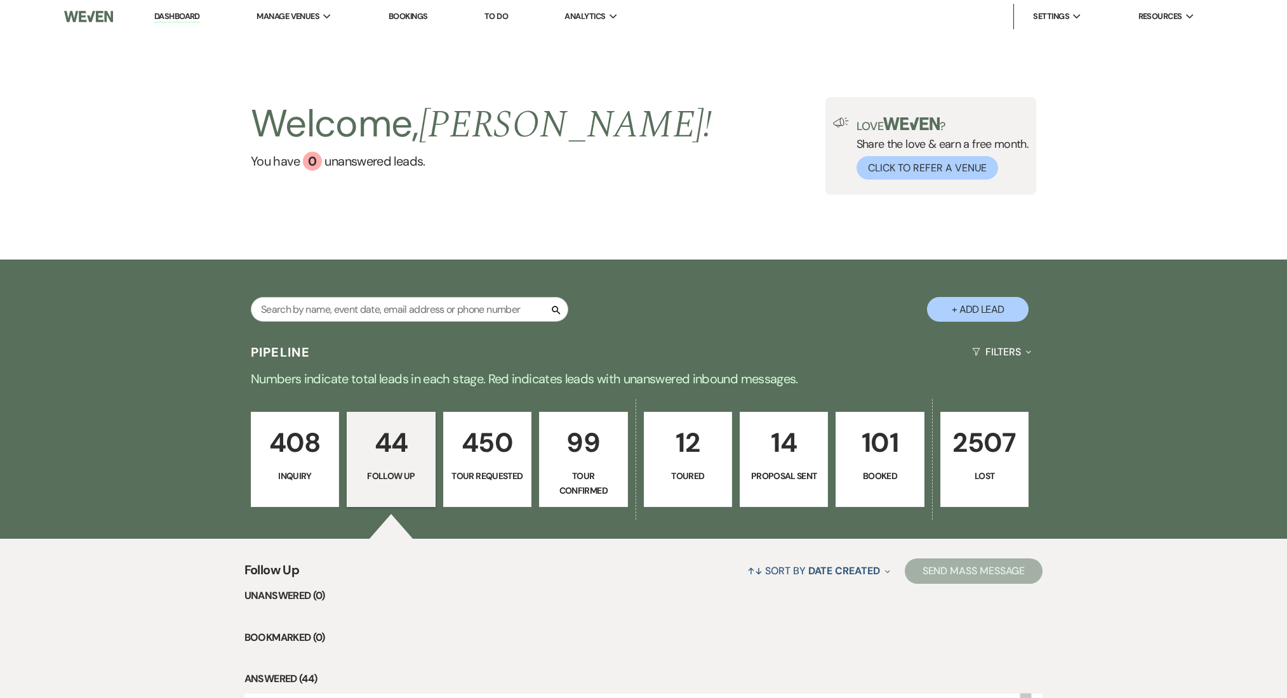
select select "9"
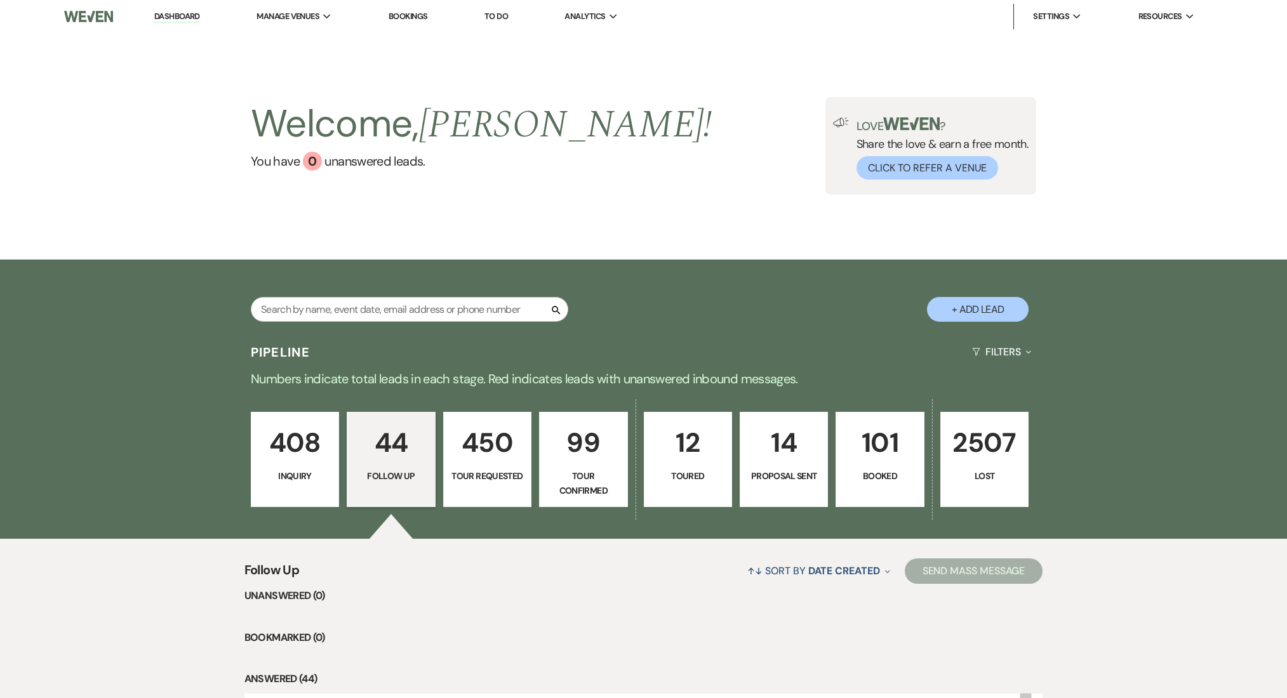
select select "9"
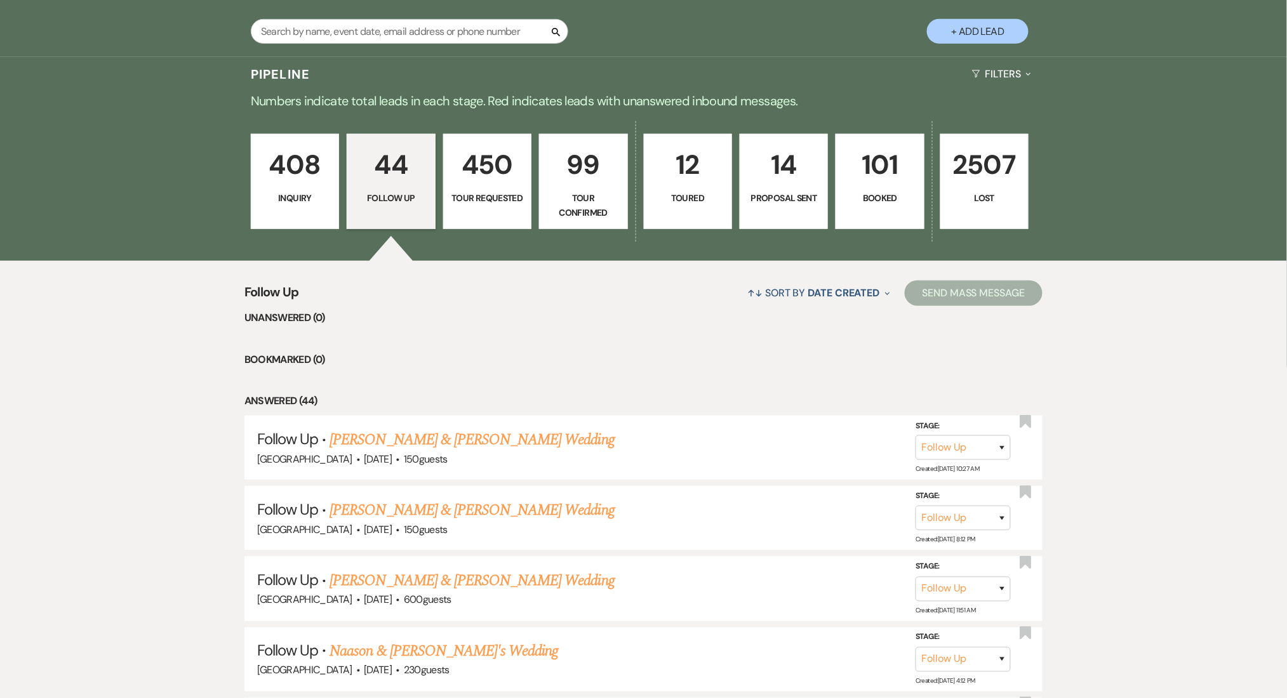
scroll to position [84, 0]
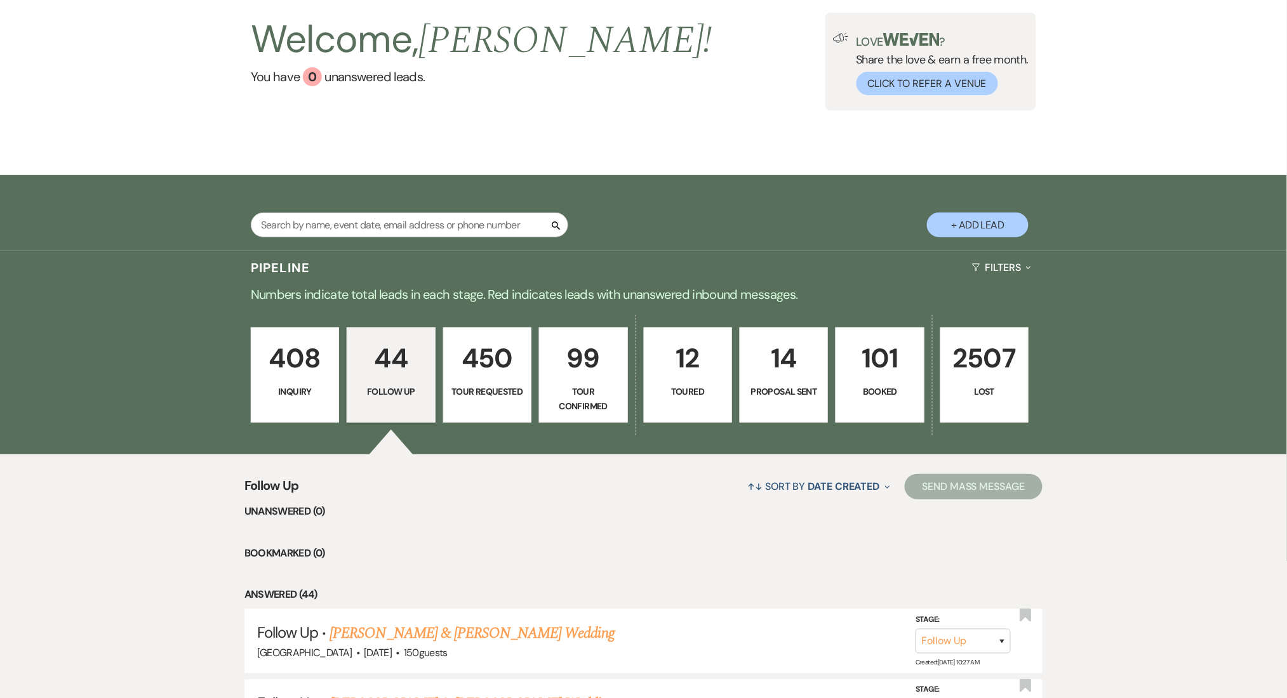
click at [358, 211] on div "Search + Add Lead" at bounding box center [644, 215] width 914 height 66
click at [347, 226] on input "text" at bounding box center [409, 225] width 317 height 25
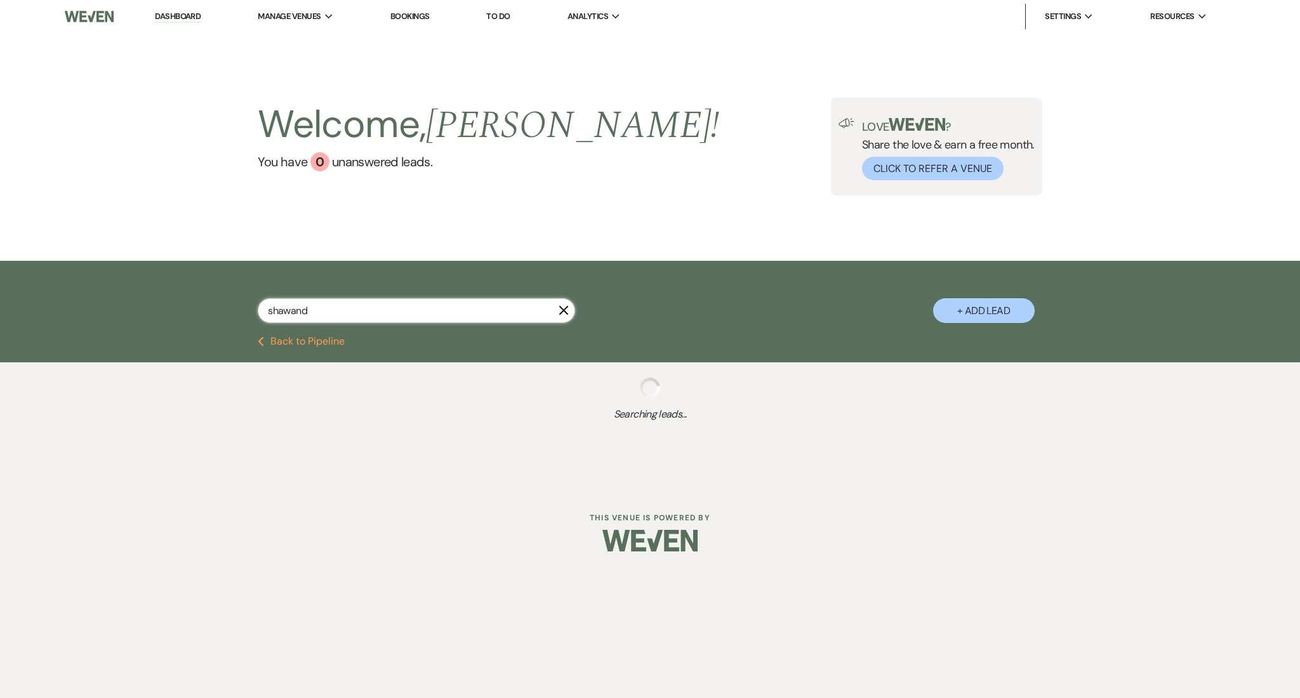
type input "[PERSON_NAME]"
select select "9"
select select "2"
select select "8"
select select "5"
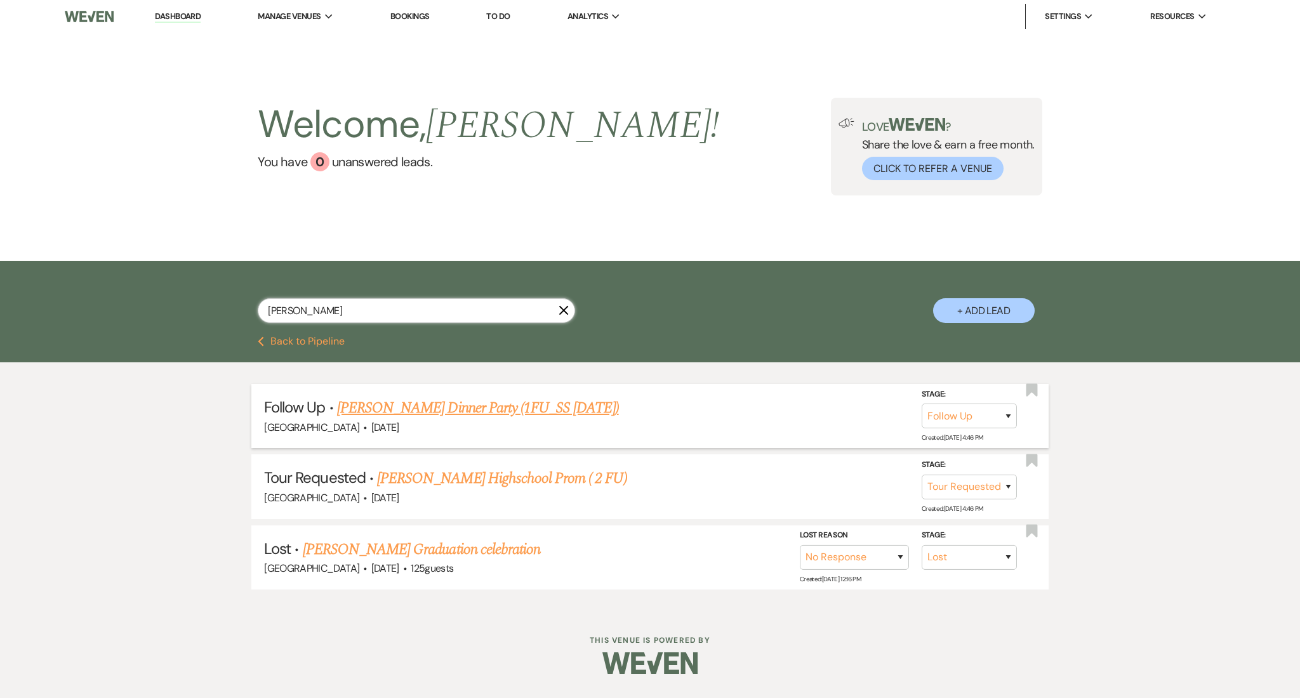
type input "[PERSON_NAME]"
click at [408, 397] on link "[PERSON_NAME] Dinner Party (1FU_SS [DATE])" at bounding box center [478, 408] width 282 height 23
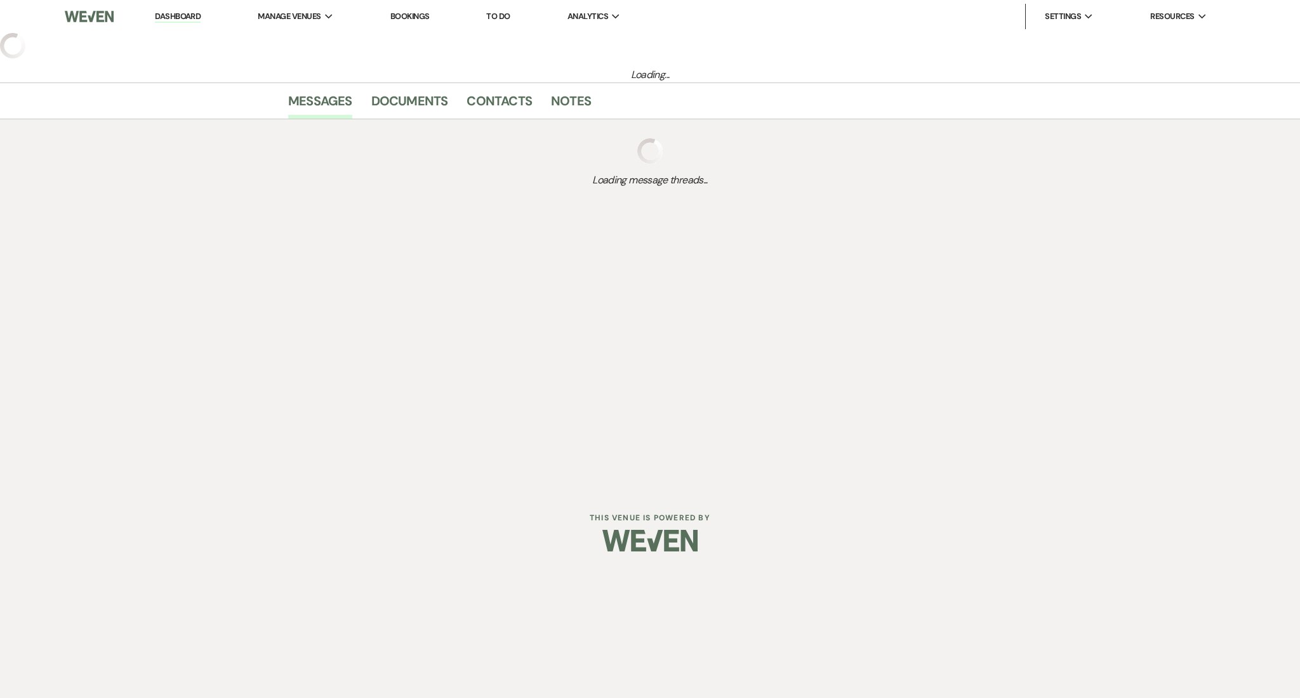
select select "9"
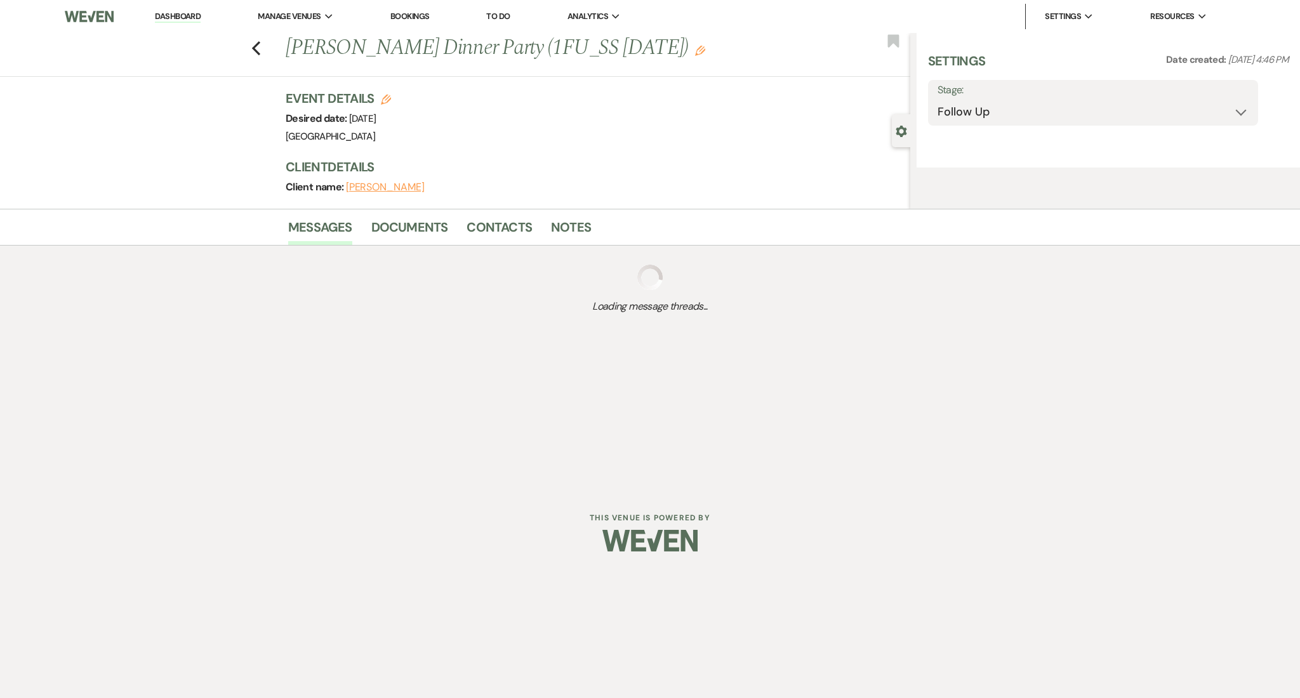
select select "26"
select select "13"
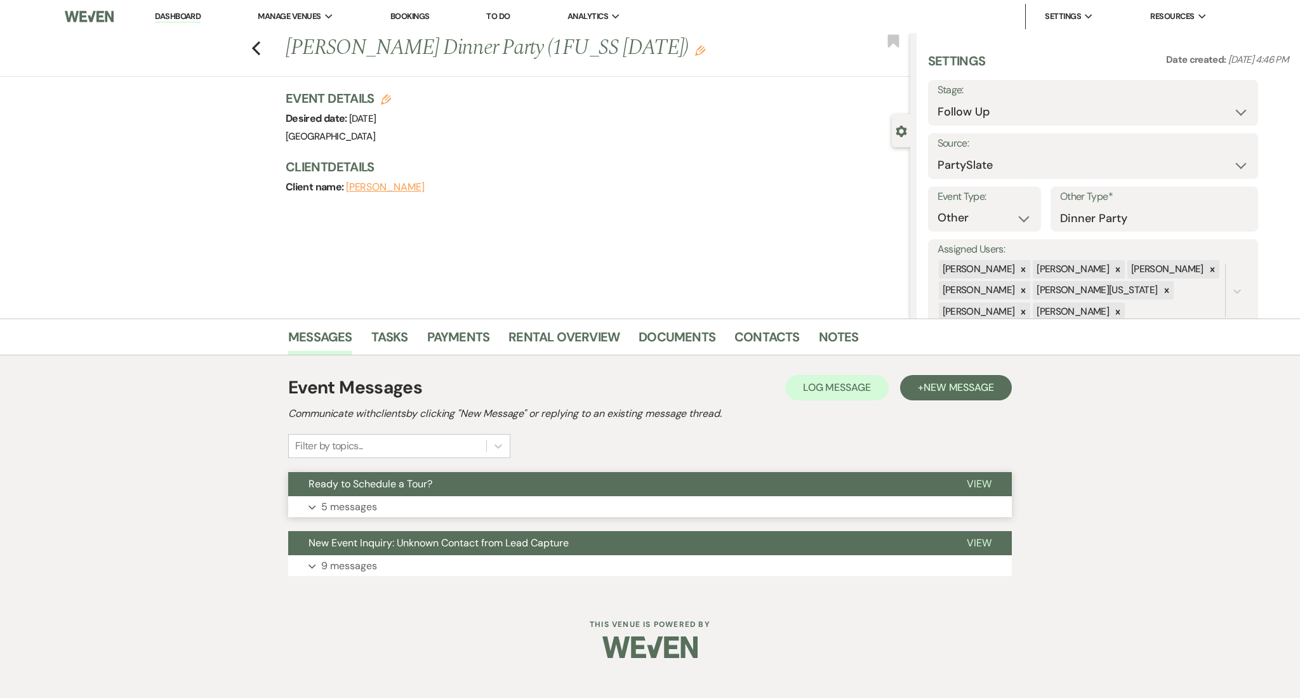
click at [432, 496] on button "Expand 5 messages" at bounding box center [650, 507] width 724 height 22
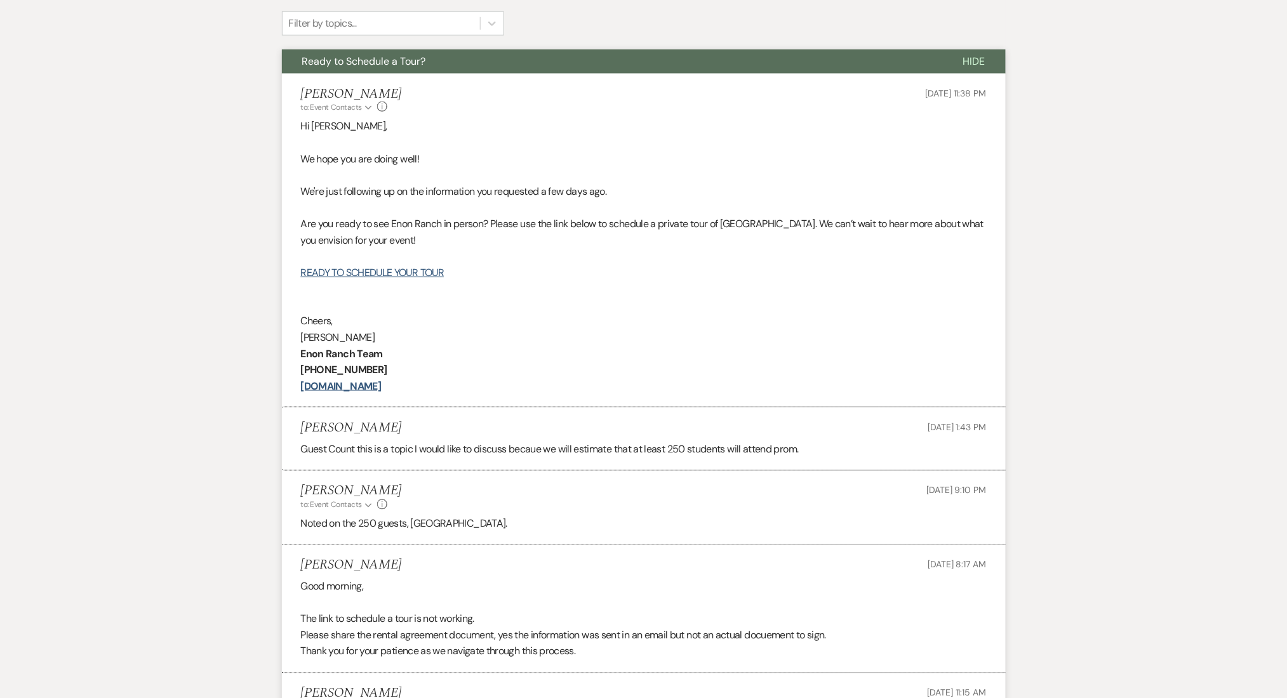
scroll to position [684, 0]
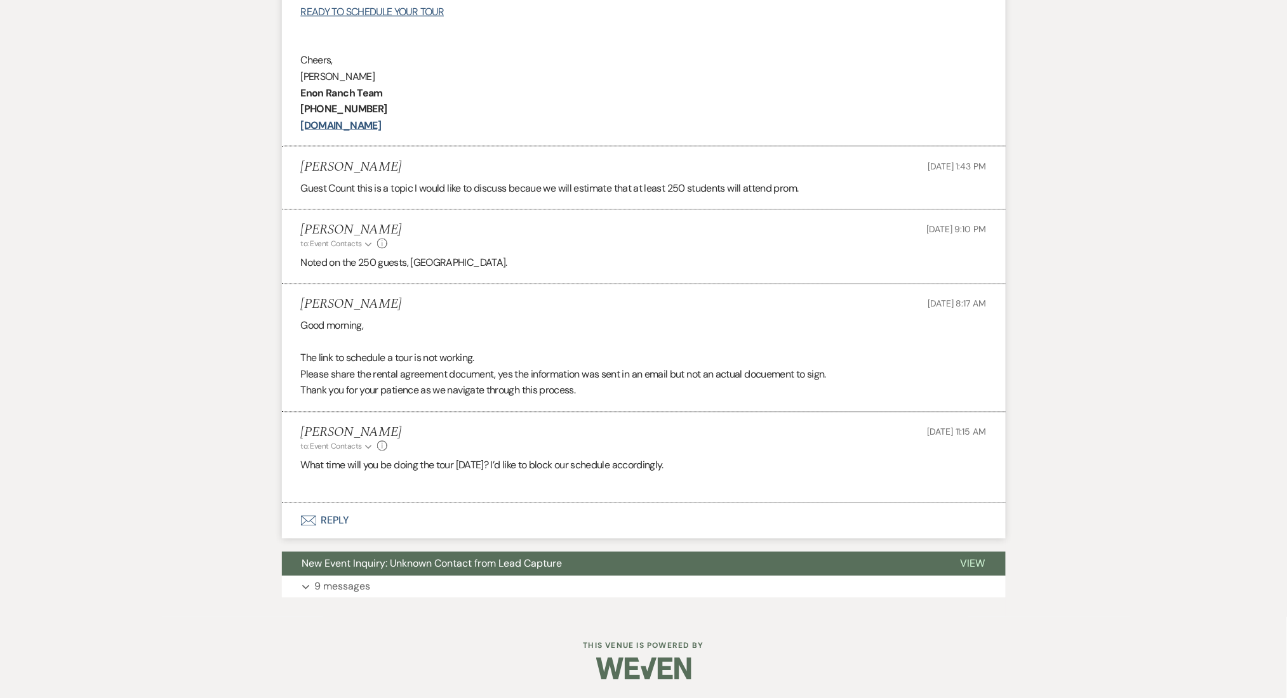
click at [357, 514] on button "Envelope Reply" at bounding box center [644, 521] width 724 height 36
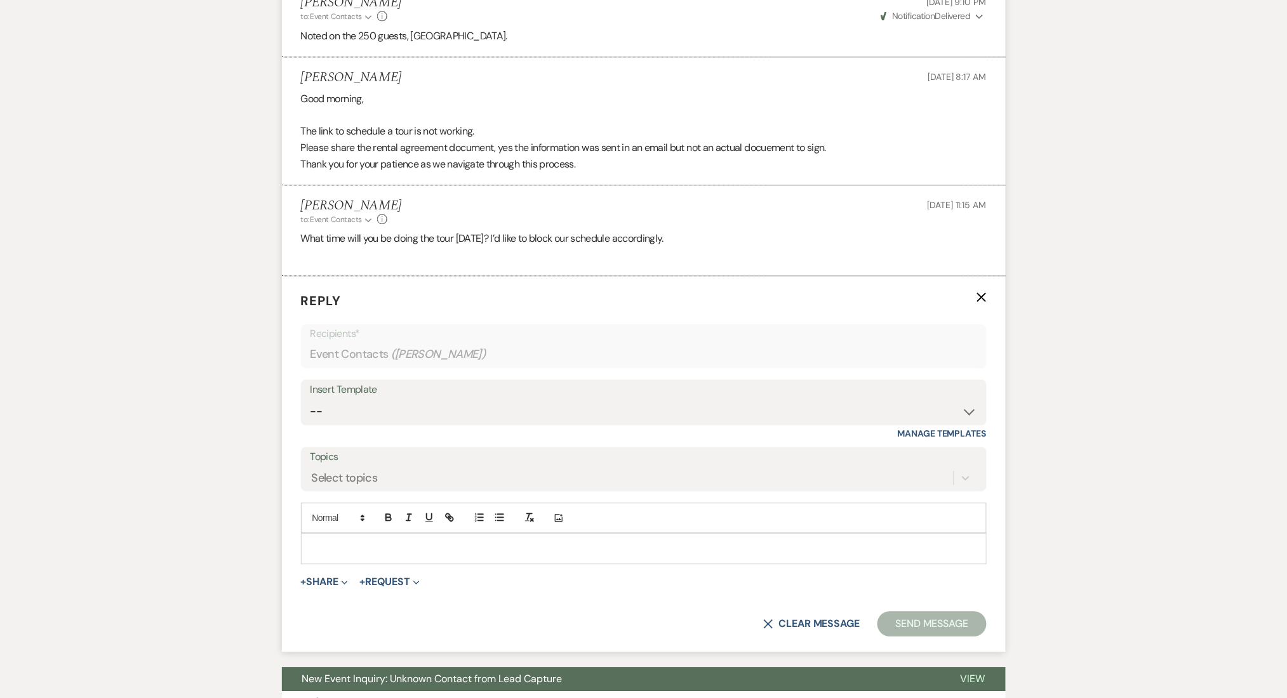
scroll to position [912, 0]
click at [376, 409] on select "-- Inquiry Follow Up Email #2 Contract Sending Template Payment Template Rental…" at bounding box center [643, 411] width 666 height 25
select select "1511"
click at [310, 399] on select "-- Inquiry Follow Up Email #2 Contract Sending Template Payment Template Rental…" at bounding box center [643, 411] width 666 height 25
click at [213, 285] on div "Messages Tasks Payments Rental Overview Documents Contacts Notes Event Messages…" at bounding box center [643, 69] width 1287 height 1325
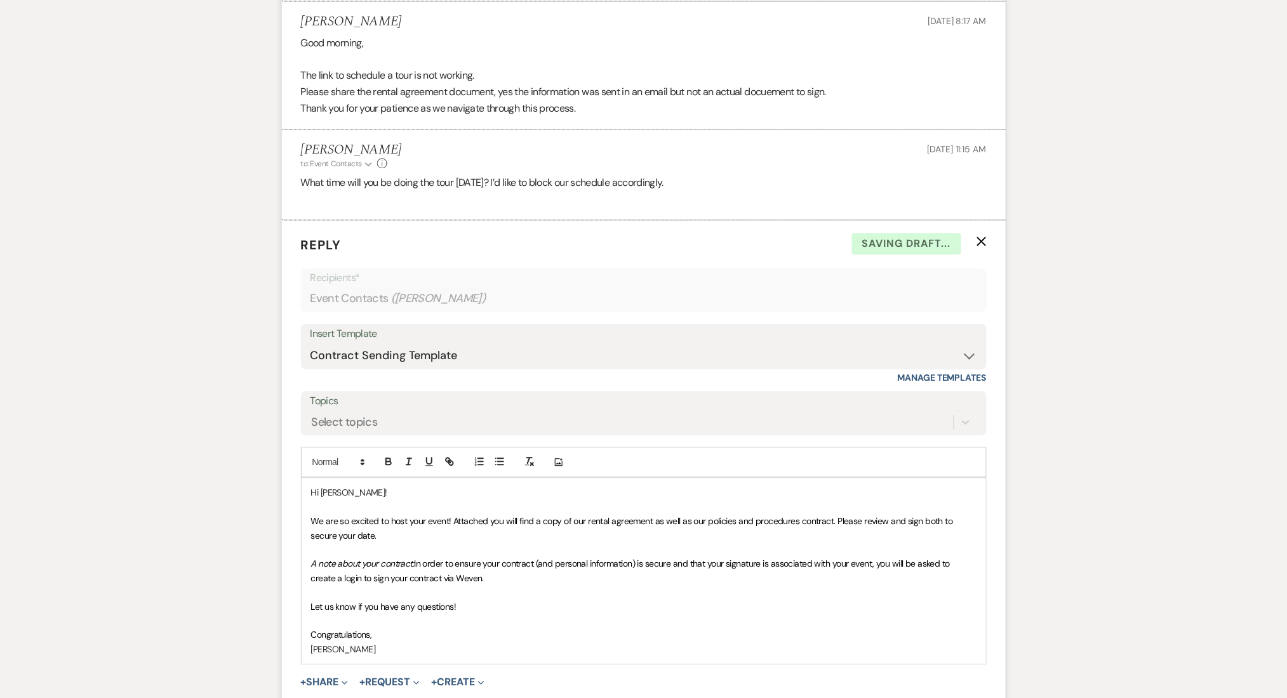
scroll to position [1082, 0]
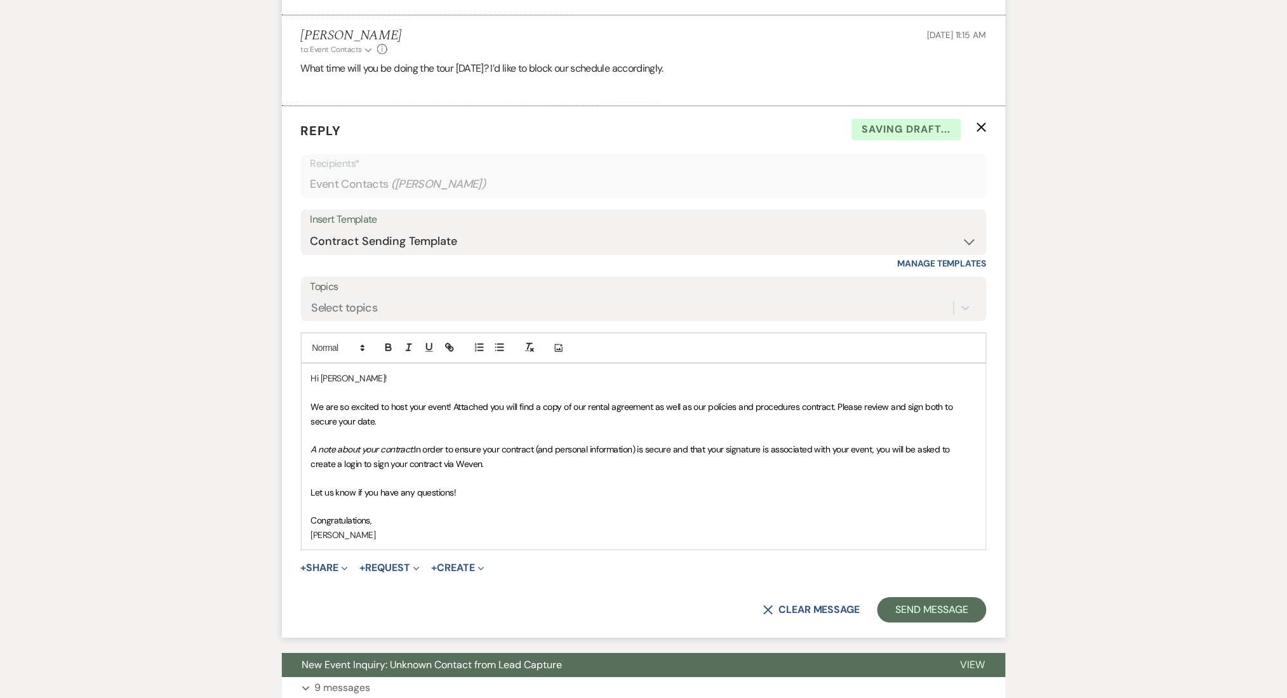
click at [441, 441] on p at bounding box center [643, 435] width 665 height 14
click at [500, 428] on p at bounding box center [643, 435] width 665 height 14
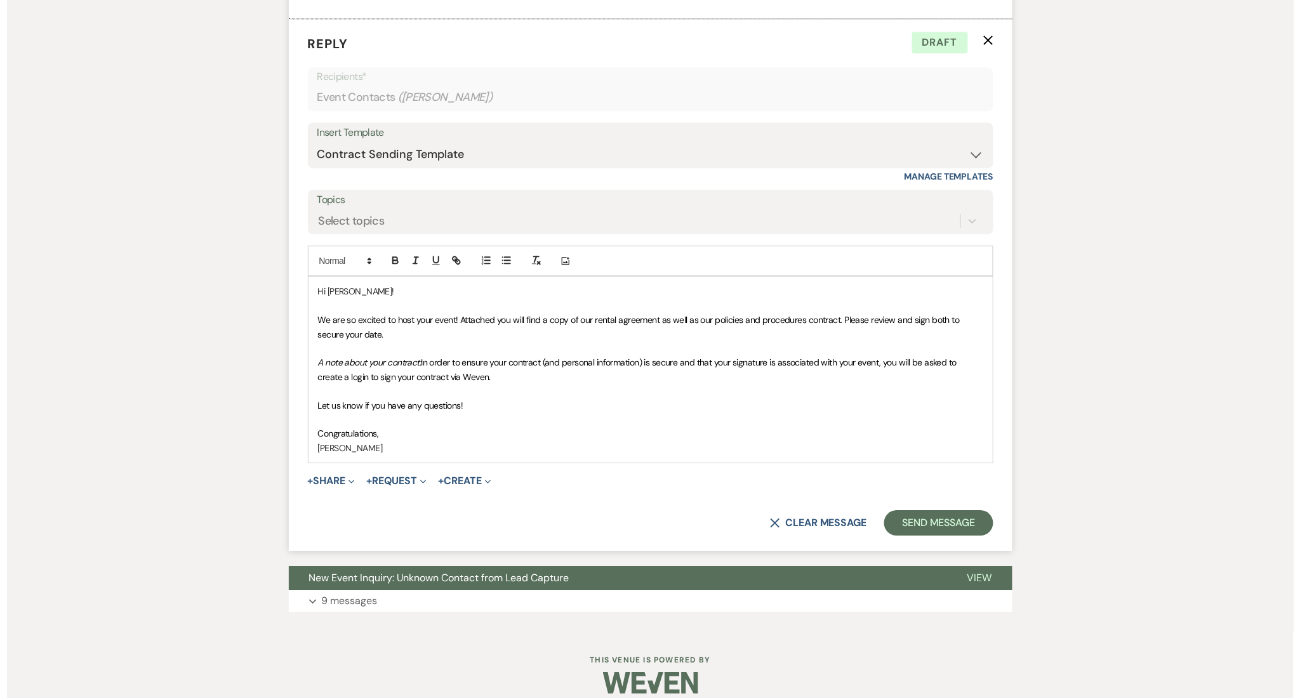
scroll to position [1183, 0]
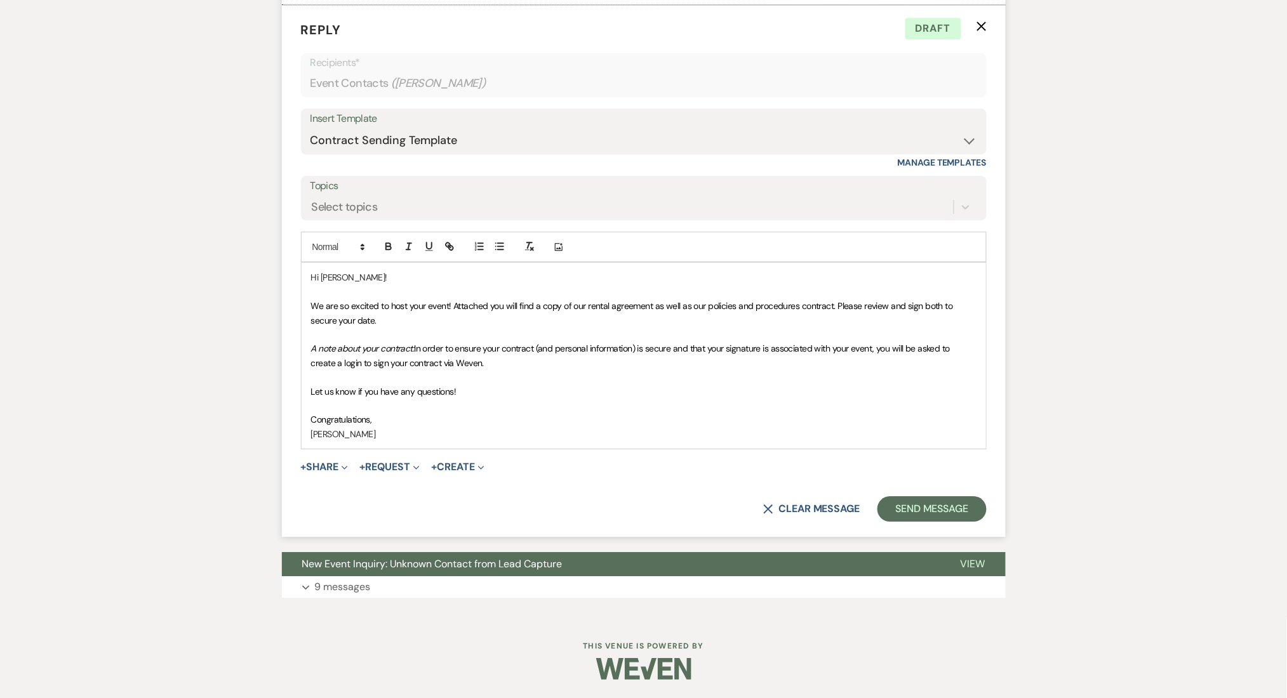
click at [403, 388] on span "Let us know if you have any questions!" at bounding box center [383, 391] width 145 height 11
click at [520, 392] on p "Let us know if you have any questions!" at bounding box center [643, 392] width 665 height 14
click at [411, 471] on button "+ Request Expand" at bounding box center [389, 467] width 60 height 10
click at [484, 462] on span "Expand" at bounding box center [480, 466] width 10 height 13
click at [342, 469] on span "Expand" at bounding box center [343, 466] width 10 height 13
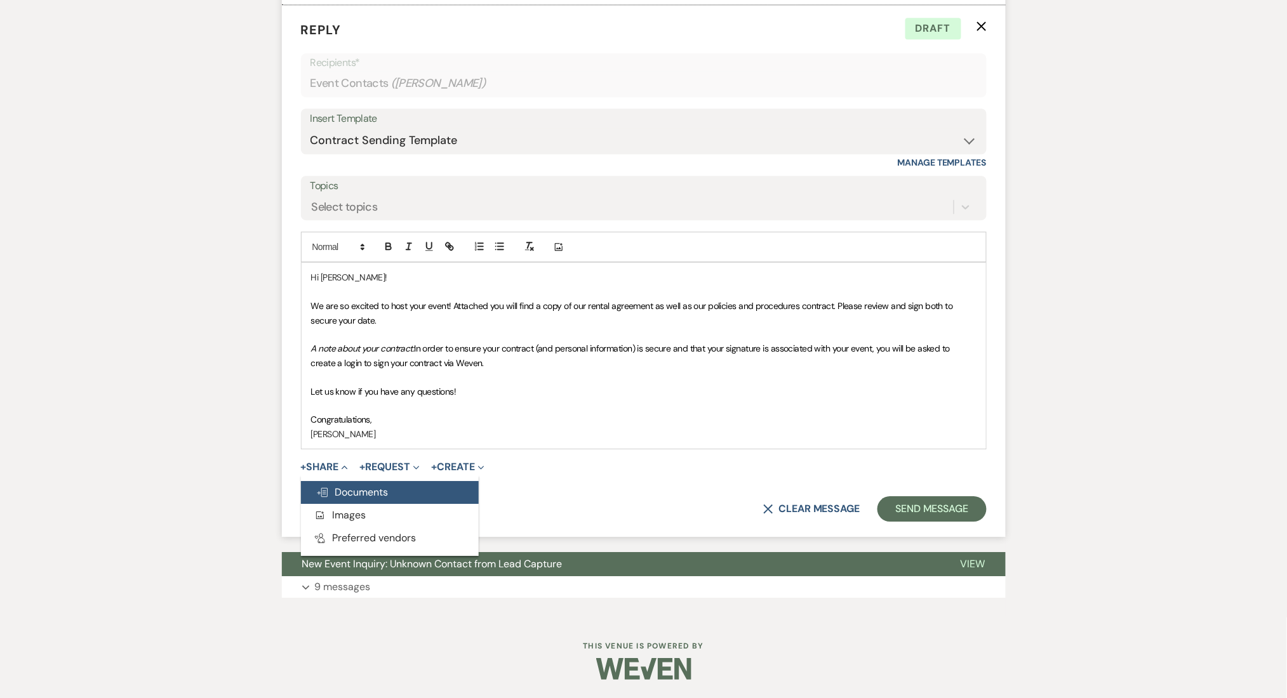
click at [352, 489] on span "Doc Upload Documents" at bounding box center [352, 492] width 72 height 13
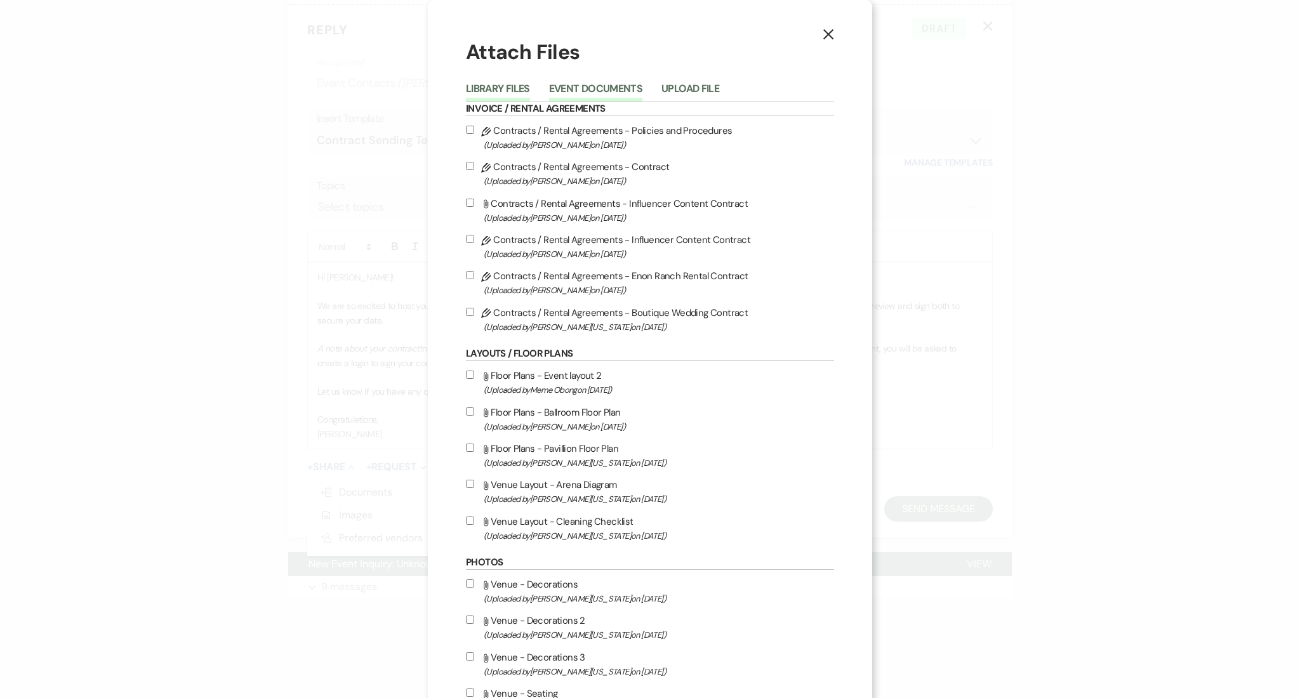
click at [597, 86] on button "Event Documents" at bounding box center [595, 93] width 93 height 18
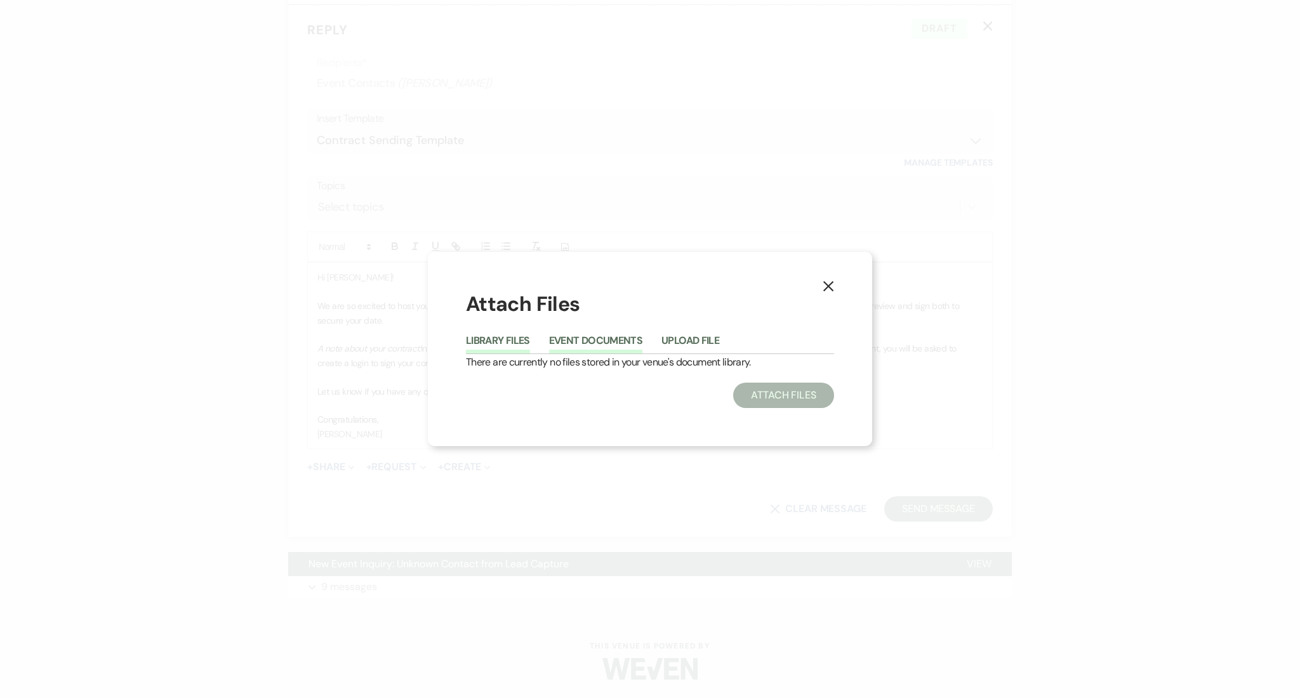
click at [500, 345] on button "Library Files" at bounding box center [498, 345] width 64 height 18
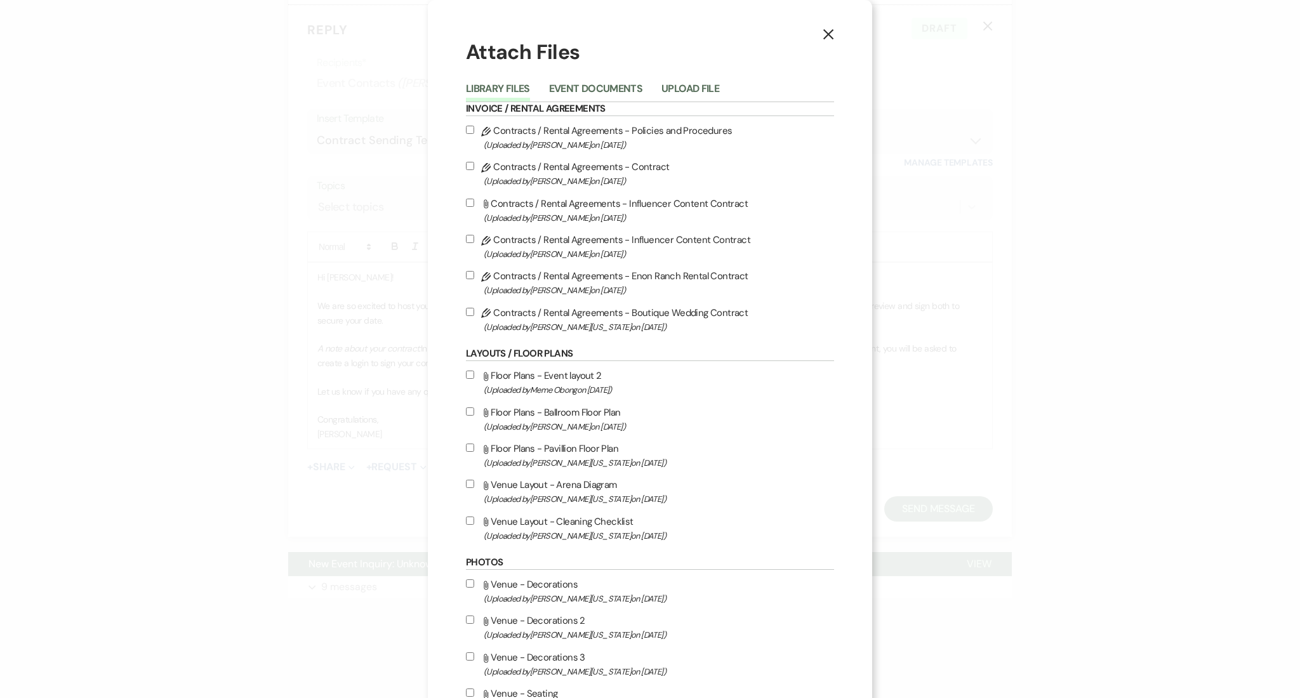
click at [466, 126] on input "Pencil Contracts / Rental Agreements - Policies and Procedures (Uploaded by [PE…" at bounding box center [470, 130] width 8 height 8
checkbox input "true"
click at [466, 165] on input "Pencil Contracts / Rental Agreements - Contract (Uploaded by [PERSON_NAME] on […" at bounding box center [470, 166] width 8 height 8
checkbox input "true"
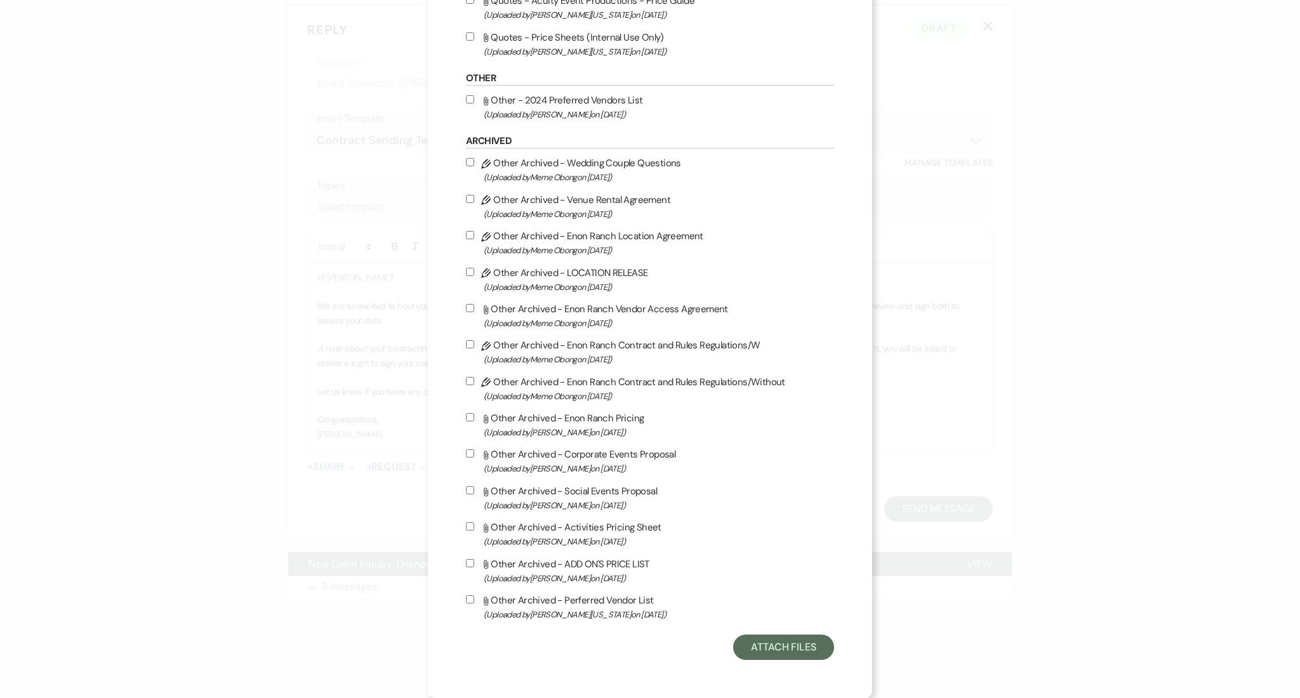
scroll to position [1114, 0]
click at [794, 641] on button "Attach Files" at bounding box center [783, 647] width 101 height 25
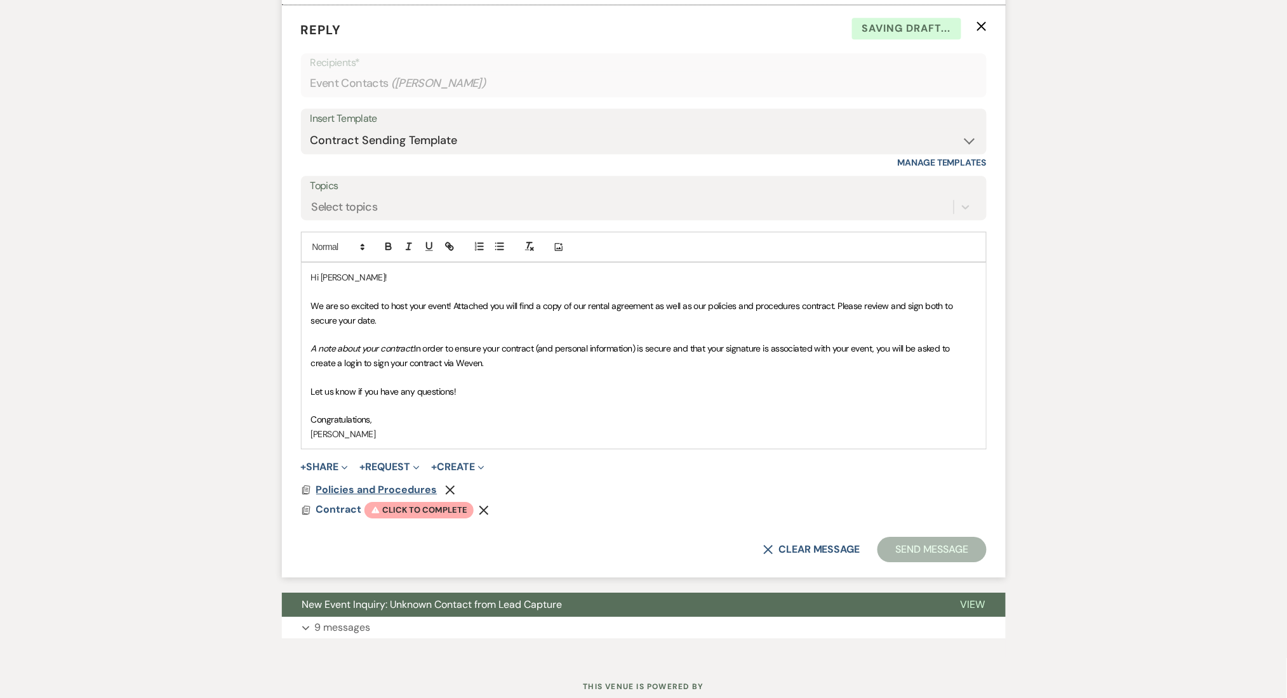
click at [360, 483] on span "Policies and Procedures" at bounding box center [376, 489] width 121 height 13
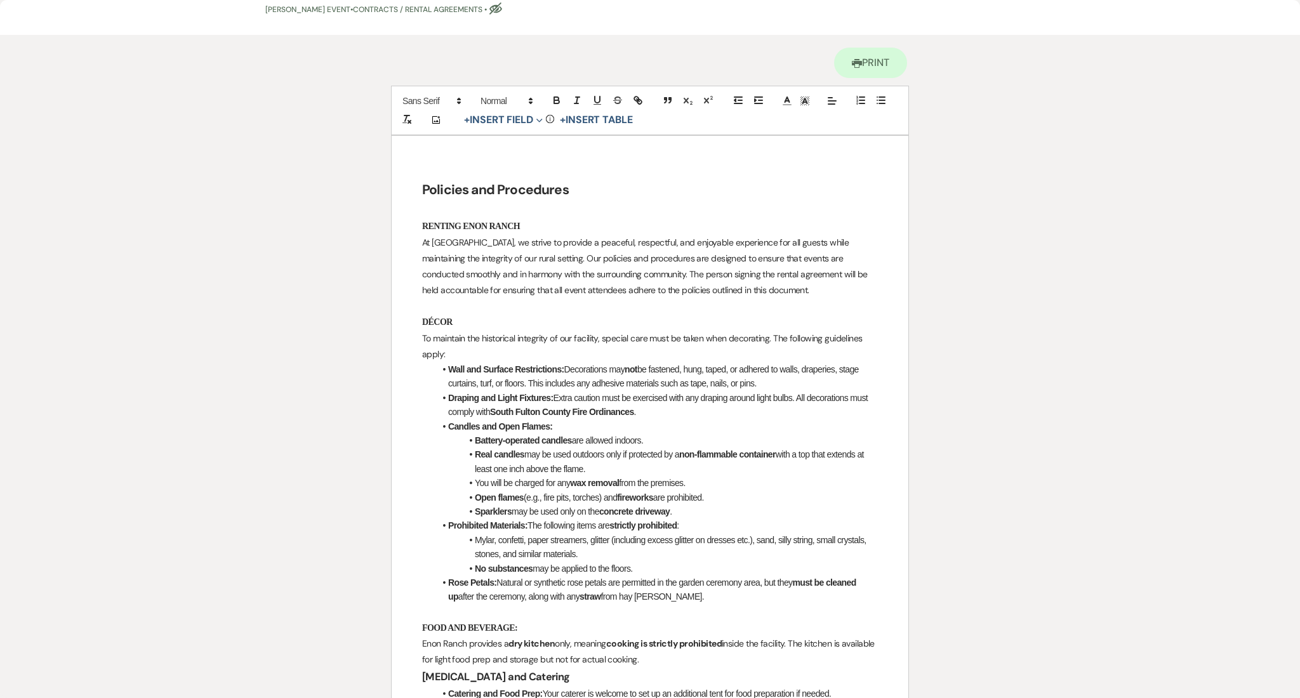
scroll to position [0, 0]
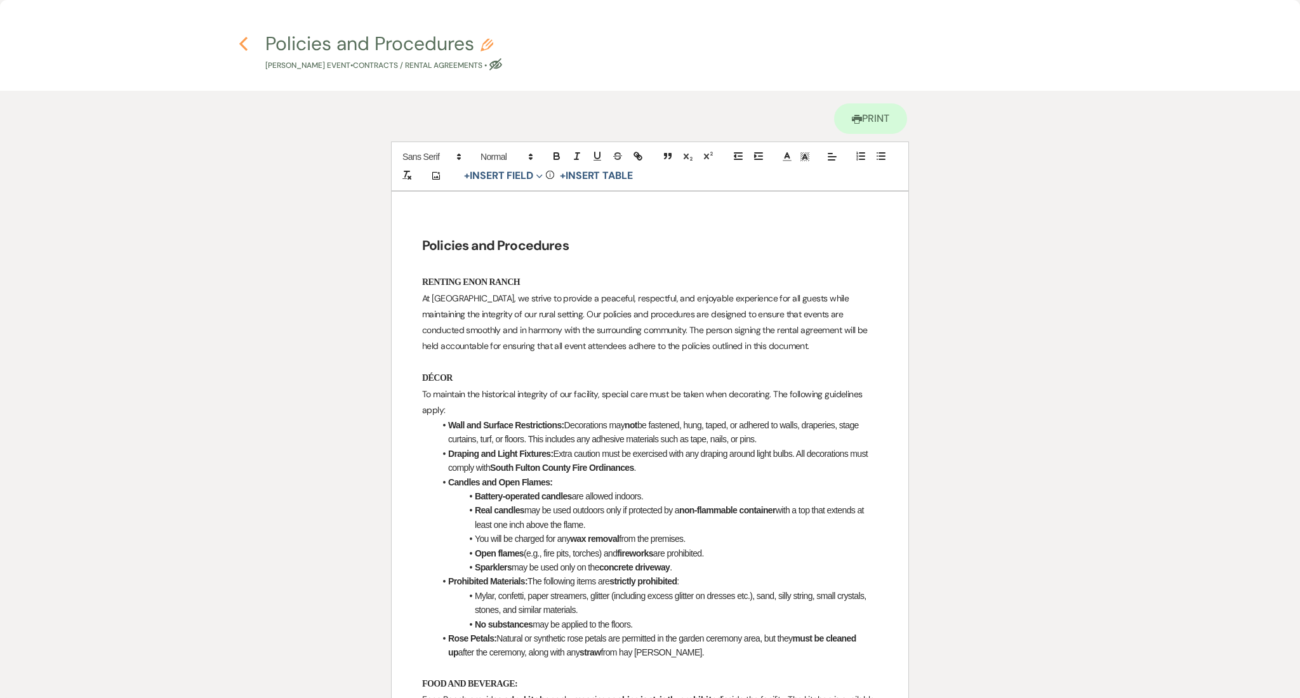
click at [239, 41] on icon "Previous" at bounding box center [244, 43] width 10 height 15
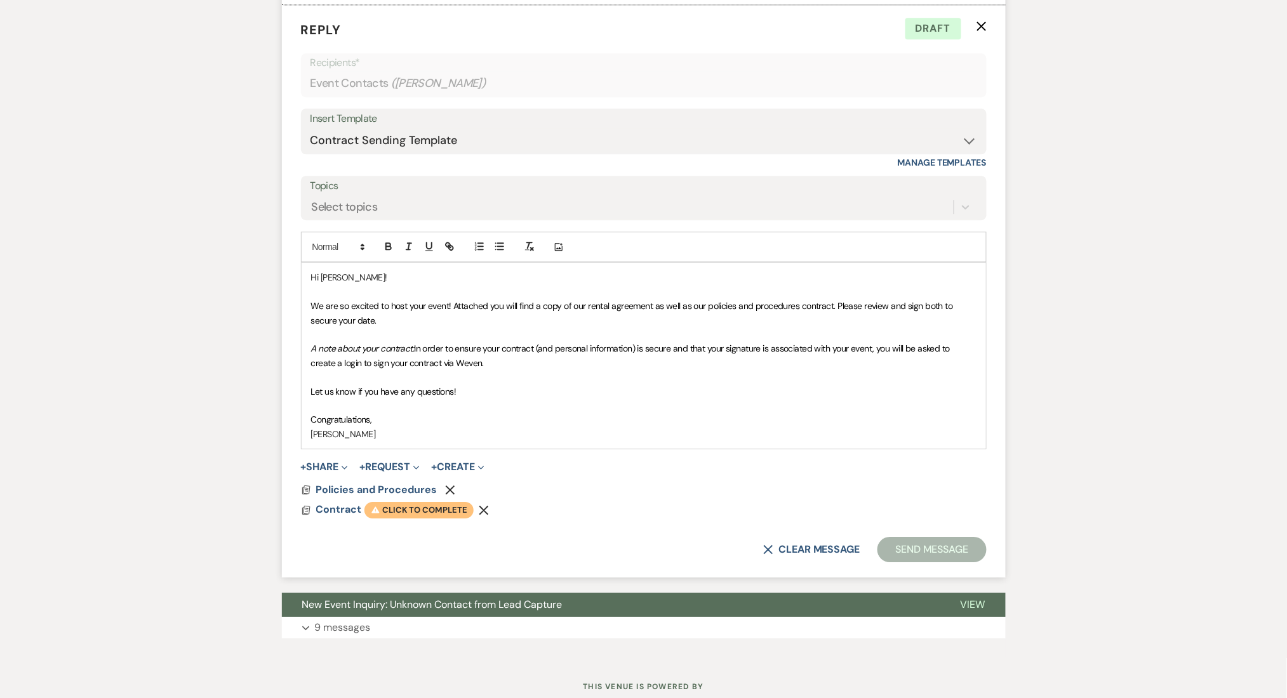
click at [391, 510] on span "Warning Click to complete" at bounding box center [418, 510] width 109 height 17
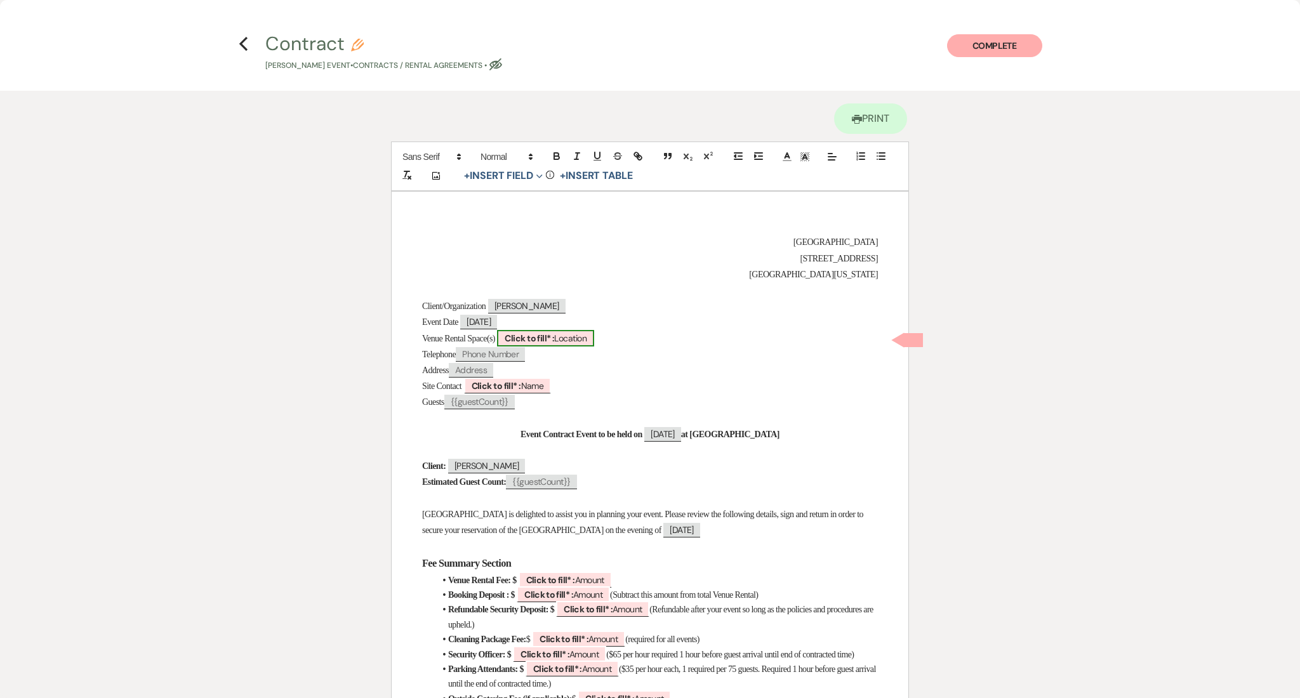
click at [554, 341] on b "Click to fill* :" at bounding box center [530, 338] width 50 height 11
select select "owner"
select select "Location"
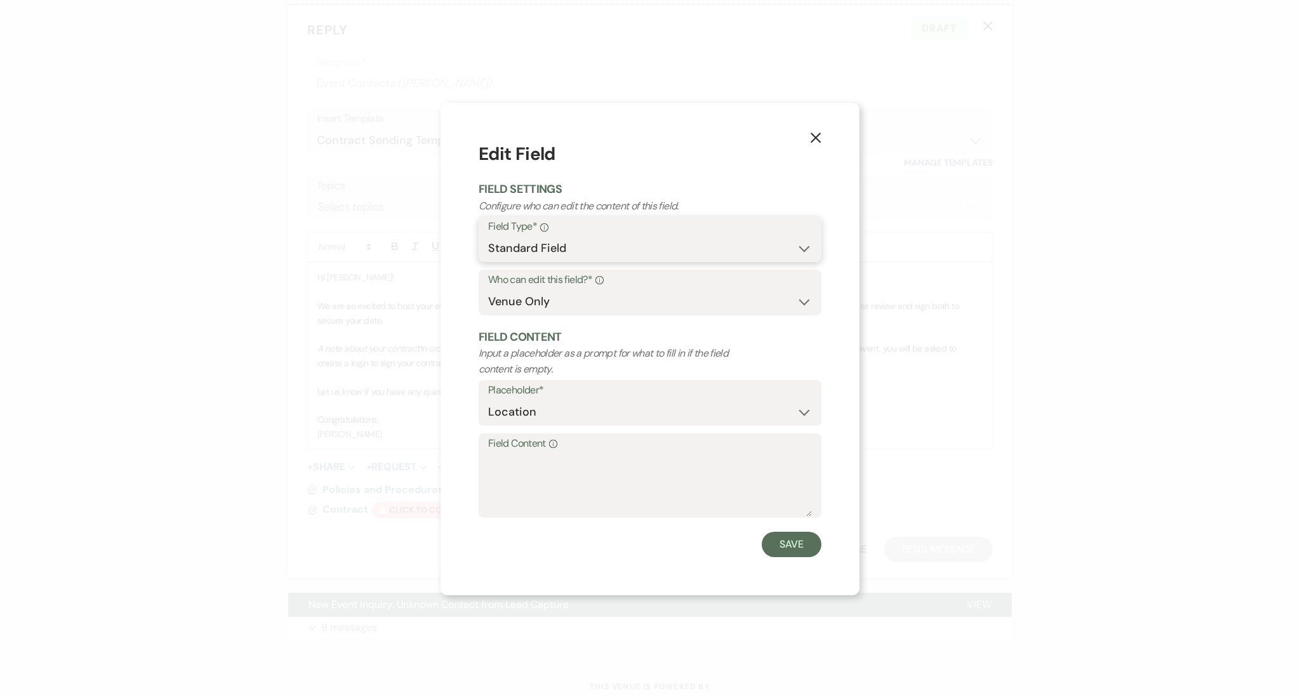
click at [606, 249] on select "Standard Field Smart Field" at bounding box center [650, 248] width 324 height 25
drag, startPoint x: 606, startPoint y: 249, endPoint x: 596, endPoint y: 267, distance: 19.9
click at [606, 249] on select "Standard Field Smart Field" at bounding box center [650, 248] width 324 height 25
click at [583, 310] on select "Both Venue & Client Client Only Venue Only" at bounding box center [650, 301] width 324 height 25
click at [593, 307] on select "Both Venue & Client Client Only Venue Only" at bounding box center [650, 301] width 324 height 25
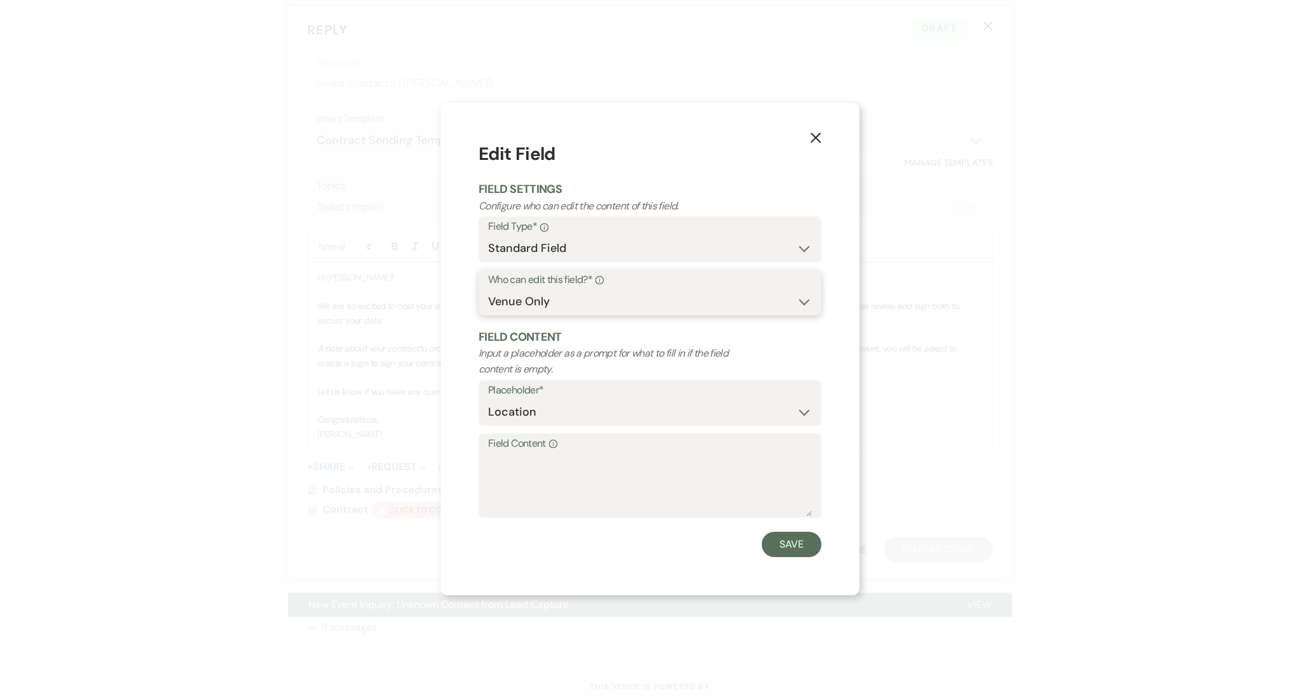
click at [593, 307] on select "Both Venue & Client Client Only Venue Only" at bounding box center [650, 301] width 324 height 25
click at [569, 407] on select "Custom Placeholder Date Time Name Location Venue Name Type Number Budget Addres…" at bounding box center [650, 412] width 324 height 25
click at [569, 408] on select "Custom Placeholder Date Time Name Location Venue Name Type Number Budget Addres…" at bounding box center [650, 412] width 324 height 25
click at [787, 547] on button "Save" at bounding box center [792, 544] width 60 height 25
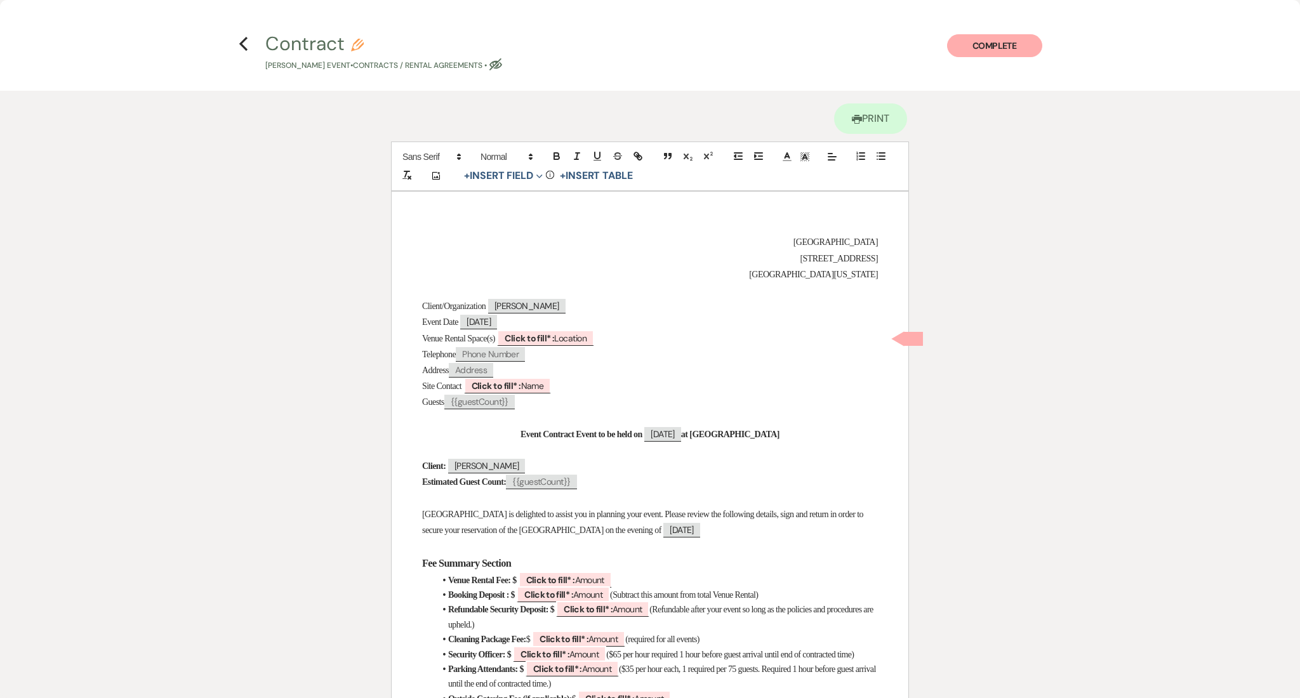
click at [745, 382] on p "Site Contact ﻿ Click to fill* : Name ﻿" at bounding box center [650, 386] width 456 height 16
click at [567, 338] on span "Click to fill* : Location" at bounding box center [545, 338] width 97 height 17
select select "owner"
select select "Location"
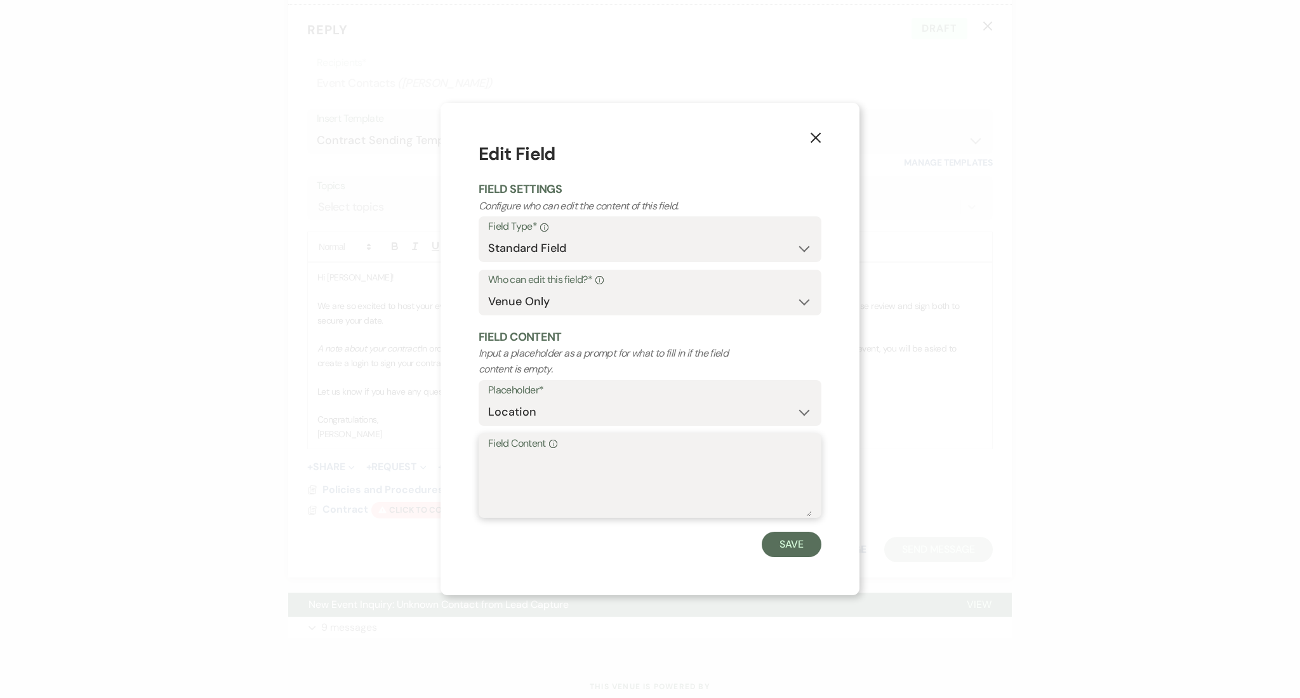
click at [557, 469] on textarea "Field Content Info" at bounding box center [650, 484] width 324 height 63
paste textarea "Ballroom, Terrace, Pavilion, Green space with Fountain."
type textarea "Ballroom, Terrace, Pavilion, Green space with Fountain"
click at [782, 538] on button "Save" at bounding box center [792, 544] width 60 height 25
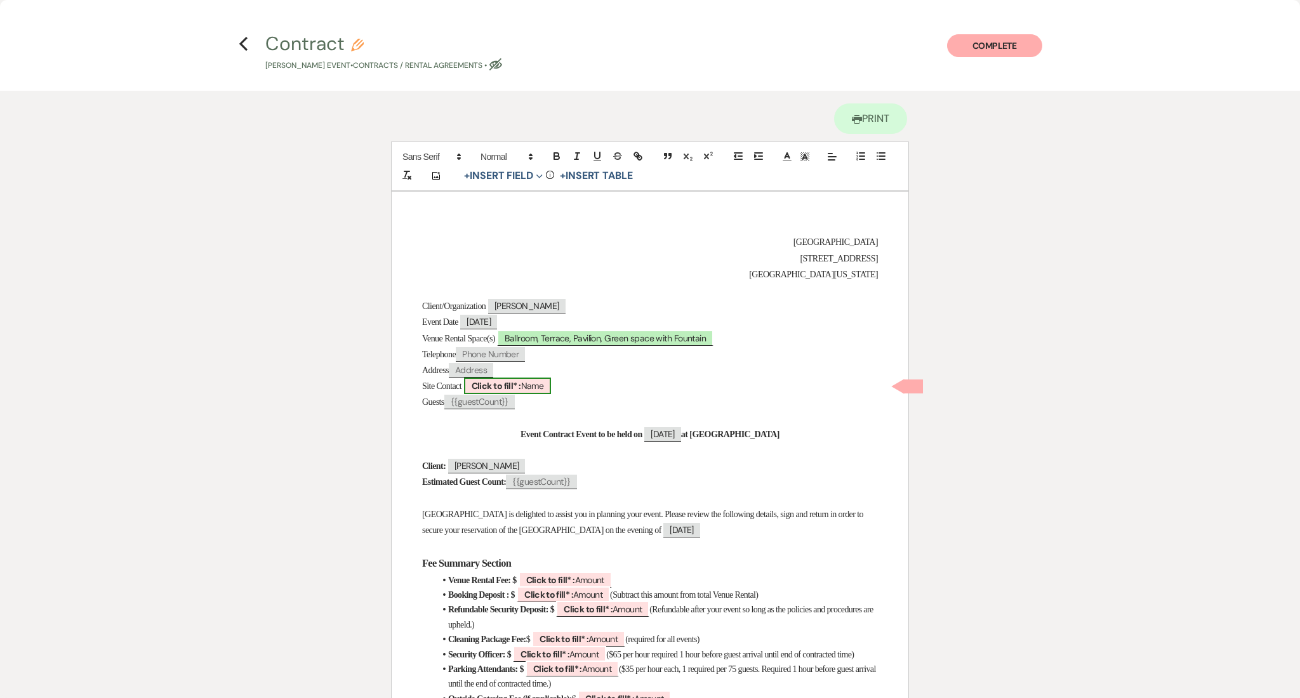
click at [507, 382] on b "Click to fill* :" at bounding box center [497, 385] width 50 height 11
select select "owner"
select select "Name"
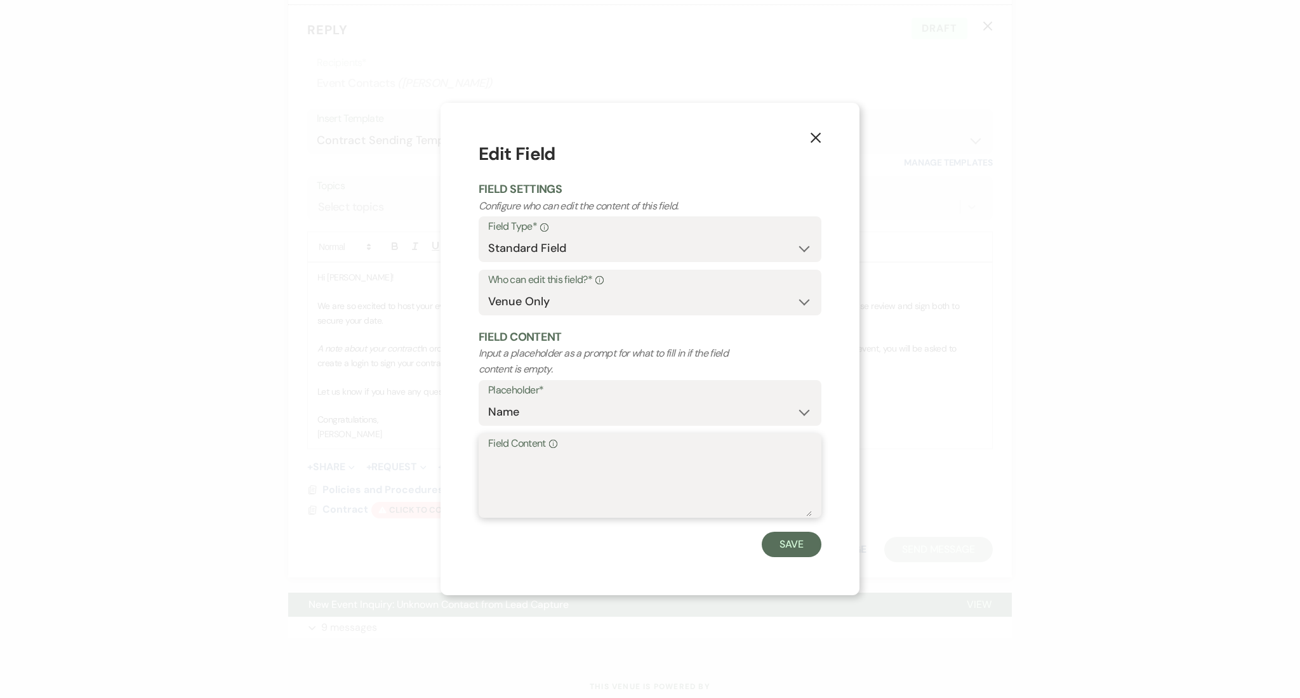
click at [534, 454] on textarea "Field Content Info" at bounding box center [650, 484] width 324 height 63
click at [323, 467] on div "X Edit Field Field Settings Configure who can edit the content of this field. F…" at bounding box center [650, 349] width 1300 height 698
click at [534, 490] on textarea "[PERSON_NAME]" at bounding box center [650, 484] width 324 height 63
drag, startPoint x: 533, startPoint y: 462, endPoint x: 444, endPoint y: 467, distance: 88.3
click at [444, 467] on div "X Edit Field Field Settings Configure who can edit the content of this field. F…" at bounding box center [650, 349] width 419 height 492
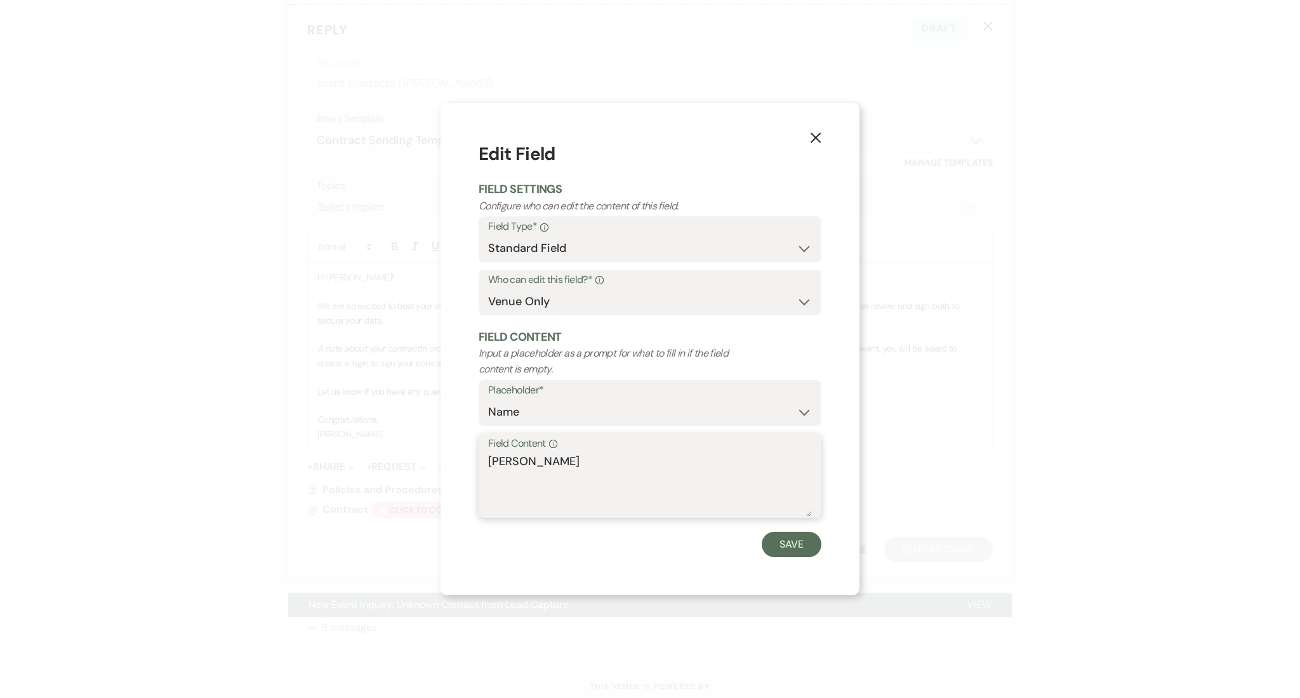
paste textarea "[PERSON_NAME]"
click at [482, 462] on div "Field Content Info [PERSON_NAME]" at bounding box center [650, 476] width 343 height 84
click at [488, 462] on textarea "[PERSON_NAME]" at bounding box center [650, 484] width 324 height 63
type textarea "[PERSON_NAME]"
click at [772, 540] on button "Save" at bounding box center [792, 544] width 60 height 25
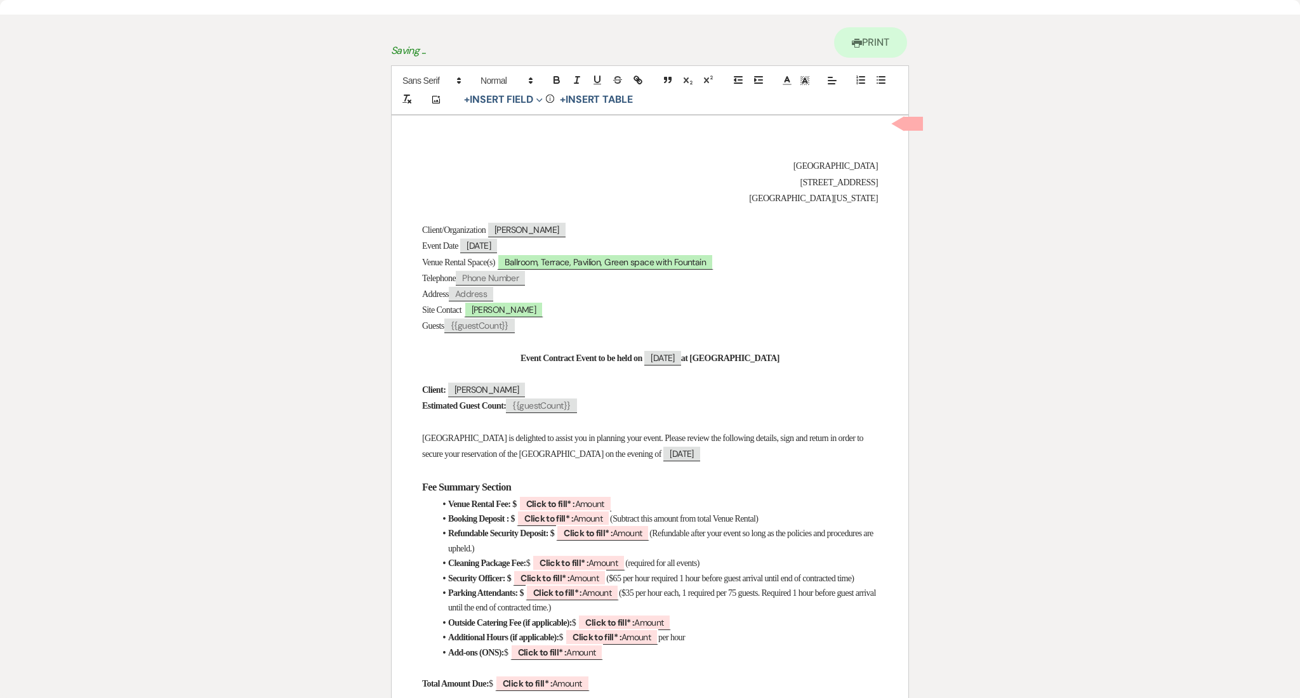
scroll to position [169, 0]
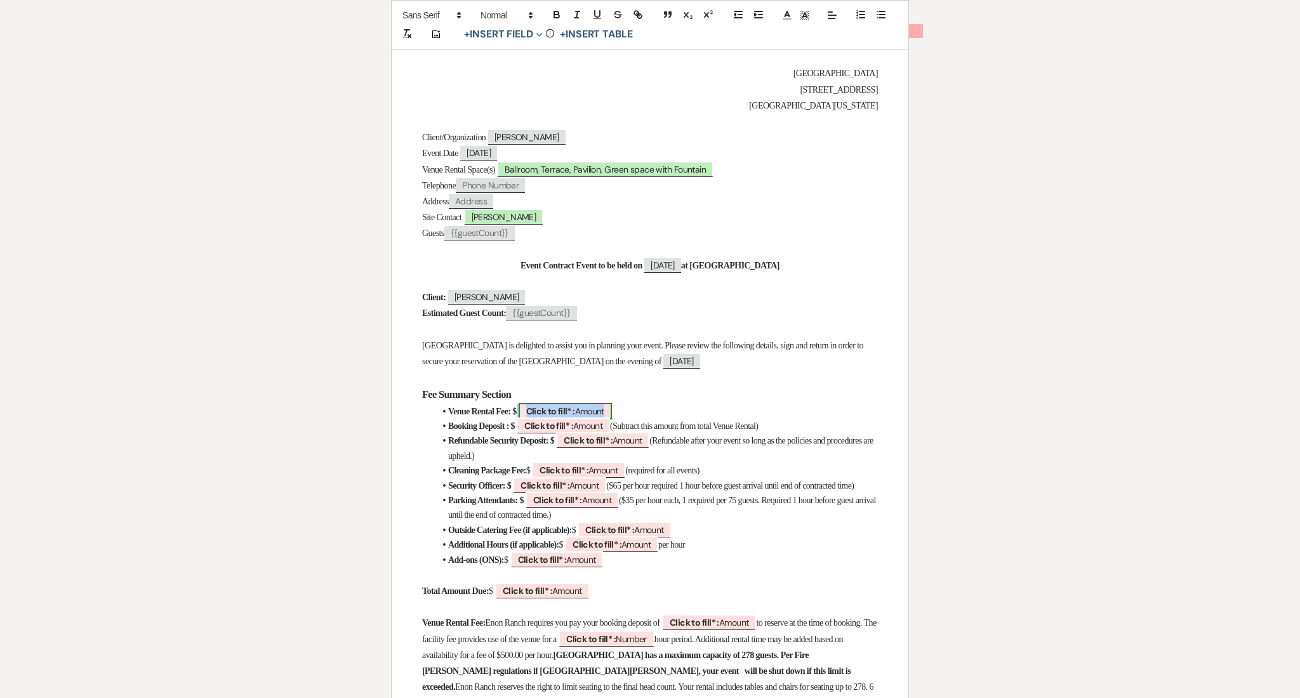
click at [564, 409] on b "Click to fill* :" at bounding box center [550, 411] width 49 height 11
select select "owner"
select select "Amount"
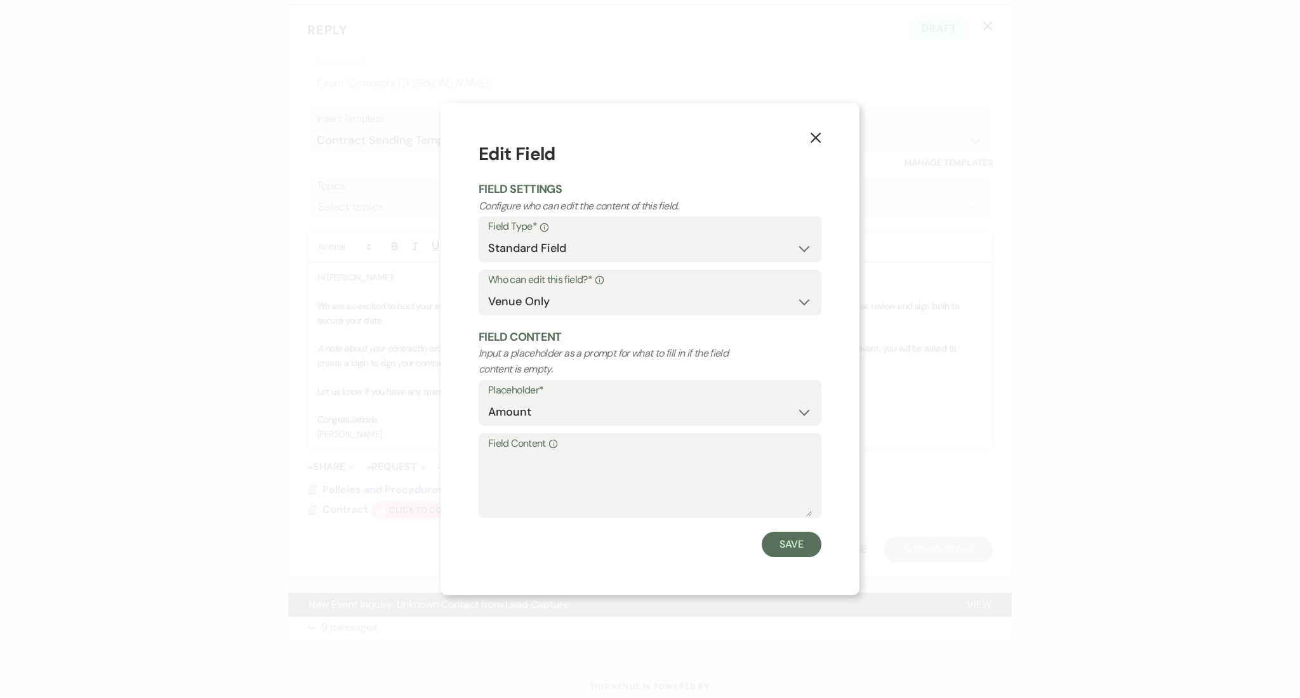
click at [814, 135] on icon "X" at bounding box center [815, 137] width 11 height 11
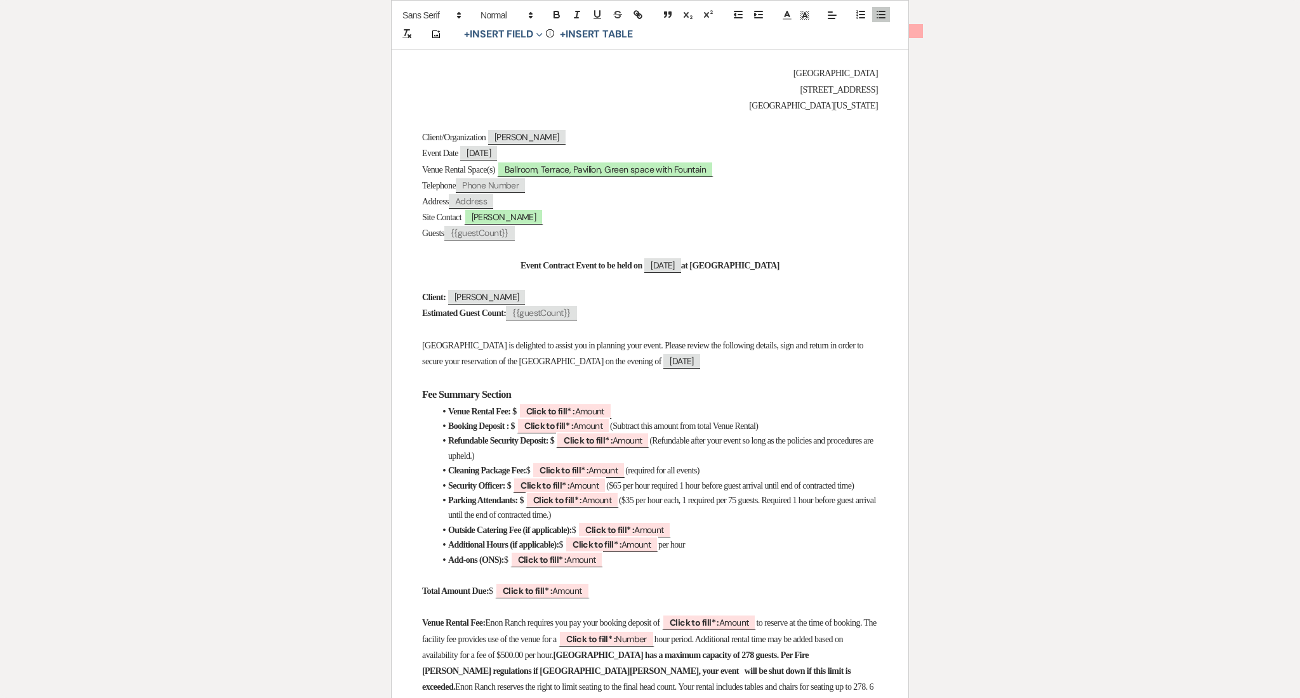
click at [689, 425] on span "(Subtract this amount from total Venue Rental)" at bounding box center [684, 426] width 148 height 10
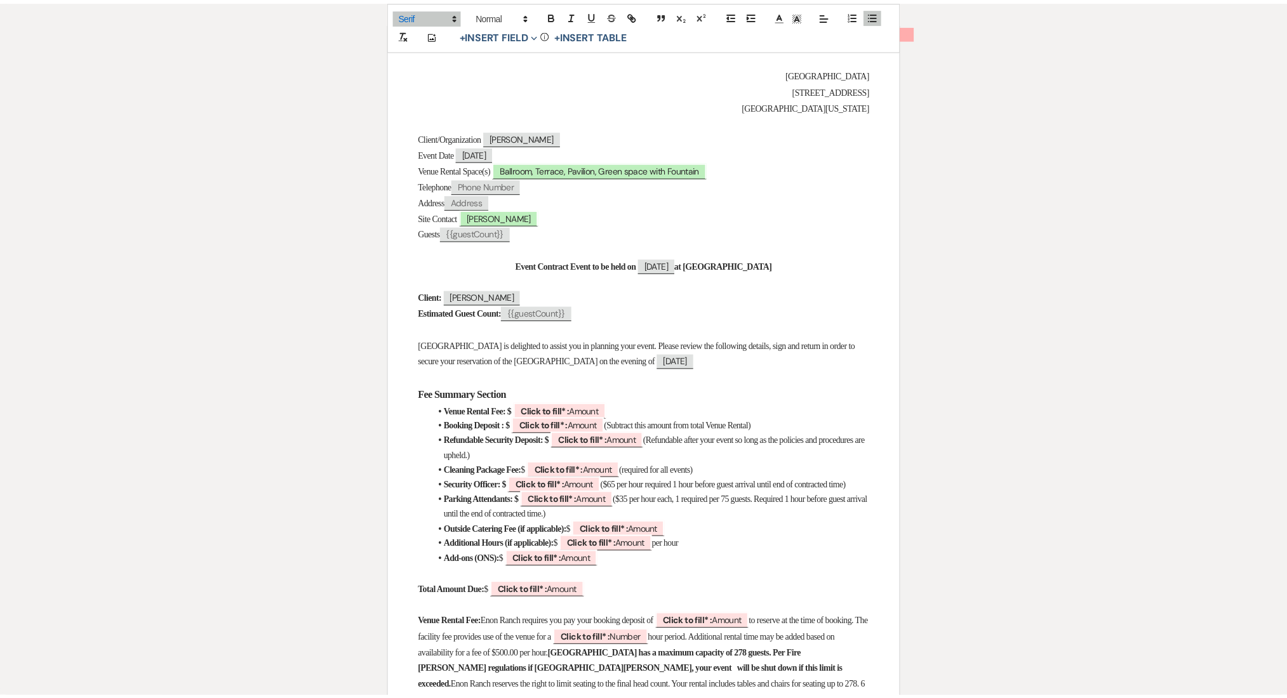
scroll to position [0, 0]
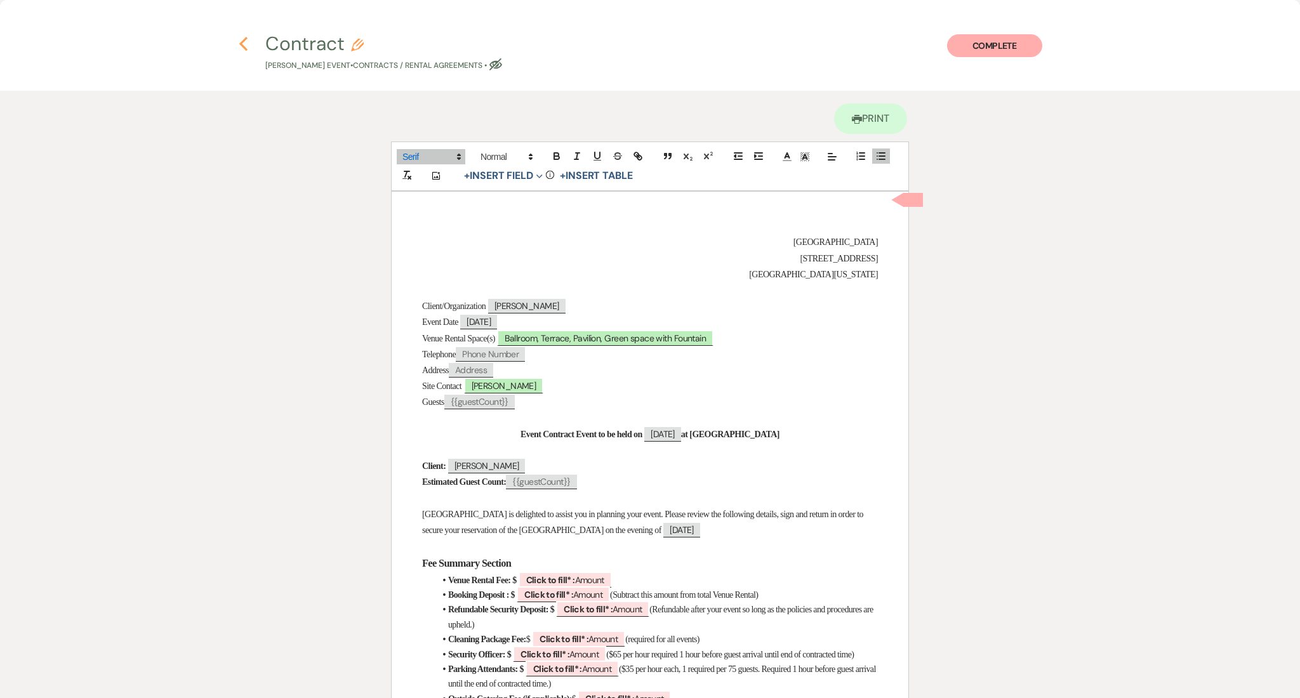
click at [242, 35] on button "Previous" at bounding box center [244, 43] width 10 height 17
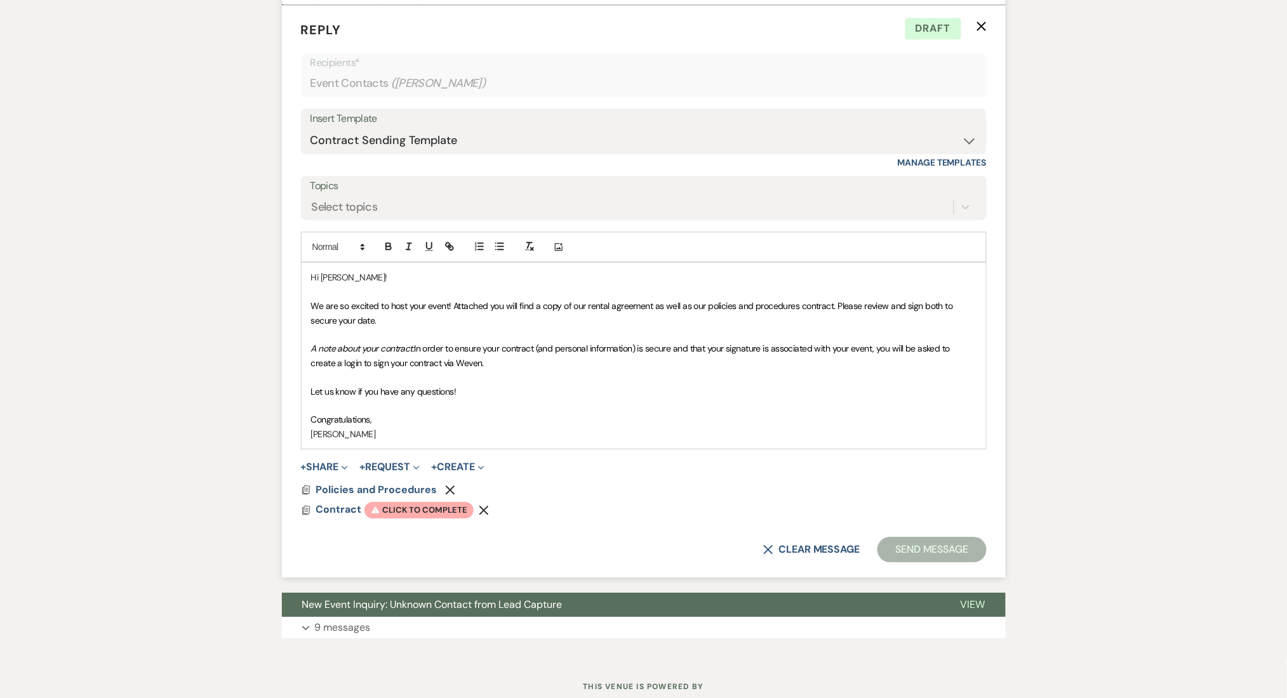
scroll to position [844, 0]
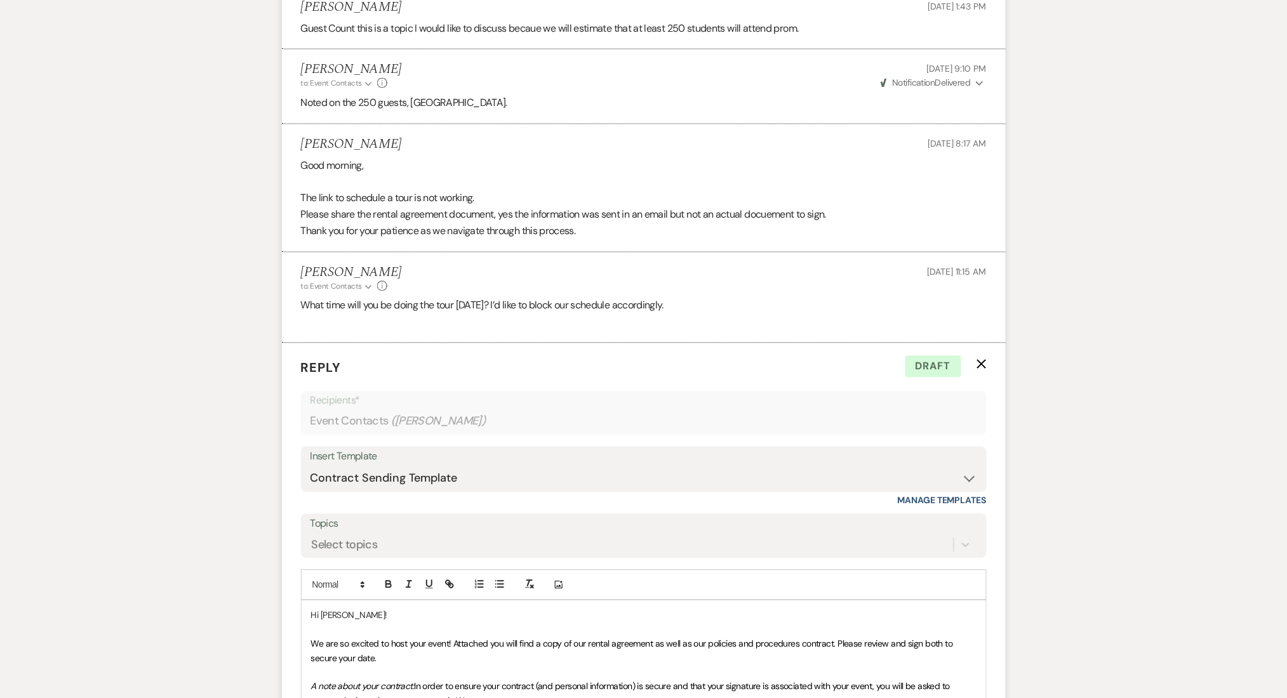
click at [988, 359] on form "Reply X Draft Recipients* Event Contacts ( [PERSON_NAME] ) Insert Template -- I…" at bounding box center [644, 629] width 724 height 573
click at [978, 363] on icon "X" at bounding box center [981, 364] width 10 height 10
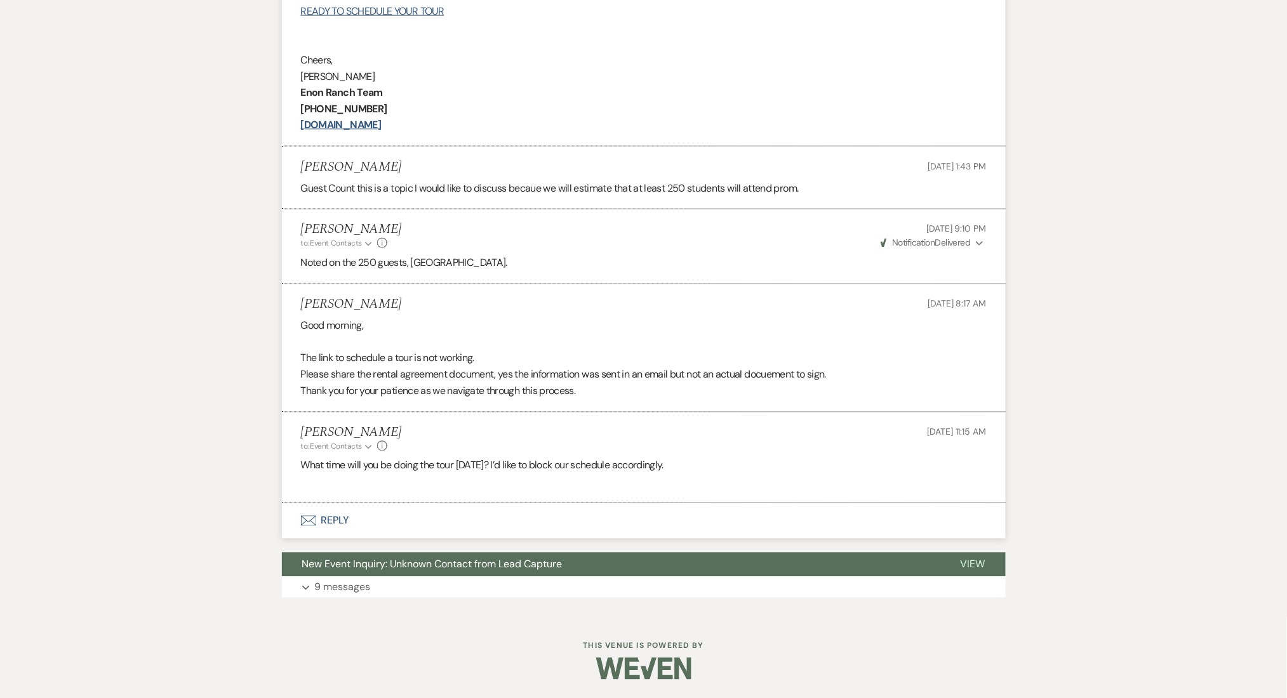
scroll to position [176, 0]
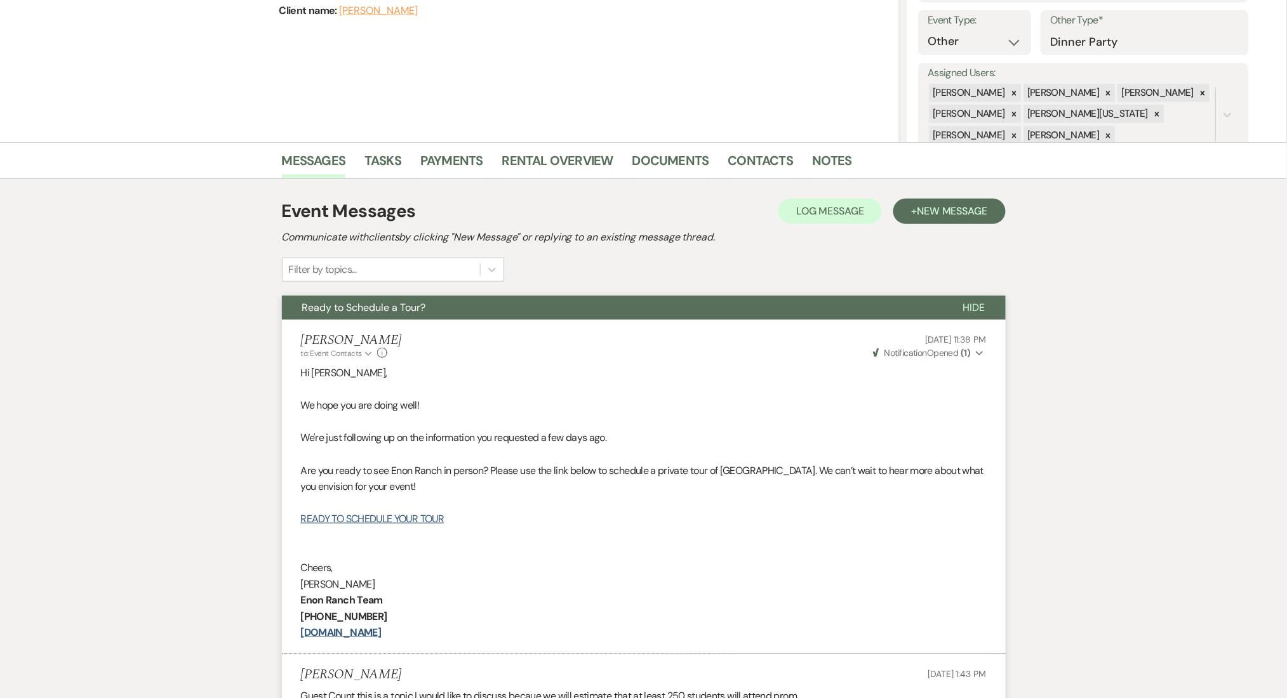
click at [50, 286] on div "Messages Tasks Payments Rental Overview Documents Contacts Notes Event Messages…" at bounding box center [643, 633] width 1287 height 983
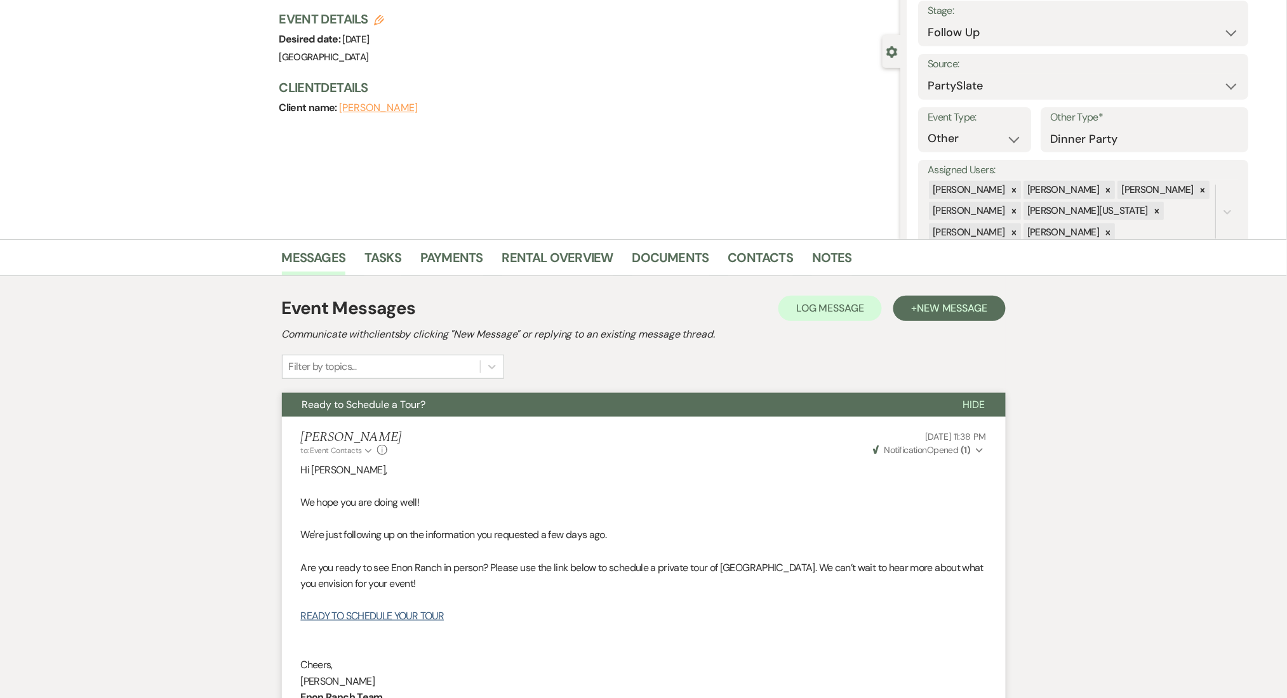
scroll to position [0, 0]
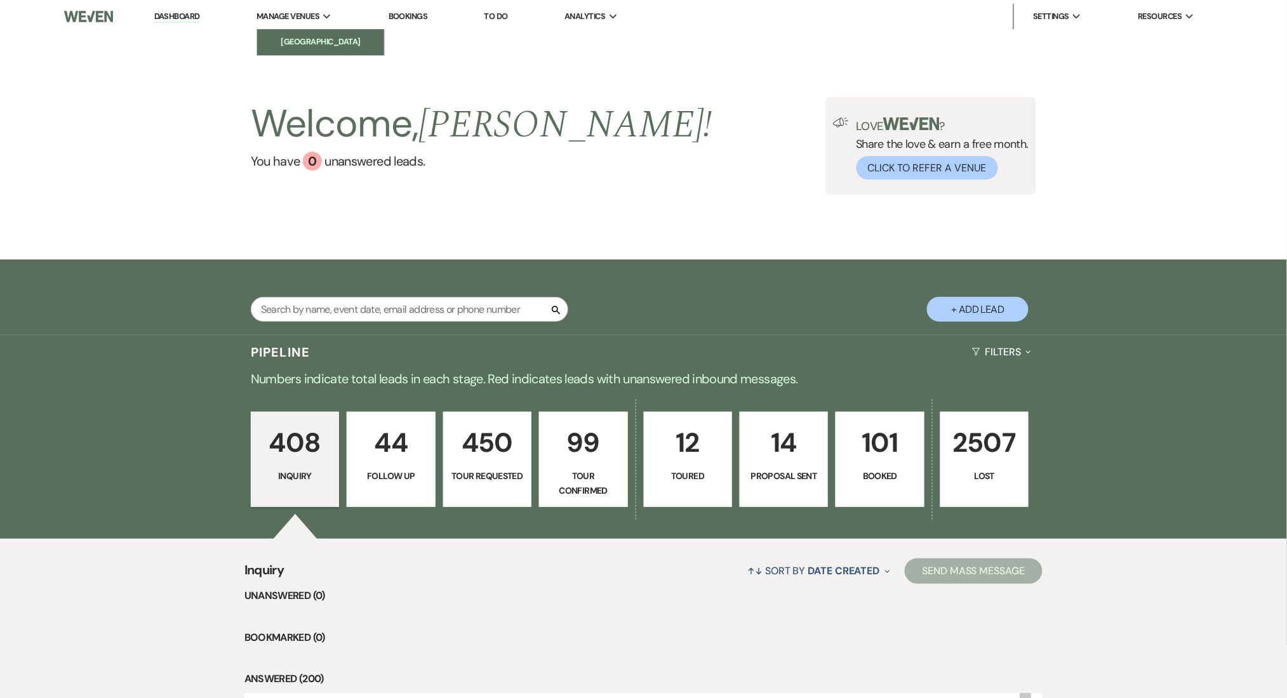
click at [322, 37] on li "[GEOGRAPHIC_DATA]" at bounding box center [320, 42] width 114 height 13
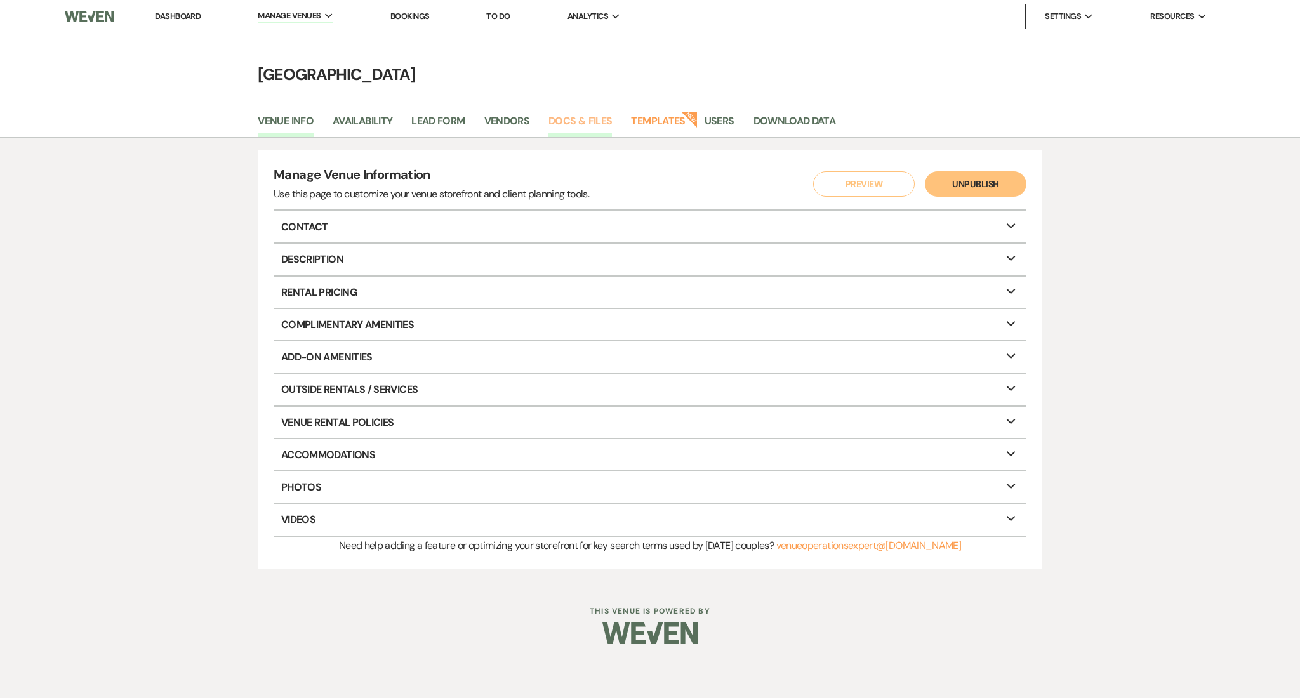
click at [604, 118] on link "Docs & Files" at bounding box center [579, 125] width 63 height 24
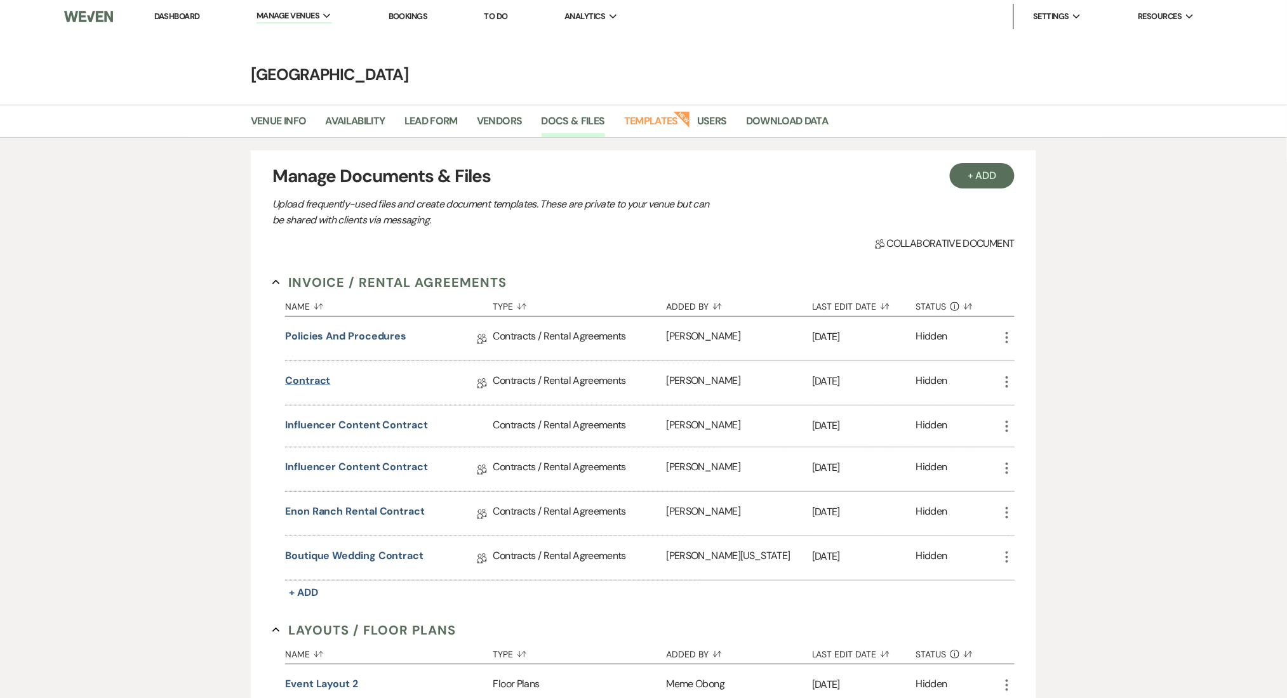
click at [315, 384] on link "Contract" at bounding box center [307, 383] width 45 height 20
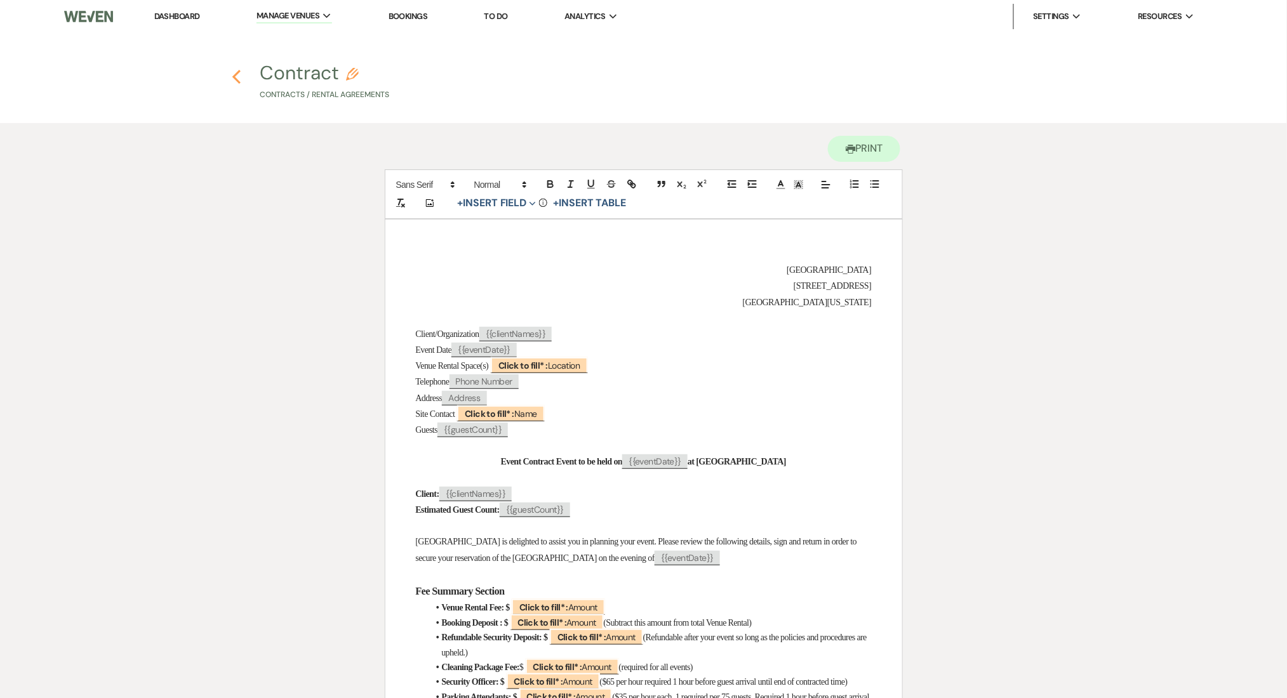
click at [235, 72] on icon "Previous" at bounding box center [237, 76] width 10 height 15
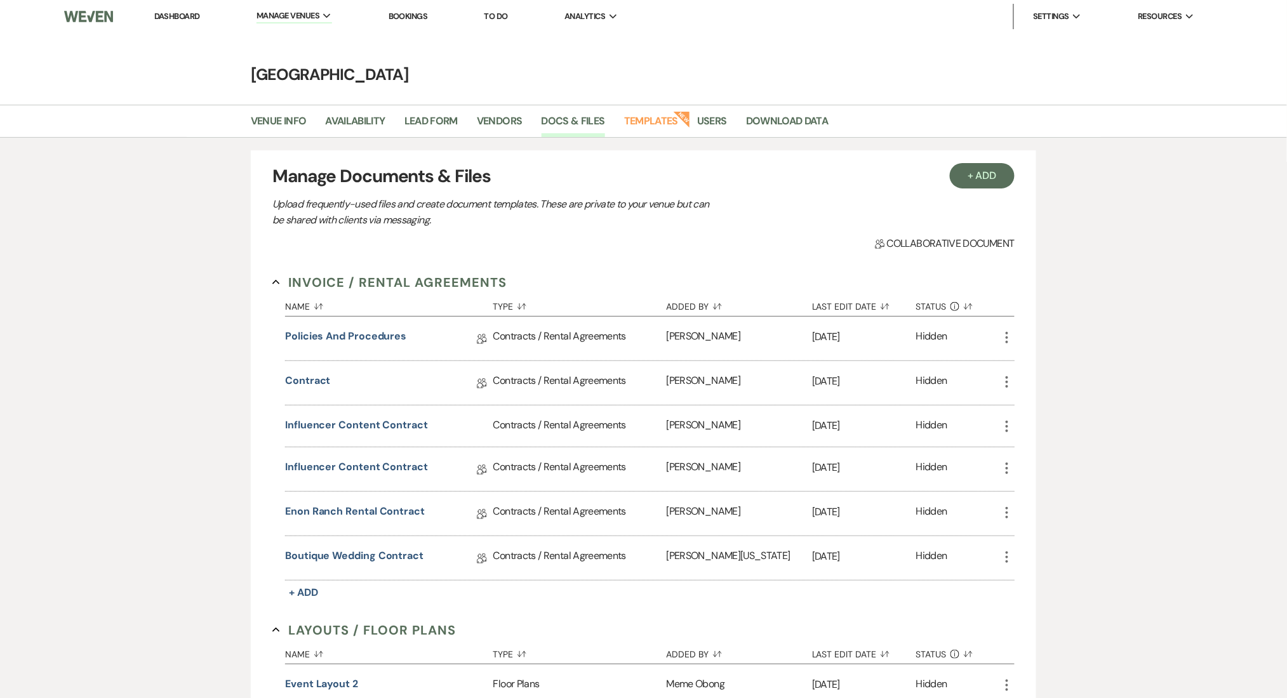
click at [187, 13] on link "Dashboard" at bounding box center [177, 16] width 46 height 11
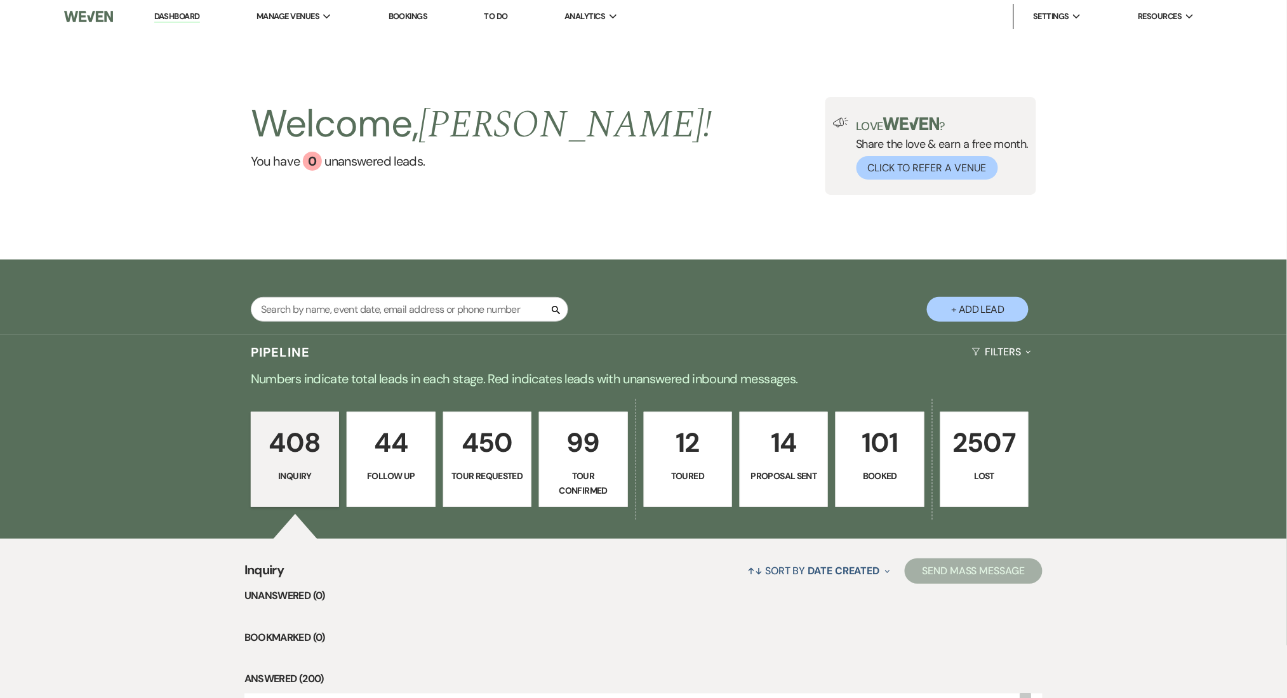
click at [899, 470] on p "Booked" at bounding box center [880, 476] width 72 height 14
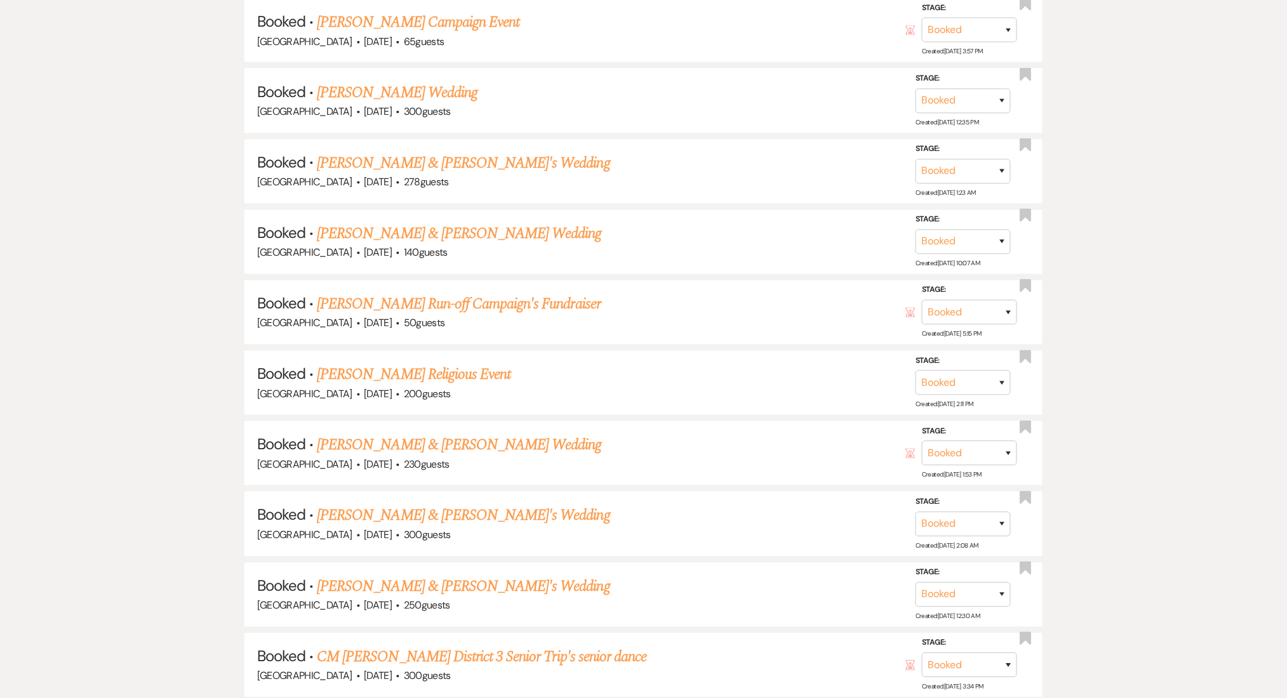
scroll to position [1016, 0]
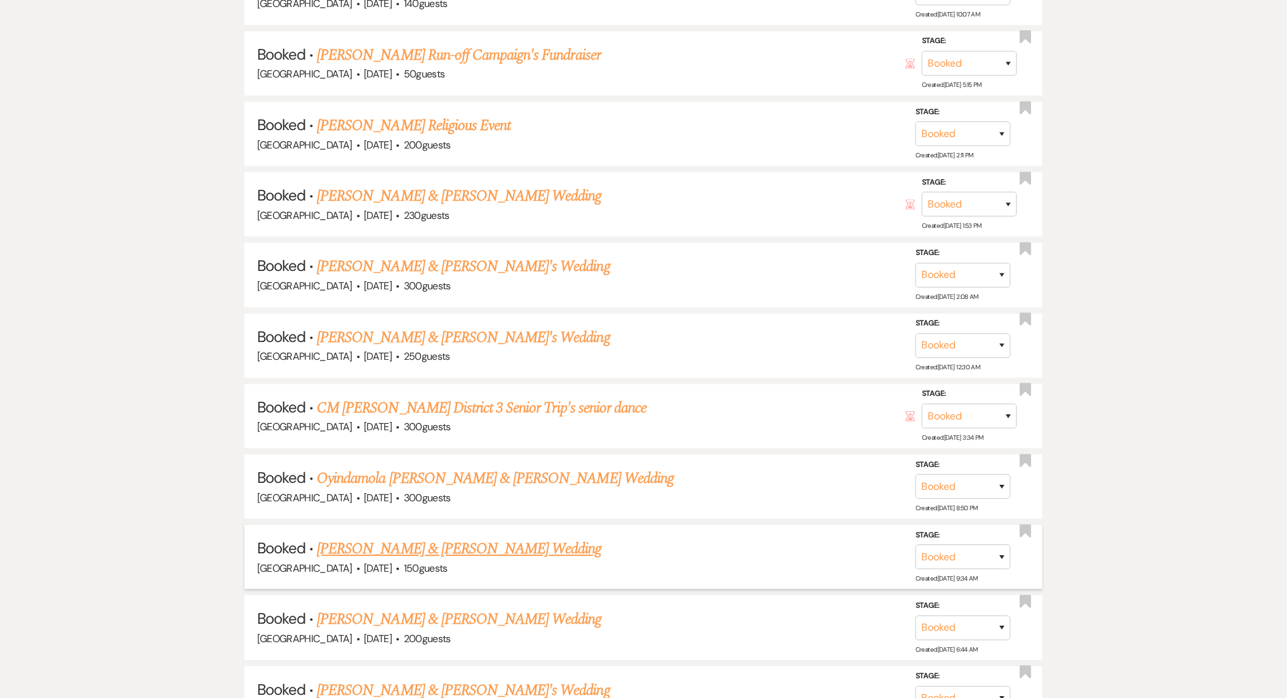
click at [416, 538] on link "Armoni Jeffries & Isaac Eaves's Wedding" at bounding box center [459, 549] width 284 height 23
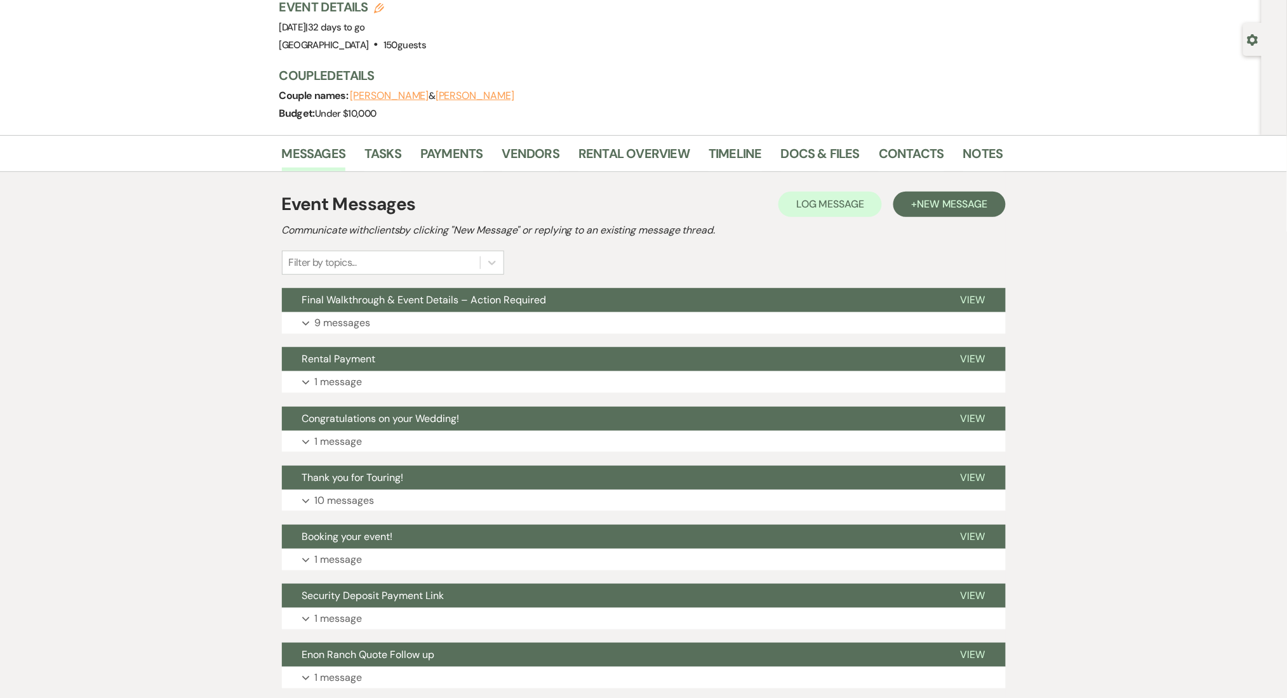
scroll to position [254, 0]
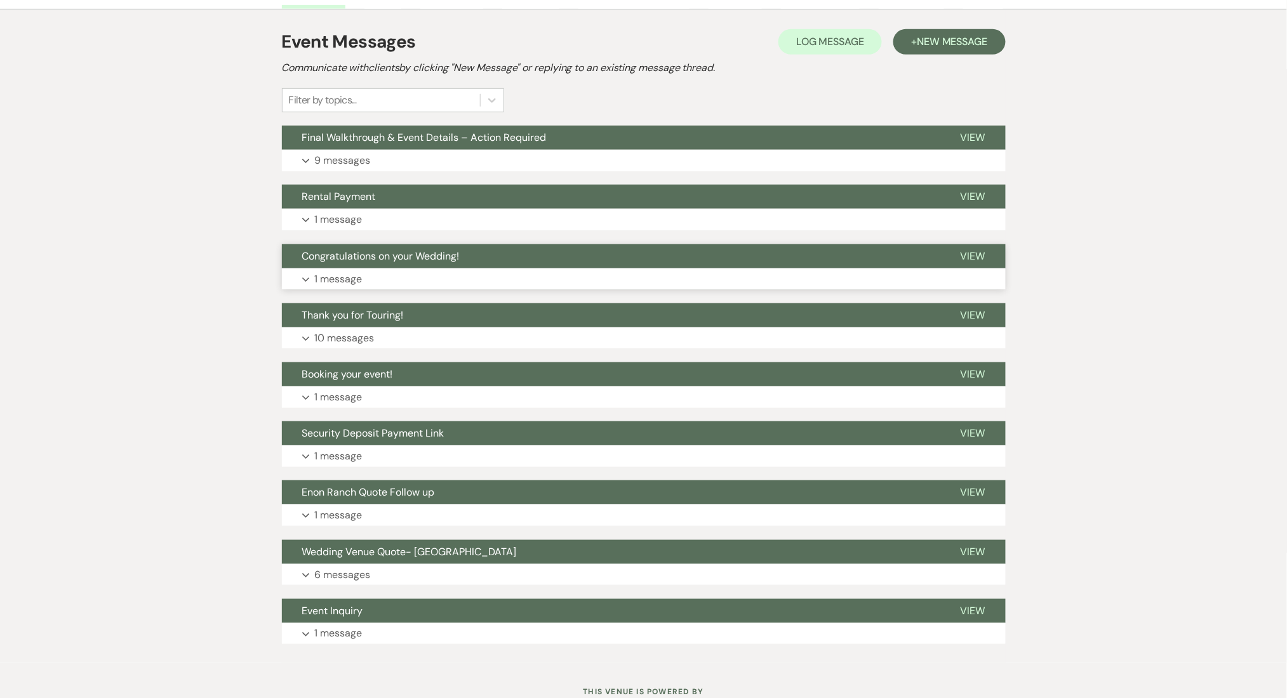
click at [388, 277] on button "Expand 1 message" at bounding box center [644, 279] width 724 height 22
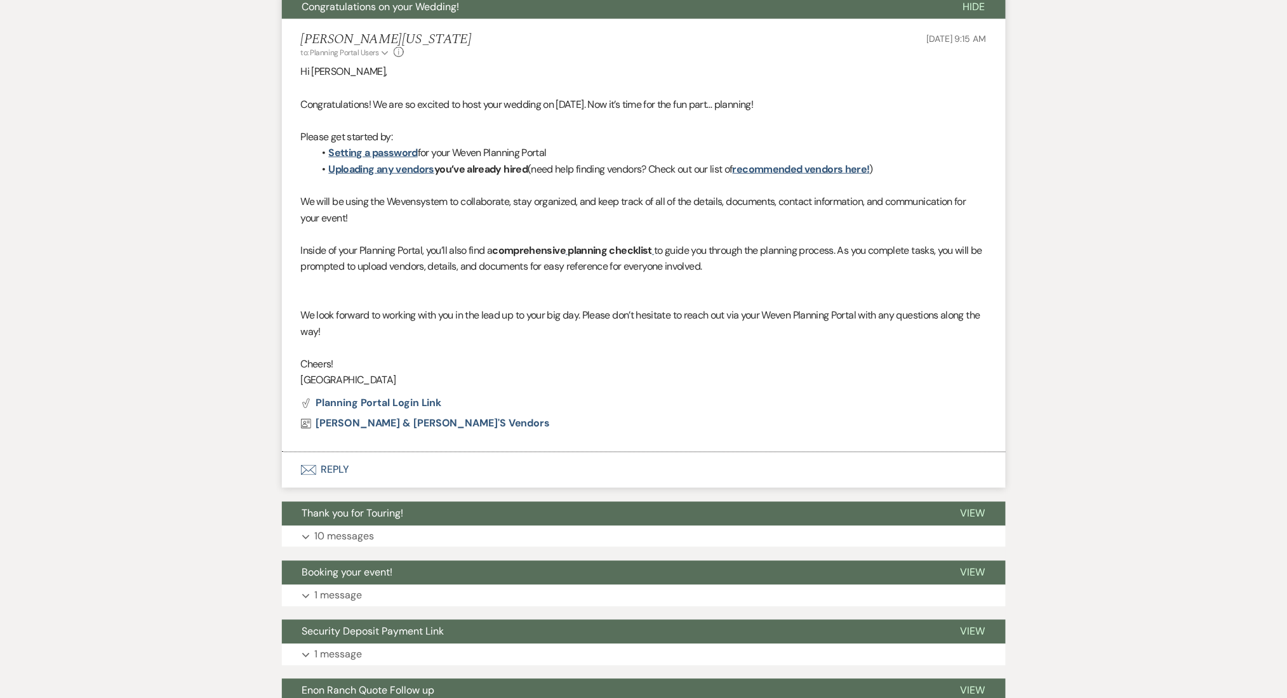
scroll to position [508, 0]
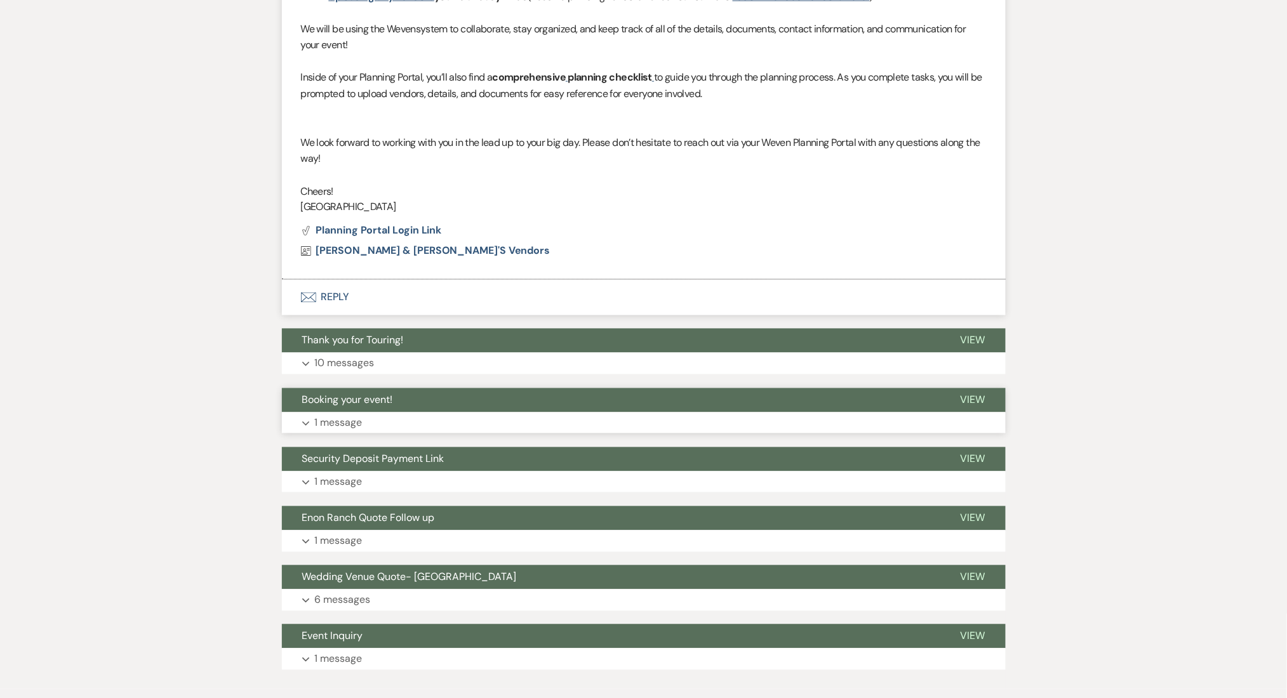
click at [358, 425] on p "1 message" at bounding box center [339, 423] width 48 height 17
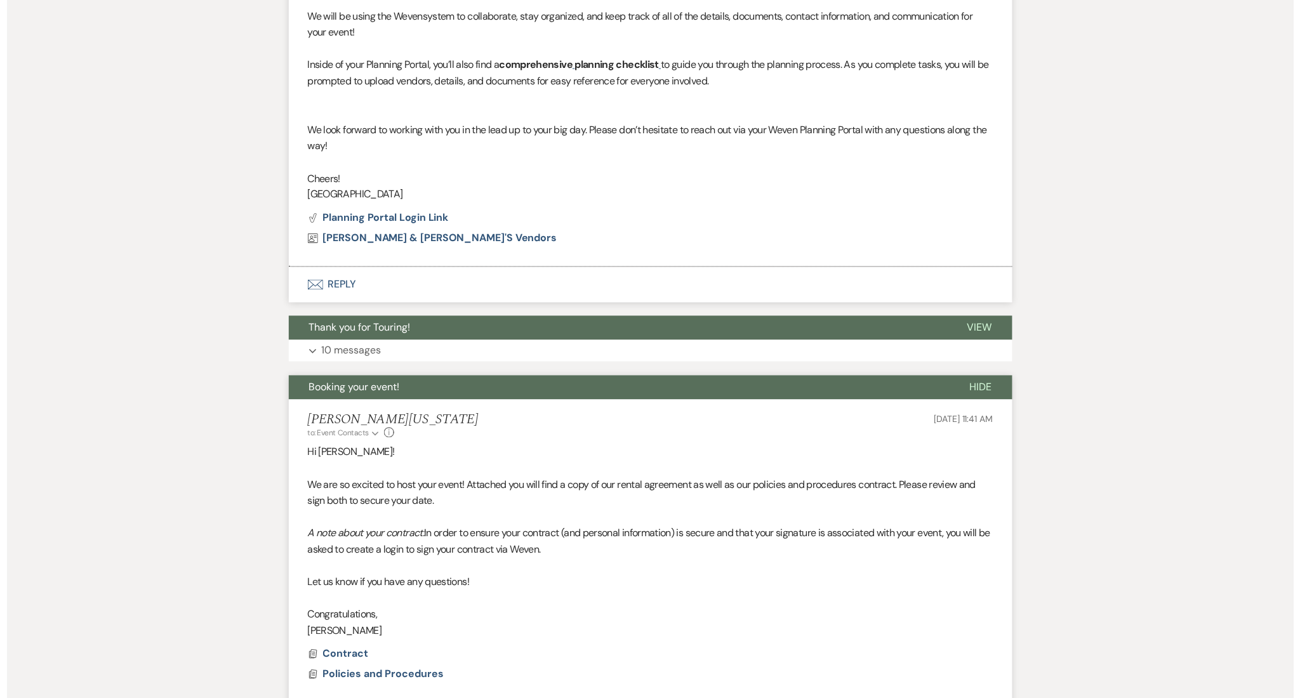
scroll to position [931, 0]
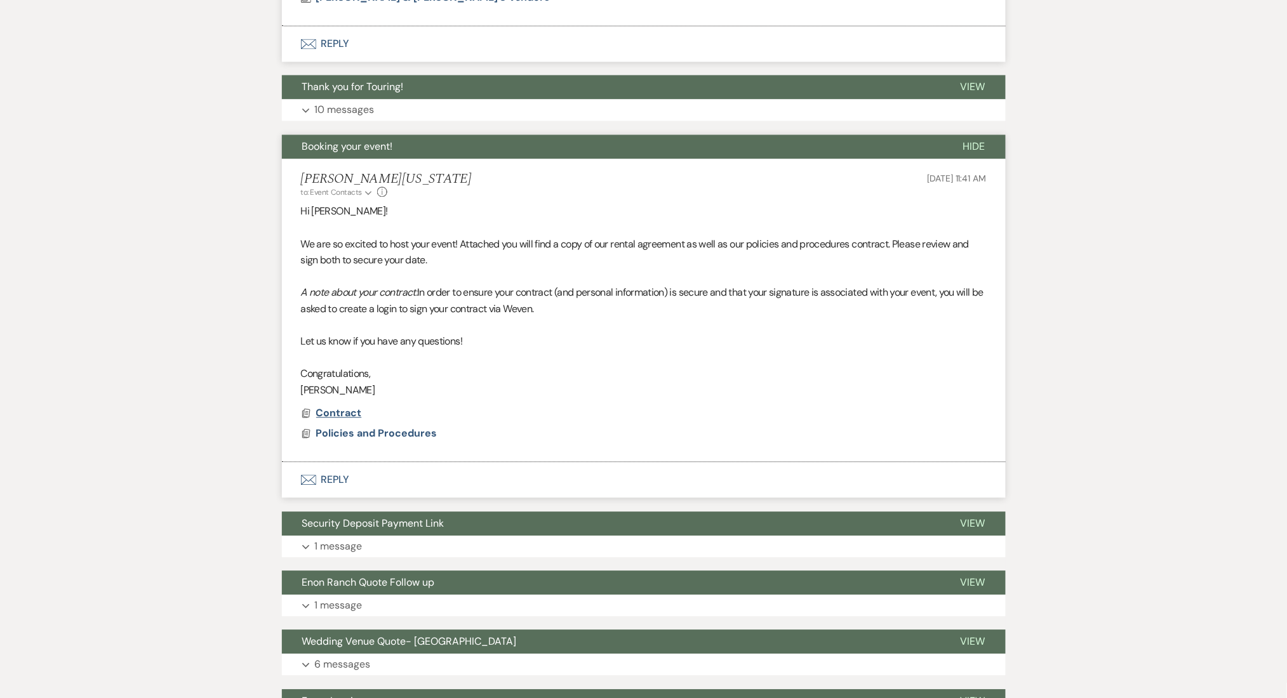
click at [333, 420] on span "Contract" at bounding box center [339, 413] width 46 height 15
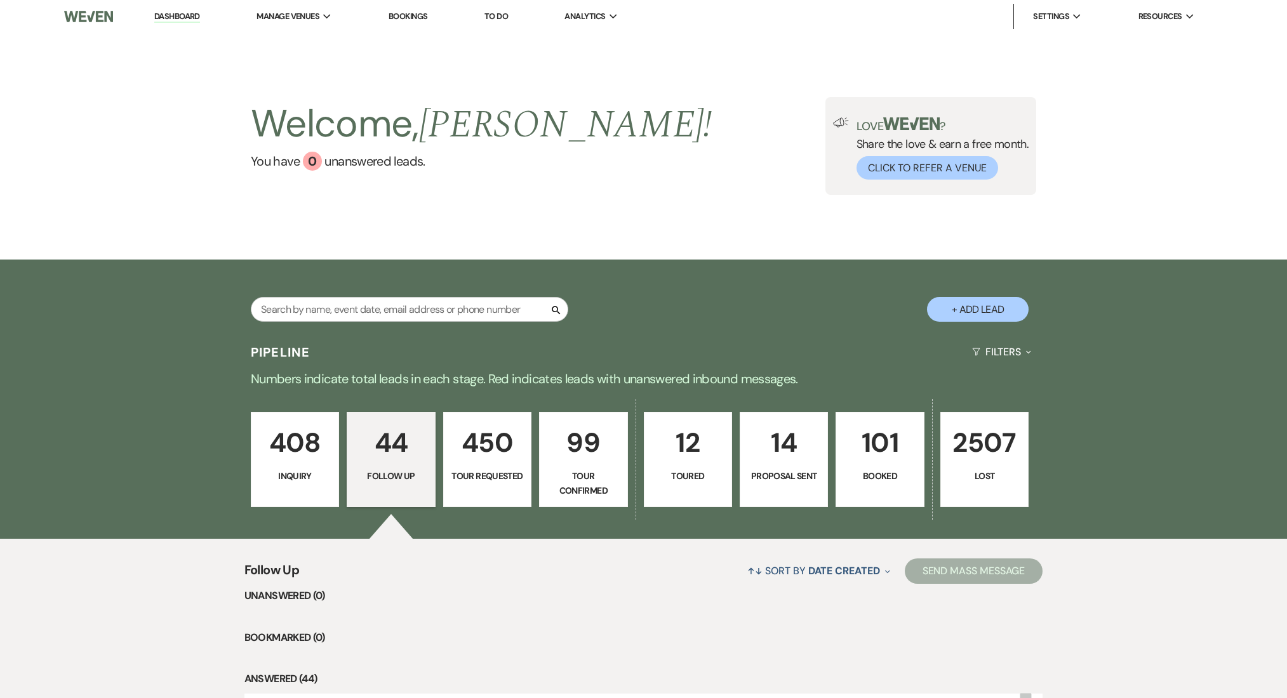
click at [347, 319] on input "text" at bounding box center [409, 309] width 317 height 25
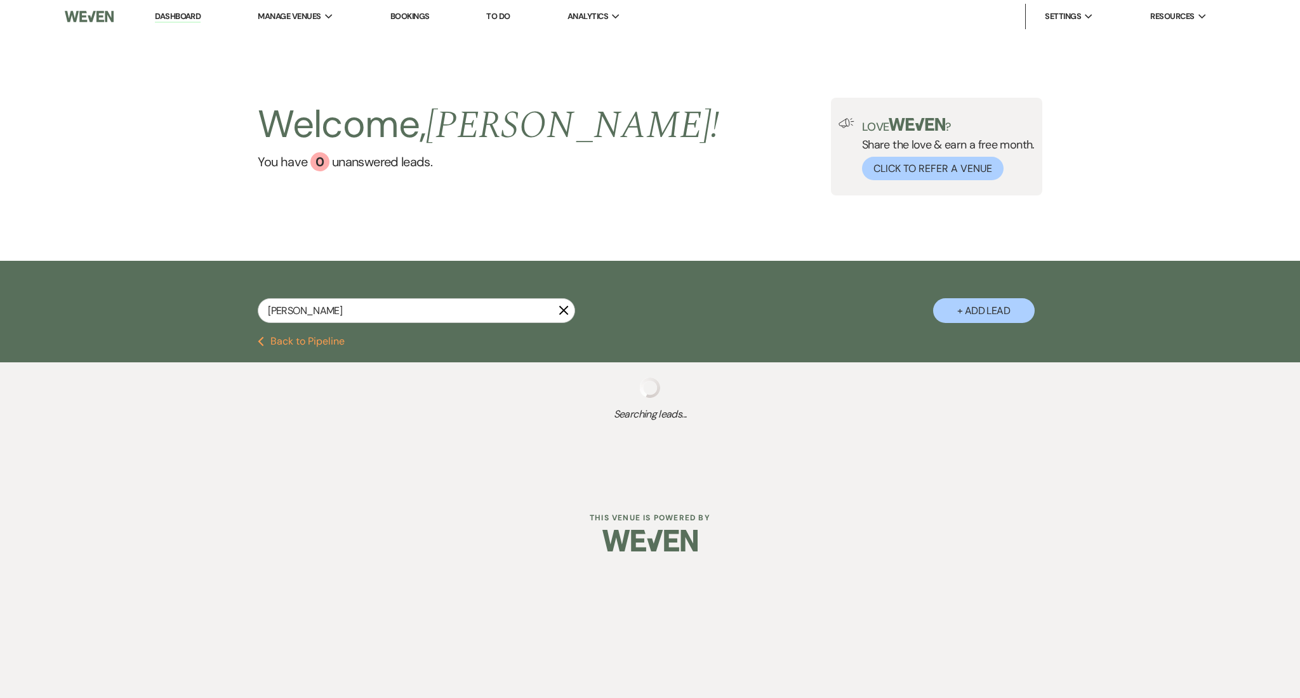
type input "william"
select select "9"
select select "2"
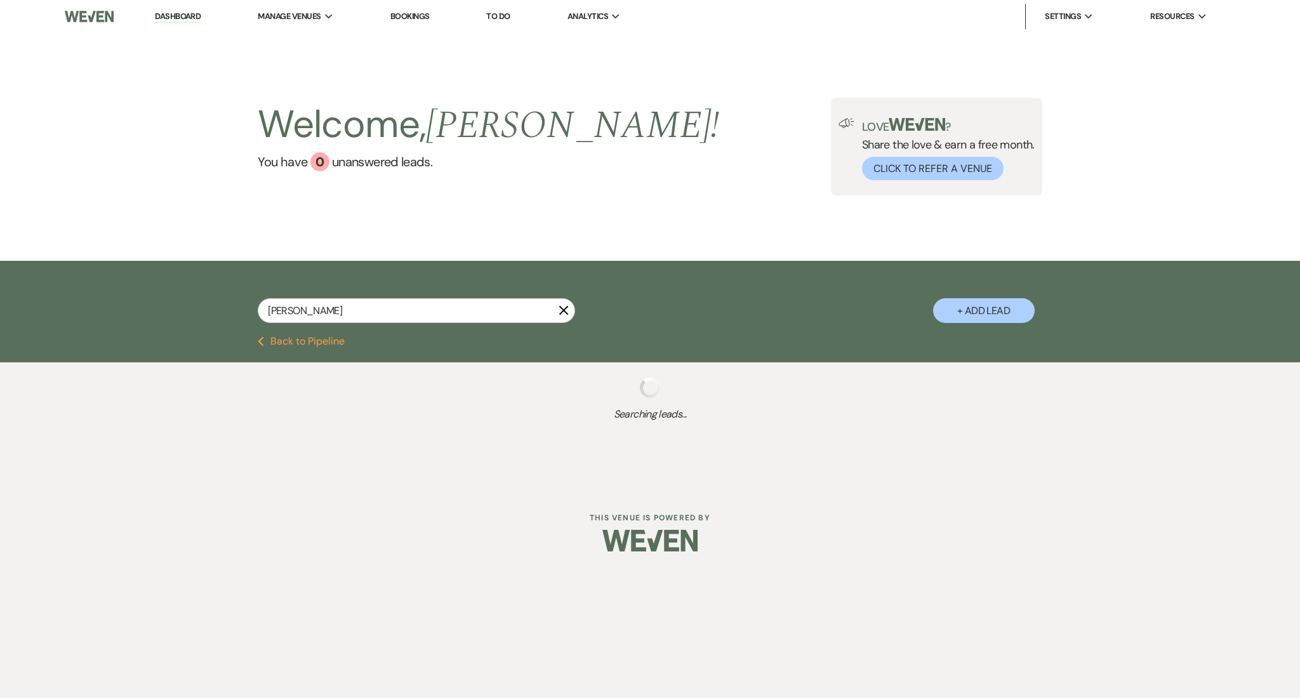
select select "2"
select select "8"
select select "11"
select select "2"
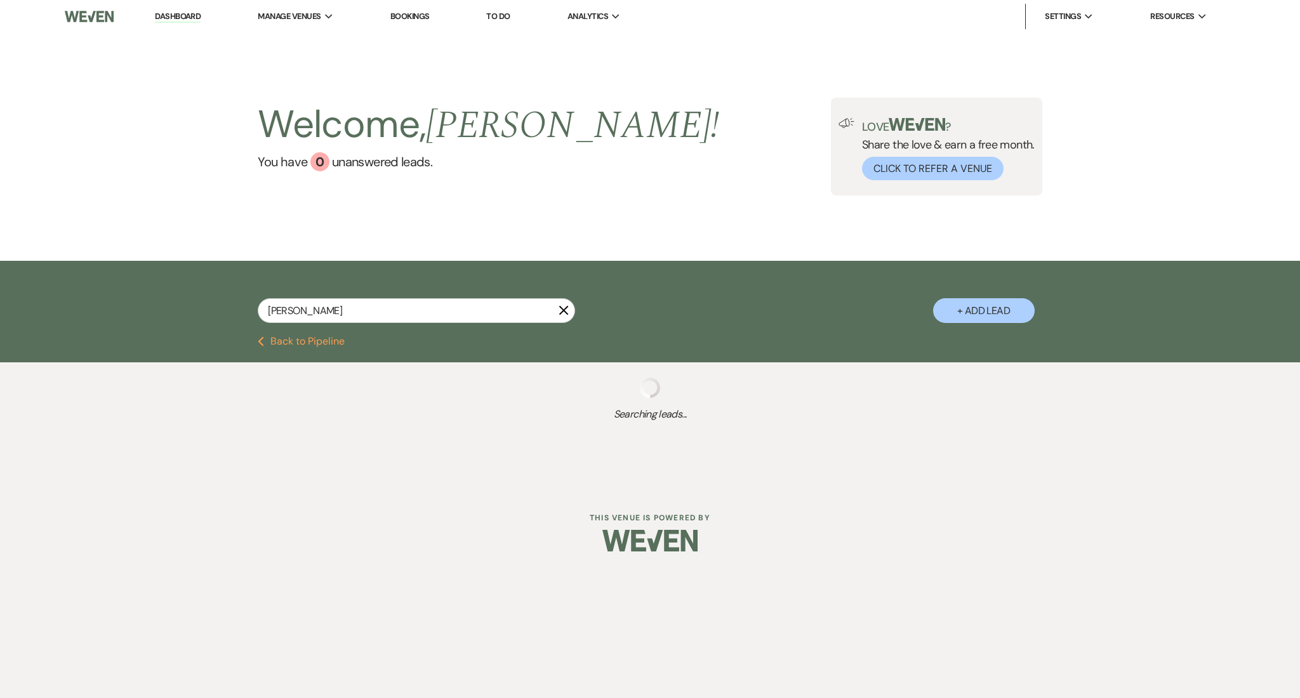
select select "8"
select select "5"
select select "8"
select select "5"
select select "8"
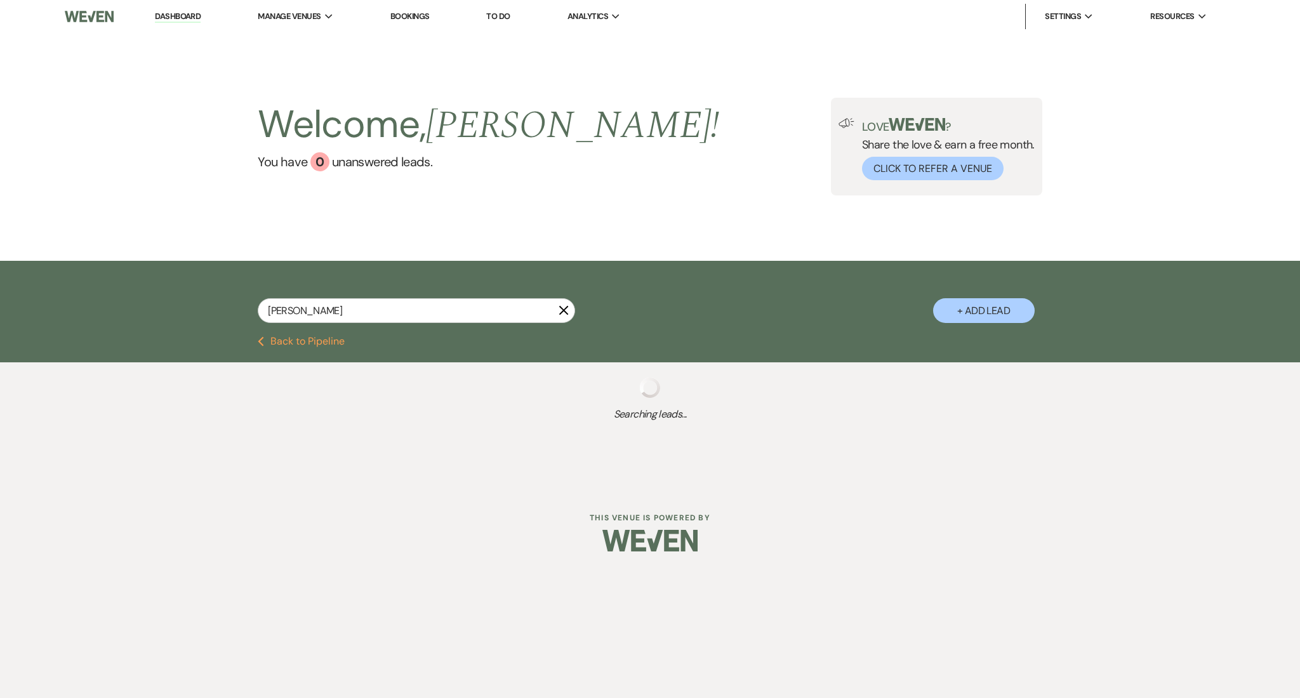
select select "5"
select select "8"
select select "5"
select select "6"
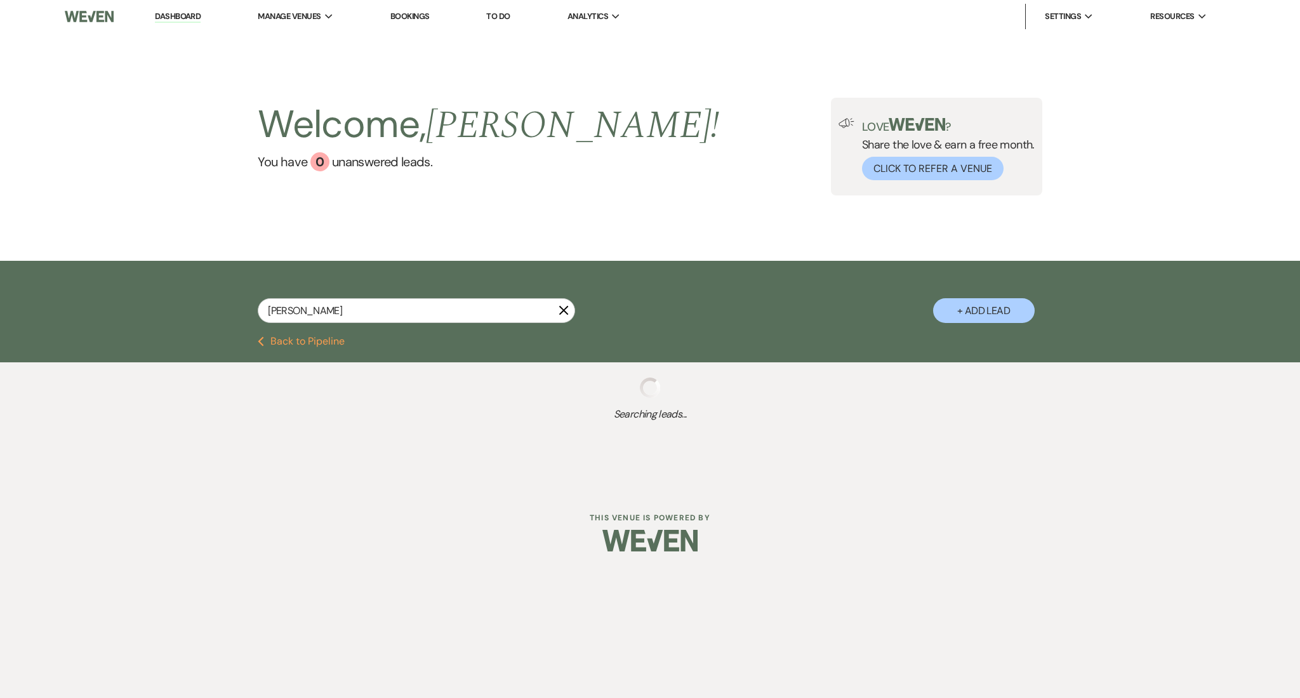
select select "8"
select select "5"
select select "8"
select select "6"
select select "8"
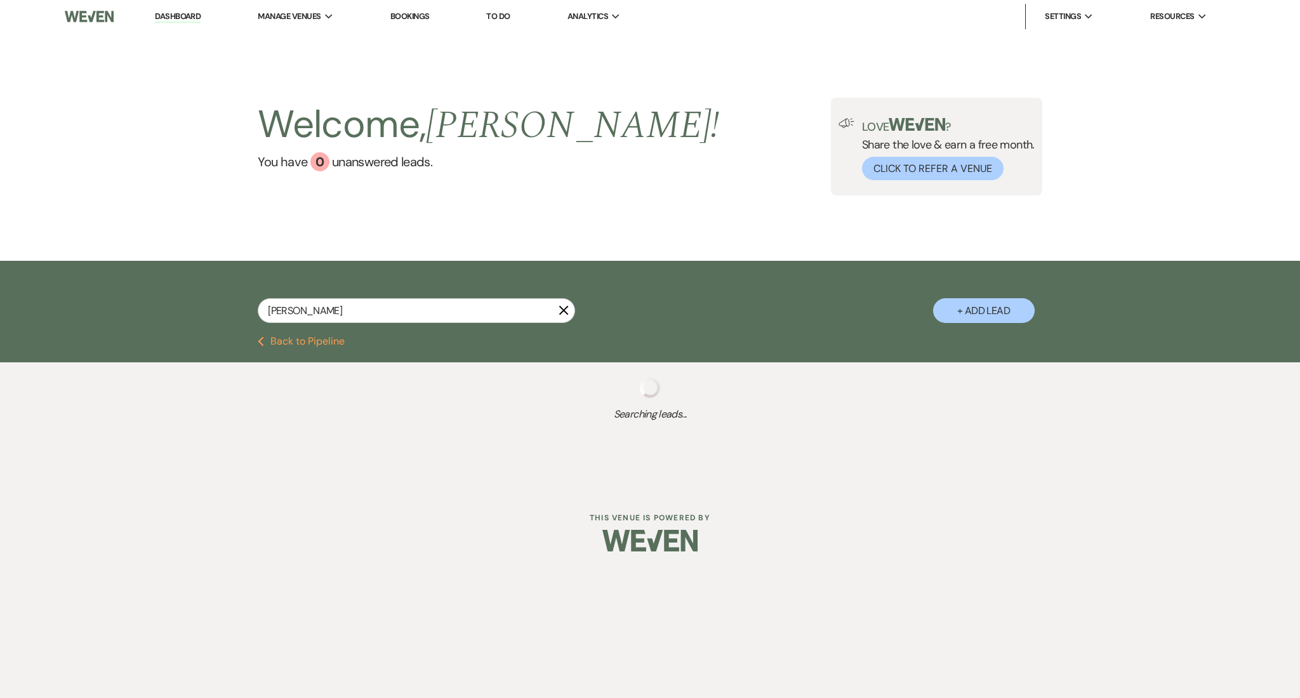
select select "5"
select select "8"
select select "7"
select select "8"
select select "5"
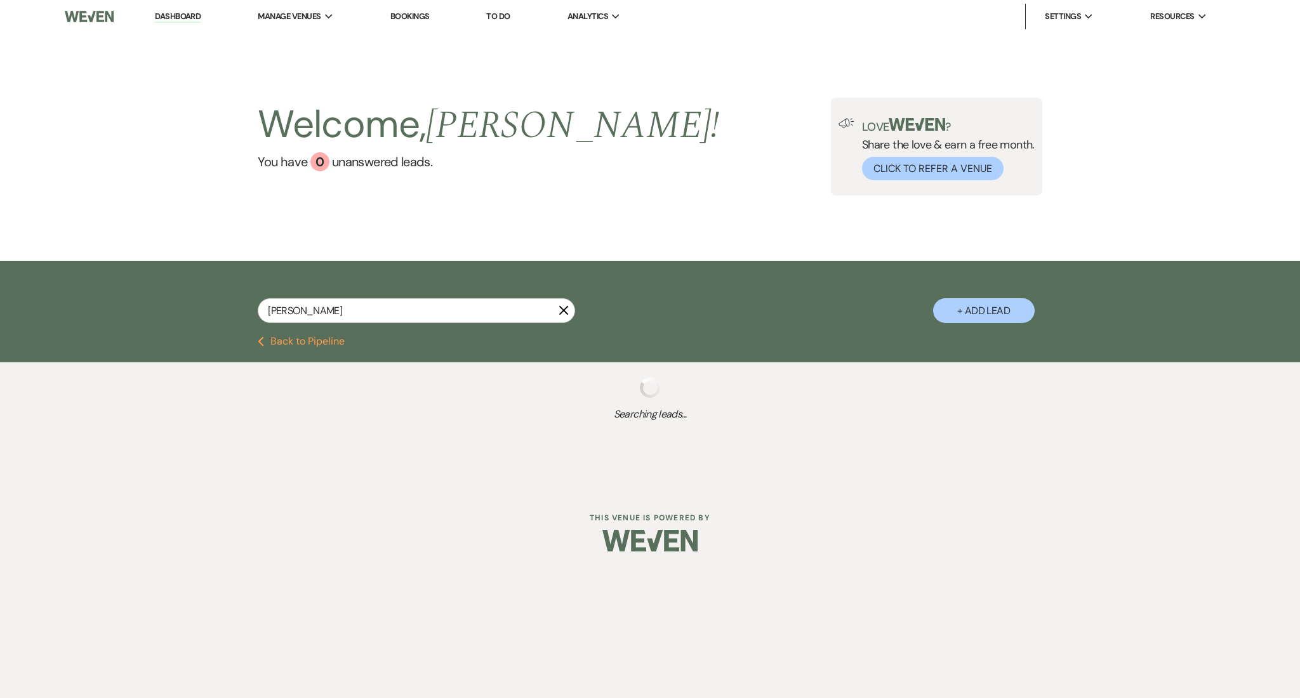
select select "8"
select select "5"
select select "4"
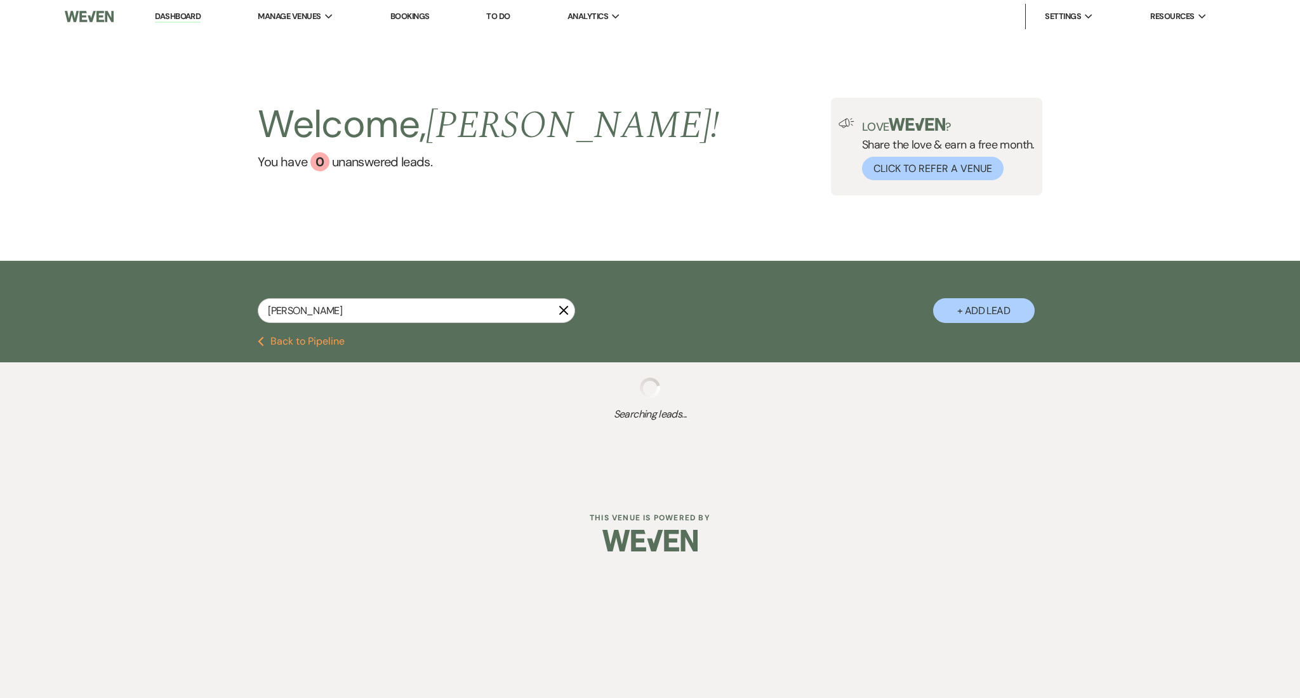
select select "8"
select select "5"
select select "8"
select select "7"
select select "8"
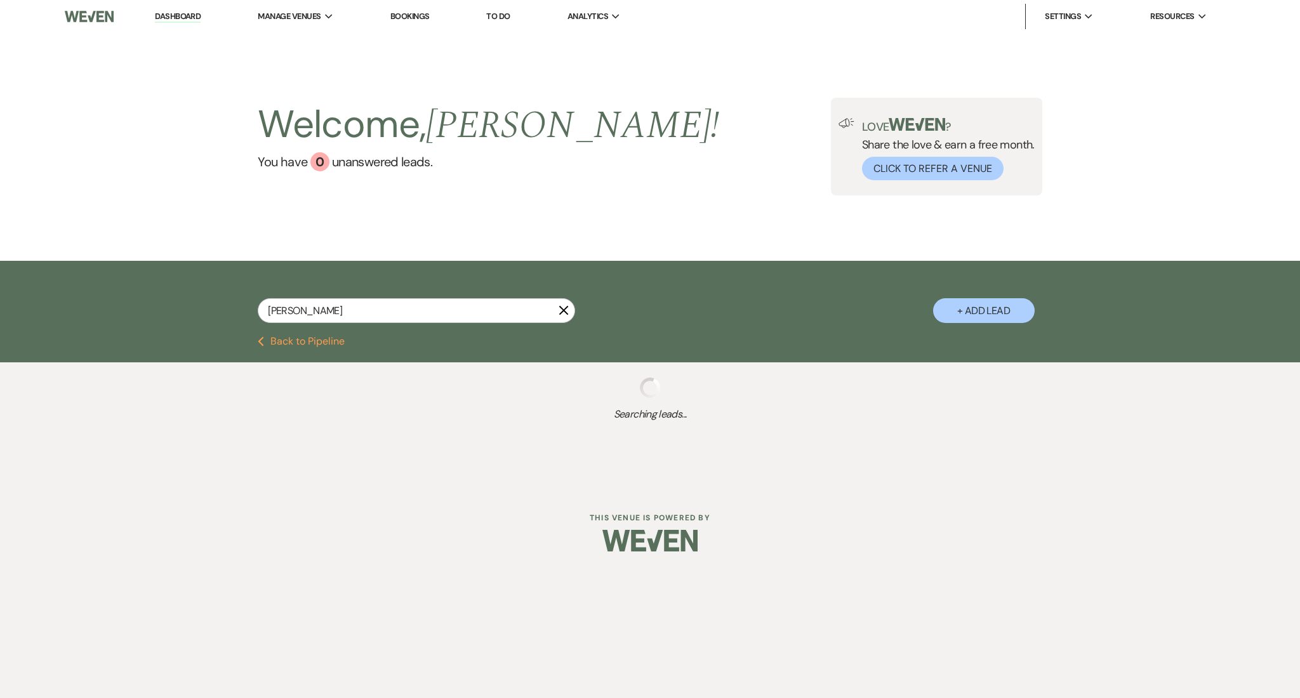
select select "6"
select select "8"
select select "5"
select select "8"
select select "5"
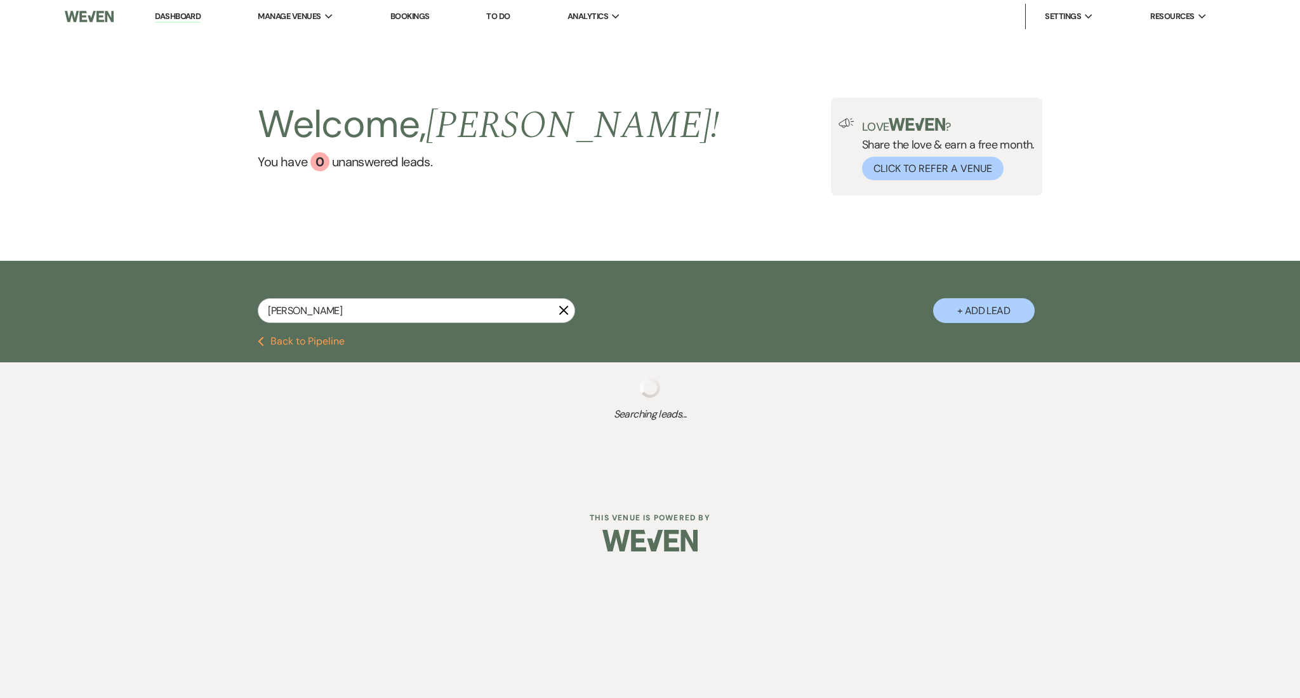
select select "8"
select select "5"
select select "8"
select select "5"
select select "8"
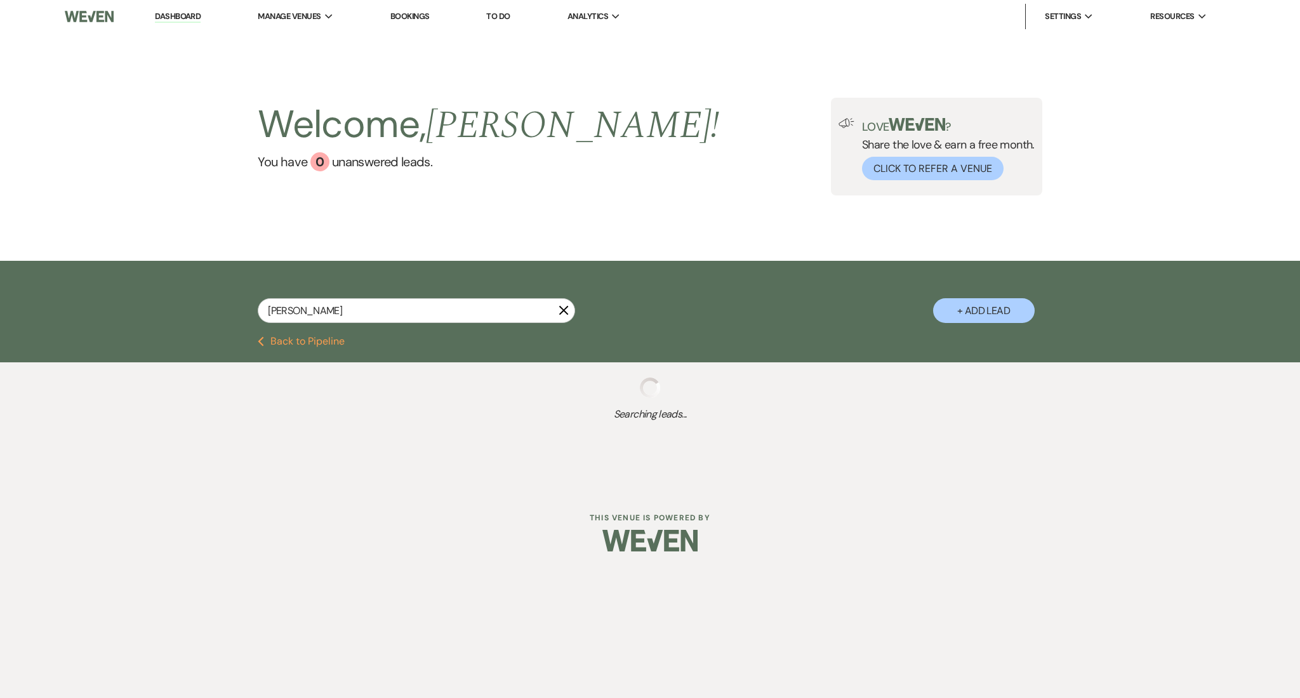
select select "6"
select select "8"
select select "1"
select select "8"
select select "5"
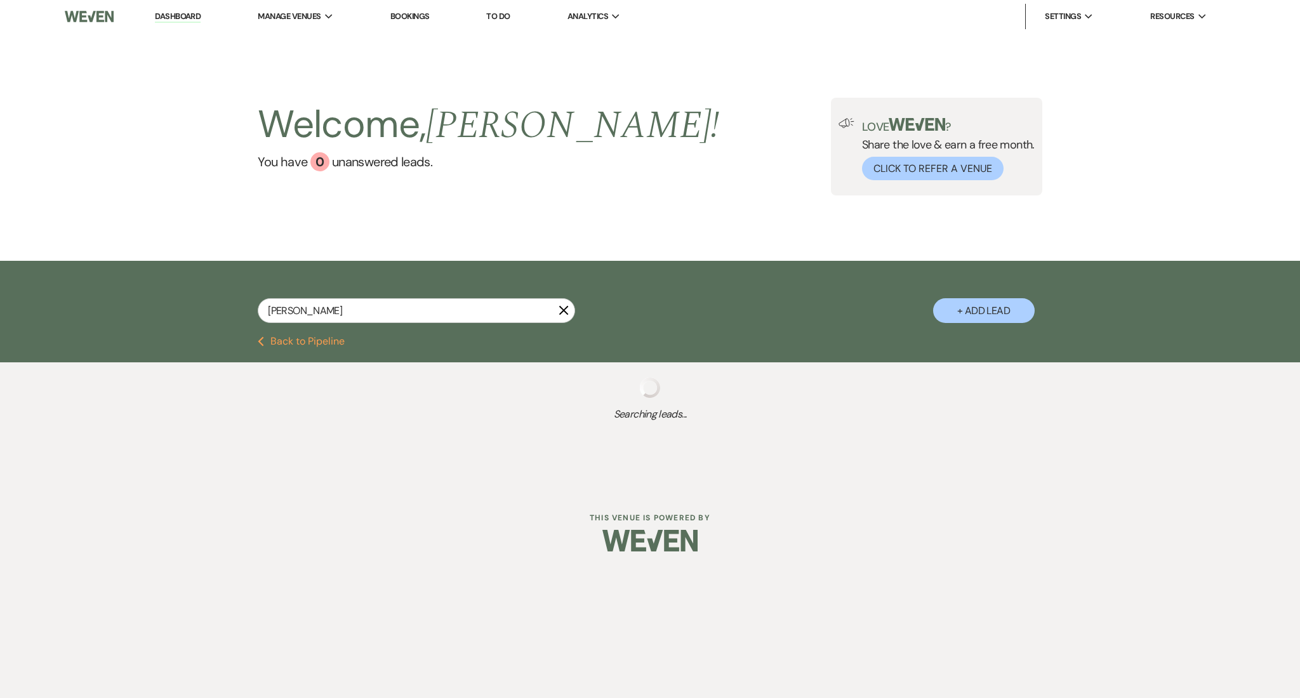
select select "8"
select select "5"
select select "8"
select select "1"
select select "8"
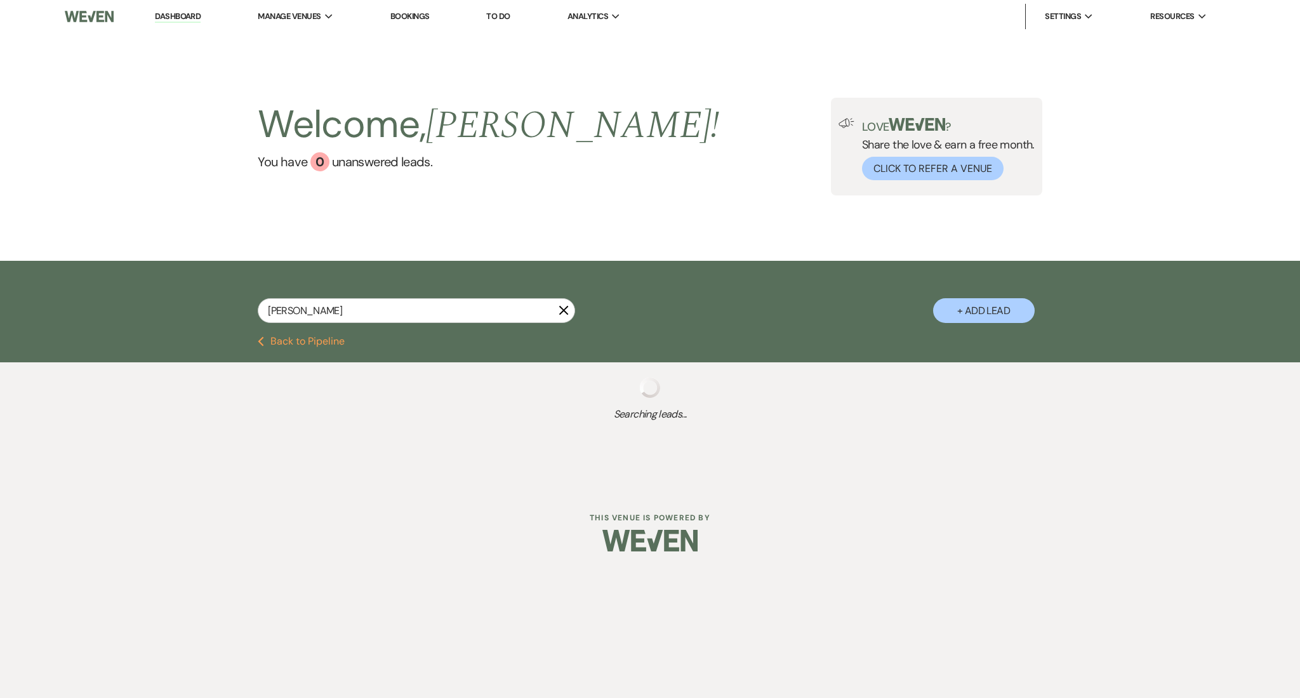
select select "7"
select select "8"
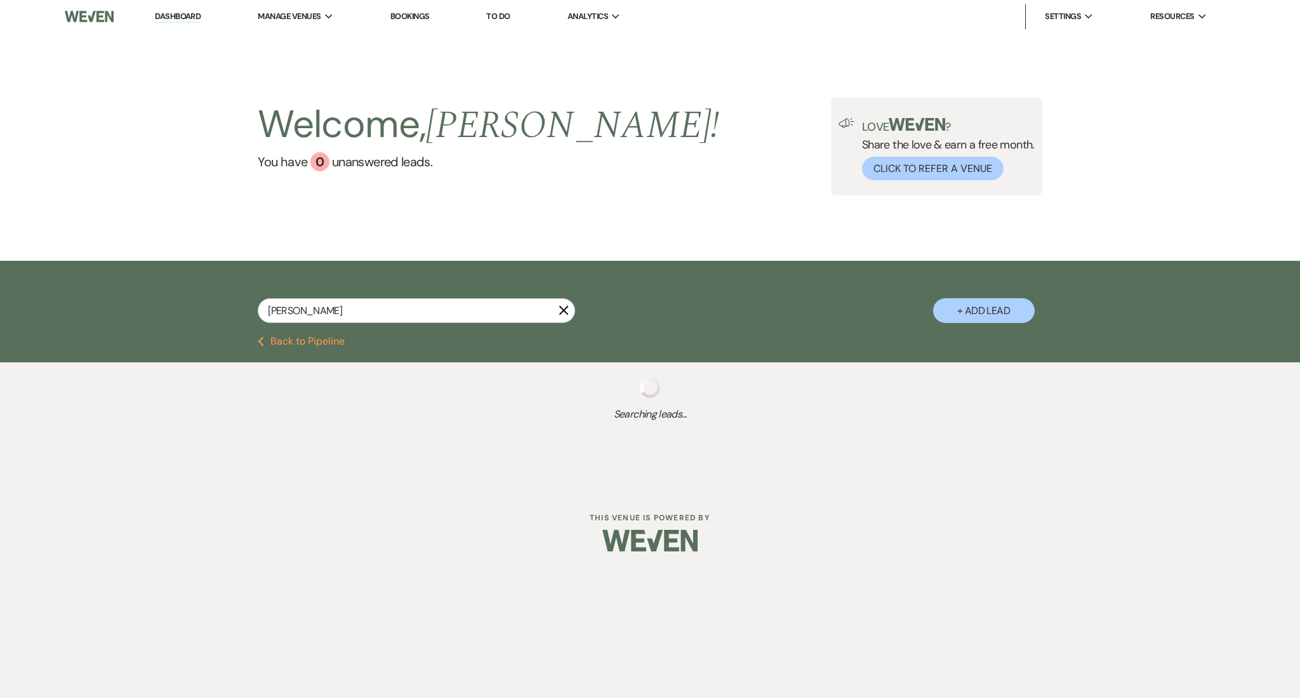
select select "8"
select select "5"
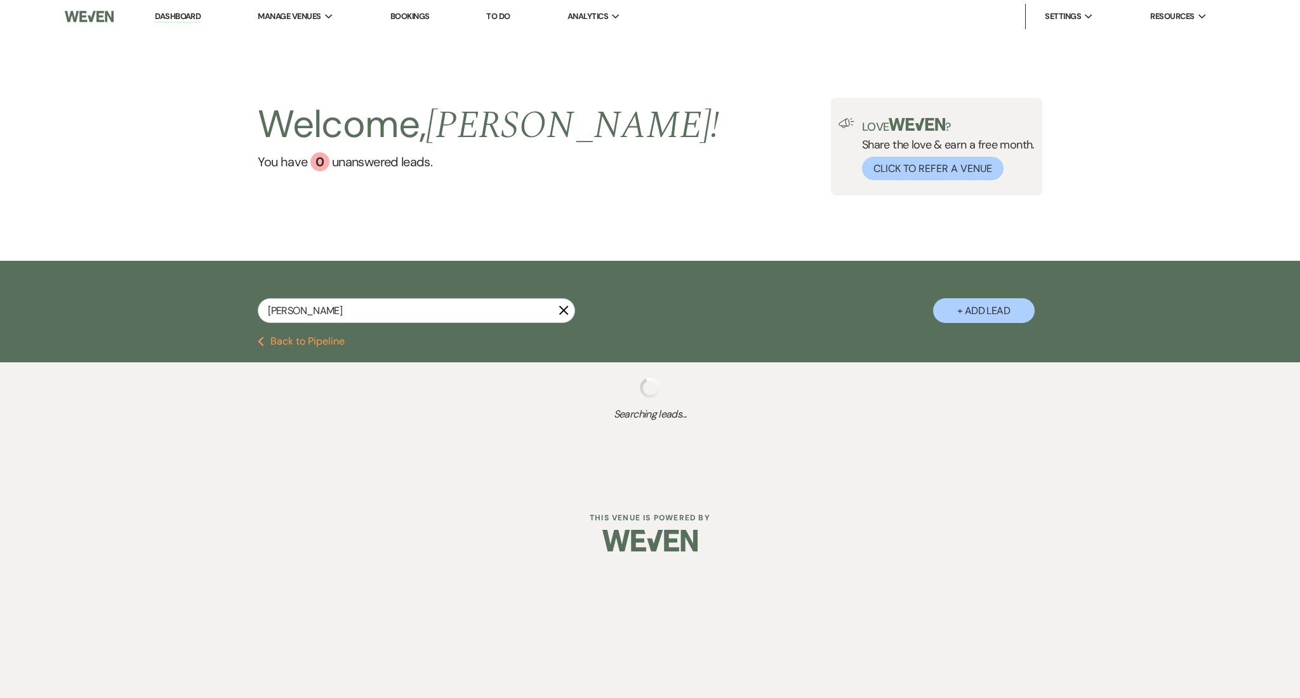
select select "8"
select select "5"
select select "8"
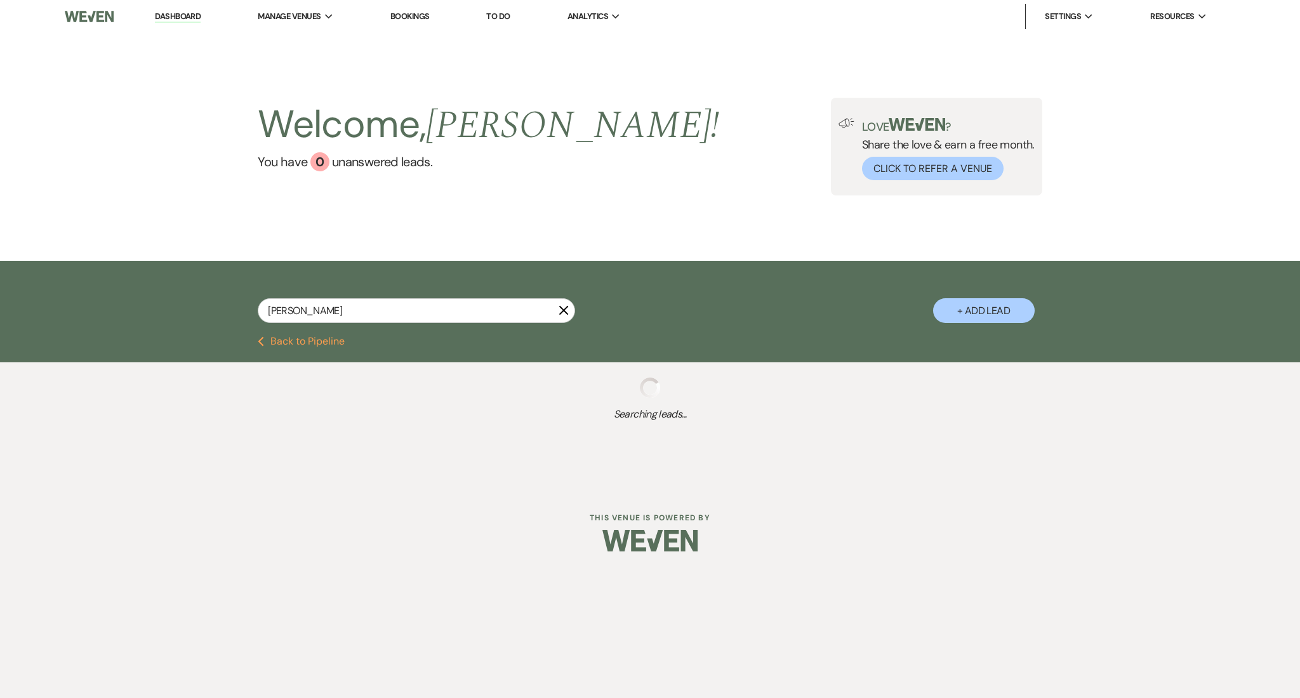
select select "8"
select select "5"
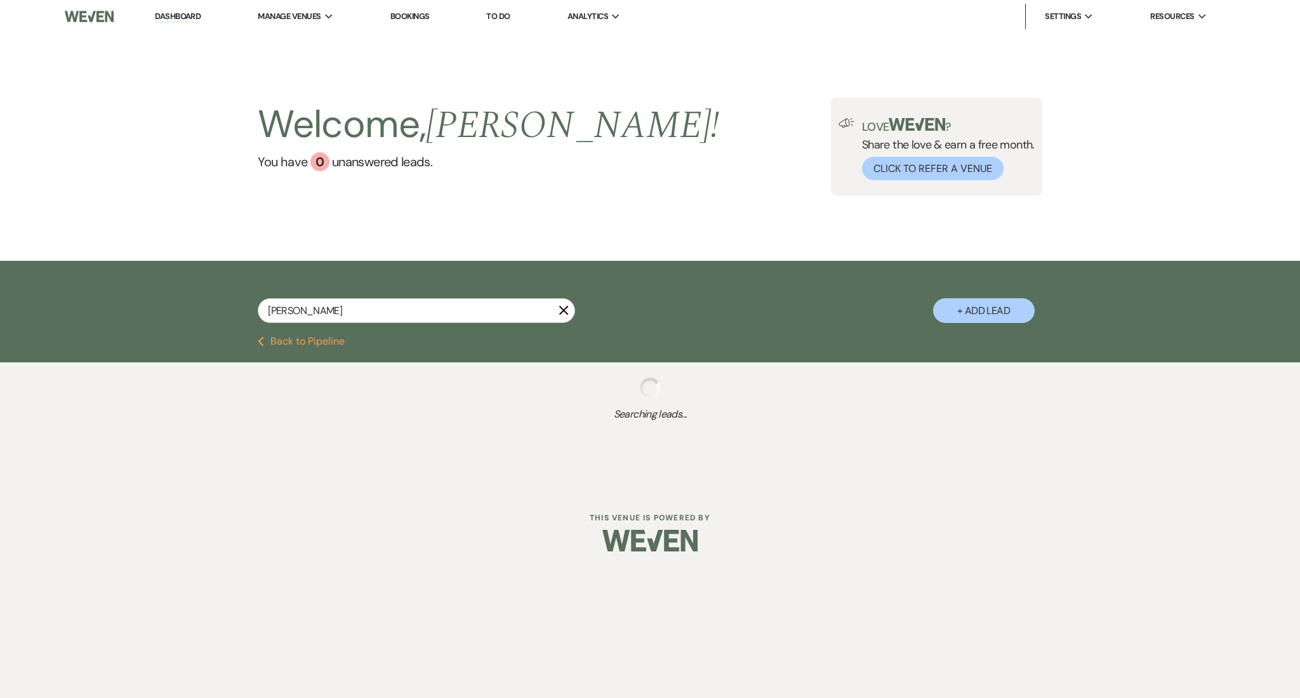
select select "8"
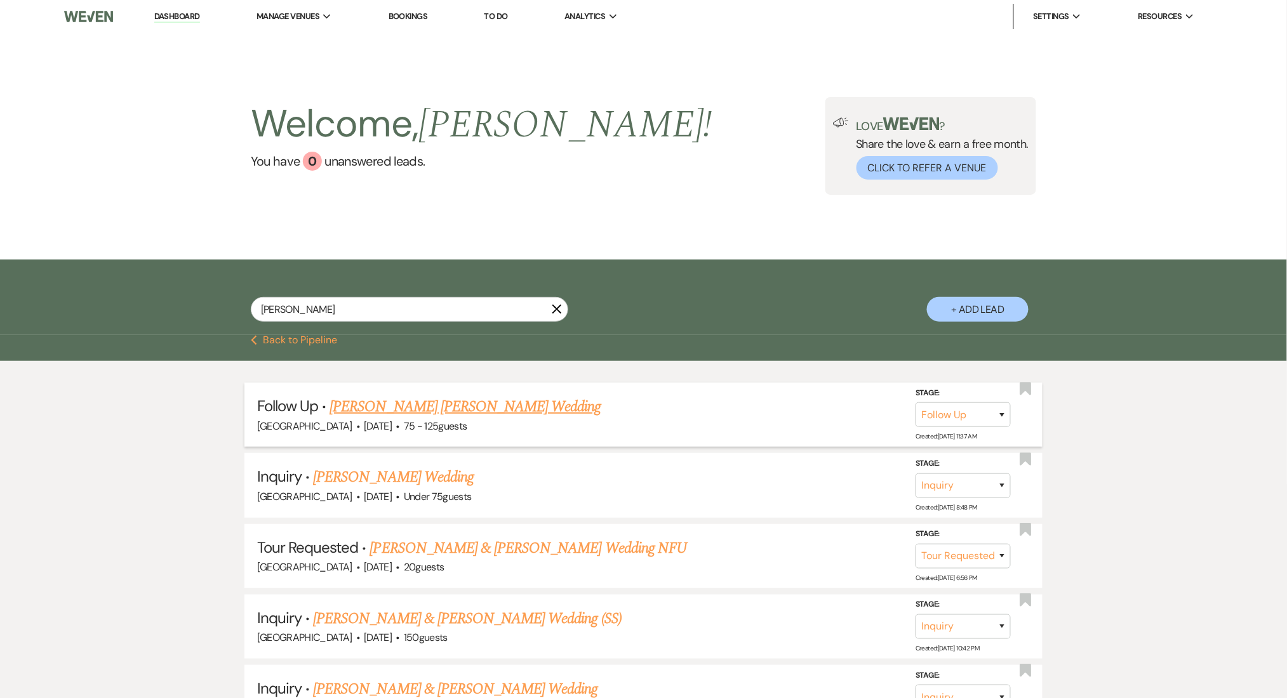
click at [410, 408] on link "Williams Ronalds's Wedding" at bounding box center [464, 406] width 271 height 23
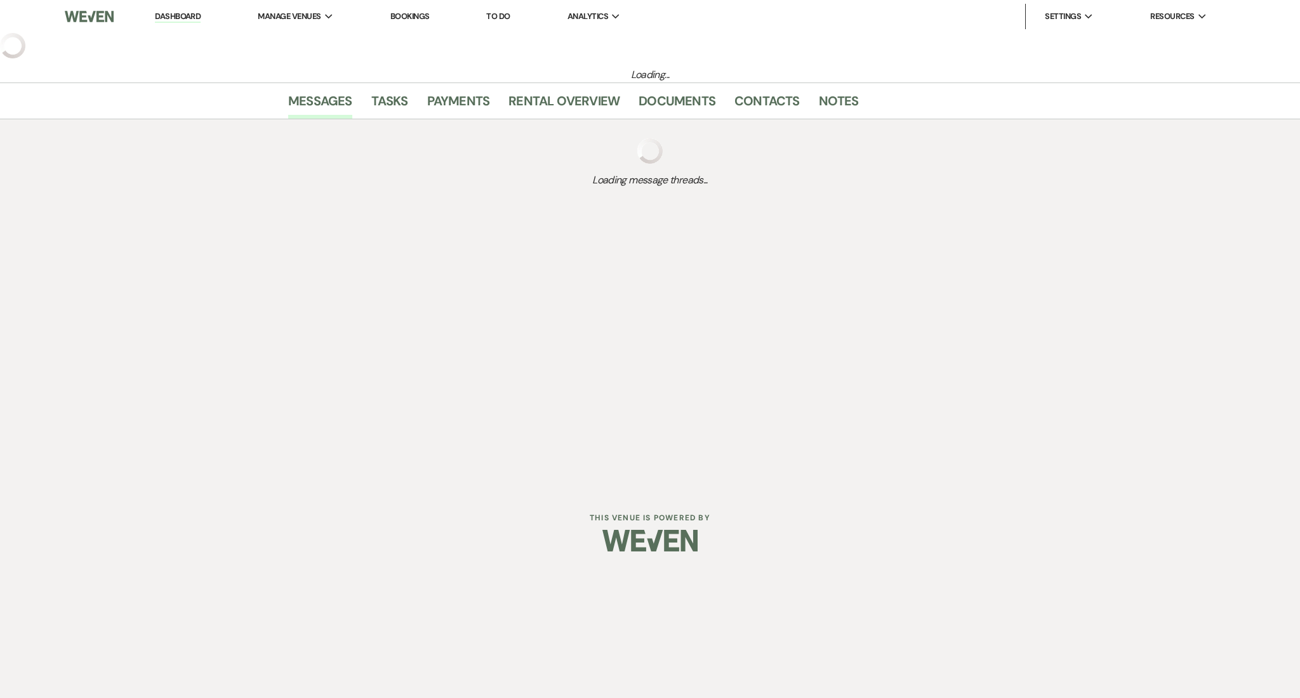
select select "9"
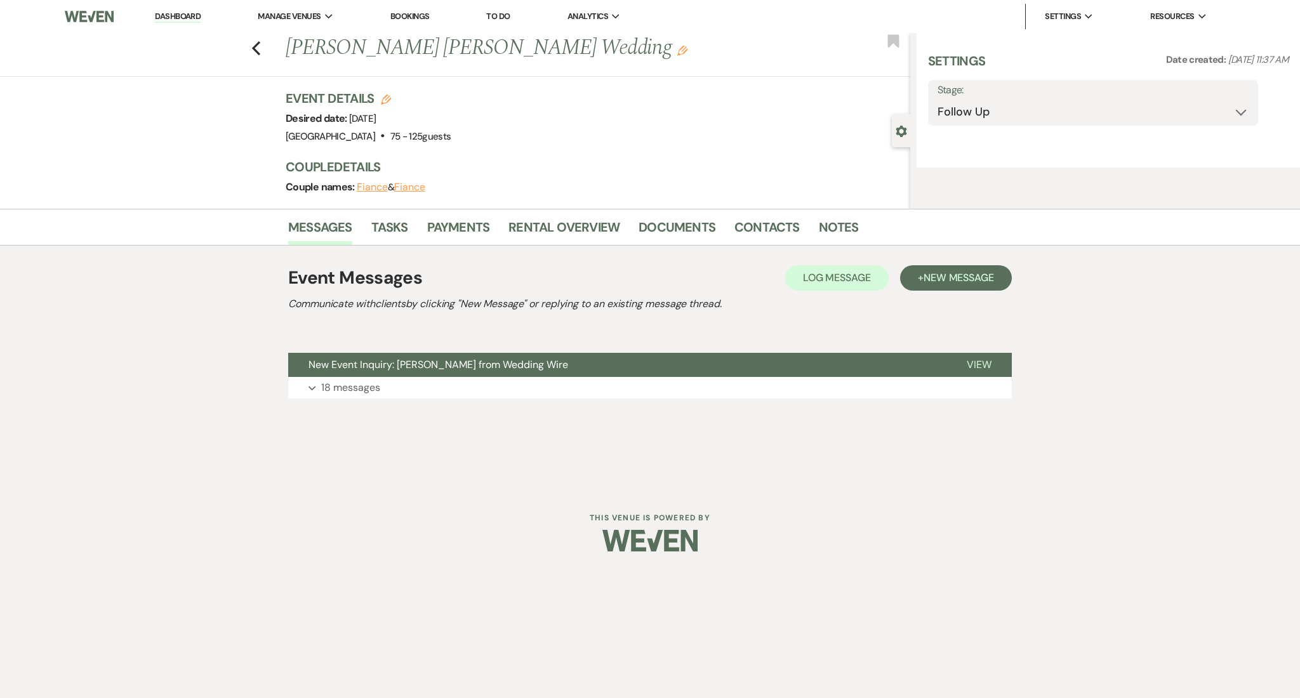
select select "3"
